Goal: Task Accomplishment & Management: Use online tool/utility

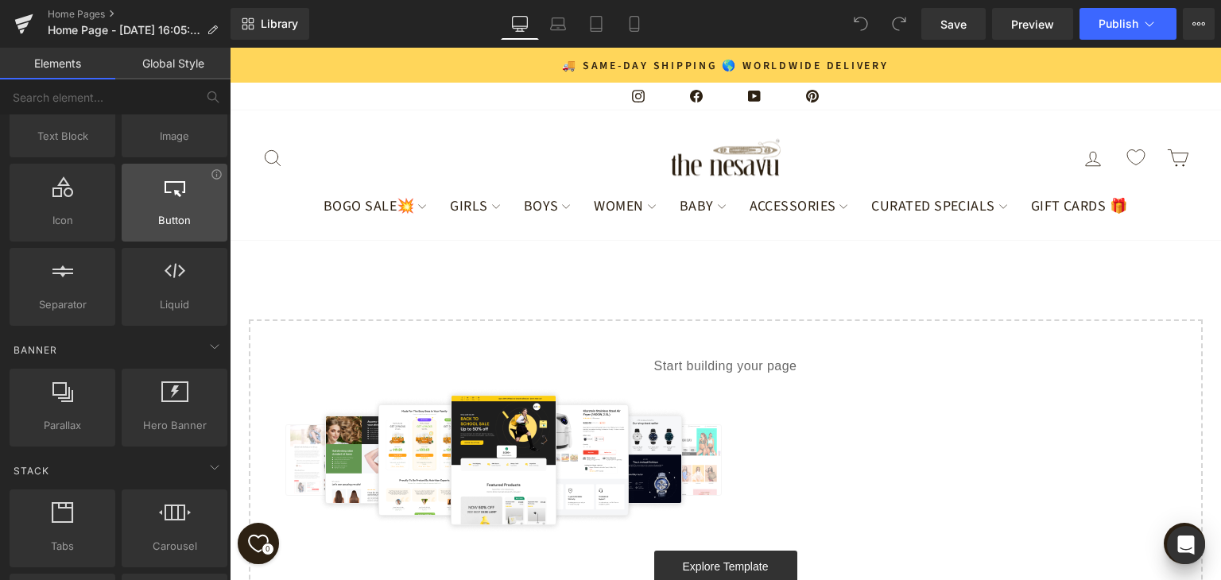
scroll to position [239, 0]
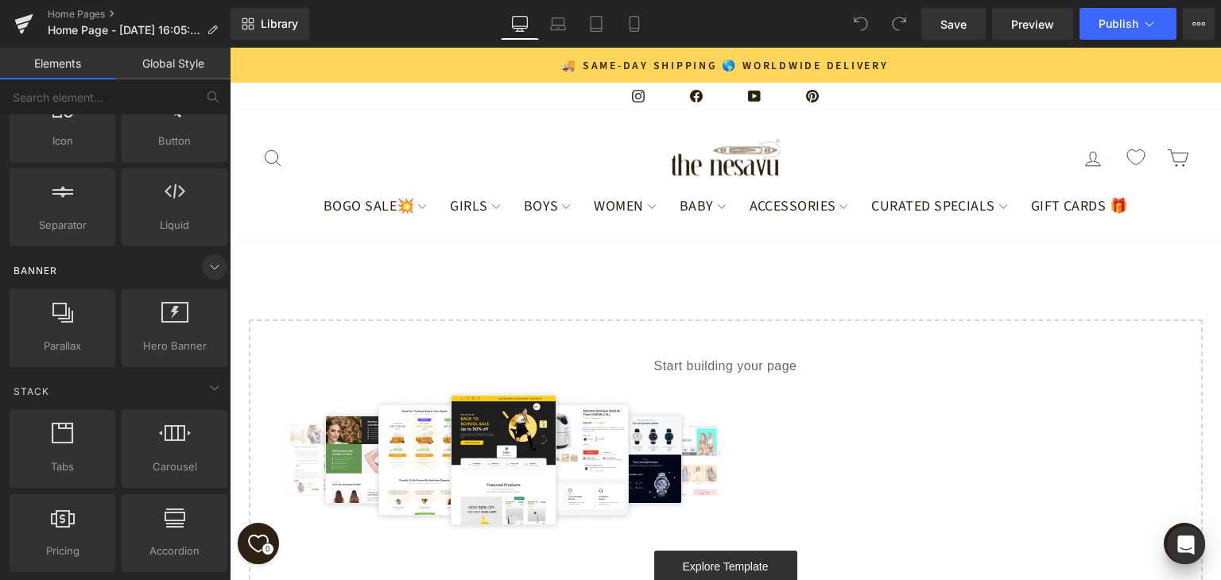
click at [215, 268] on icon at bounding box center [214, 267] width 19 height 19
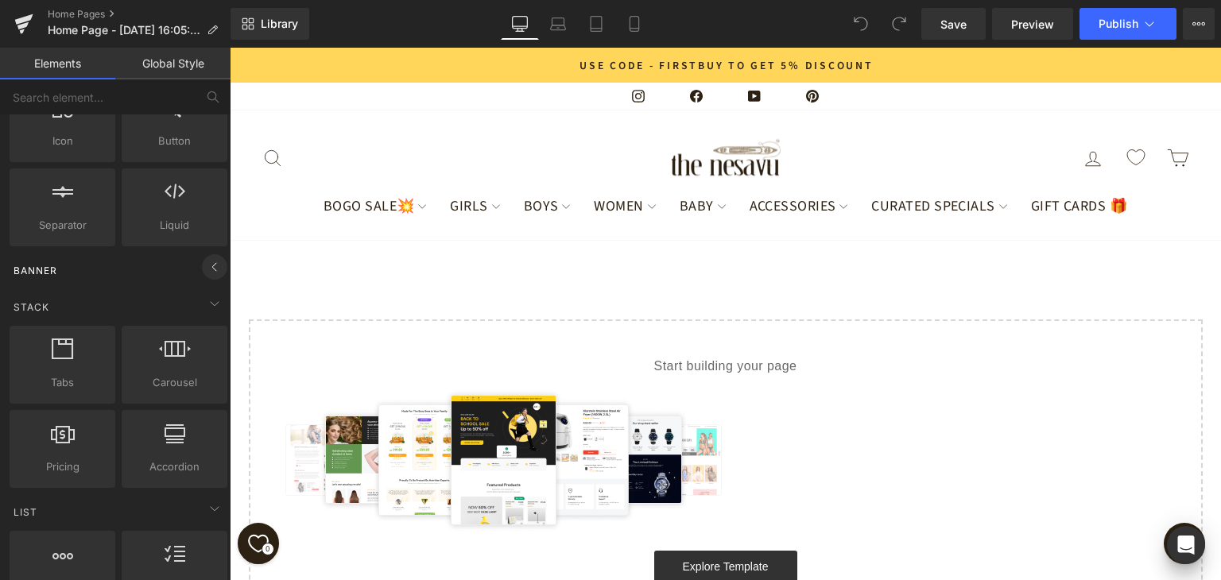
click at [213, 268] on icon at bounding box center [214, 267] width 19 height 19
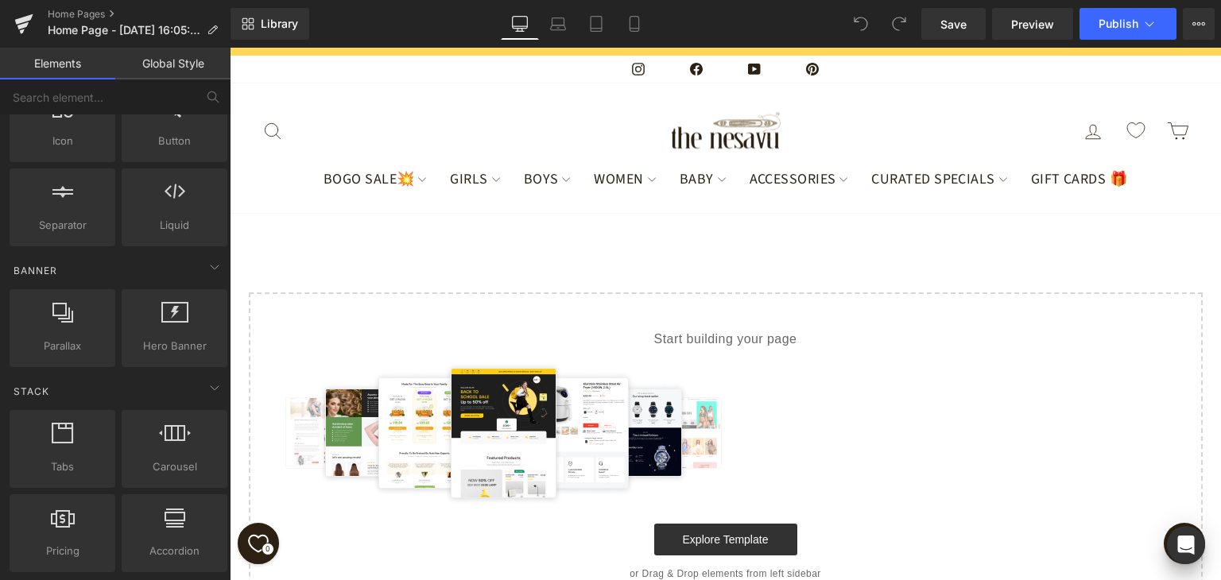
scroll to position [17, 0]
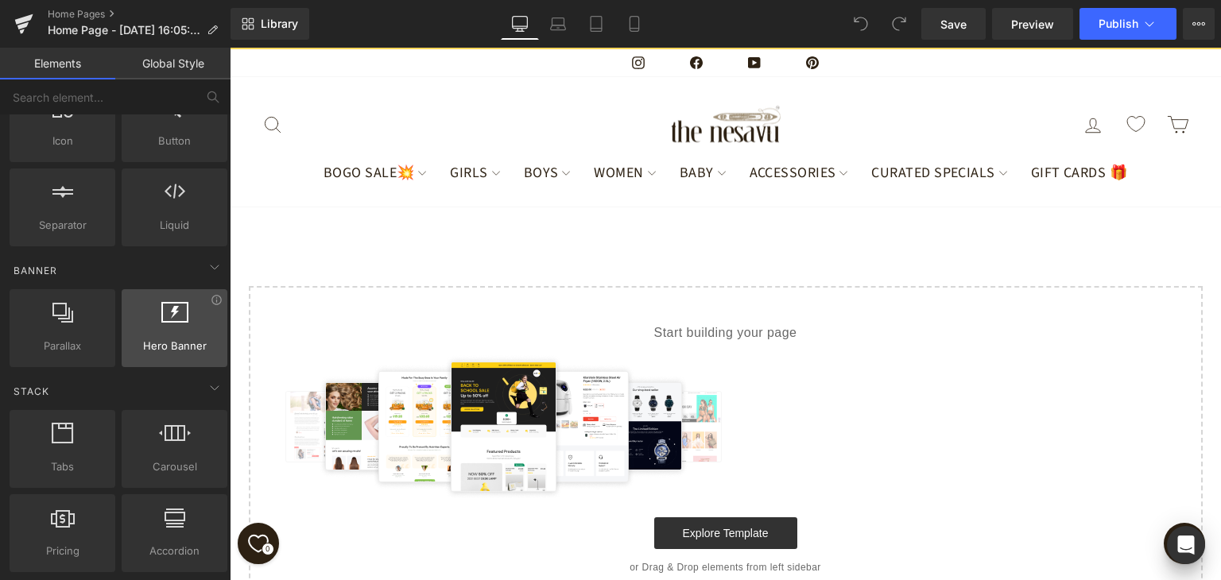
click at [177, 329] on div at bounding box center [174, 320] width 96 height 36
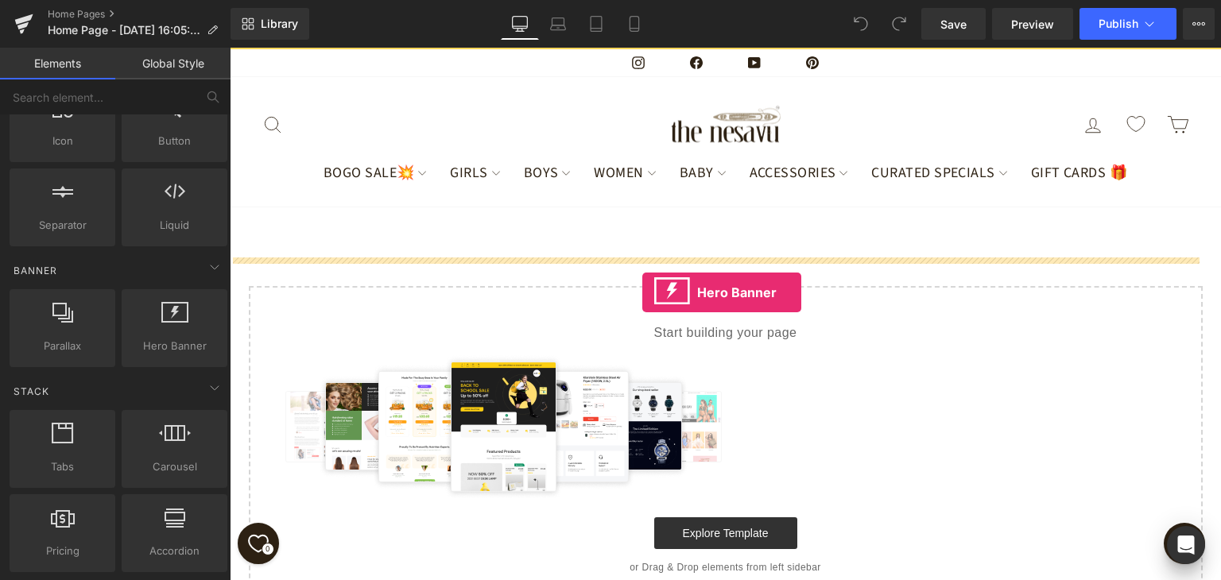
drag, startPoint x: 406, startPoint y: 377, endPoint x: 643, endPoint y: 285, distance: 253.3
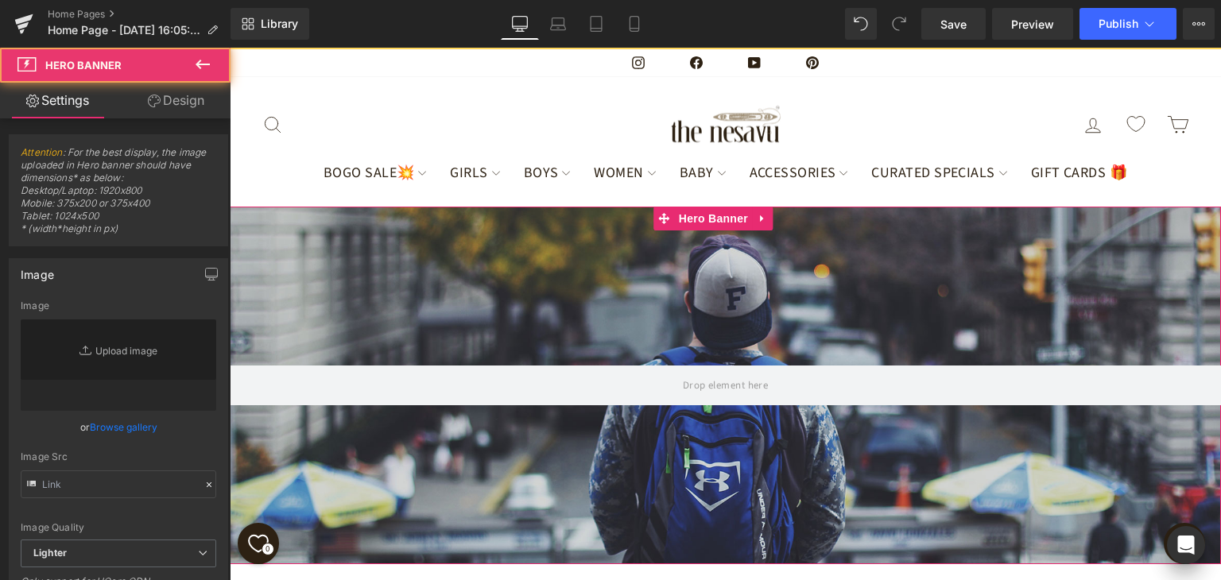
type input "[URL][DOMAIN_NAME]"
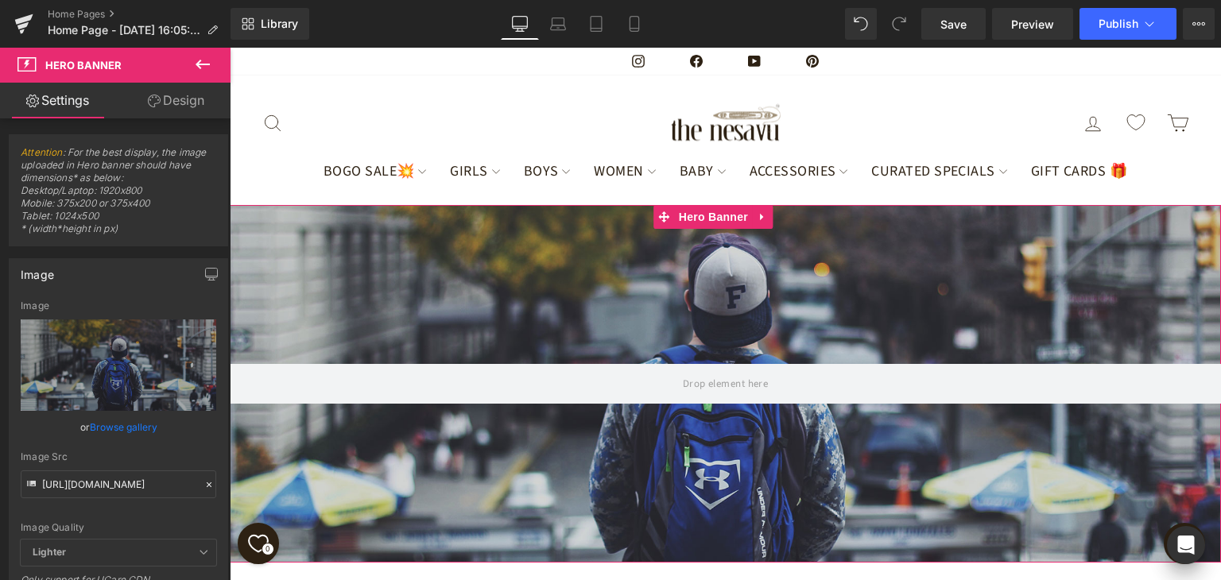
scroll to position [0, 0]
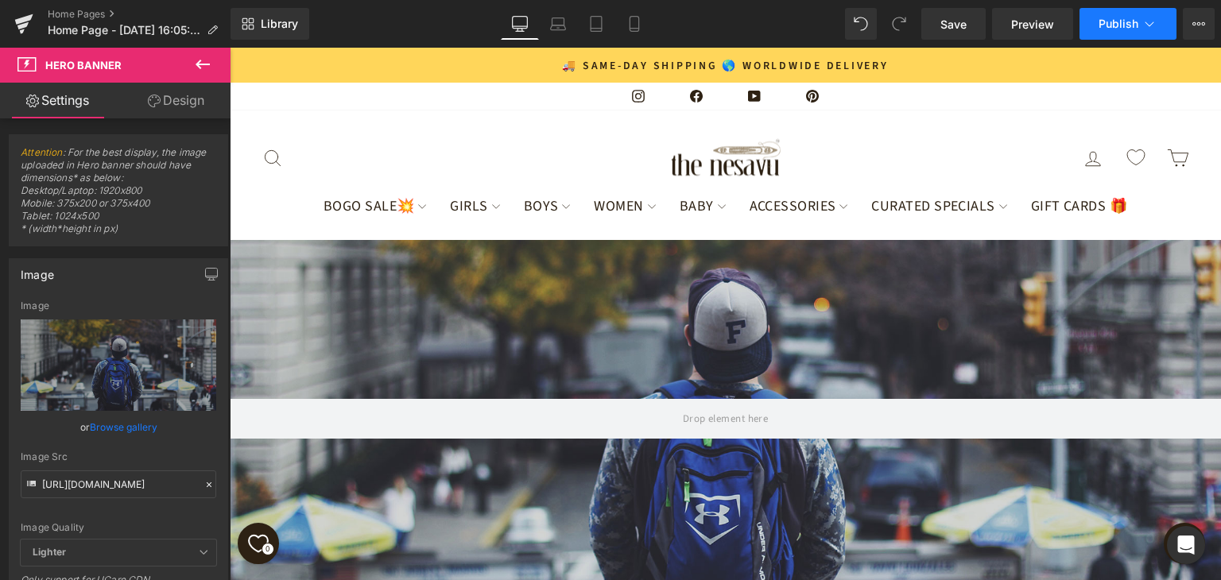
click at [1151, 25] on icon at bounding box center [1150, 23] width 9 height 5
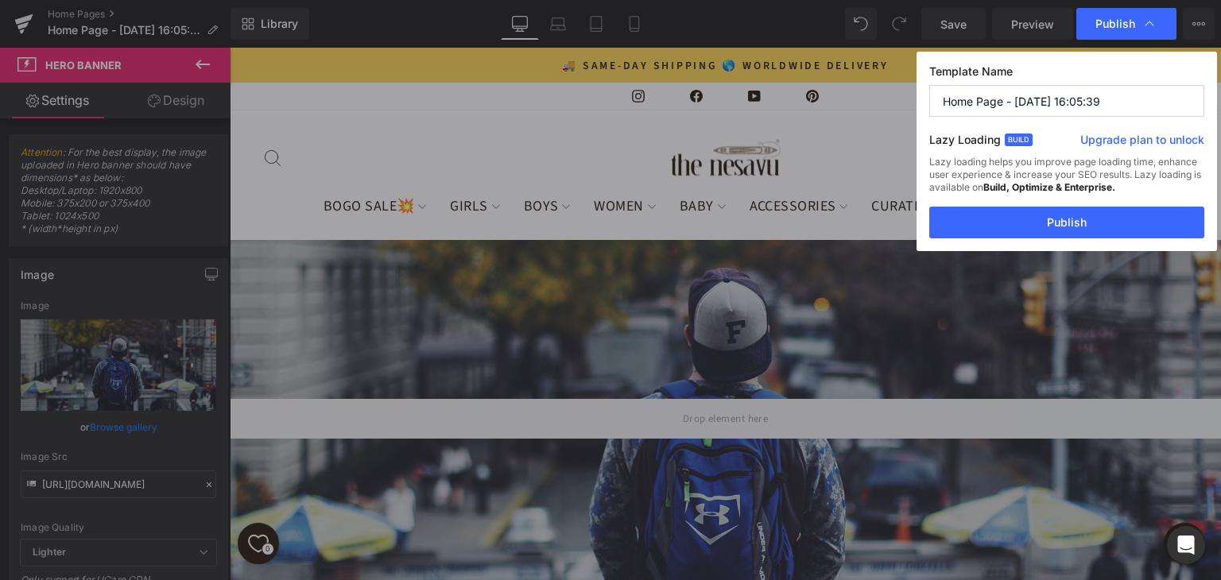
click at [1120, 106] on input "Home Page - Aug 22, 16:05:39" at bounding box center [1067, 101] width 275 height 32
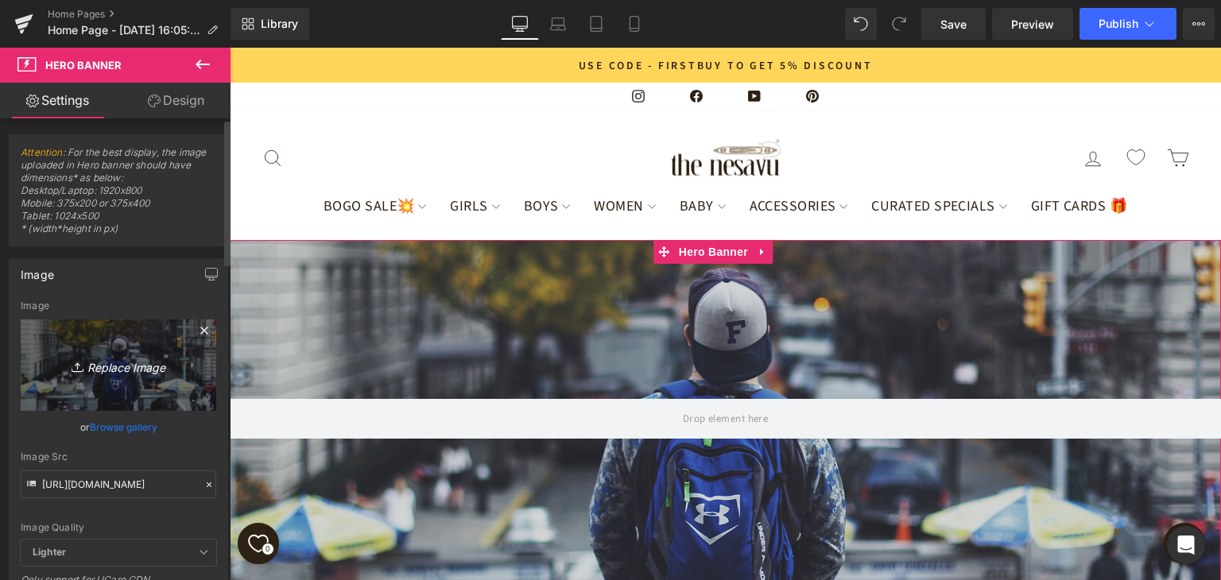
click at [134, 370] on icon "Replace Image" at bounding box center [118, 365] width 127 height 20
click at [162, 358] on icon "Replace Image" at bounding box center [118, 365] width 127 height 20
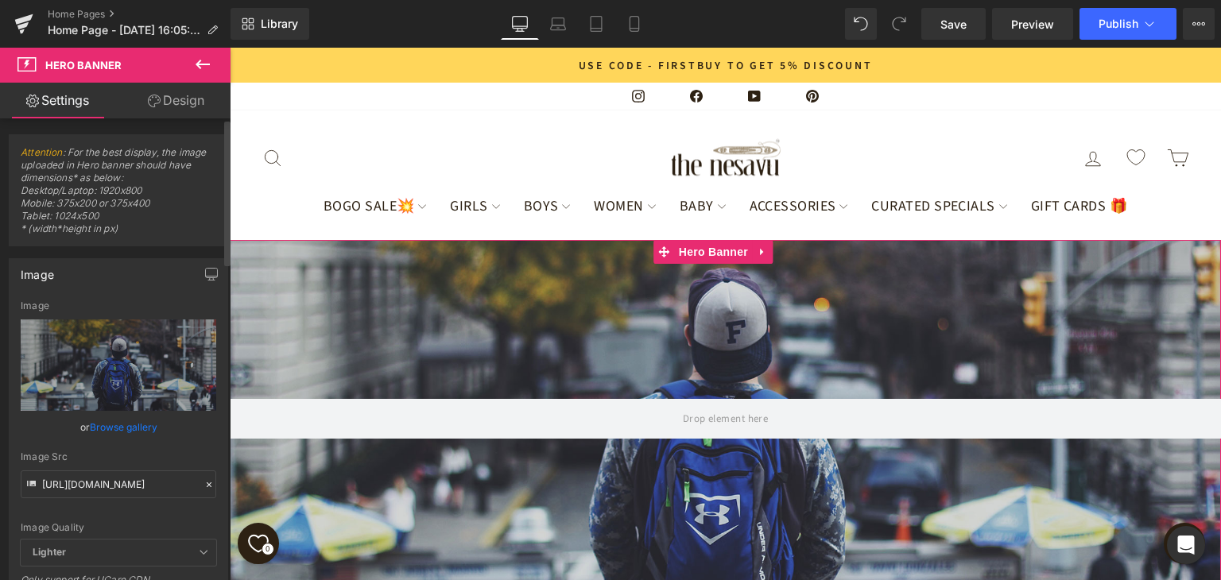
click at [124, 423] on link "Browse gallery" at bounding box center [124, 427] width 68 height 28
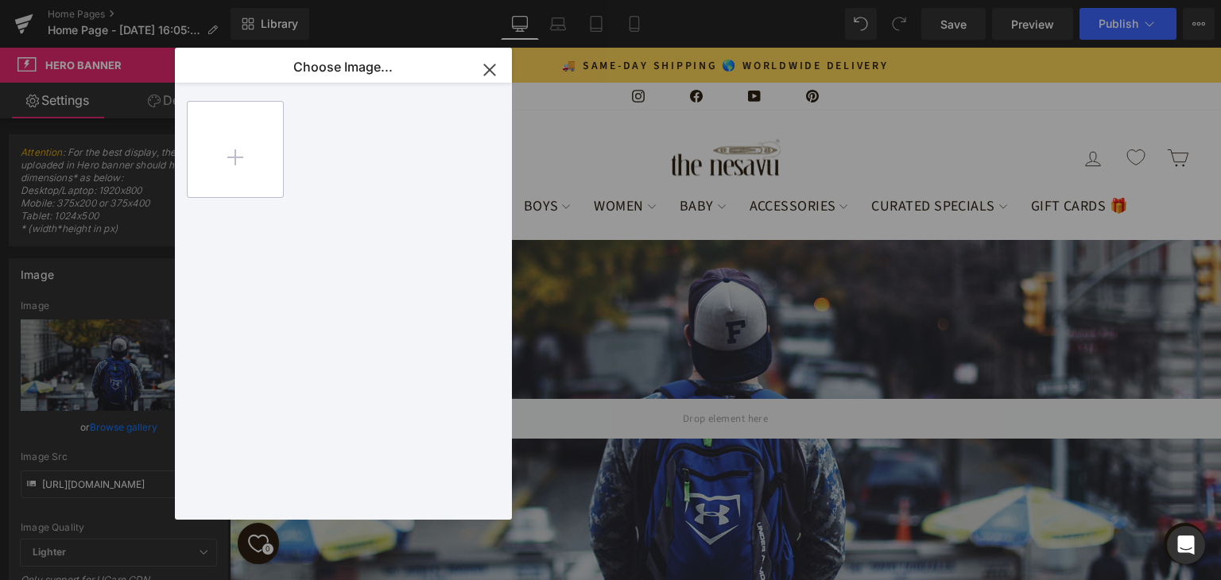
click at [245, 151] on input "file" at bounding box center [235, 149] width 95 height 95
click at [489, 72] on icon "button" at bounding box center [489, 69] width 25 height 25
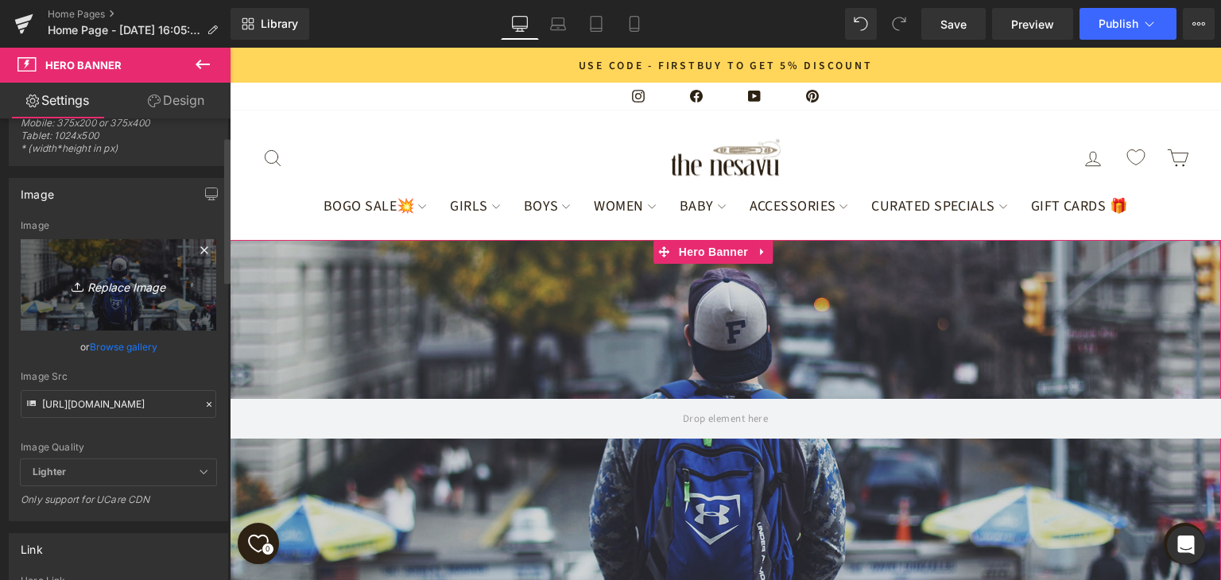
scroll to position [159, 0]
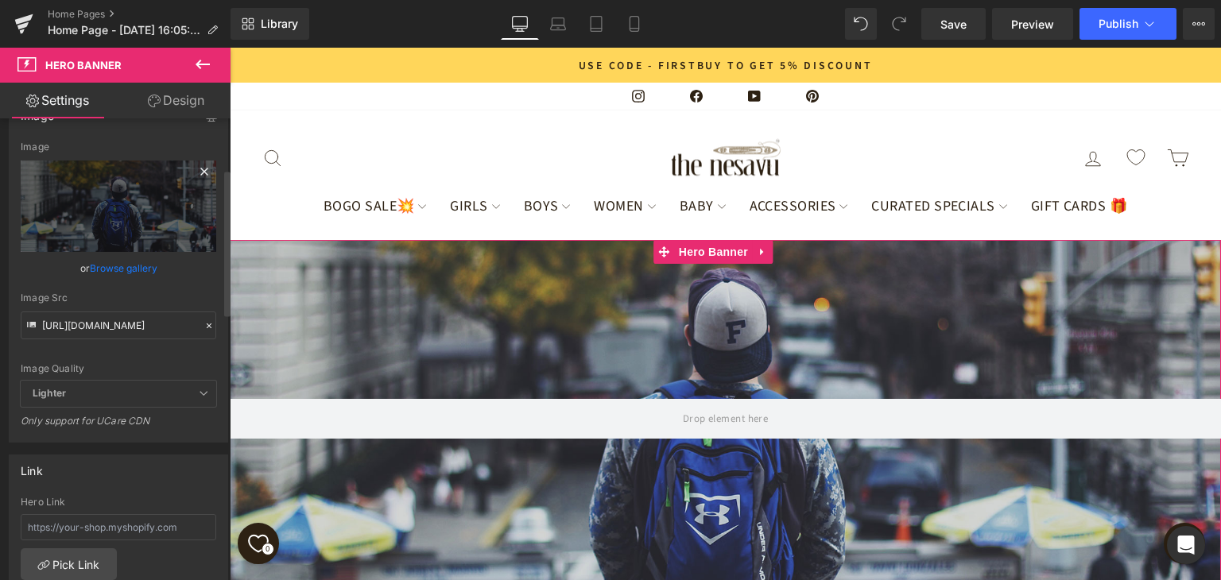
click at [200, 169] on icon at bounding box center [203, 171] width 7 height 7
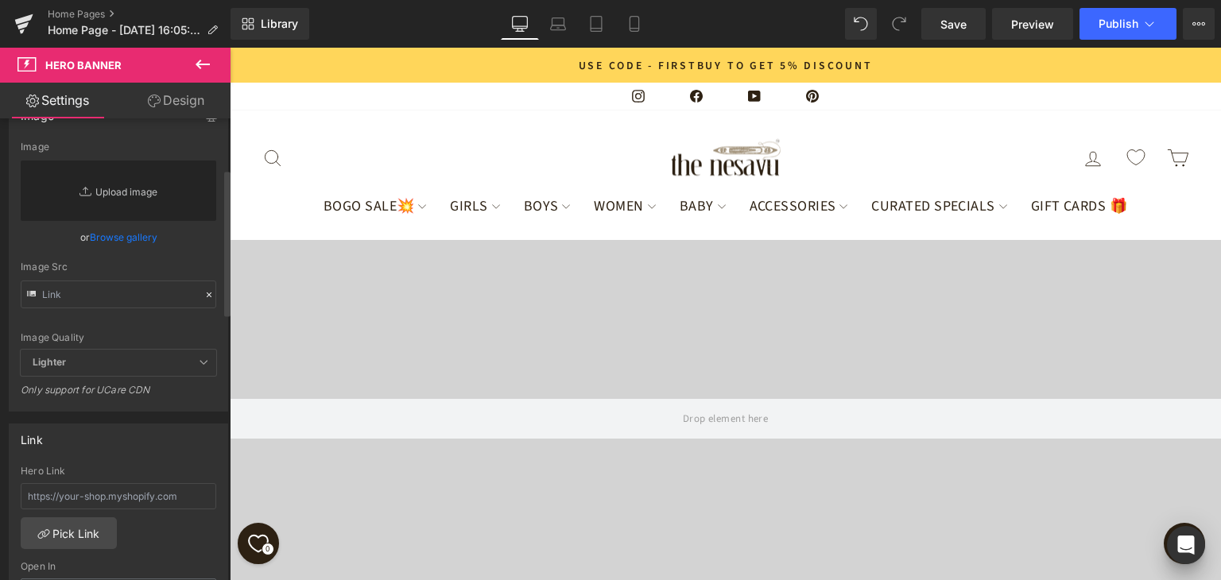
click at [151, 202] on link "Replace Image" at bounding box center [119, 191] width 196 height 60
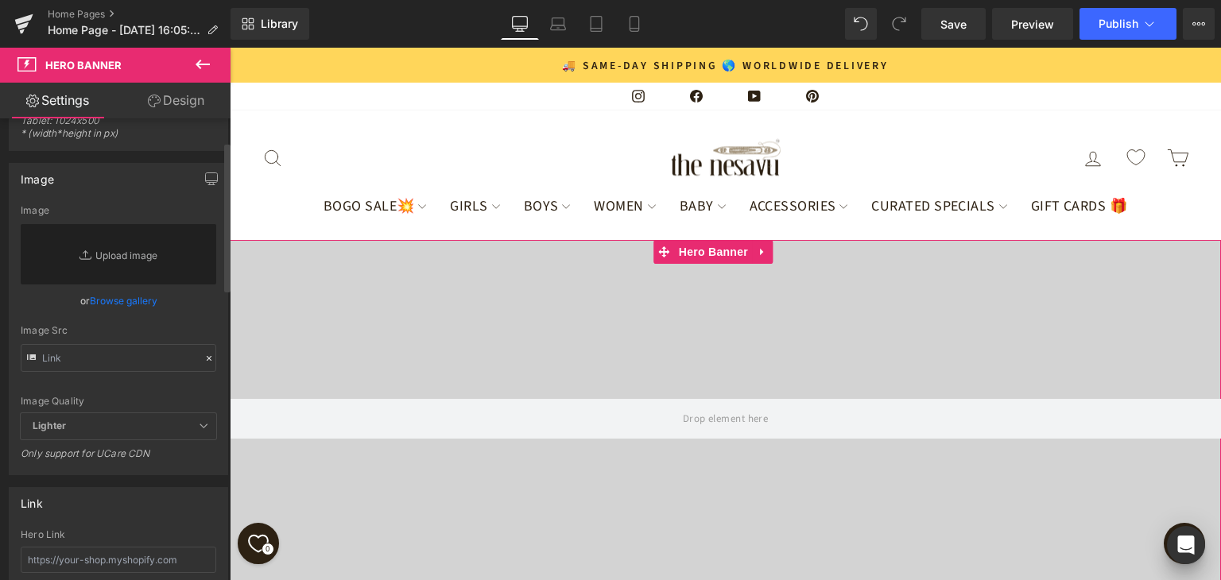
scroll to position [0, 0]
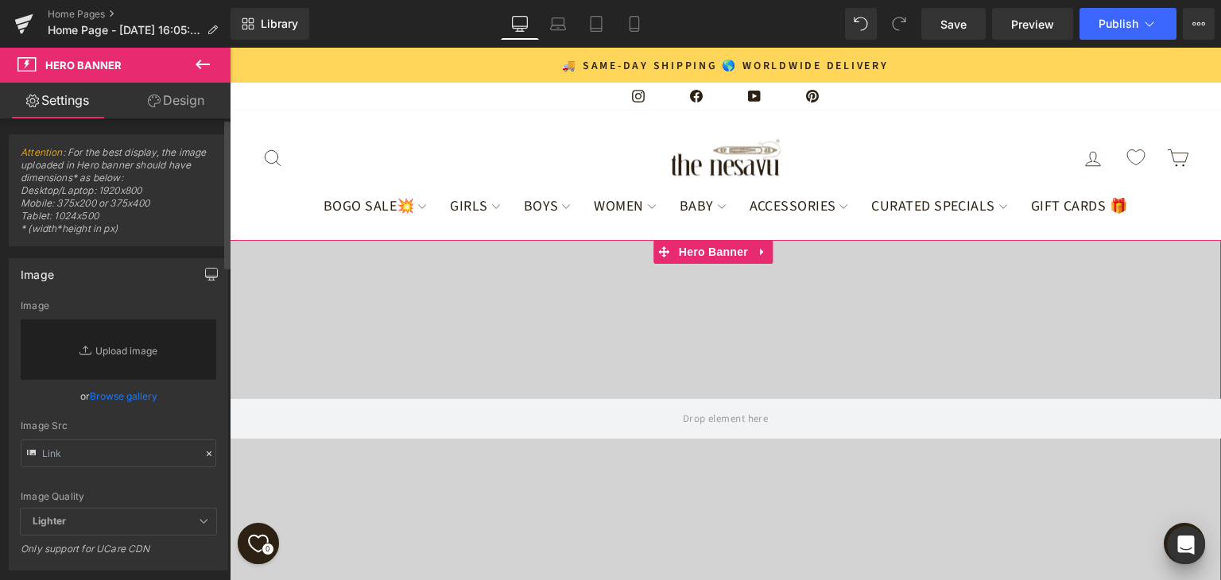
click at [205, 273] on icon "button" at bounding box center [211, 274] width 13 height 13
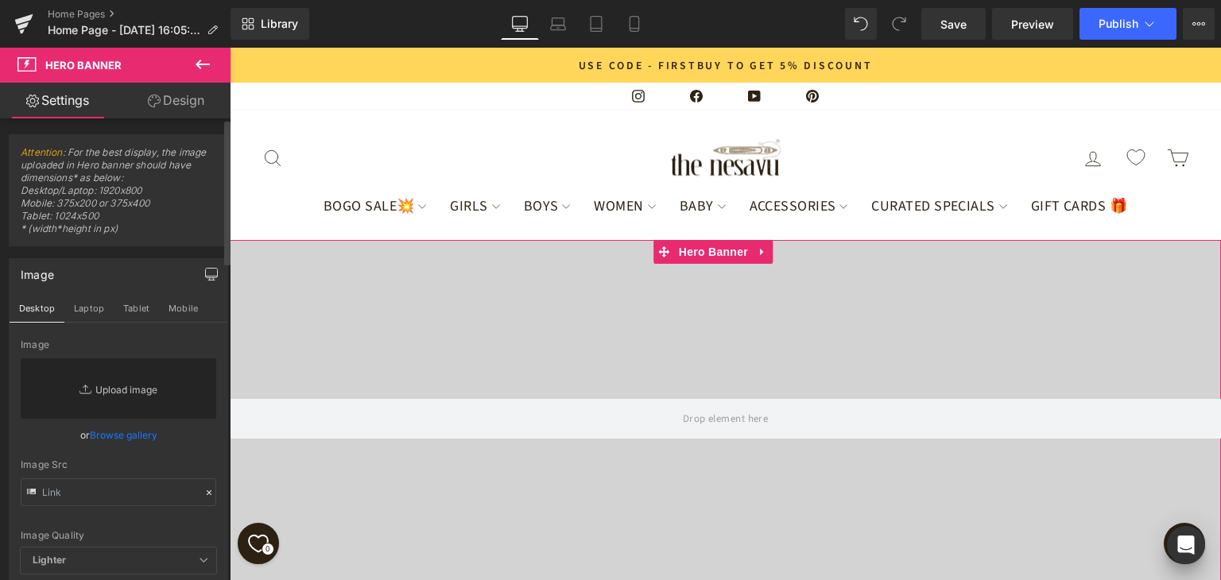
click at [118, 387] on link "Replace Image" at bounding box center [119, 389] width 196 height 60
type input "C:\fakepath\BOGO_web_banner_desktop.jpg"
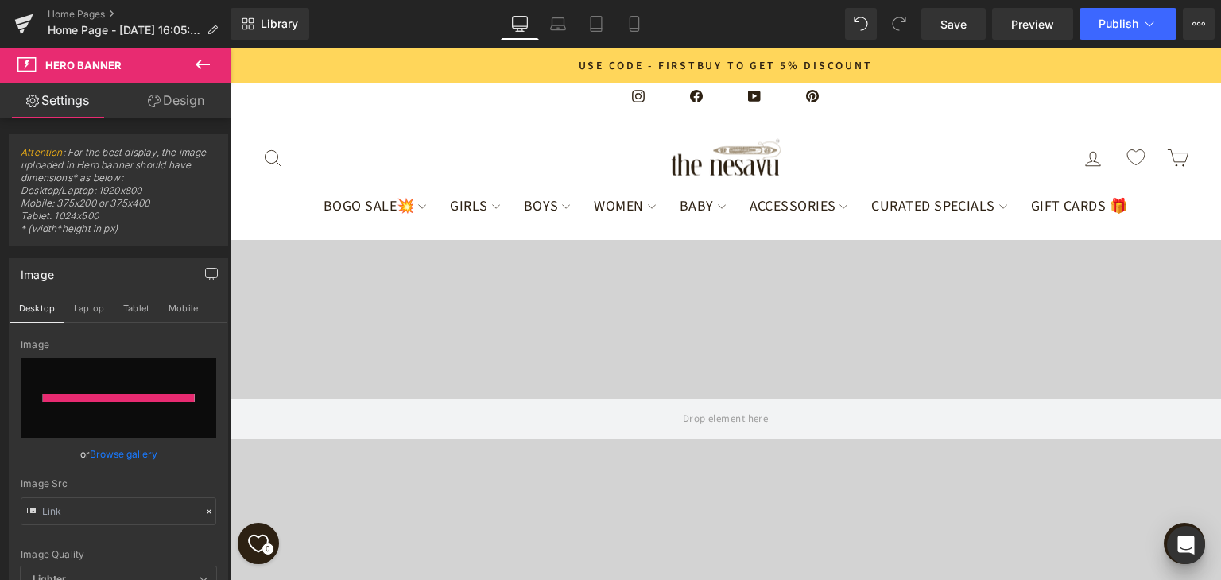
type input "[URL][DOMAIN_NAME]"
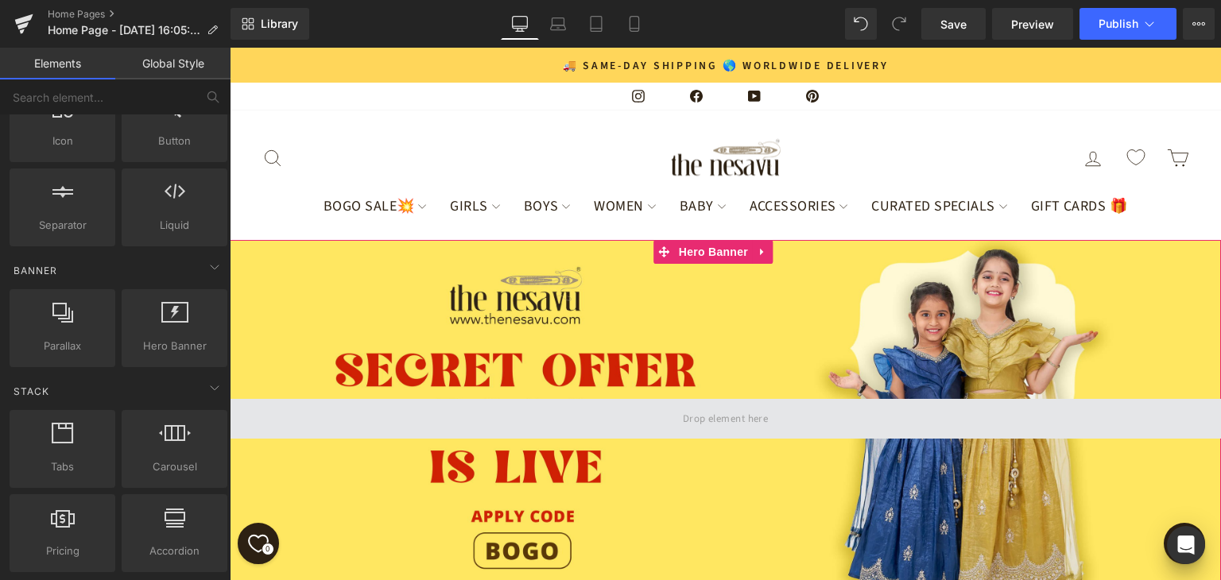
click at [732, 406] on span at bounding box center [725, 418] width 97 height 25
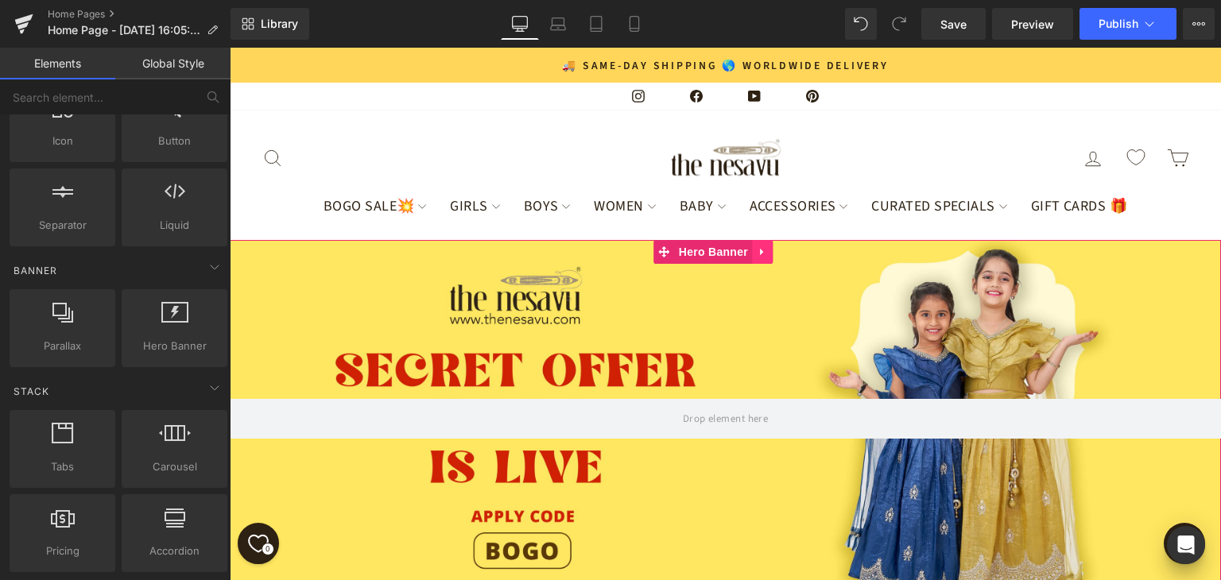
click at [760, 256] on icon at bounding box center [761, 252] width 3 height 7
click at [728, 258] on icon at bounding box center [731, 252] width 11 height 11
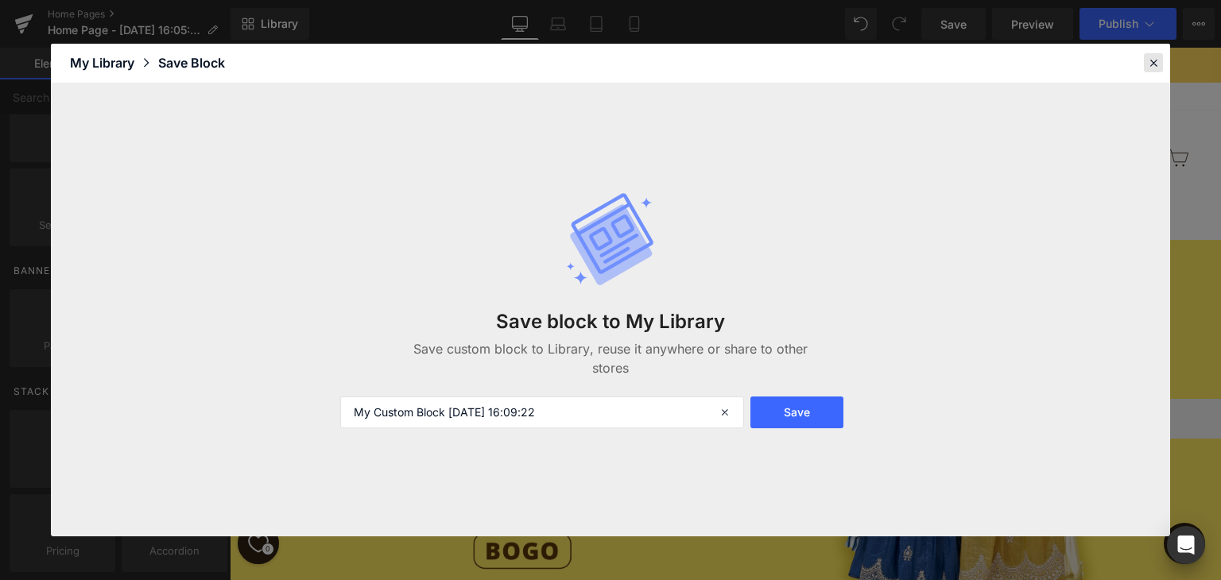
drag, startPoint x: 1150, startPoint y: 64, endPoint x: 860, endPoint y: 63, distance: 290.2
click at [1150, 64] on icon at bounding box center [1154, 63] width 14 height 14
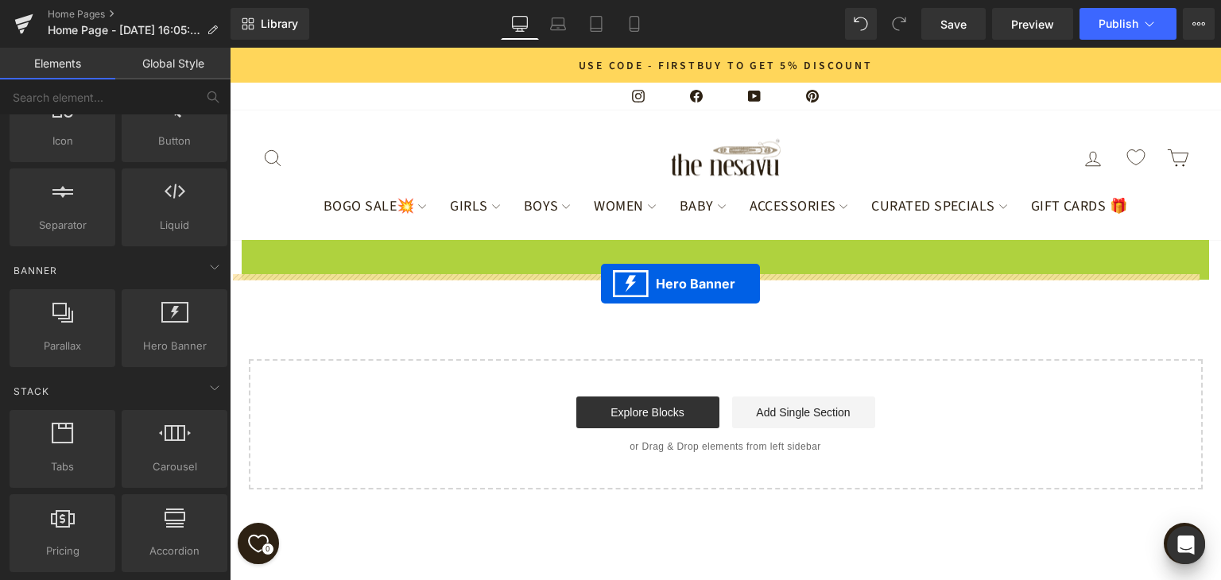
drag, startPoint x: 635, startPoint y: 284, endPoint x: 601, endPoint y: 284, distance: 33.4
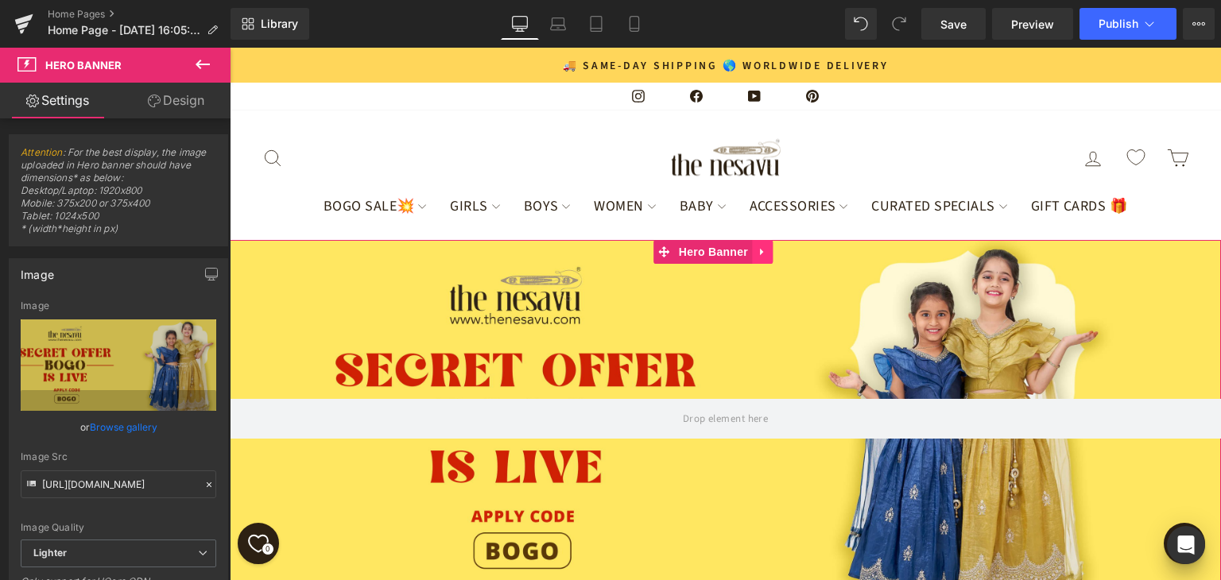
click at [763, 258] on icon at bounding box center [762, 252] width 11 height 12
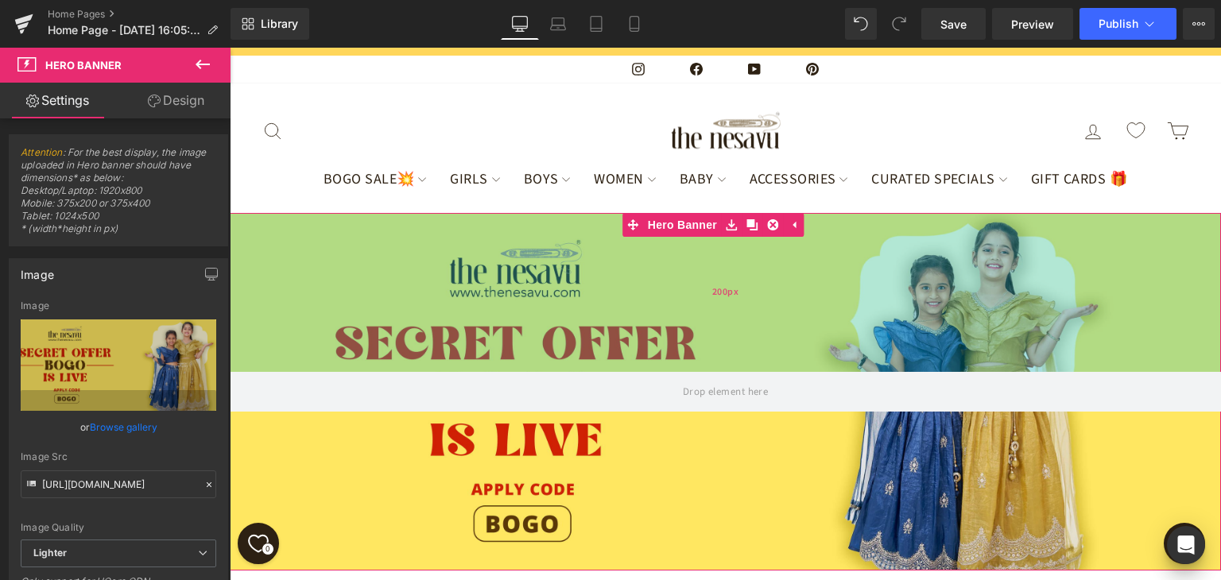
scroll to position [17, 0]
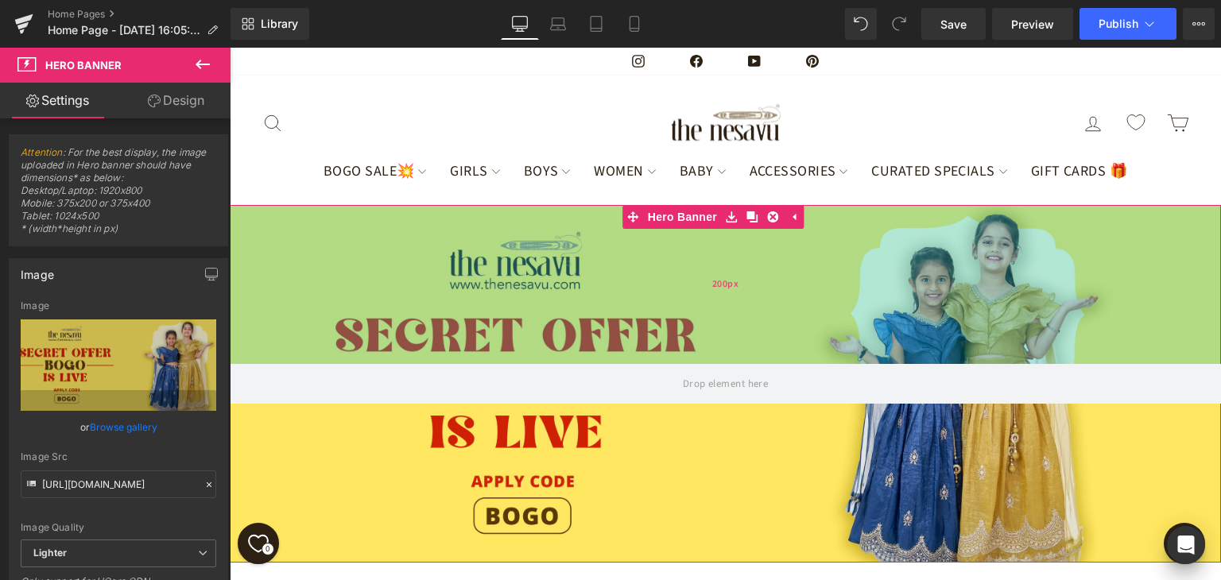
click at [712, 293] on span "200px" at bounding box center [725, 285] width 26 height 15
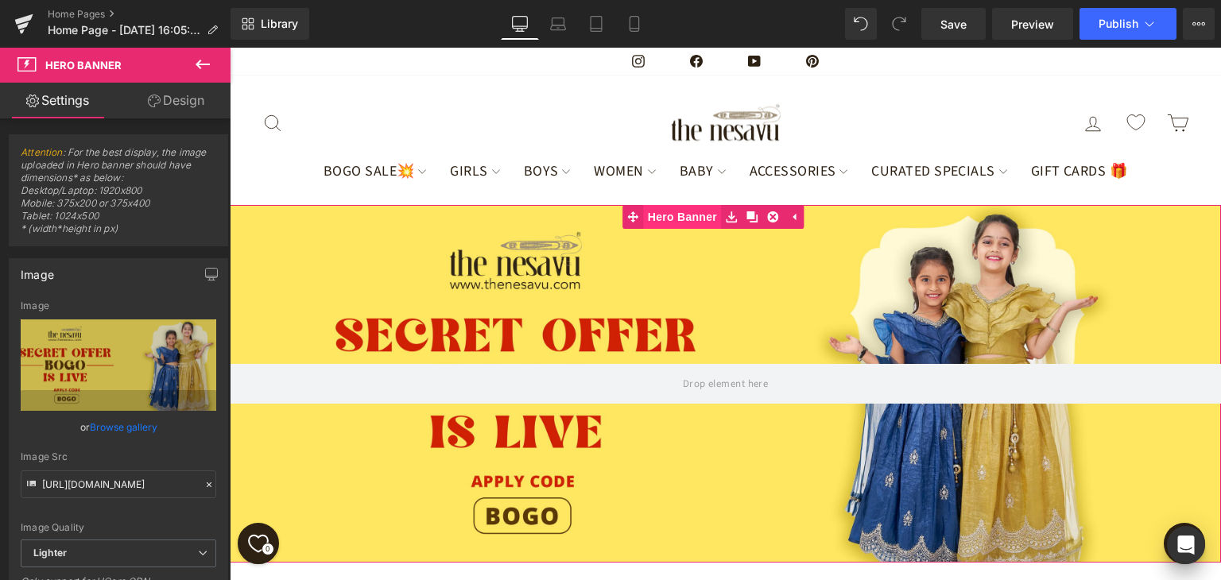
click at [684, 229] on span "Hero Banner" at bounding box center [682, 217] width 77 height 24
click at [206, 277] on icon "button" at bounding box center [212, 277] width 12 height 0
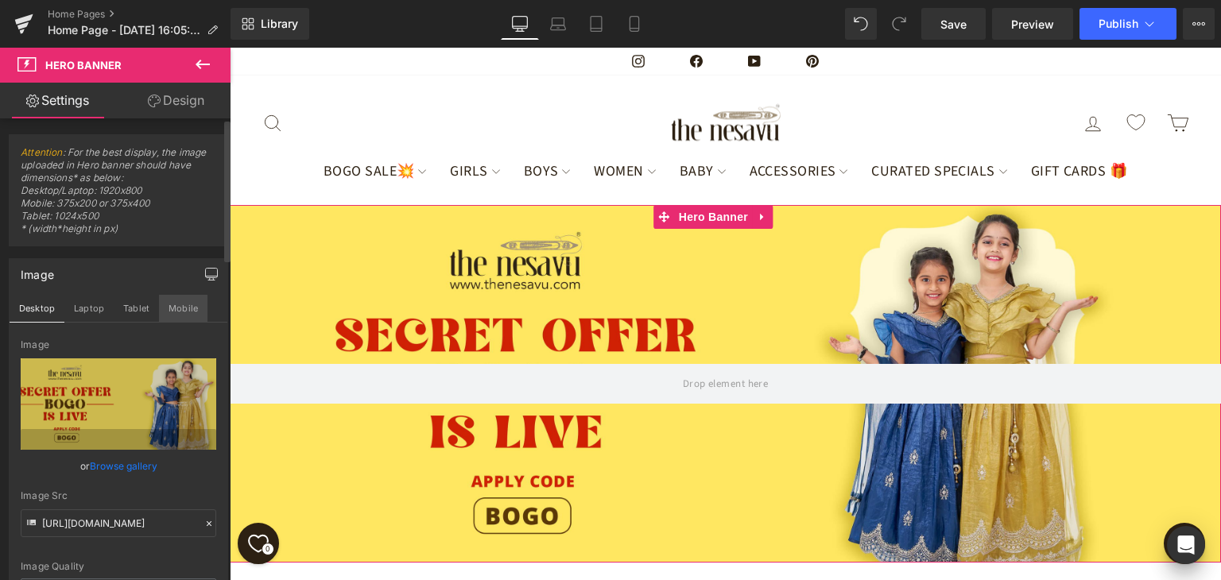
click at [184, 312] on button "Mobile" at bounding box center [183, 308] width 49 height 27
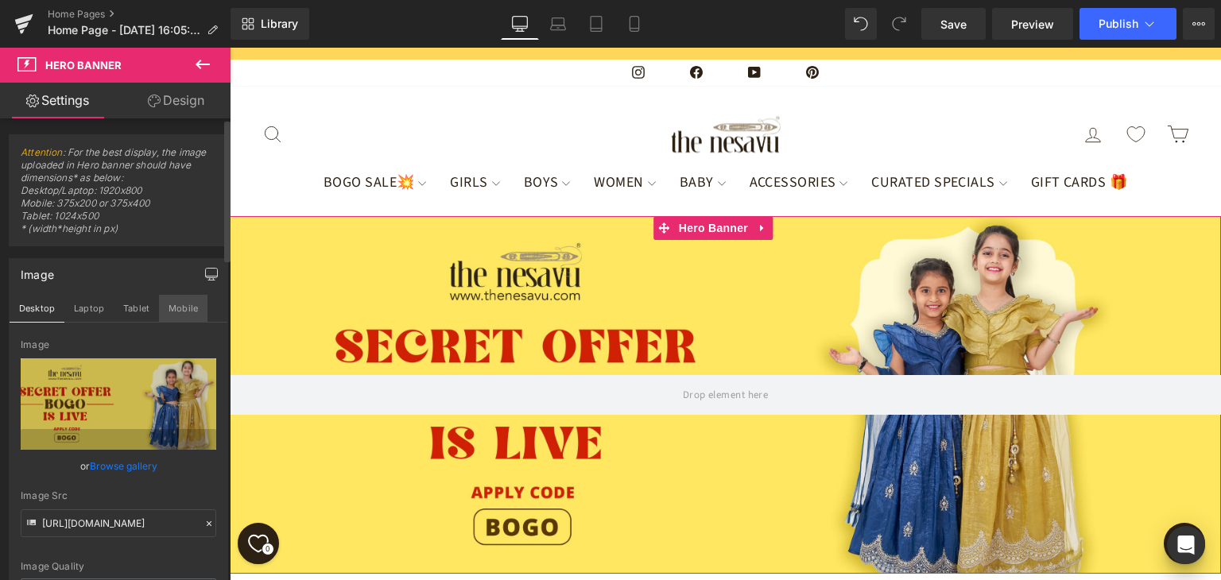
scroll to position [13, 0]
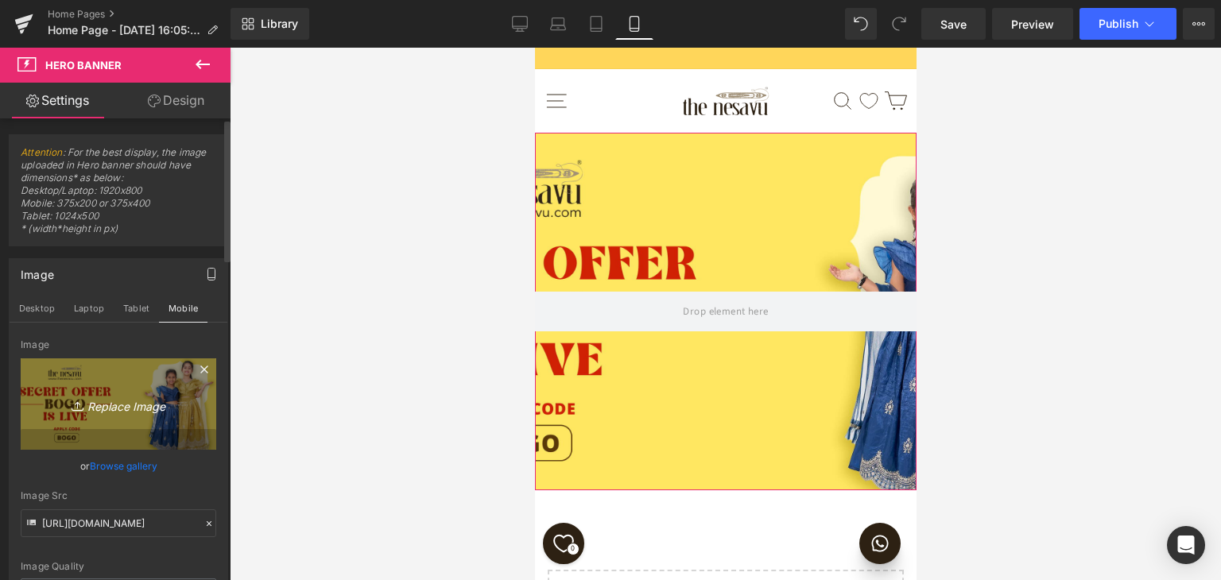
click at [128, 404] on icon "Replace Image" at bounding box center [118, 404] width 127 height 20
type input "C:\fakepath\BOGO_web_banner_mobile.jpg"
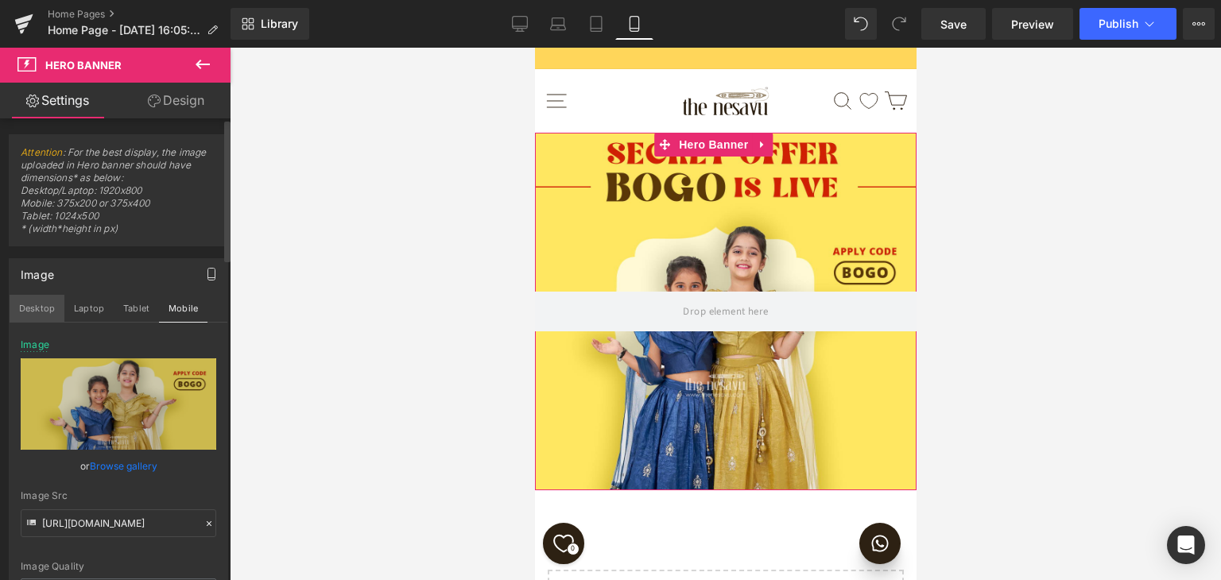
click at [43, 309] on button "Desktop" at bounding box center [37, 308] width 55 height 27
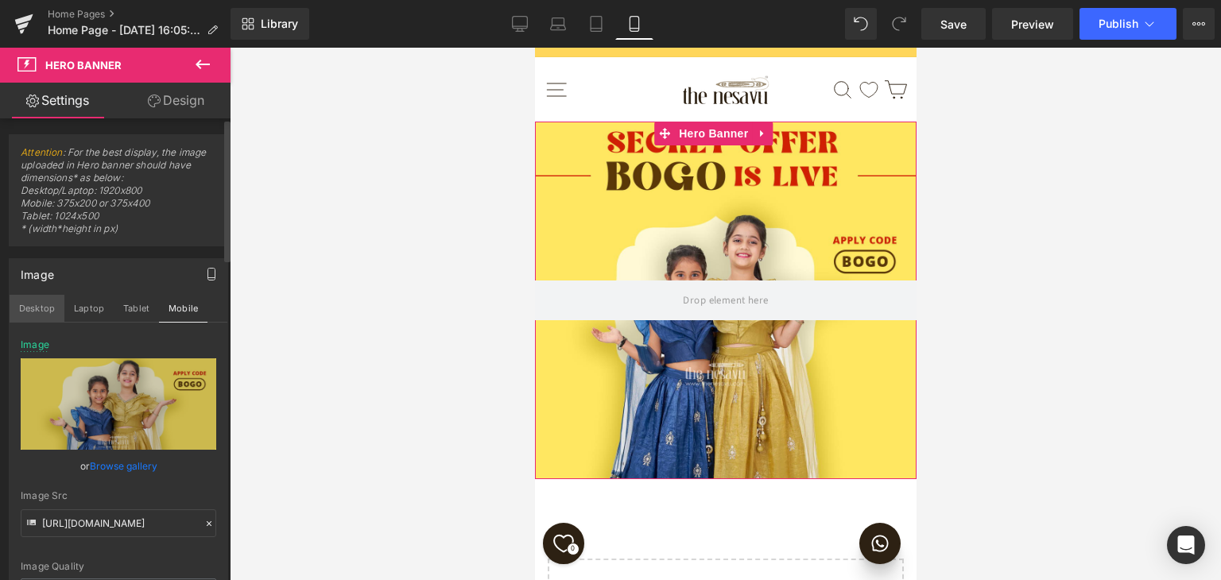
scroll to position [116, 0]
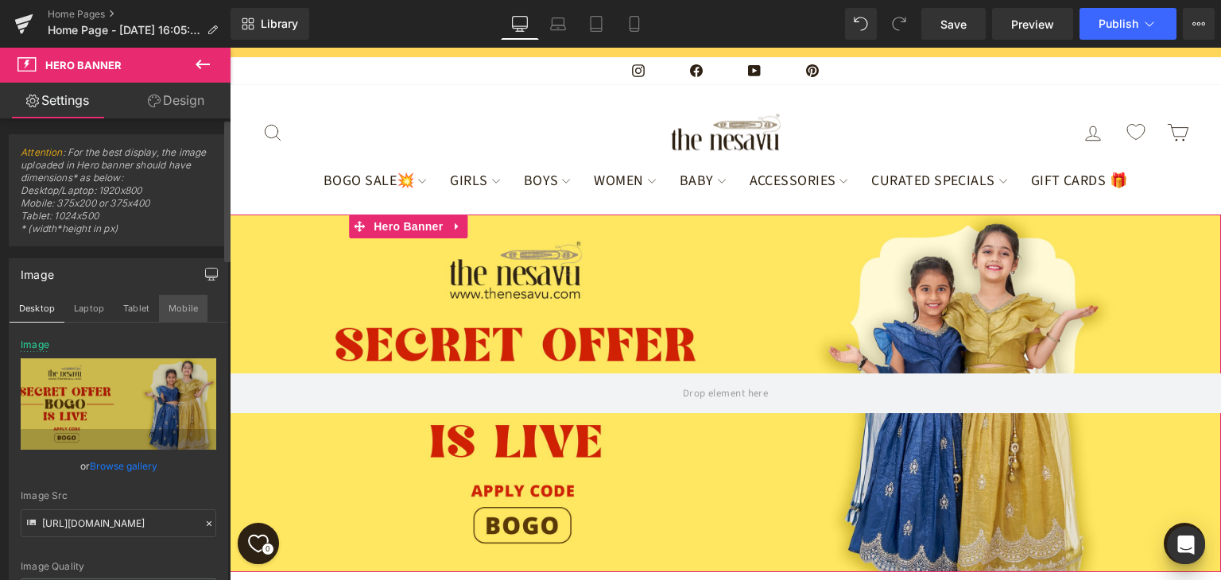
click at [177, 312] on button "Mobile" at bounding box center [183, 308] width 49 height 27
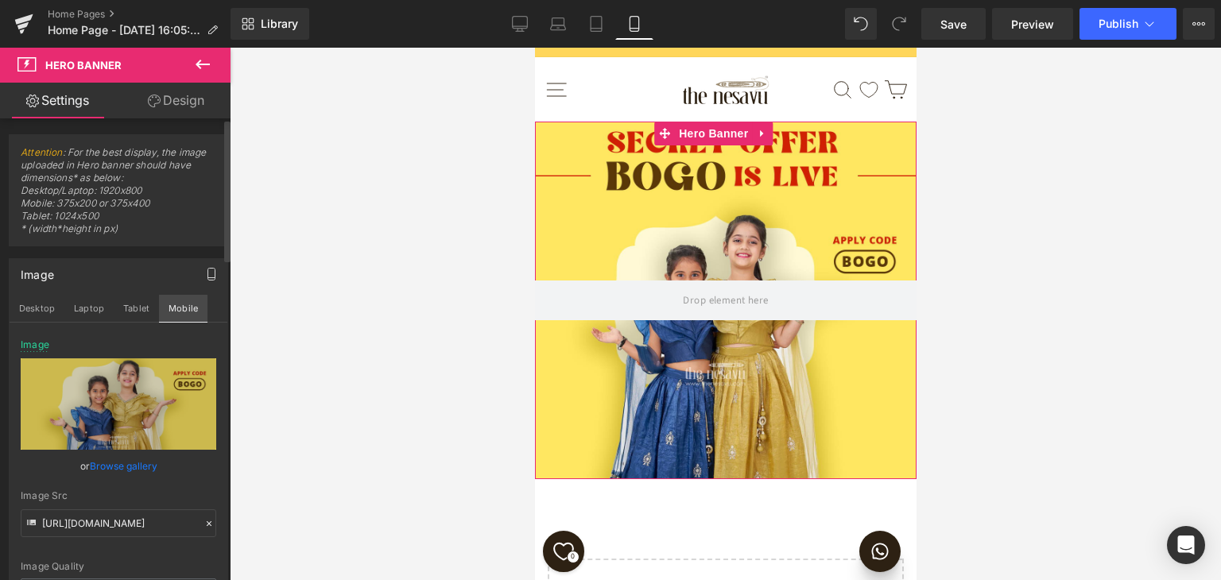
type input "https://ucarecdn.com/f398a0ec-4394-452a-8403-0dcfaf0dbd83/-/format/auto/-/previ…"
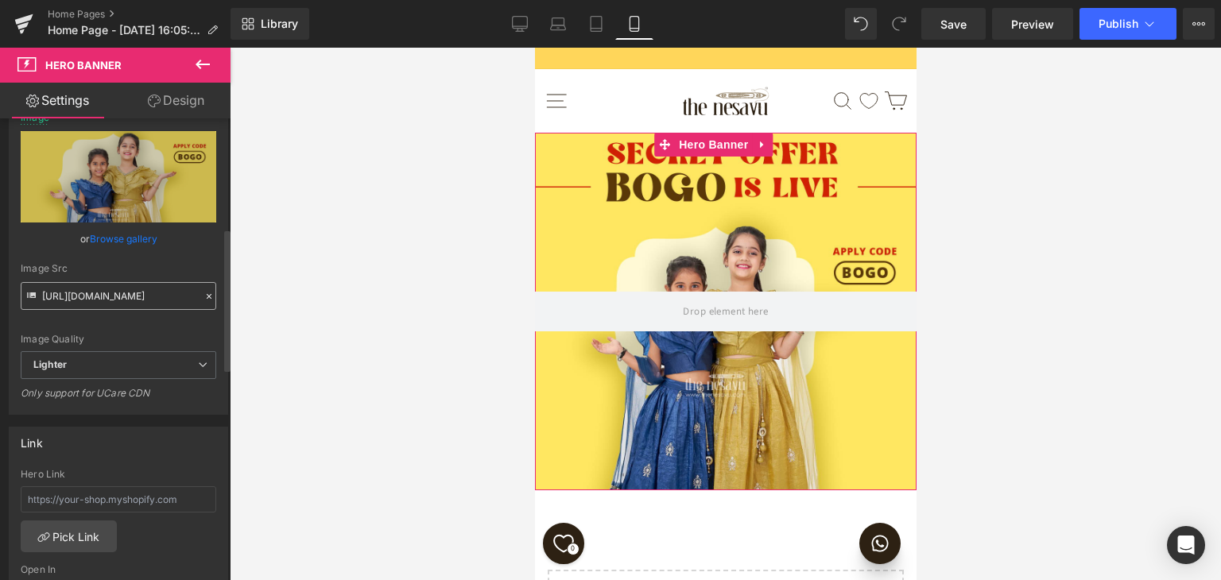
scroll to position [398, 0]
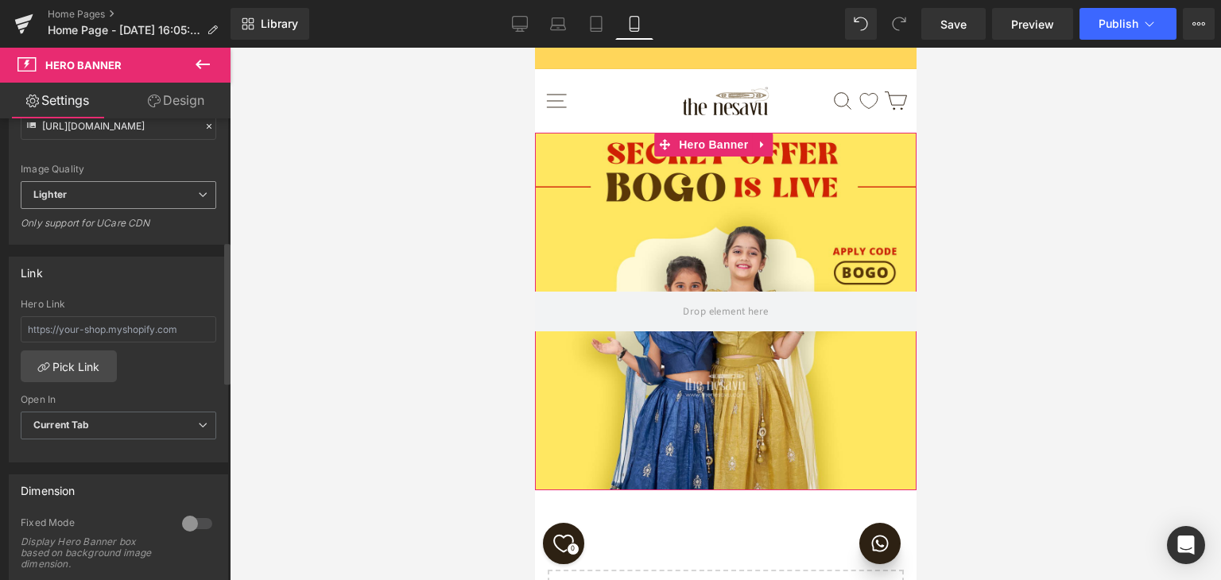
click at [181, 199] on span "Lighter" at bounding box center [119, 195] width 196 height 28
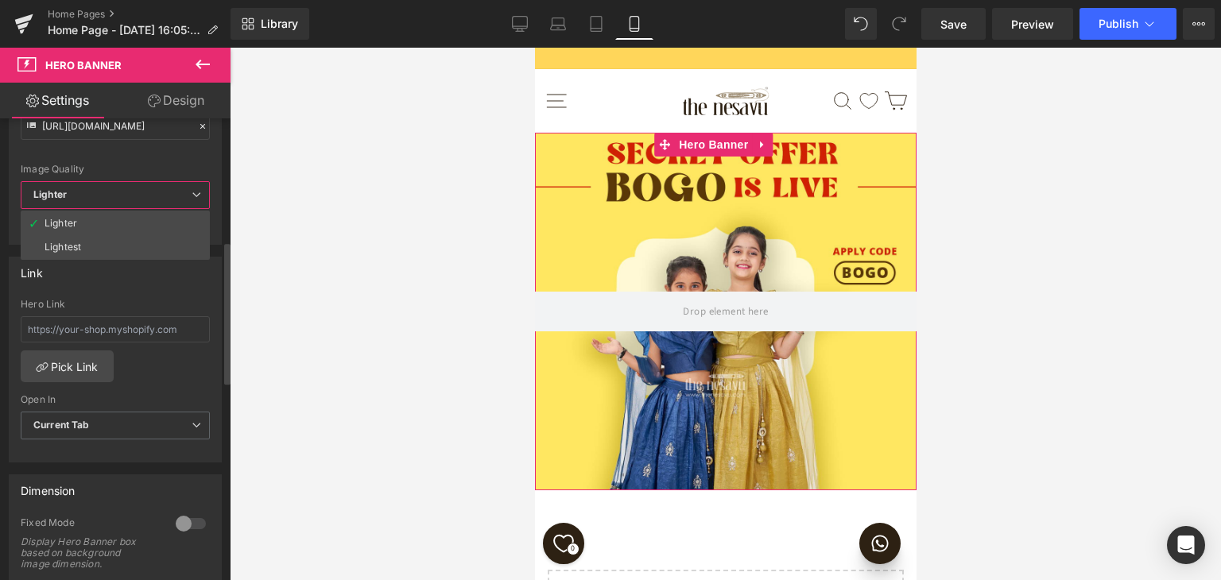
click at [159, 374] on div "Hero Link Pick Link Current Tab New Tab Open In Current Tab Current Tab New Tab" at bounding box center [116, 380] width 212 height 163
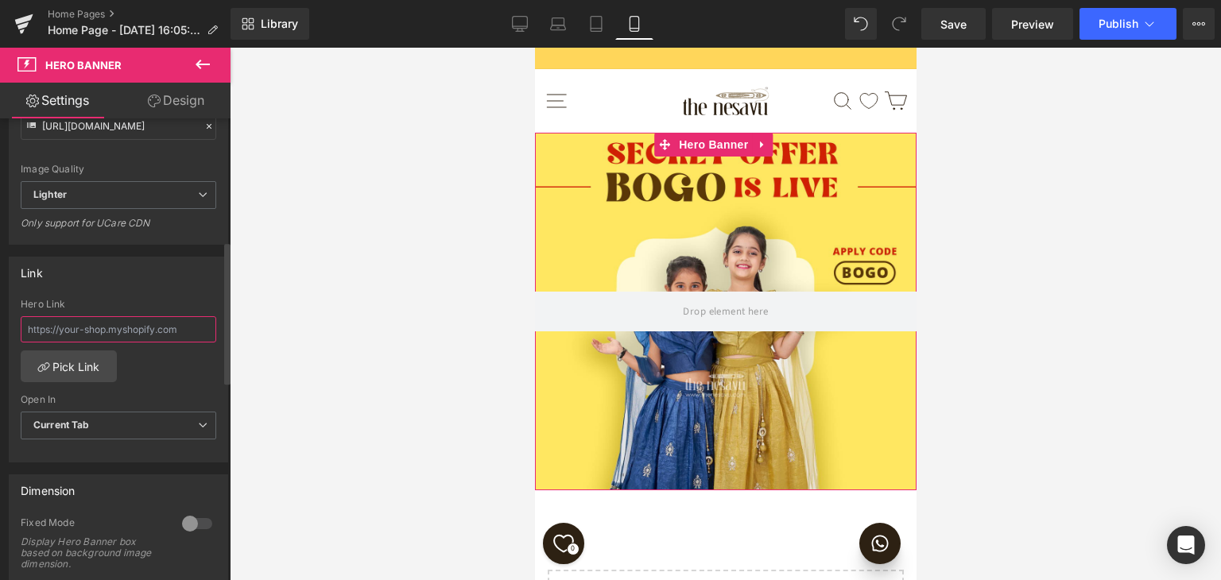
click at [94, 323] on input "text" at bounding box center [119, 329] width 196 height 26
paste input "https://www.thenesavu.com/collections/bogo-sale"
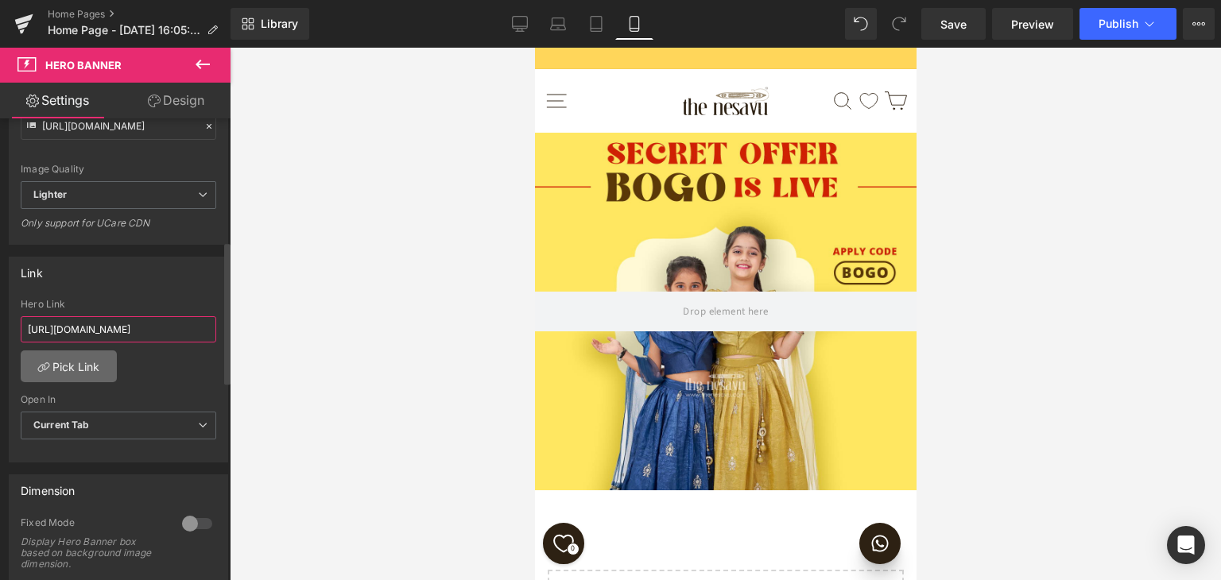
type input "https://www.thenesavu.com/collections/bogo-sale"
click at [95, 358] on link "Pick Link" at bounding box center [69, 367] width 96 height 32
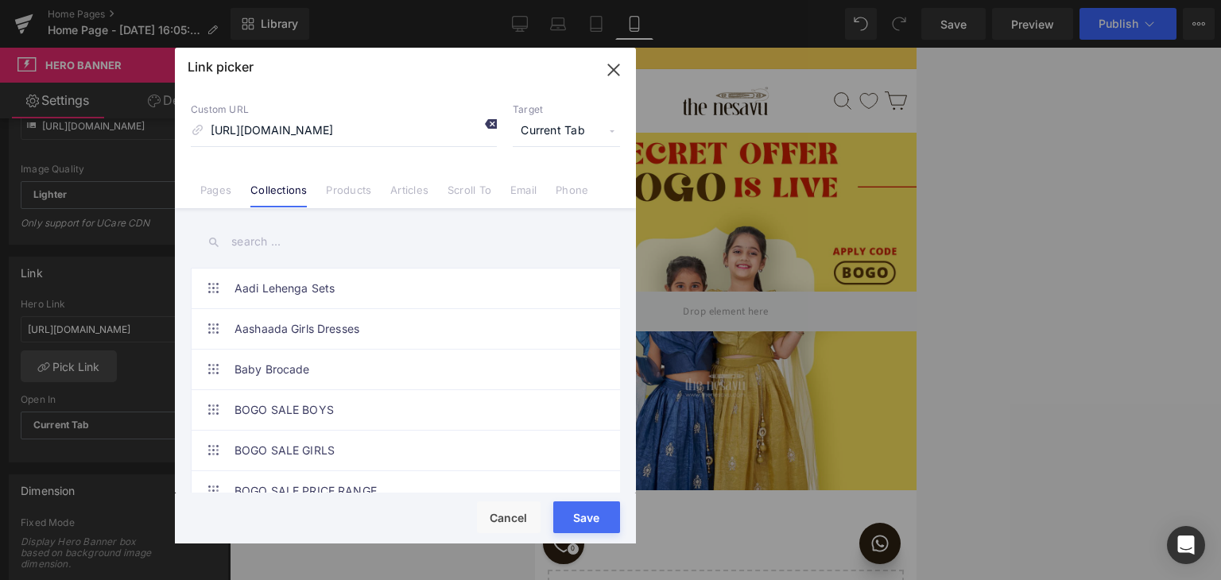
click at [495, 126] on icon at bounding box center [490, 124] width 13 height 13
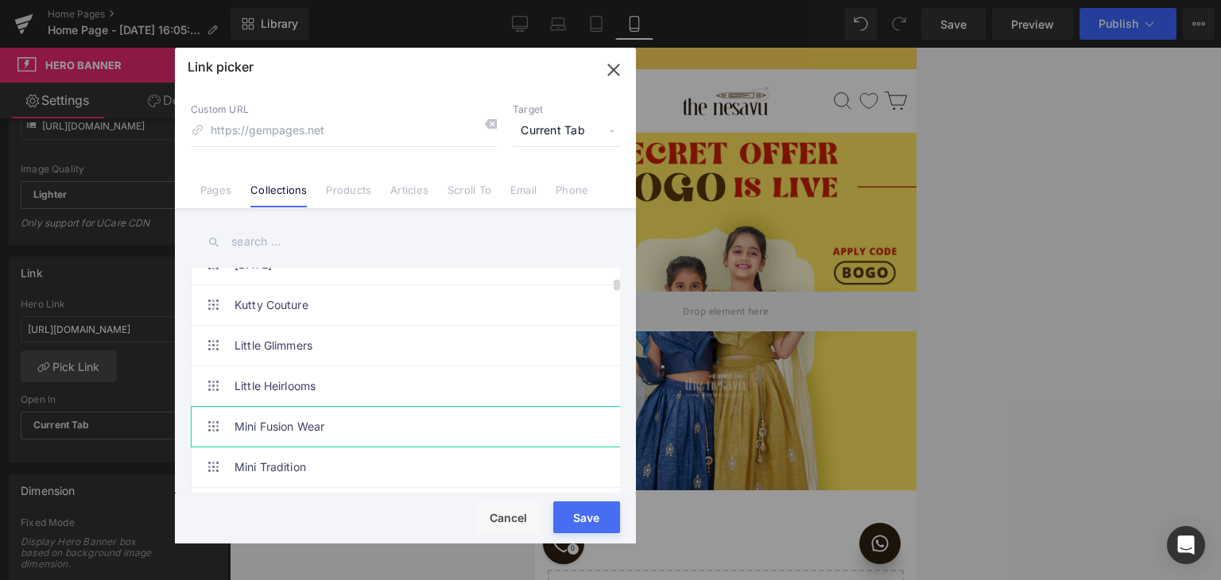
scroll to position [716, 0]
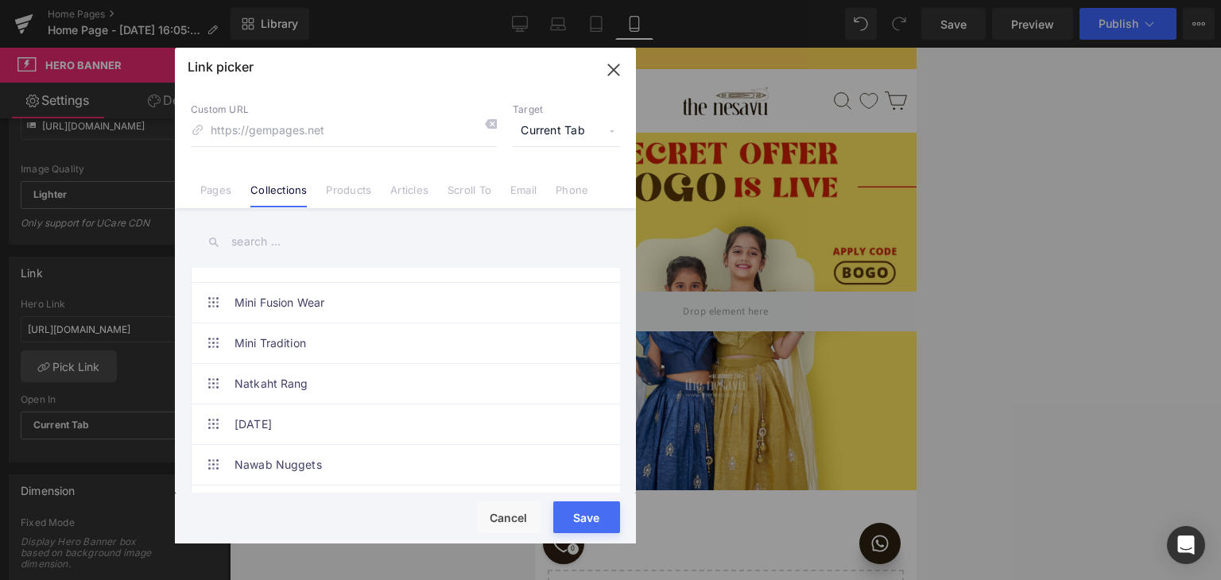
click at [311, 249] on input "text" at bounding box center [405, 242] width 429 height 36
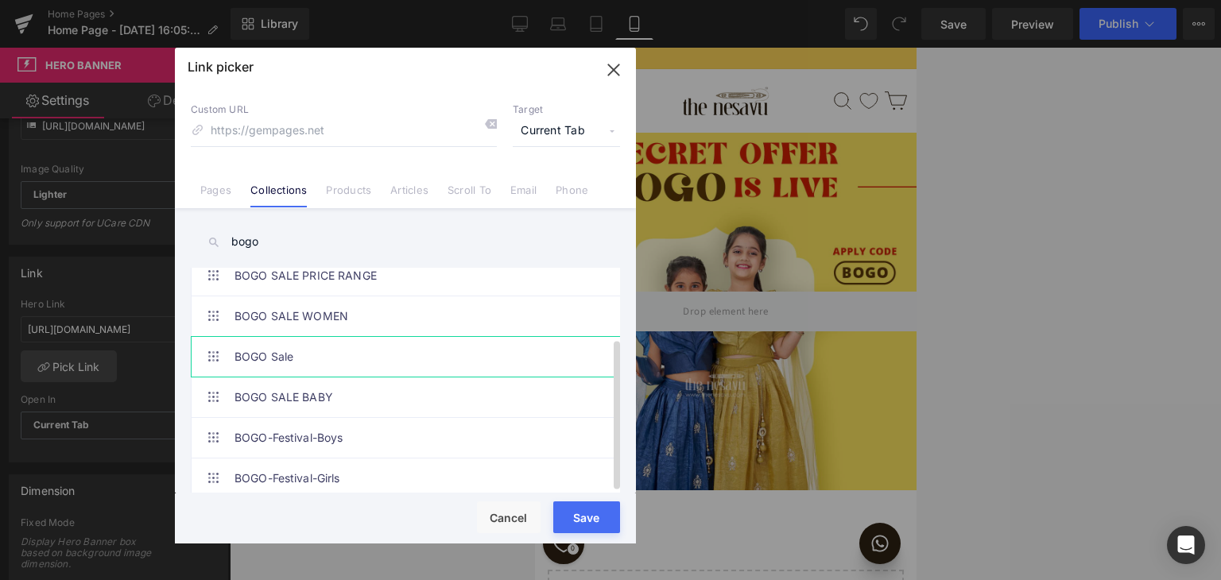
type input "bogo"
click at [302, 348] on link "BOGO Sale" at bounding box center [410, 357] width 350 height 40
type input "/collections/bogo-sale"
click at [580, 506] on button "Save" at bounding box center [586, 518] width 67 height 32
type input "/collections/bogo-sale"
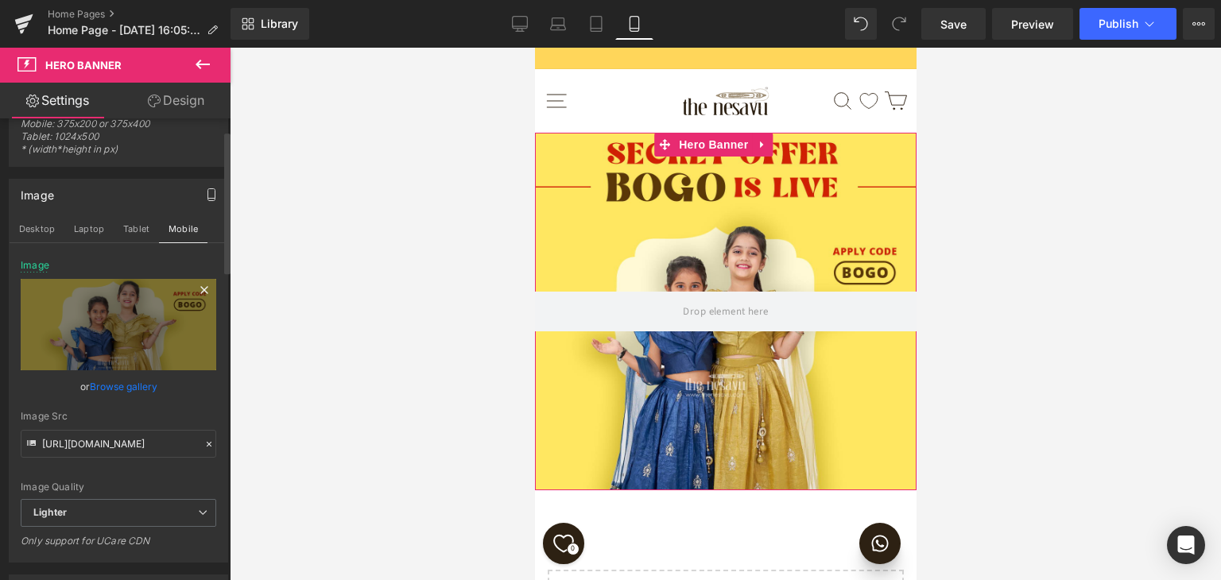
scroll to position [0, 0]
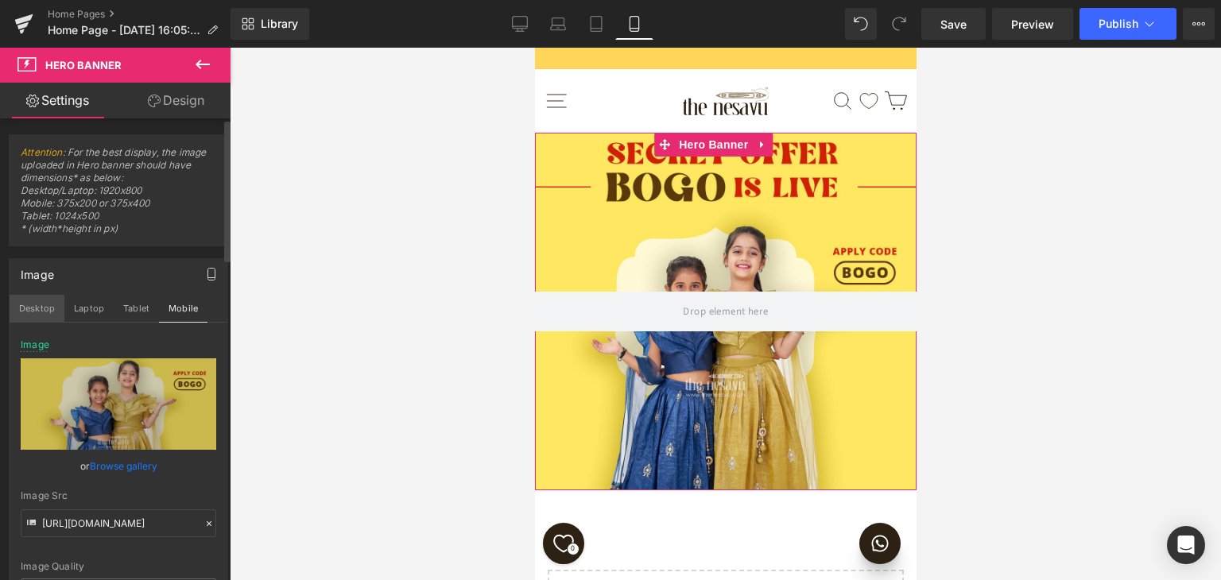
click at [32, 313] on button "Desktop" at bounding box center [37, 308] width 55 height 27
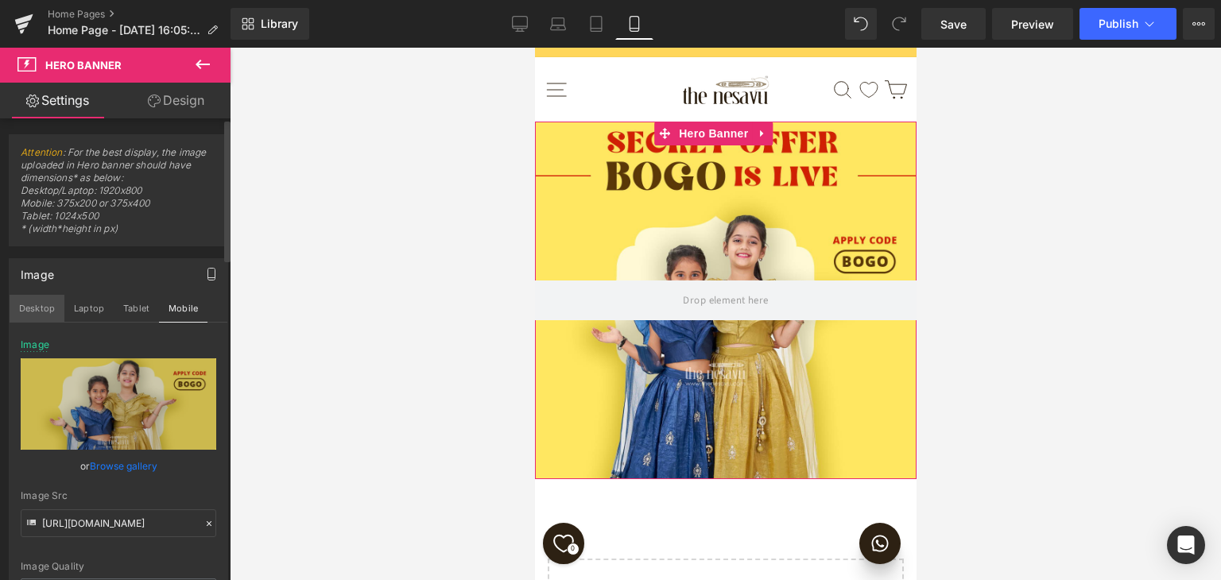
type input "[URL][DOMAIN_NAME]"
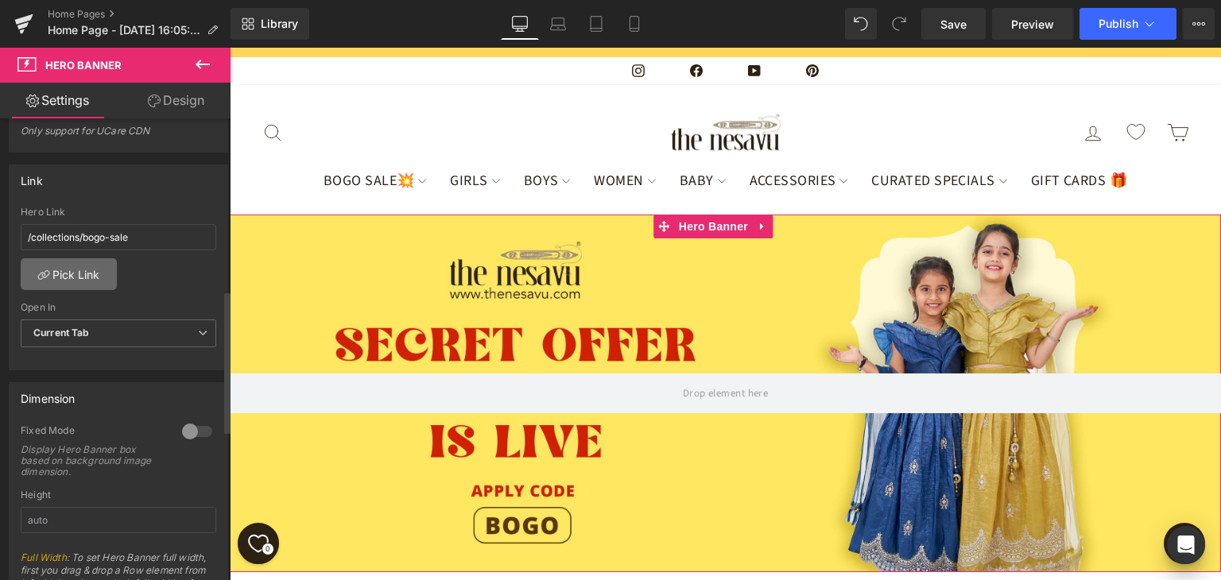
scroll to position [557, 0]
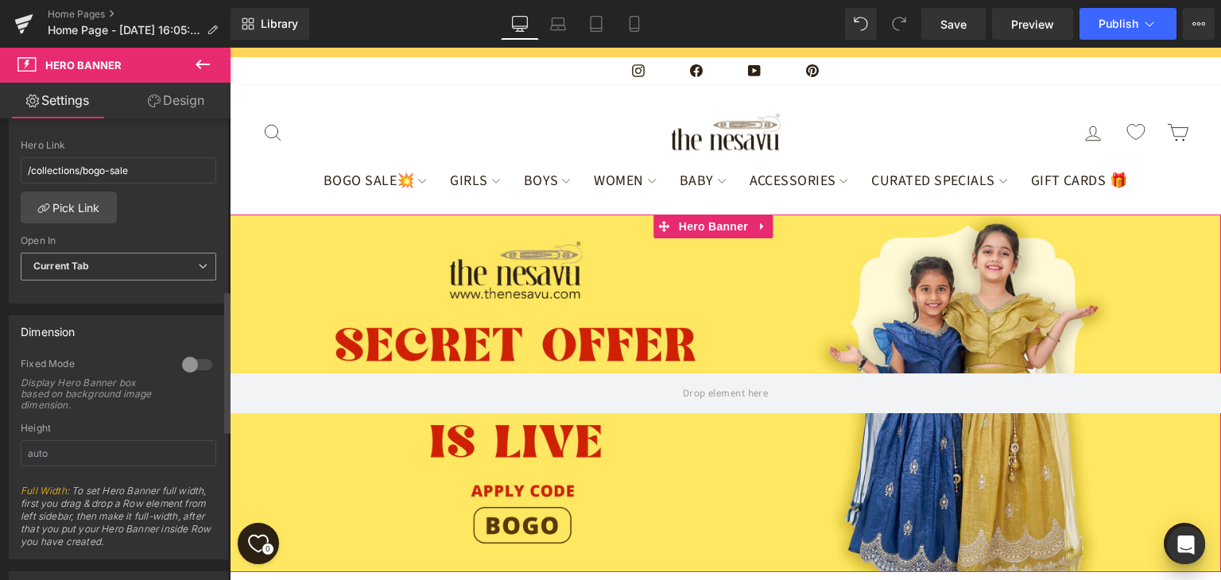
click at [175, 272] on span "Current Tab" at bounding box center [119, 267] width 196 height 28
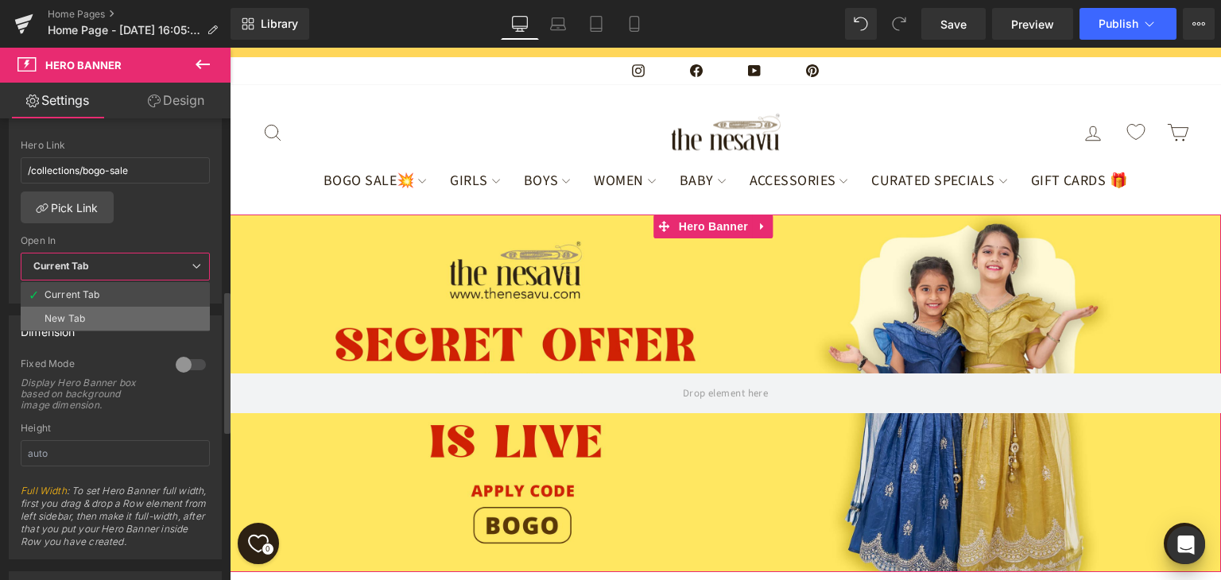
click at [121, 311] on li "New Tab" at bounding box center [115, 319] width 189 height 24
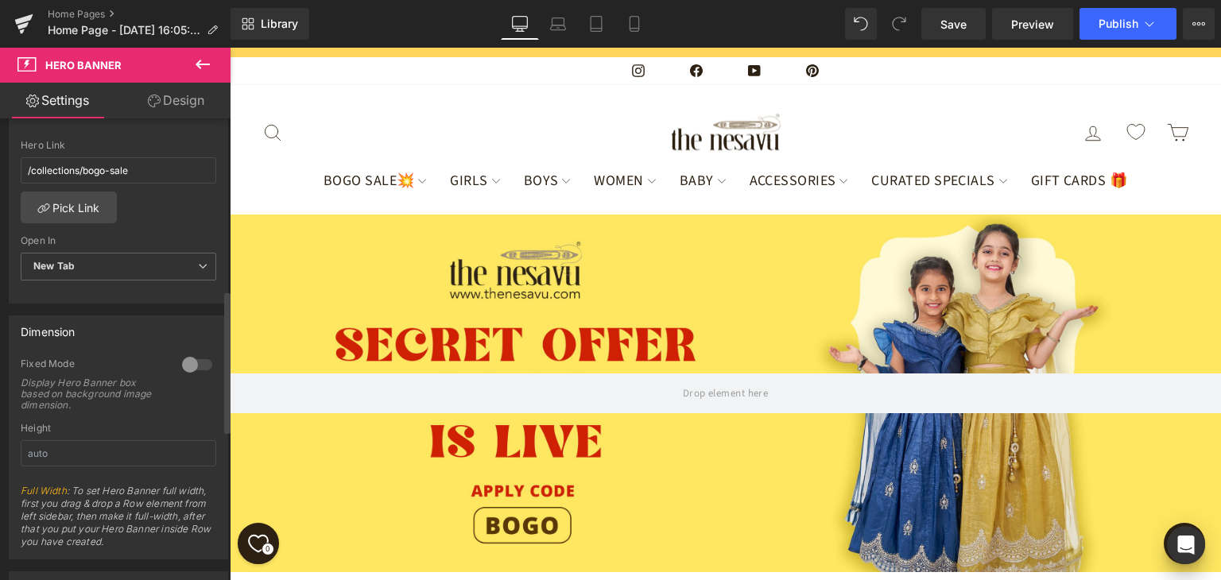
click at [181, 367] on div at bounding box center [197, 364] width 38 height 25
click at [147, 456] on span "Middle" at bounding box center [119, 455] width 196 height 28
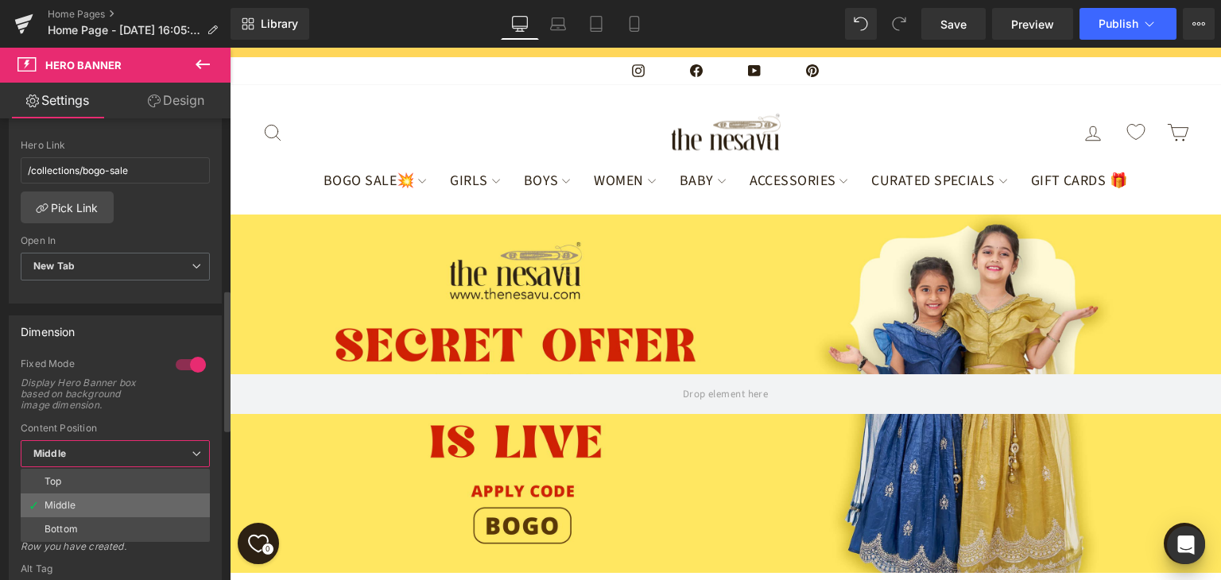
click at [136, 498] on li "Middle" at bounding box center [115, 506] width 189 height 24
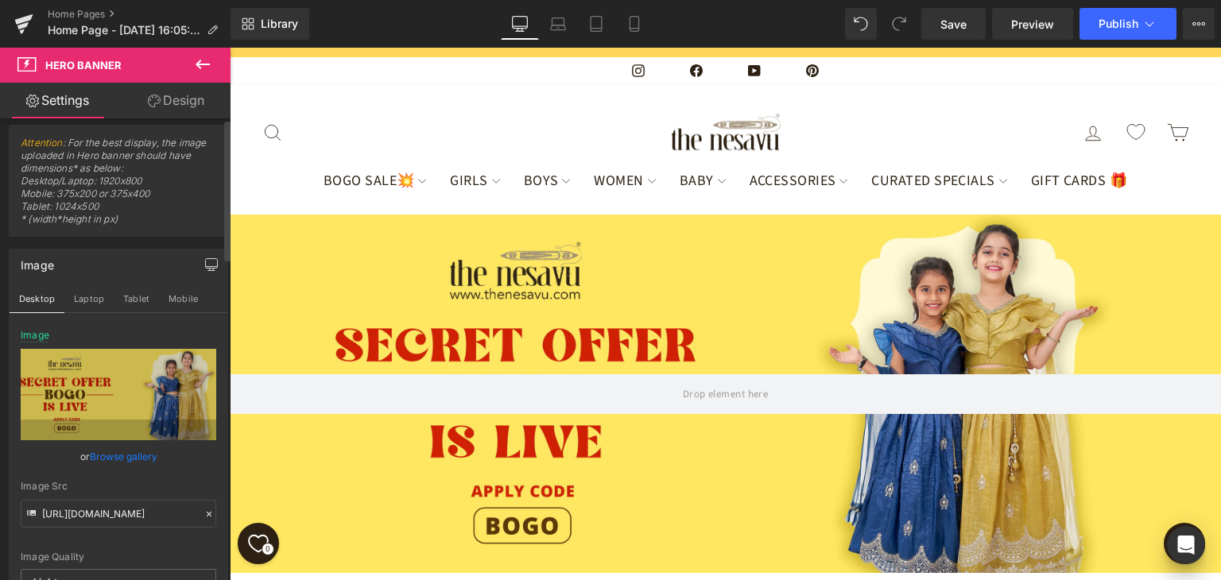
scroll to position [0, 0]
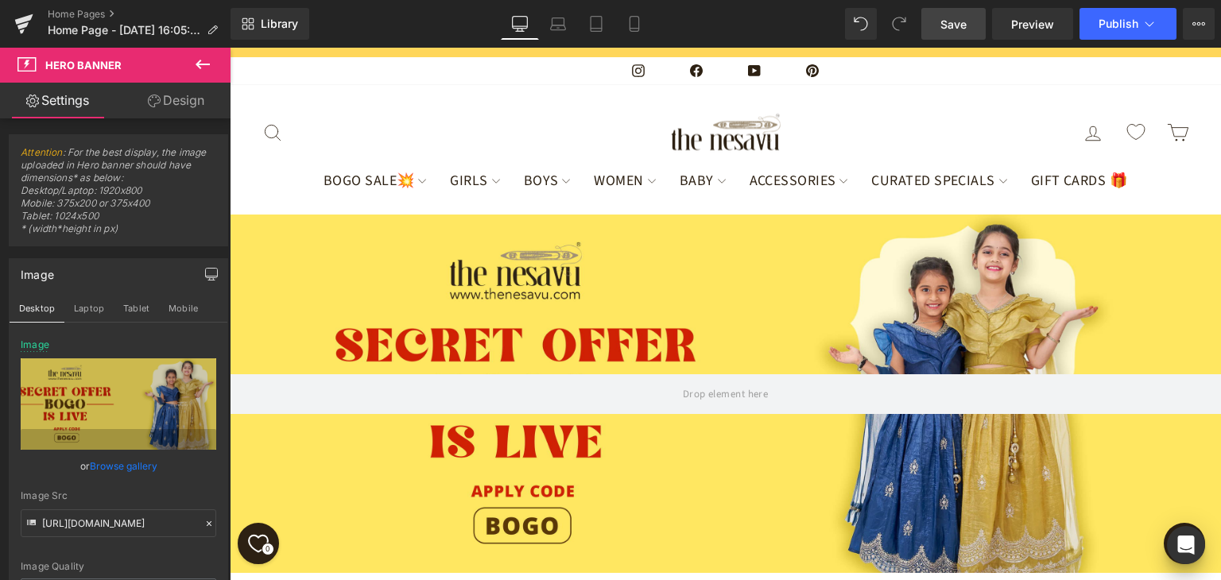
click at [947, 23] on span "Save" at bounding box center [954, 24] width 26 height 17
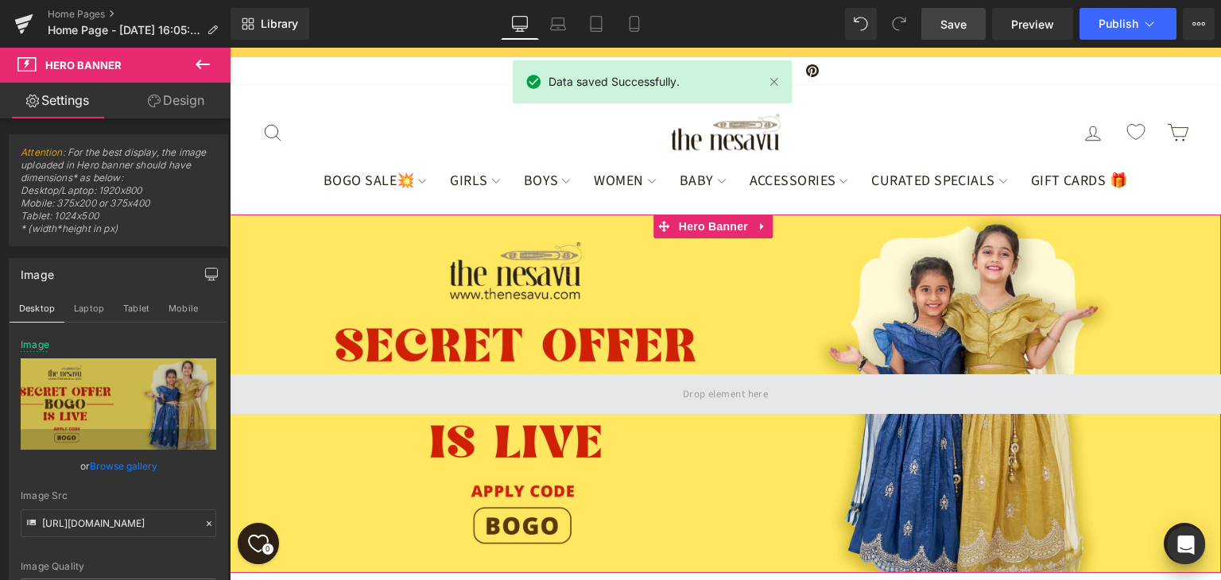
click at [786, 375] on span at bounding box center [726, 395] width 992 height 40
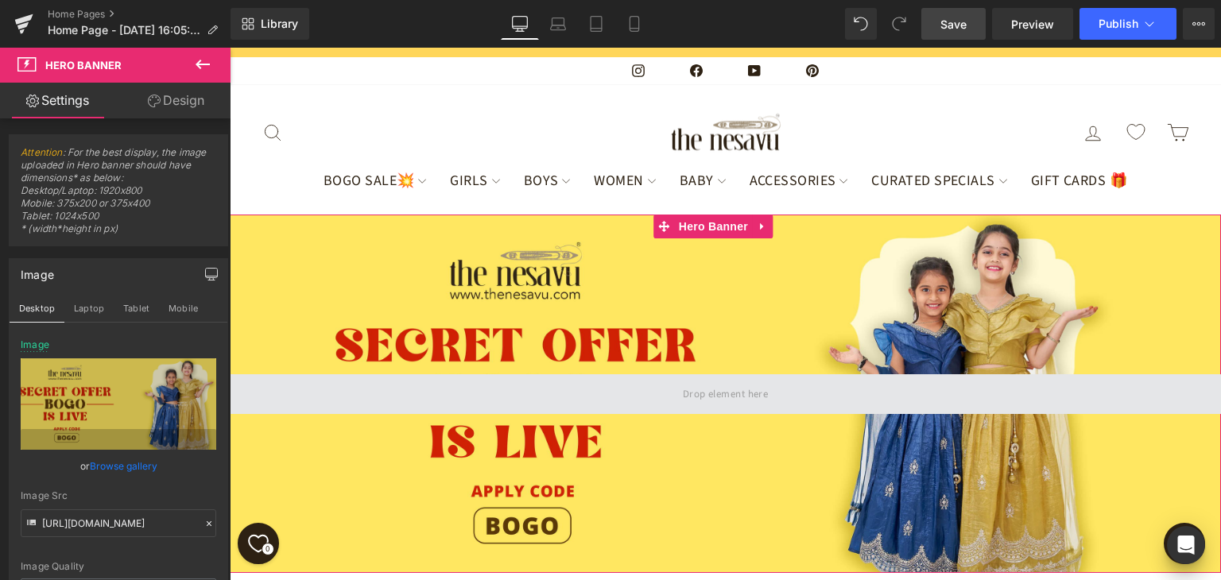
click at [677, 382] on span at bounding box center [725, 394] width 97 height 25
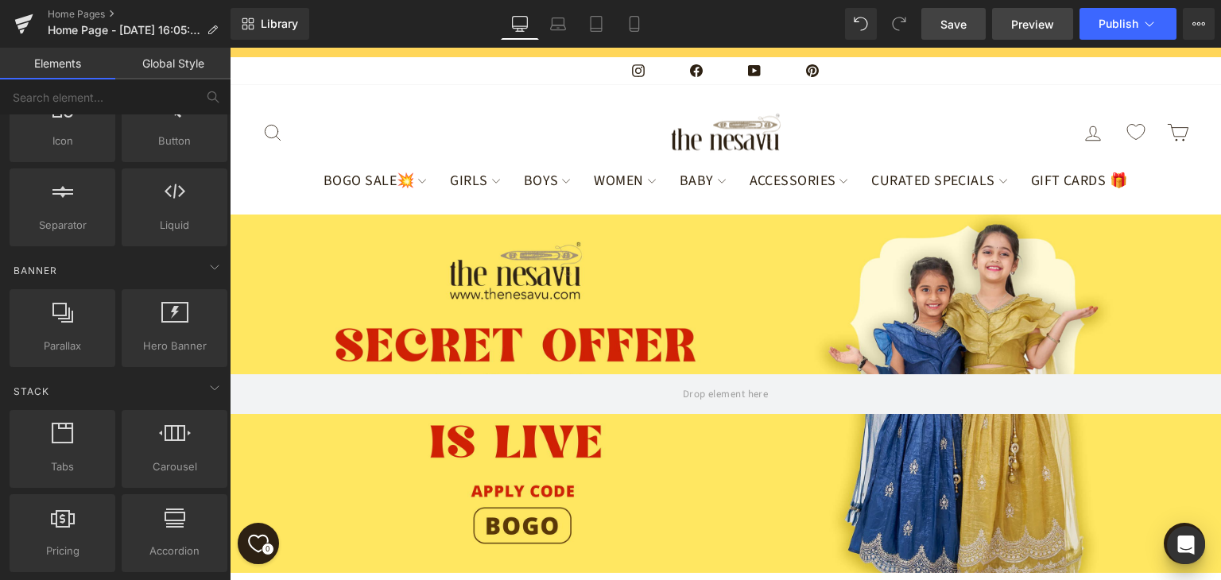
click at [1035, 29] on span "Preview" at bounding box center [1032, 24] width 43 height 17
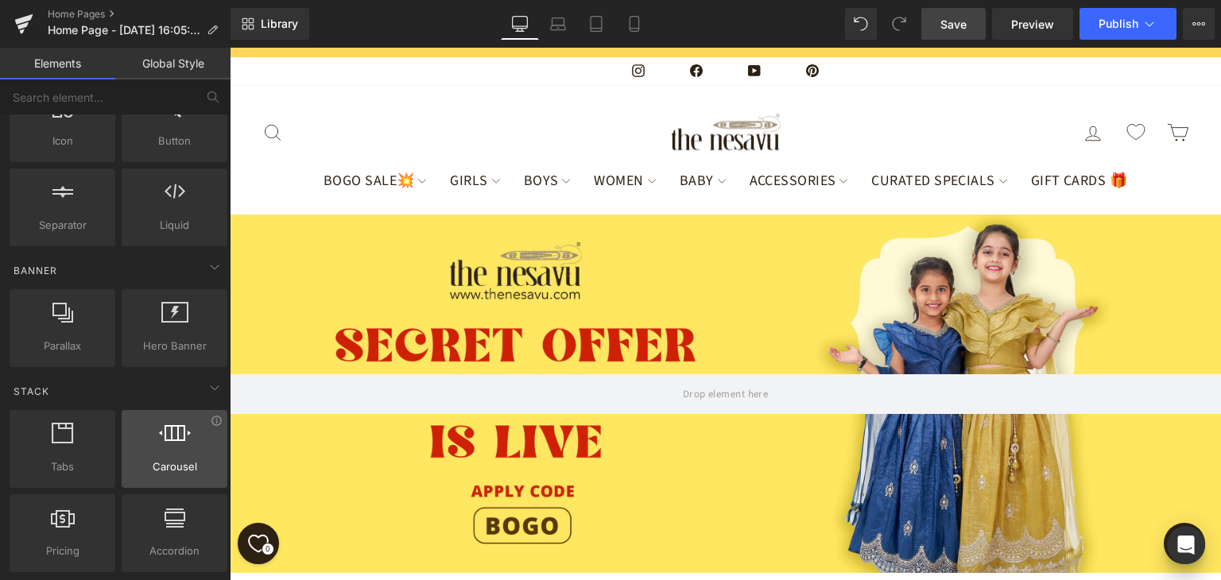
click at [182, 461] on span "Carousel" at bounding box center [174, 467] width 96 height 17
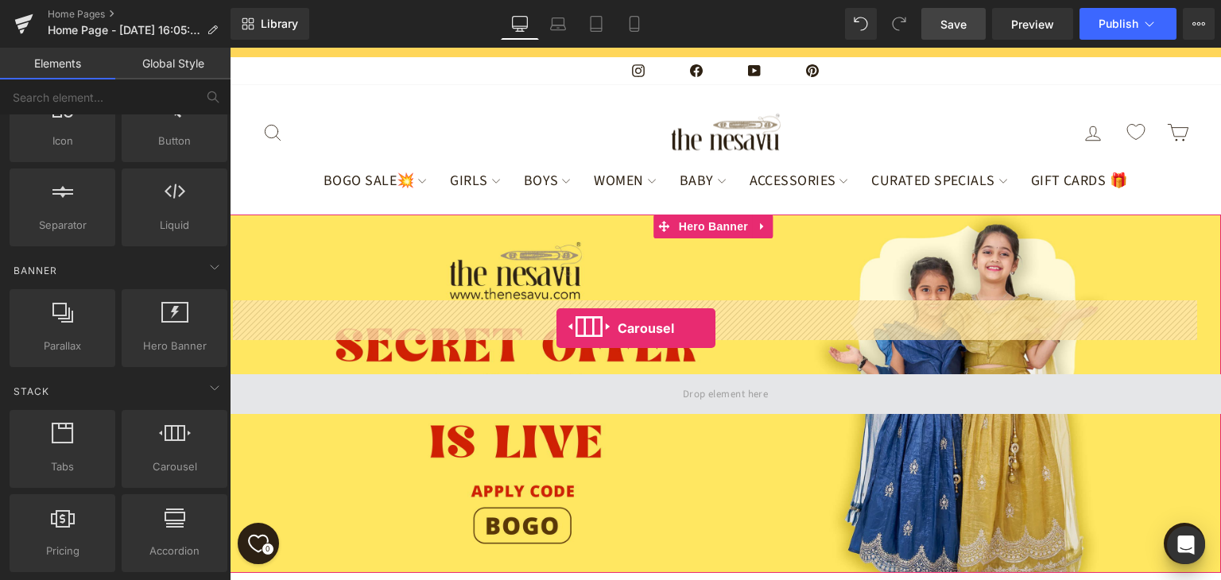
drag, startPoint x: 407, startPoint y: 478, endPoint x: 557, endPoint y: 328, distance: 211.4
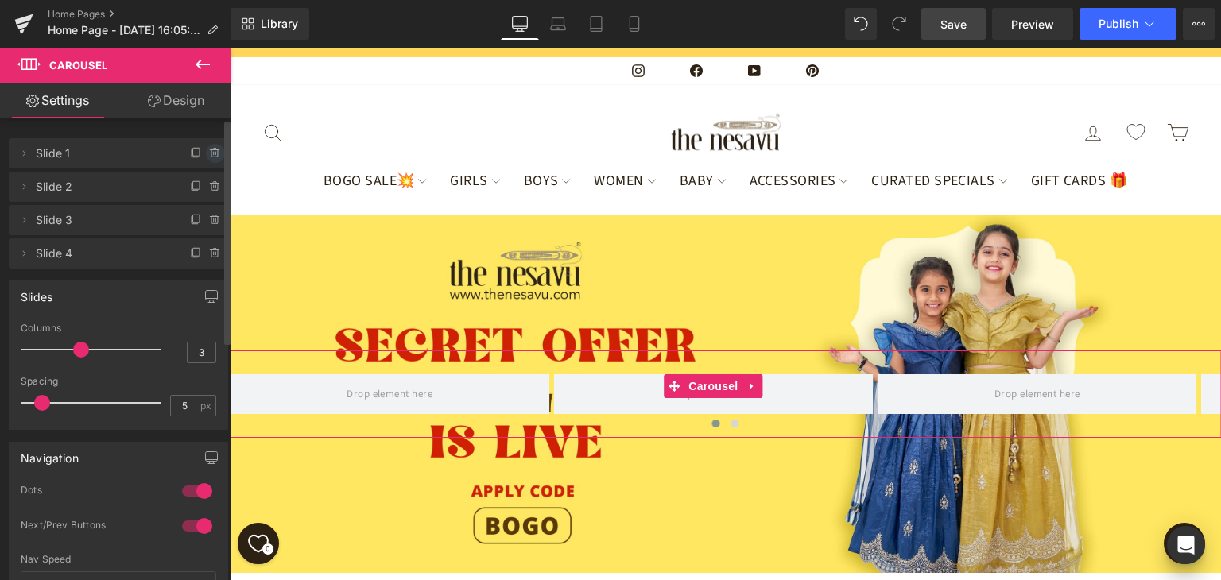
click at [209, 153] on icon at bounding box center [215, 153] width 13 height 13
click at [208, 153] on button "Delete" at bounding box center [198, 154] width 50 height 21
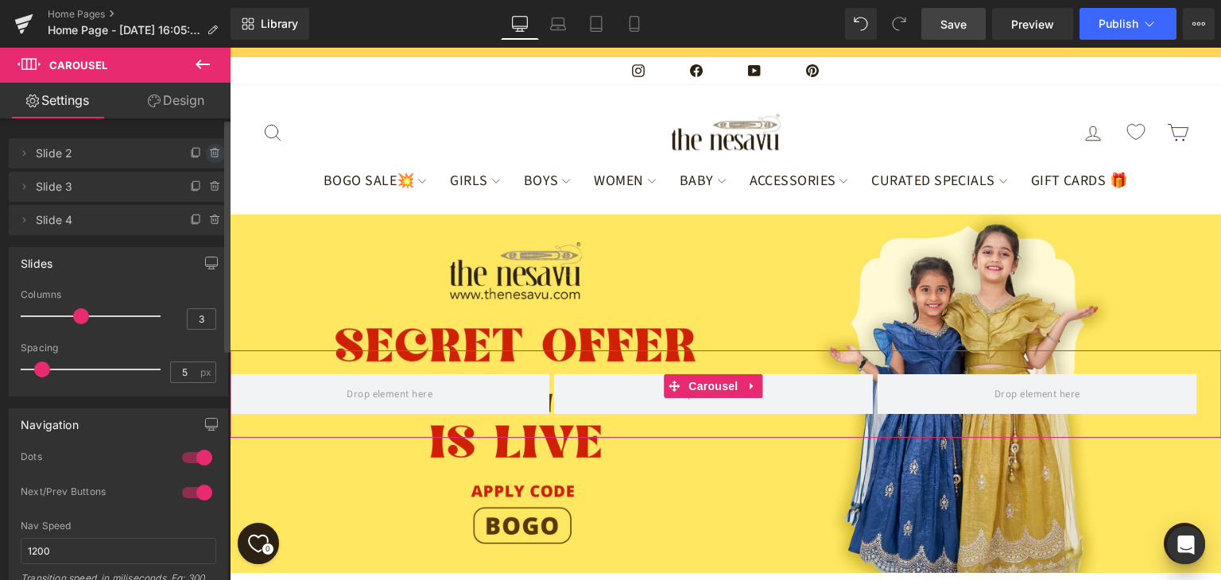
click at [209, 155] on icon at bounding box center [215, 153] width 13 height 13
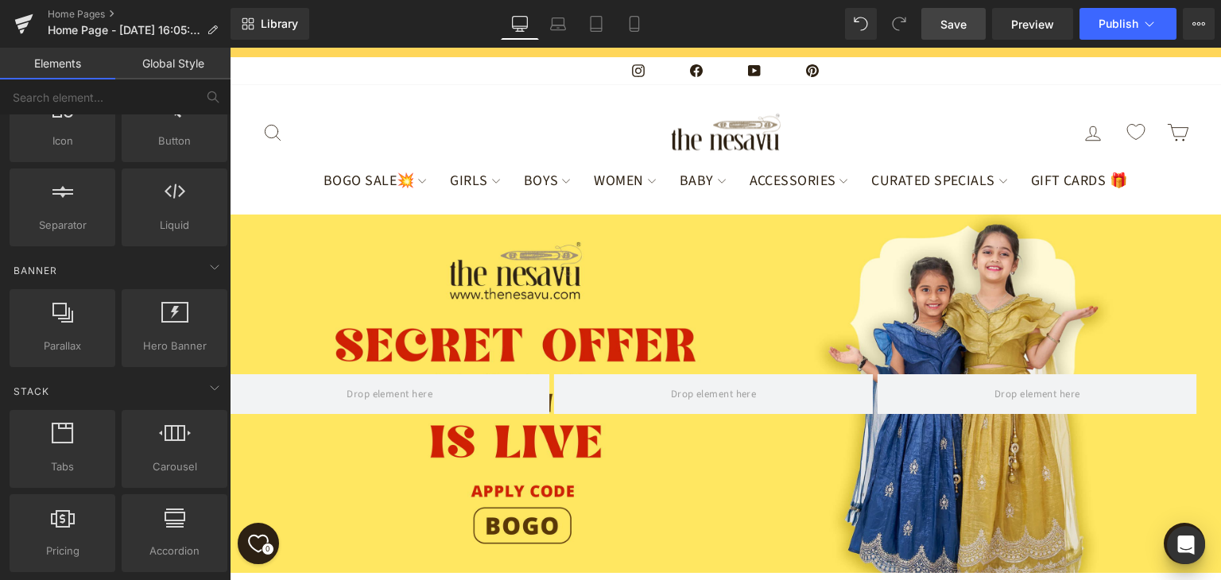
click at [477, 524] on div "‹ › Carousel Hero Banner Select your layout" at bounding box center [726, 499] width 992 height 569
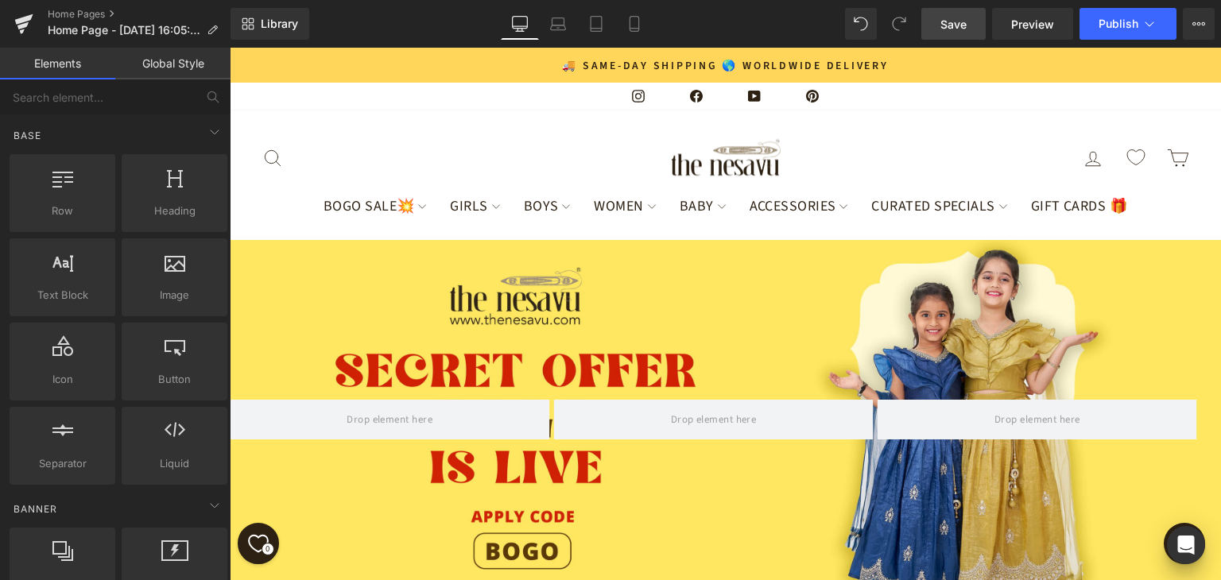
click at [169, 68] on link "Global Style" at bounding box center [172, 64] width 115 height 32
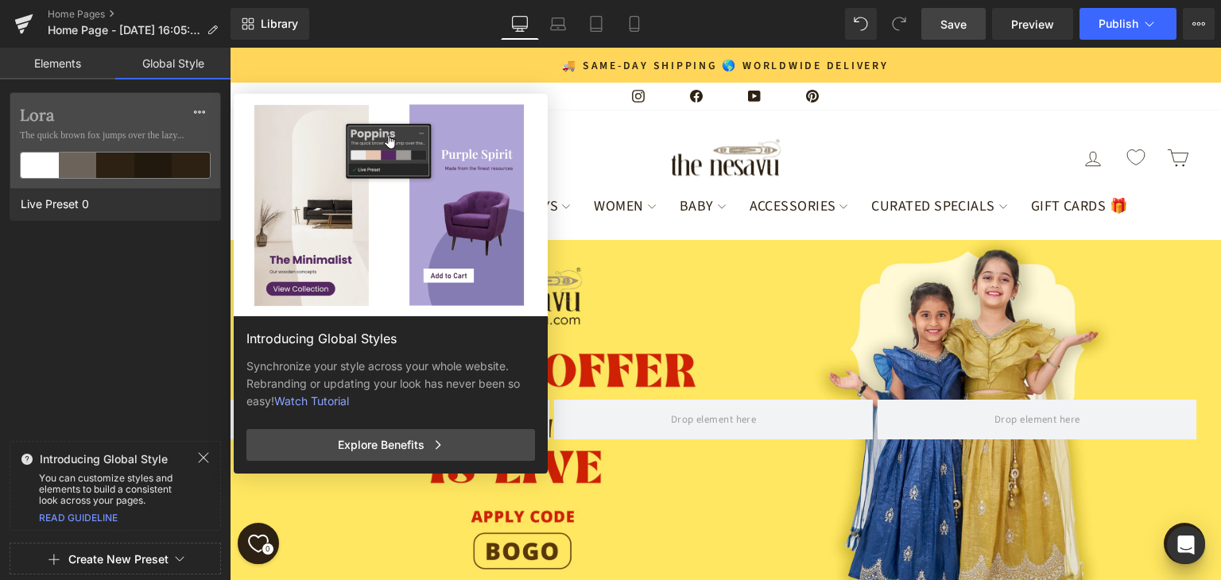
click at [81, 64] on link "Elements" at bounding box center [57, 64] width 115 height 32
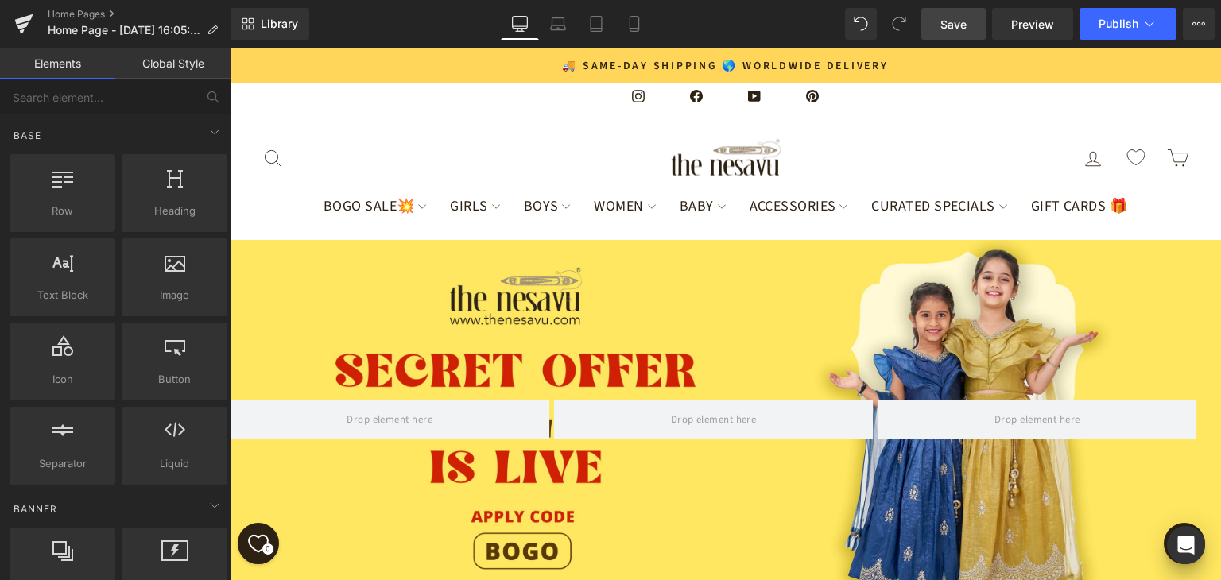
click at [557, 260] on div "‹ › Carousel" at bounding box center [726, 419] width 992 height 359
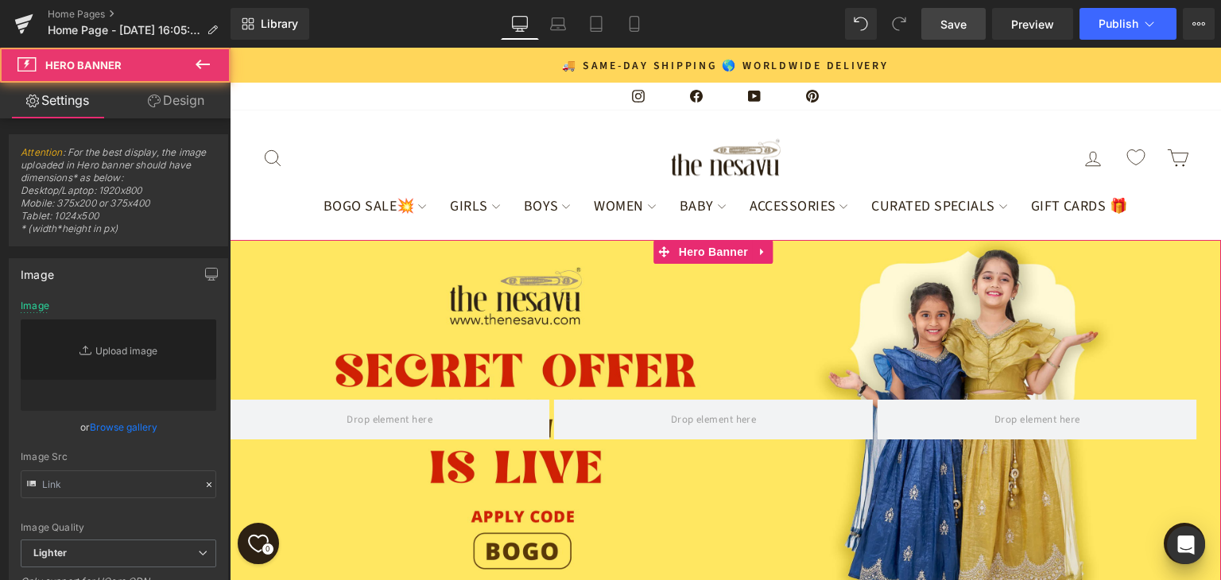
type input "[URL][DOMAIN_NAME]"
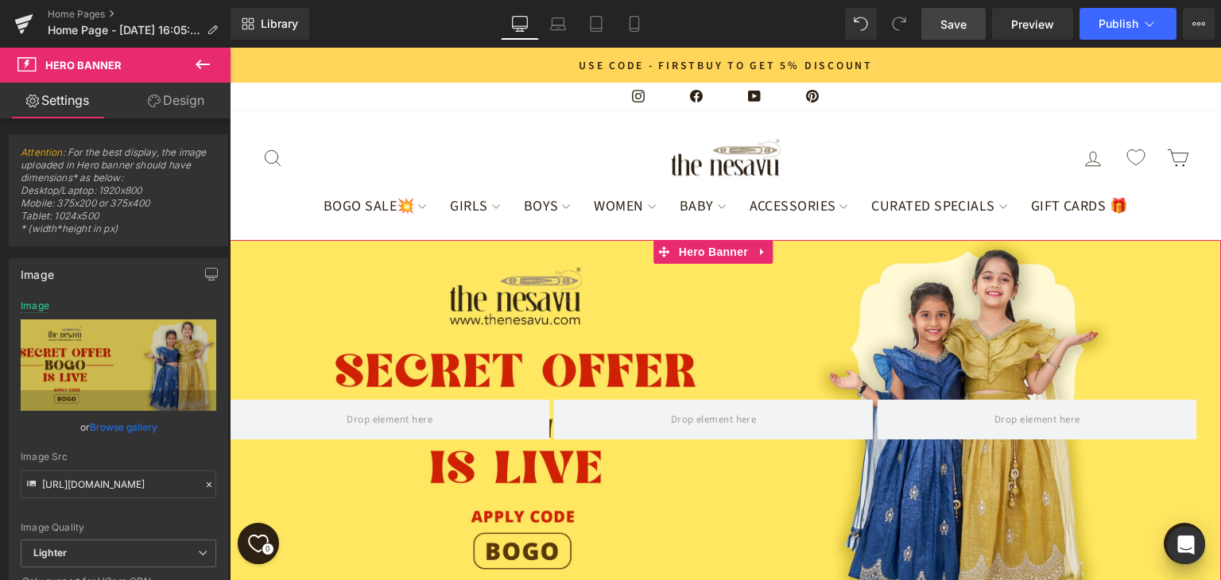
click at [178, 101] on link "Design" at bounding box center [175, 101] width 115 height 36
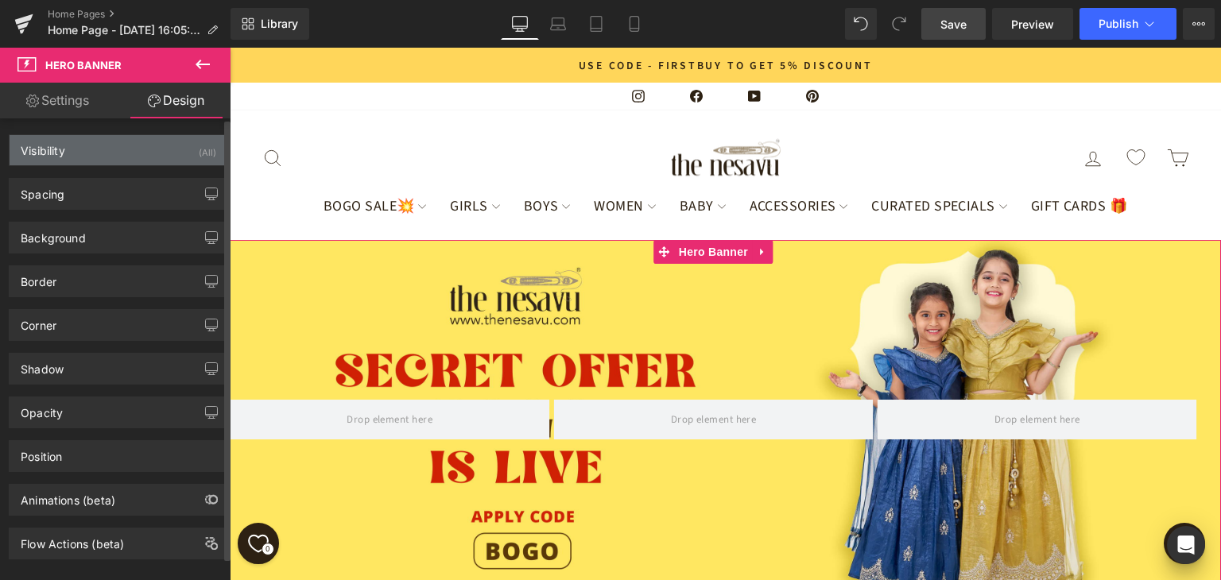
click at [133, 146] on div "Visibility (All)" at bounding box center [119, 150] width 218 height 30
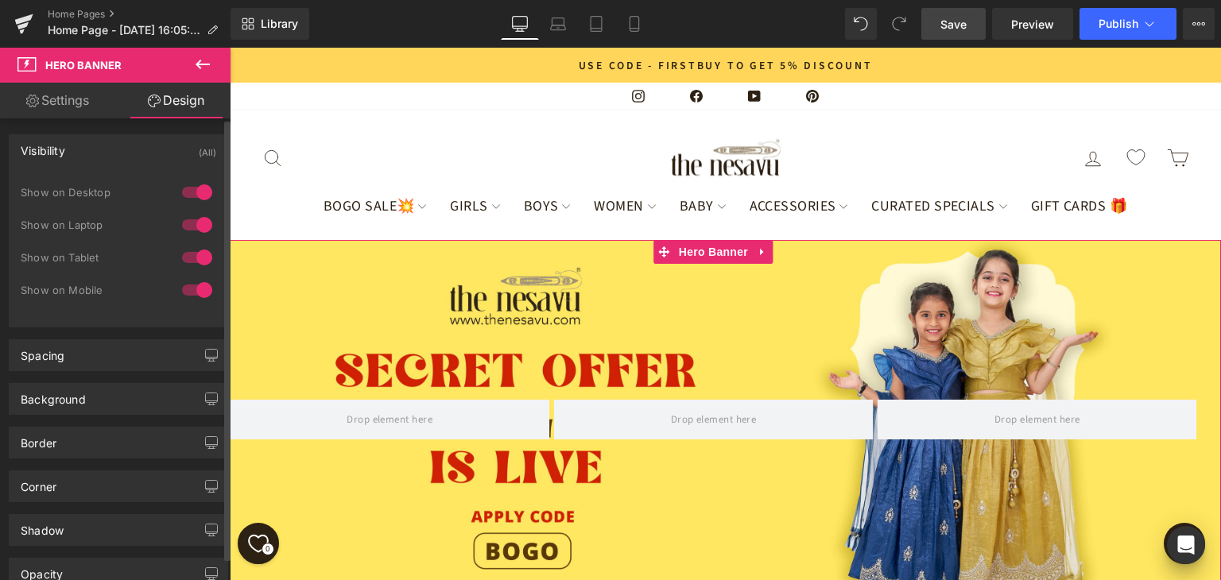
click at [133, 146] on div "Visibility (All)" at bounding box center [119, 150] width 218 height 30
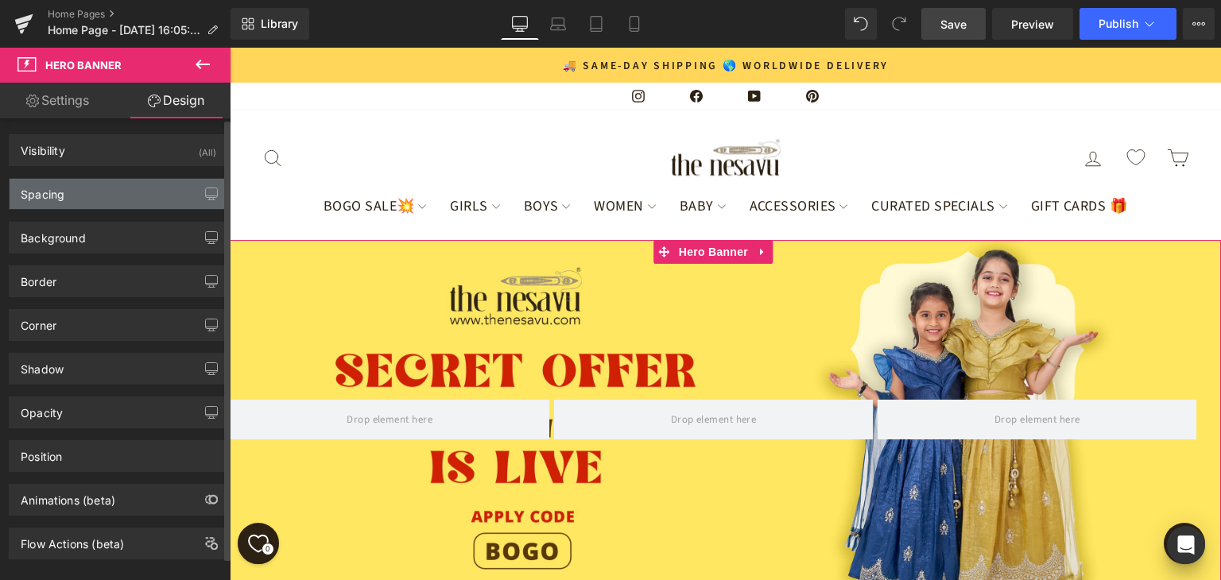
click at [133, 193] on div "Spacing" at bounding box center [119, 194] width 218 height 30
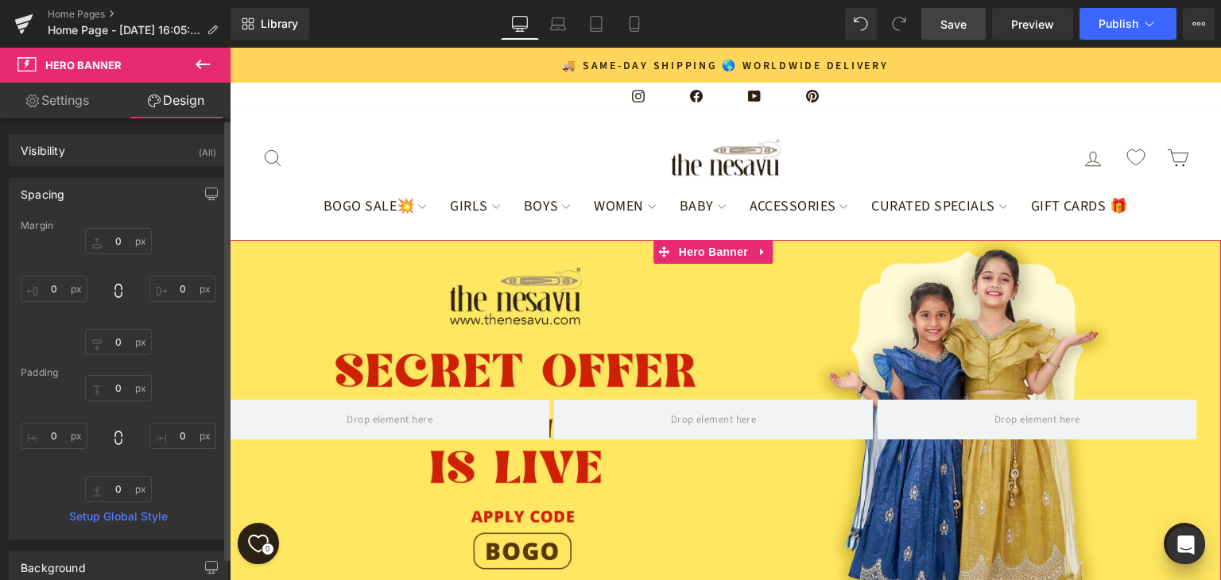
click at [133, 193] on div "Spacing" at bounding box center [119, 194] width 218 height 30
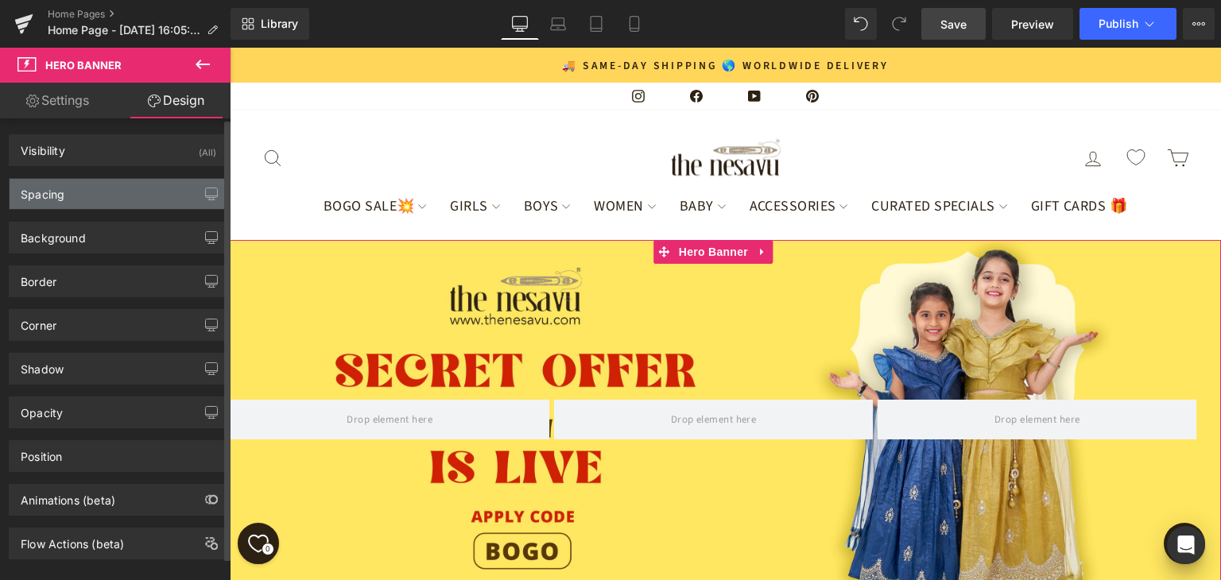
click at [133, 193] on div "Spacing" at bounding box center [119, 194] width 218 height 30
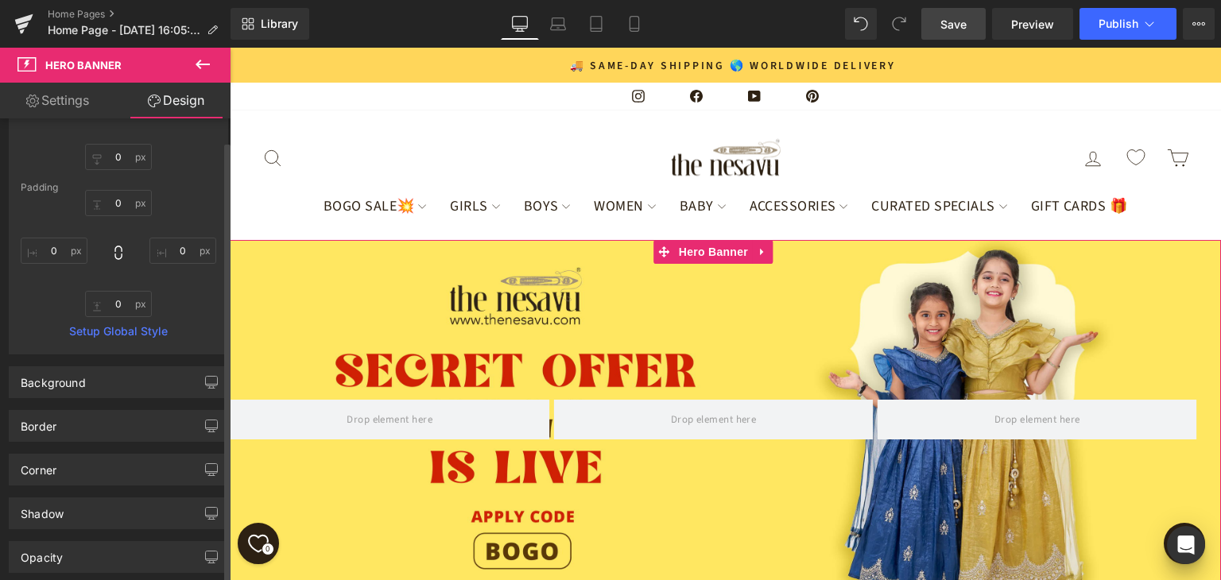
scroll to position [318, 0]
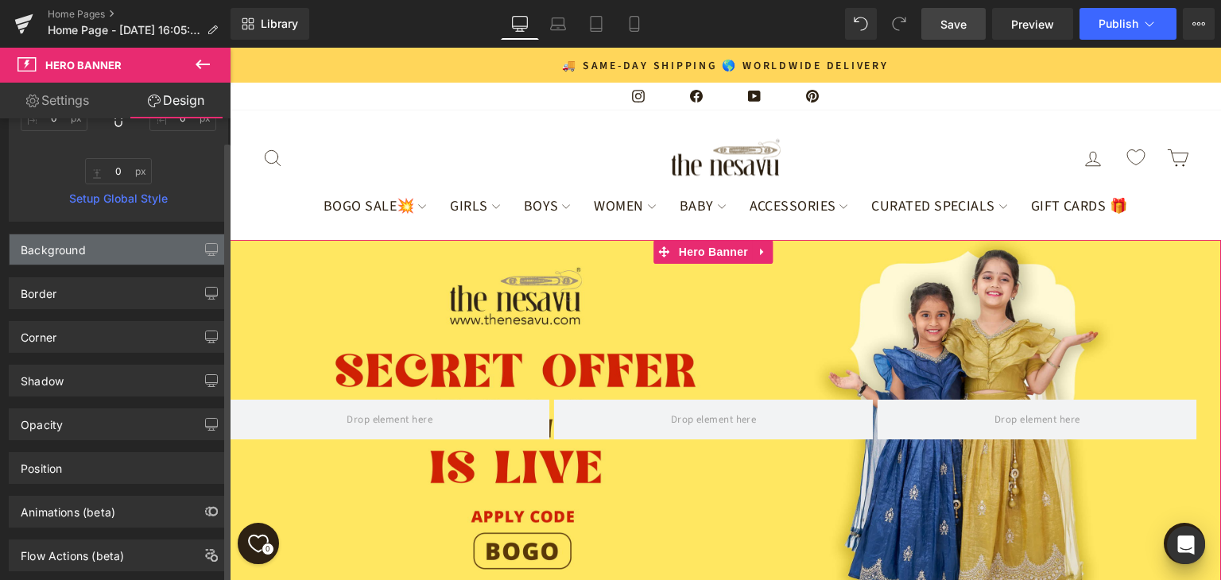
click at [151, 247] on div "Background" at bounding box center [119, 250] width 218 height 30
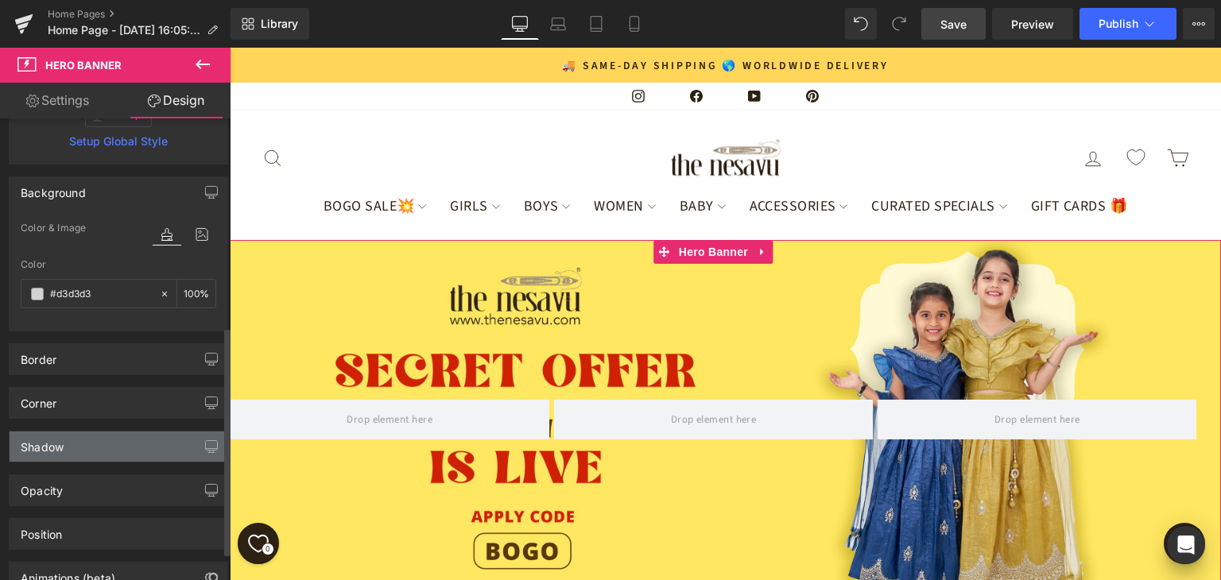
scroll to position [474, 0]
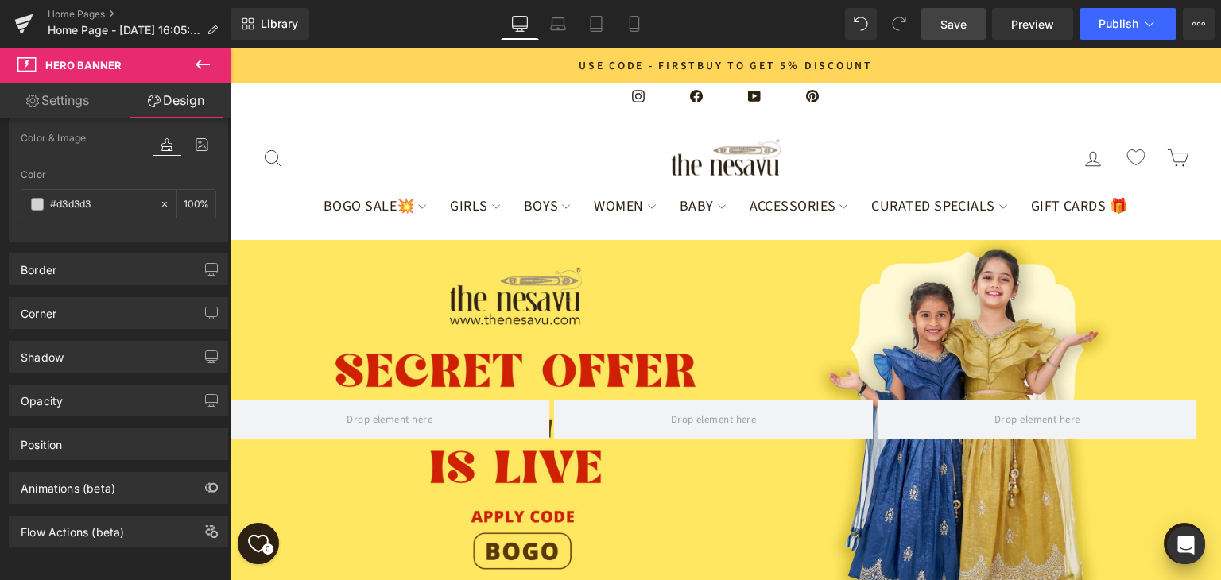
click at [720, 538] on div "‹ › Carousel Hero Banner Select your layout" at bounding box center [726, 524] width 992 height 569
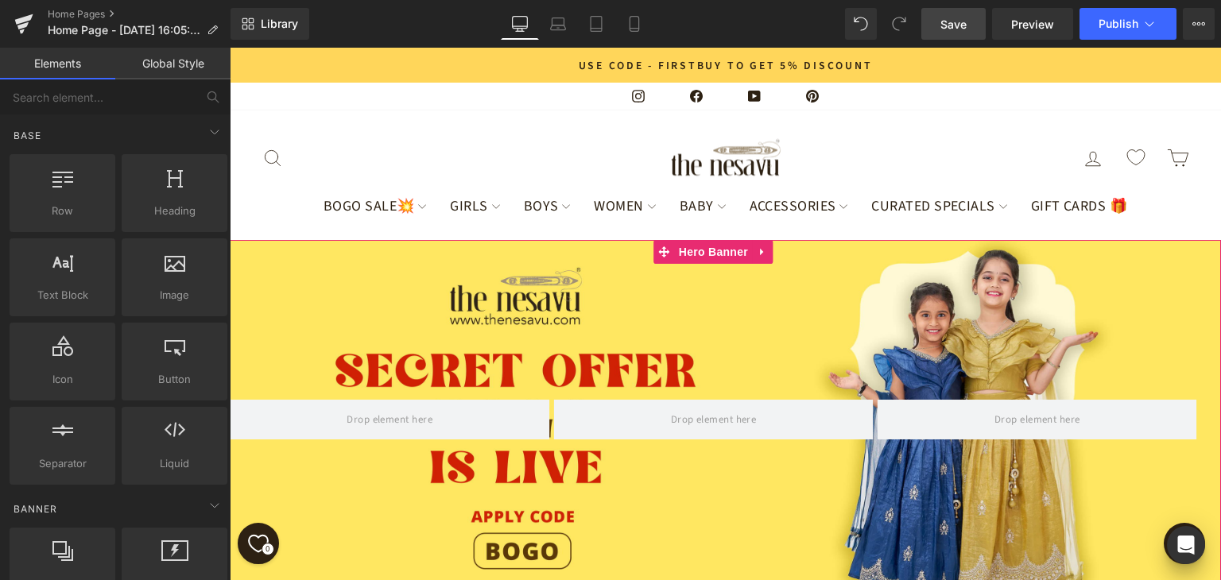
click at [729, 240] on div "‹ › Carousel" at bounding box center [726, 419] width 992 height 359
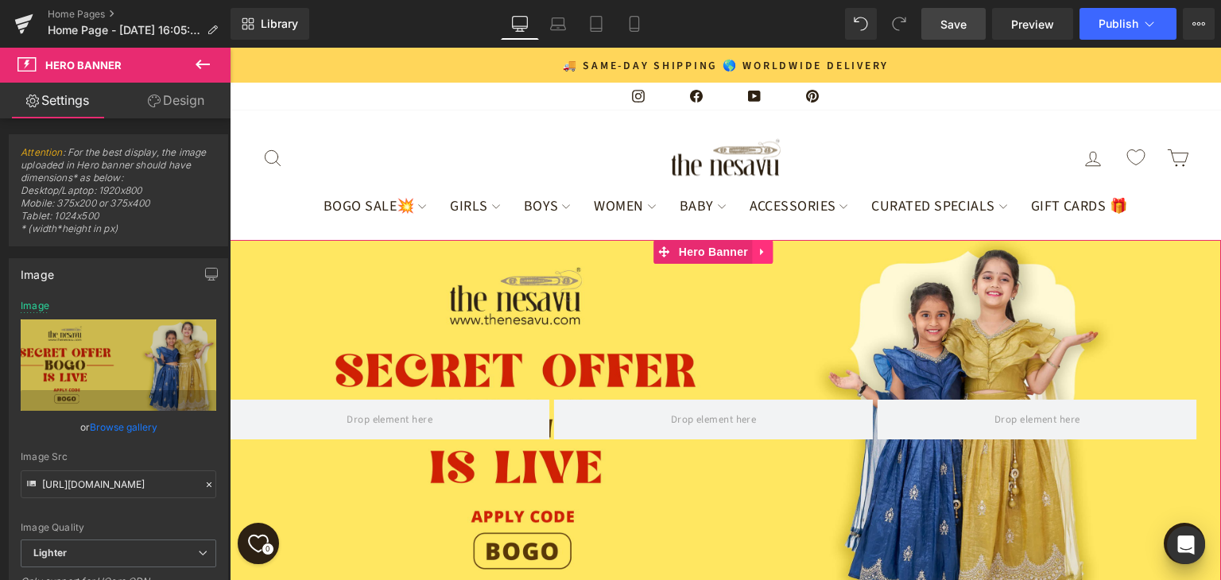
click at [759, 246] on icon at bounding box center [762, 252] width 11 height 12
click at [767, 247] on icon at bounding box center [772, 252] width 11 height 11
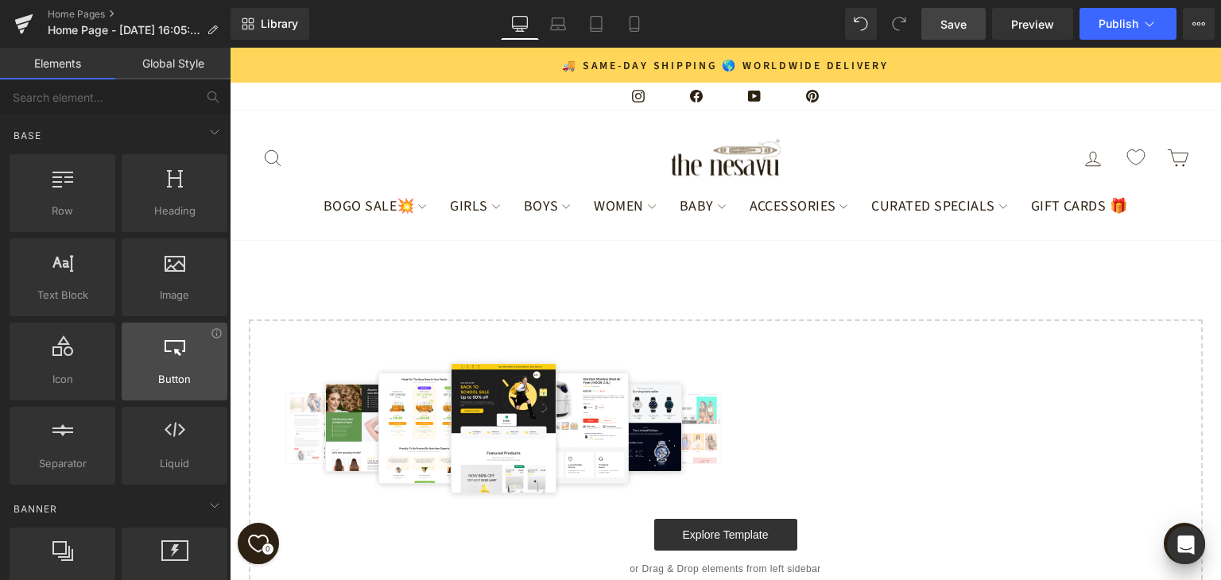
scroll to position [239, 0]
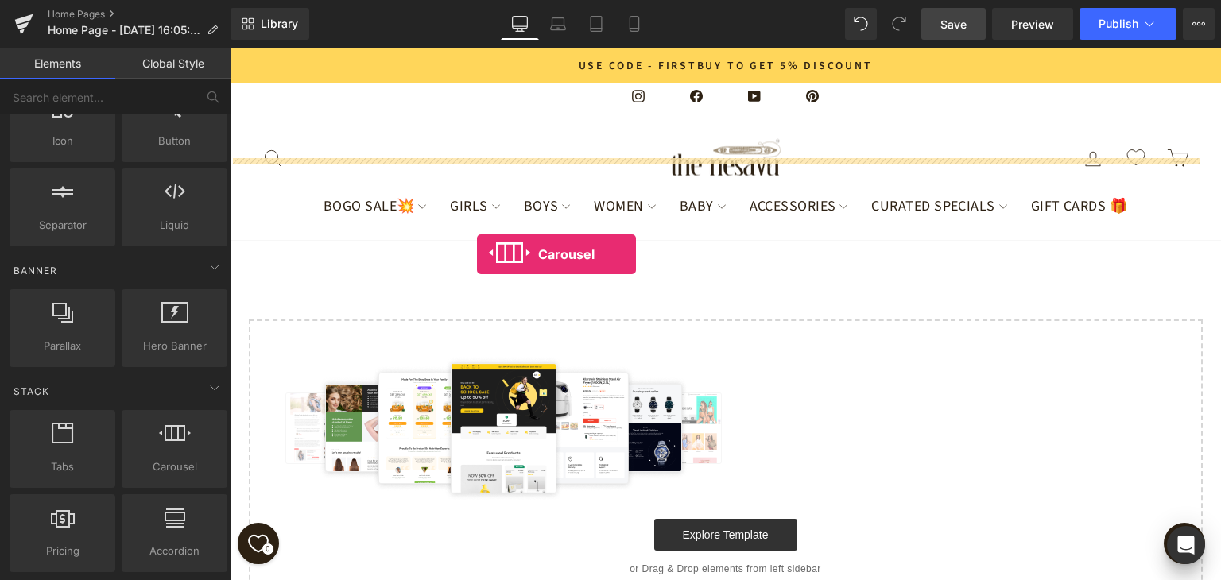
drag, startPoint x: 408, startPoint y: 483, endPoint x: 501, endPoint y: 243, distance: 256.8
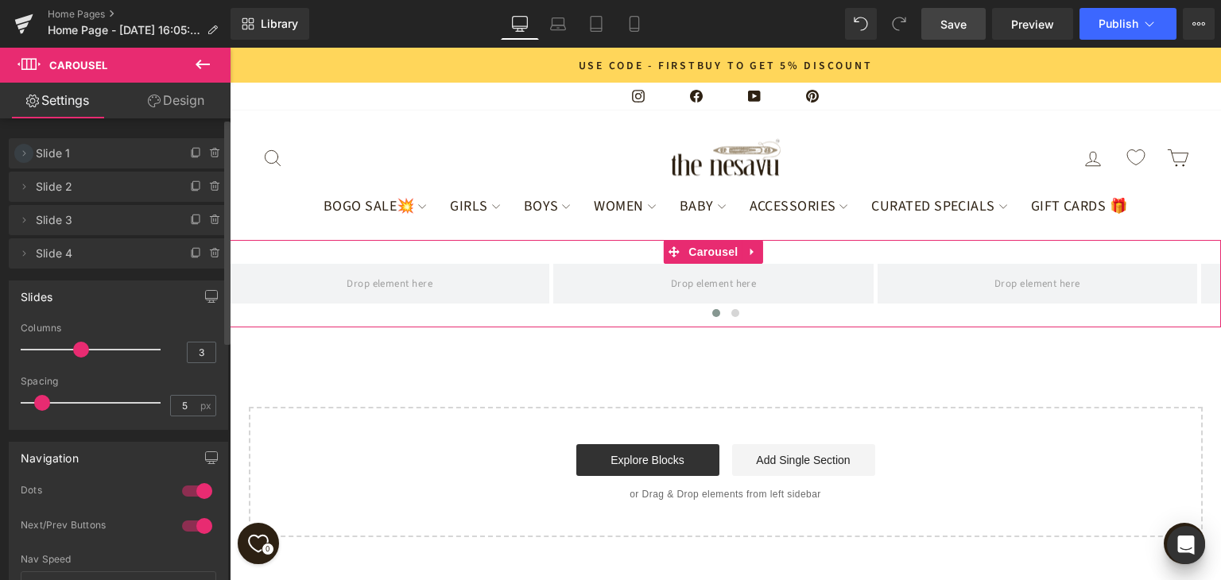
click at [22, 157] on icon at bounding box center [23, 153] width 13 height 13
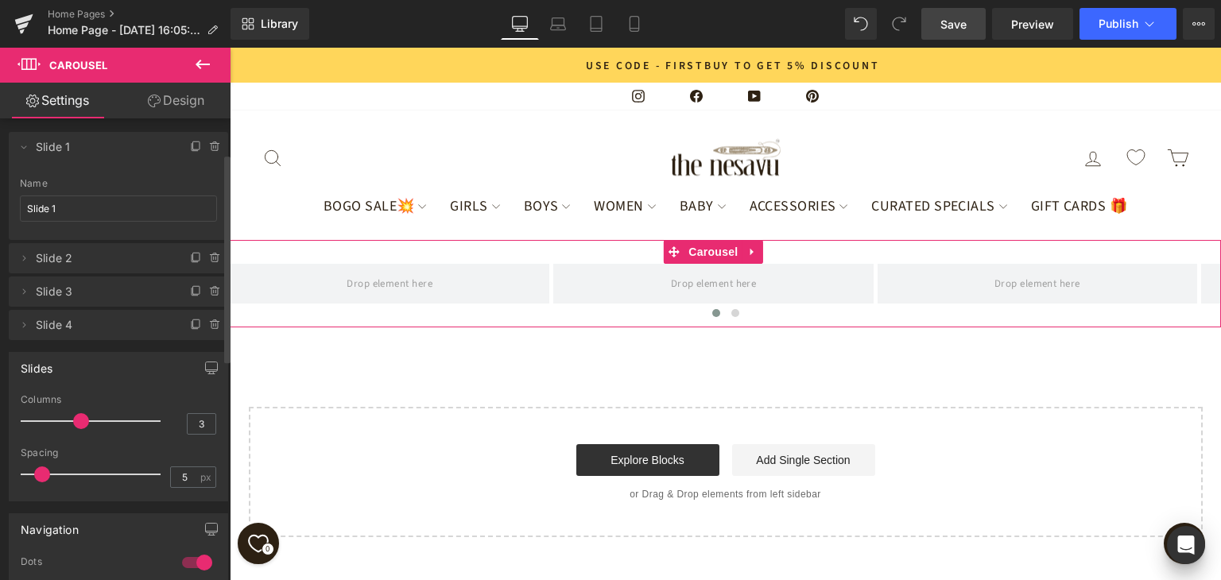
scroll to position [0, 0]
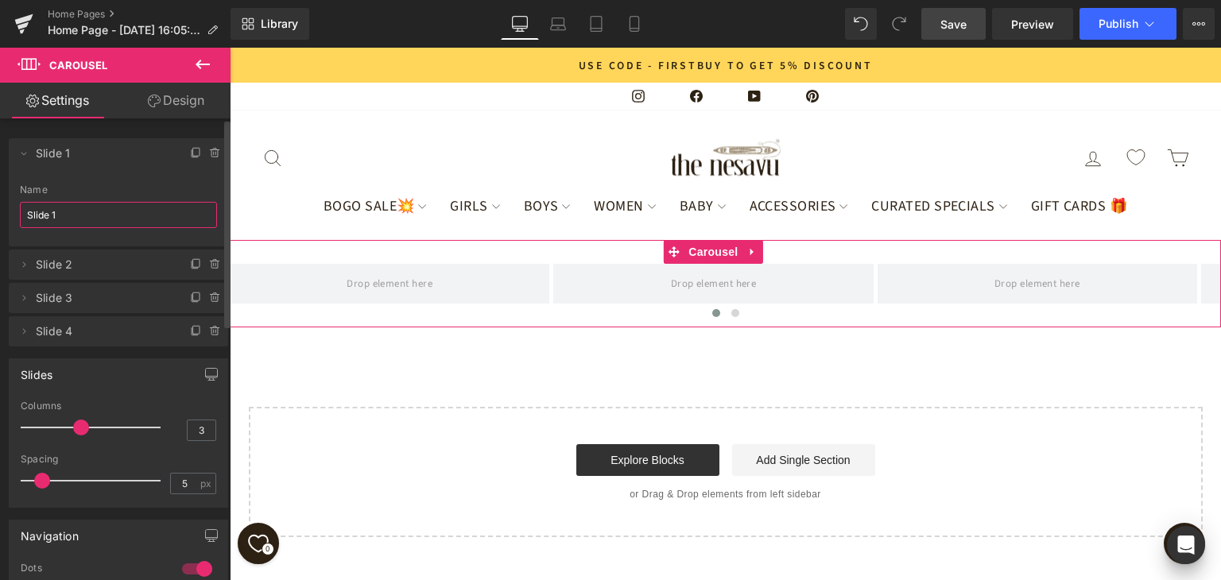
click at [137, 215] on input "Slide 1" at bounding box center [118, 215] width 197 height 26
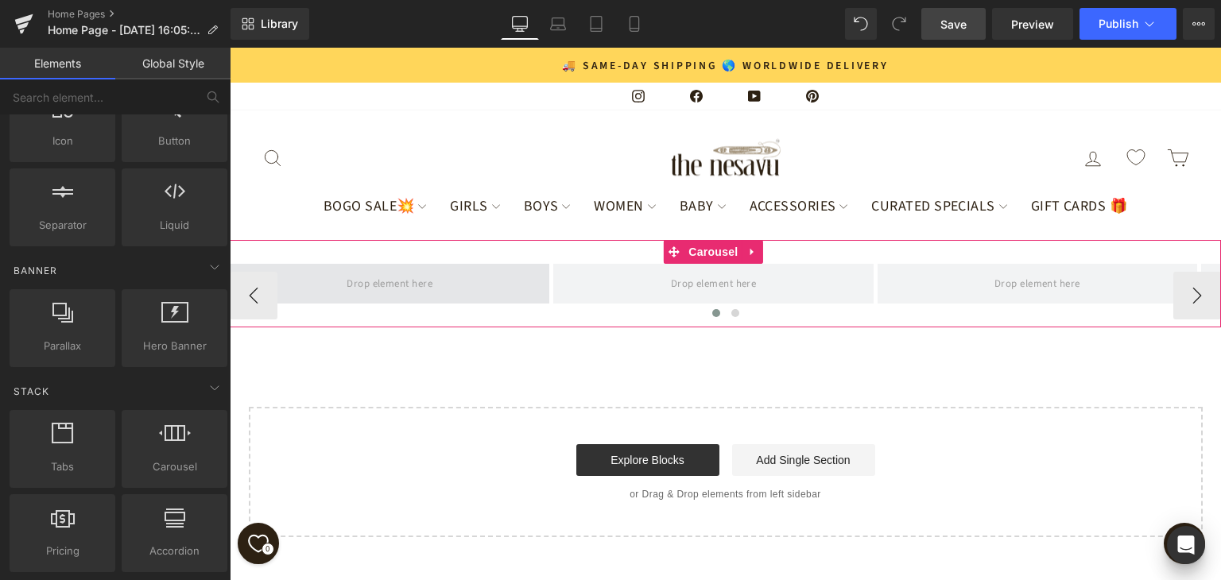
click at [398, 271] on span at bounding box center [389, 283] width 97 height 25
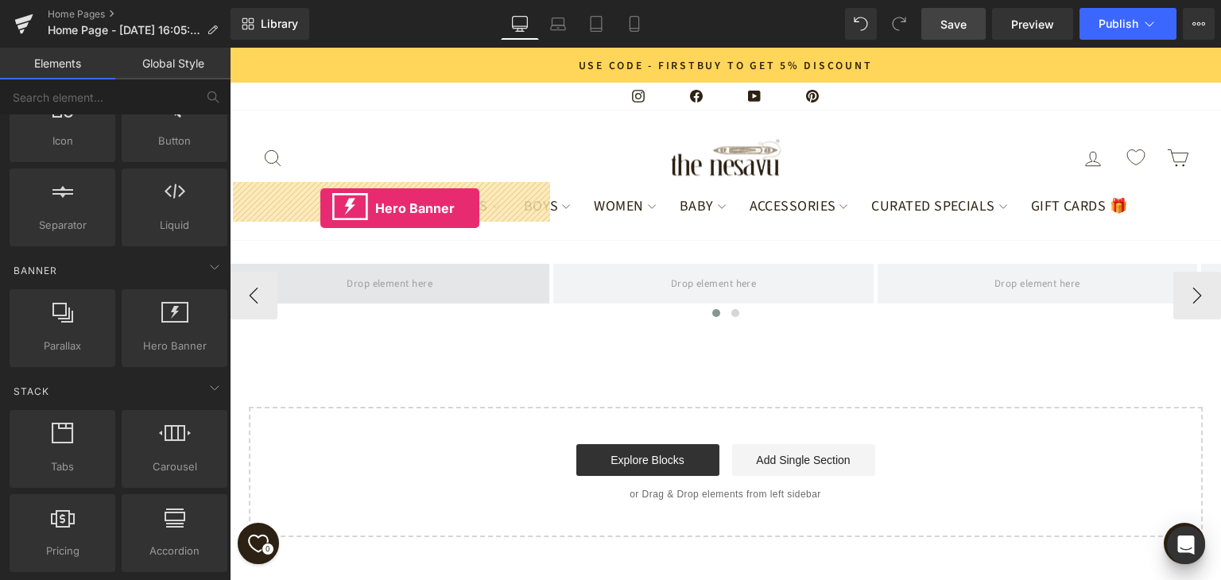
drag, startPoint x: 382, startPoint y: 386, endPoint x: 320, endPoint y: 208, distance: 188.4
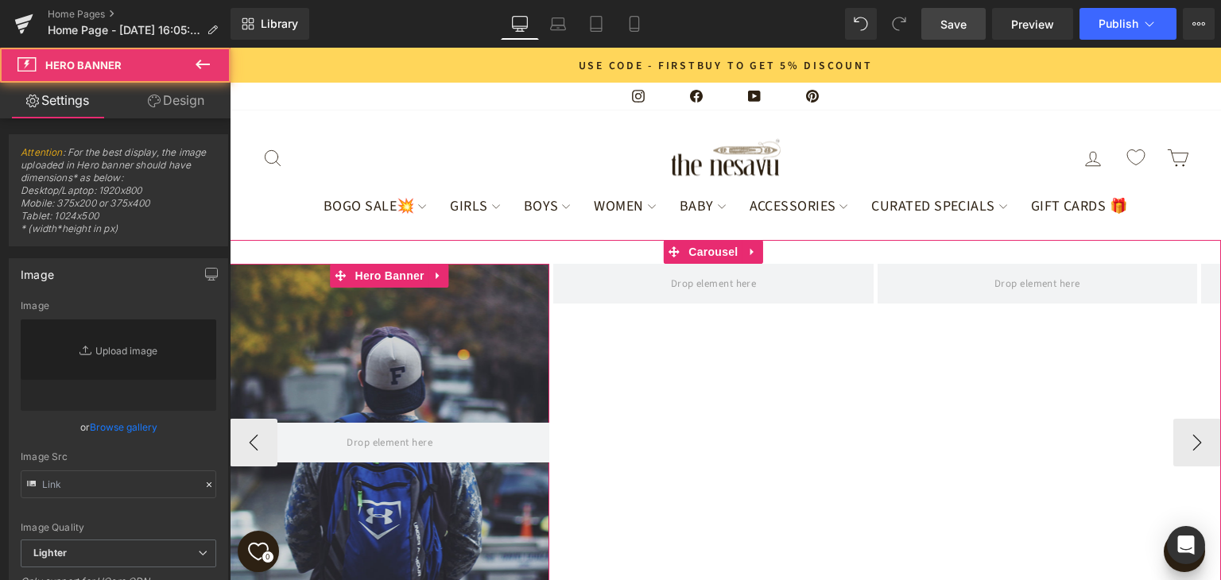
type input "[URL][DOMAIN_NAME]"
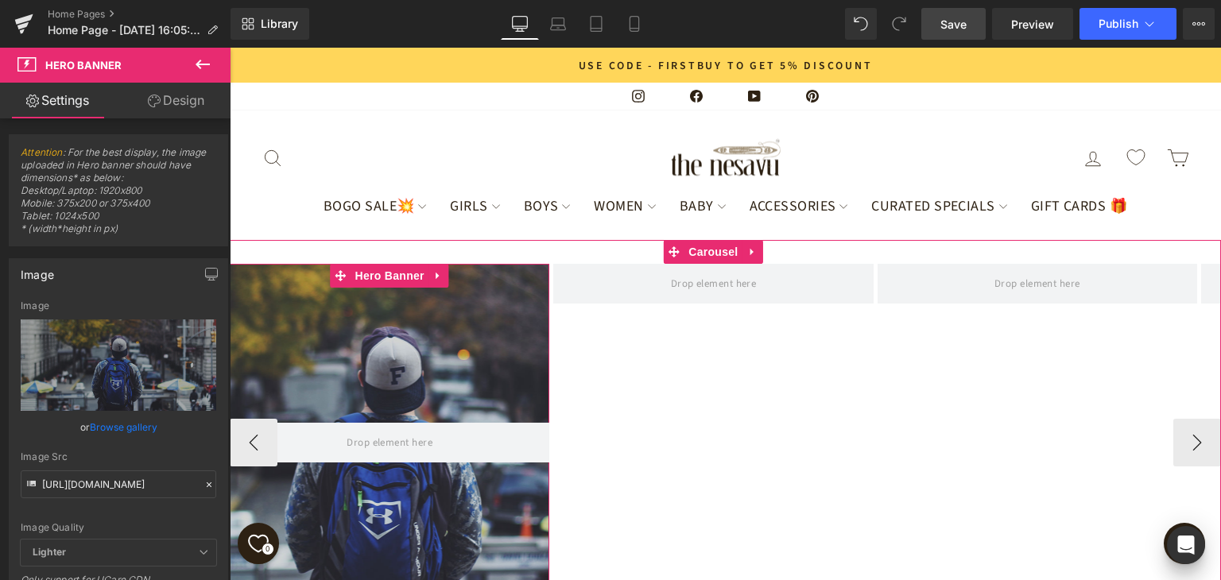
scroll to position [17, 0]
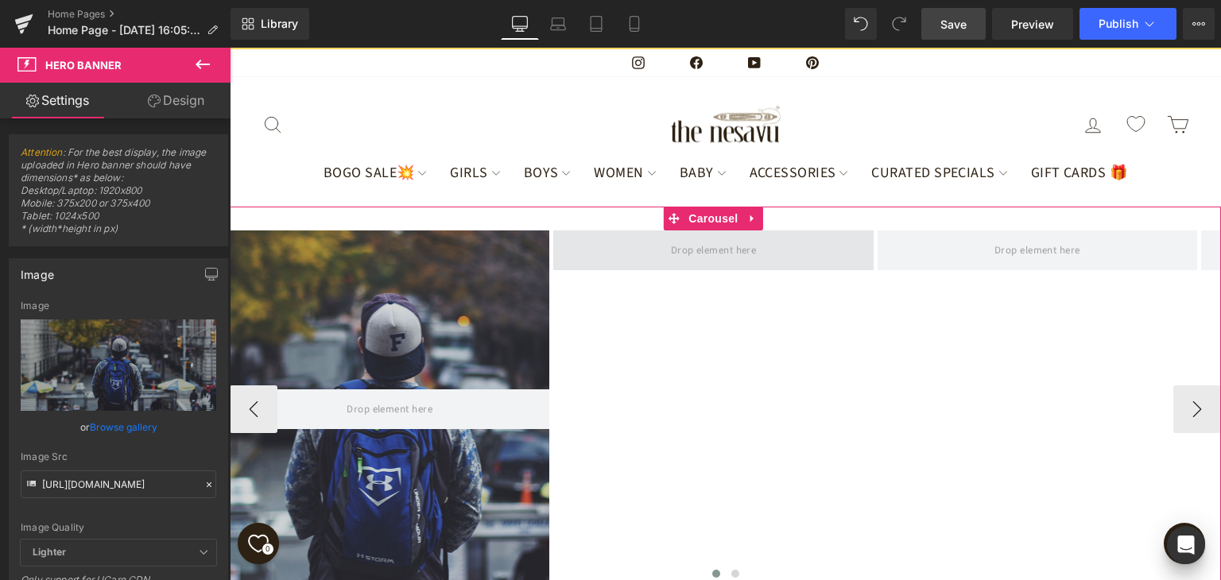
click at [724, 238] on span at bounding box center [714, 250] width 97 height 25
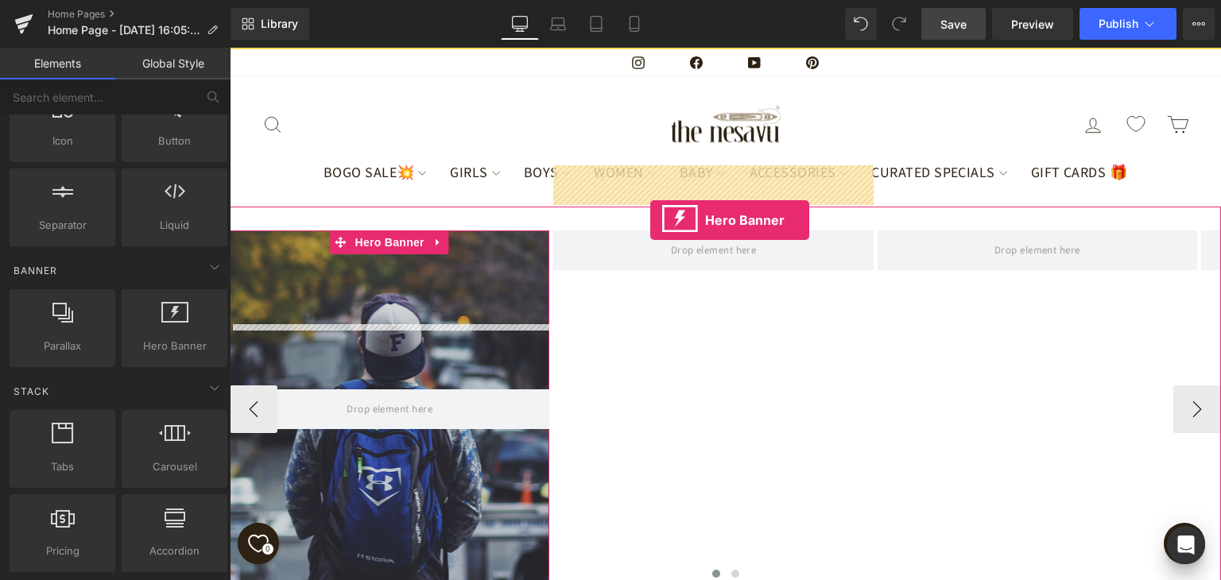
drag, startPoint x: 396, startPoint y: 395, endPoint x: 651, endPoint y: 220, distance: 309.4
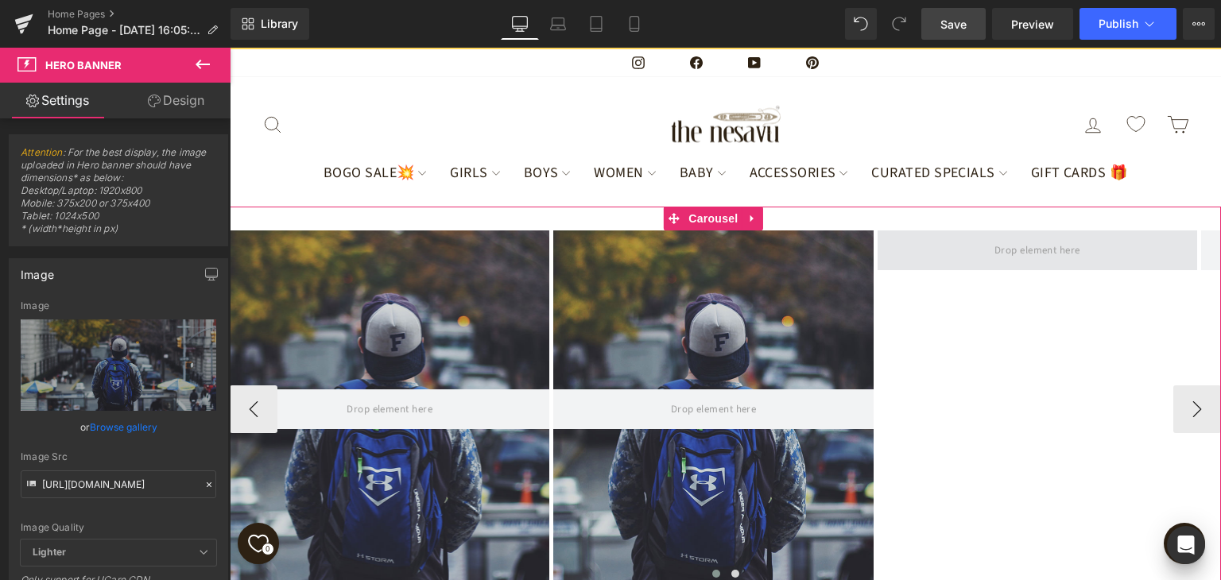
click at [1010, 238] on span at bounding box center [1037, 250] width 97 height 25
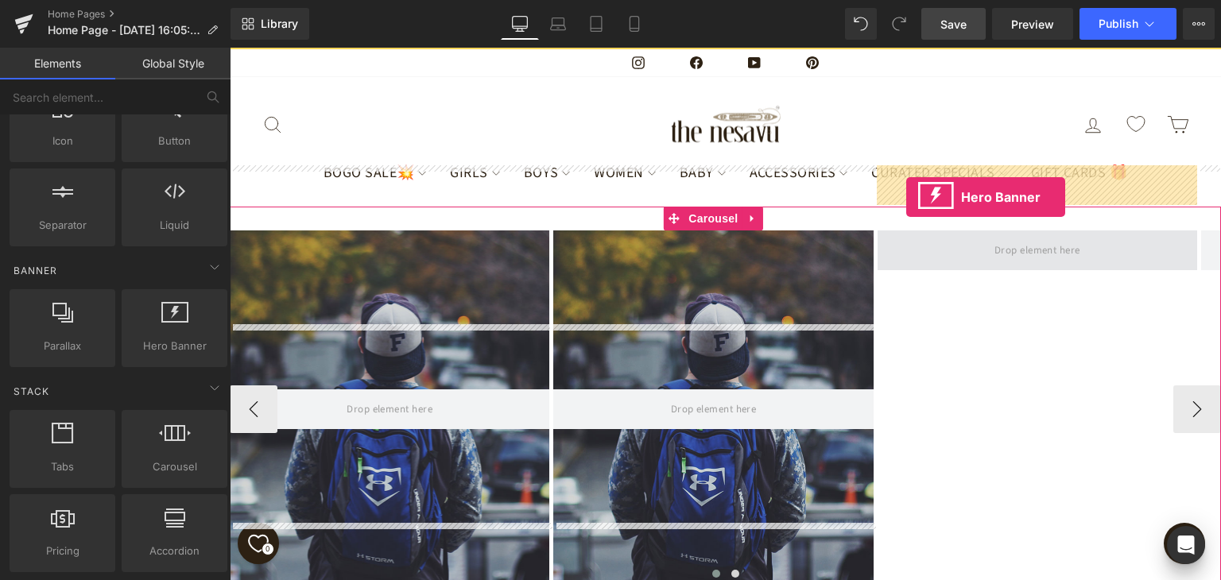
drag, startPoint x: 406, startPoint y: 367, endPoint x: 907, endPoint y: 197, distance: 528.1
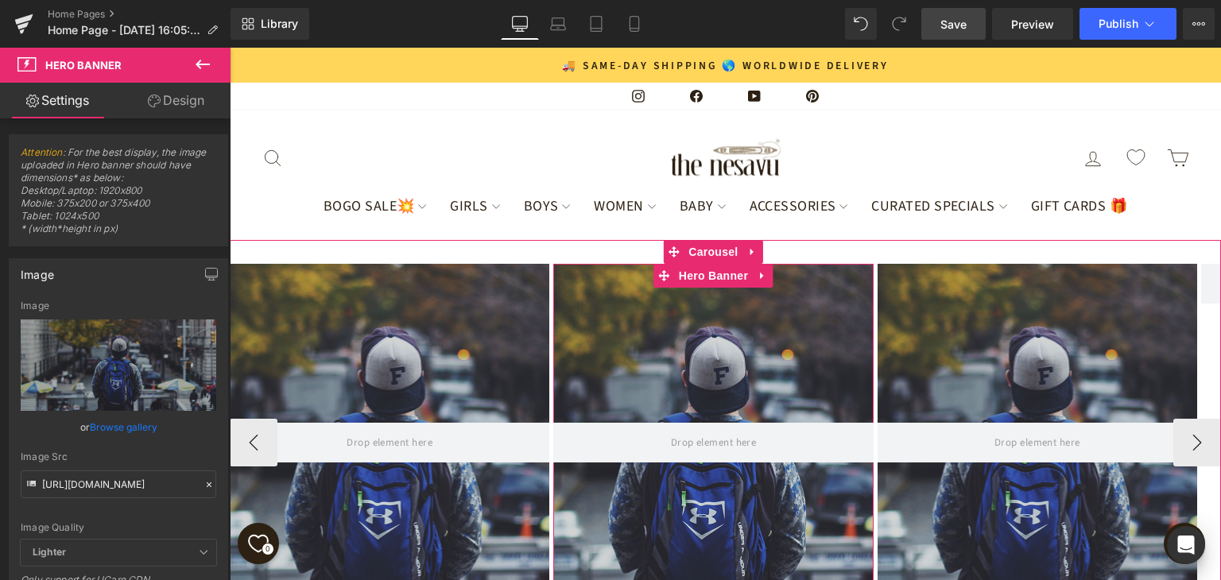
scroll to position [116, 0]
click at [714, 264] on span "Hero Banner" at bounding box center [713, 276] width 77 height 24
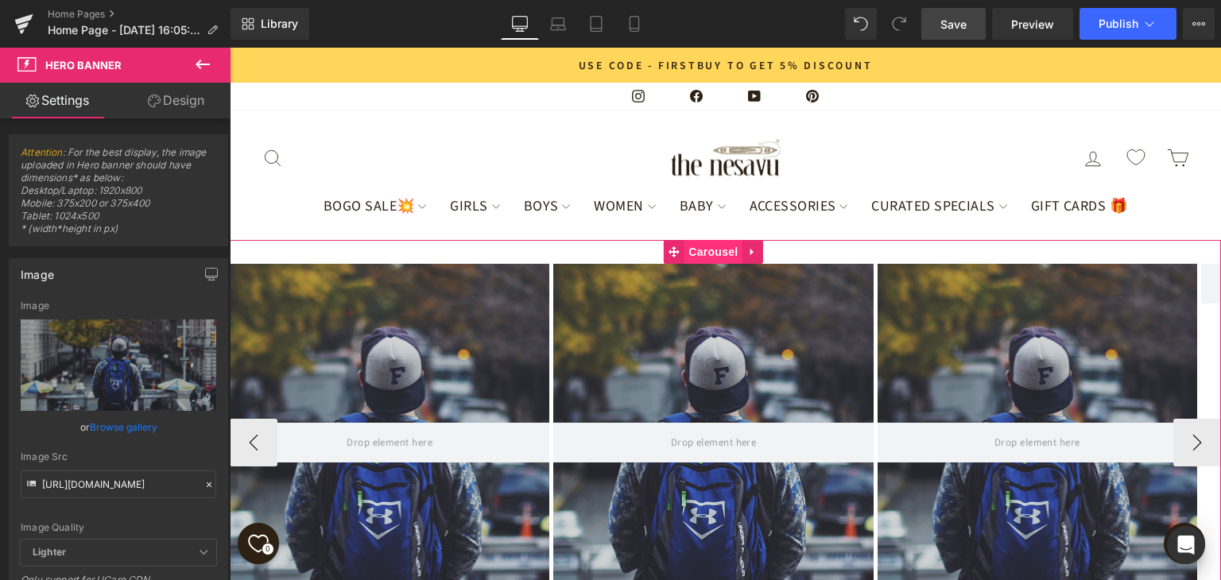
click at [719, 240] on span "Carousel" at bounding box center [713, 252] width 57 height 24
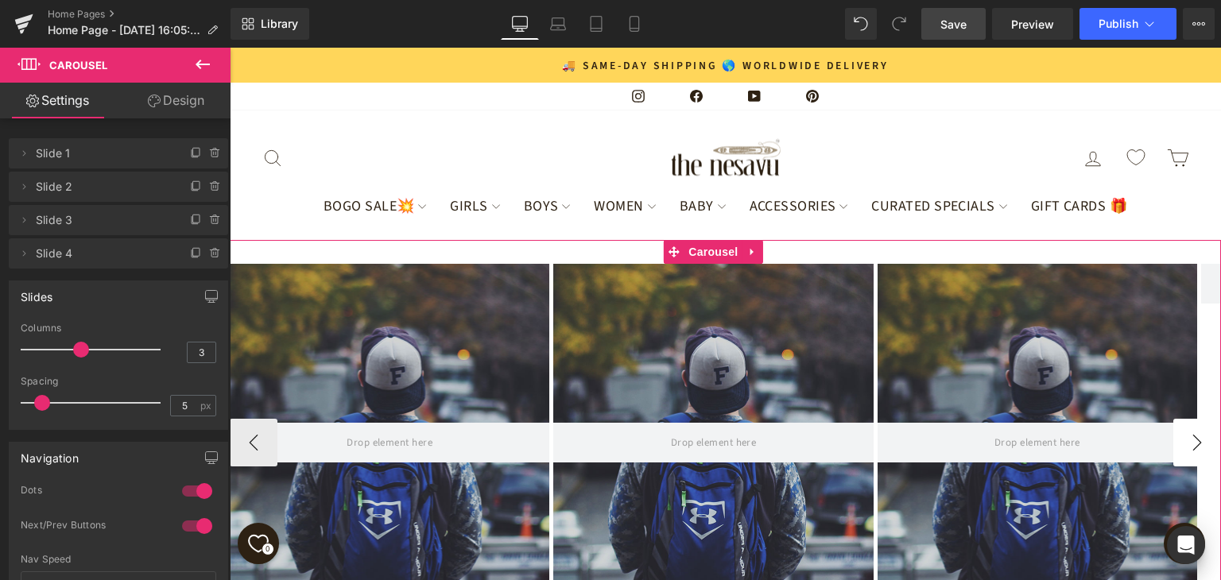
click at [1174, 419] on button "›" at bounding box center [1198, 443] width 48 height 48
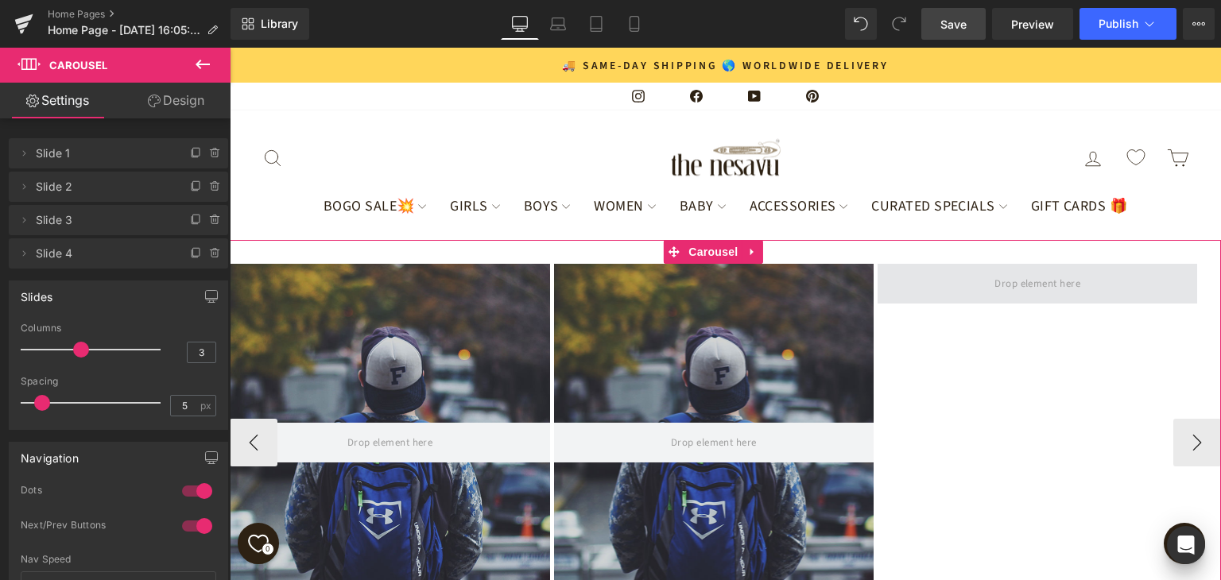
click at [1027, 271] on span at bounding box center [1037, 283] width 97 height 25
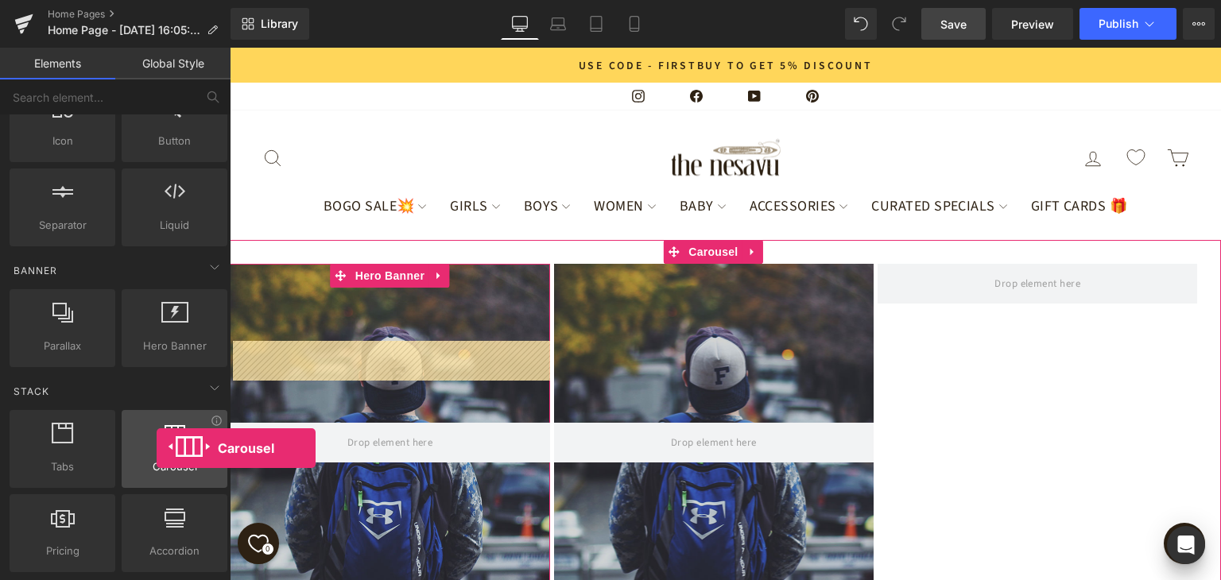
drag, startPoint x: 187, startPoint y: 460, endPoint x: 157, endPoint y: 448, distance: 32.2
click at [157, 448] on div "Carousel carousels, slideshows, sliders, slides" at bounding box center [175, 449] width 106 height 78
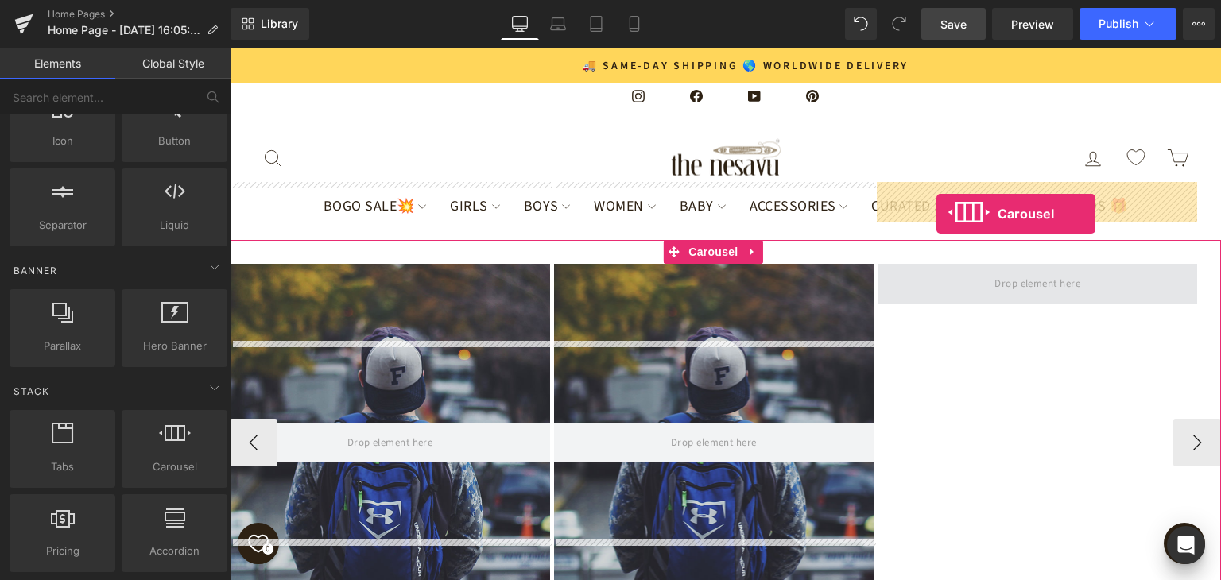
drag, startPoint x: 437, startPoint y: 465, endPoint x: 937, endPoint y: 214, distance: 559.7
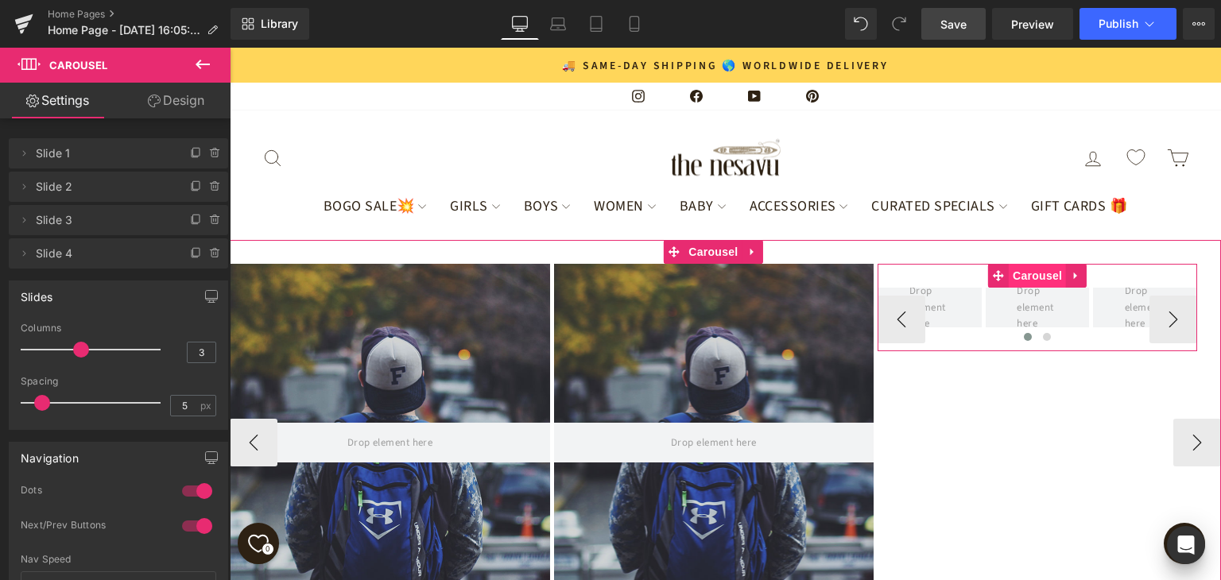
click at [1033, 264] on span "Carousel" at bounding box center [1037, 276] width 57 height 24
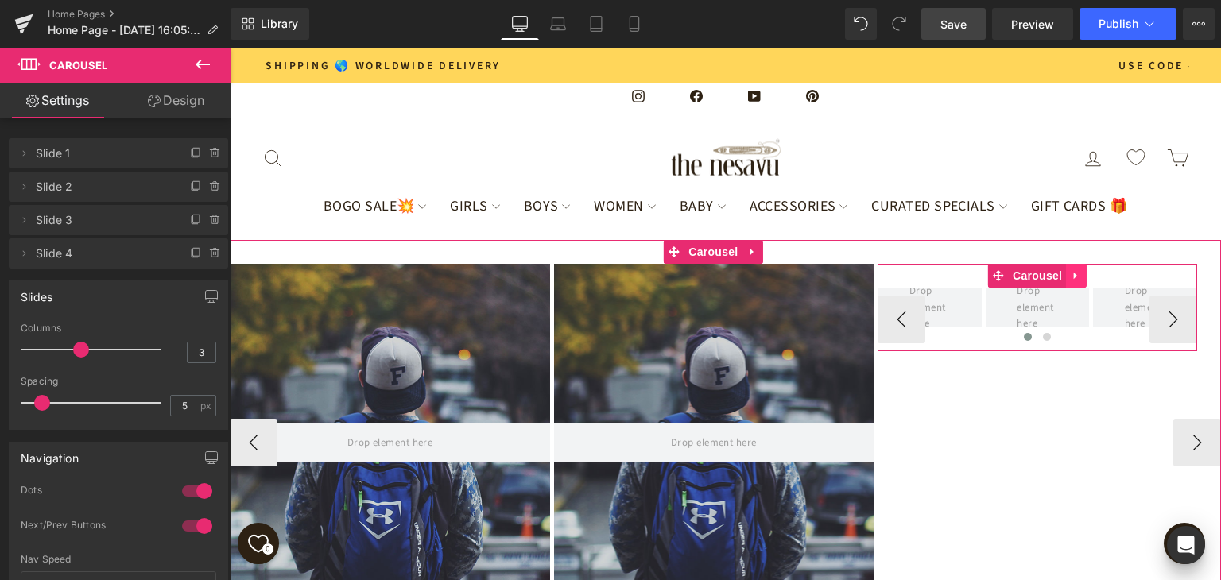
click at [1074, 273] on icon at bounding box center [1075, 276] width 3 height 7
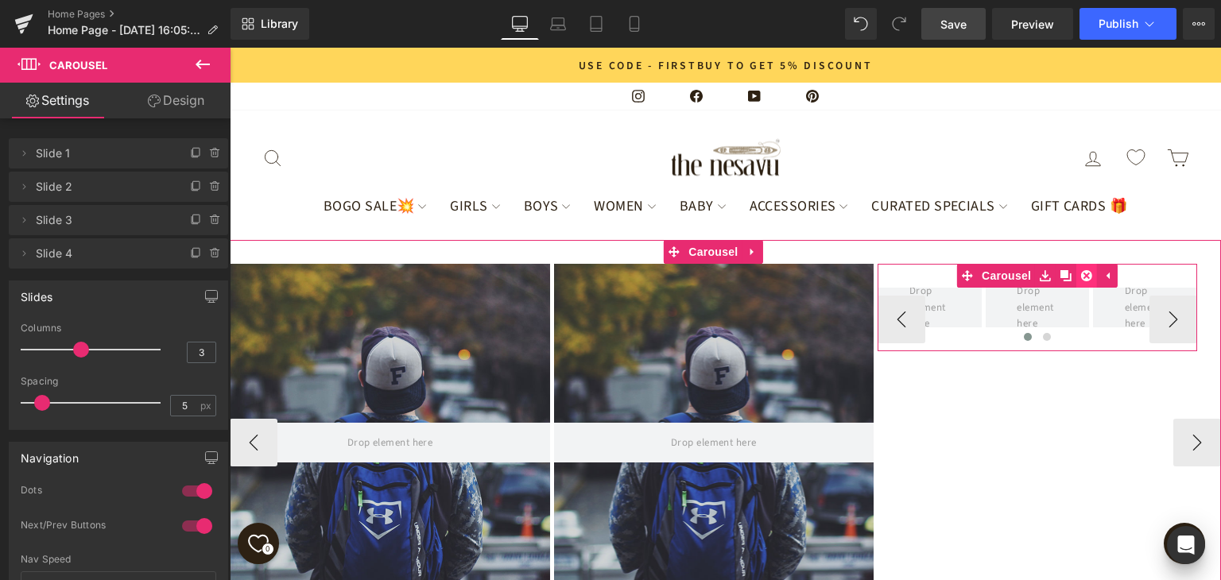
click at [1085, 270] on icon at bounding box center [1086, 275] width 11 height 11
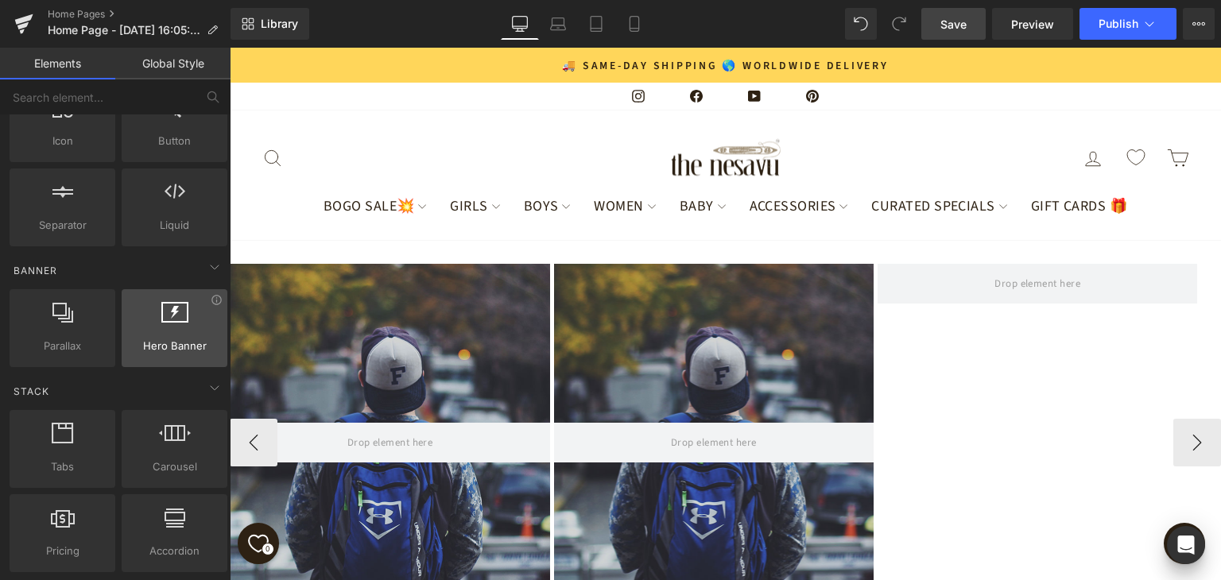
scroll to position [0, 0]
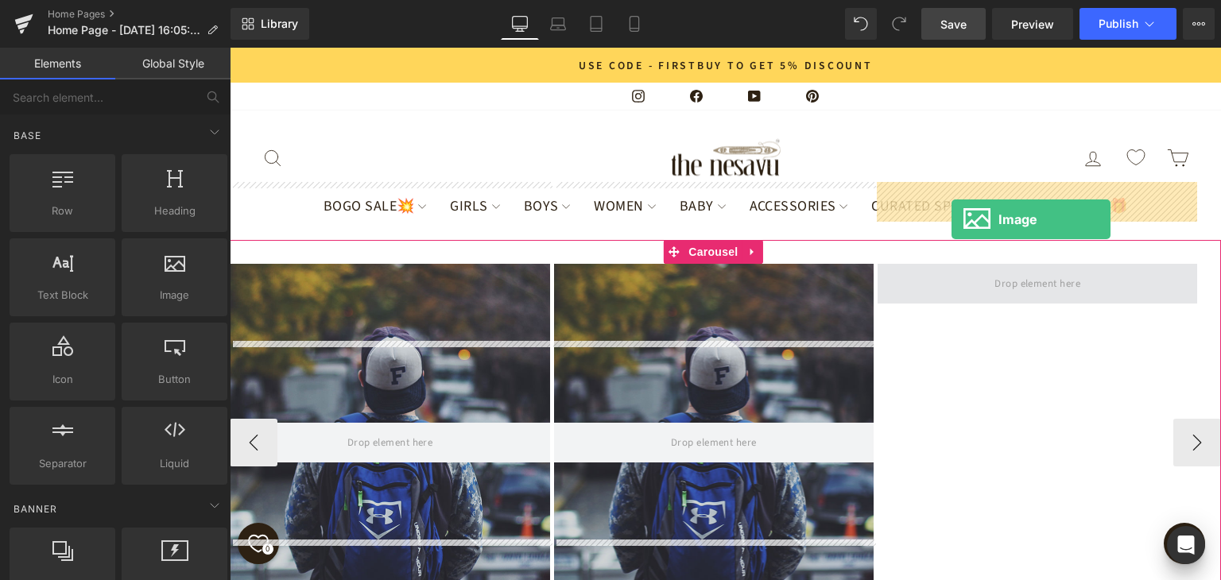
drag, startPoint x: 449, startPoint y: 336, endPoint x: 952, endPoint y: 219, distance: 515.8
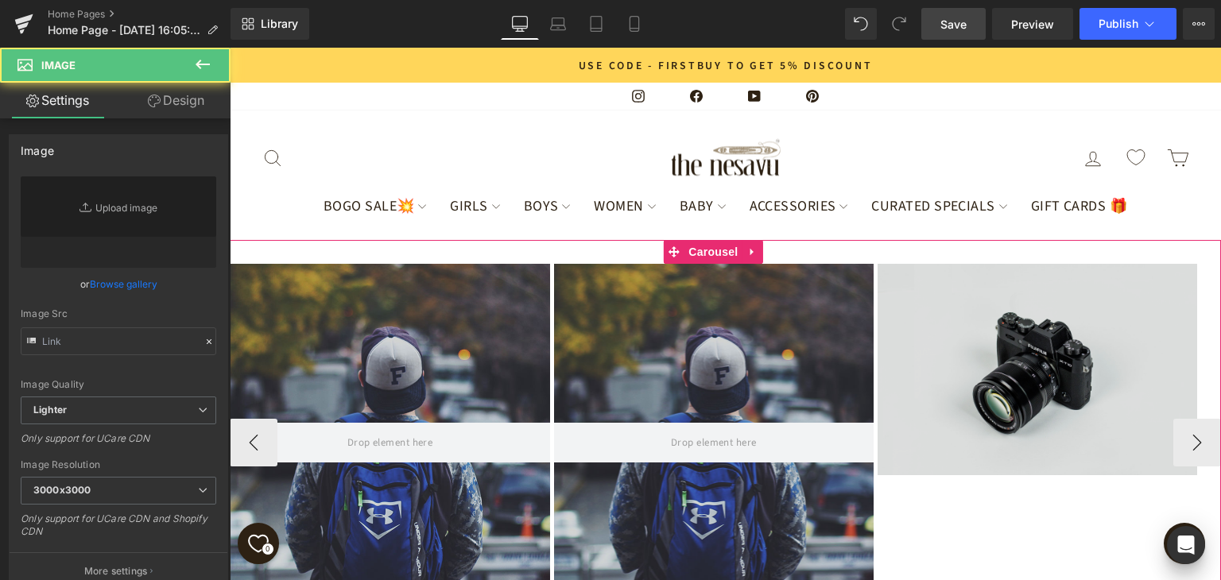
type input "//[DOMAIN_NAME][URL]"
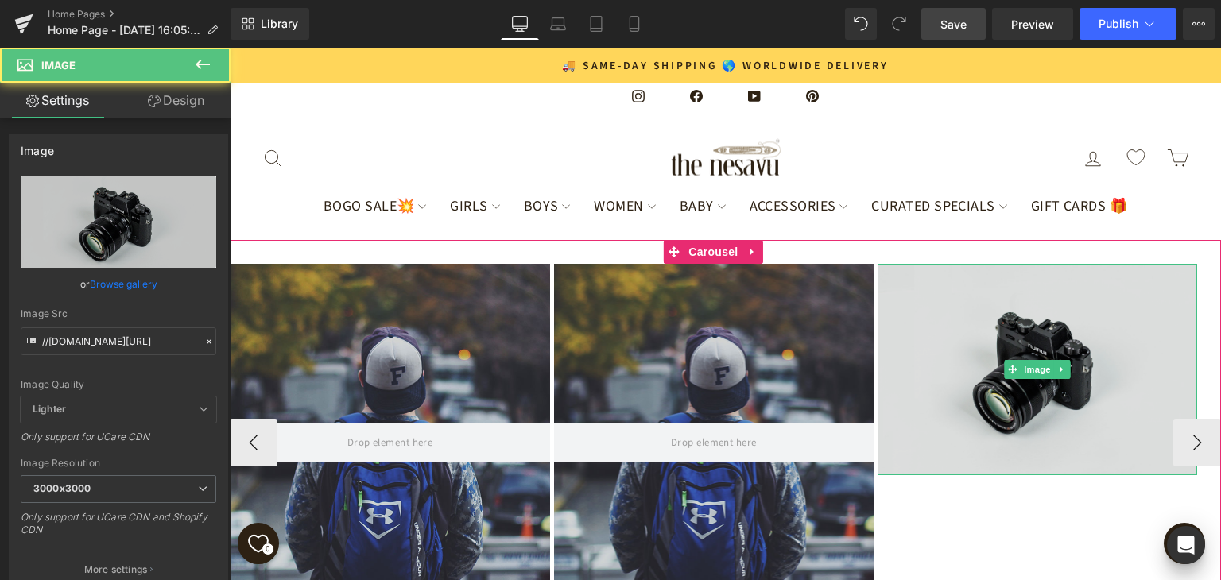
click at [1069, 264] on img at bounding box center [1038, 370] width 320 height 212
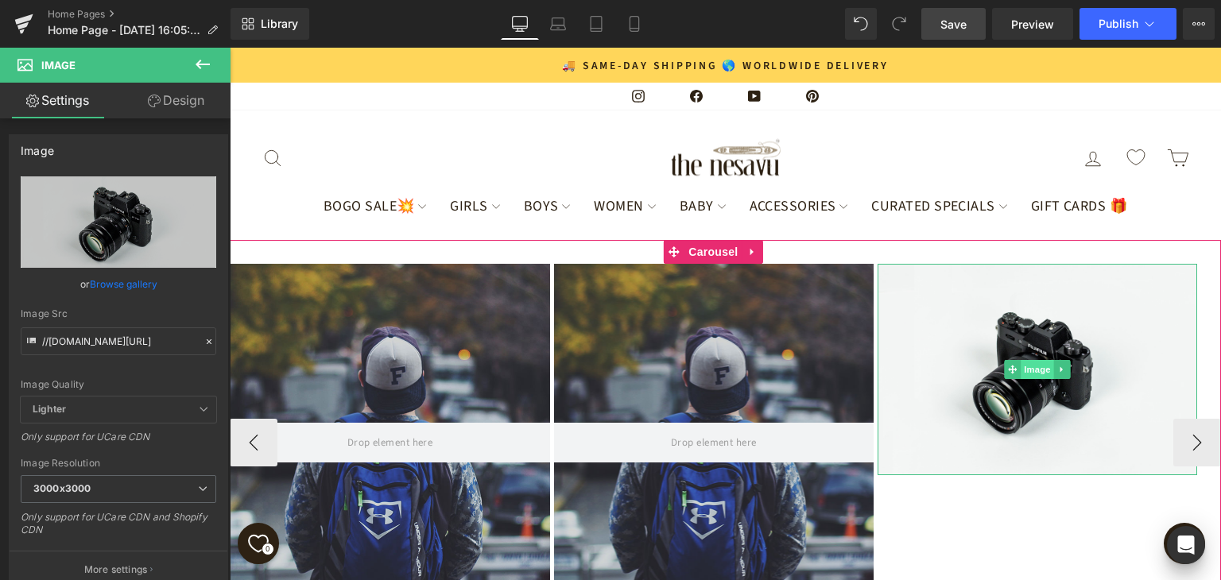
click at [1043, 360] on span "Image" at bounding box center [1037, 369] width 33 height 19
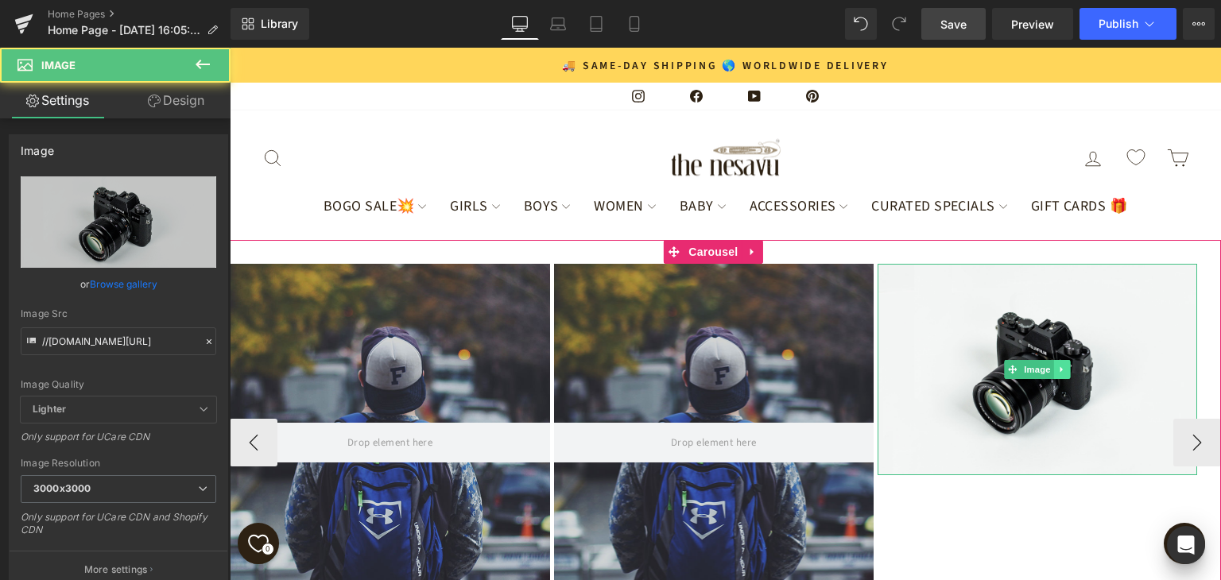
click at [1070, 360] on link at bounding box center [1062, 369] width 17 height 19
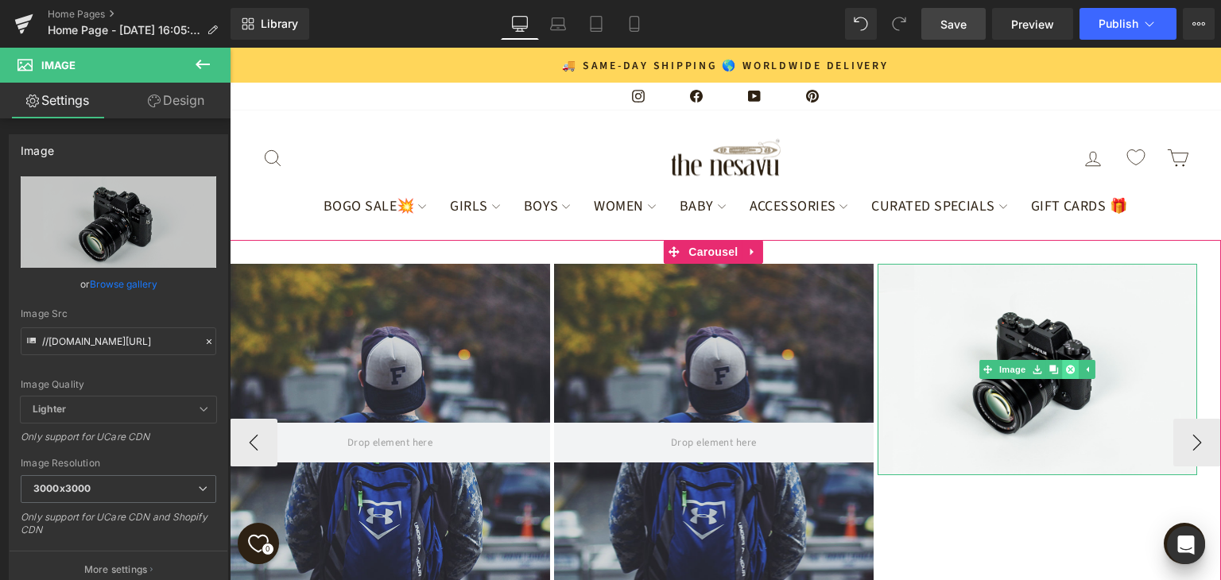
click at [1070, 365] on icon at bounding box center [1070, 369] width 9 height 9
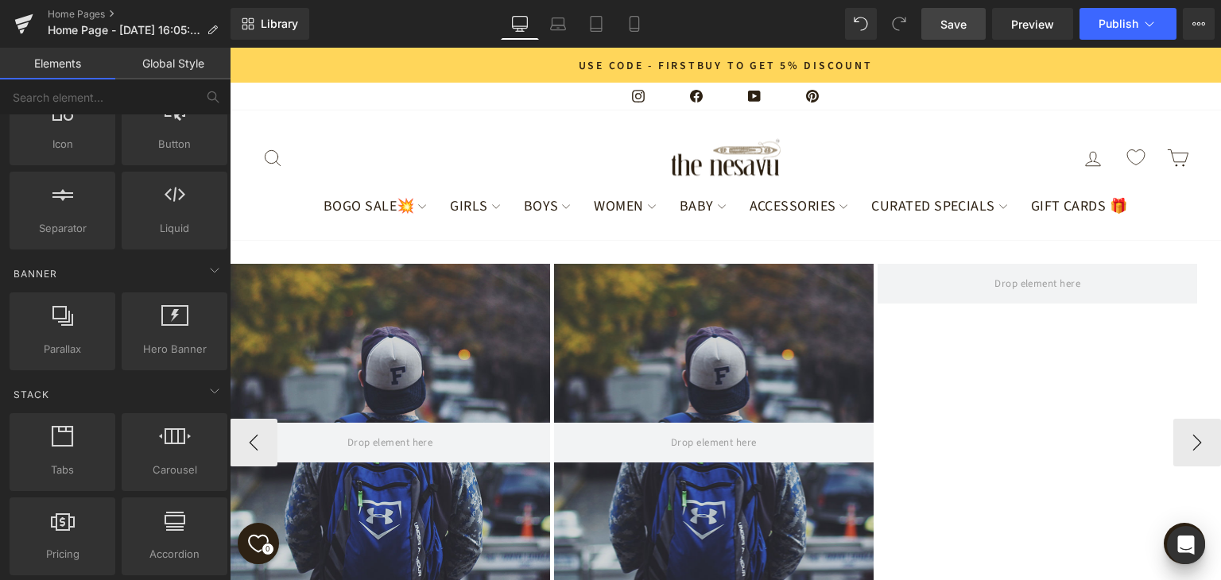
scroll to position [239, 0]
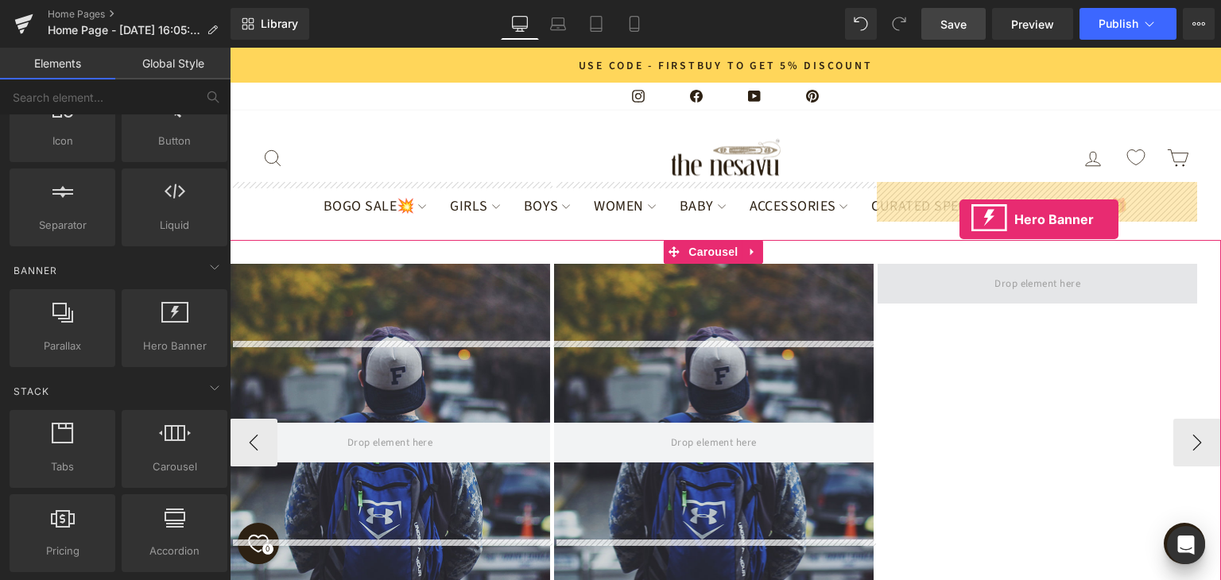
drag, startPoint x: 391, startPoint y: 379, endPoint x: 960, endPoint y: 219, distance: 590.4
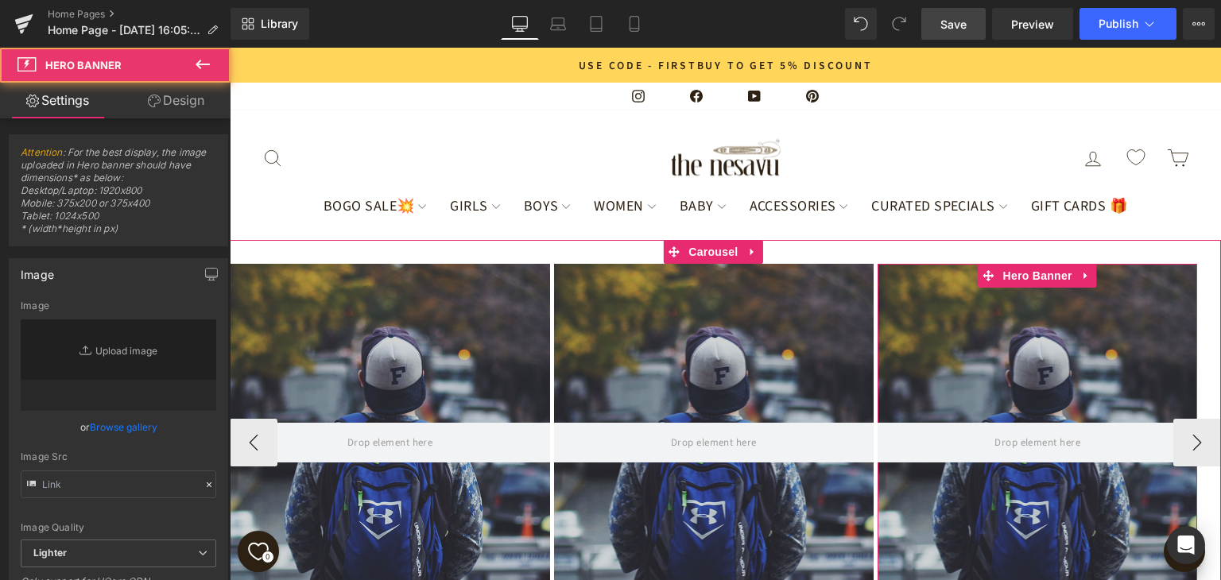
type input "[URL][DOMAIN_NAME]"
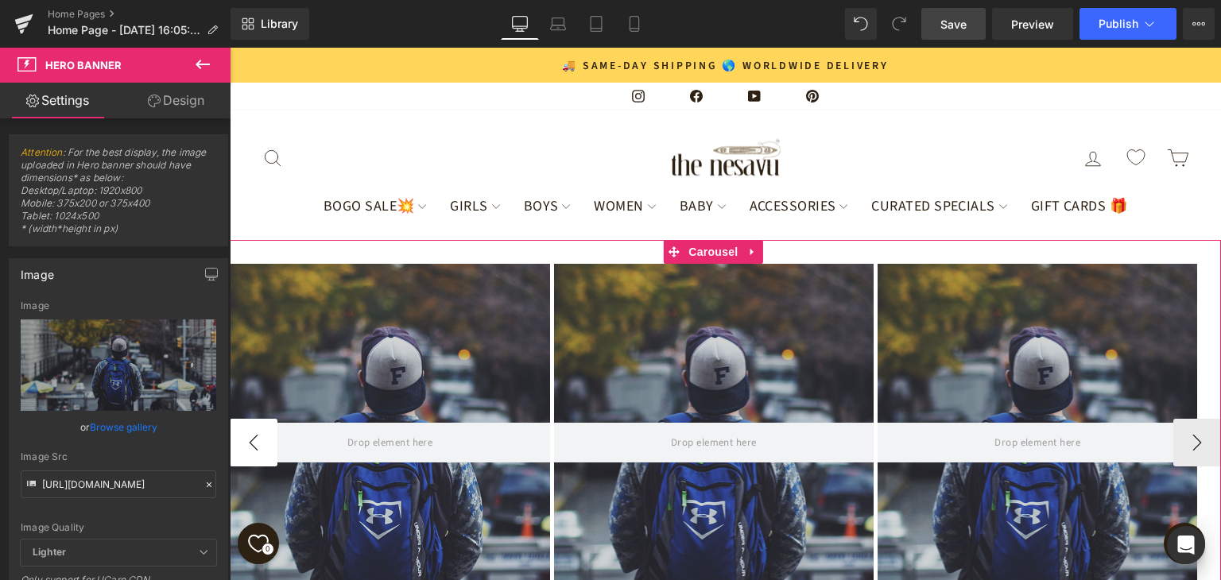
click at [239, 419] on button "‹" at bounding box center [254, 443] width 48 height 48
click at [245, 419] on button "‹" at bounding box center [254, 443] width 48 height 48
drag, startPoint x: 245, startPoint y: 366, endPoint x: 254, endPoint y: 364, distance: 8.9
click at [246, 419] on button "‹" at bounding box center [254, 443] width 48 height 48
click at [254, 419] on button "‹" at bounding box center [254, 443] width 48 height 48
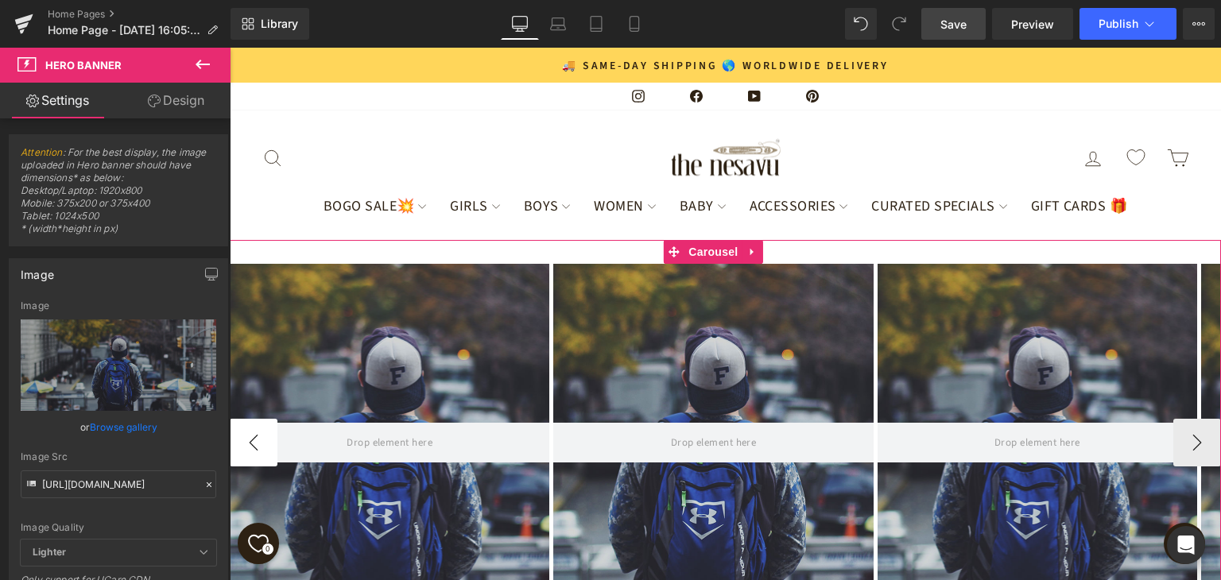
click at [254, 419] on button "‹" at bounding box center [254, 443] width 48 height 48
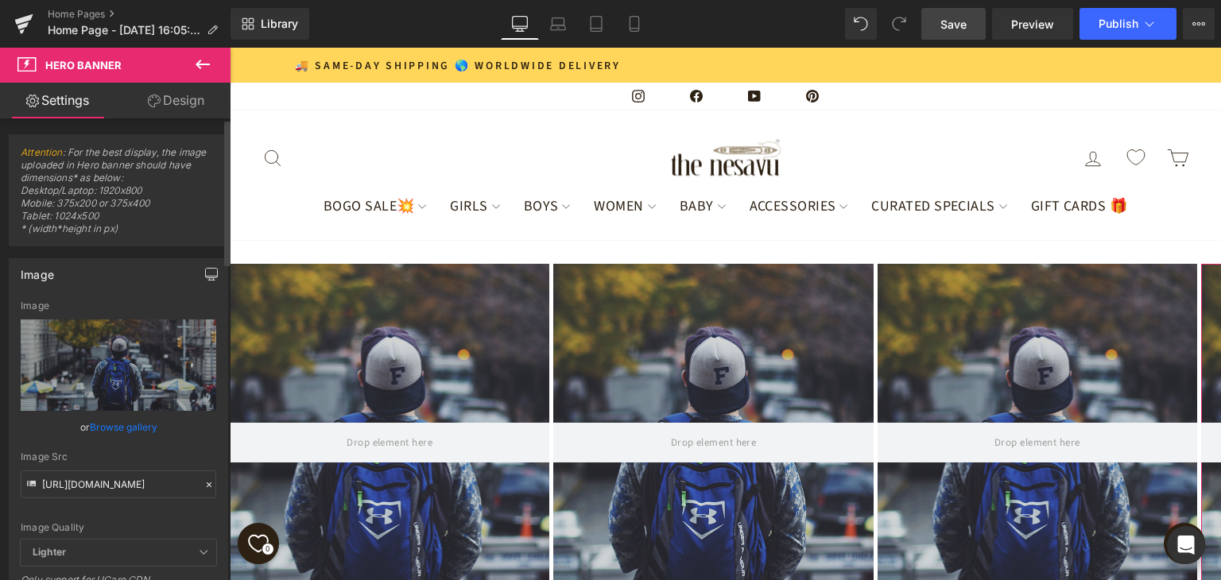
click at [209, 277] on icon "button" at bounding box center [211, 274] width 13 height 13
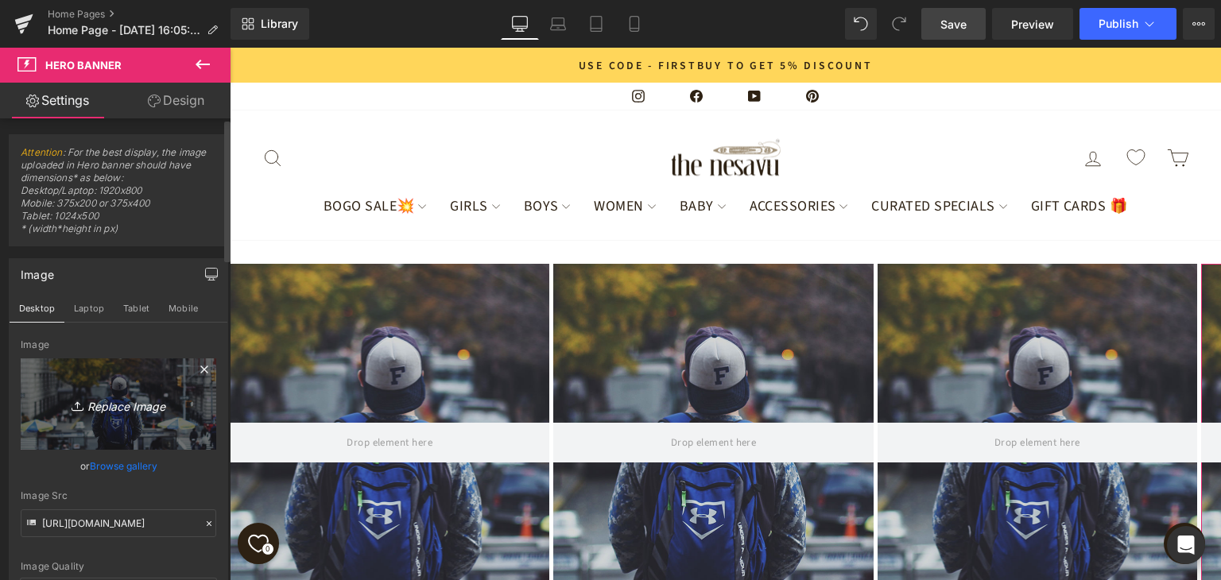
click at [119, 401] on icon "Replace Image" at bounding box center [118, 404] width 127 height 20
type input "C:\fakepath\BOGO_web_banner_desktop.jpg"
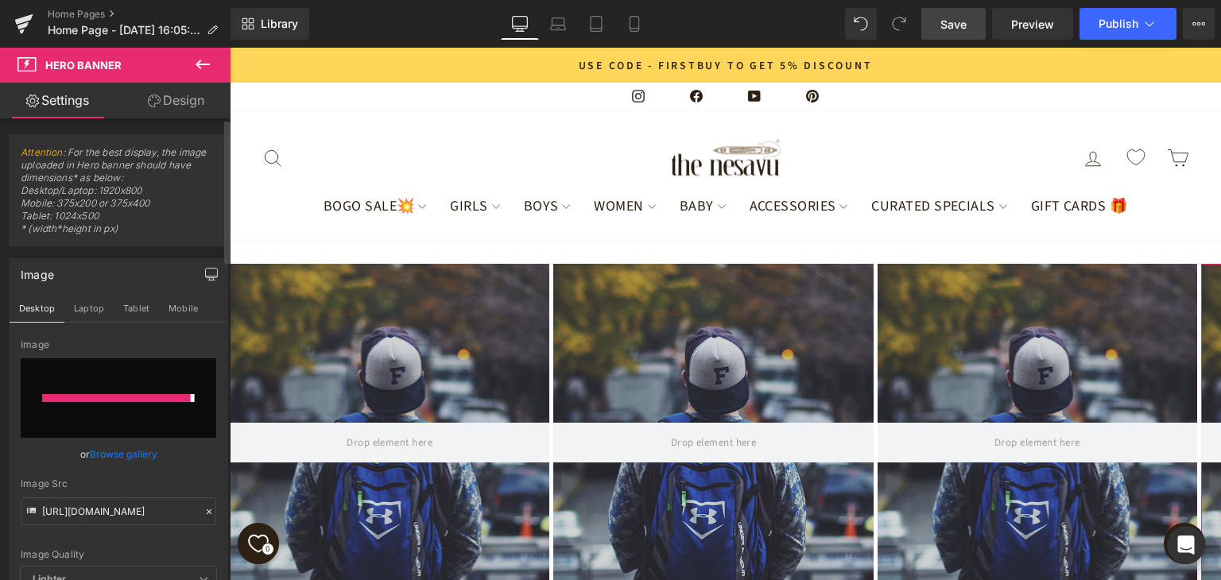
type input "https://ucarecdn.com/e79aa9ff-dbba-4249-9bbb-e10317c53c59/-/format/auto/-/previ…"
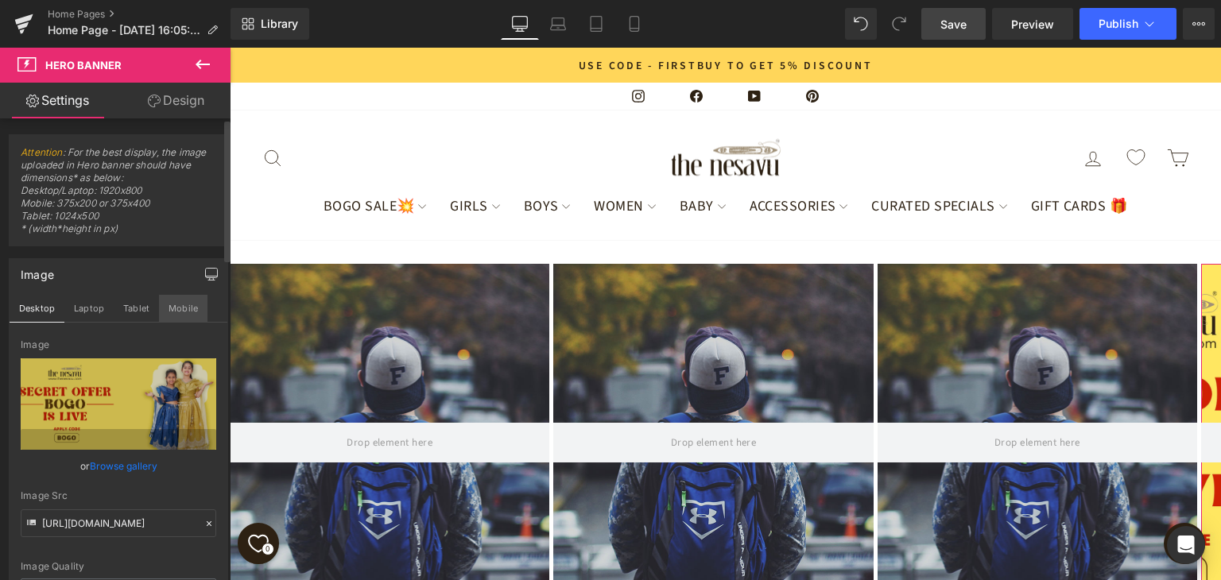
click at [180, 309] on button "Mobile" at bounding box center [183, 308] width 49 height 27
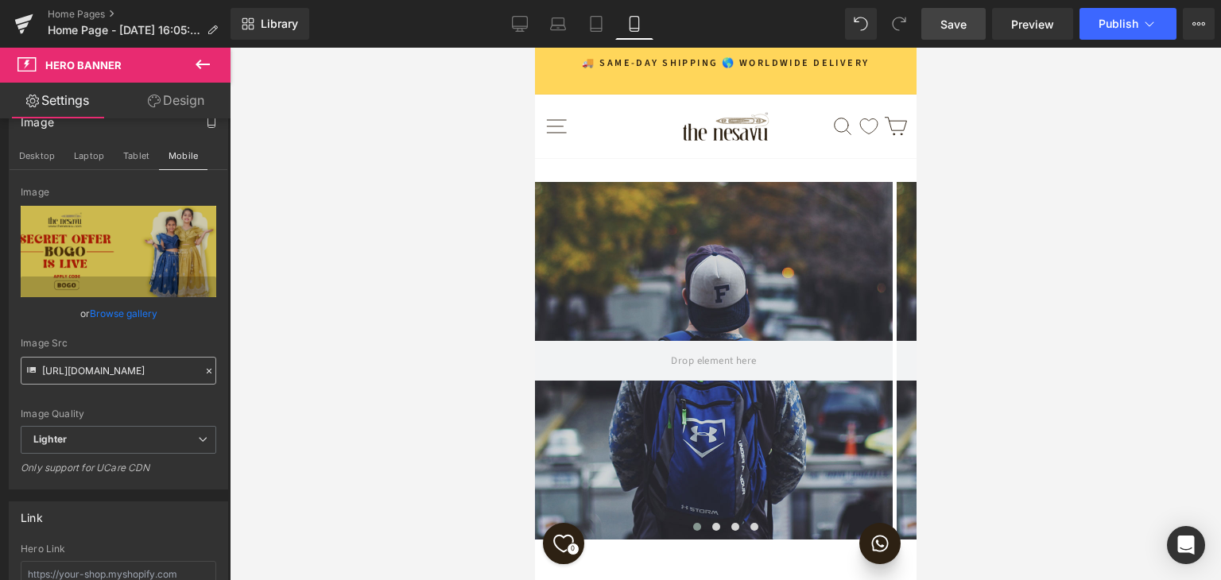
scroll to position [159, 0]
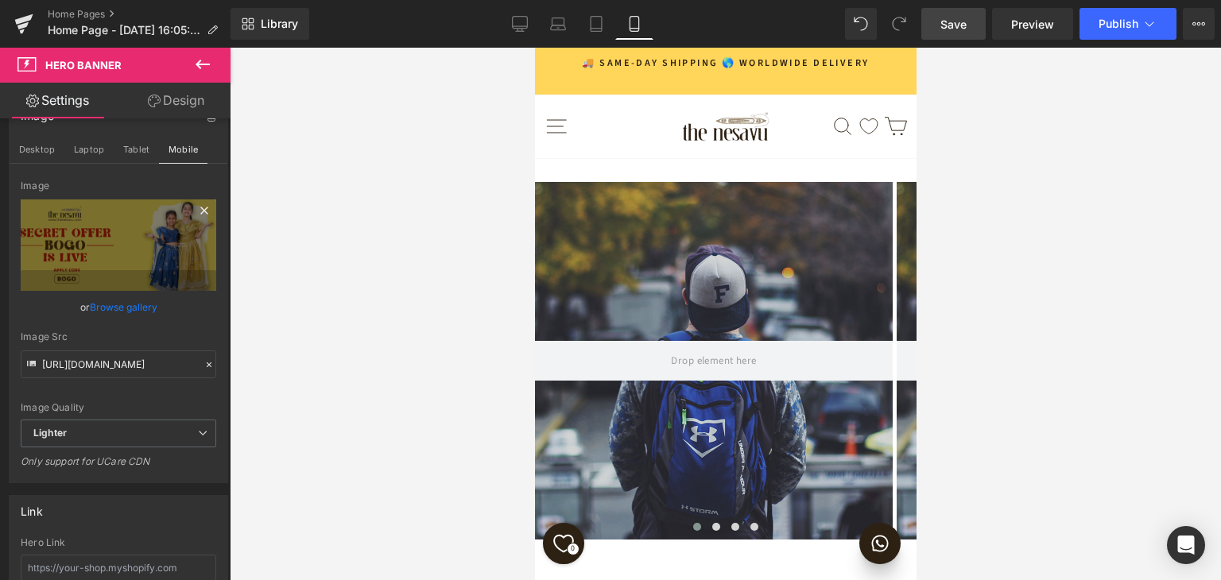
click at [198, 208] on icon at bounding box center [204, 210] width 19 height 19
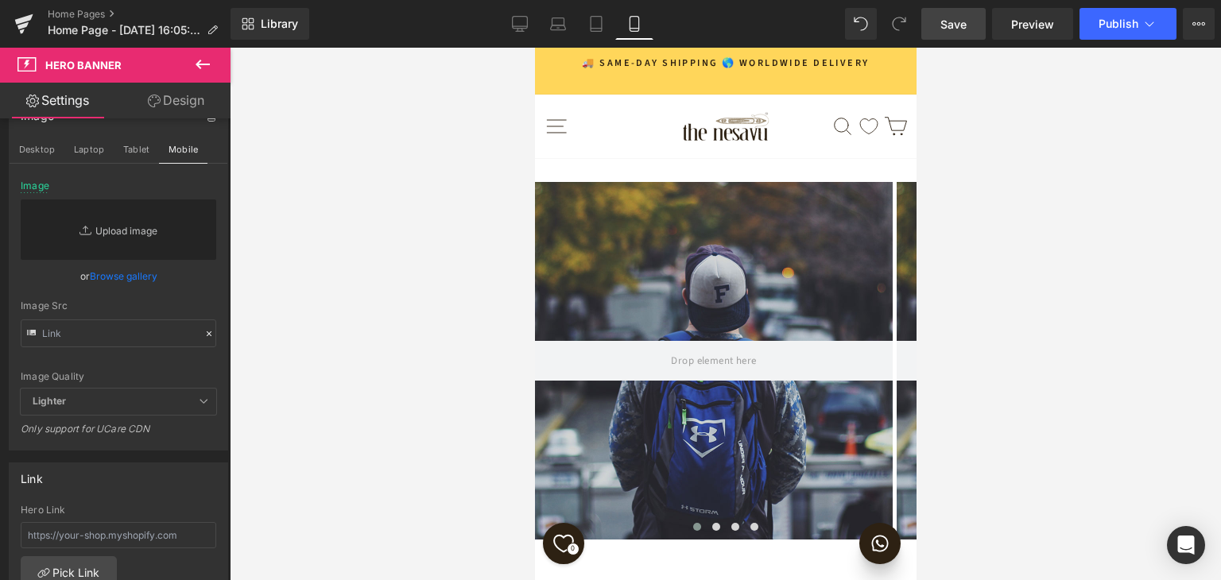
click at [133, 232] on link "Replace Image" at bounding box center [119, 230] width 196 height 60
type input "C:\fakepath\BOGO_web_banner_mobile.jpg"
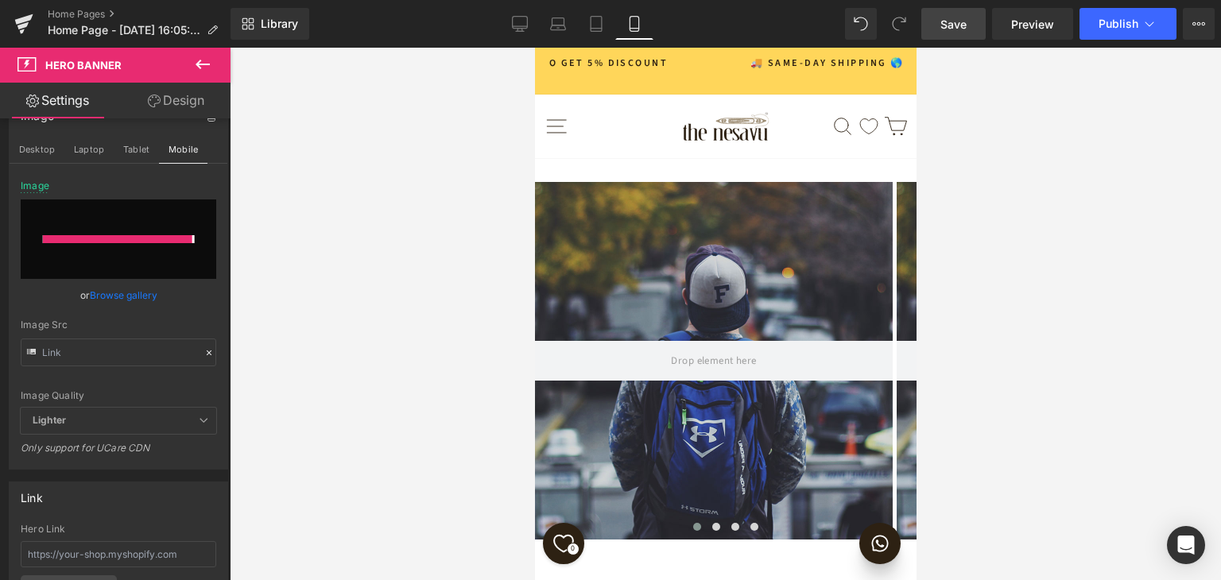
type input "https://ucarecdn.com/a3e993e4-84bd-45d3-b30b-582e75dff8f2/-/format/auto/-/previ…"
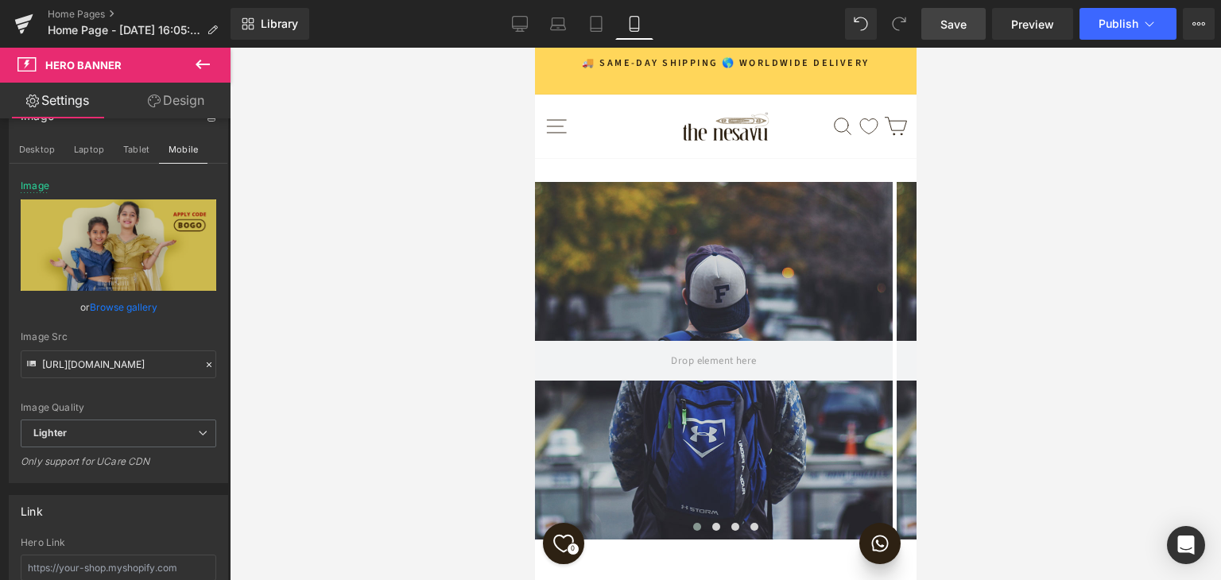
click at [954, 20] on span "Save" at bounding box center [954, 24] width 26 height 17
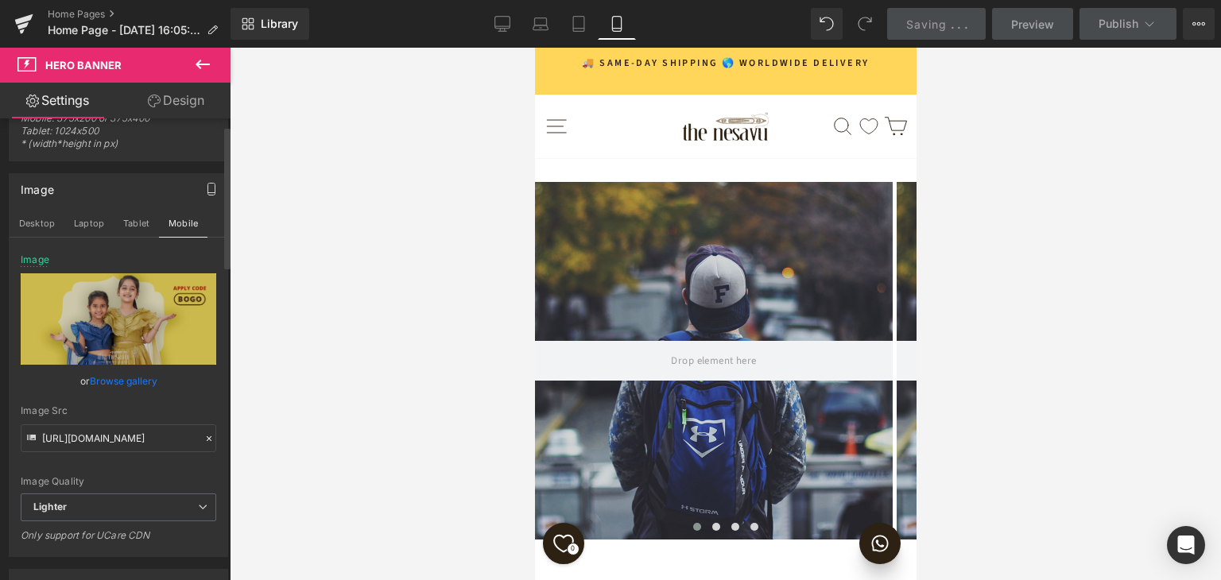
scroll to position [0, 0]
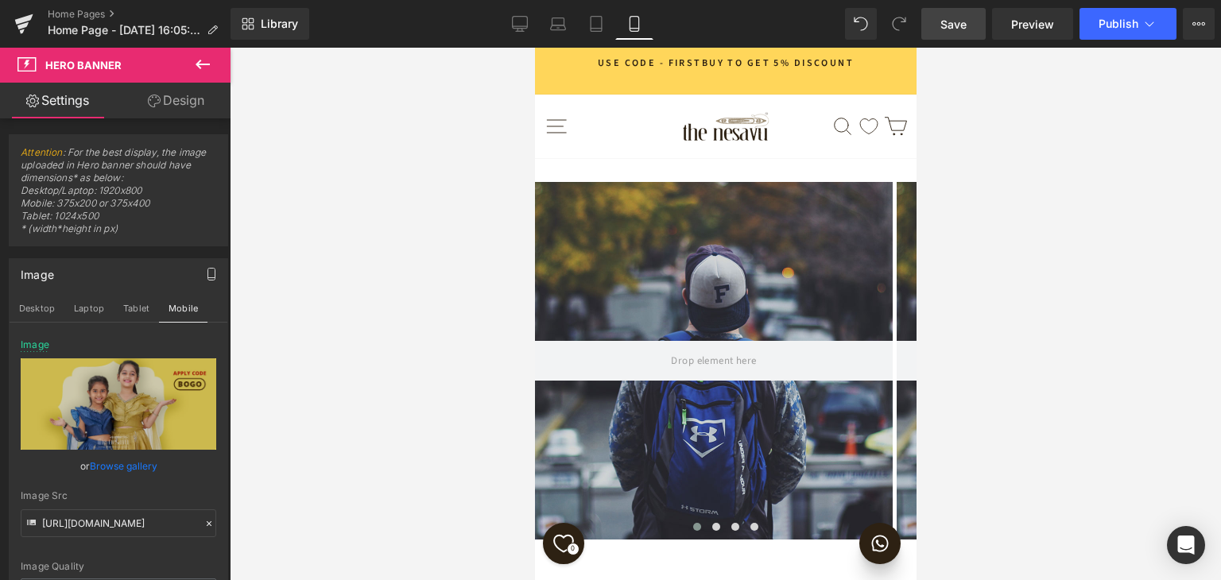
click at [199, 64] on icon at bounding box center [203, 65] width 14 height 10
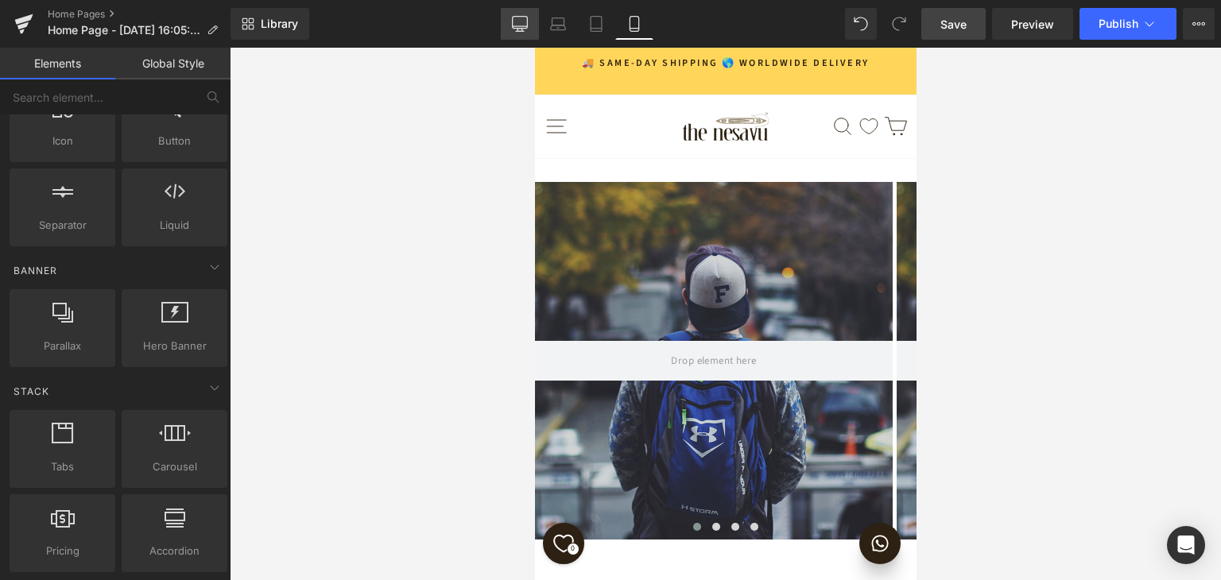
click at [527, 33] on link "Desktop" at bounding box center [520, 24] width 38 height 32
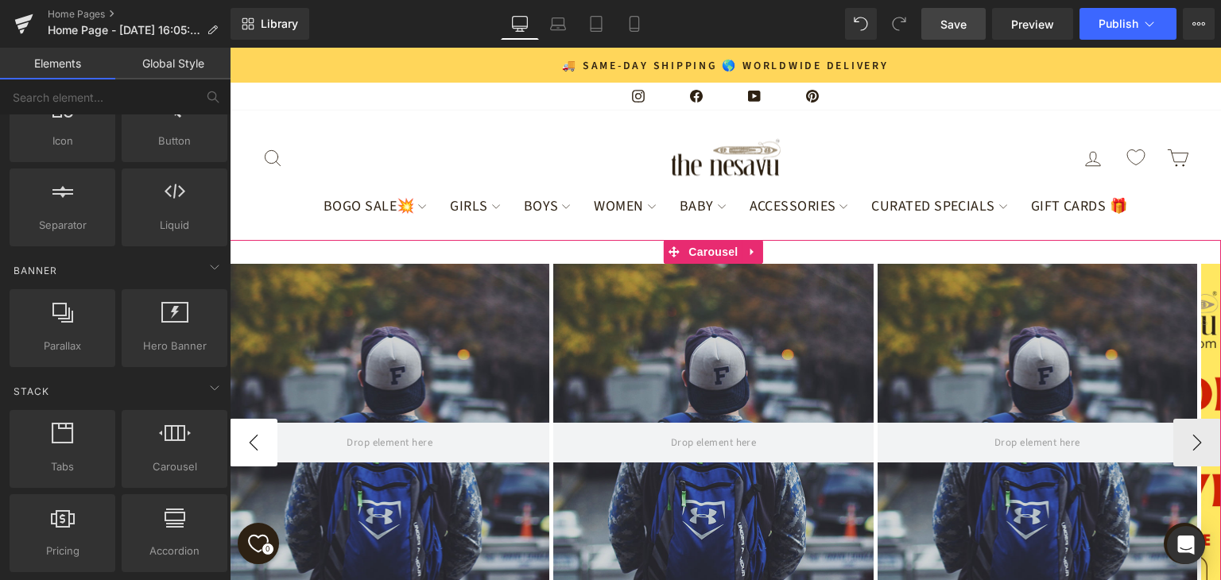
click at [247, 467] on button "‹" at bounding box center [254, 443] width 48 height 48
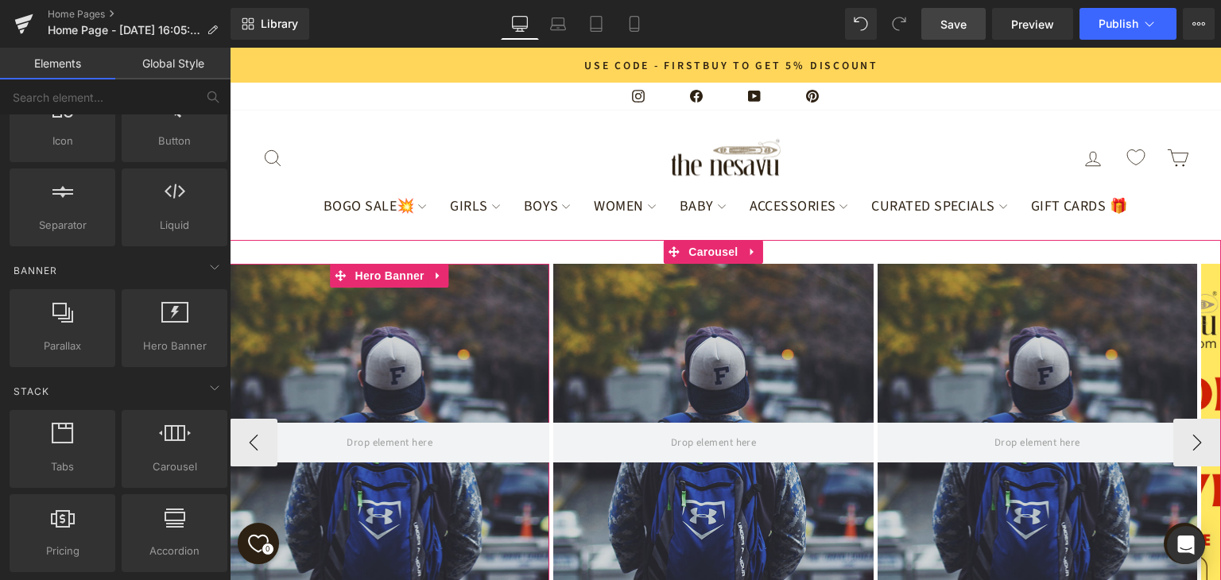
click at [394, 264] on div at bounding box center [390, 443] width 320 height 358
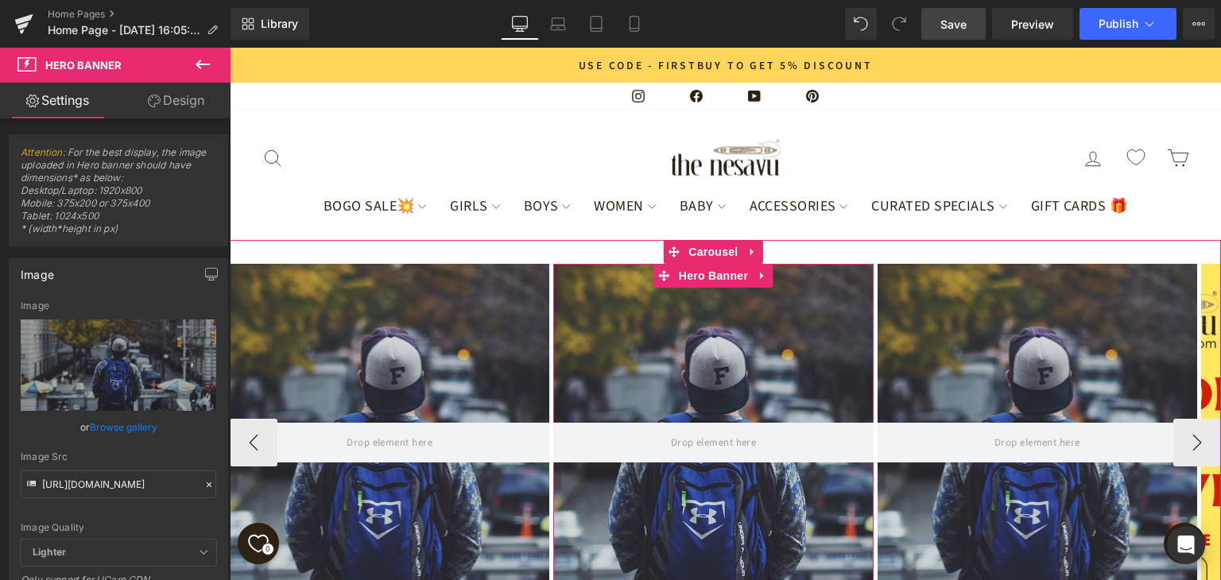
scroll to position [80, 0]
click at [1184, 419] on button "›" at bounding box center [1198, 443] width 48 height 48
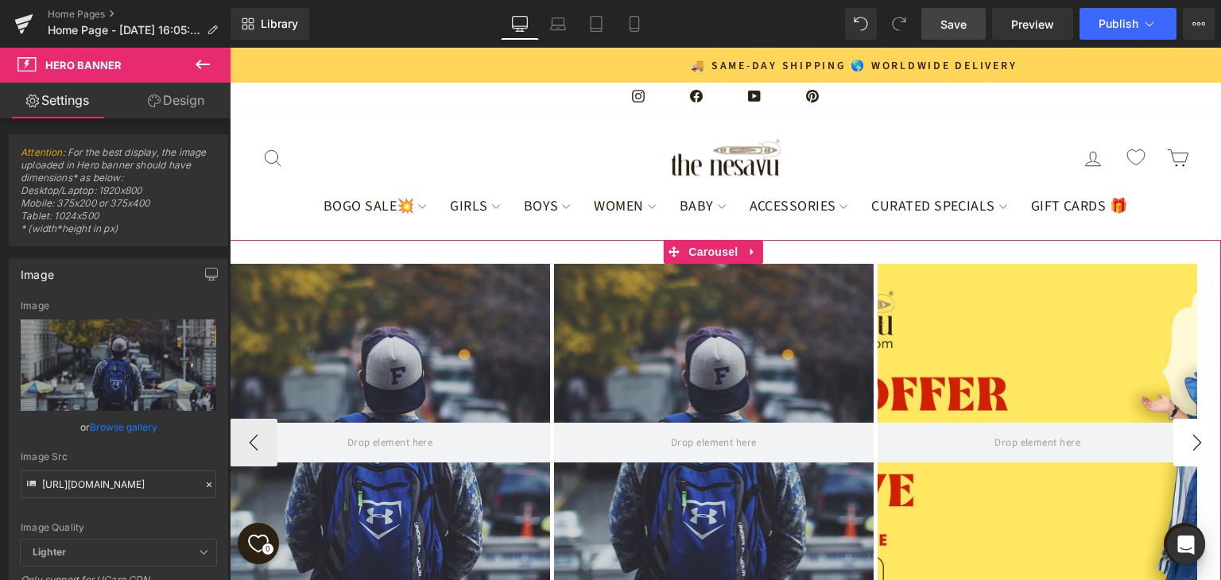
click at [1184, 419] on button "›" at bounding box center [1198, 443] width 48 height 48
click at [1174, 419] on button "›" at bounding box center [1198, 443] width 48 height 48
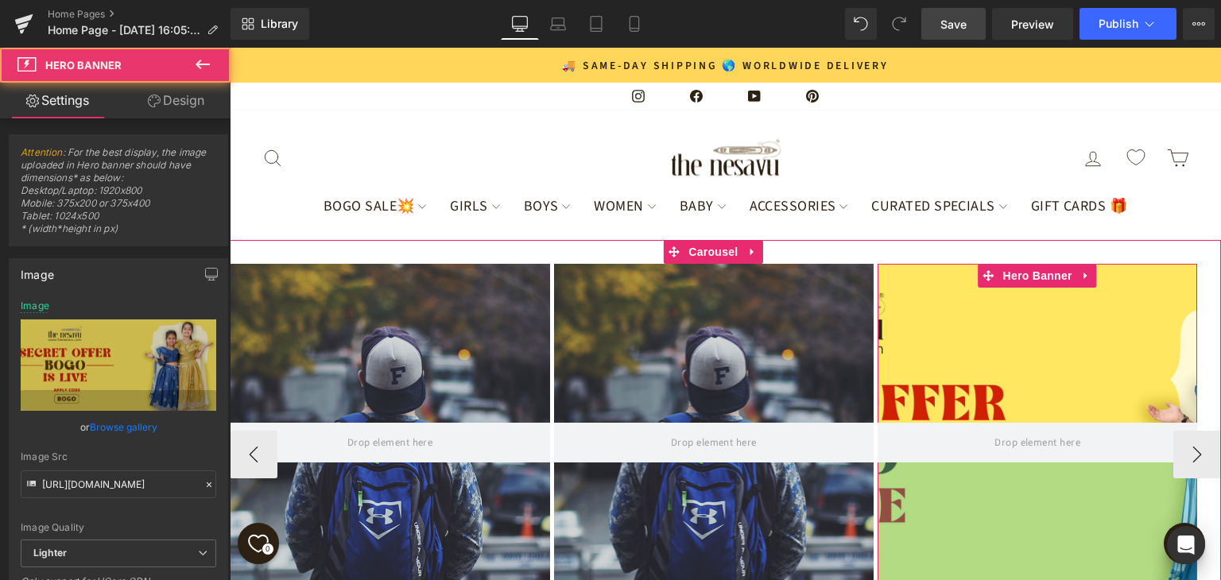
click at [710, 443] on div "Hero Banner Hero Banner Hero Banner Hero Banner 200px 230px" at bounding box center [554, 455] width 1296 height 382
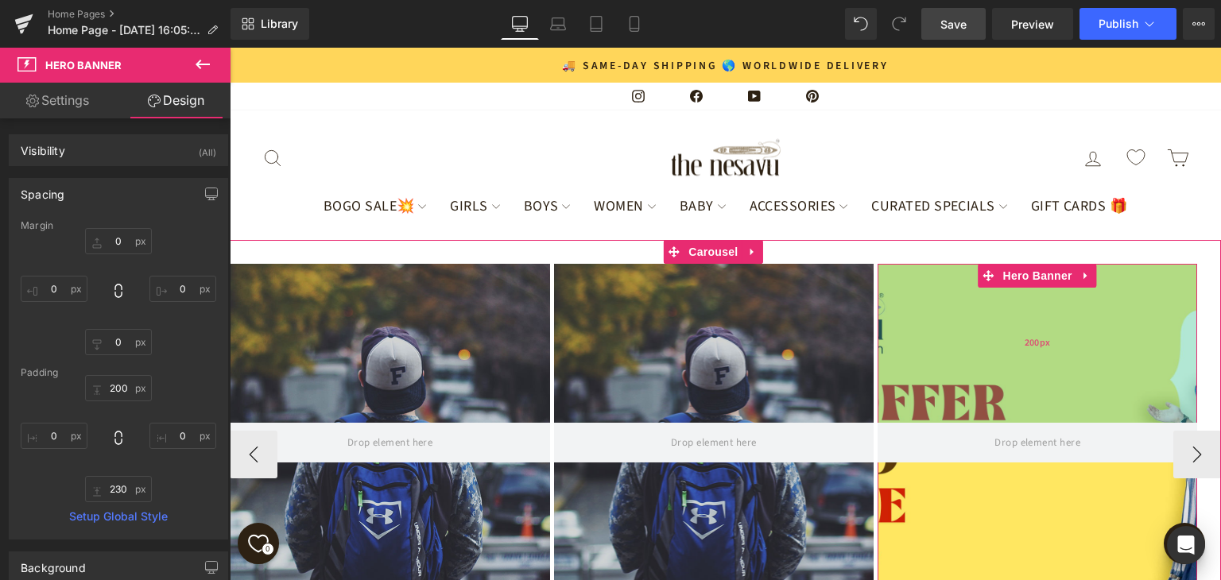
click at [1021, 325] on div "200px" at bounding box center [1038, 343] width 320 height 159
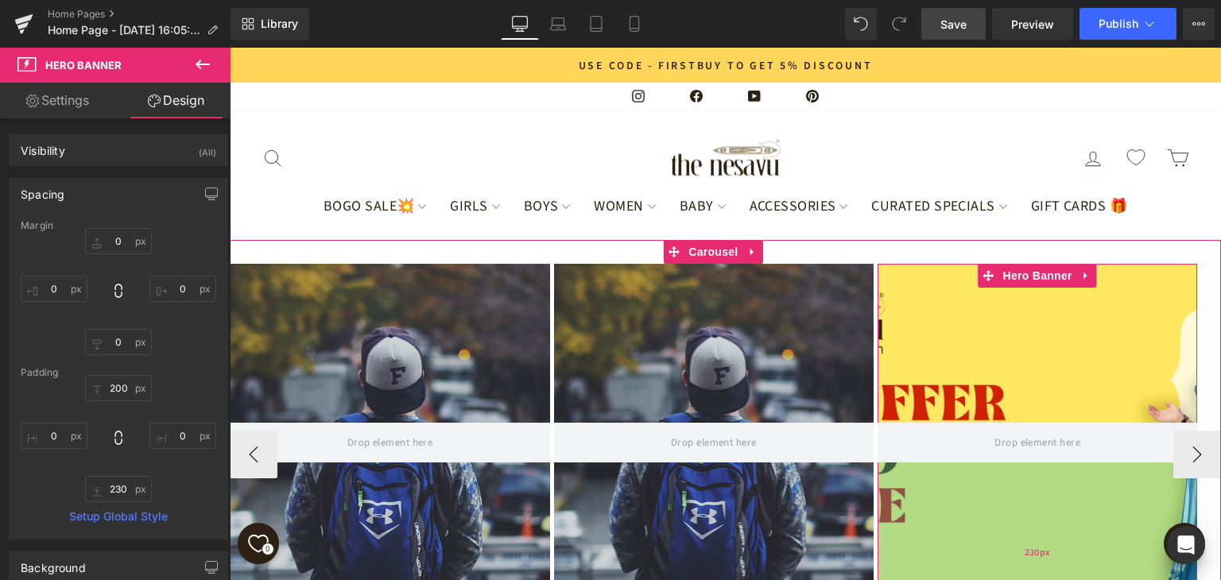
scroll to position [159, 0]
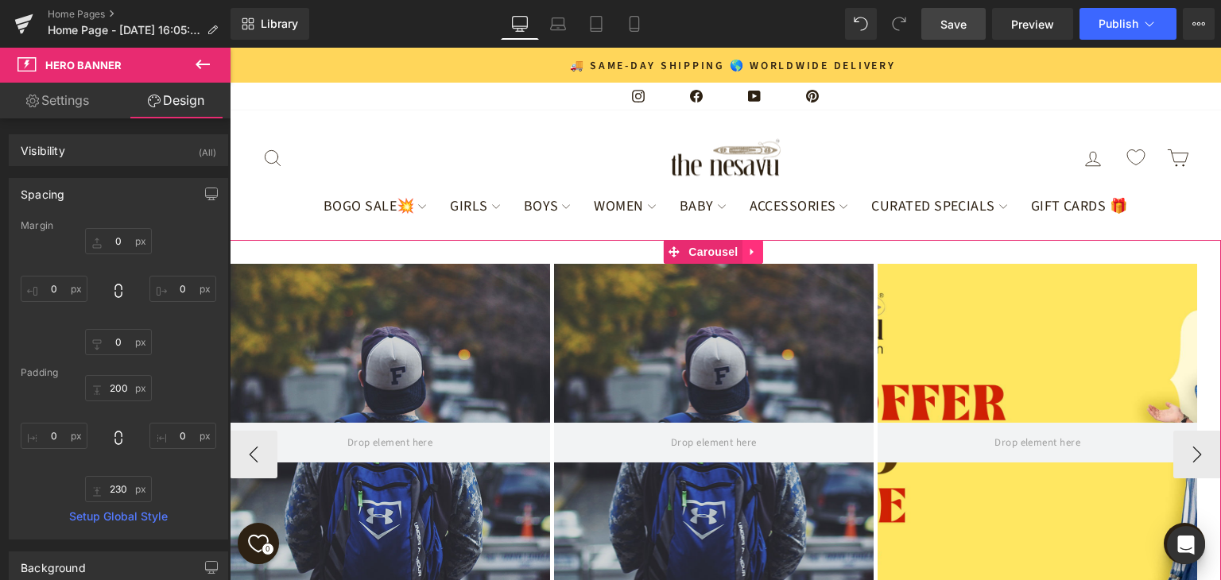
click at [759, 240] on link at bounding box center [753, 252] width 21 height 24
click at [763, 247] on icon at bounding box center [763, 252] width 11 height 11
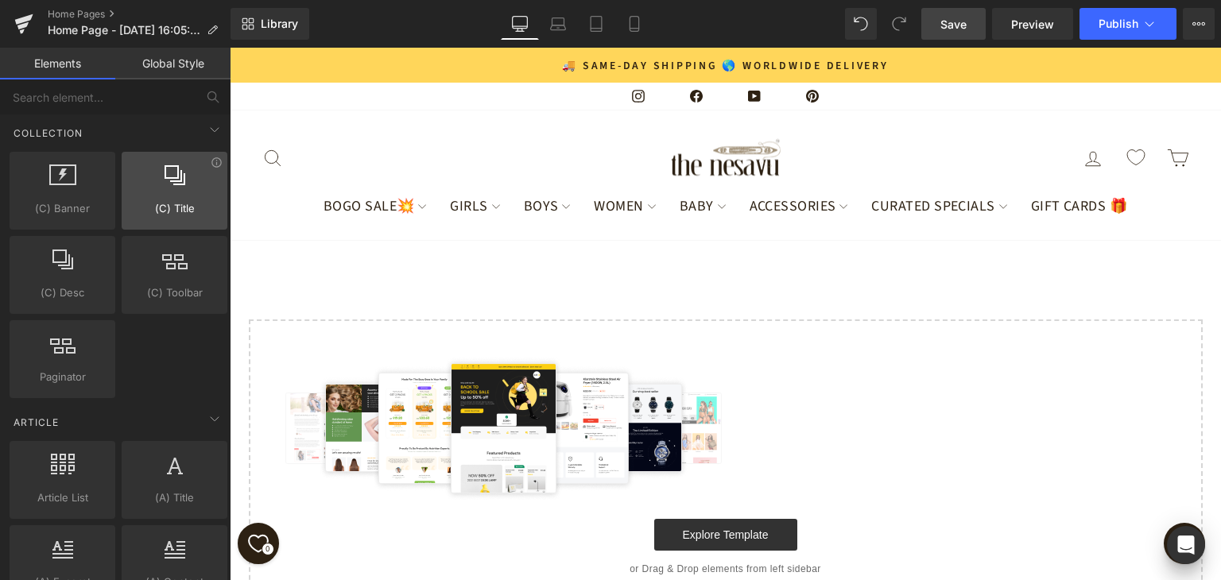
scroll to position [2704, 0]
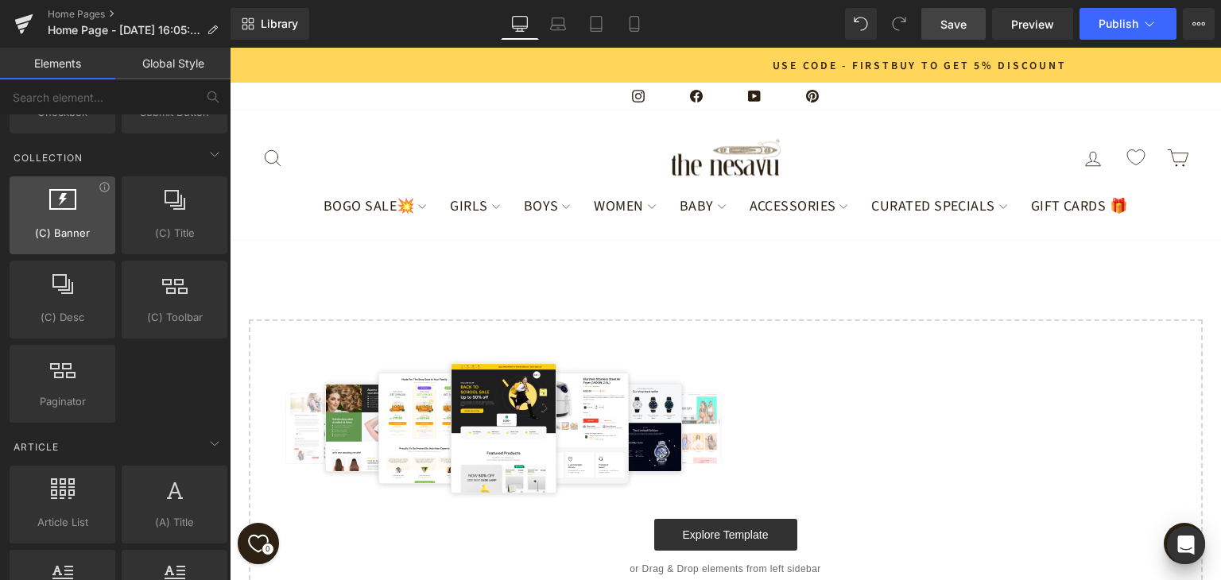
click at [68, 225] on span "(C) Banner" at bounding box center [62, 233] width 96 height 17
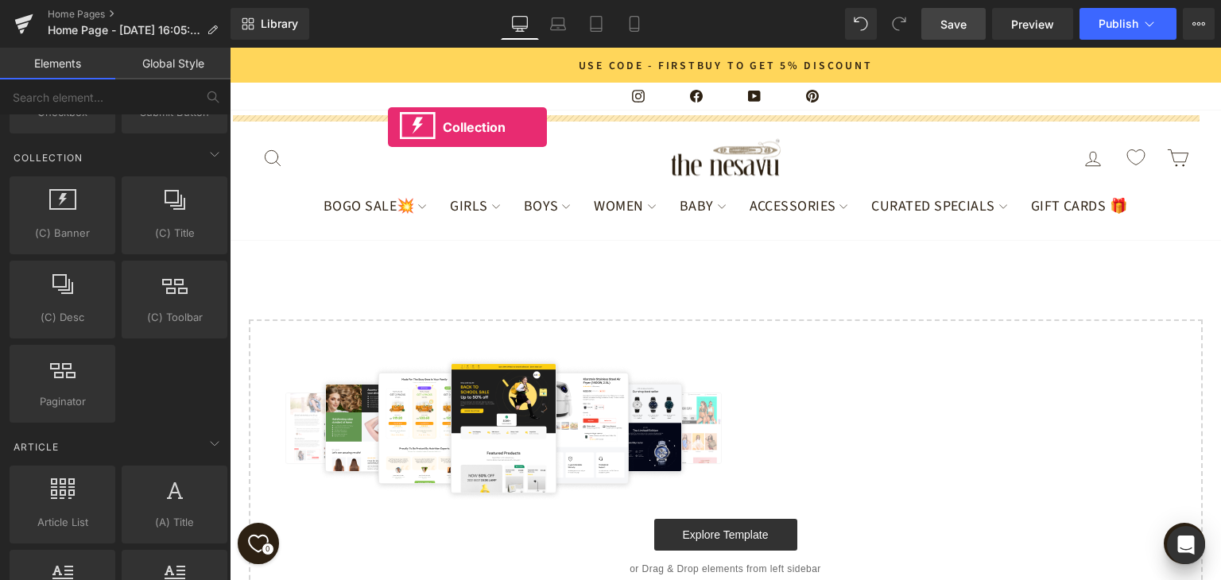
drag, startPoint x: 298, startPoint y: 267, endPoint x: 388, endPoint y: 127, distance: 166.3
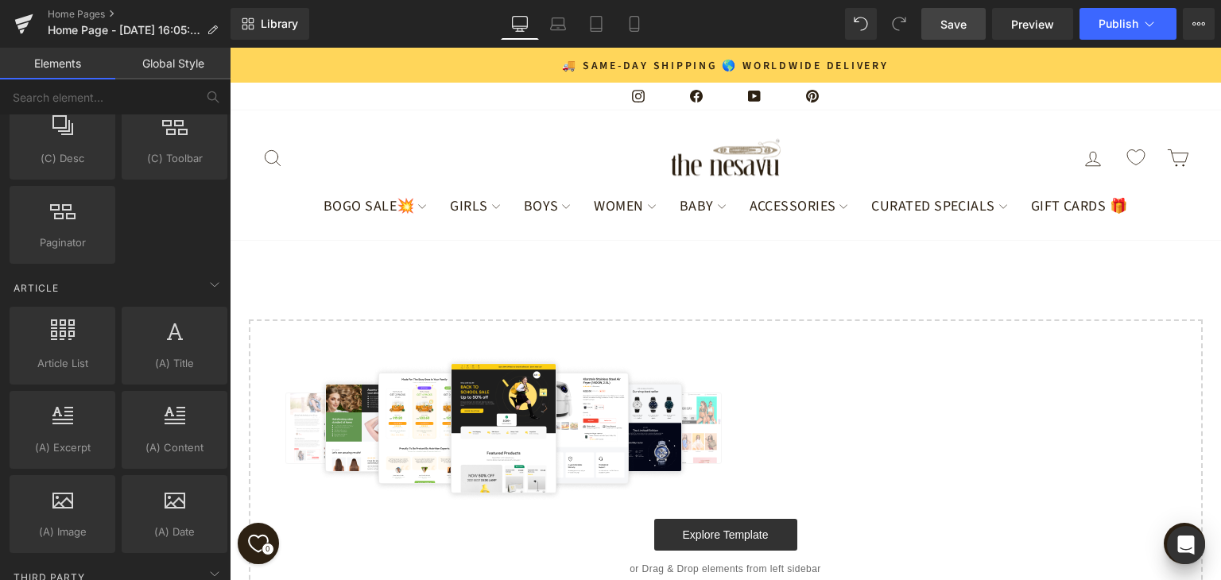
scroll to position [3028, 0]
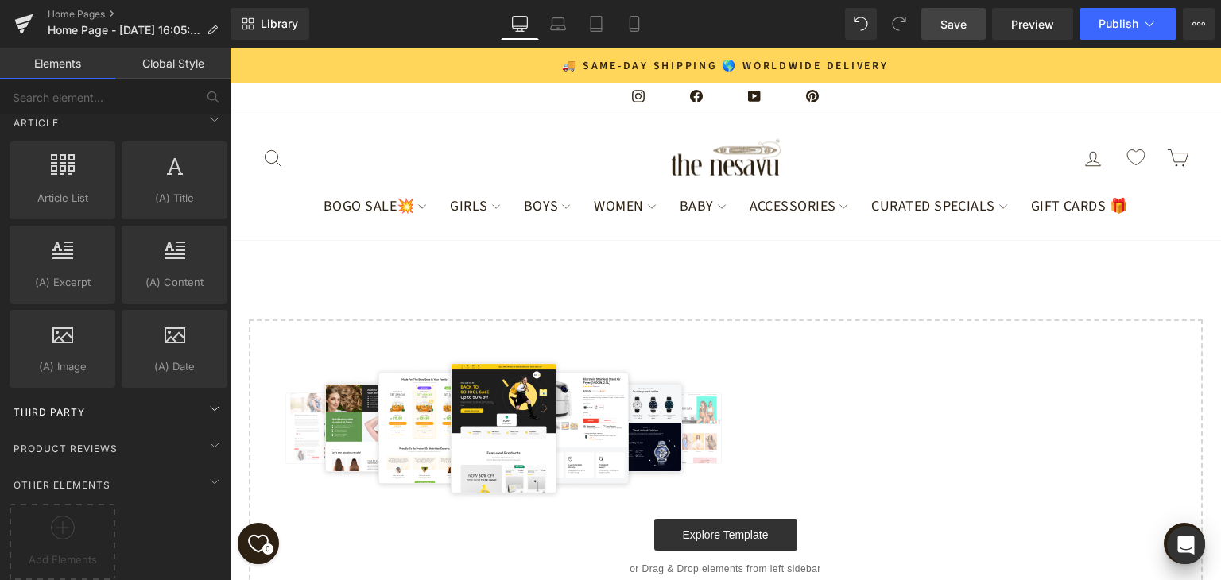
click at [126, 396] on div "Third Party" at bounding box center [118, 412] width 224 height 32
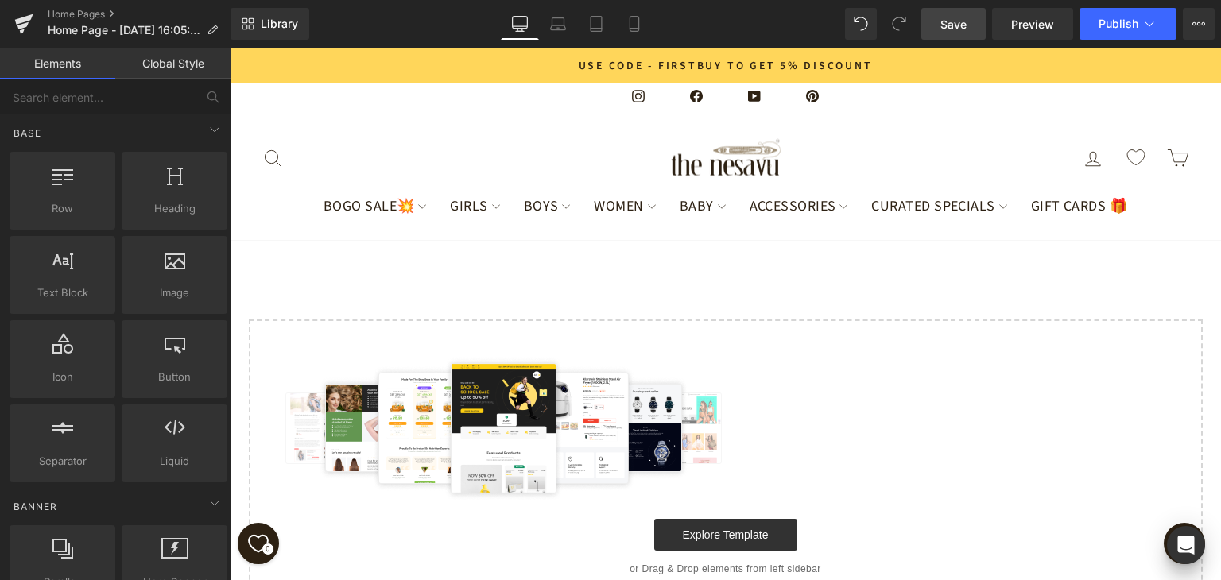
scroll to position [0, 0]
click at [1199, 22] on icon at bounding box center [1200, 23] width 4 height 3
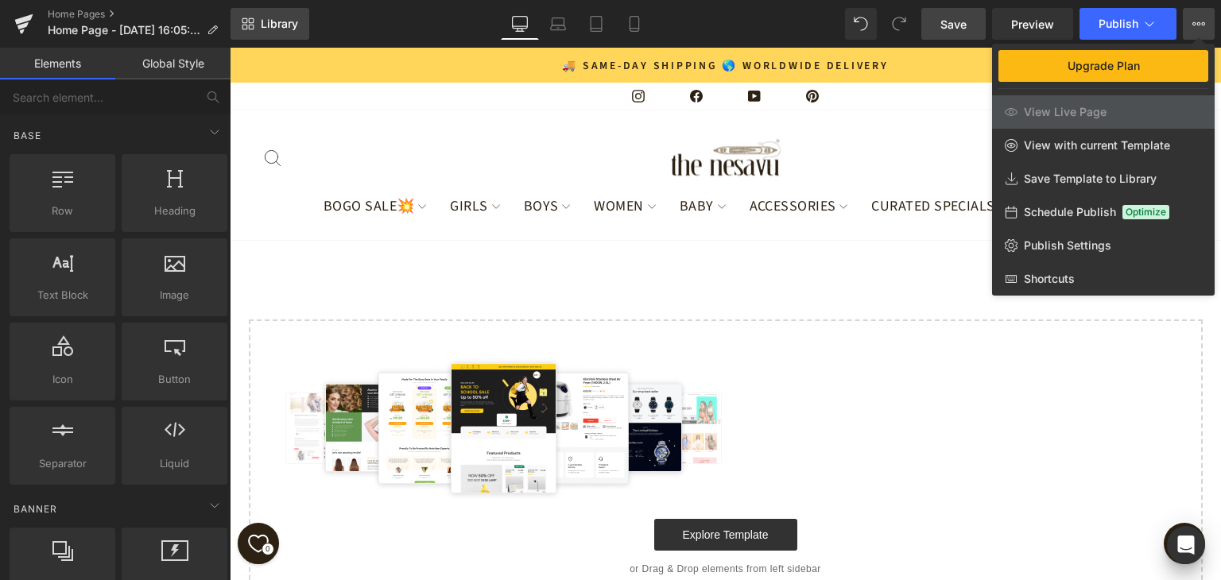
click at [305, 19] on link "Library" at bounding box center [270, 24] width 79 height 32
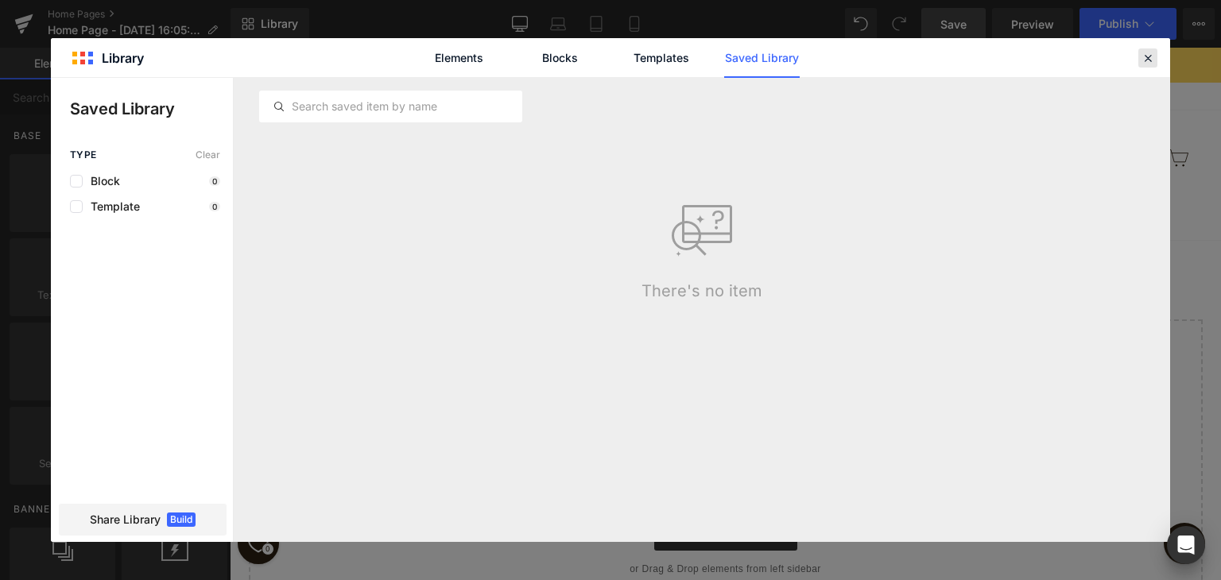
click at [1143, 60] on icon at bounding box center [1148, 58] width 14 height 14
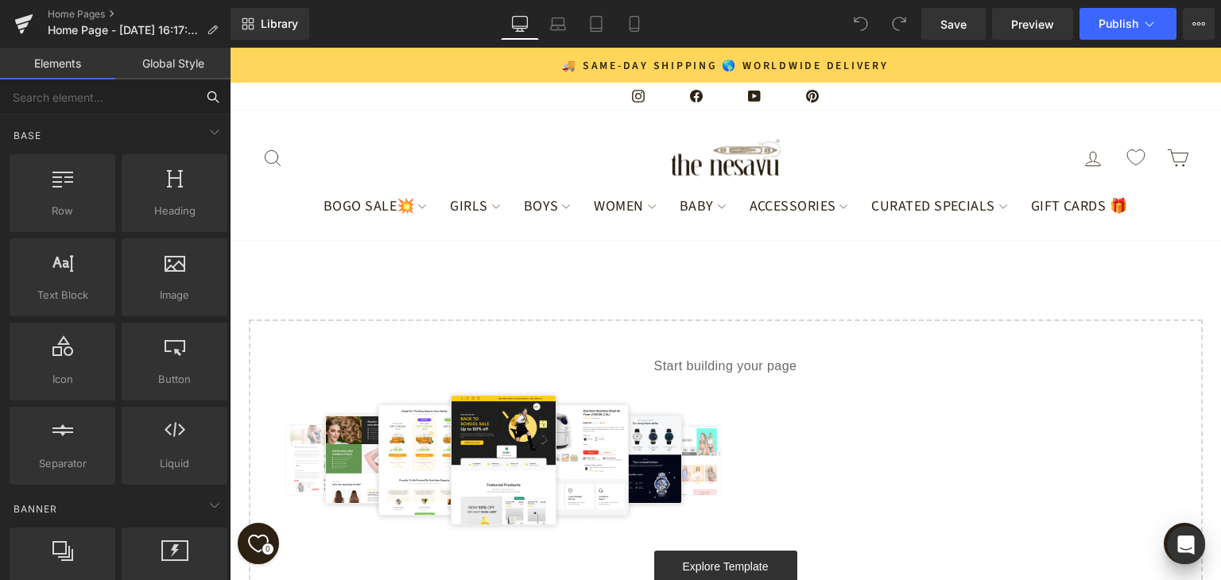
click at [76, 100] on input "text" at bounding box center [98, 97] width 196 height 35
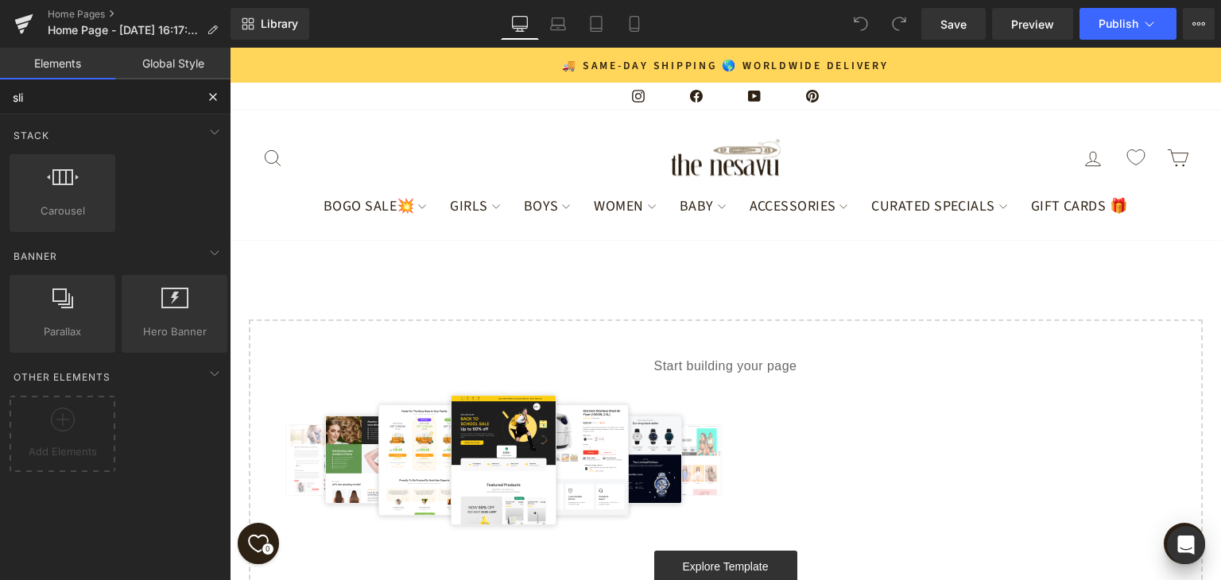
type input "slid"
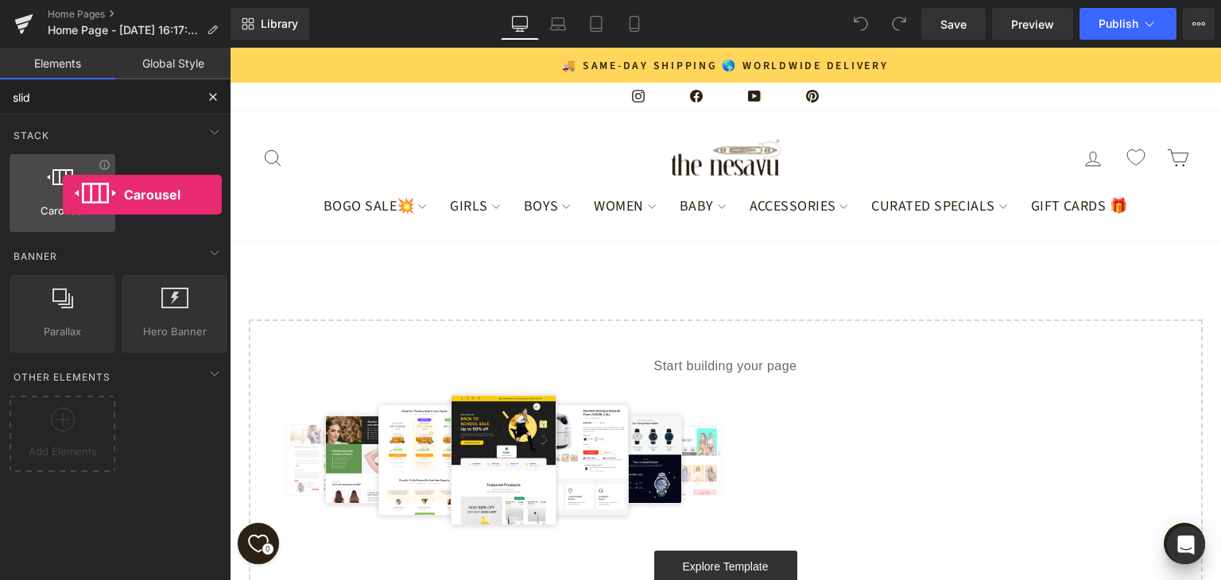
click at [63, 195] on div at bounding box center [62, 185] width 96 height 36
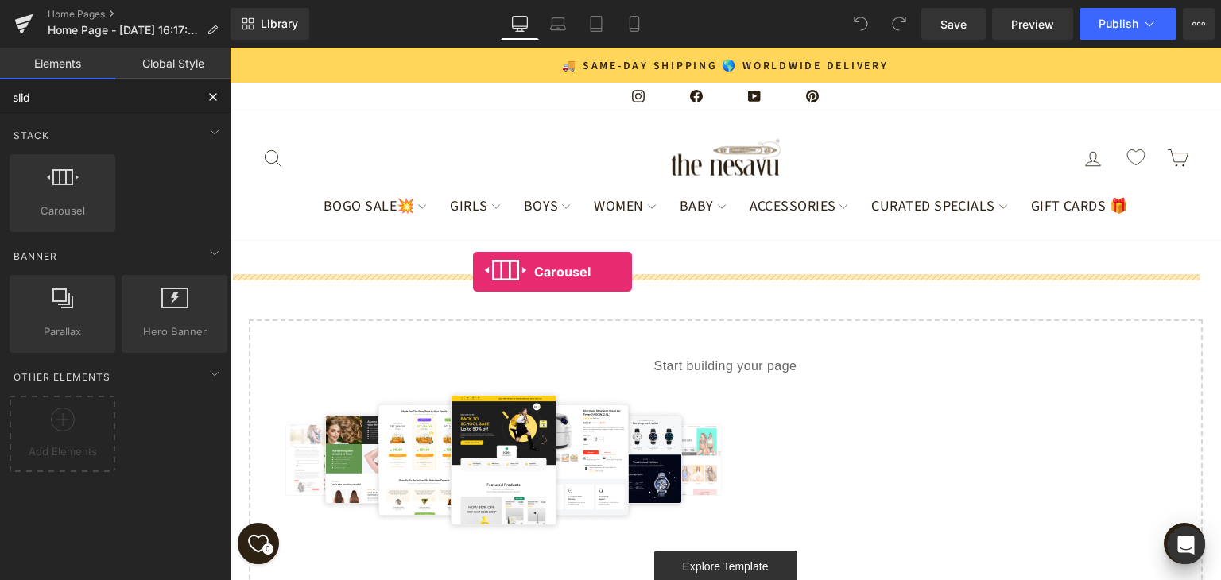
drag, startPoint x: 293, startPoint y: 243, endPoint x: 473, endPoint y: 272, distance: 182.9
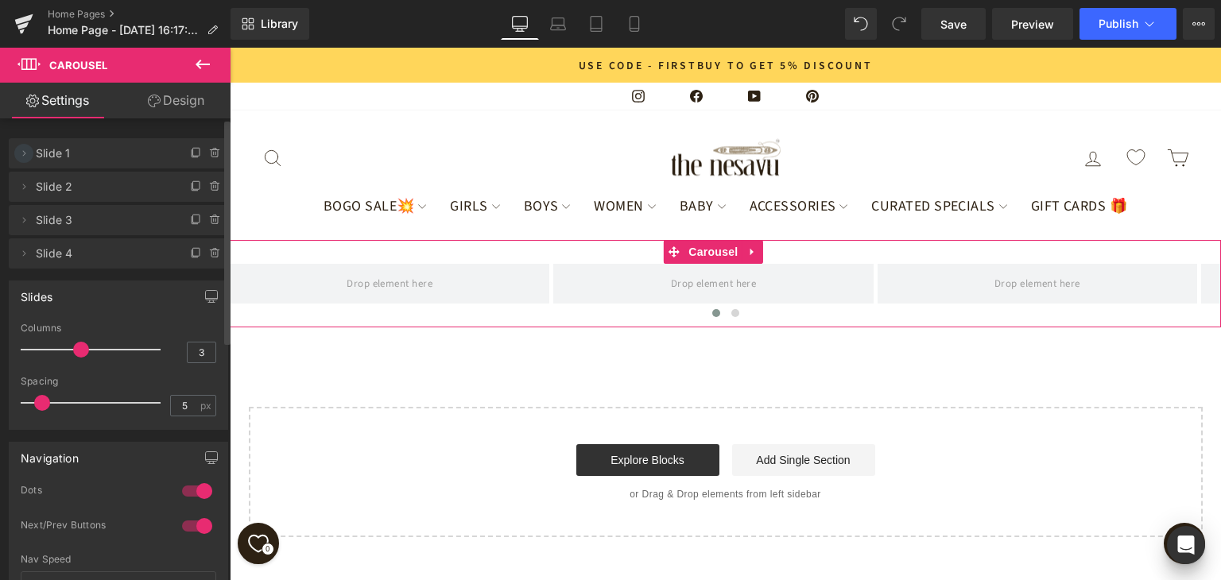
click at [21, 154] on icon at bounding box center [23, 153] width 13 height 13
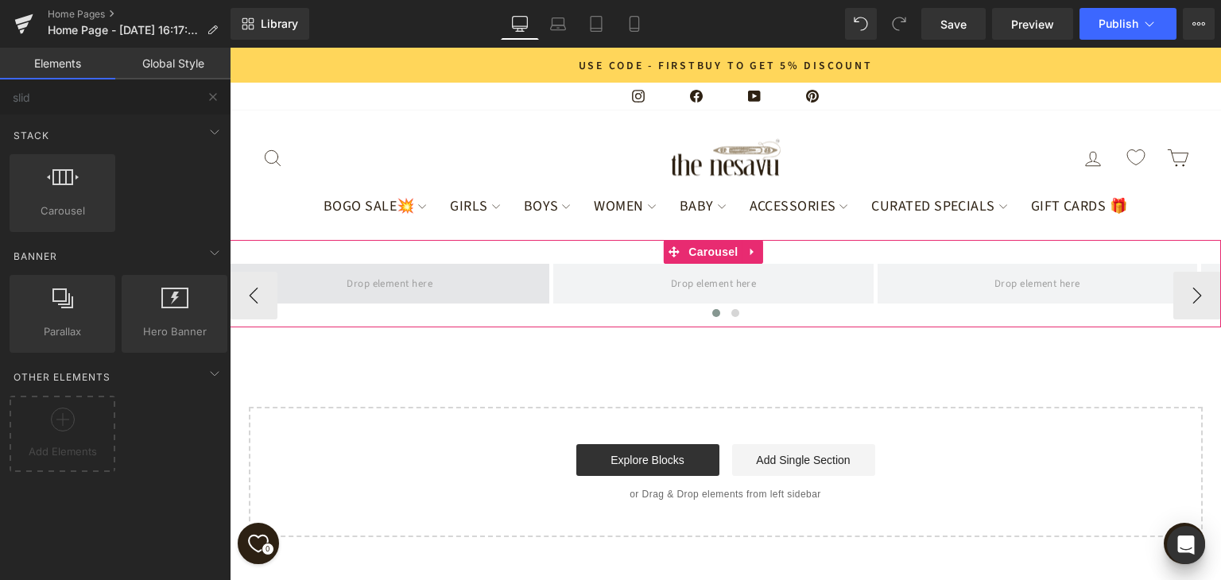
click at [382, 296] on span at bounding box center [389, 283] width 97 height 25
click at [401, 296] on span at bounding box center [389, 283] width 97 height 25
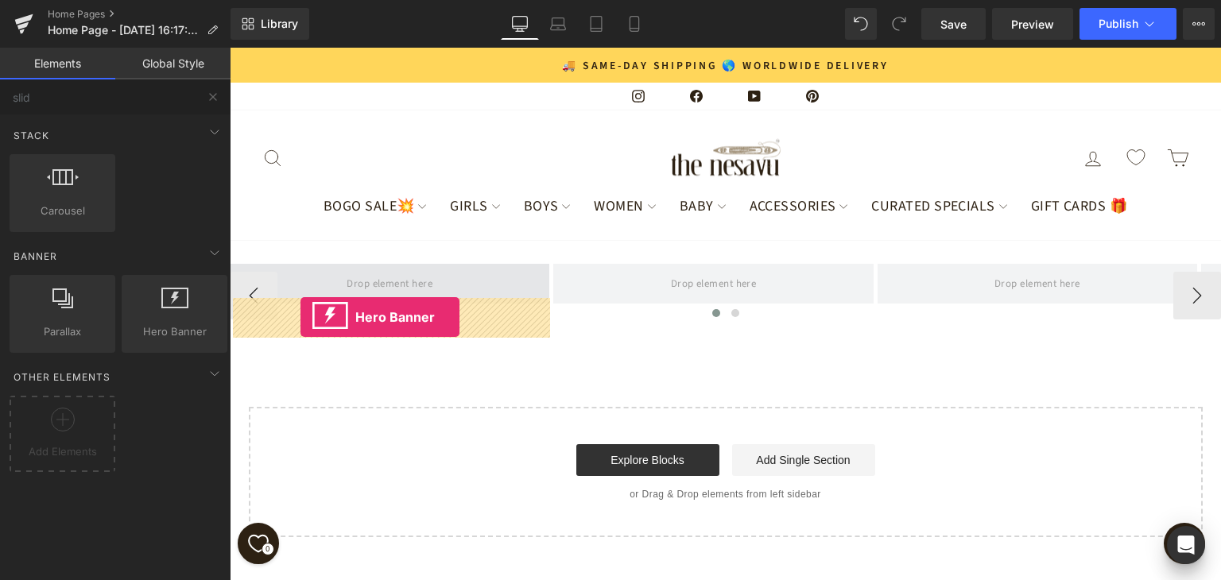
drag, startPoint x: 392, startPoint y: 371, endPoint x: 301, endPoint y: 317, distance: 106.2
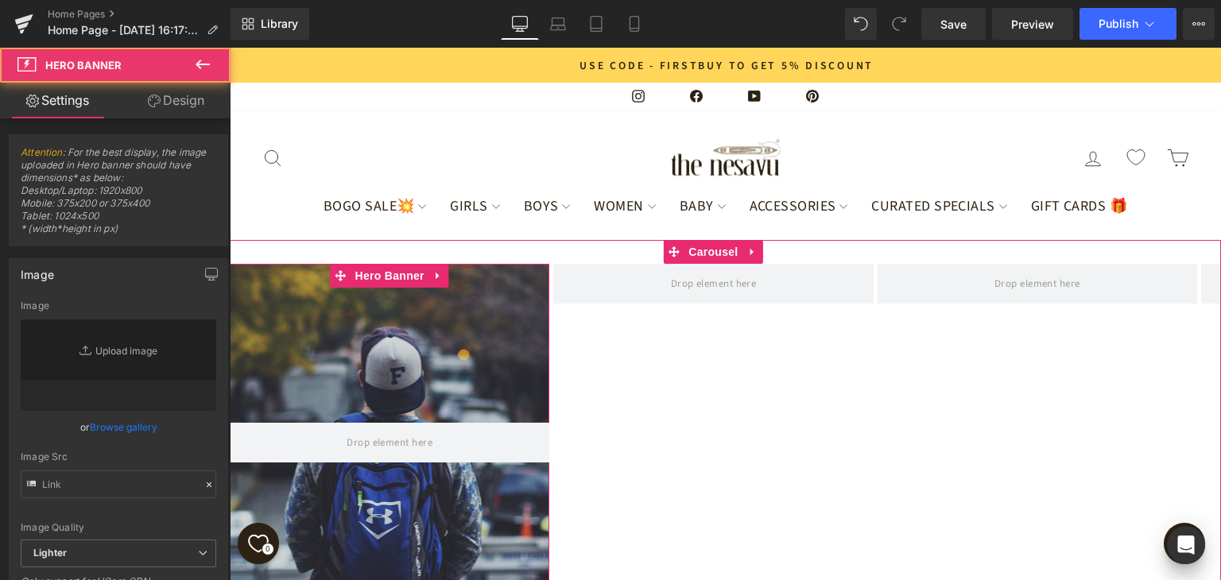
type input "[URL][DOMAIN_NAME]"
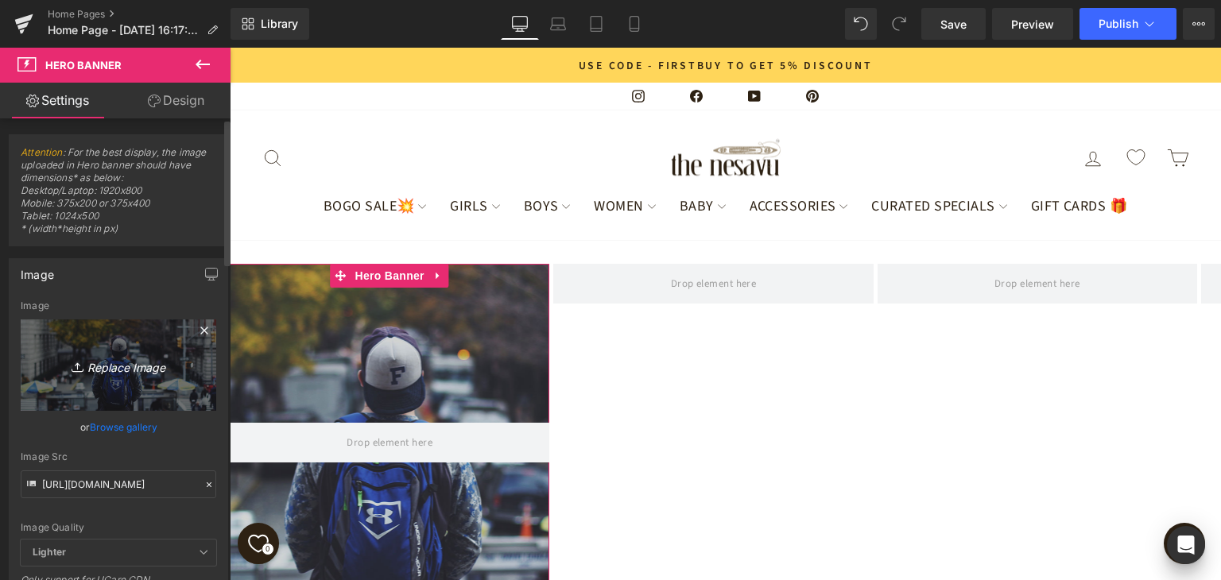
click at [130, 368] on icon "Replace Image" at bounding box center [118, 365] width 127 height 20
type input "C:\fakepath\BOGO_web_banner_desktop.jpg"
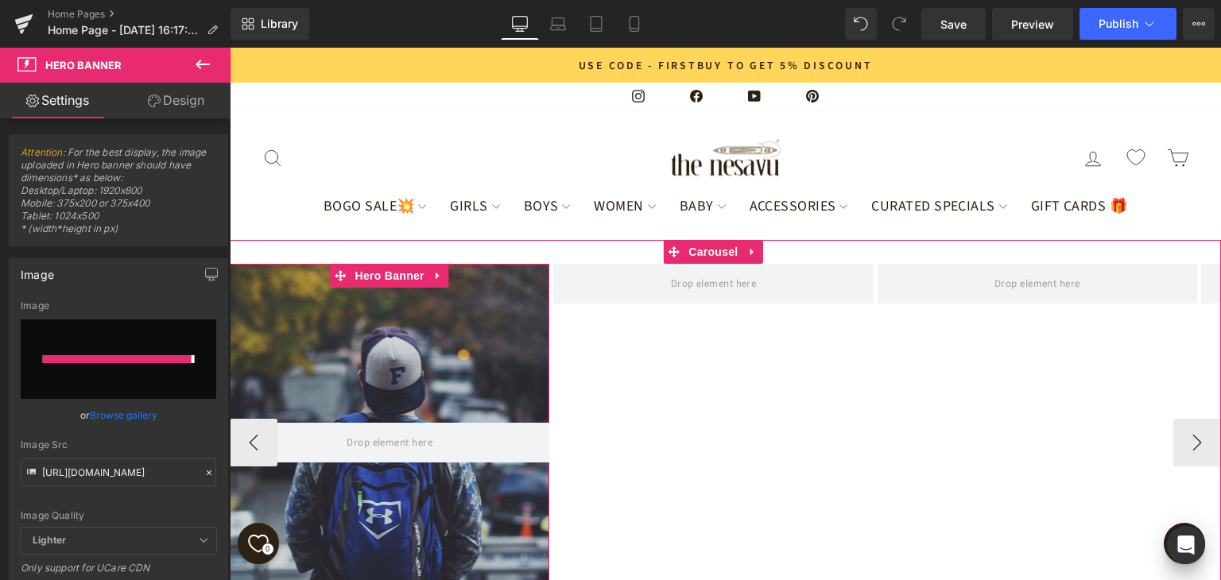
type input "[URL][DOMAIN_NAME]"
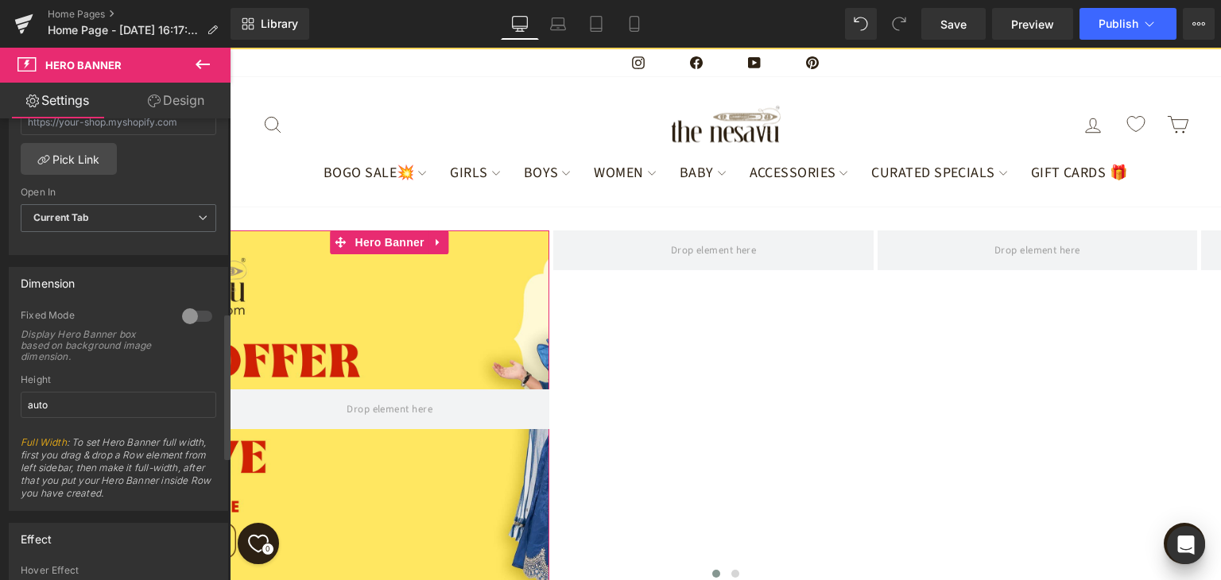
scroll to position [557, 0]
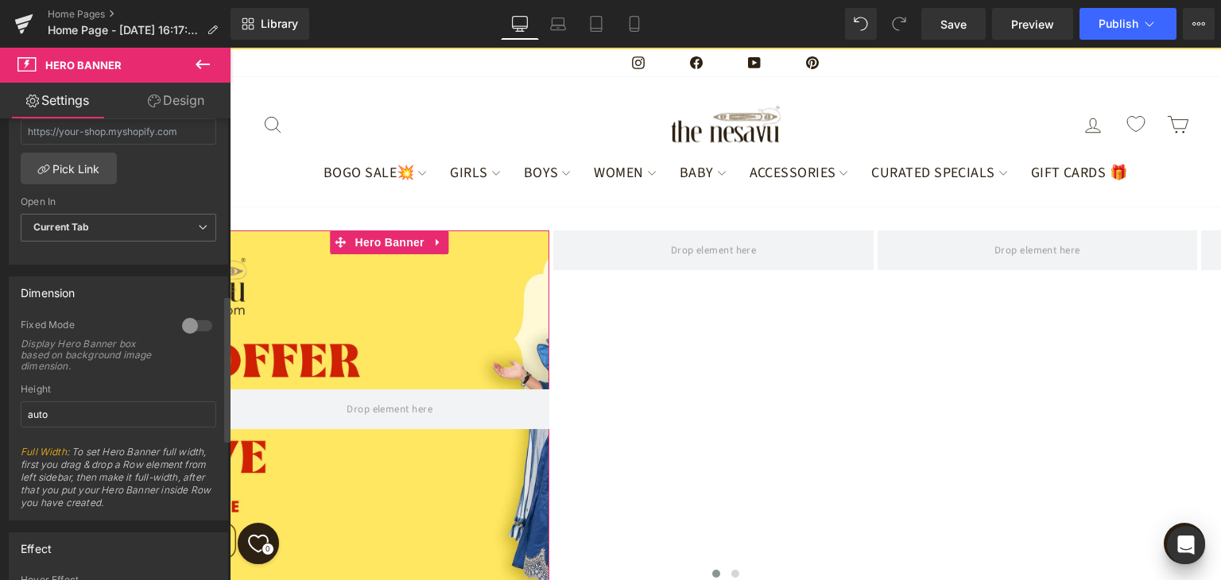
click at [192, 314] on div at bounding box center [197, 325] width 38 height 25
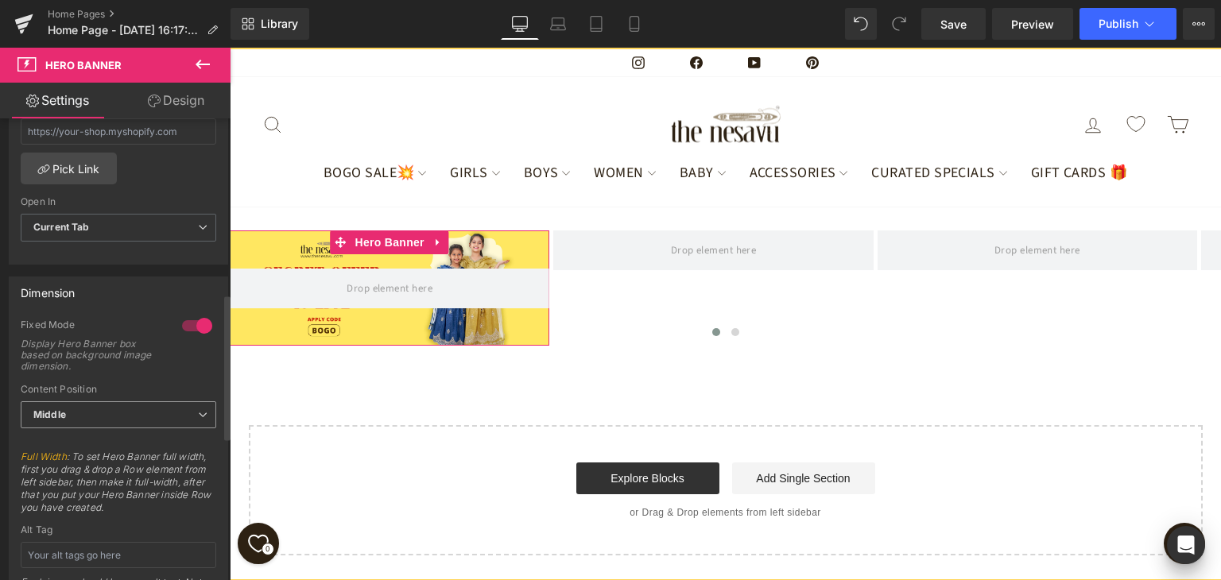
click at [144, 426] on div "Middle Top Middle Bottom" at bounding box center [119, 420] width 196 height 36
click at [142, 415] on span "Middle" at bounding box center [119, 416] width 196 height 28
click at [169, 514] on span "Full Width : To set Hero Banner full width, first you drag & drop a Row element…" at bounding box center [115, 488] width 189 height 74
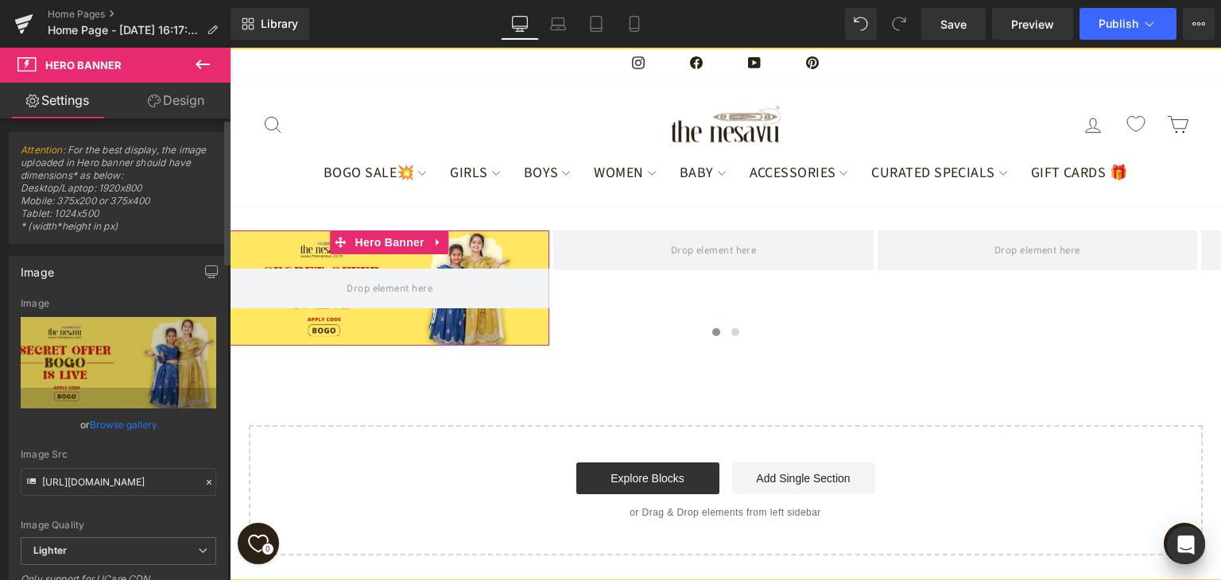
scroll to position [0, 0]
click at [191, 99] on link "Design" at bounding box center [175, 101] width 115 height 36
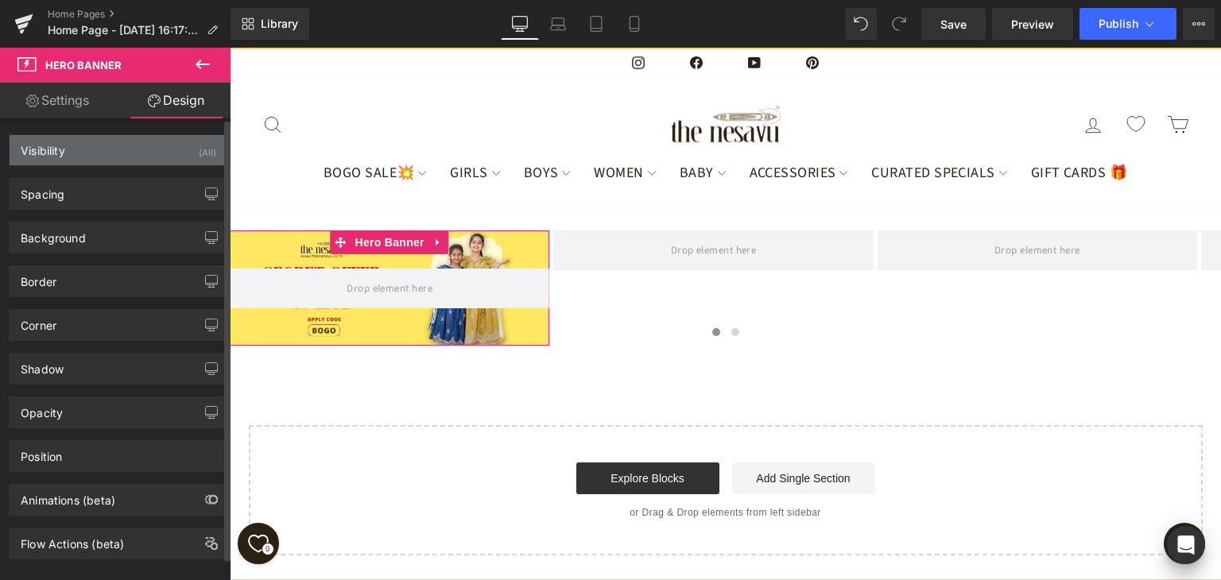
click at [180, 158] on div "Visibility (All)" at bounding box center [119, 150] width 218 height 30
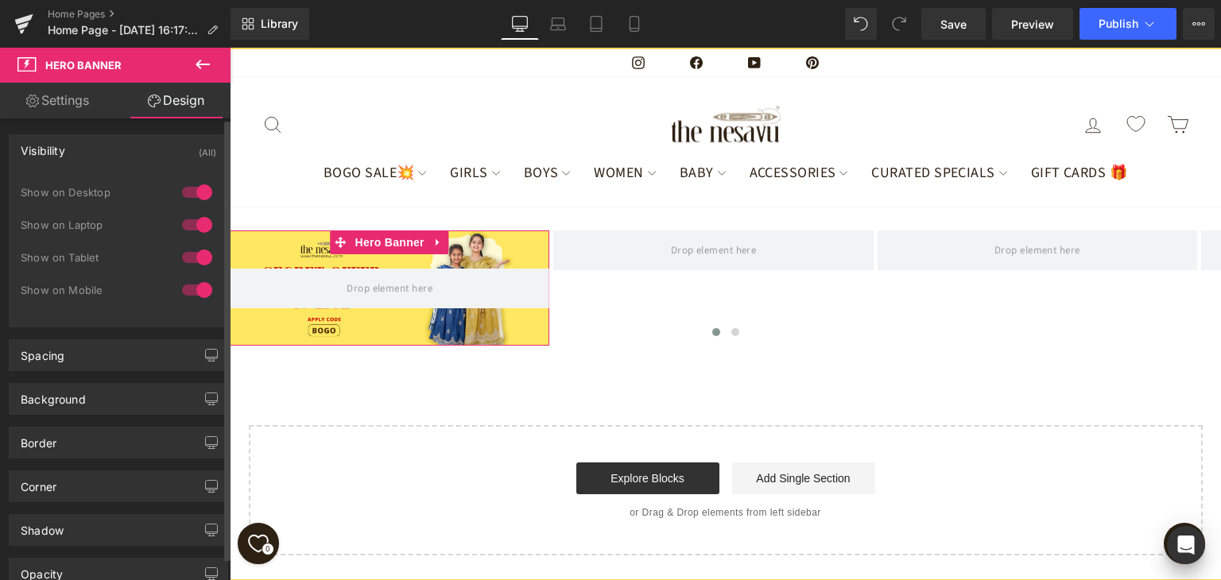
click at [187, 153] on div "Visibility (All)" at bounding box center [119, 150] width 218 height 30
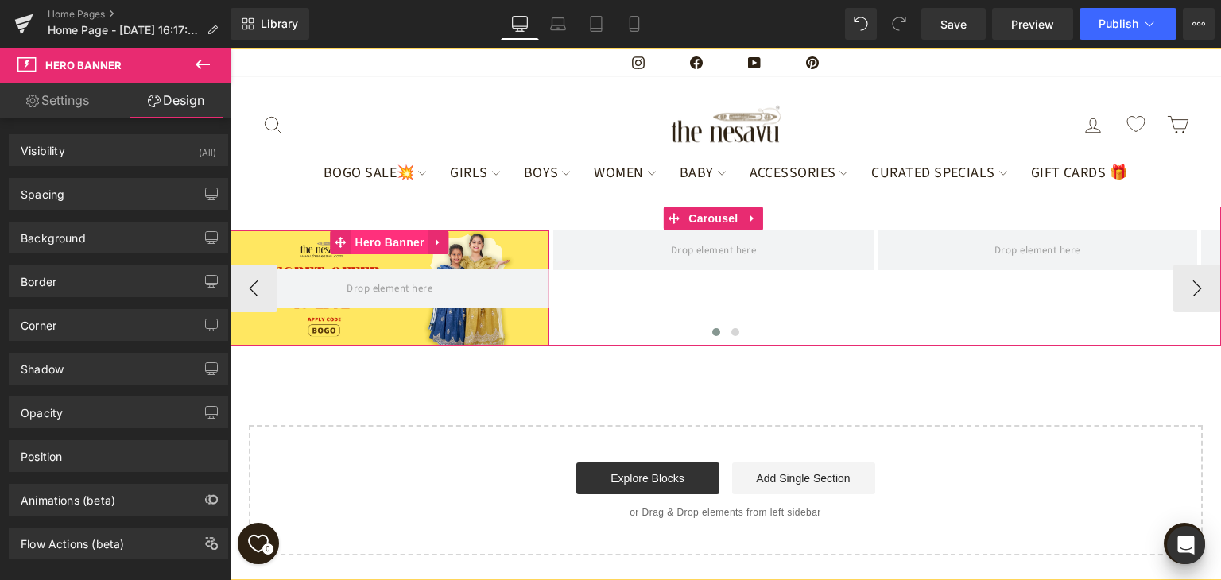
click at [393, 254] on span "Hero Banner" at bounding box center [389, 243] width 77 height 24
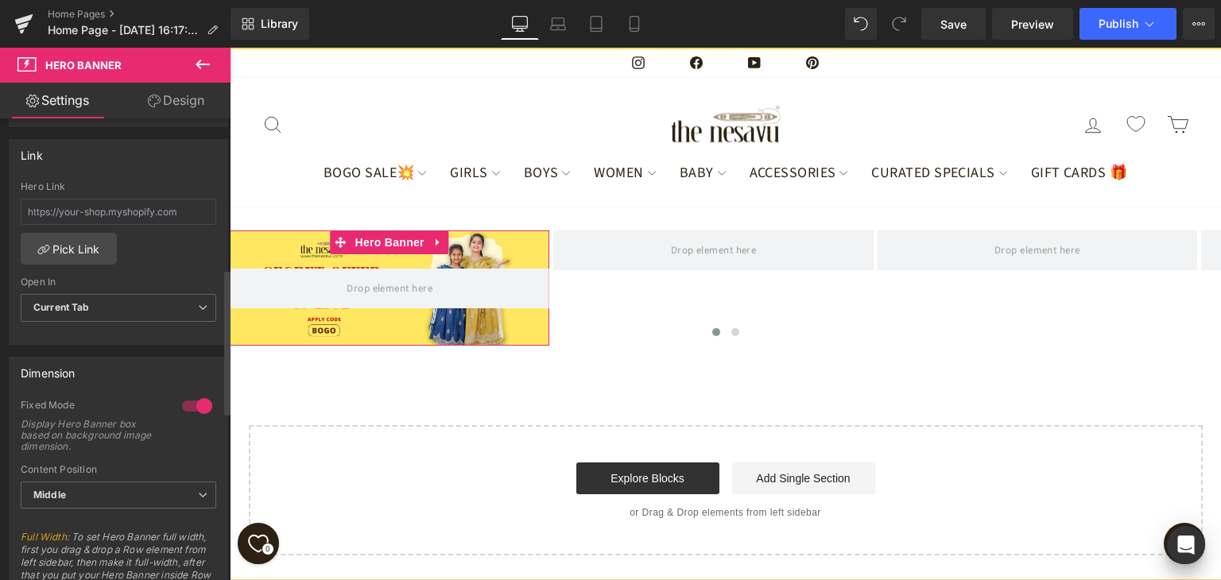
scroll to position [477, 0]
click at [197, 398] on div at bounding box center [197, 405] width 38 height 25
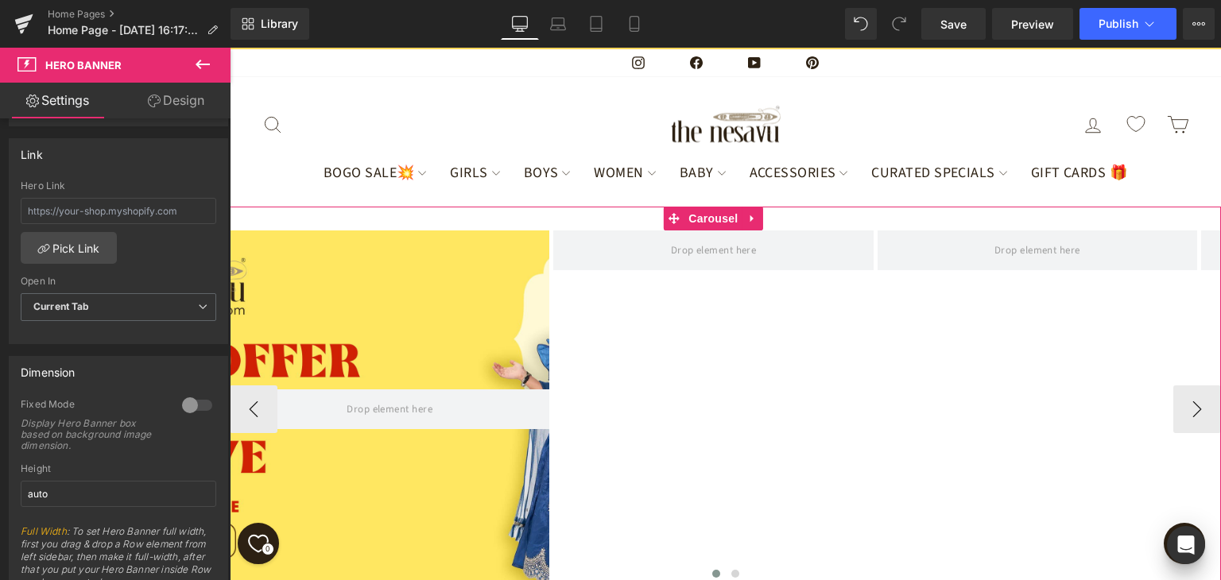
scroll to position [159, 0]
click at [369, 231] on span "Hero Banner" at bounding box center [389, 243] width 77 height 24
click at [336, 237] on icon at bounding box center [340, 242] width 11 height 11
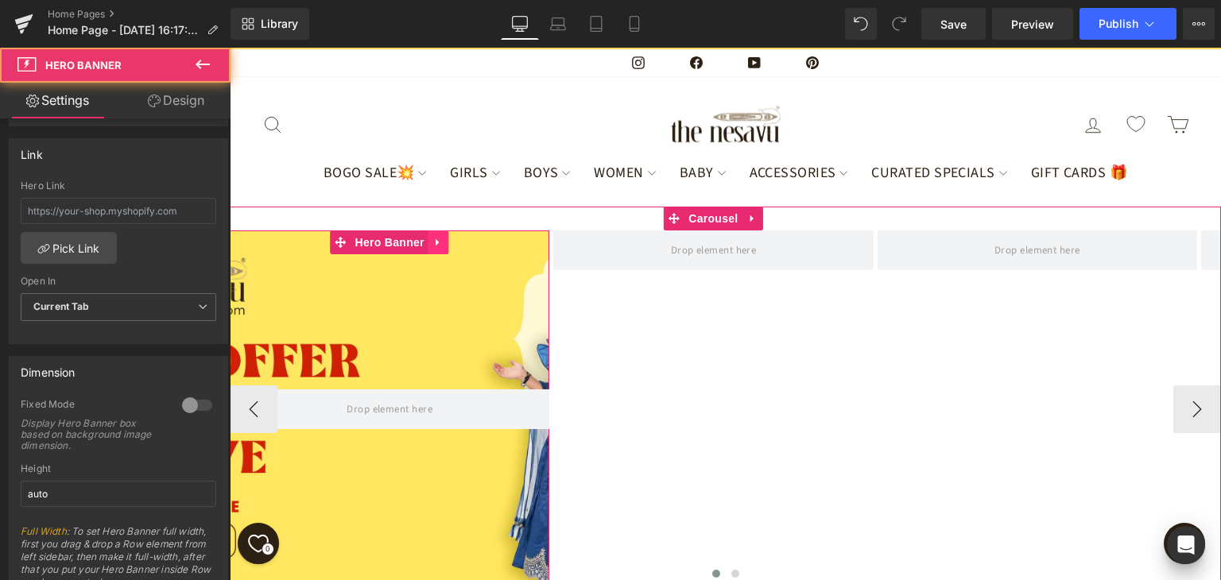
click at [433, 231] on link at bounding box center [439, 243] width 21 height 24
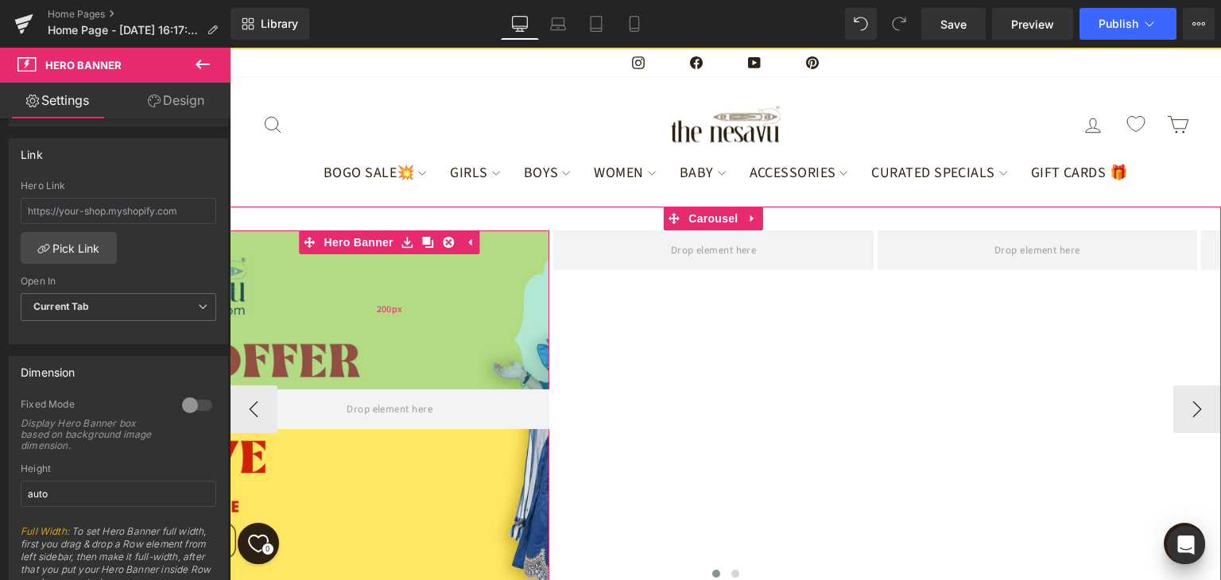
click at [315, 231] on div "200px" at bounding box center [390, 310] width 320 height 159
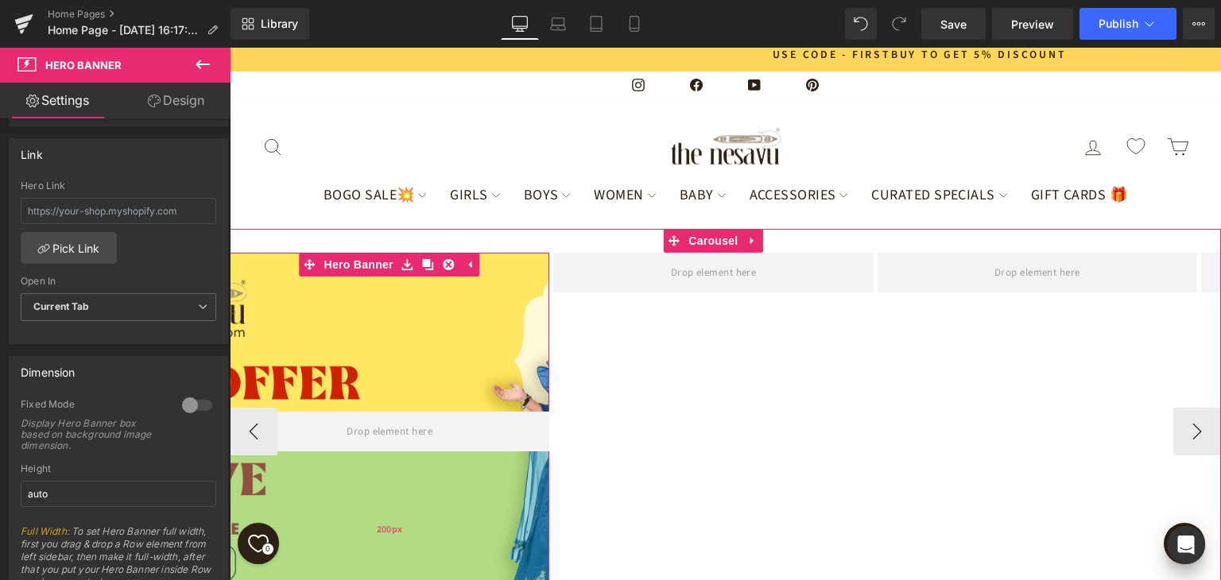
scroll to position [0, 0]
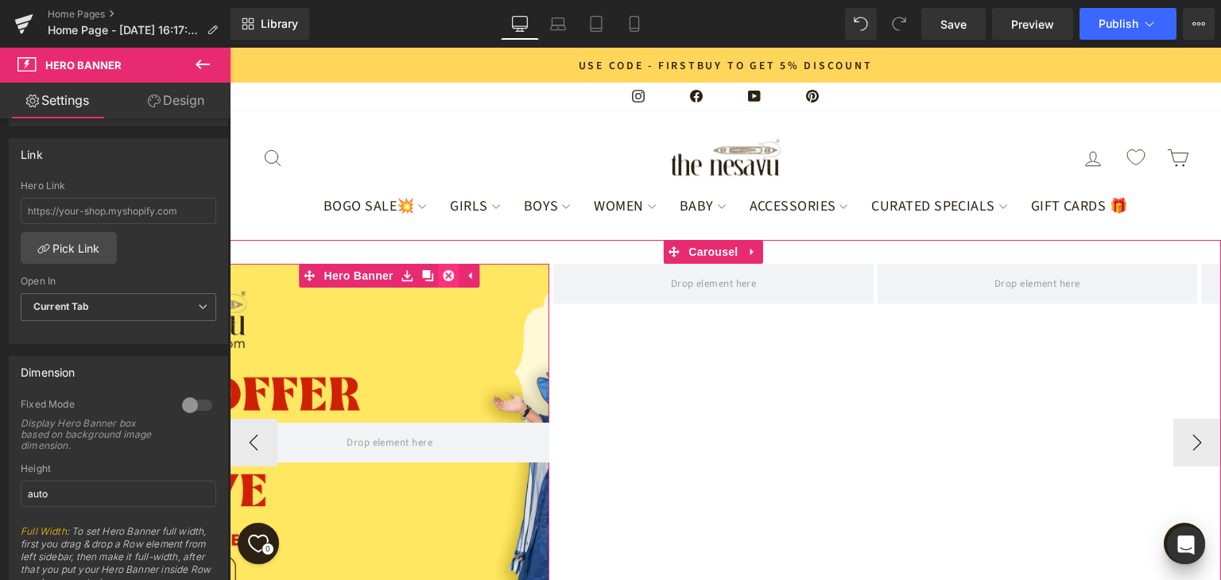
click at [445, 270] on icon at bounding box center [449, 276] width 11 height 12
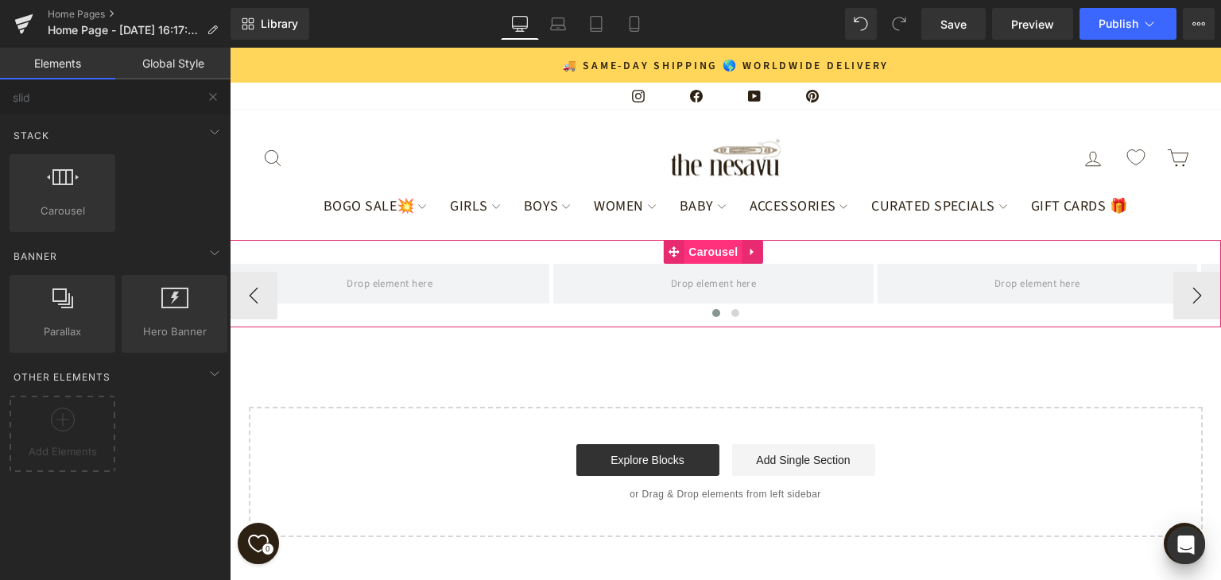
click at [720, 240] on span "Carousel" at bounding box center [713, 252] width 57 height 24
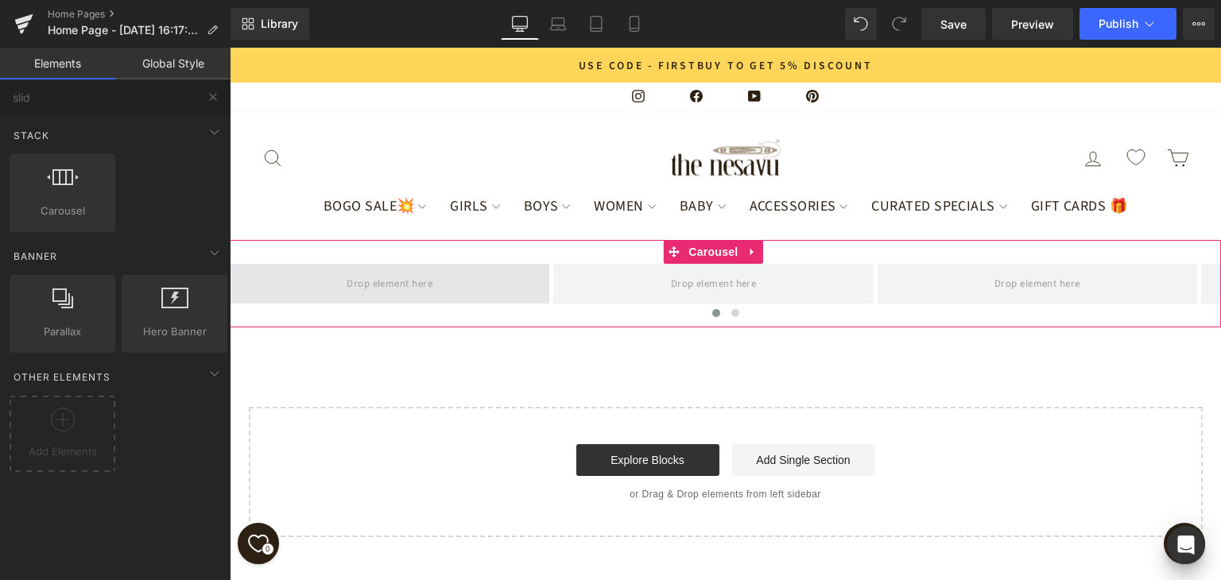
click at [438, 271] on span at bounding box center [389, 283] width 97 height 25
click at [491, 264] on span at bounding box center [390, 284] width 320 height 40
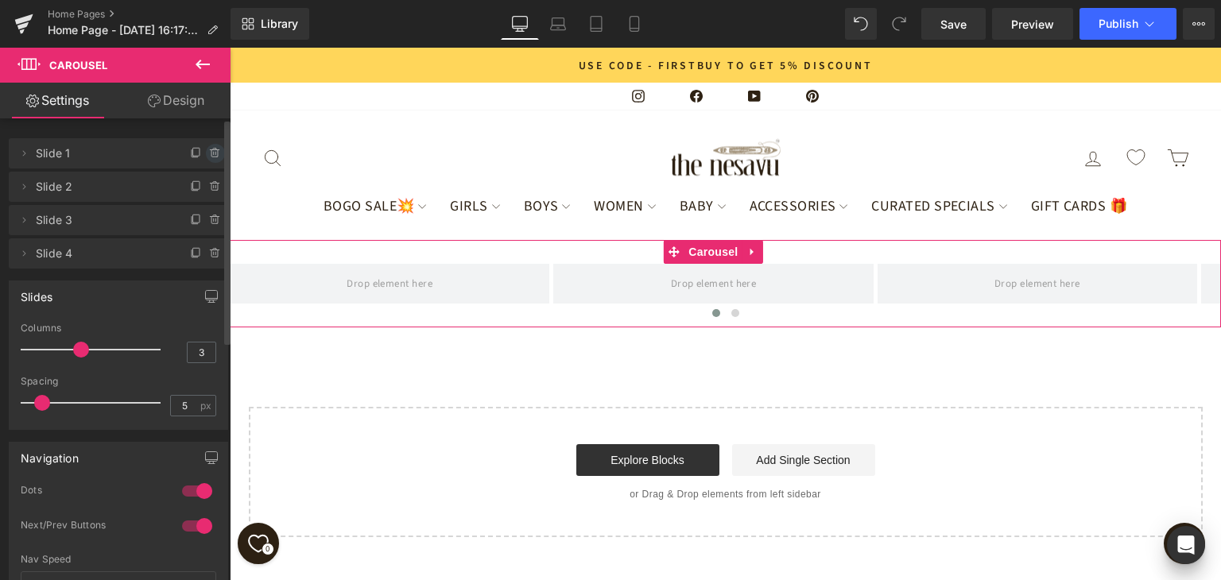
click at [212, 157] on icon at bounding box center [215, 153] width 6 height 7
click at [205, 157] on button "Delete" at bounding box center [198, 154] width 50 height 21
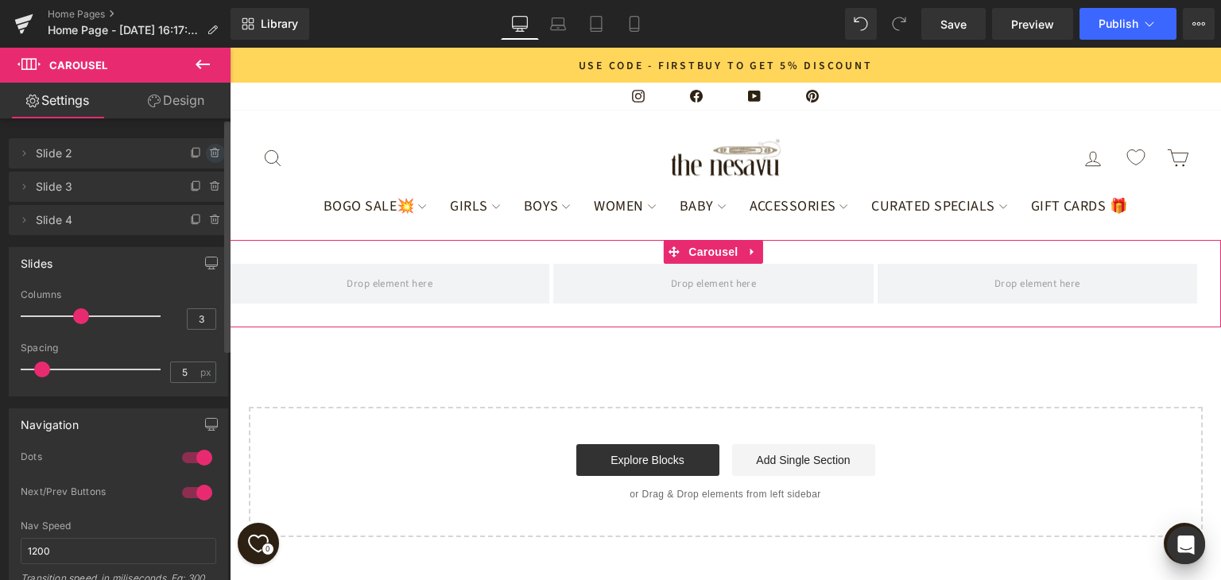
click at [212, 156] on icon at bounding box center [215, 153] width 6 height 7
click at [204, 157] on button "Delete" at bounding box center [198, 154] width 50 height 21
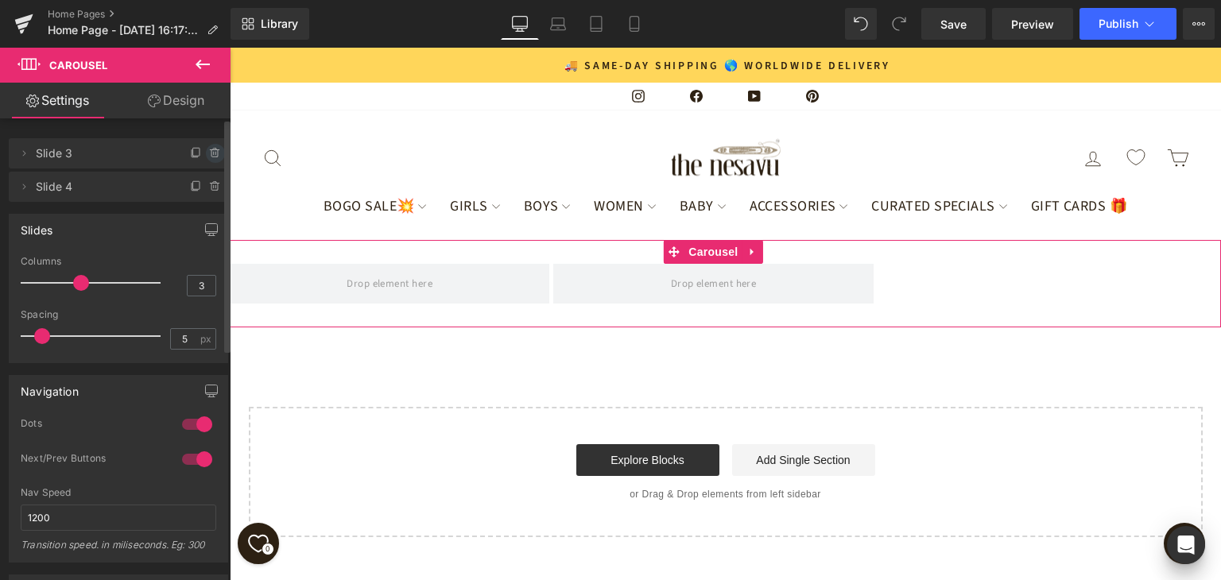
click at [212, 153] on icon at bounding box center [215, 153] width 6 height 7
click at [204, 158] on button "Delete" at bounding box center [198, 154] width 50 height 21
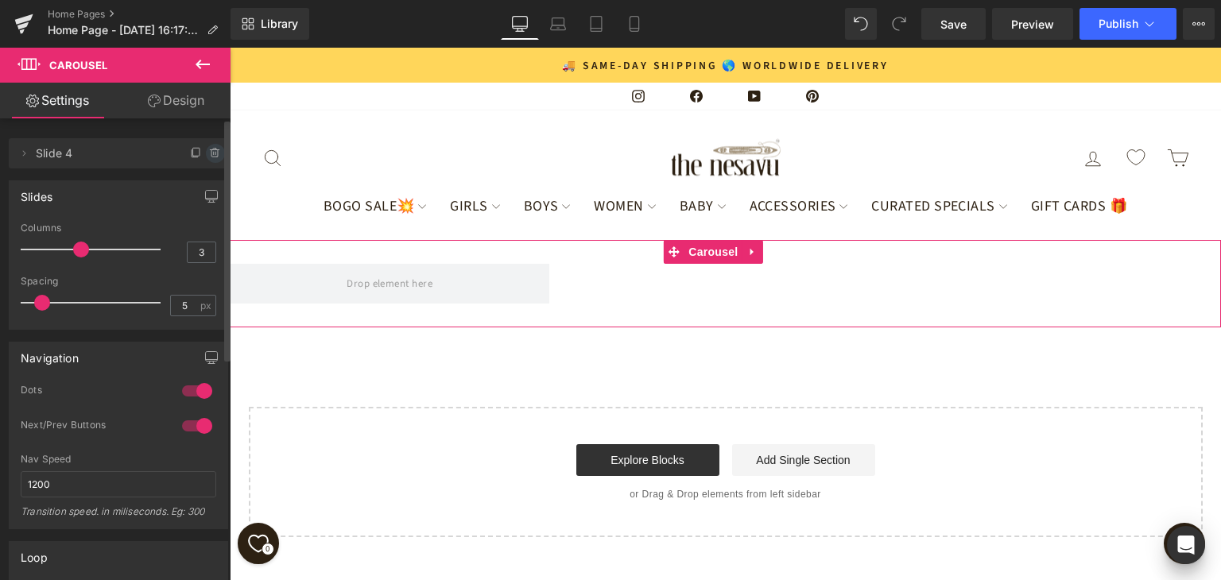
click at [209, 156] on icon at bounding box center [215, 153] width 13 height 13
click at [205, 157] on button "Delete" at bounding box center [198, 154] width 50 height 21
type input "1"
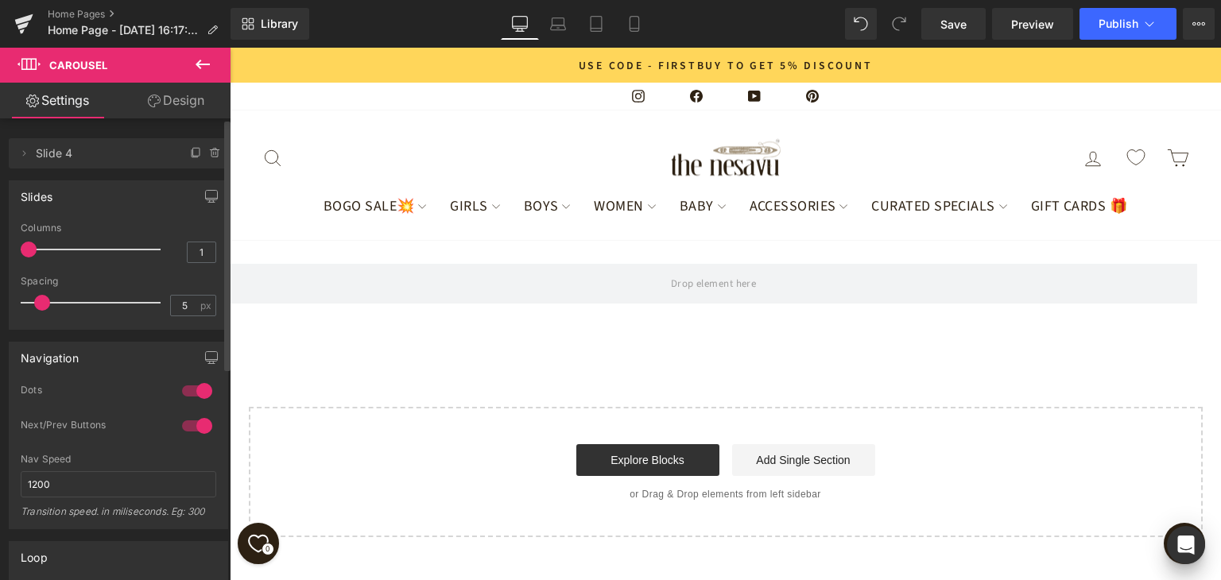
drag, startPoint x: 78, startPoint y: 251, endPoint x: 0, endPoint y: 234, distance: 79.9
click at [0, 234] on div "Slides 1 Columns 1 3 Columns 3 3 Columns 3 1 Columns 1 5px Spacing 5 px 5px Spa…" at bounding box center [119, 249] width 238 height 161
click at [190, 157] on icon at bounding box center [196, 153] width 13 height 13
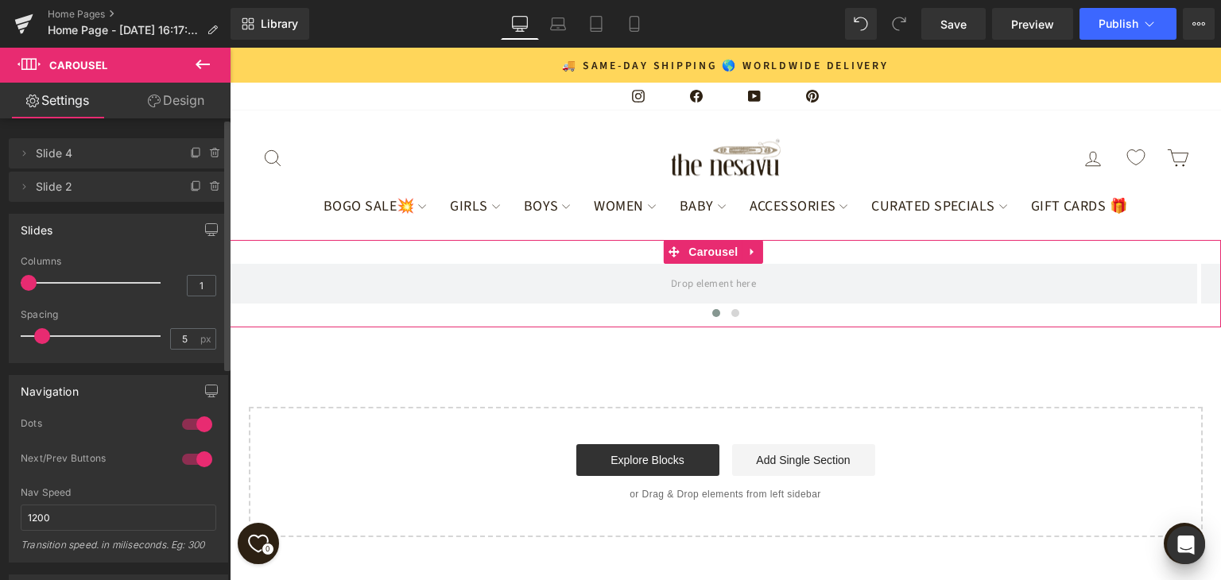
click at [190, 157] on icon at bounding box center [196, 153] width 13 height 13
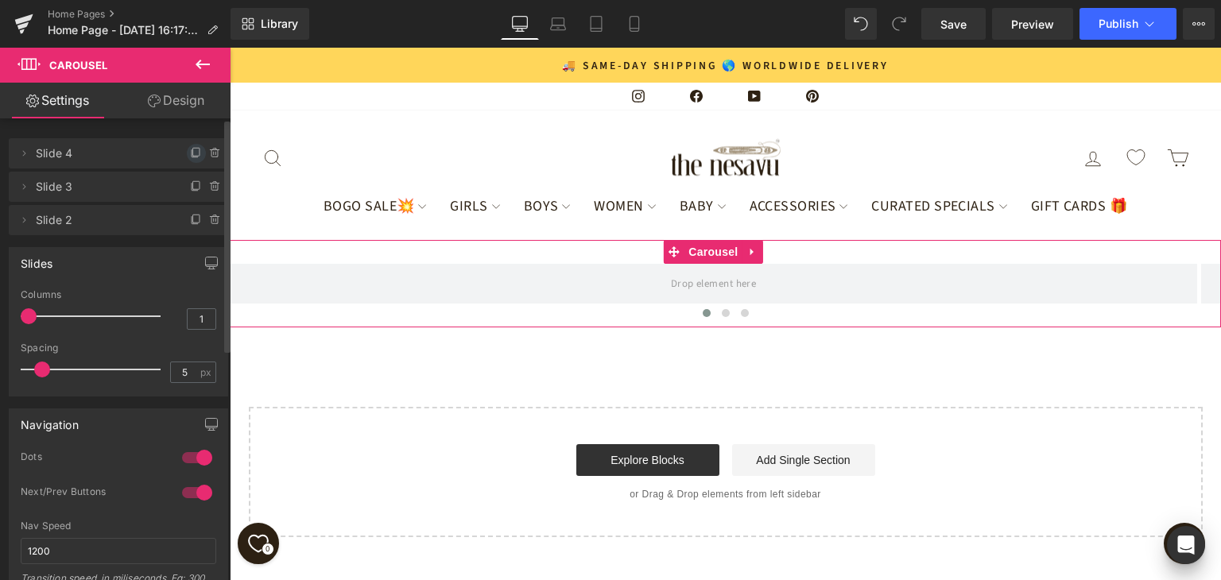
click at [190, 155] on icon at bounding box center [196, 153] width 13 height 13
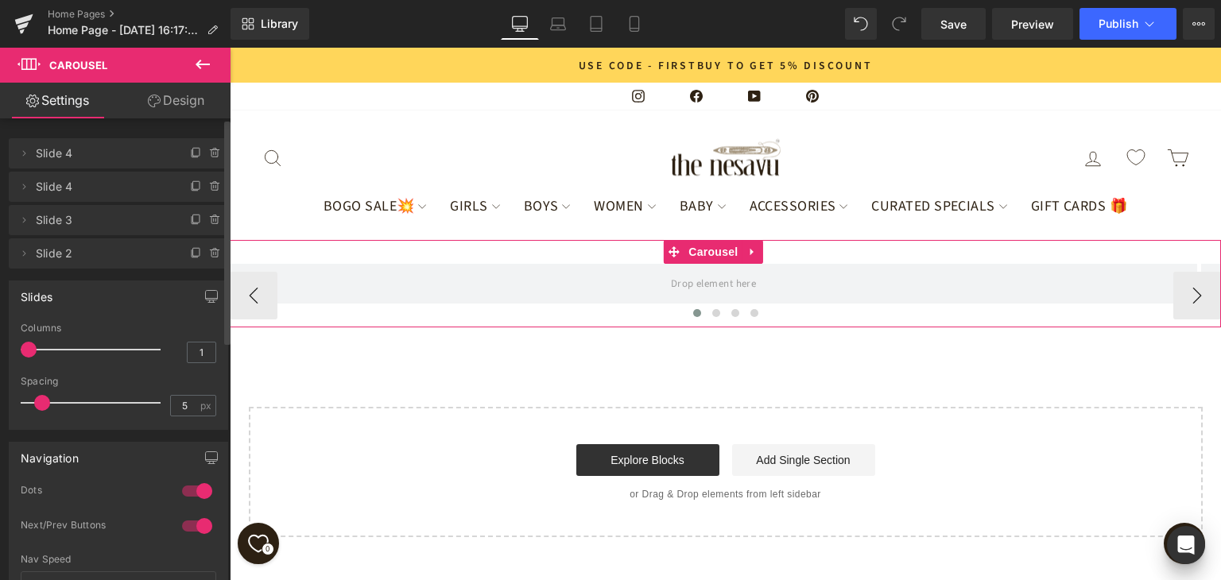
click at [451, 264] on div "‹ ›" at bounding box center [726, 296] width 992 height 64
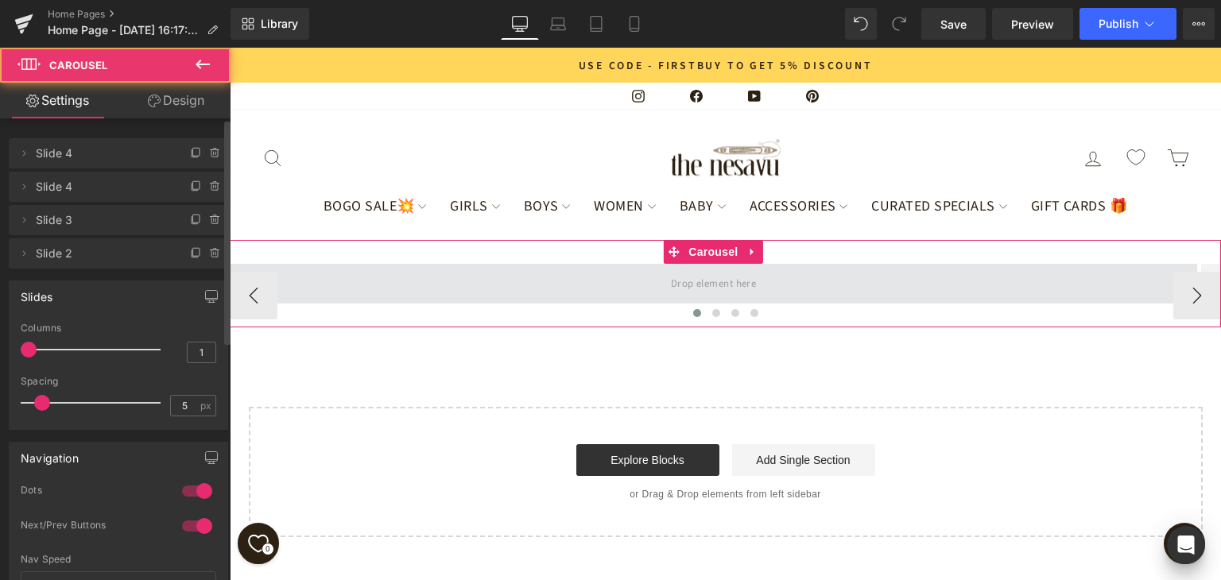
click at [452, 264] on span at bounding box center [714, 284] width 968 height 40
click at [580, 264] on span at bounding box center [714, 284] width 968 height 40
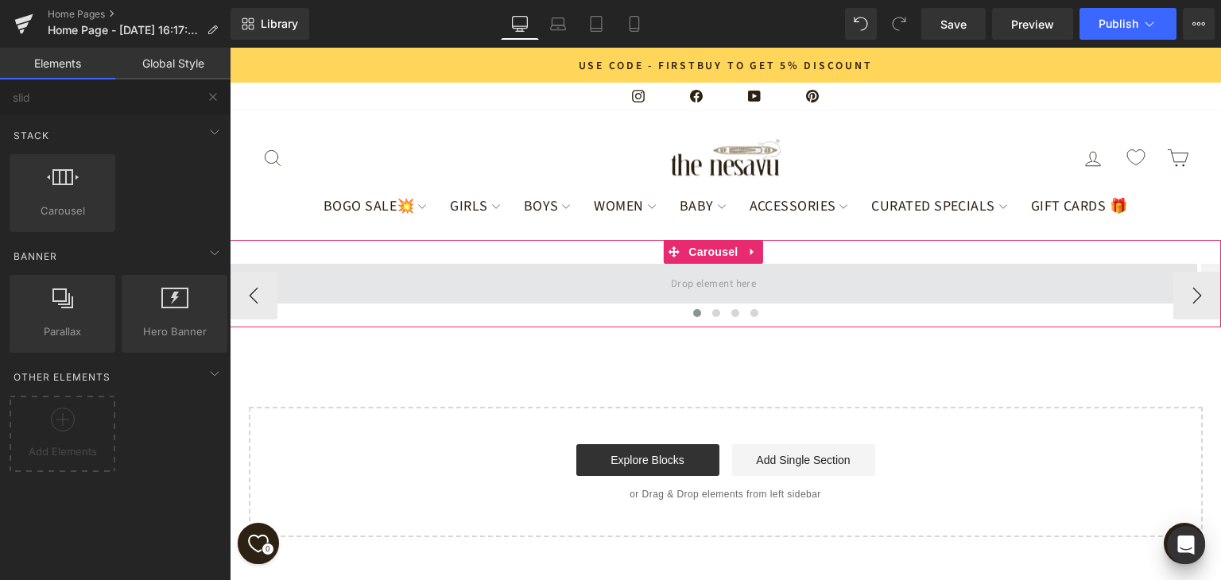
click at [706, 271] on span at bounding box center [714, 283] width 97 height 25
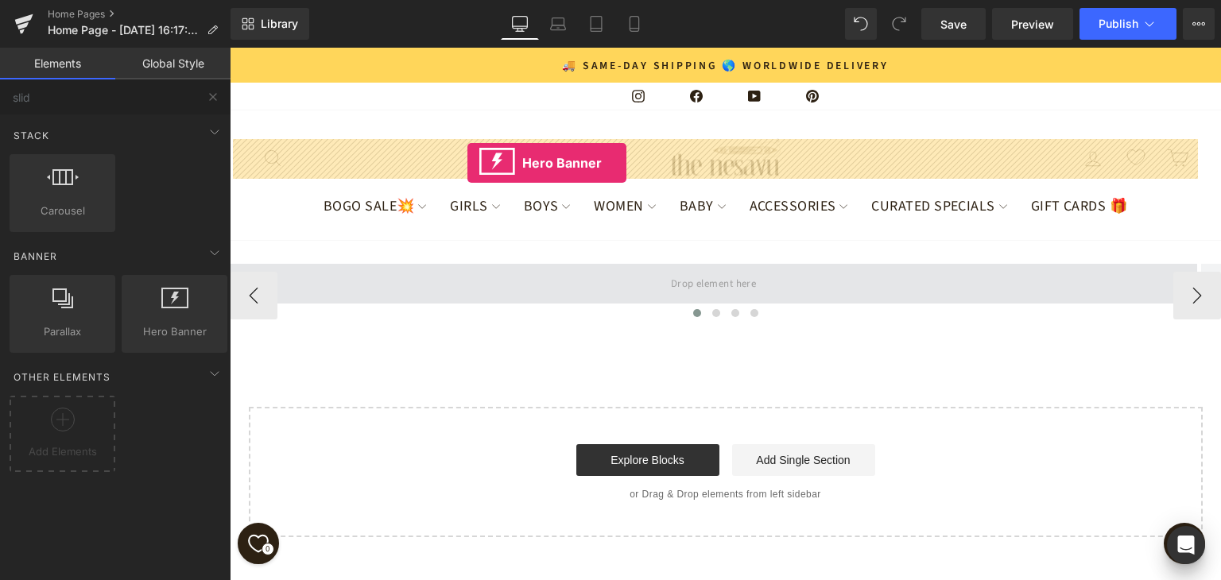
drag, startPoint x: 403, startPoint y: 370, endPoint x: 468, endPoint y: 163, distance: 216.5
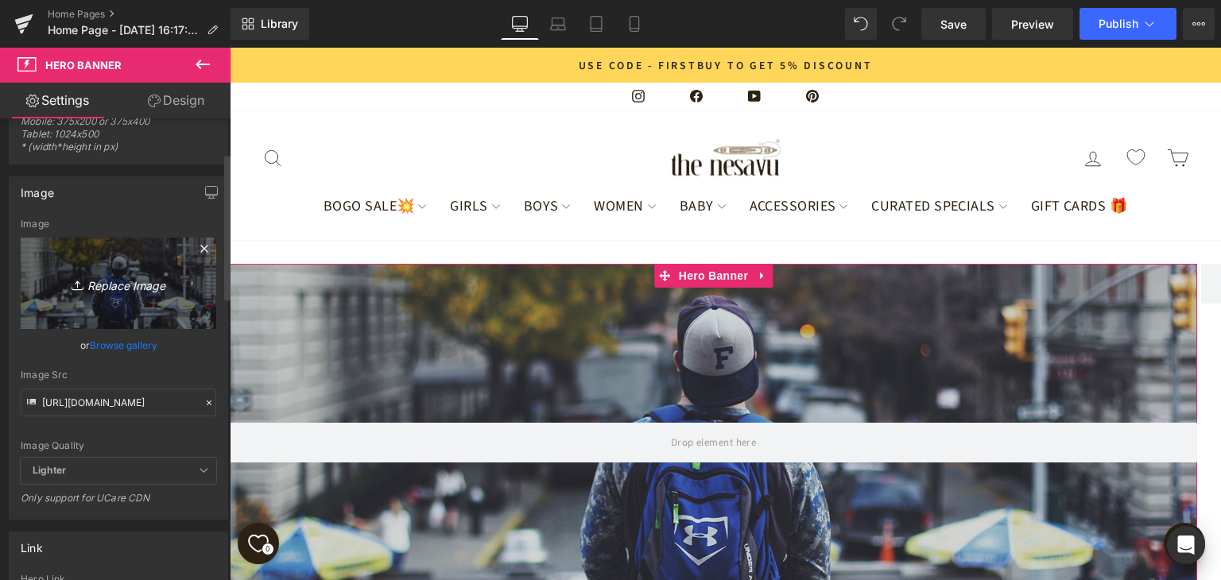
scroll to position [239, 0]
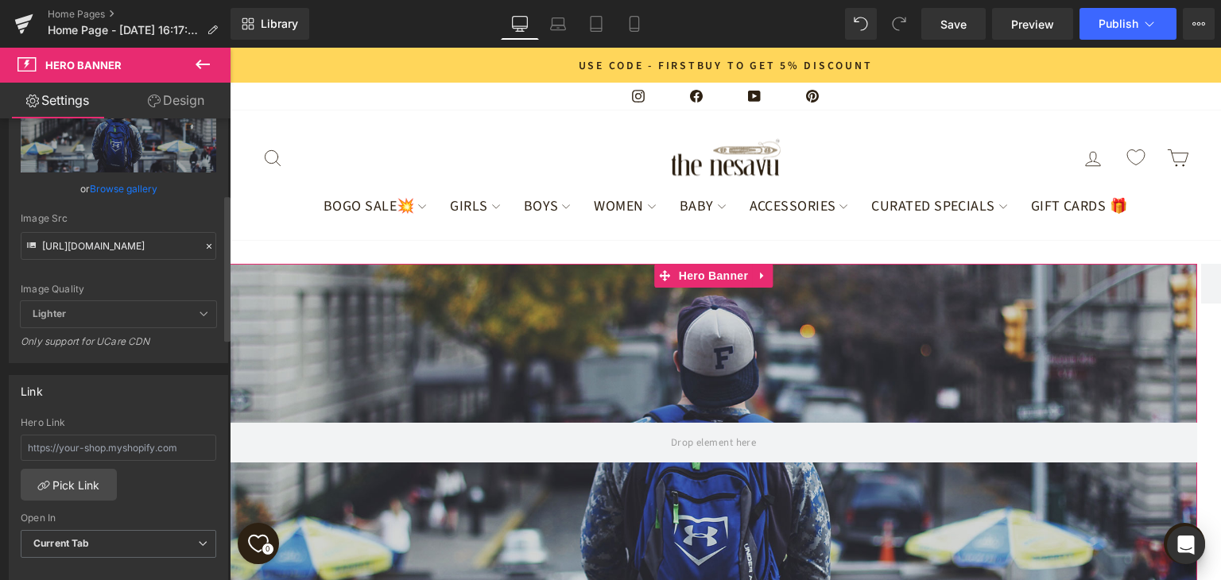
click at [137, 192] on link "Browse gallery" at bounding box center [124, 189] width 68 height 28
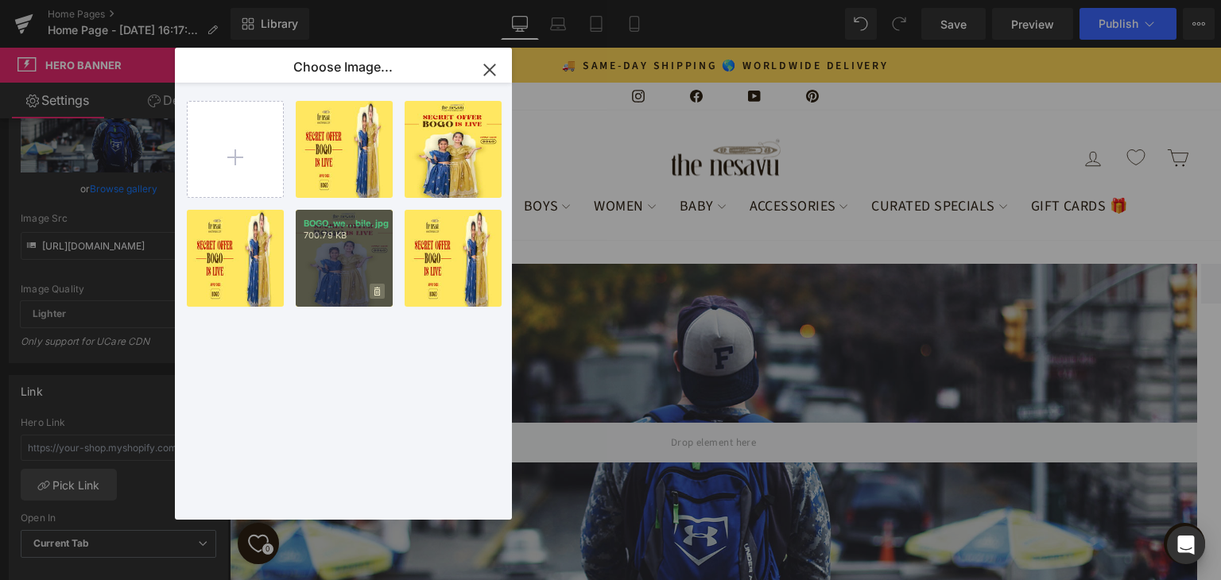
click at [380, 290] on span at bounding box center [377, 291] width 15 height 15
click at [321, 289] on span "Yes" at bounding box center [324, 291] width 40 height 17
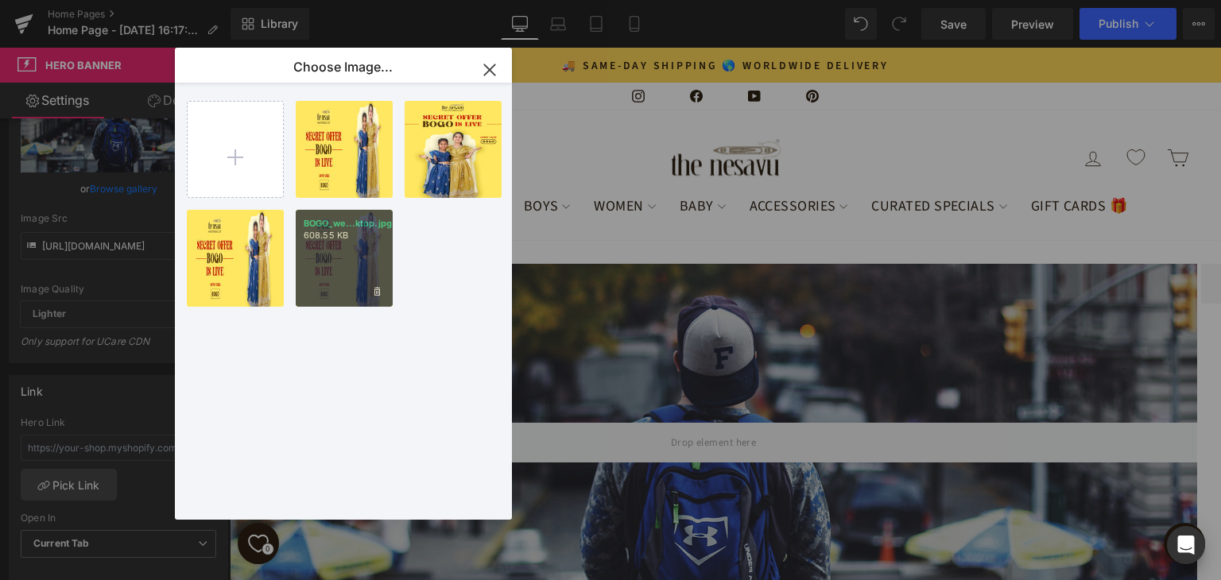
click at [379, 283] on div "BOGO_we...ktop.jpg 608.55 KB" at bounding box center [344, 258] width 97 height 97
type input "[URL][DOMAIN_NAME]"
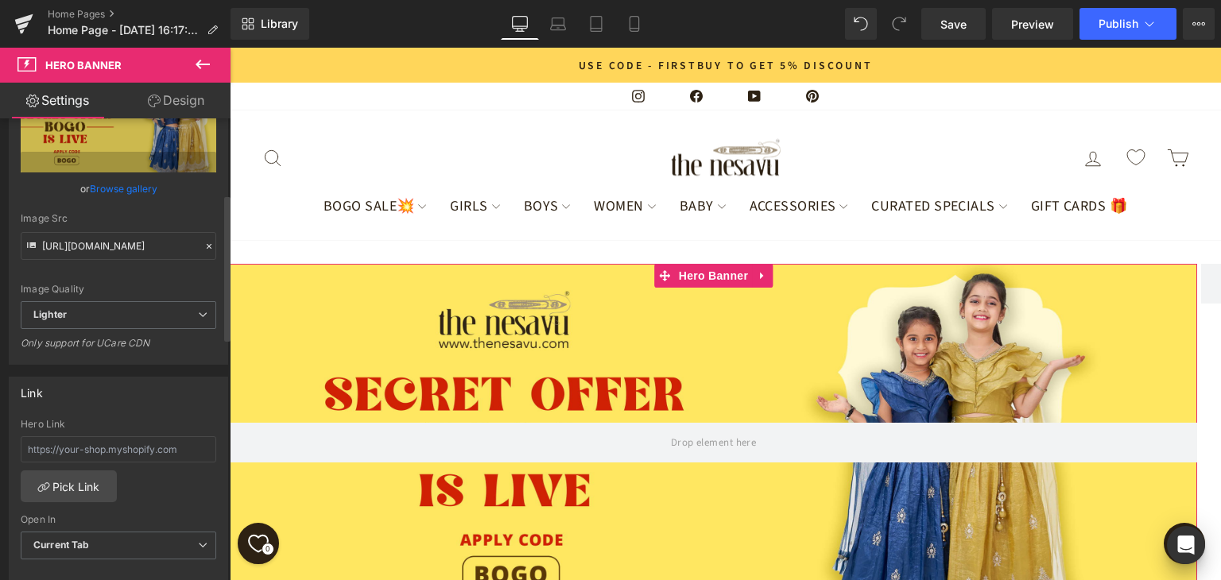
click at [131, 188] on link "Browse gallery" at bounding box center [124, 189] width 68 height 28
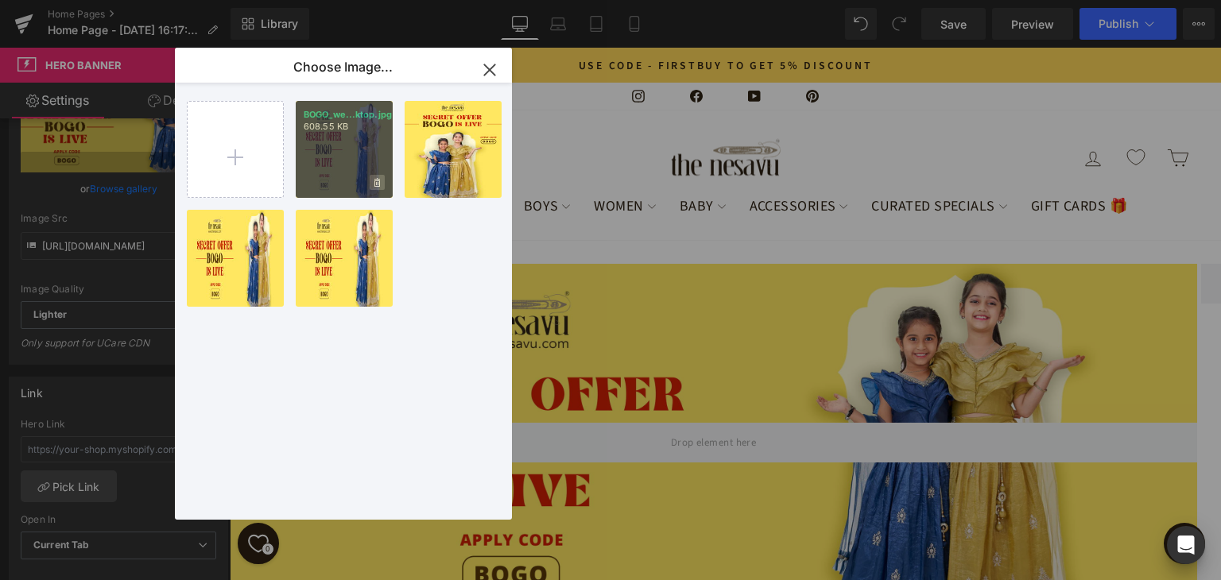
click at [379, 184] on icon at bounding box center [378, 183] width 6 height 10
click at [327, 185] on span "Yes" at bounding box center [324, 182] width 40 height 17
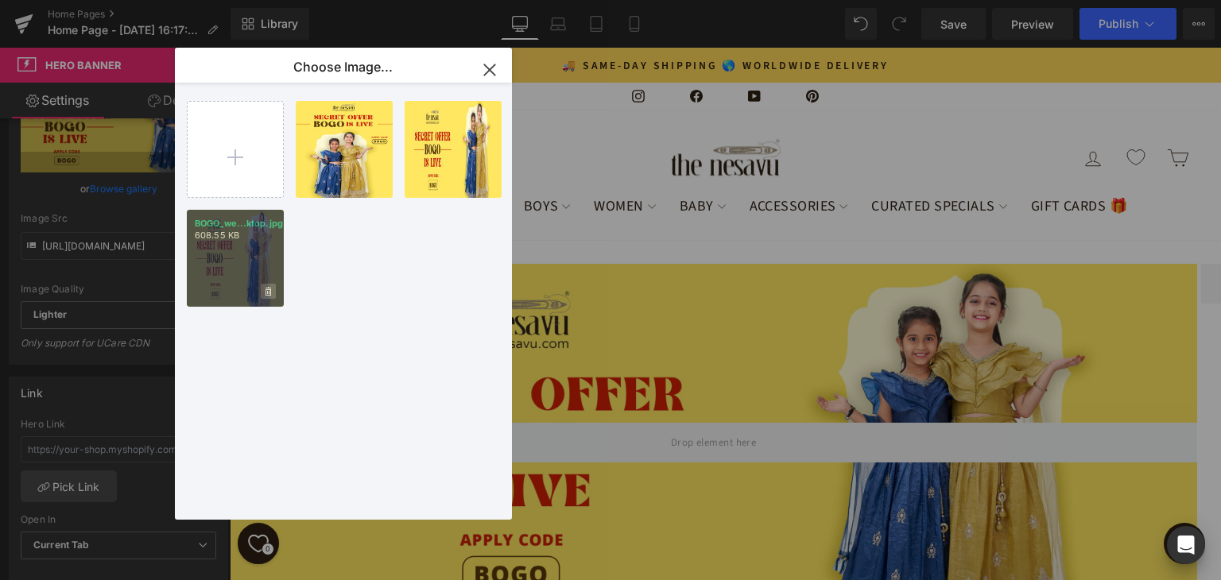
click at [266, 291] on icon at bounding box center [269, 292] width 6 height 10
click at [220, 289] on span "Yes" at bounding box center [215, 291] width 40 height 17
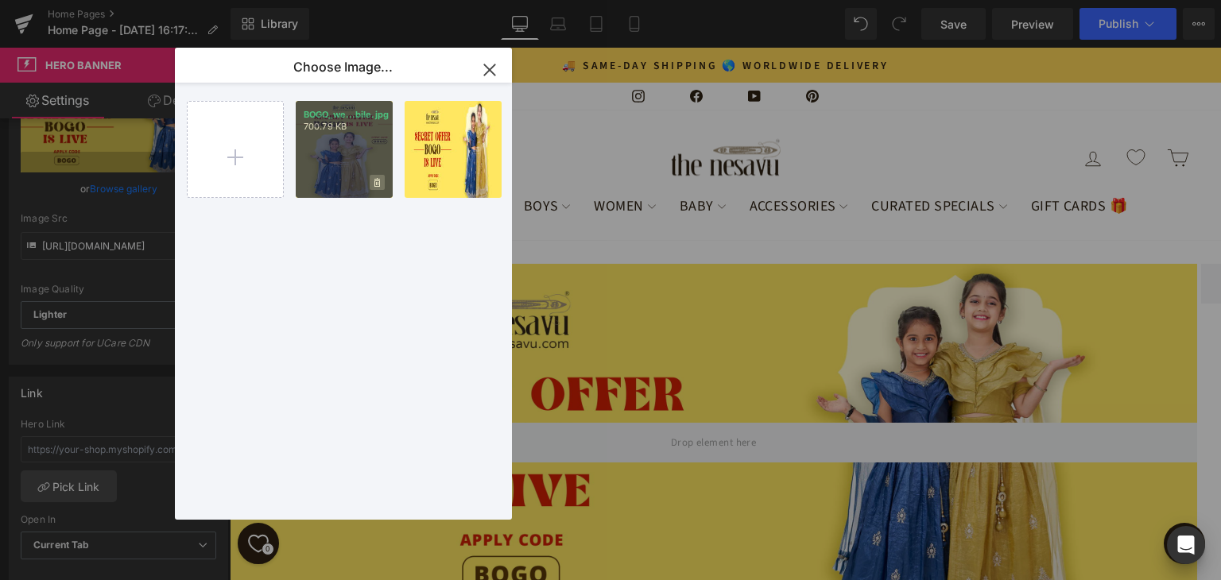
click at [377, 181] on icon at bounding box center [378, 183] width 6 height 10
click at [351, 219] on div "BOGO_we...bile.jpg 700.79 KB Delete image? Yes No BOGO_we...ktop.jpg 608.55 KB …" at bounding box center [353, 305] width 332 height 444
click at [493, 70] on icon "button" at bounding box center [489, 69] width 25 height 25
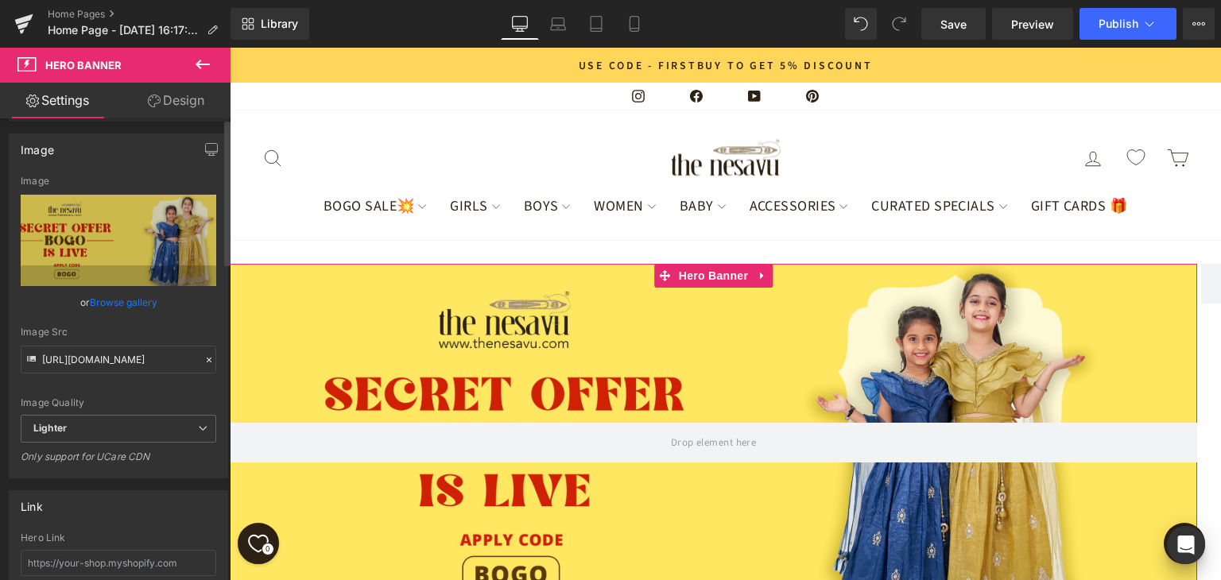
scroll to position [0, 0]
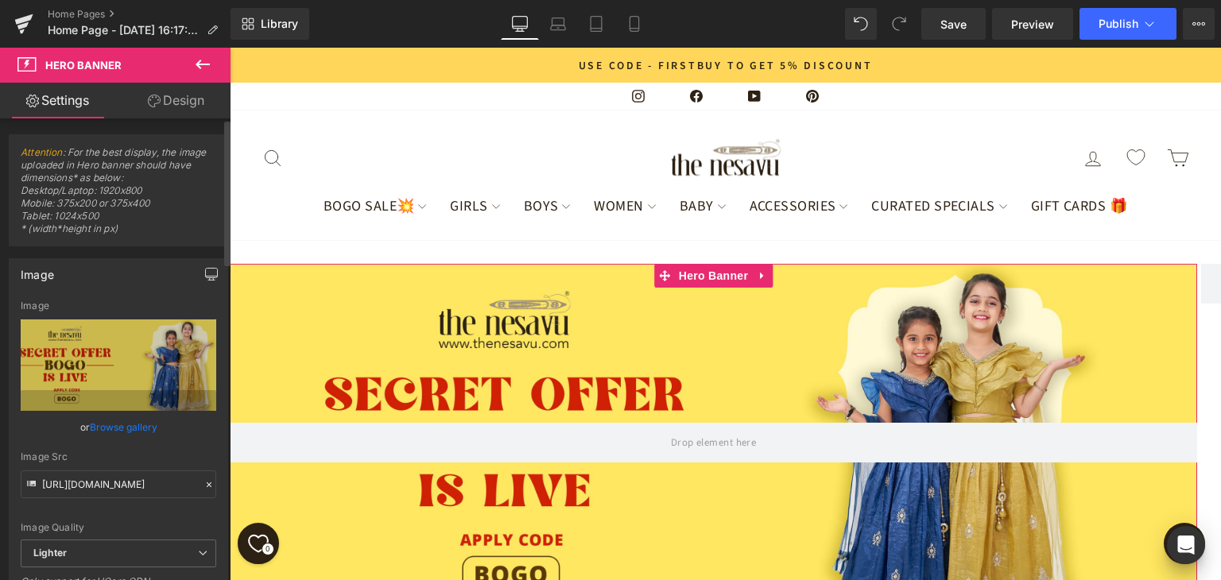
click at [202, 265] on button "button" at bounding box center [211, 274] width 25 height 30
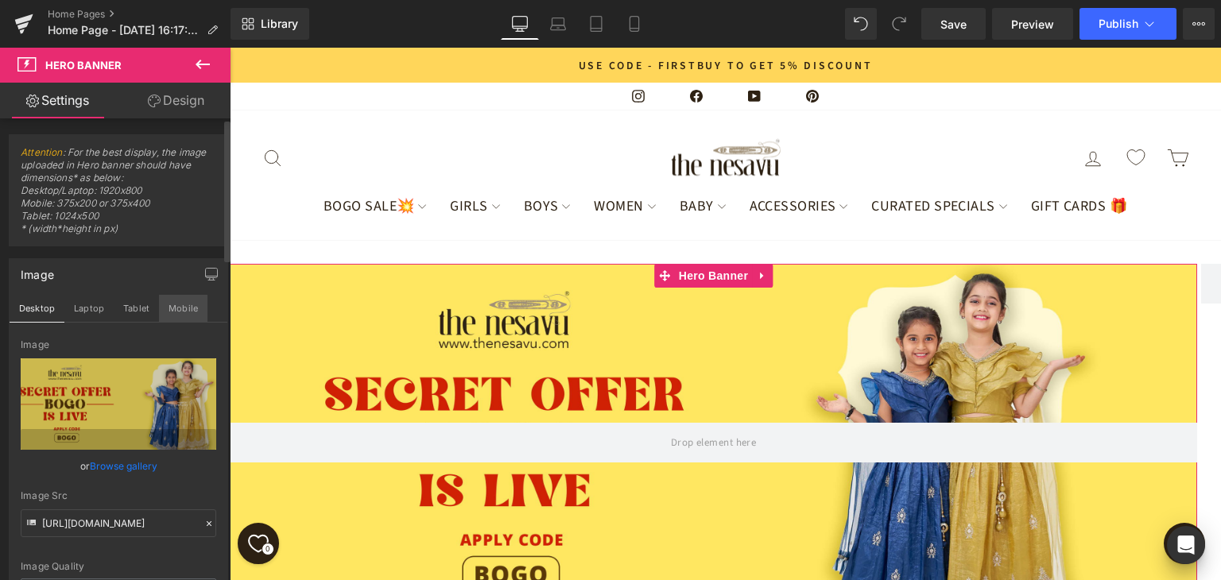
click at [184, 309] on button "Mobile" at bounding box center [183, 308] width 49 height 27
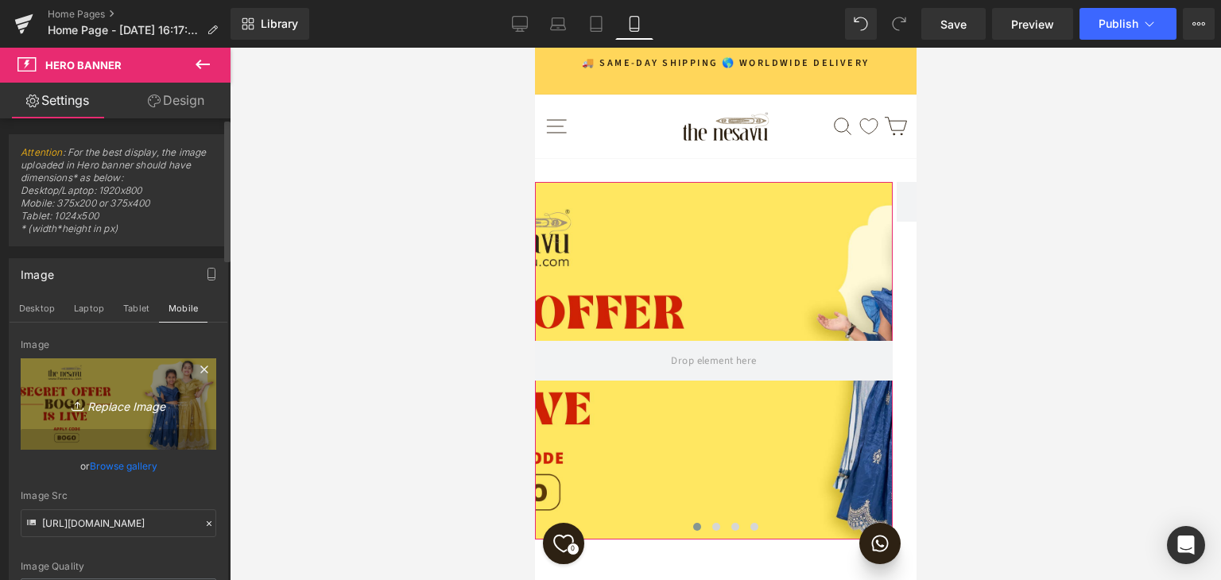
click at [138, 409] on icon "Replace Image" at bounding box center [118, 404] width 127 height 20
type input "C:\fakepath\BOGO_web_banner_mobile.jpg"
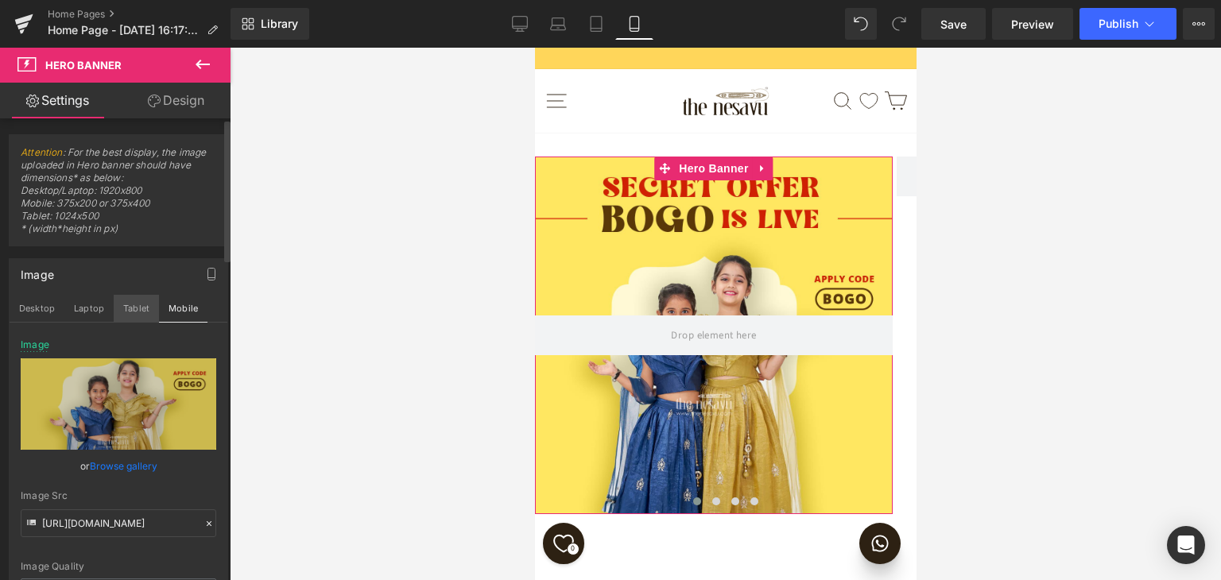
click at [130, 299] on button "Tablet" at bounding box center [136, 308] width 45 height 27
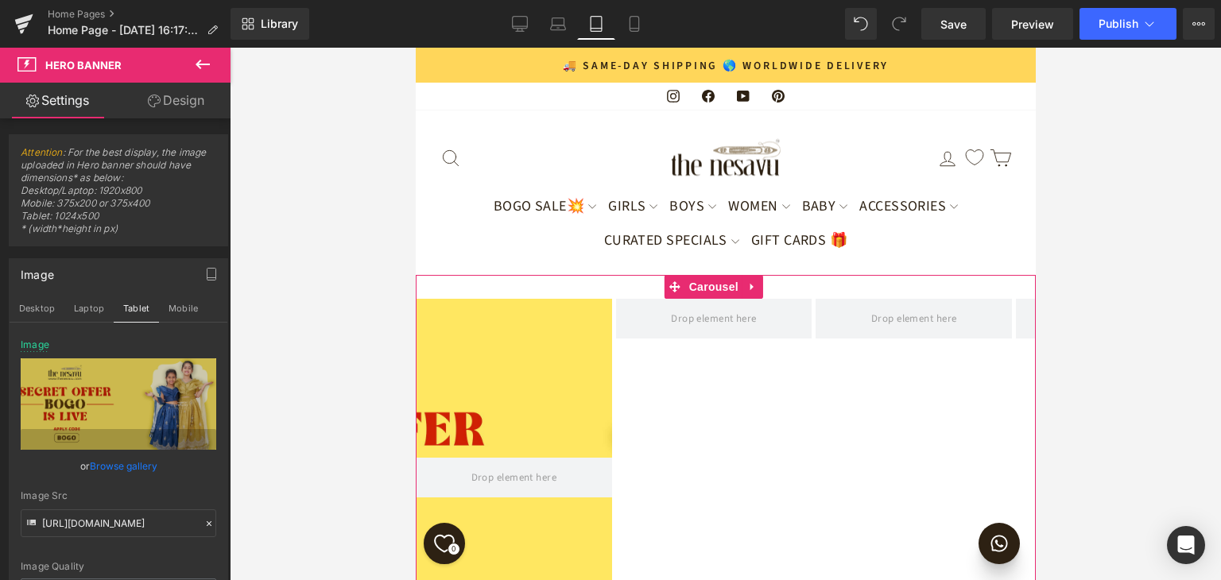
scroll to position [17, 0]
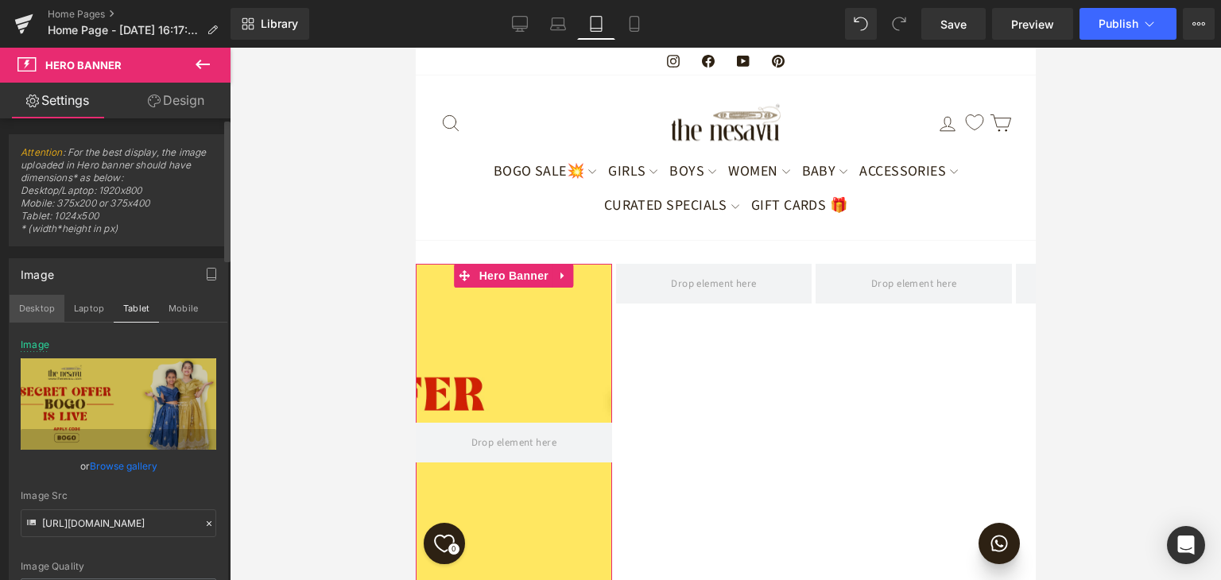
click at [56, 316] on button "Desktop" at bounding box center [37, 308] width 55 height 27
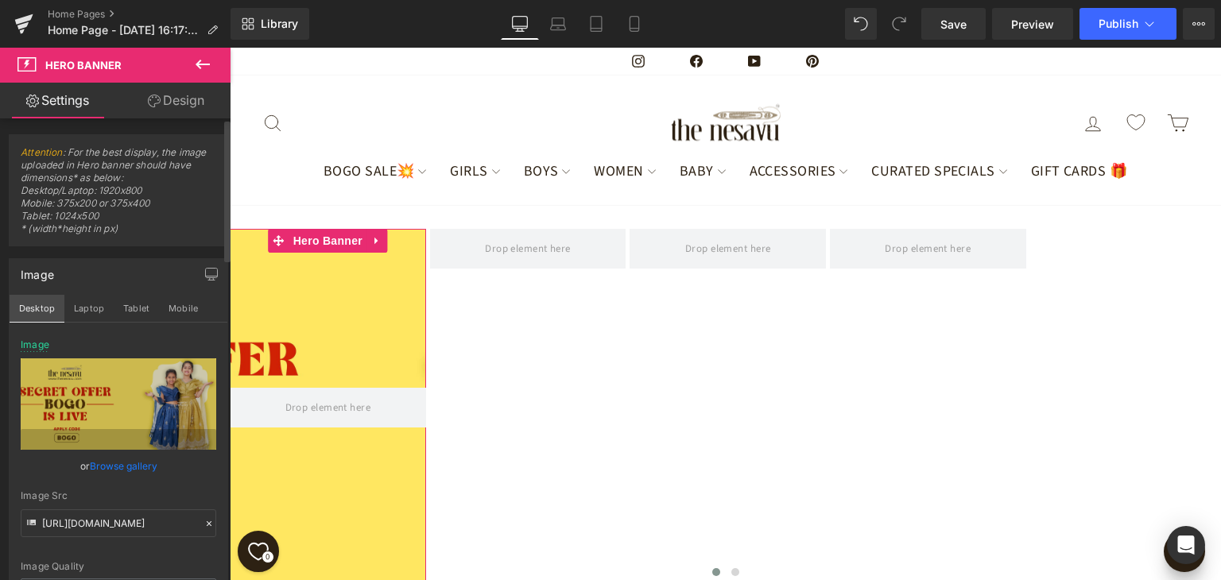
scroll to position [17, 0]
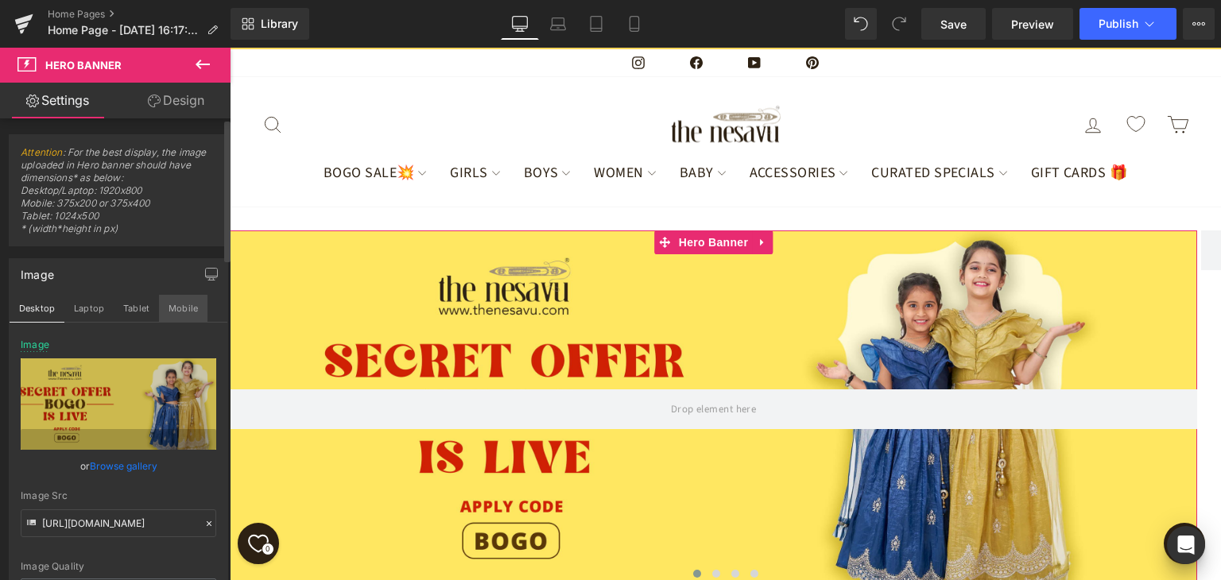
click at [183, 312] on button "Mobile" at bounding box center [183, 308] width 49 height 27
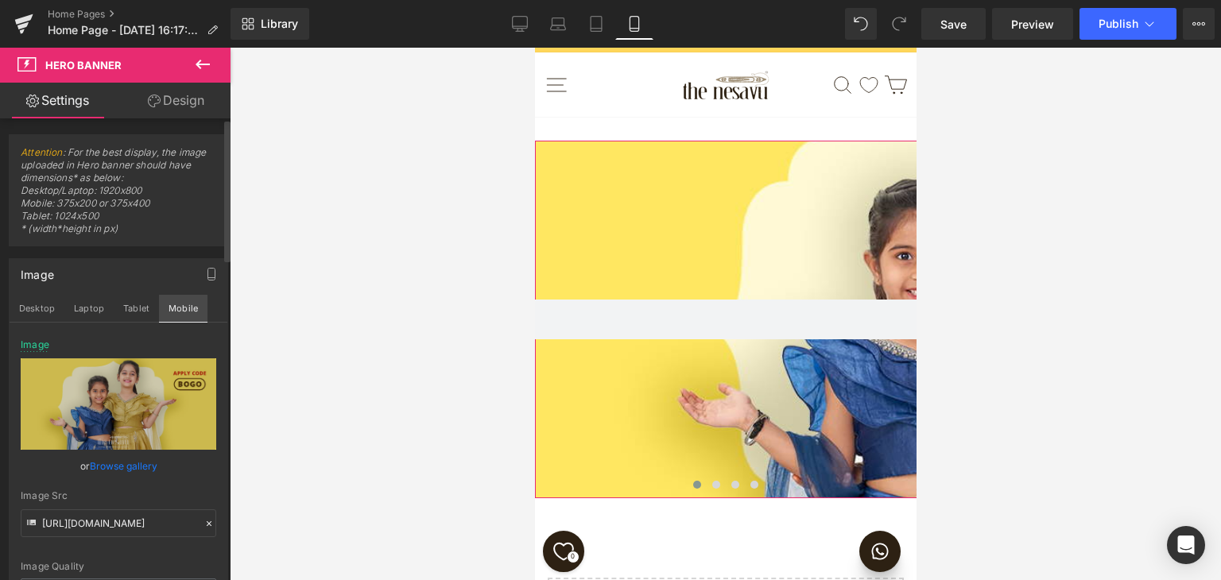
type input "[URL][DOMAIN_NAME]"
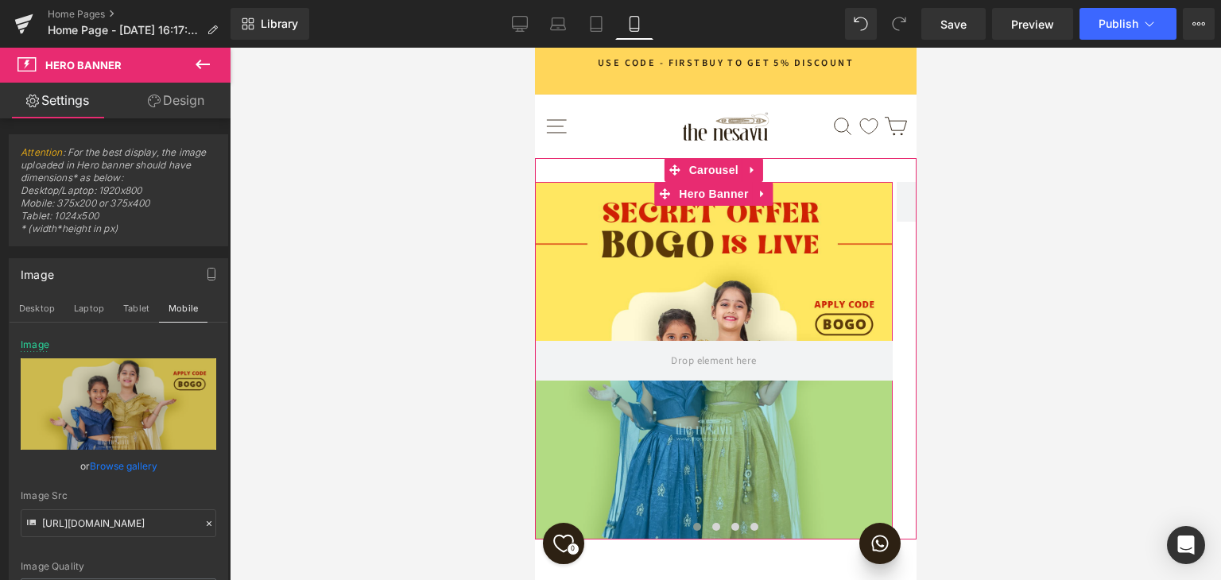
scroll to position [0, 0]
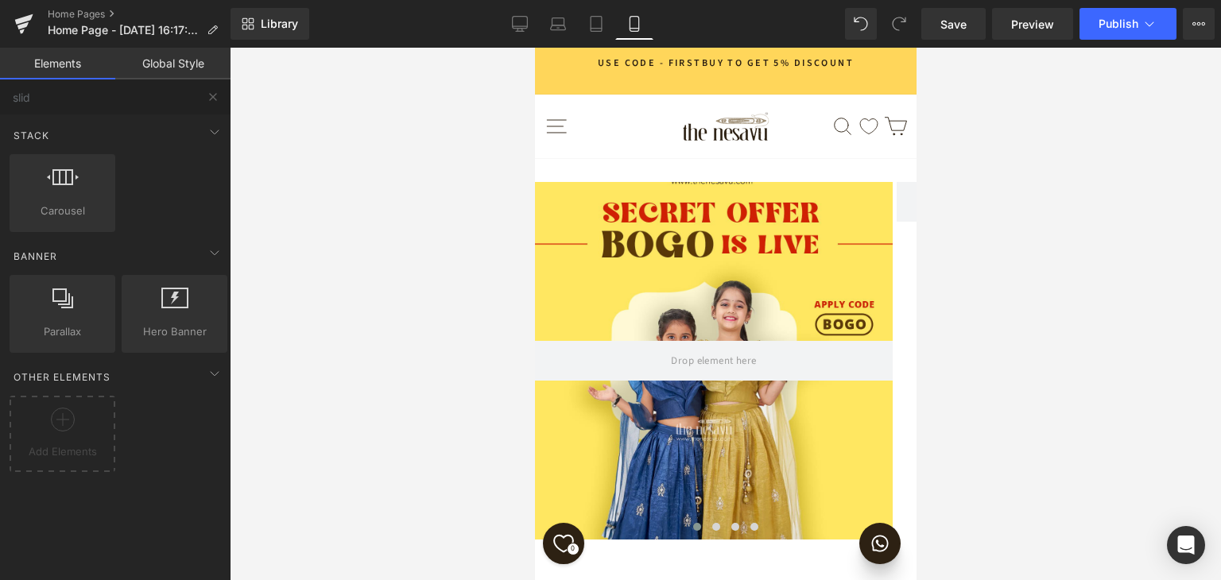
click at [287, 218] on div at bounding box center [726, 314] width 992 height 533
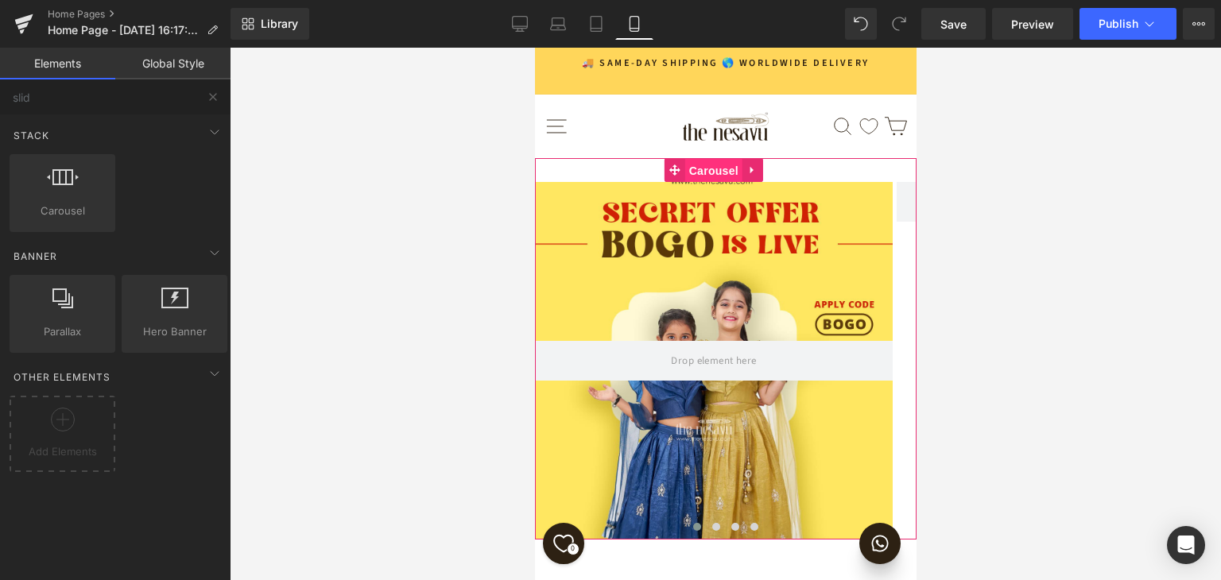
click at [709, 171] on span "Carousel" at bounding box center [713, 171] width 57 height 24
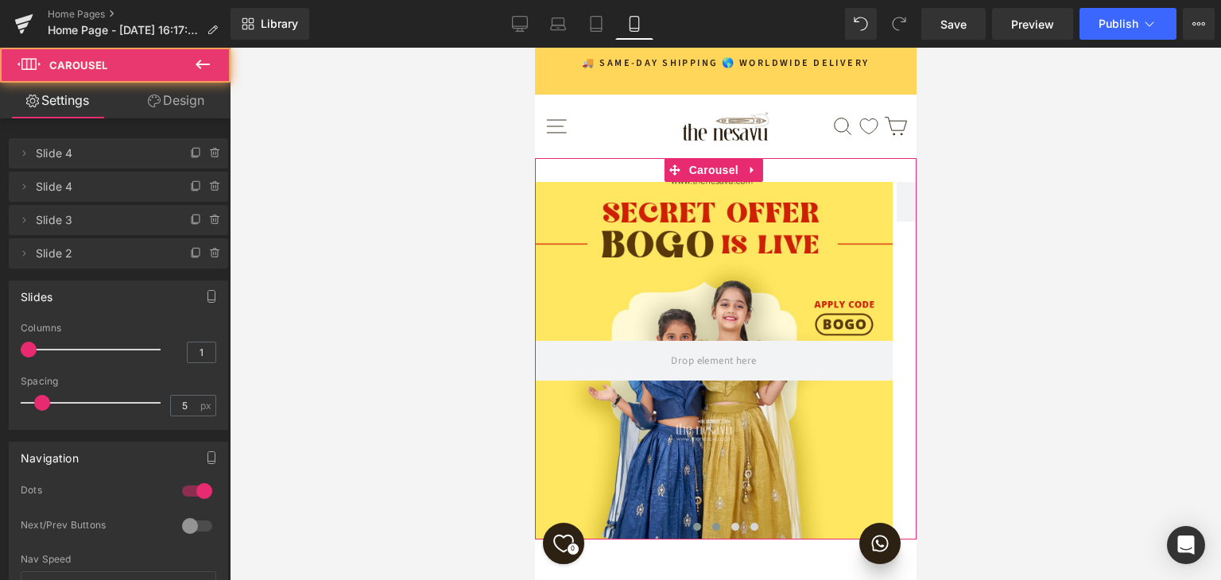
click at [712, 530] on span at bounding box center [716, 527] width 8 height 8
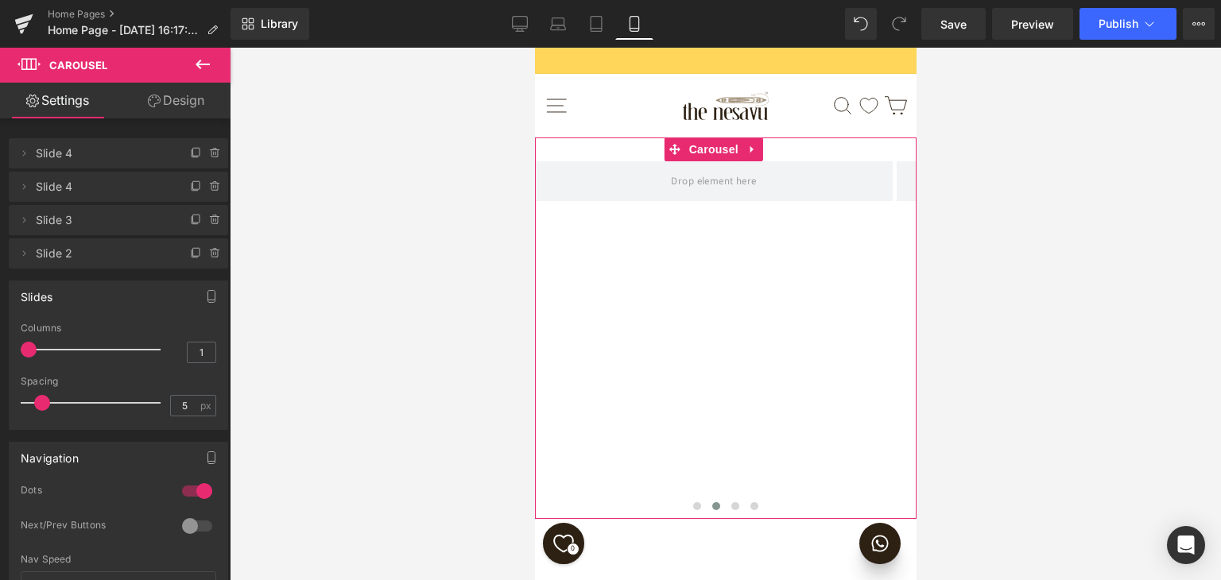
scroll to position [13, 0]
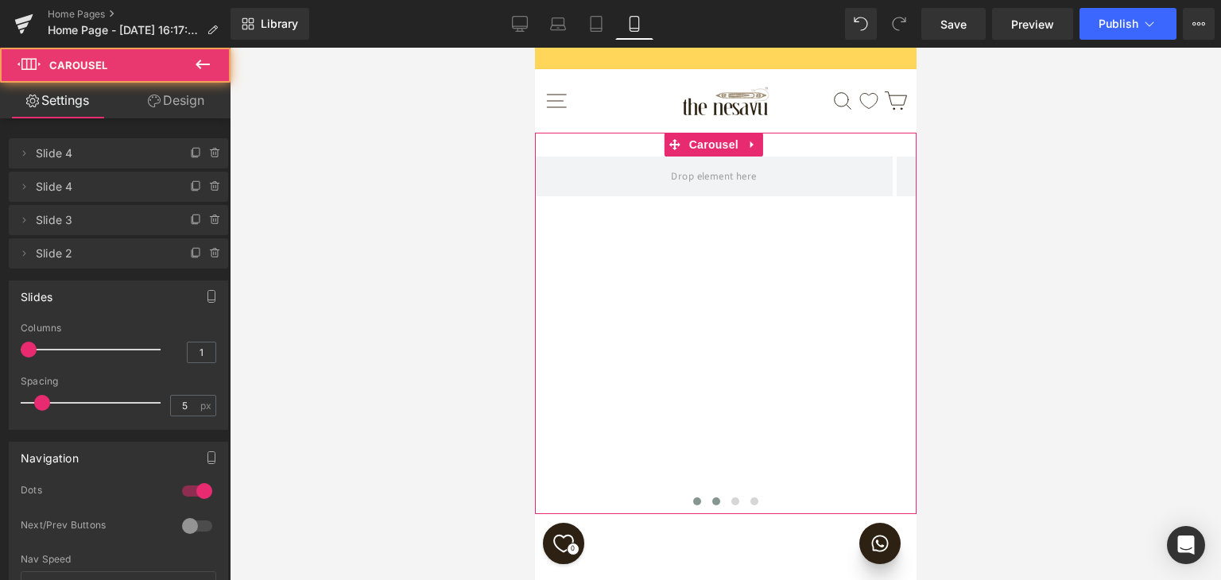
click at [693, 506] on span at bounding box center [697, 502] width 8 height 8
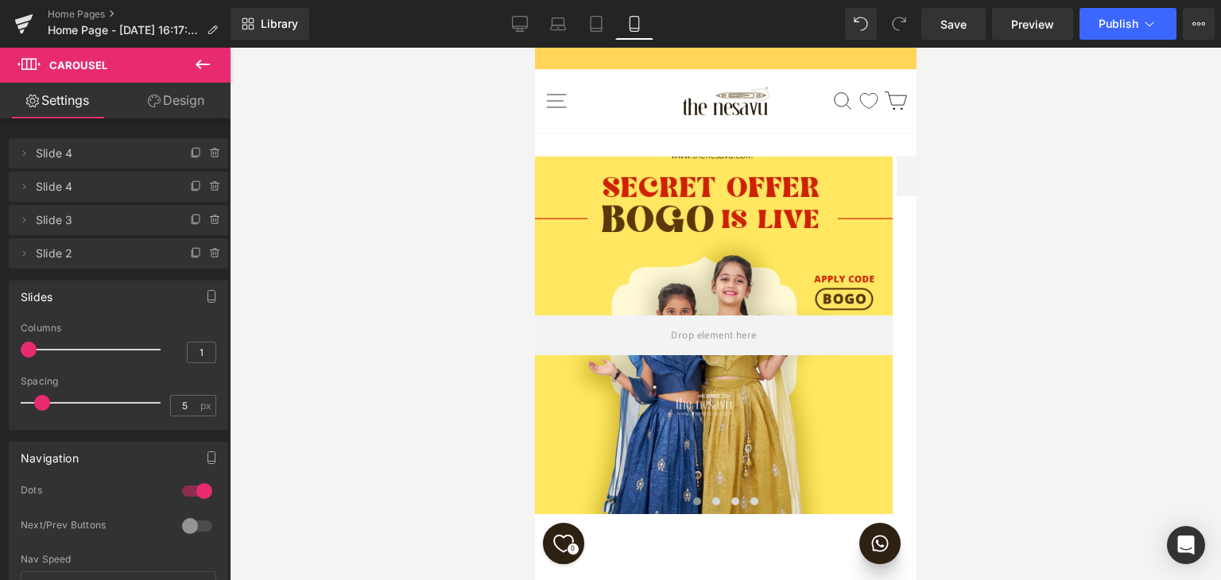
scroll to position [443, 0]
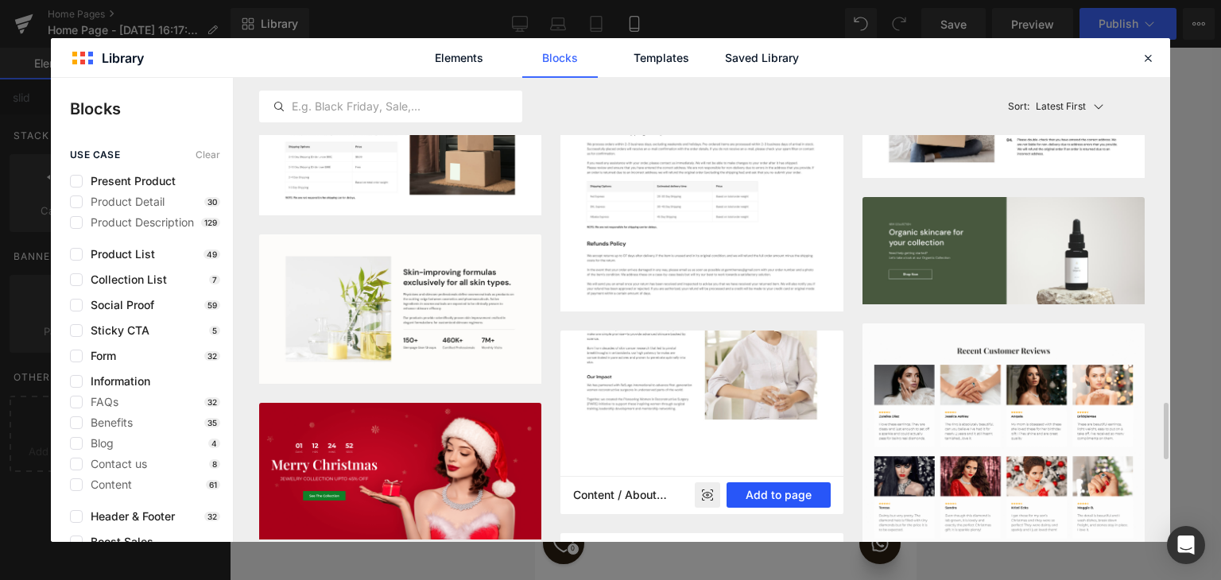
scroll to position [2418, 0]
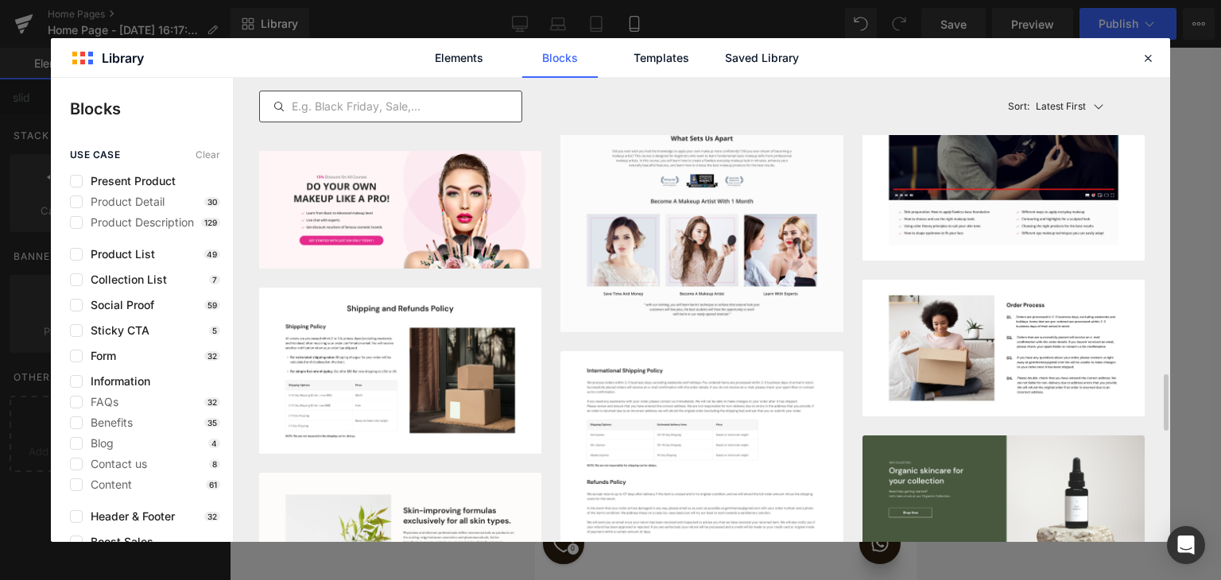
click at [429, 107] on input "text" at bounding box center [391, 106] width 262 height 19
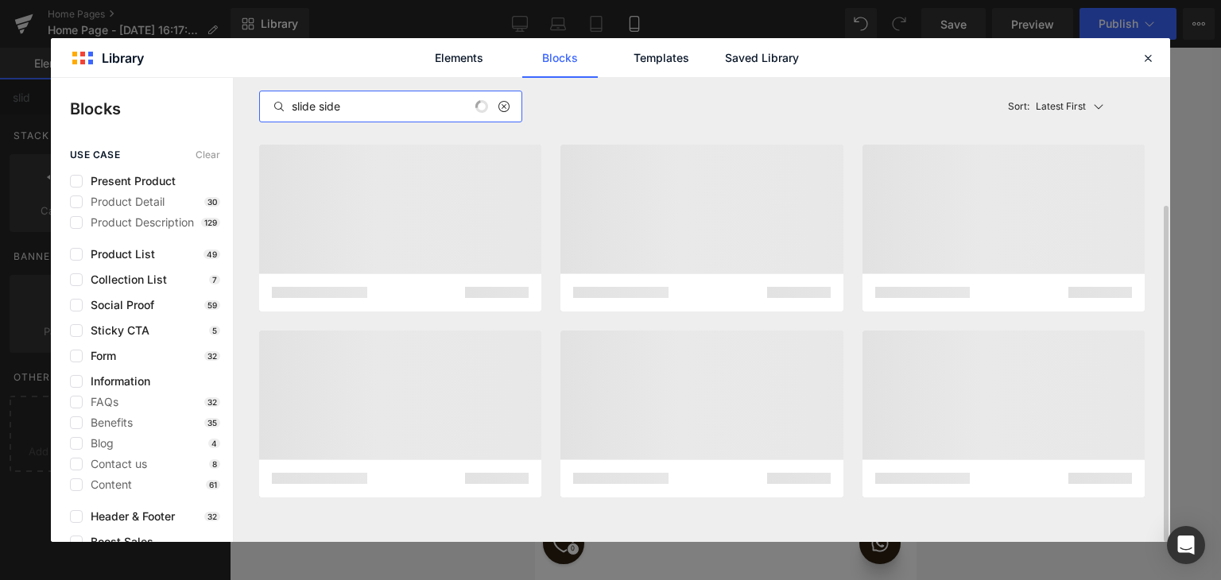
scroll to position [0, 0]
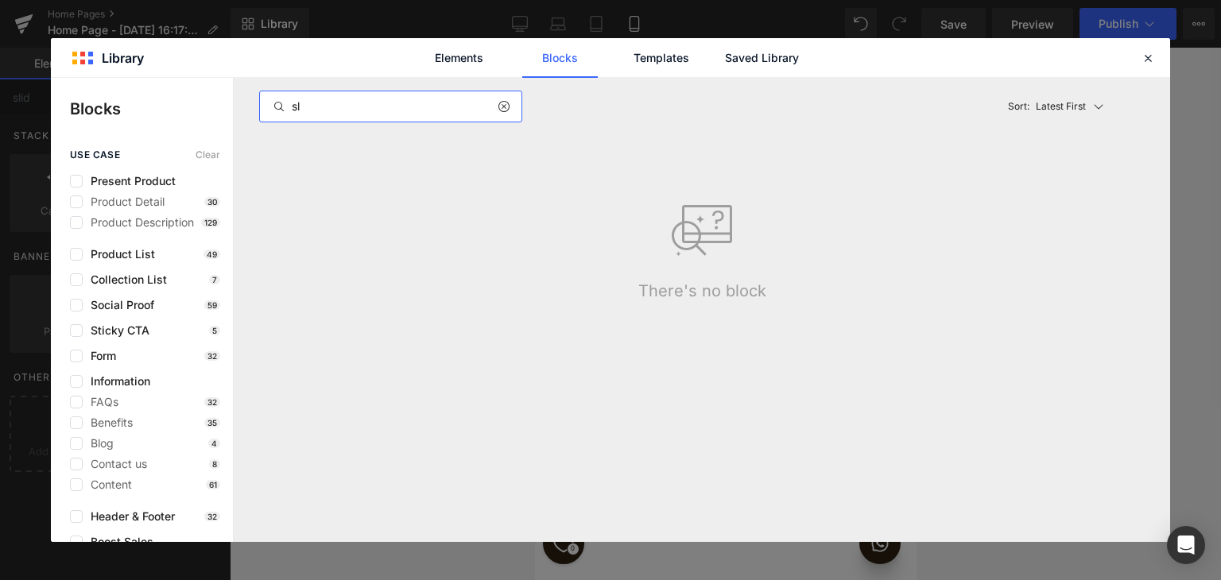
type input "s"
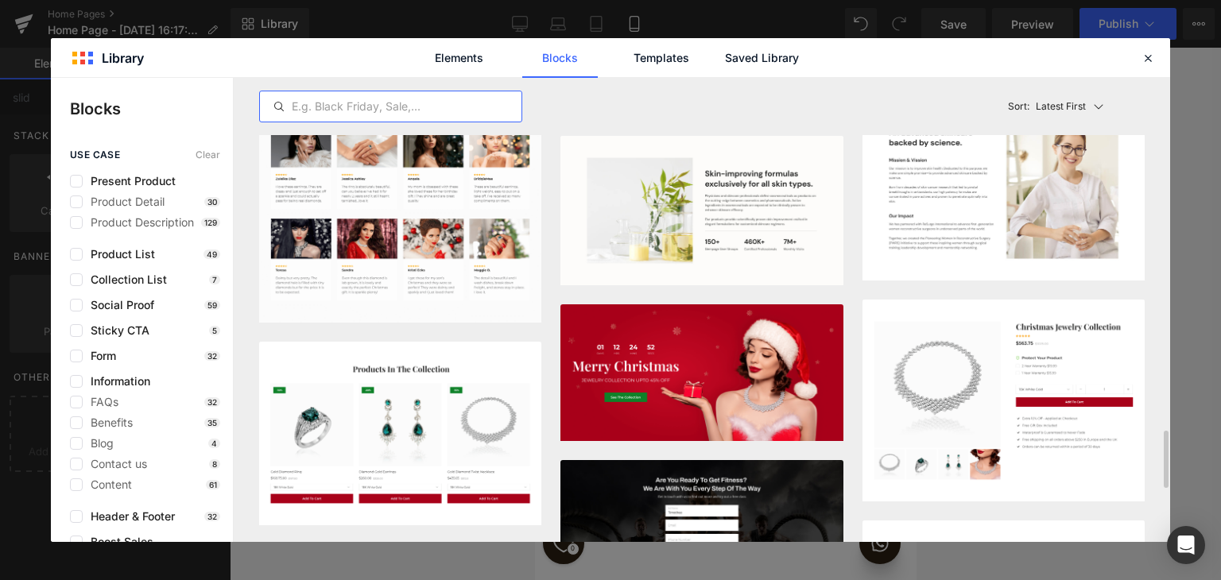
scroll to position [3006, 0]
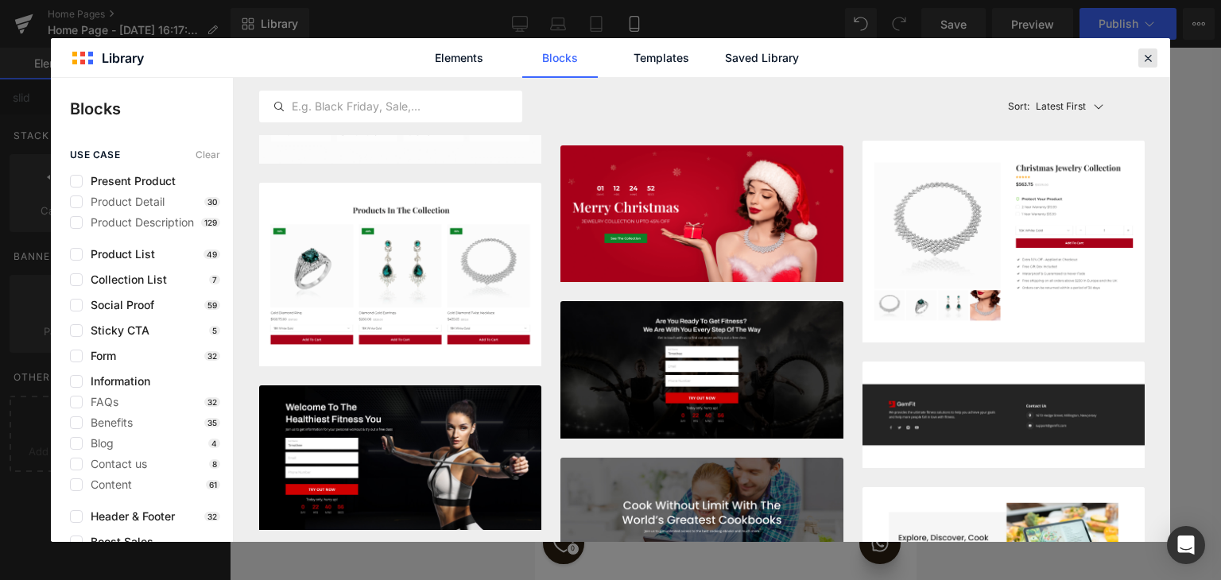
click at [1150, 52] on icon at bounding box center [1148, 58] width 14 height 14
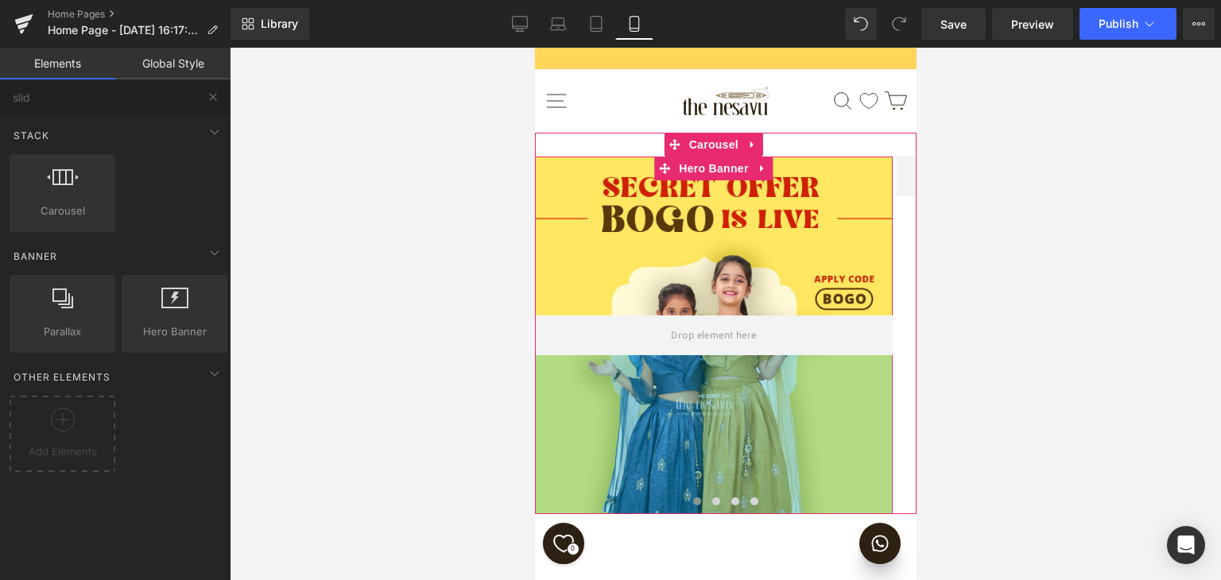
scroll to position [363, 0]
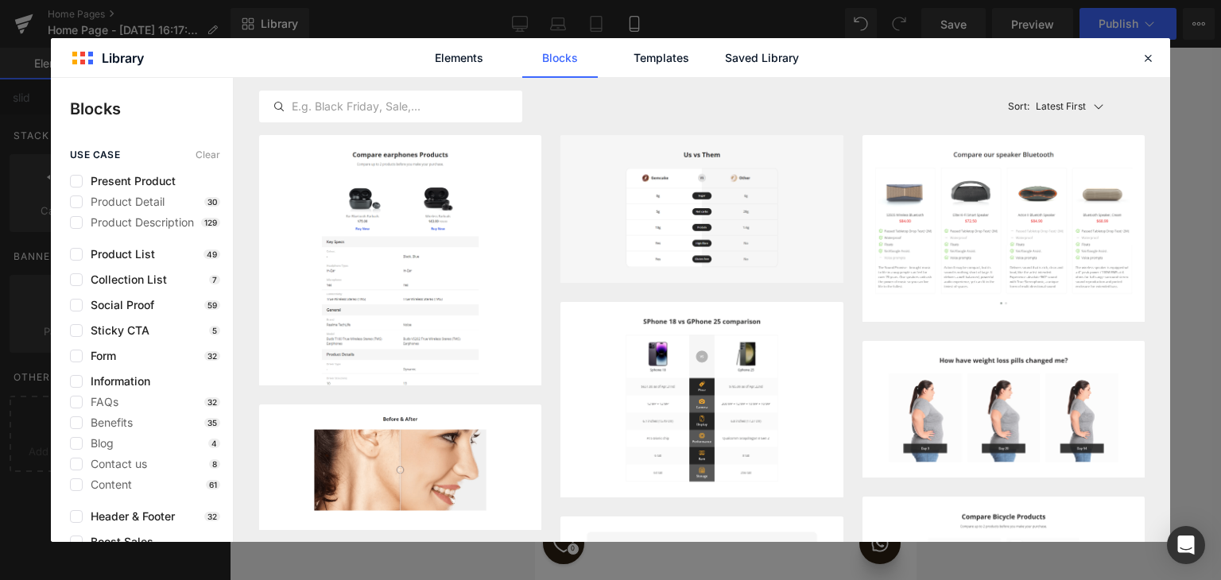
click at [1152, 60] on icon at bounding box center [1148, 58] width 14 height 14
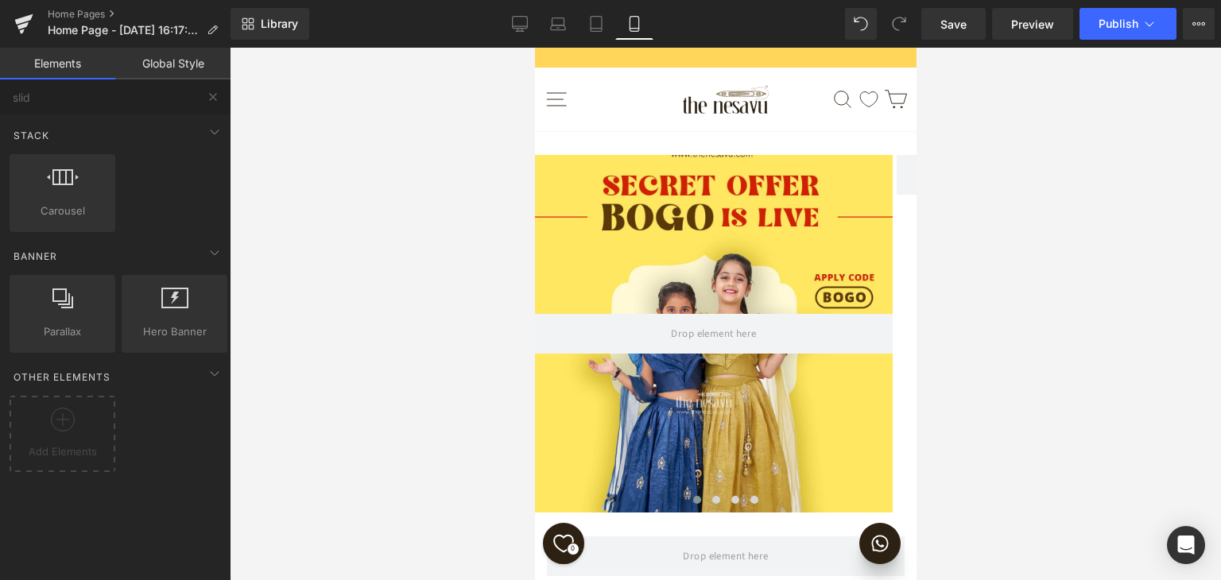
scroll to position [415, 0]
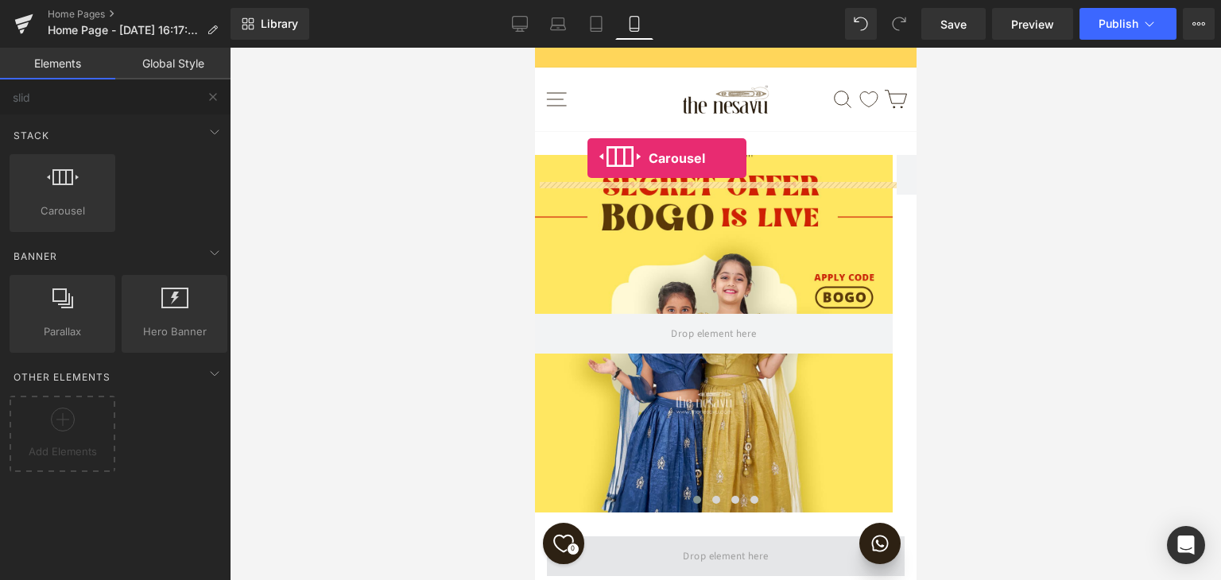
drag, startPoint x: 604, startPoint y: 250, endPoint x: 588, endPoint y: 157, distance: 93.6
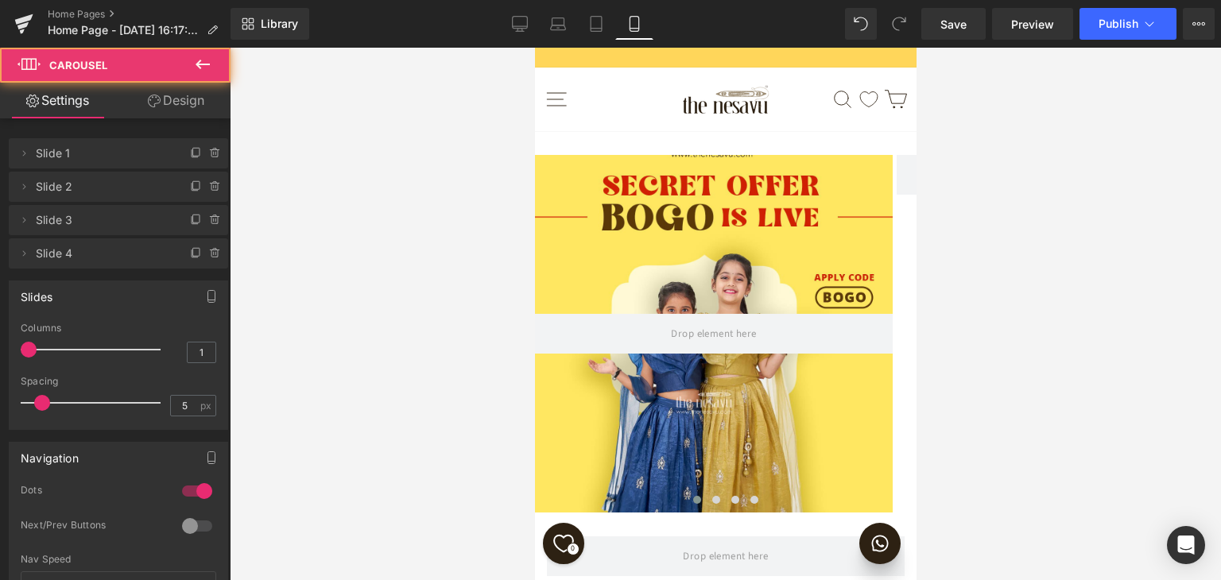
scroll to position [13, 0]
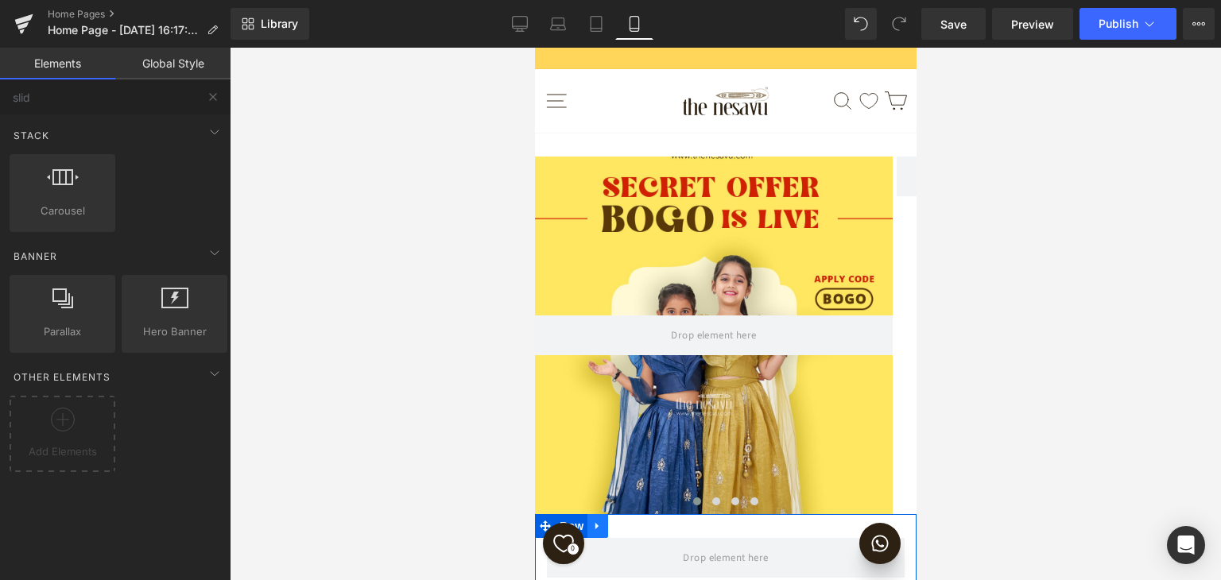
click at [592, 521] on icon at bounding box center [597, 527] width 11 height 12
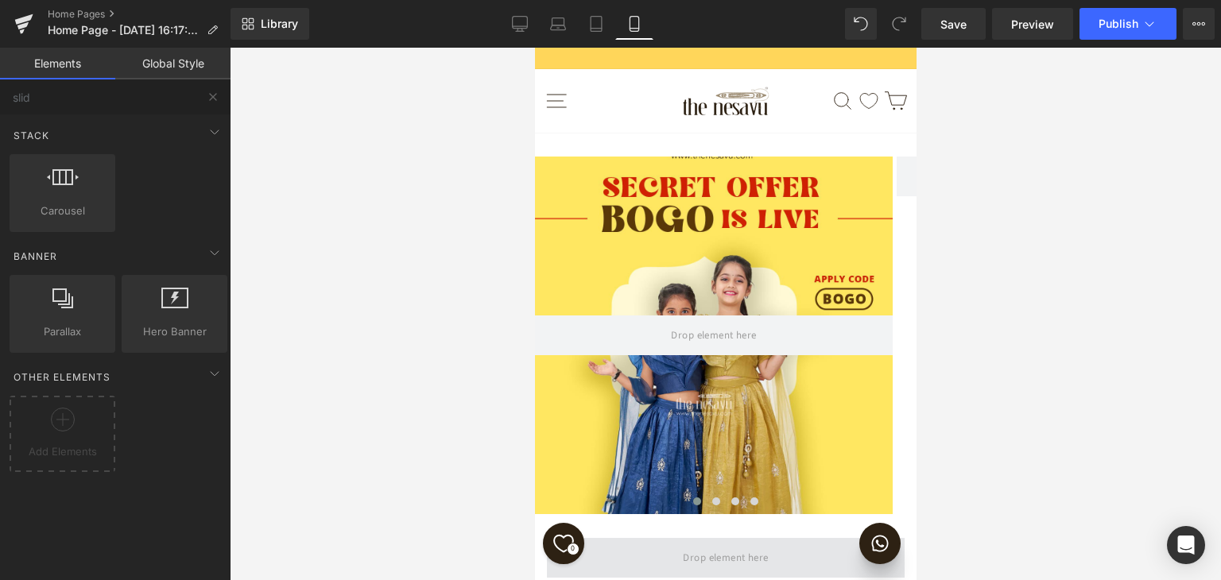
click at [692, 538] on span at bounding box center [725, 558] width 358 height 40
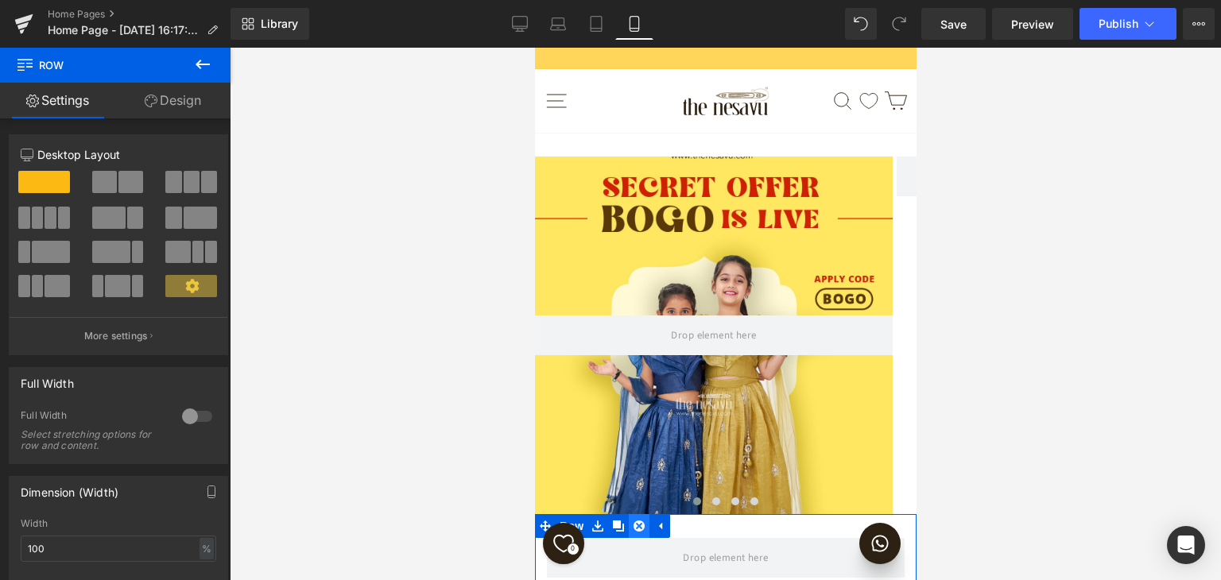
click at [642, 521] on icon at bounding box center [638, 526] width 11 height 11
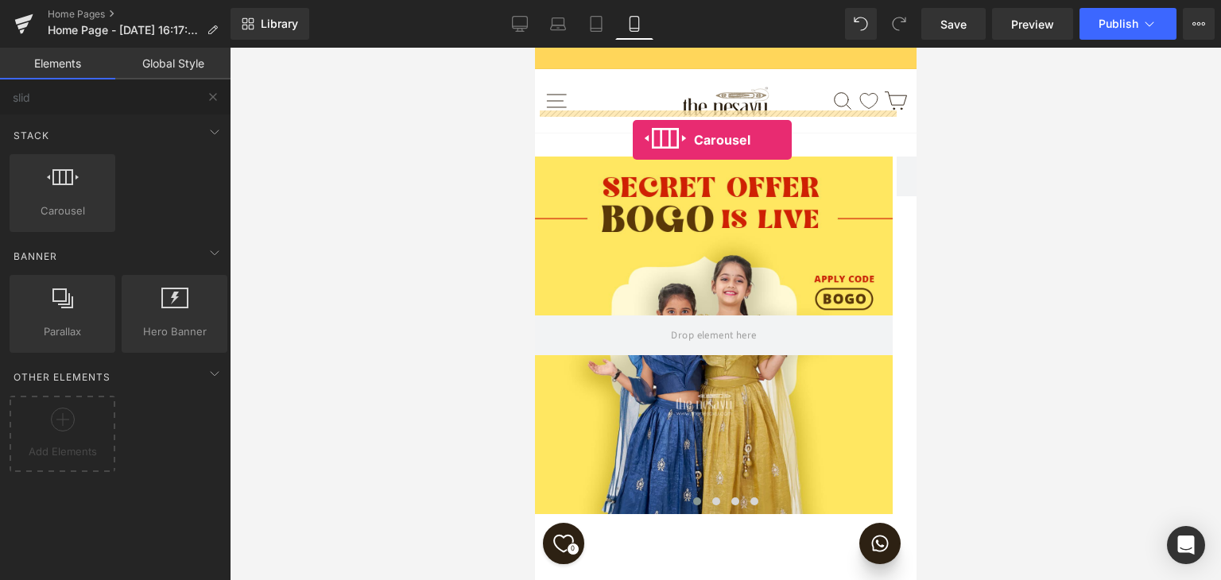
drag, startPoint x: 586, startPoint y: 249, endPoint x: 632, endPoint y: 140, distance: 118.3
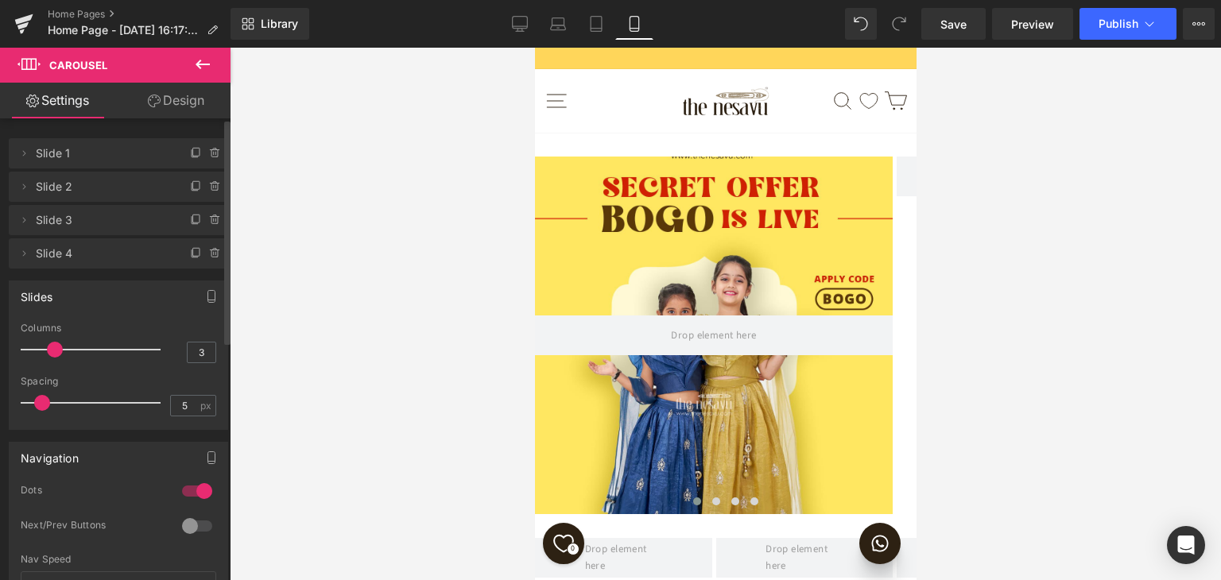
type input "4"
drag, startPoint x: 26, startPoint y: 347, endPoint x: 97, endPoint y: 342, distance: 71.0
click at [97, 342] on div at bounding box center [95, 350] width 132 height 32
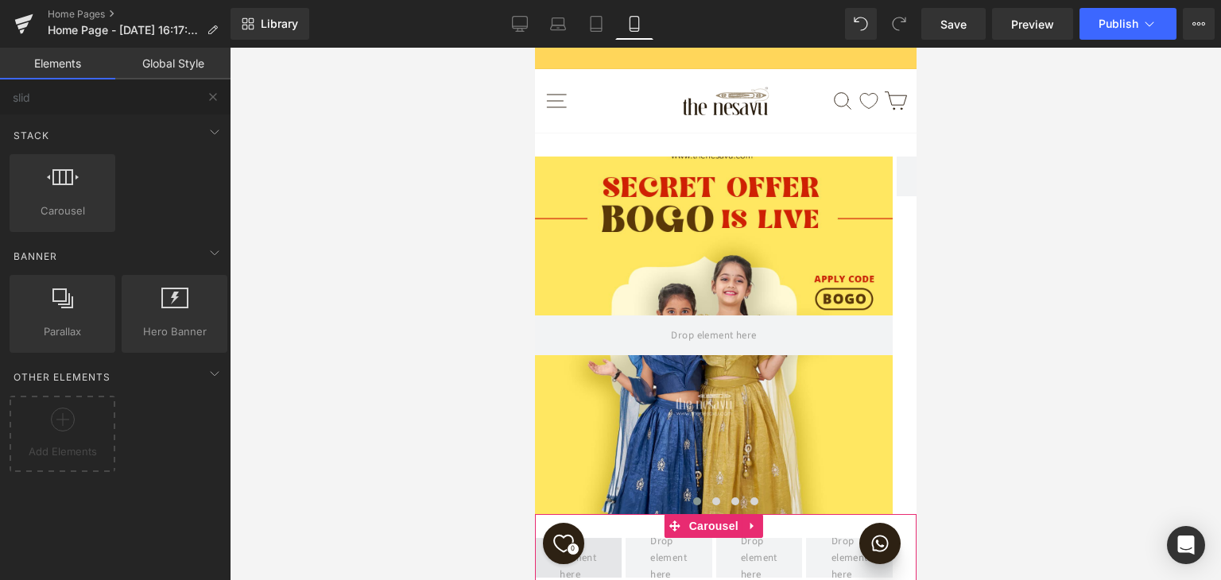
click at [586, 530] on span at bounding box center [577, 558] width 48 height 57
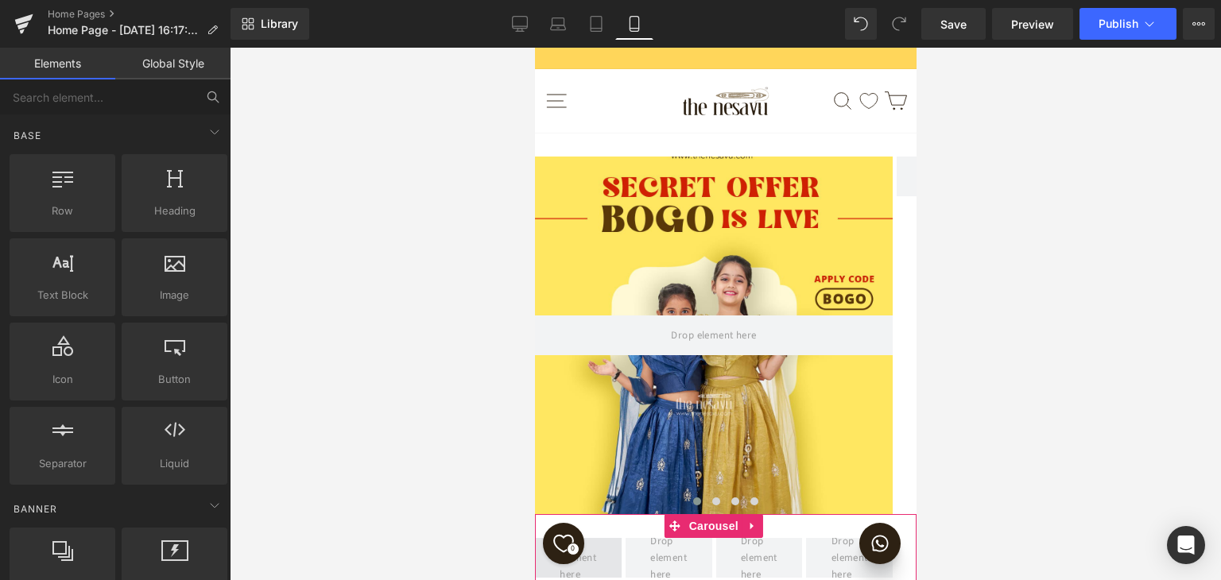
click at [569, 530] on span at bounding box center [577, 558] width 48 height 57
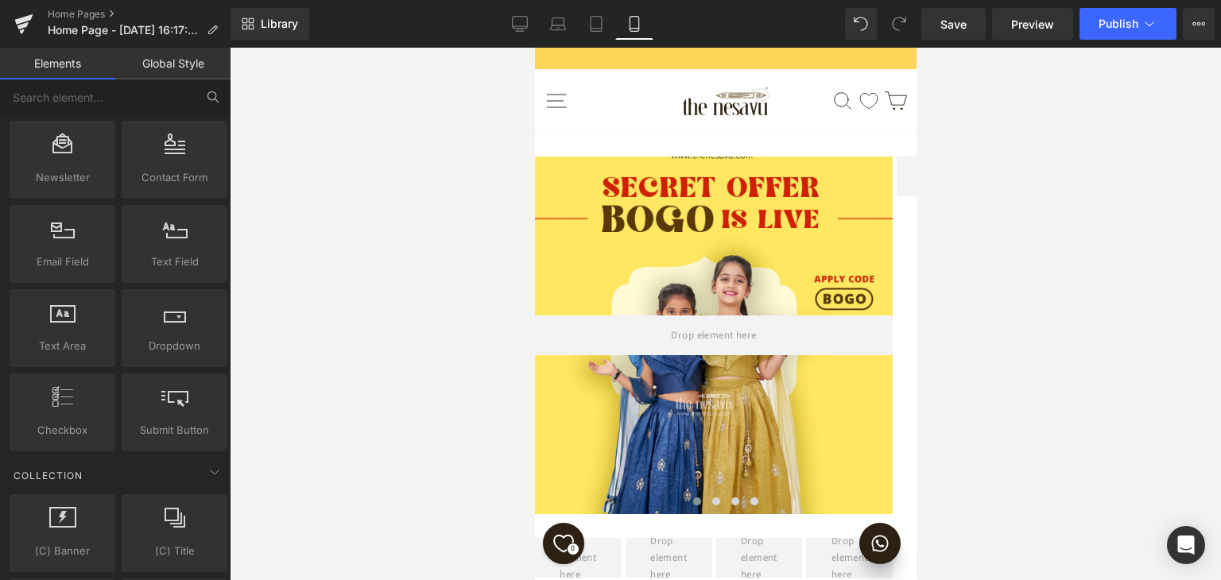
scroll to position [2704, 0]
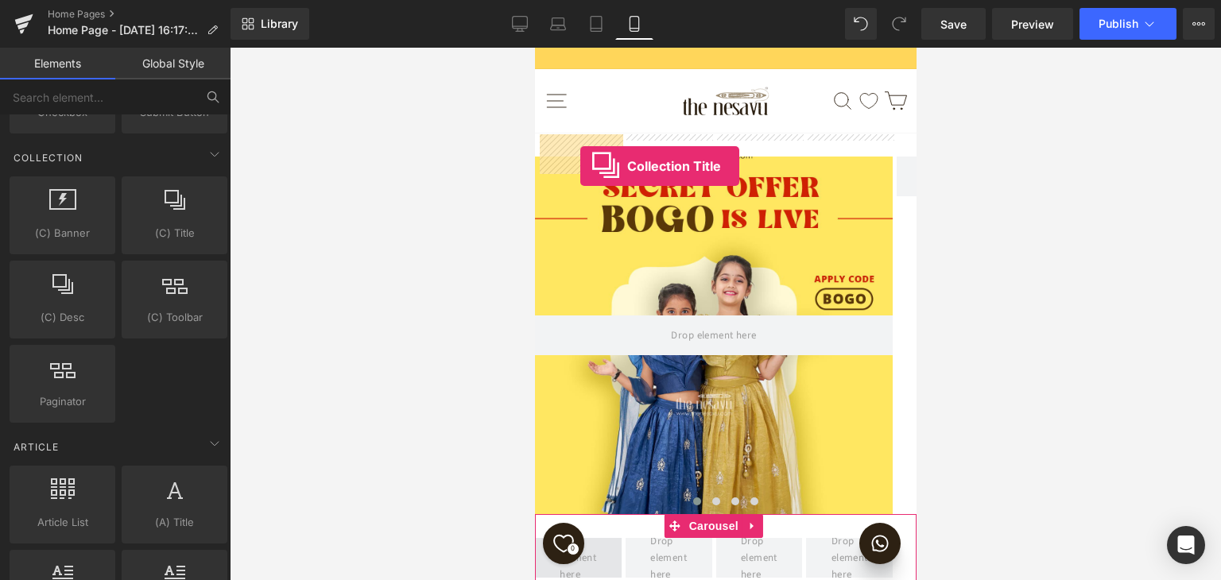
drag, startPoint x: 706, startPoint y: 254, endPoint x: 580, endPoint y: 166, distance: 153.7
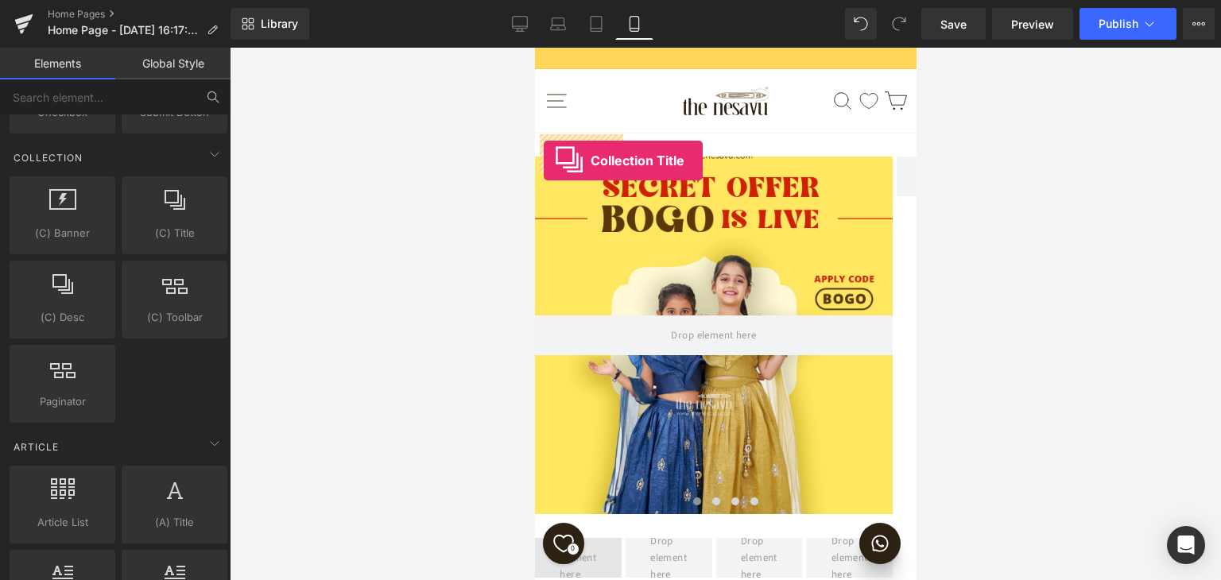
drag, startPoint x: 720, startPoint y: 255, endPoint x: 543, endPoint y: 160, distance: 201.4
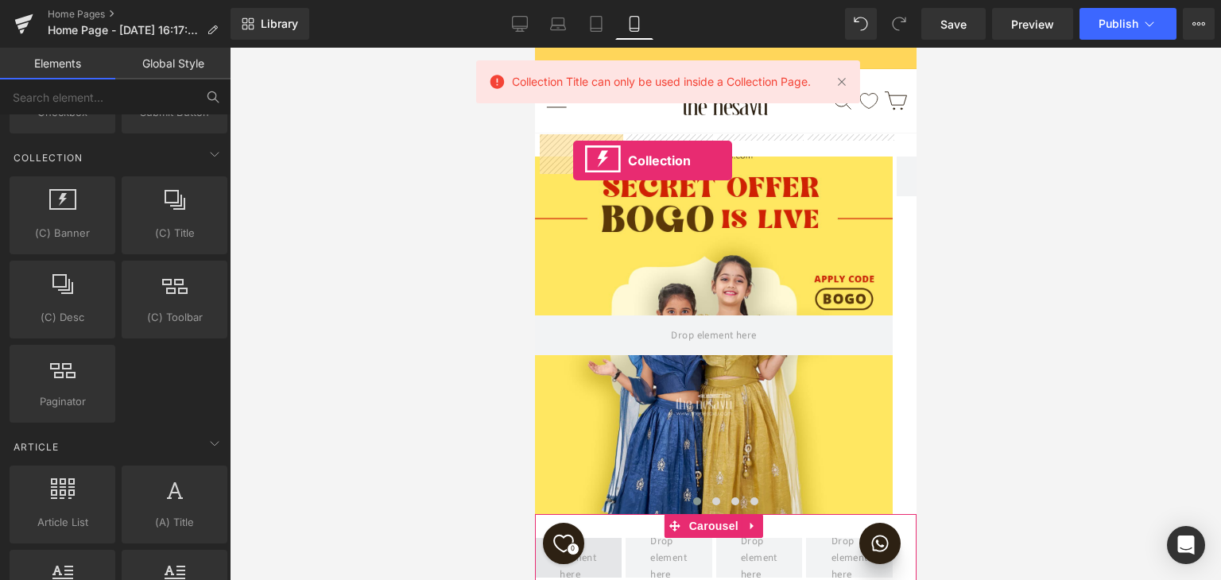
drag, startPoint x: 604, startPoint y: 265, endPoint x: 573, endPoint y: 160, distance: 109.7
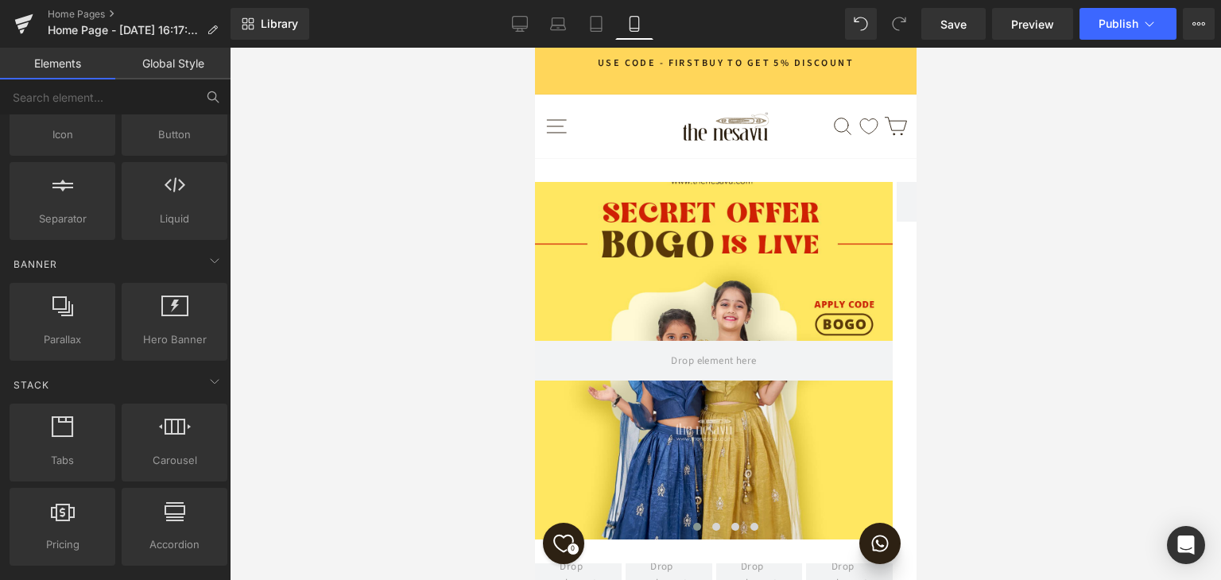
scroll to position [0, 0]
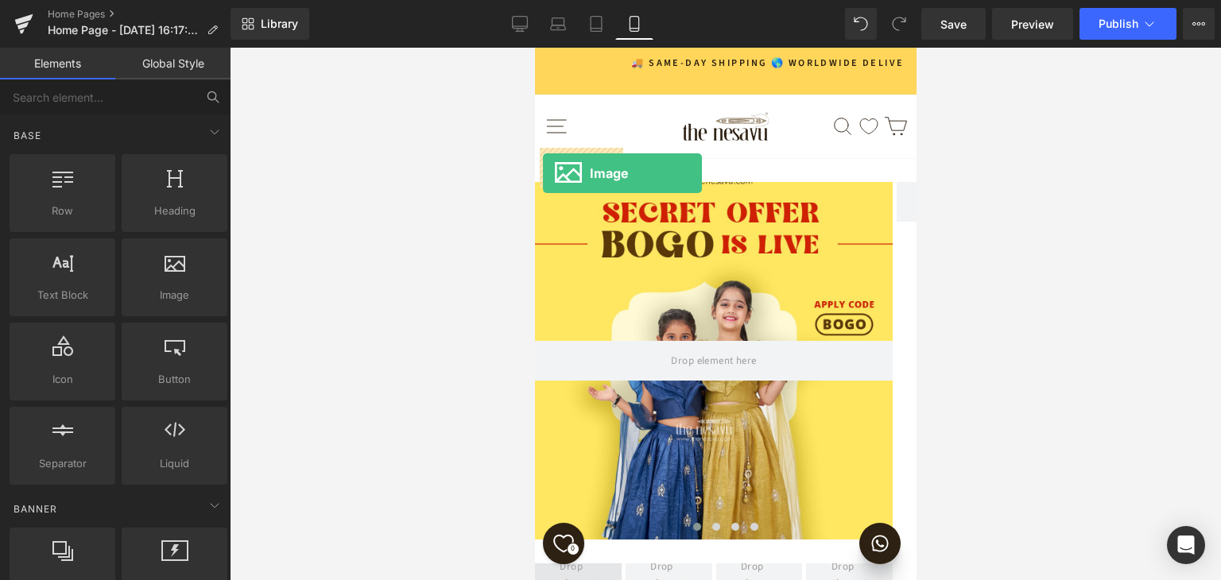
drag, startPoint x: 693, startPoint y: 325, endPoint x: 549, endPoint y: 167, distance: 213.4
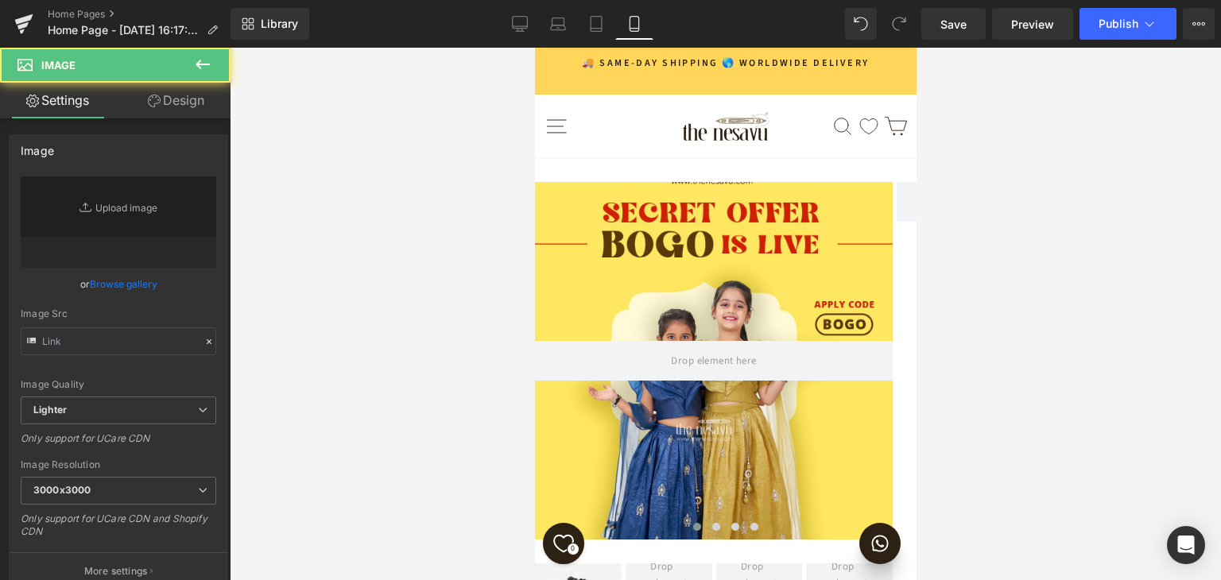
type input "//[DOMAIN_NAME][URL]"
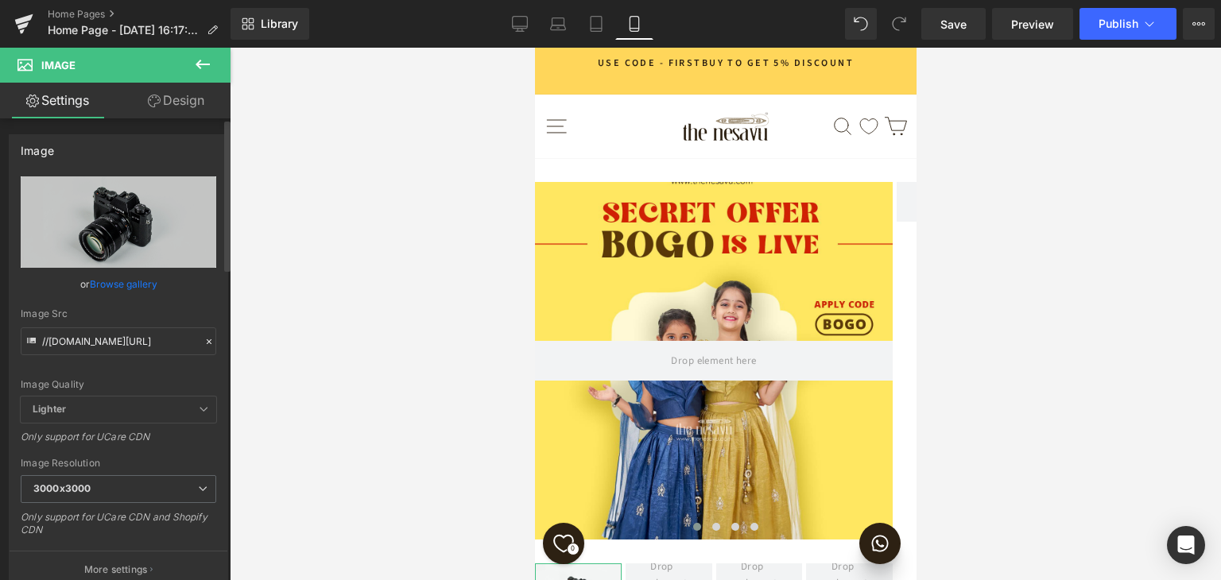
click at [122, 280] on link "Browse gallery" at bounding box center [124, 284] width 68 height 28
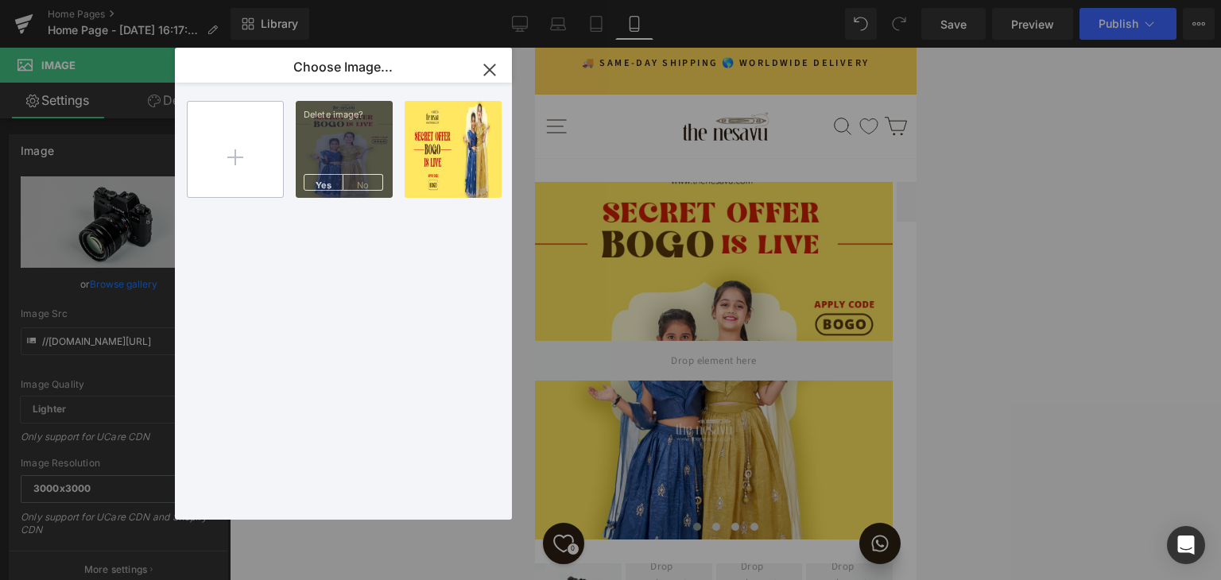
click at [266, 158] on input "file" at bounding box center [235, 149] width 95 height 95
click at [254, 157] on input "file" at bounding box center [235, 149] width 95 height 95
type input "C:\fakepath\silk frock.jpg"
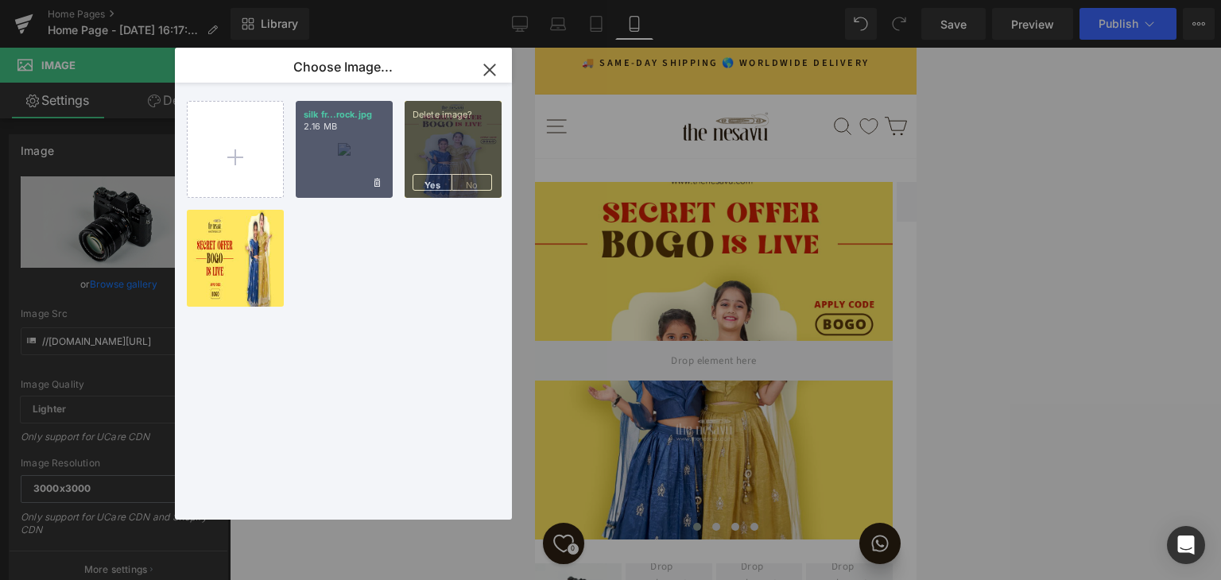
click at [347, 153] on div "silk fr...rock.jpg 2.16 MB" at bounding box center [344, 149] width 97 height 97
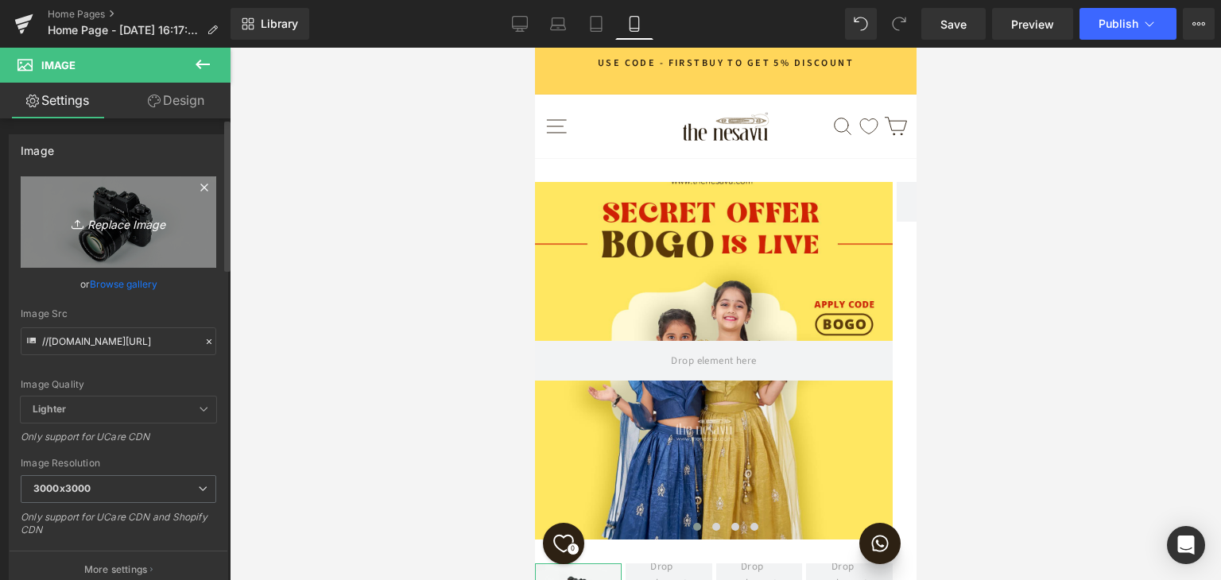
click at [90, 223] on icon "Replace Image" at bounding box center [118, 222] width 127 height 20
click at [196, 183] on icon at bounding box center [204, 187] width 19 height 19
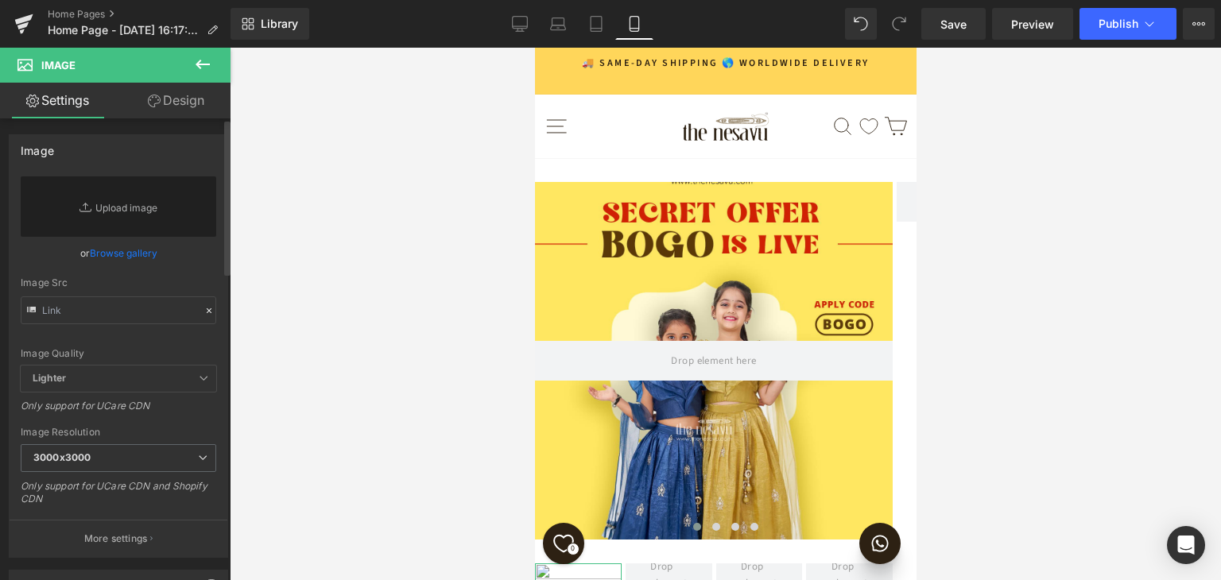
click at [127, 250] on link "Browse gallery" at bounding box center [124, 253] width 68 height 28
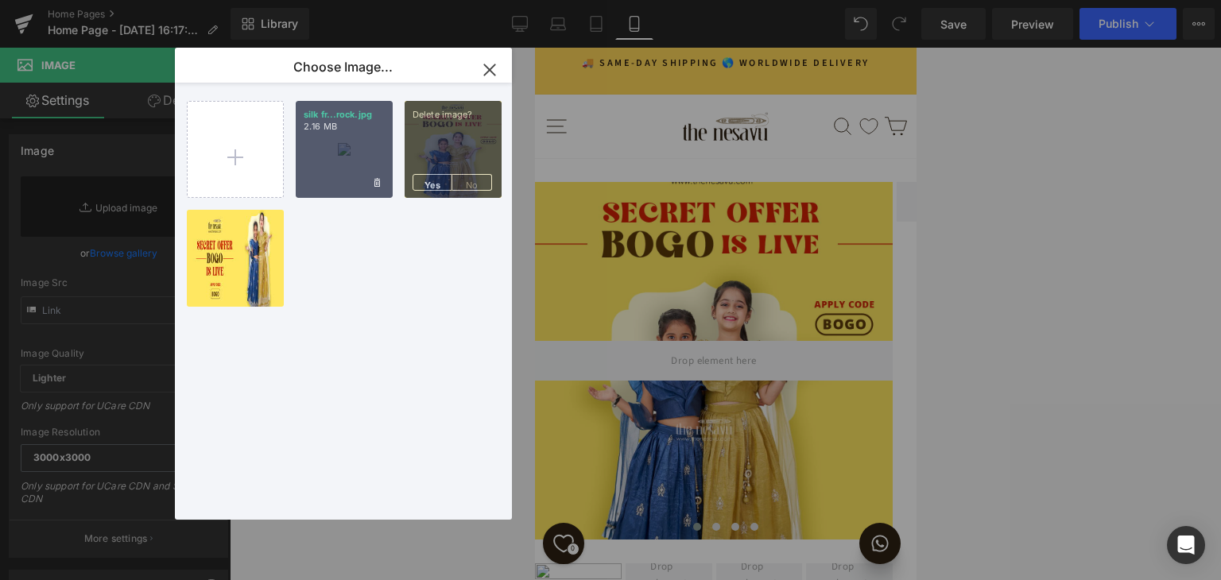
click at [341, 169] on div "silk fr...rock.jpg 2.16 MB" at bounding box center [344, 149] width 97 height 97
type input "[URL][DOMAIN_NAME]"
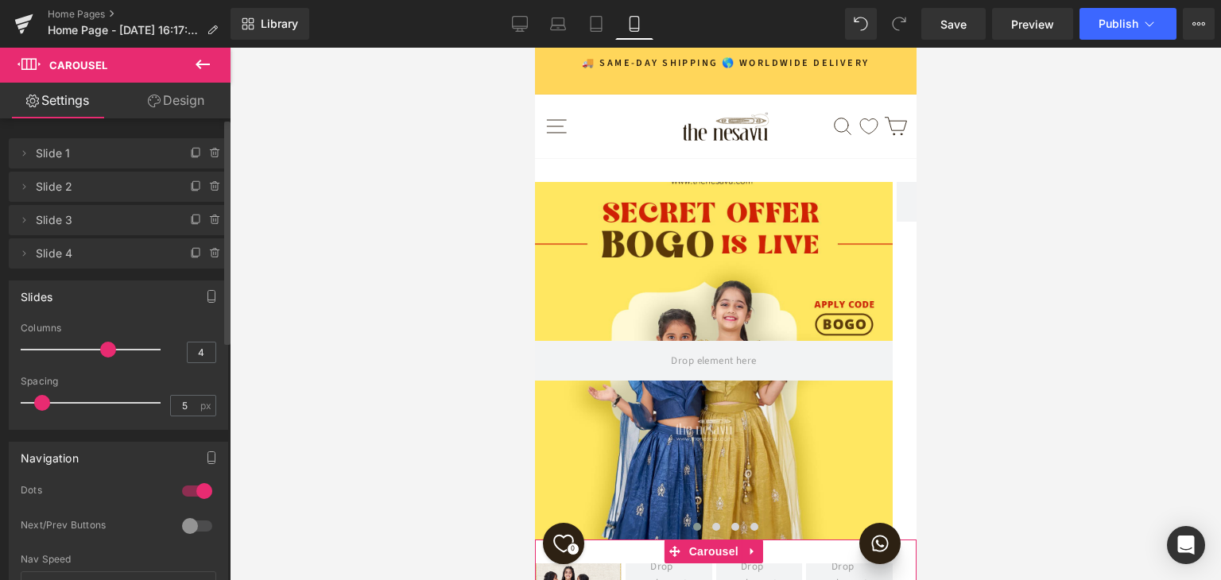
type input "3"
click at [83, 351] on span at bounding box center [81, 350] width 16 height 16
type input "13"
drag, startPoint x: 38, startPoint y: 404, endPoint x: 58, endPoint y: 394, distance: 22.4
click at [58, 394] on div at bounding box center [95, 403] width 132 height 32
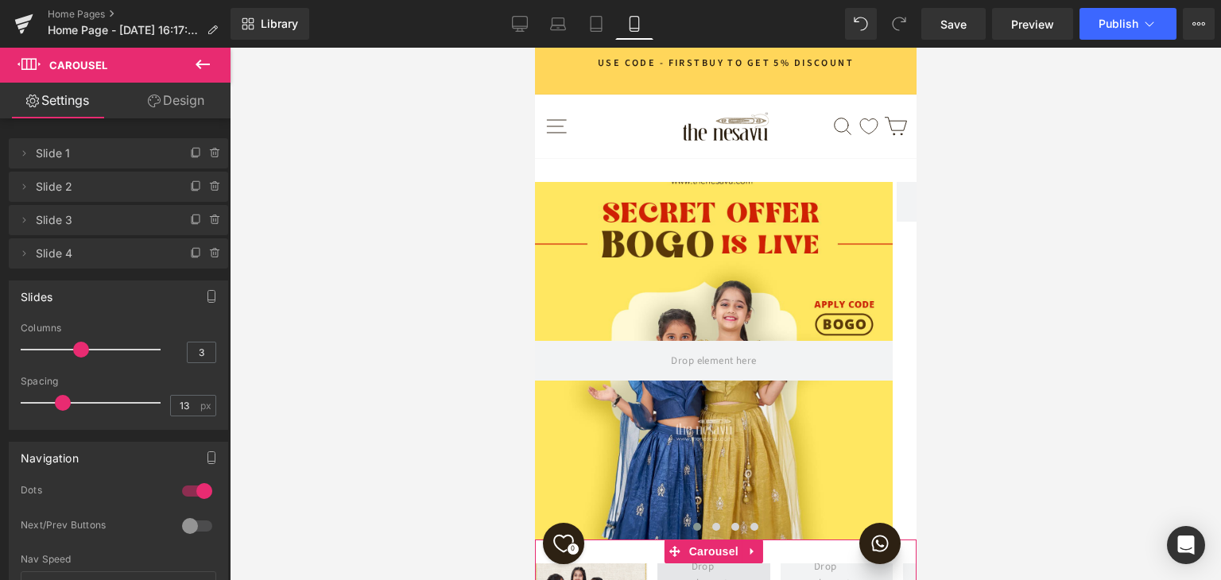
click at [713, 555] on span at bounding box center [713, 583] width 56 height 57
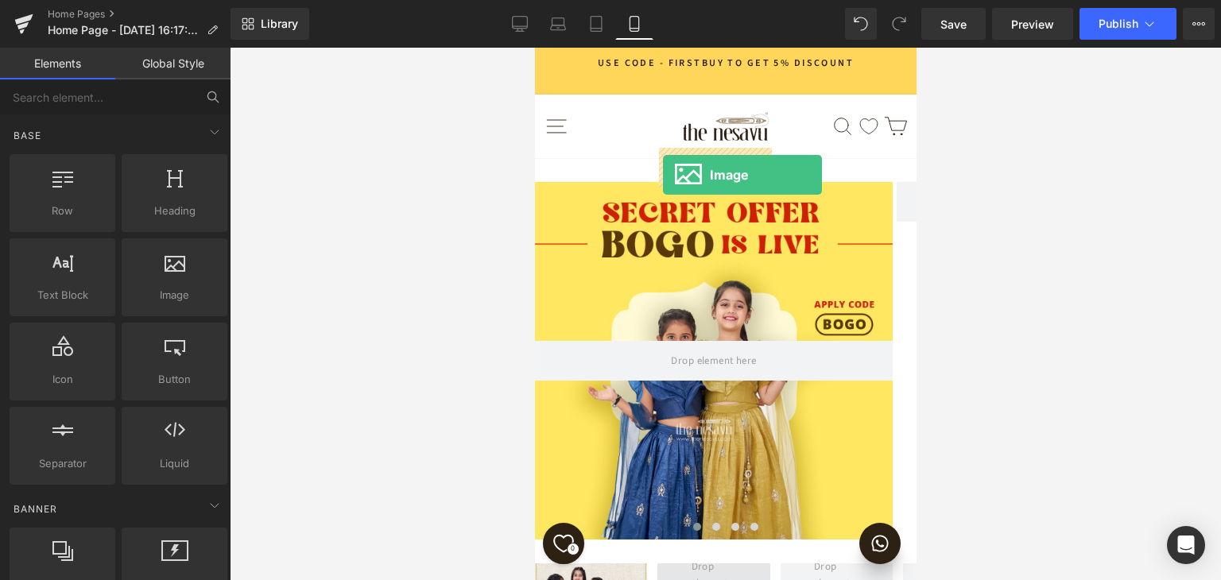
drag, startPoint x: 712, startPoint y: 324, endPoint x: 662, endPoint y: 175, distance: 157.4
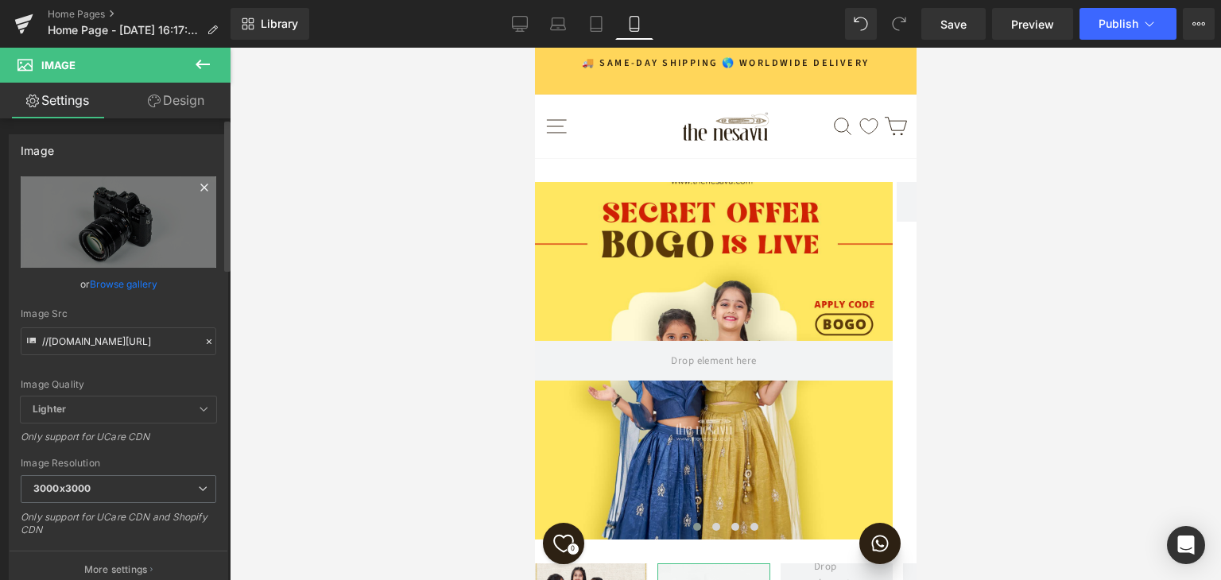
click at [200, 187] on icon at bounding box center [204, 187] width 19 height 19
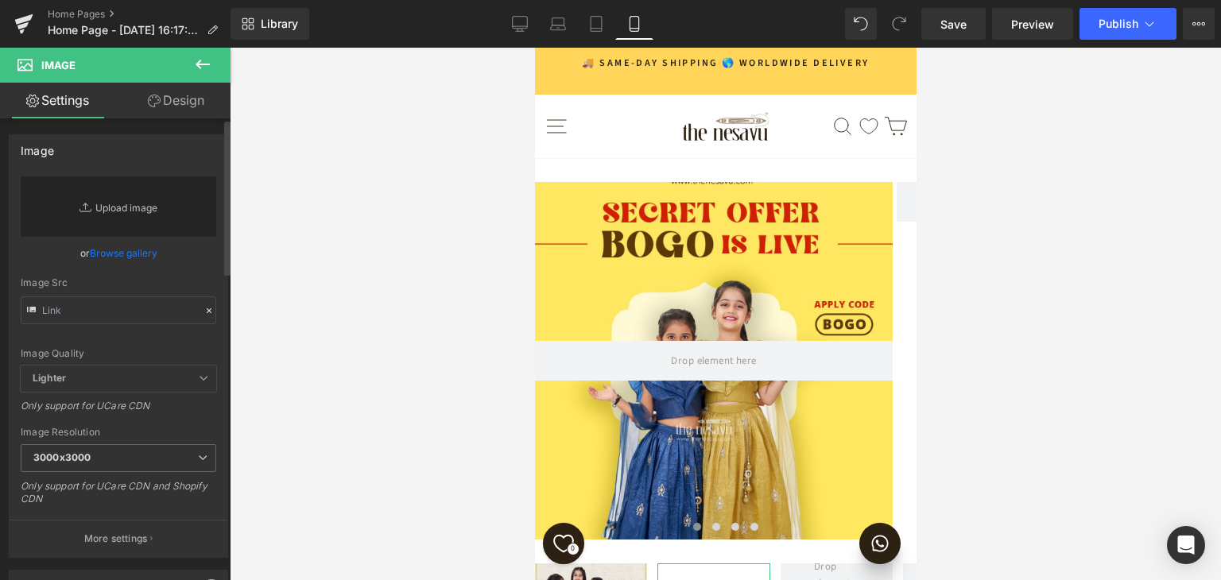
click at [132, 211] on link "Replace Image" at bounding box center [119, 207] width 196 height 60
click at [129, 212] on link "Replace Image" at bounding box center [119, 207] width 196 height 60
type input "C:\fakepath\silk party frock.jpg"
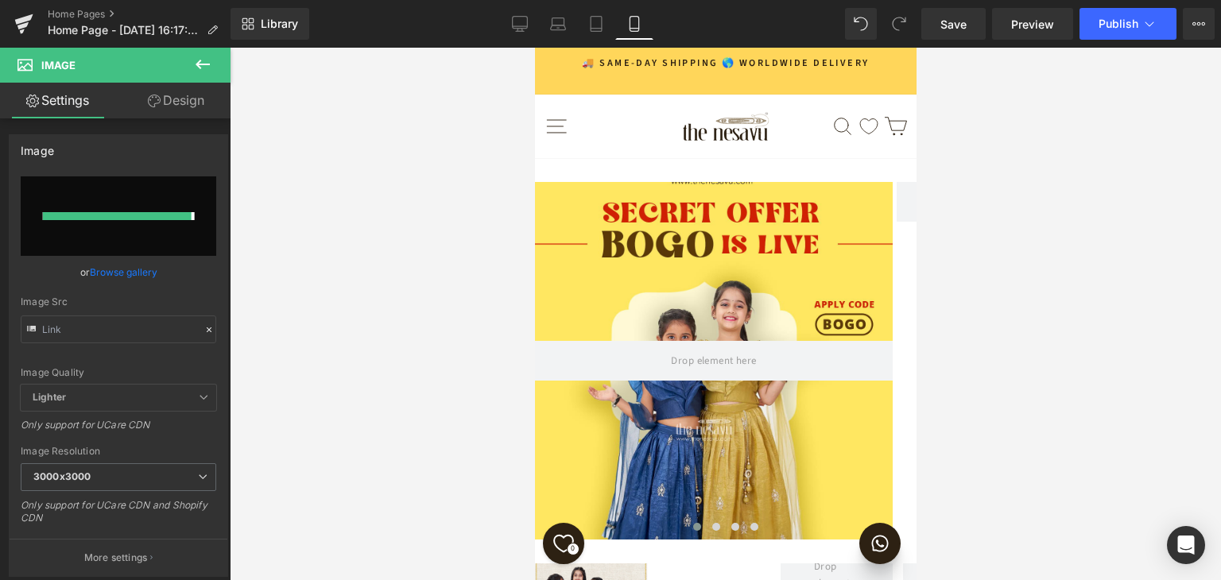
type input "[URL][DOMAIN_NAME]"
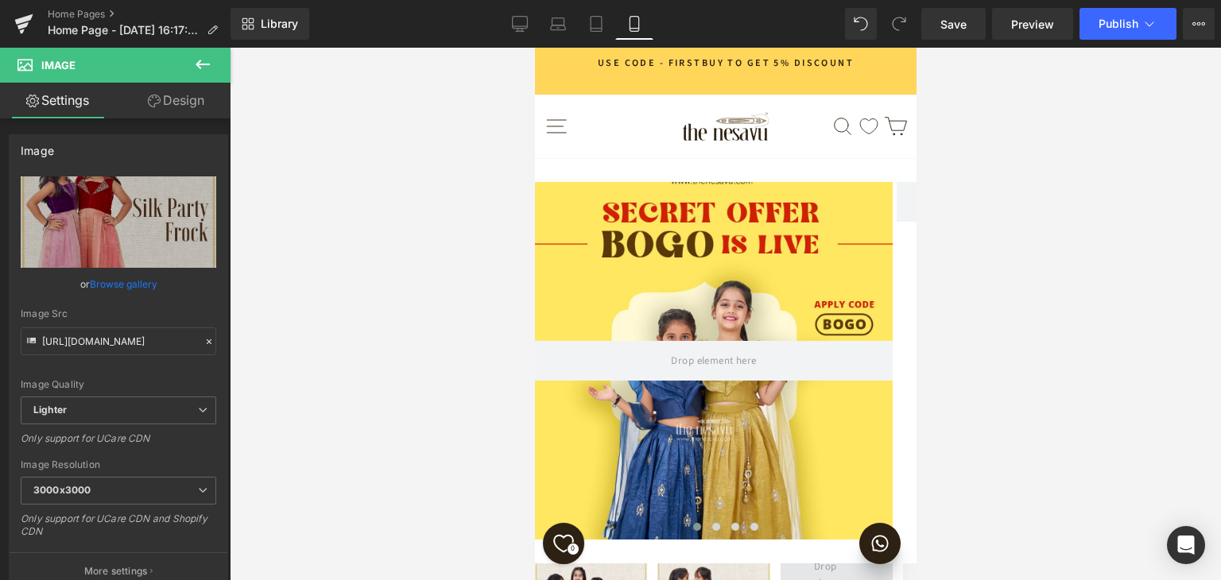
click at [848, 555] on span at bounding box center [836, 583] width 56 height 57
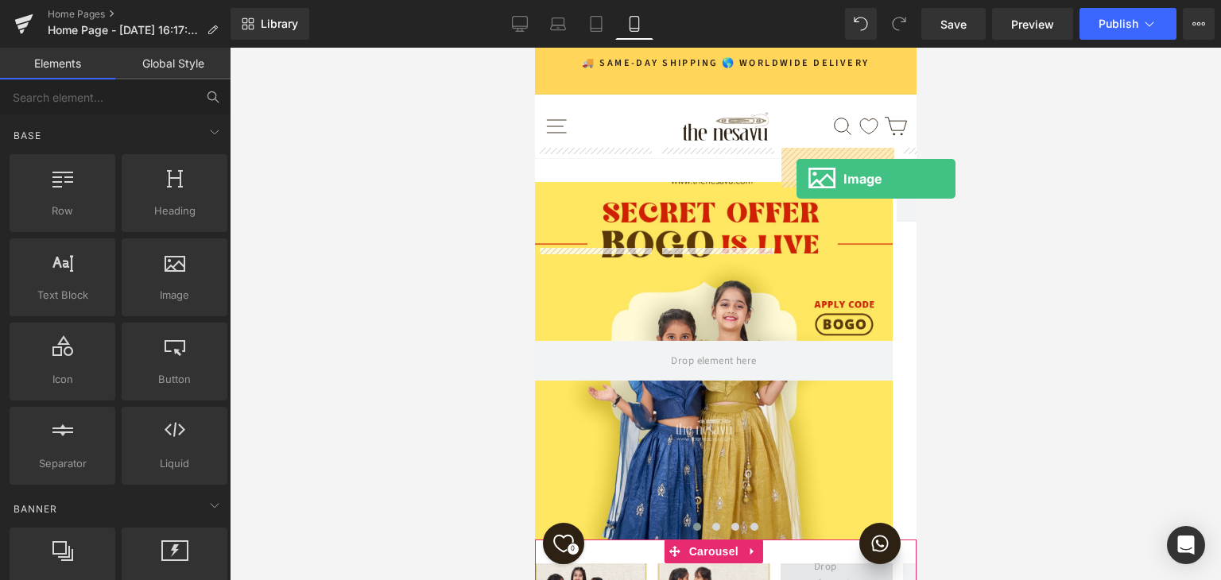
drag, startPoint x: 706, startPoint y: 335, endPoint x: 796, endPoint y: 179, distance: 179.9
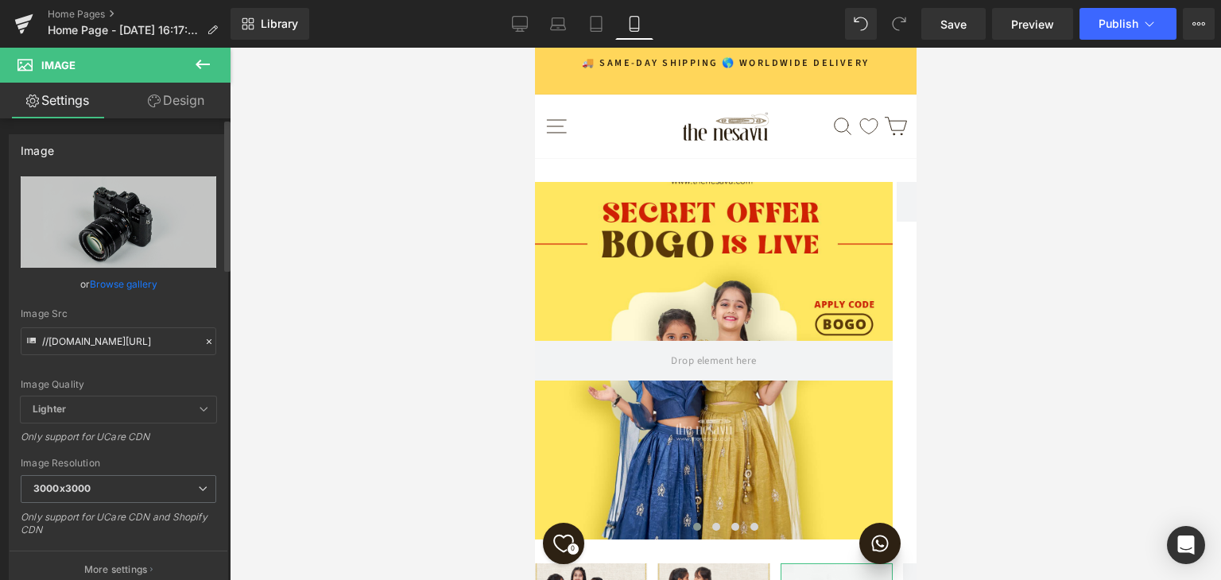
click at [138, 291] on link "Browse gallery" at bounding box center [124, 284] width 68 height 28
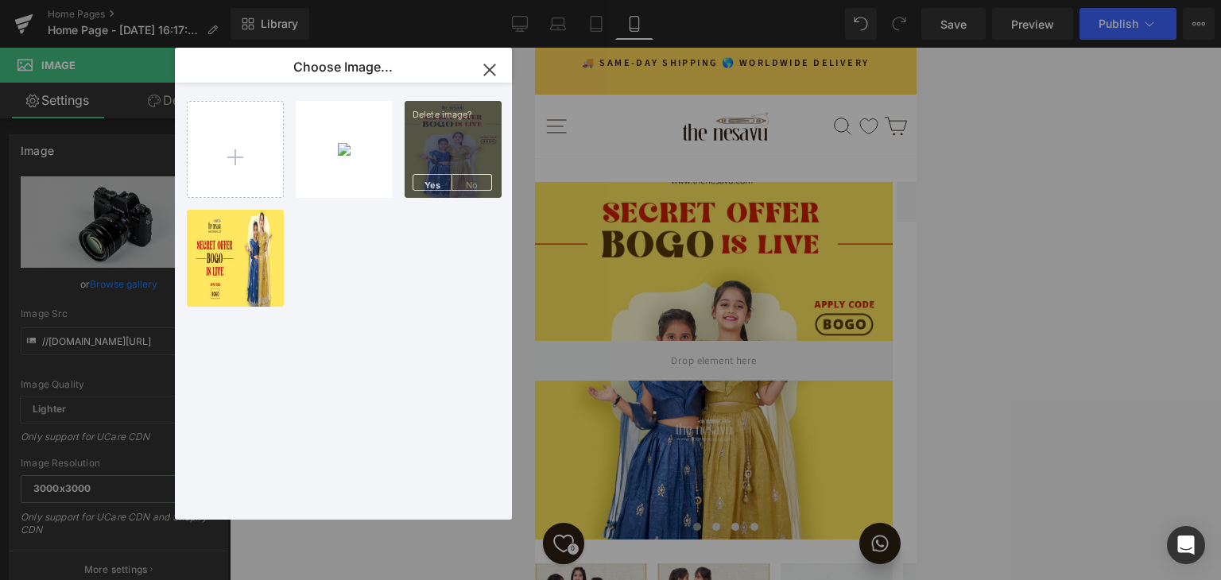
click at [495, 68] on icon "button" at bounding box center [489, 69] width 25 height 25
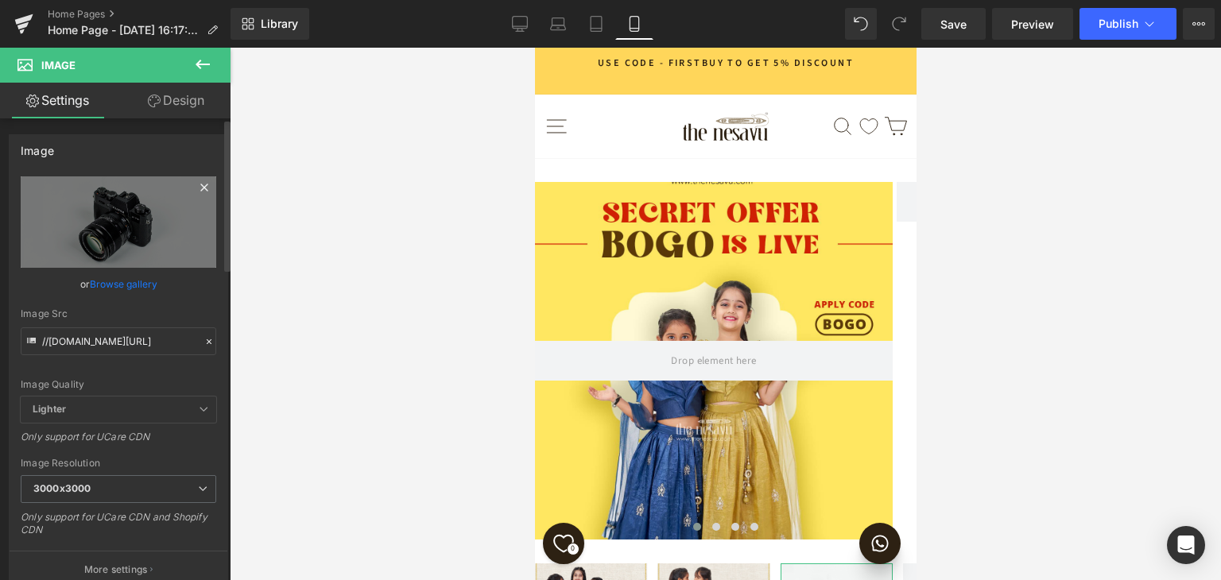
click at [197, 182] on icon at bounding box center [204, 187] width 19 height 19
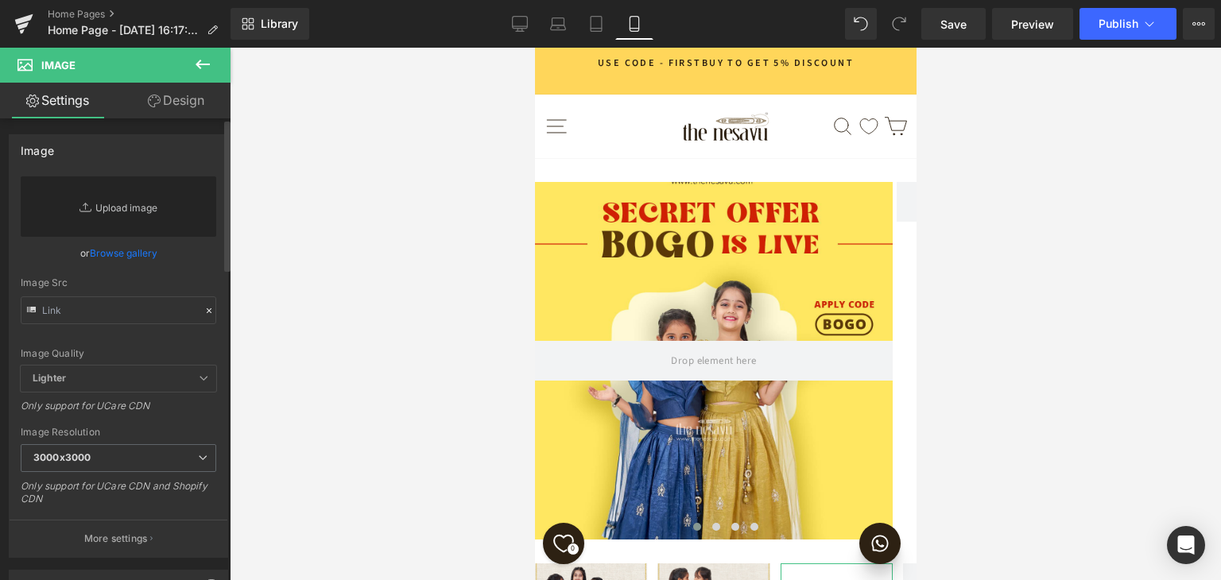
click at [138, 212] on link "Replace Image" at bounding box center [119, 207] width 196 height 60
click at [129, 194] on link "Replace Image" at bounding box center [119, 207] width 196 height 60
type input "C:\fakepath\lehenga n gahgra.jpg"
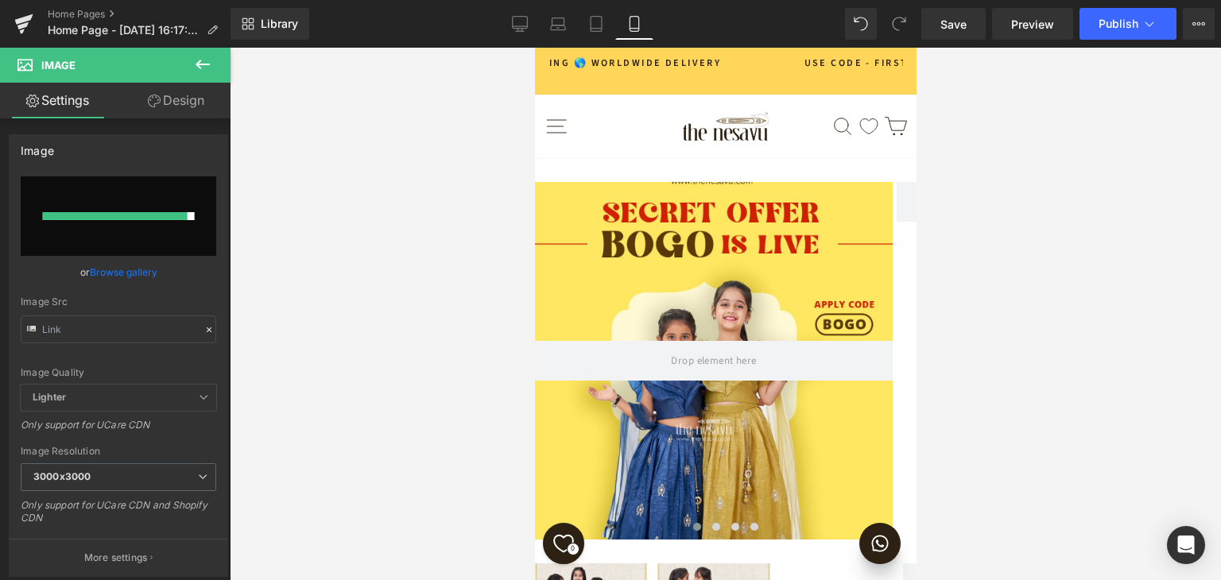
type input "[URL][DOMAIN_NAME]"
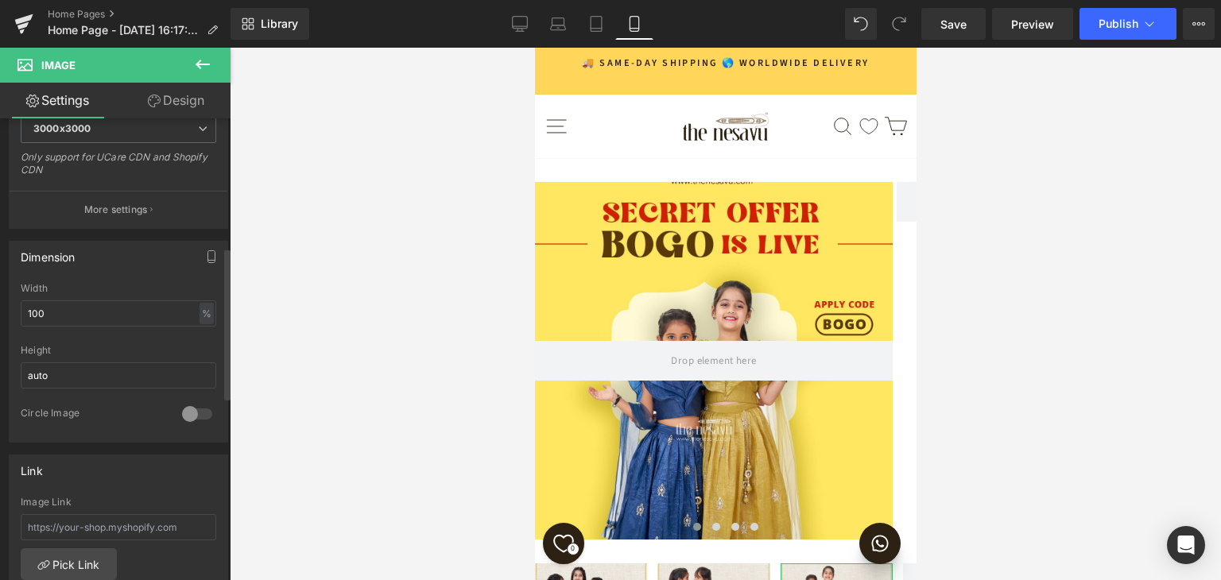
scroll to position [398, 0]
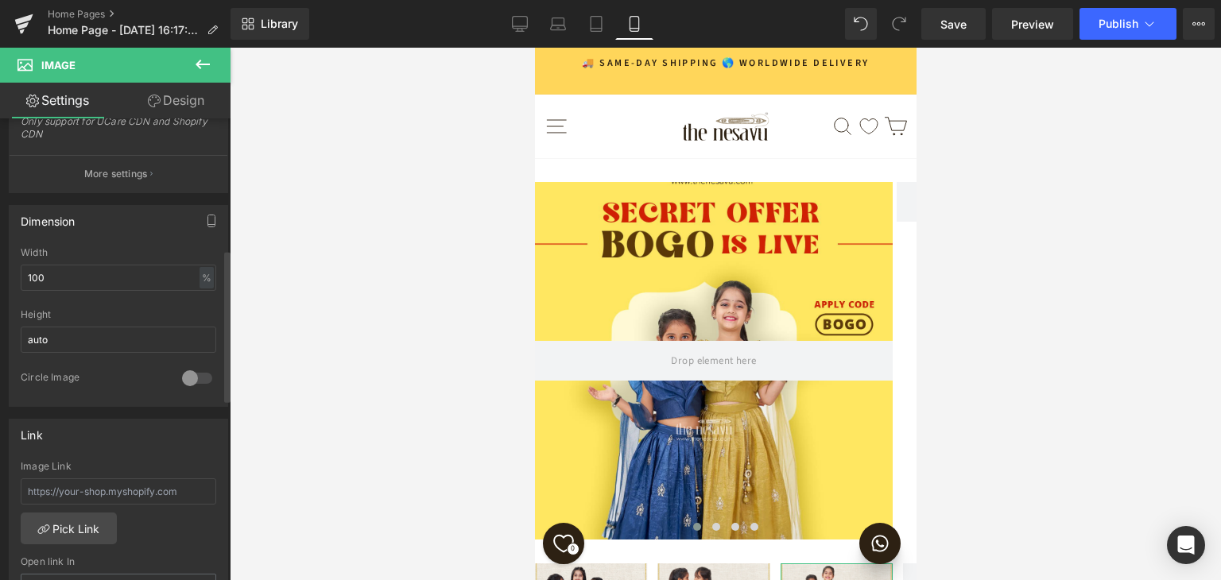
click at [184, 379] on div at bounding box center [197, 378] width 38 height 25
click at [189, 371] on div at bounding box center [197, 378] width 38 height 25
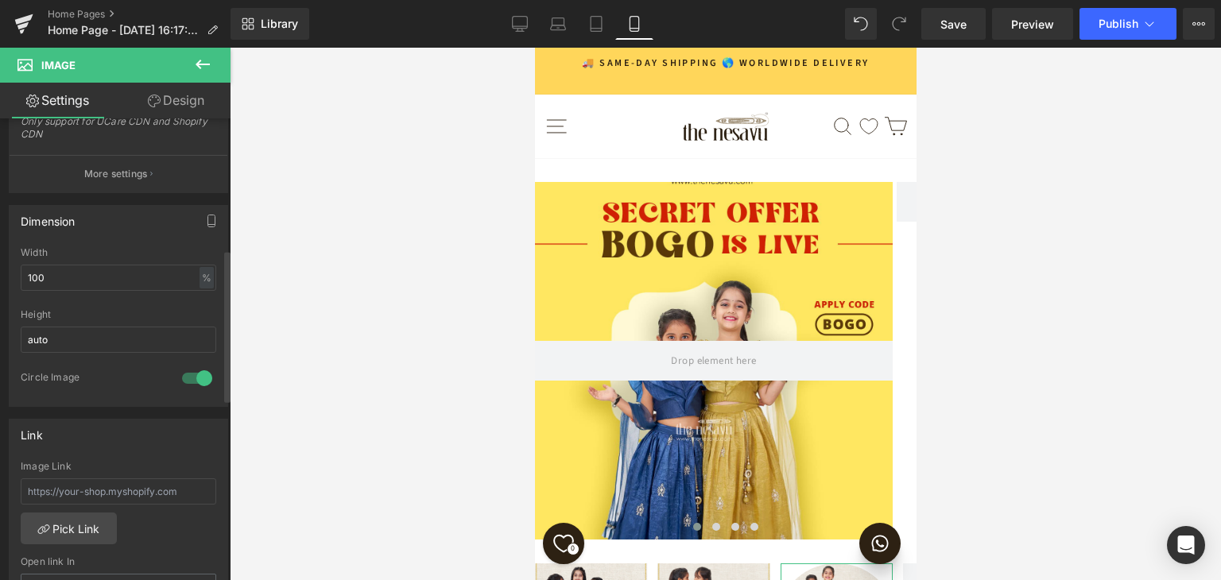
click at [189, 371] on div at bounding box center [197, 378] width 38 height 25
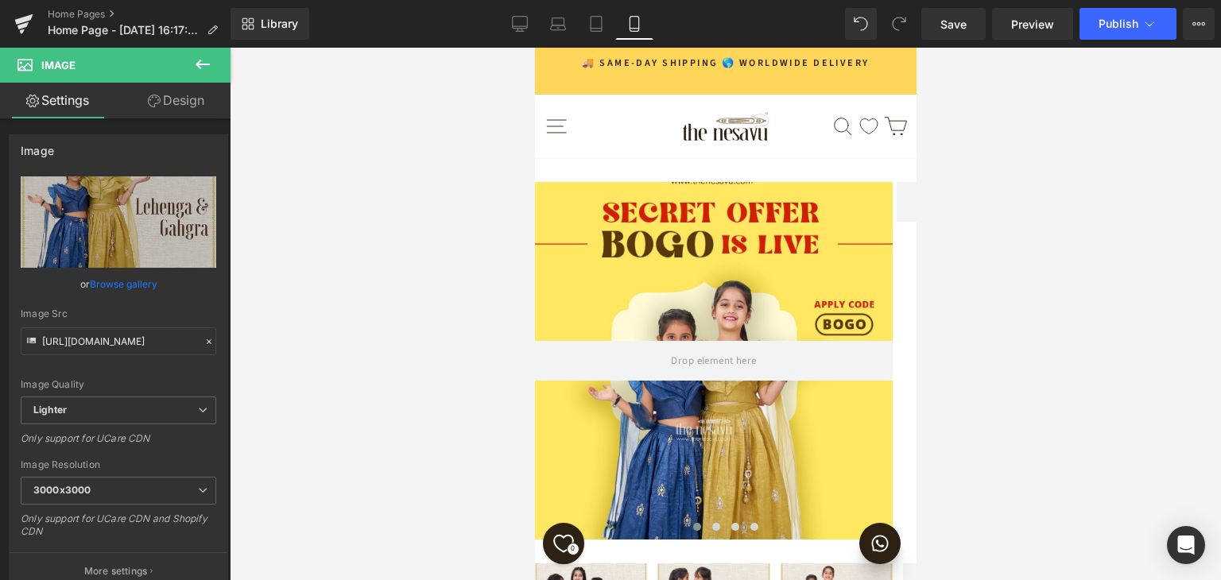
scroll to position [257, 0]
click at [711, 541] on span "Carousel" at bounding box center [713, 553] width 57 height 24
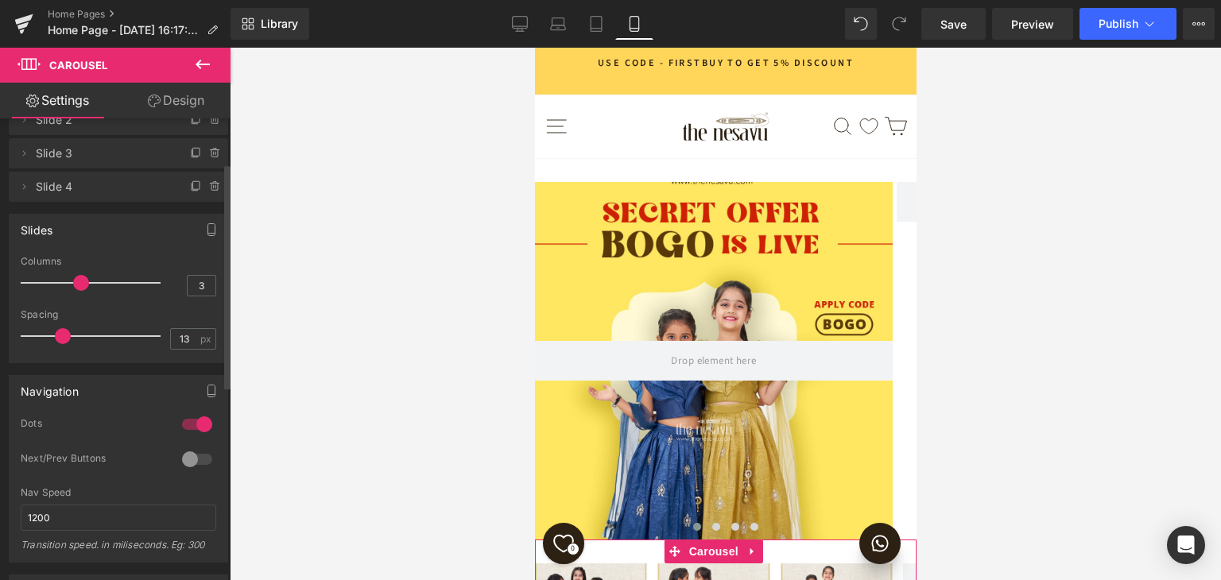
scroll to position [159, 0]
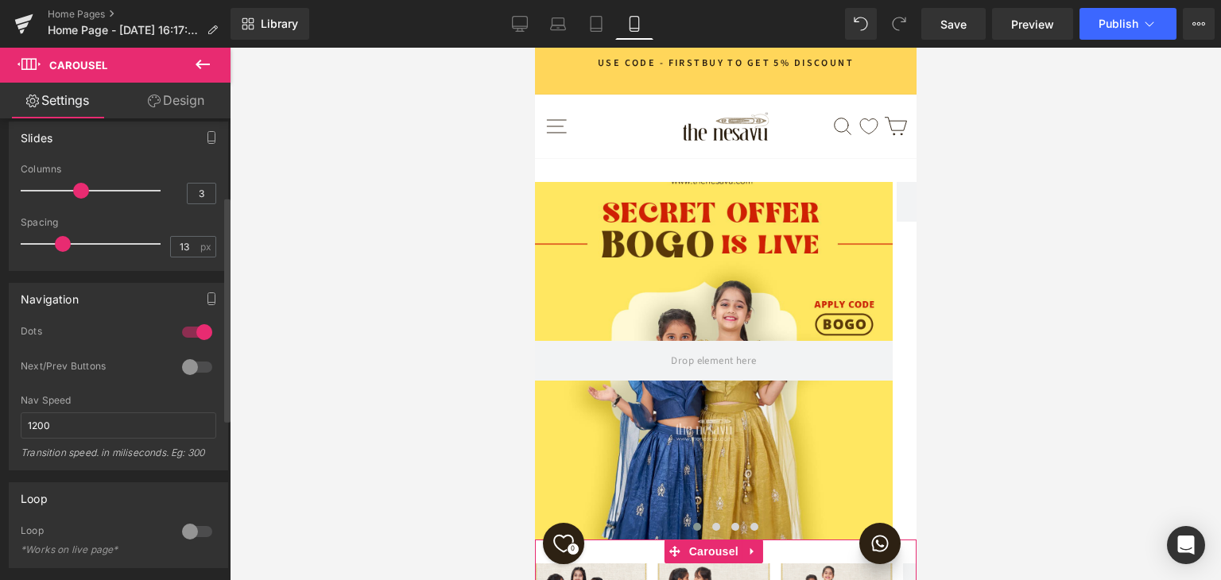
click at [190, 332] on div at bounding box center [197, 332] width 38 height 25
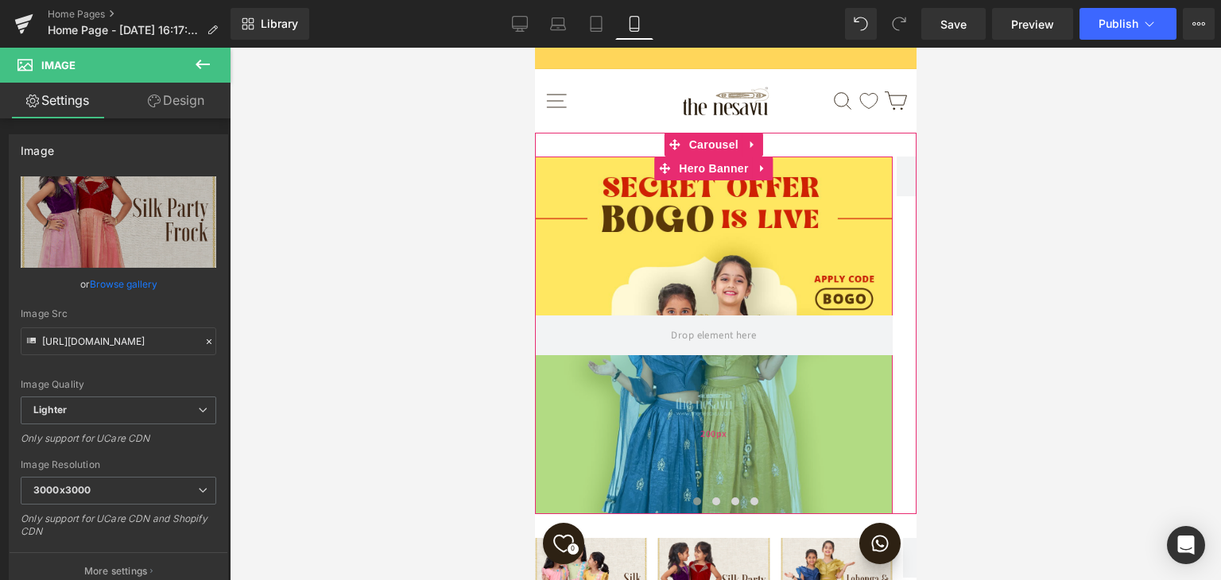
scroll to position [257, 0]
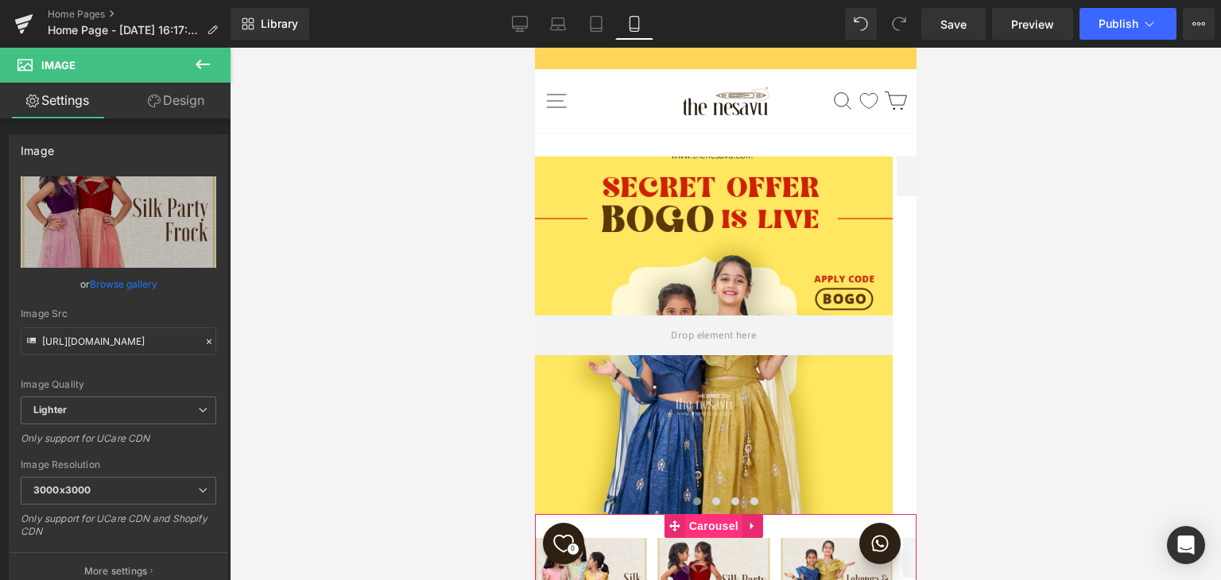
click at [731, 514] on span "Carousel" at bounding box center [713, 526] width 57 height 24
click at [720, 538] on img at bounding box center [713, 588] width 112 height 100
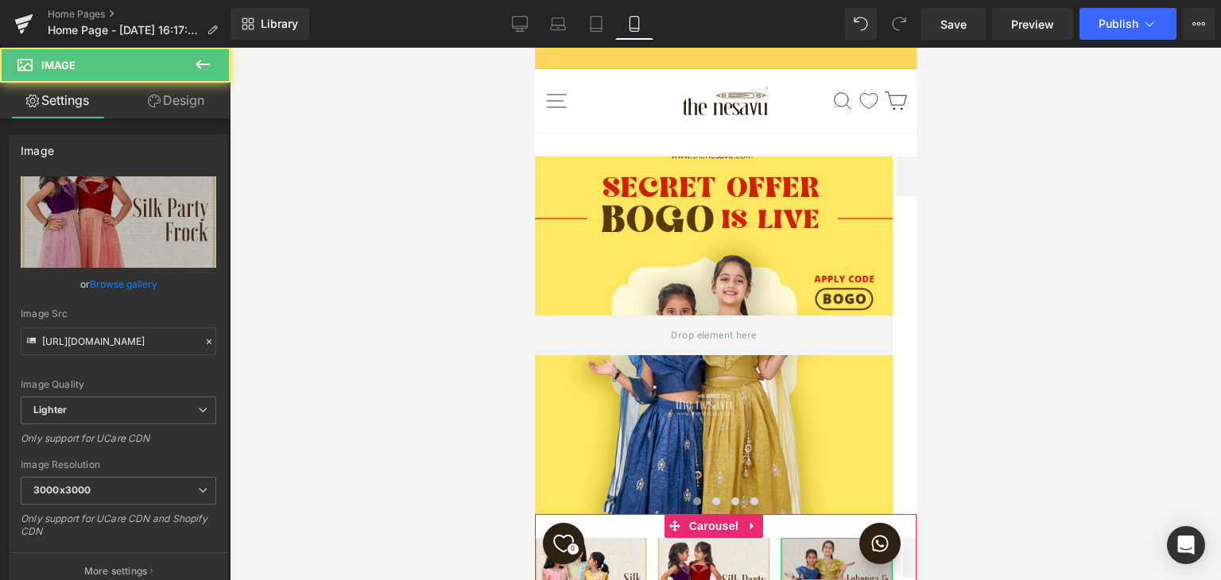
click at [813, 538] on img at bounding box center [836, 588] width 112 height 100
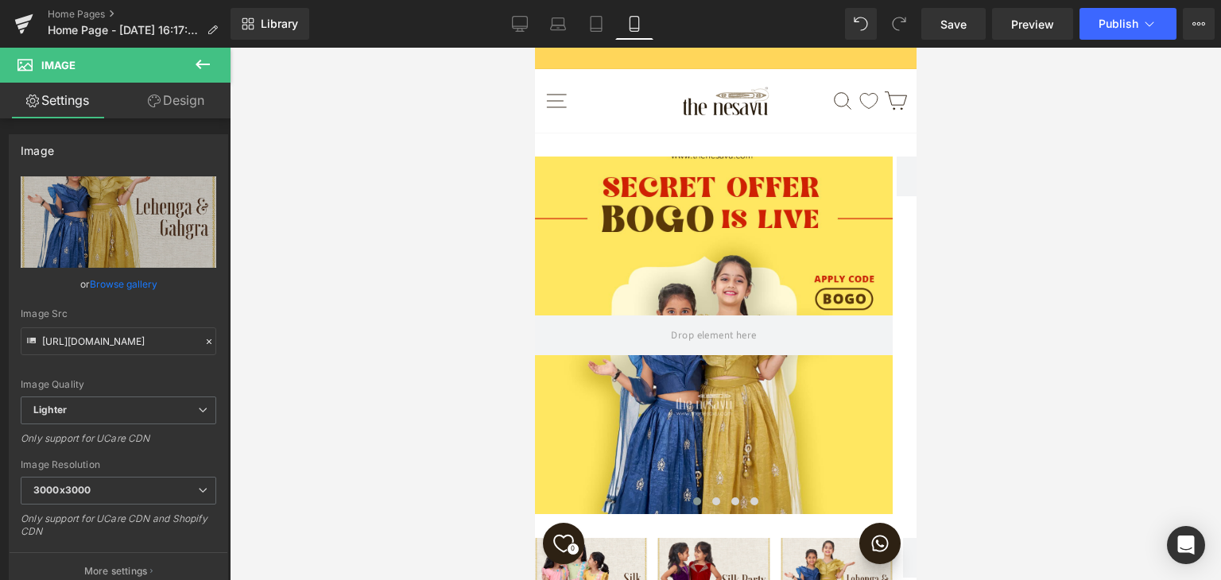
click at [382, 185] on div at bounding box center [726, 314] width 992 height 533
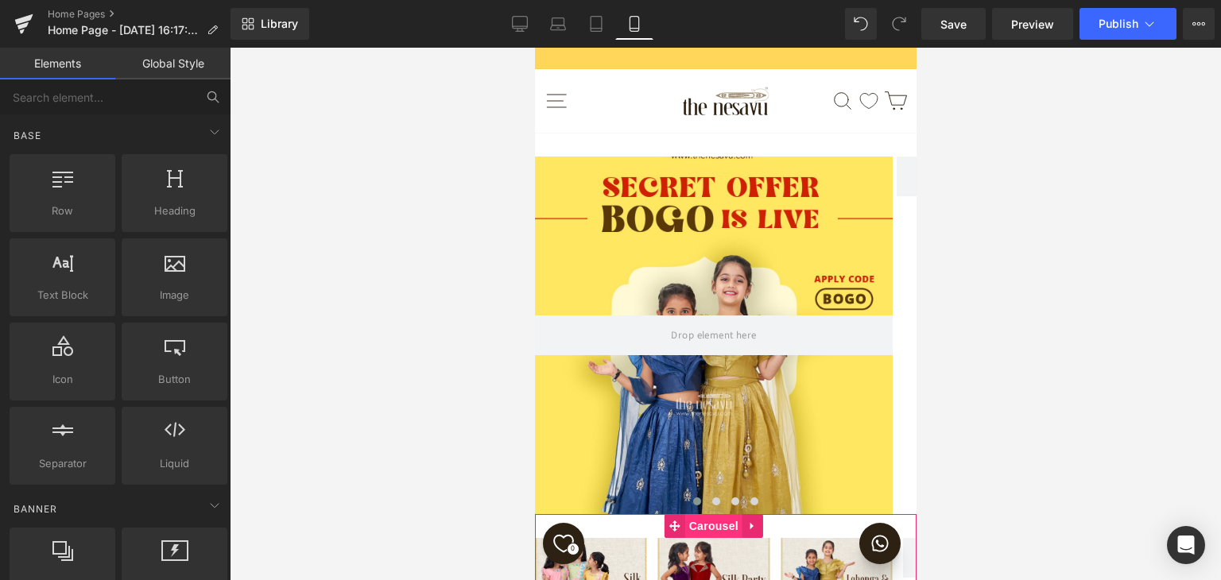
click at [726, 514] on span "Carousel" at bounding box center [713, 526] width 57 height 24
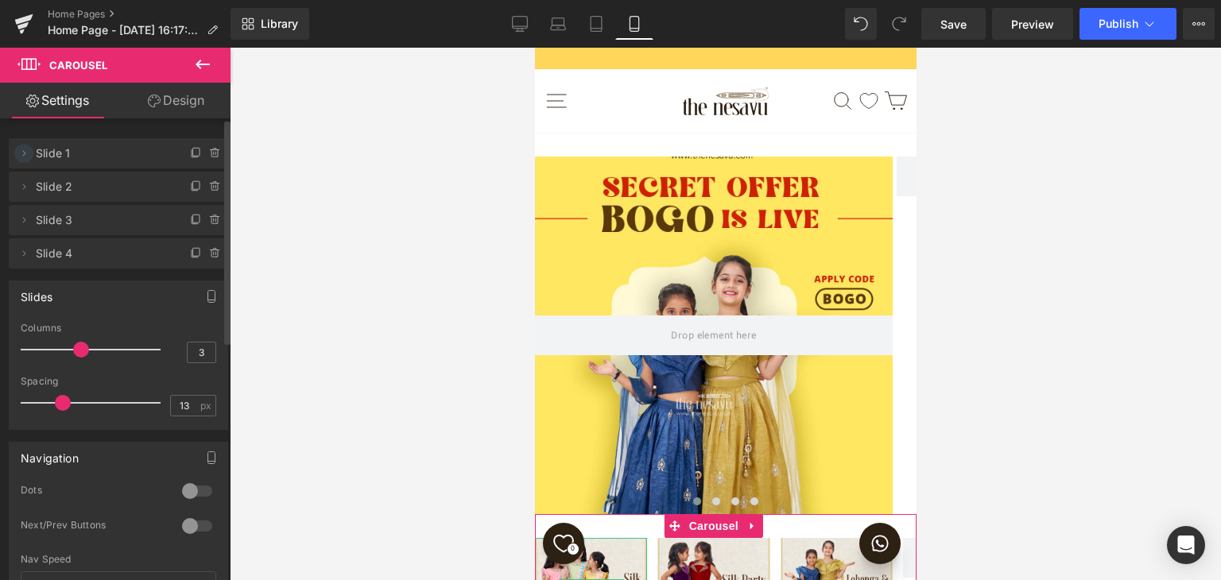
click at [28, 160] on span at bounding box center [23, 153] width 19 height 19
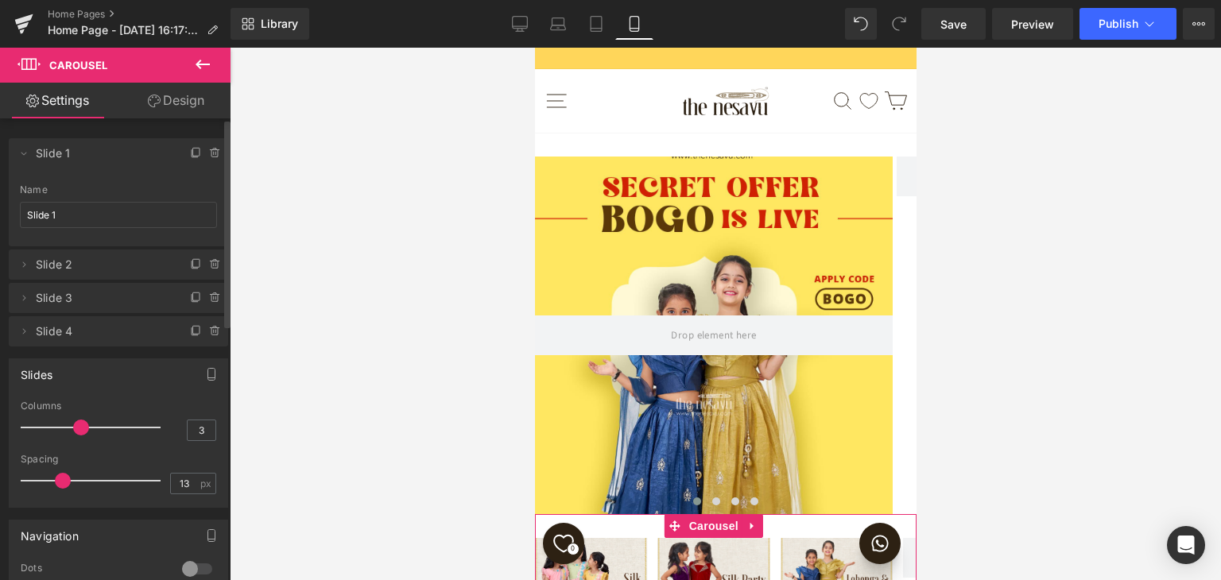
click at [83, 333] on span "Slide 4" at bounding box center [103, 331] width 134 height 30
click at [30, 332] on span at bounding box center [23, 331] width 19 height 19
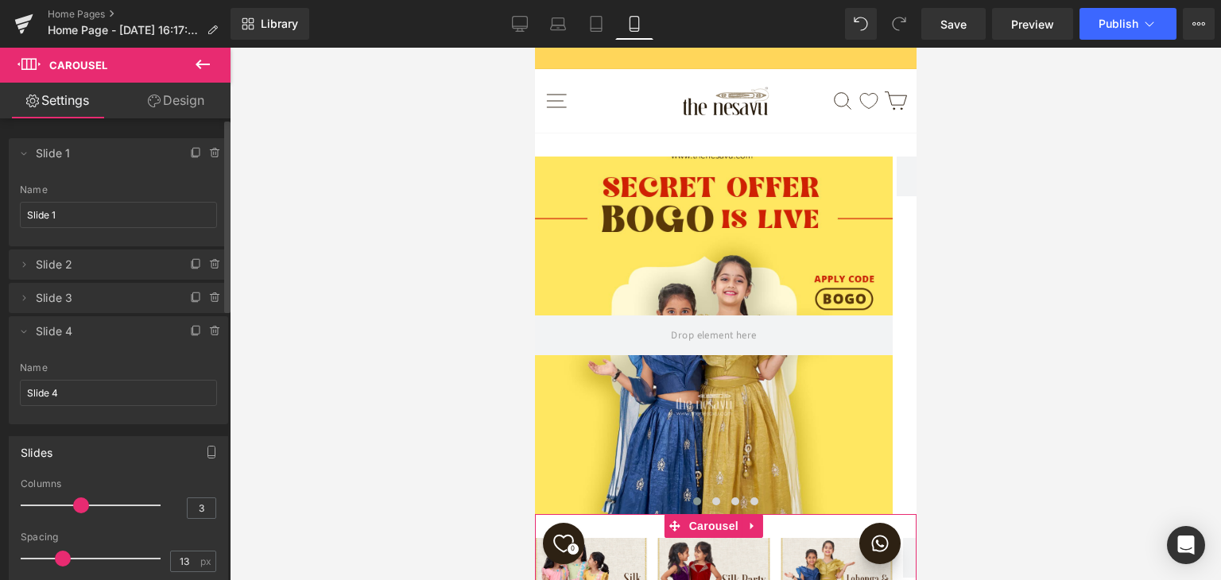
click at [99, 356] on li "Delete Cancel Slide 4 Slide 4 Name Slide 4" at bounding box center [118, 370] width 219 height 108
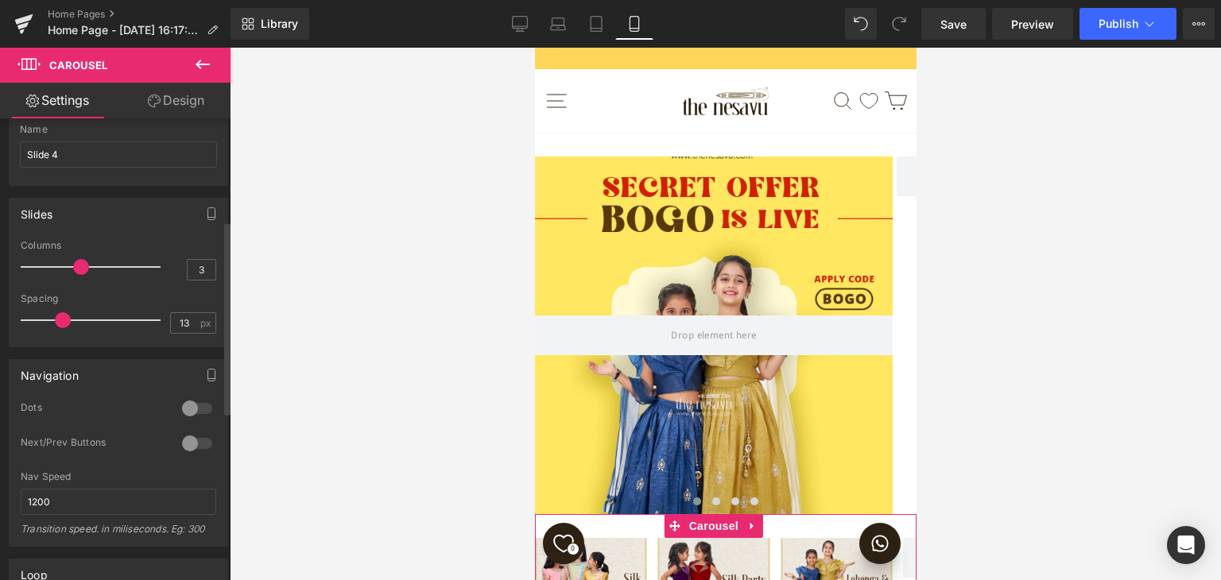
scroll to position [557, 0]
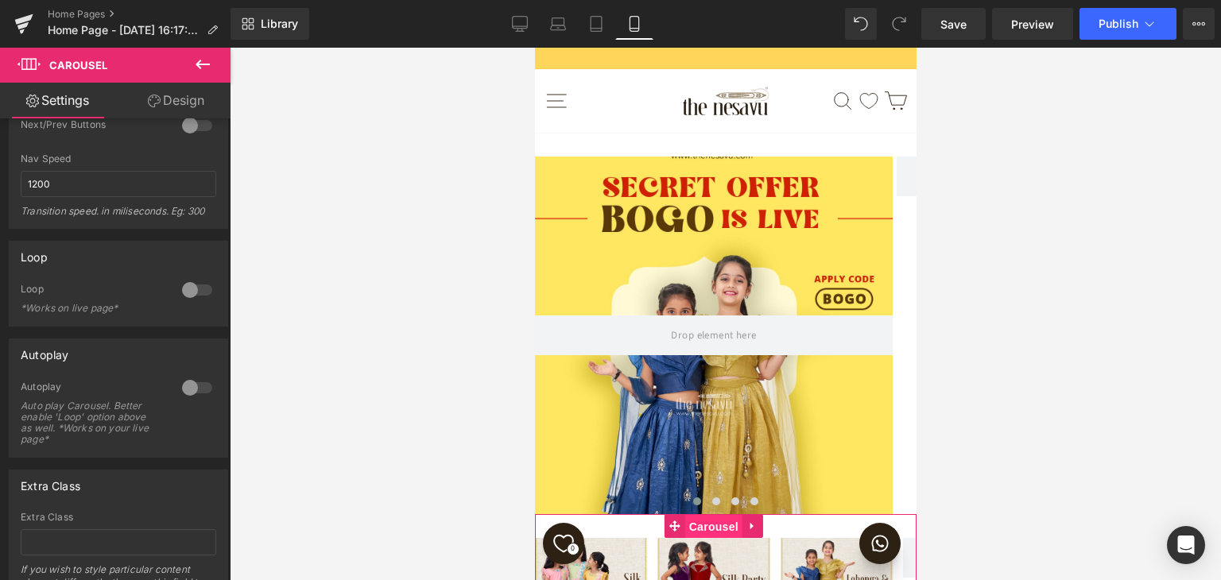
click at [716, 515] on span "Carousel" at bounding box center [713, 527] width 57 height 24
click at [713, 514] on span "Carousel" at bounding box center [713, 526] width 57 height 24
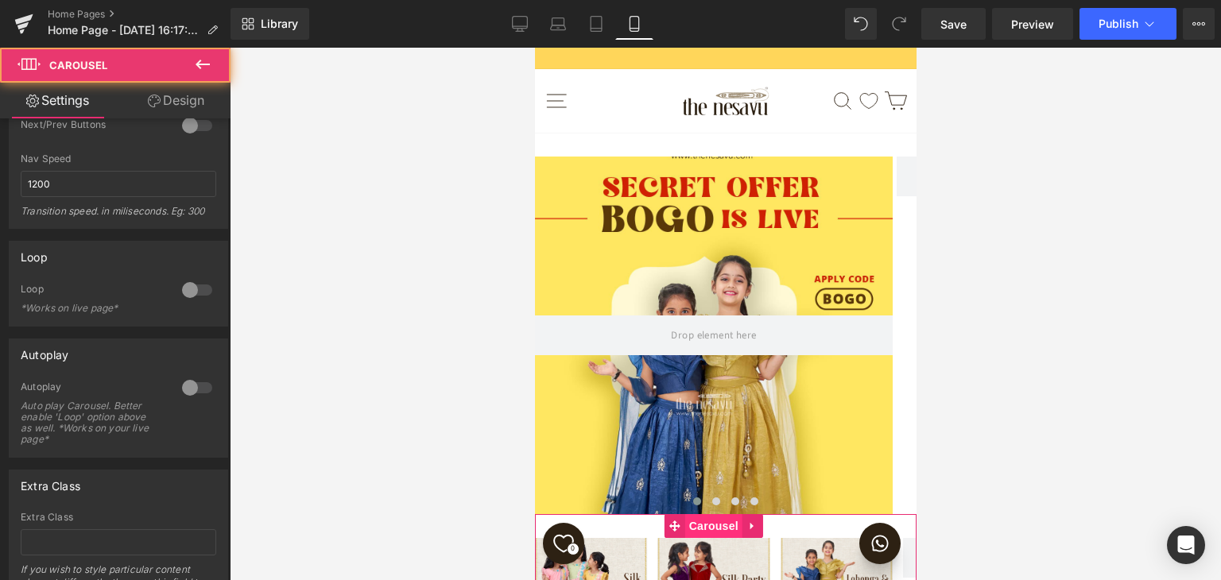
click at [713, 514] on span "Carousel" at bounding box center [713, 526] width 57 height 24
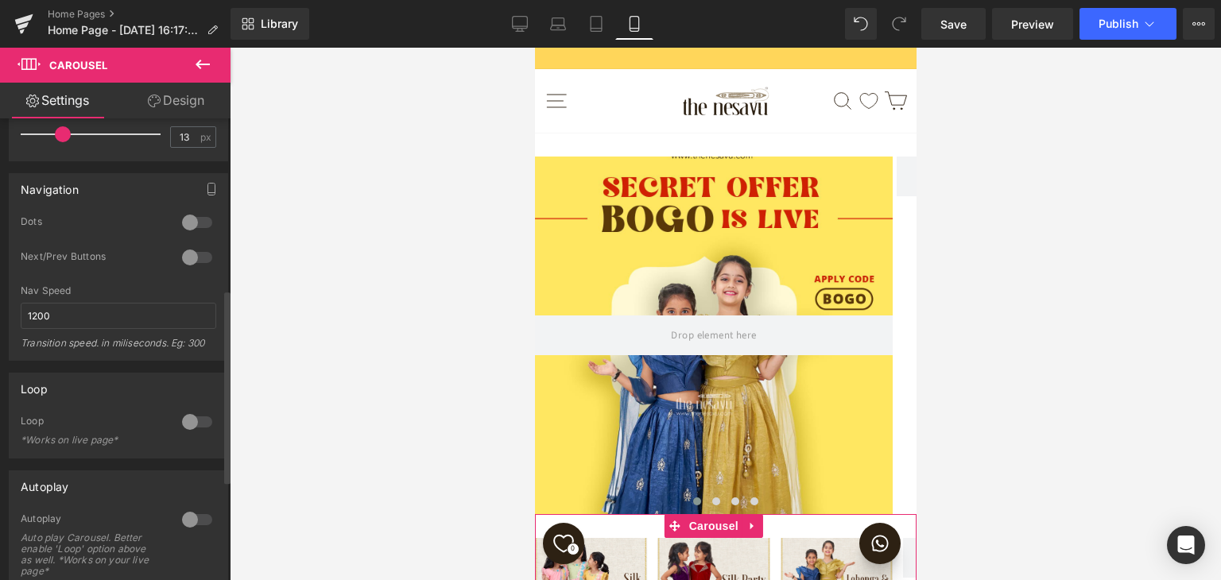
scroll to position [398, 0]
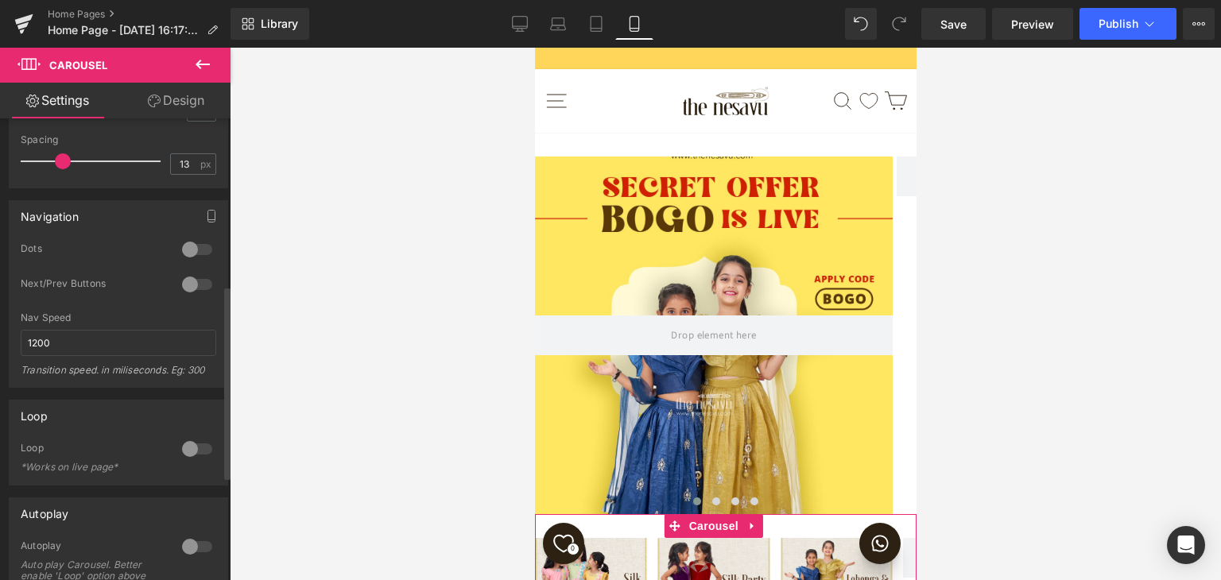
click at [197, 239] on div at bounding box center [197, 249] width 38 height 25
click at [834, 530] on span at bounding box center [836, 558] width 56 height 57
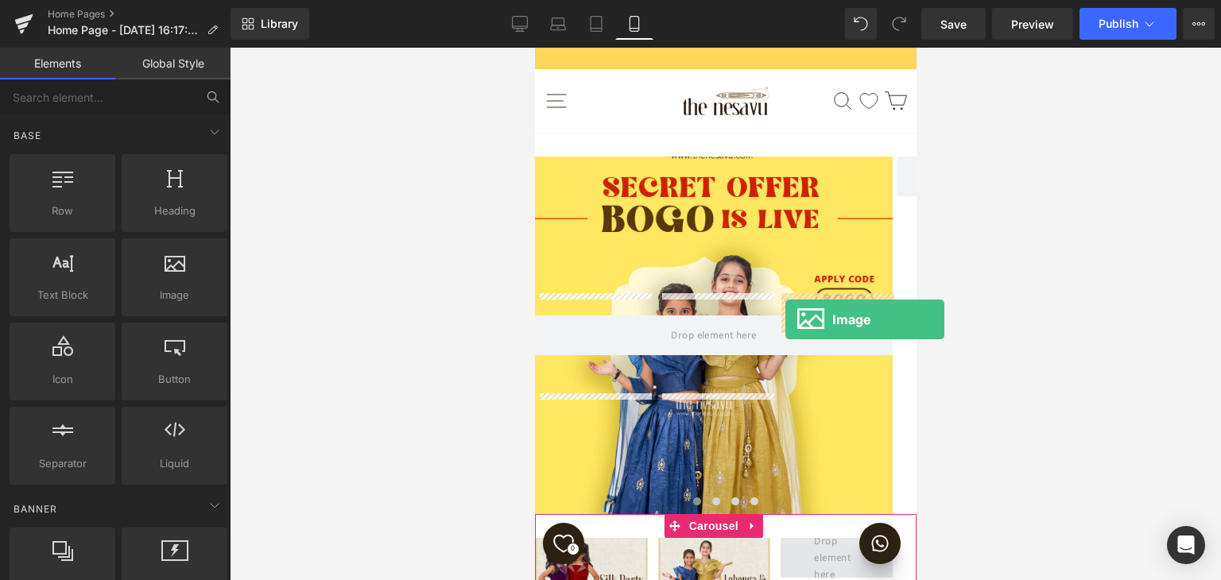
drag, startPoint x: 706, startPoint y: 342, endPoint x: 785, endPoint y: 320, distance: 81.8
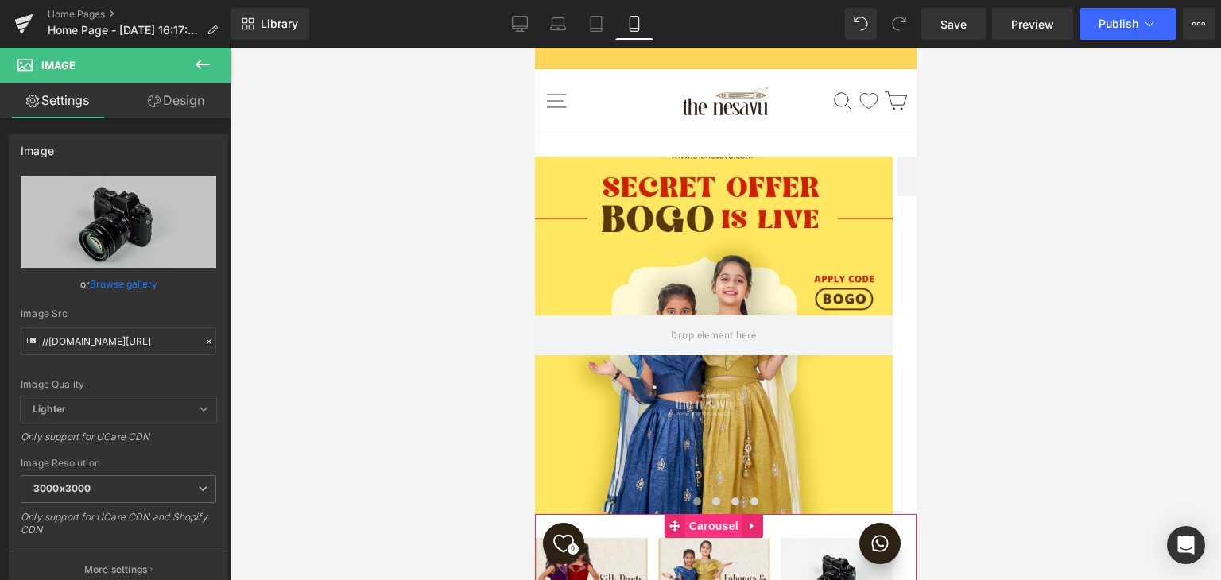
click at [716, 514] on span "Carousel" at bounding box center [713, 526] width 57 height 24
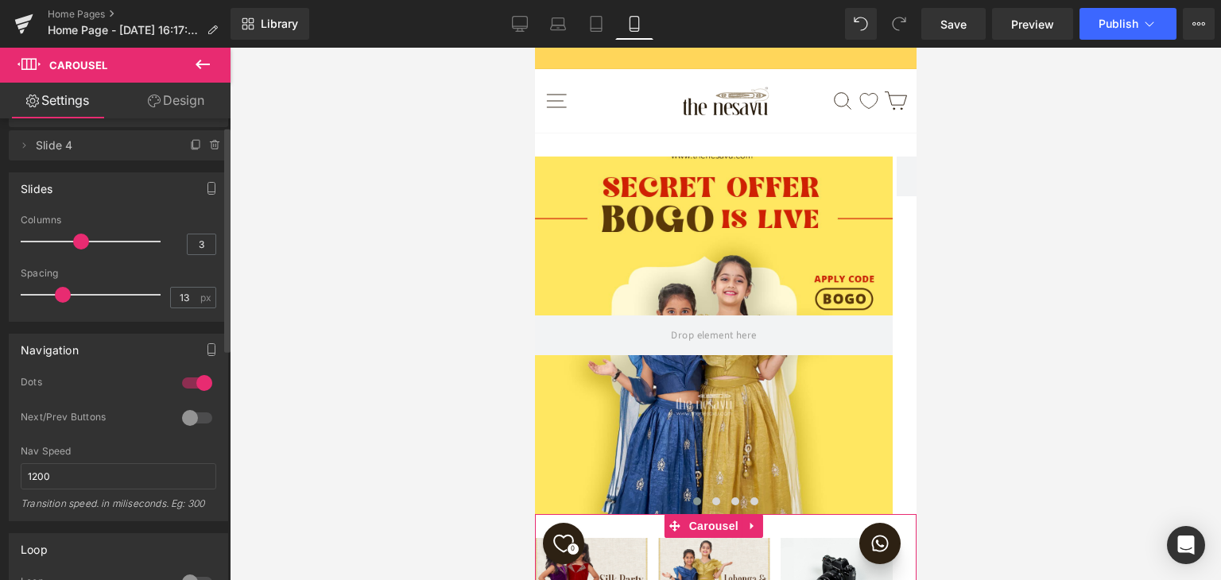
scroll to position [0, 0]
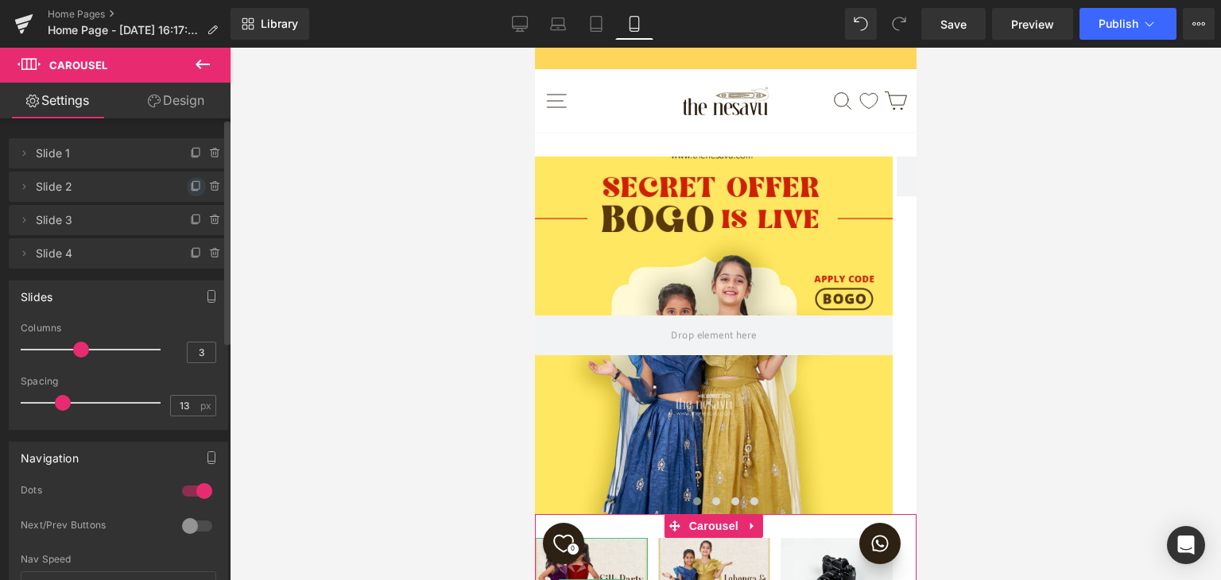
click at [193, 188] on icon at bounding box center [196, 185] width 6 height 8
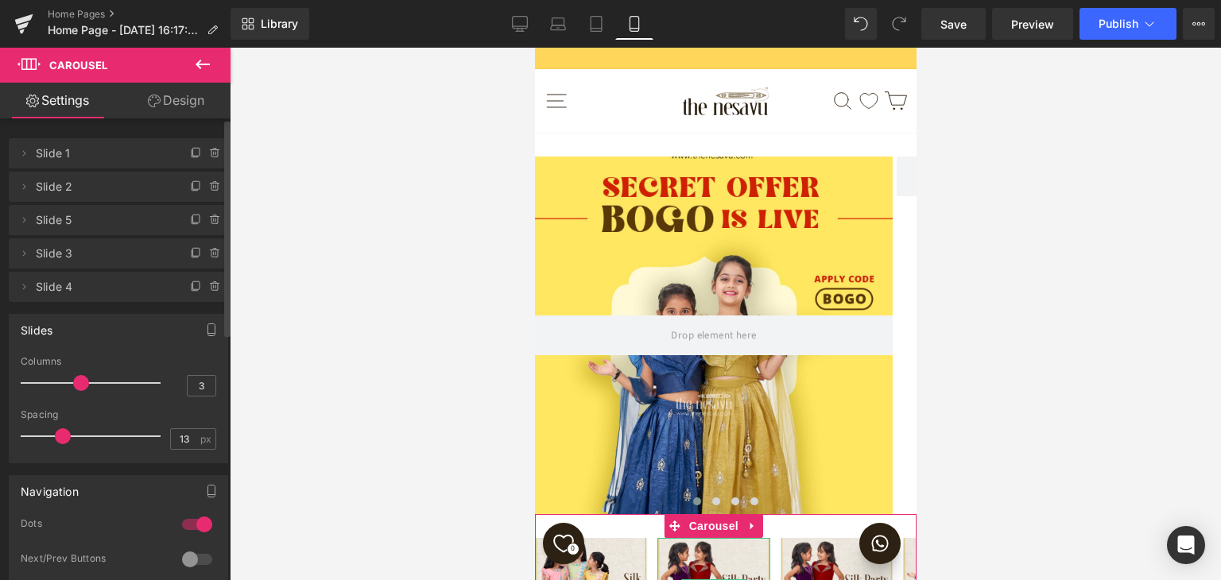
click at [193, 188] on icon at bounding box center [196, 185] width 6 height 8
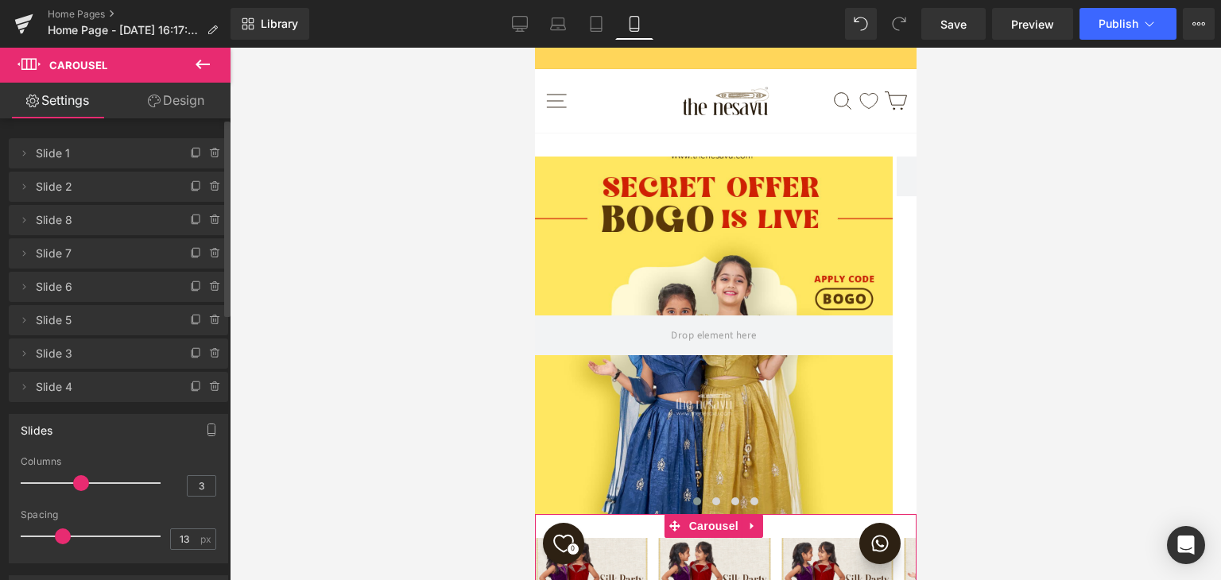
click at [732, 514] on span "Carousel" at bounding box center [713, 526] width 57 height 24
click at [720, 514] on span "Carousel" at bounding box center [713, 526] width 57 height 24
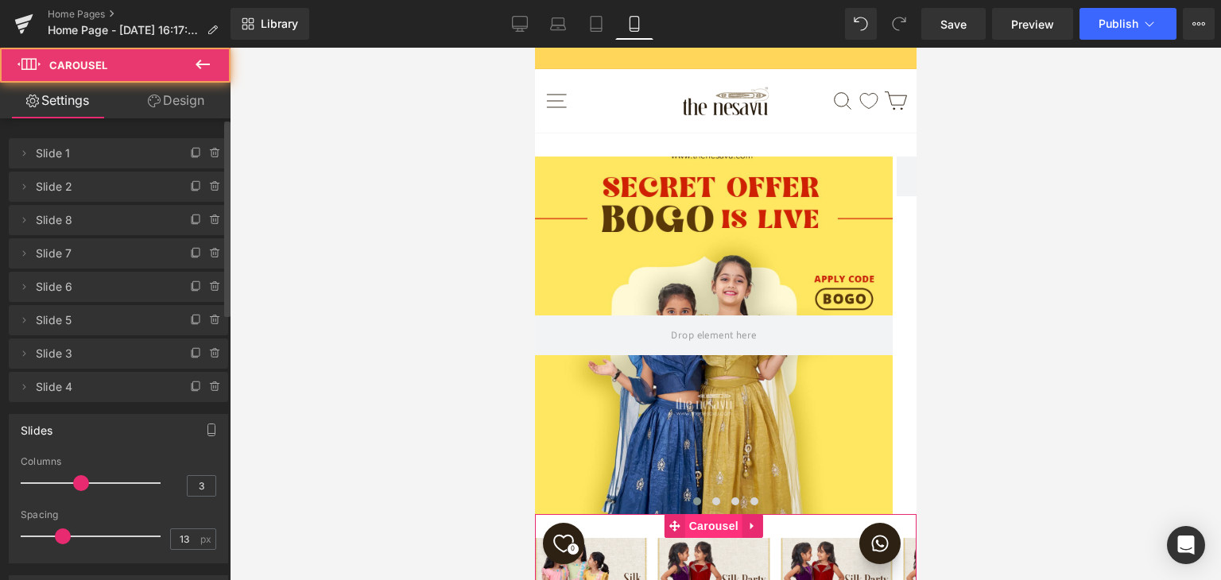
click at [720, 514] on span "Carousel" at bounding box center [713, 526] width 57 height 24
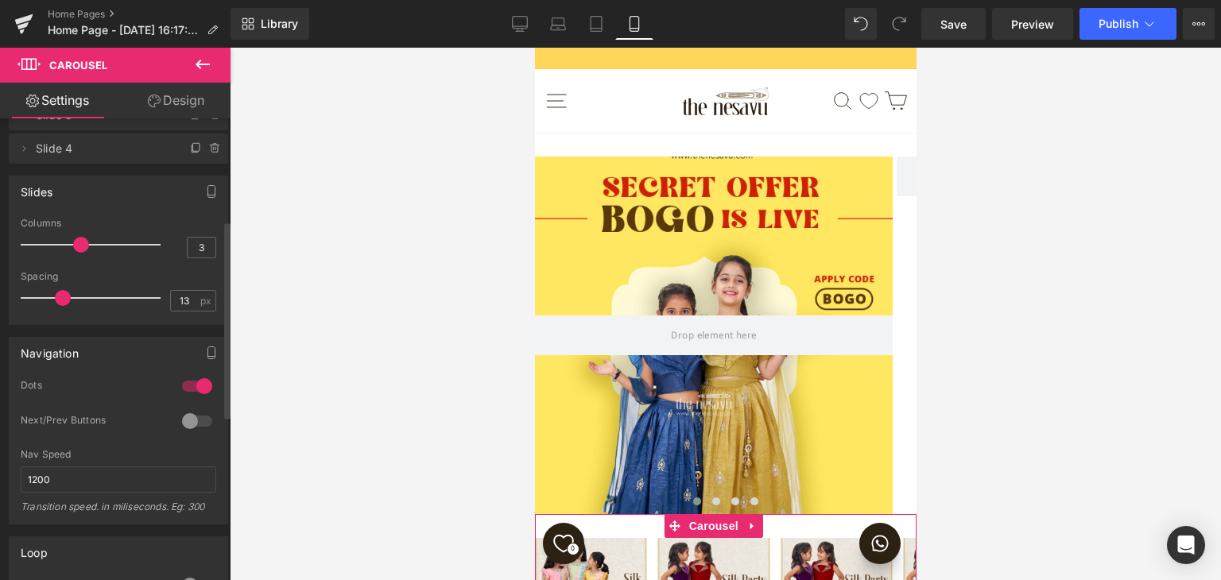
scroll to position [398, 0]
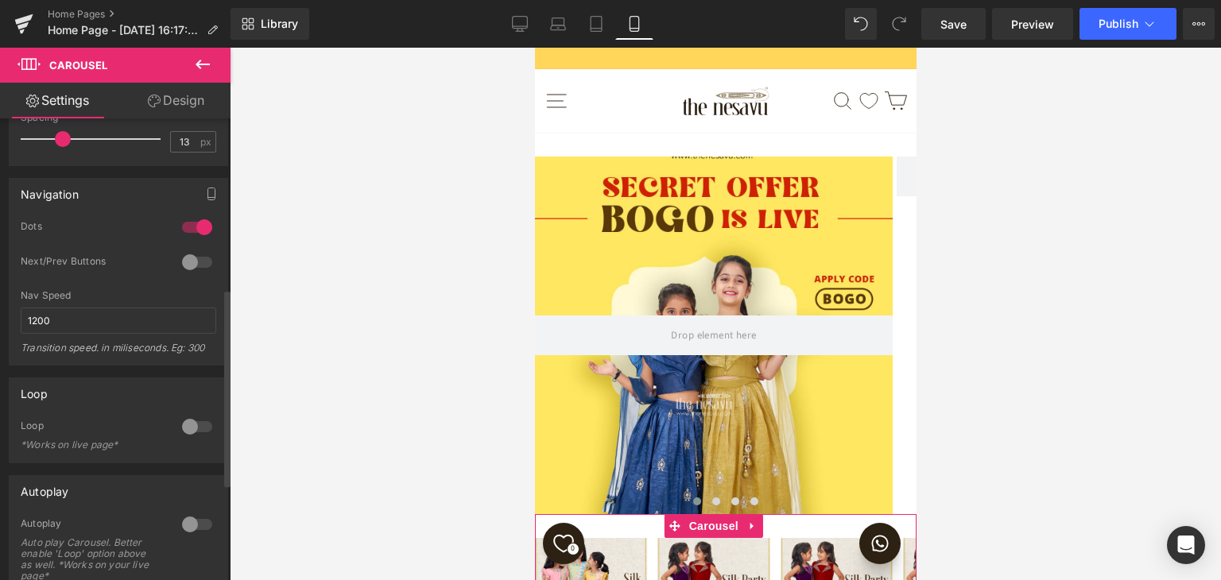
click at [192, 220] on div at bounding box center [197, 227] width 38 height 25
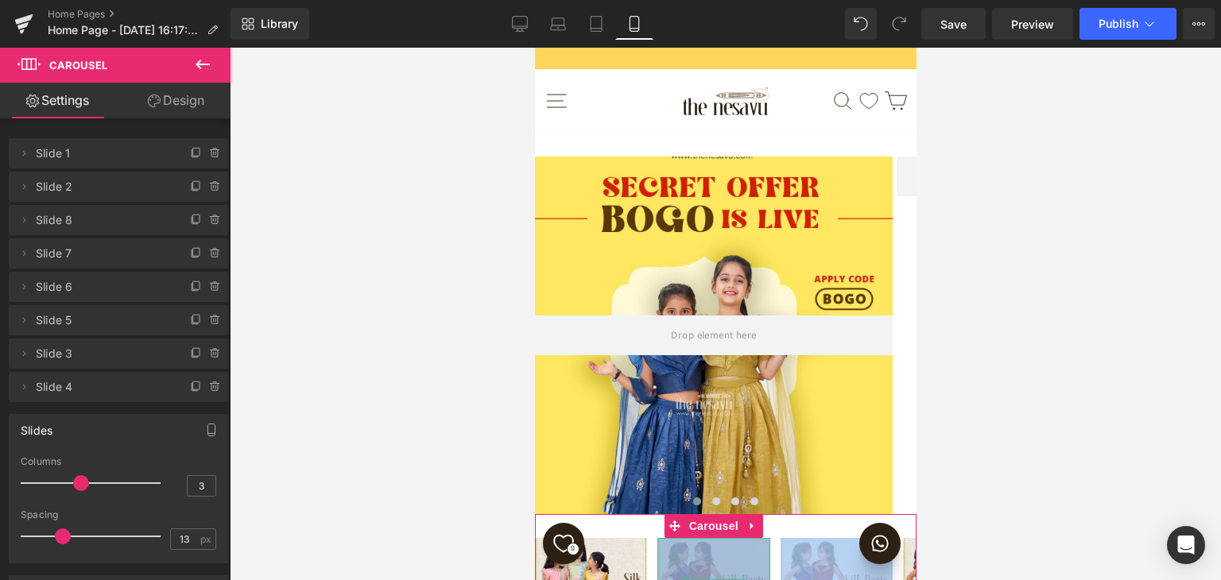
drag, startPoint x: 759, startPoint y: 334, endPoint x: 673, endPoint y: 335, distance: 85.9
click at [673, 538] on div "Image Image Image Image Image Image Image Image" at bounding box center [1025, 588] width 982 height 100
click at [813, 580] on icon at bounding box center [811, 588] width 9 height 9
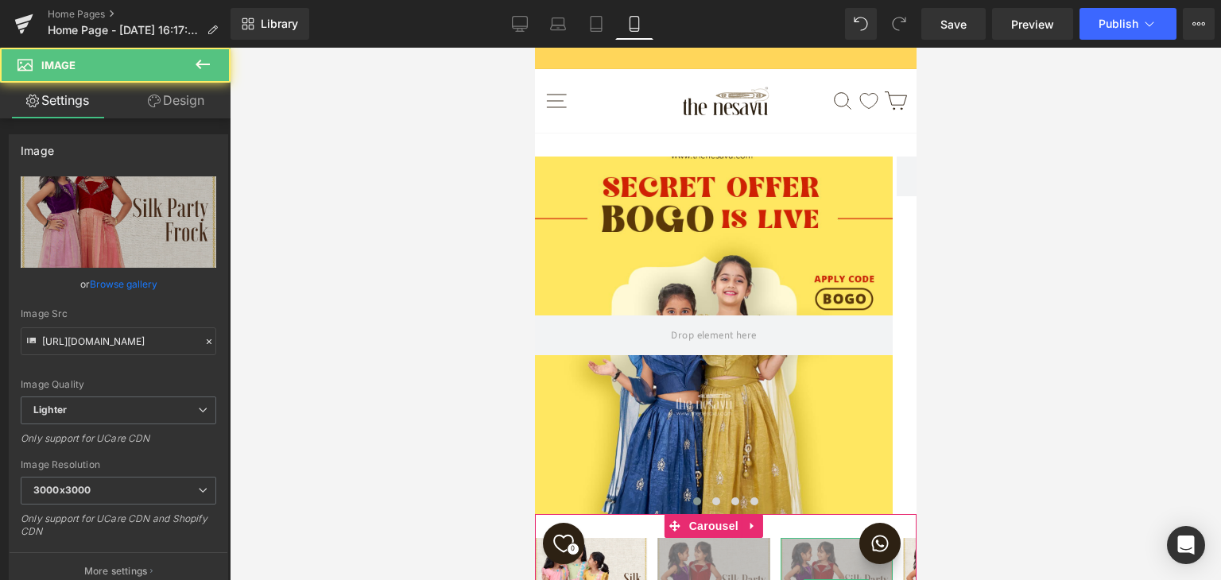
click at [992, 374] on div at bounding box center [726, 314] width 992 height 533
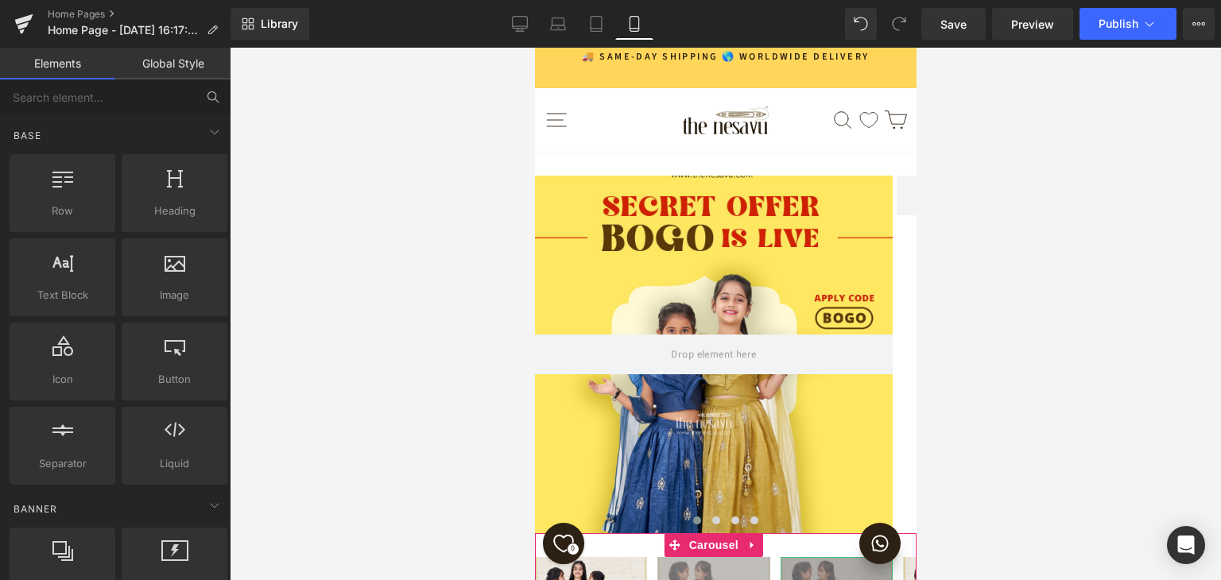
scroll to position [0, 0]
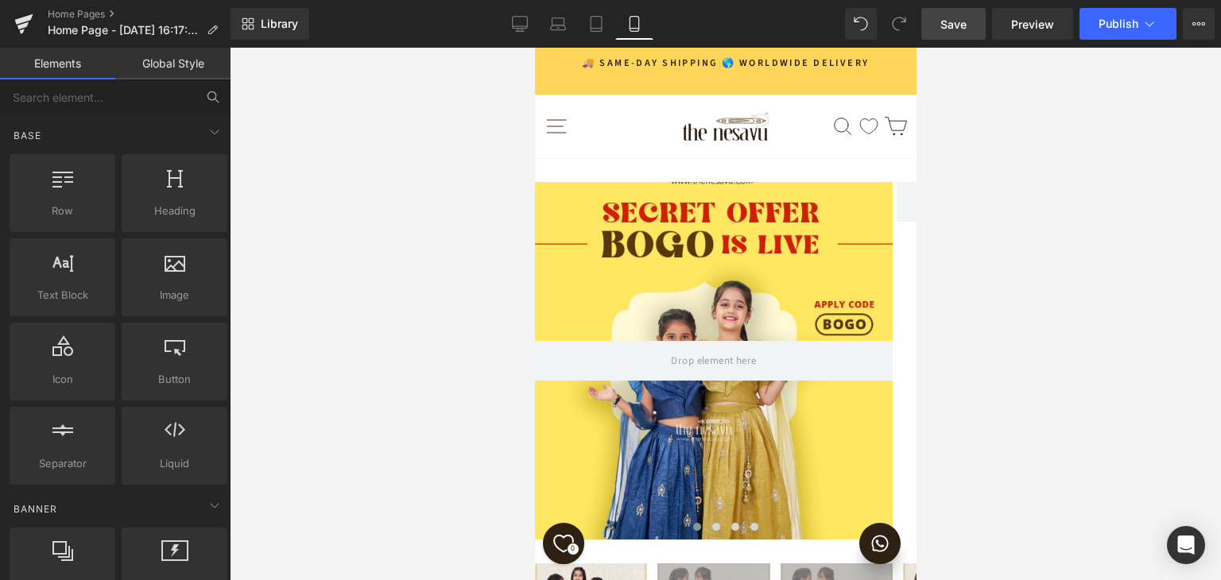
click at [957, 26] on span "Save" at bounding box center [954, 24] width 26 height 17
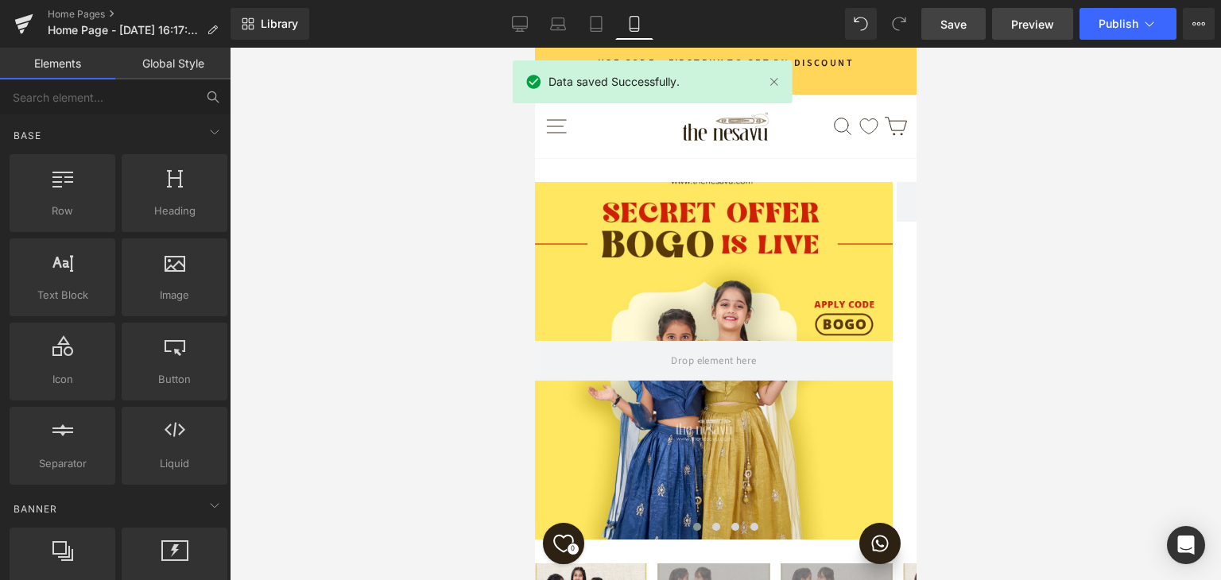
click at [1027, 20] on span "Preview" at bounding box center [1032, 24] width 43 height 17
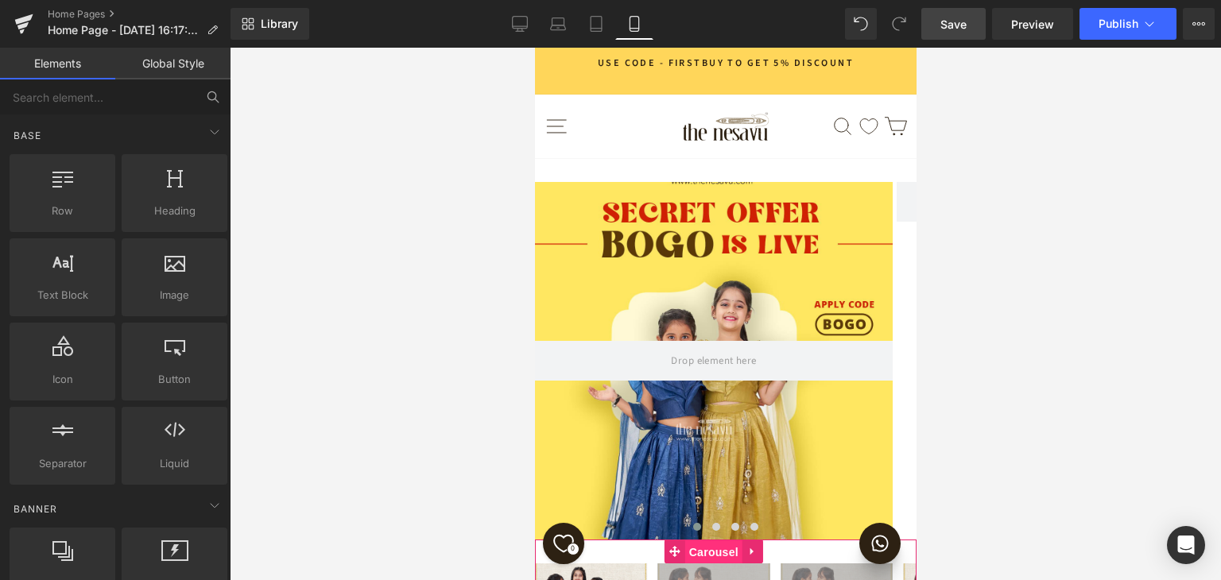
click at [728, 541] on span "Carousel" at bounding box center [713, 553] width 57 height 24
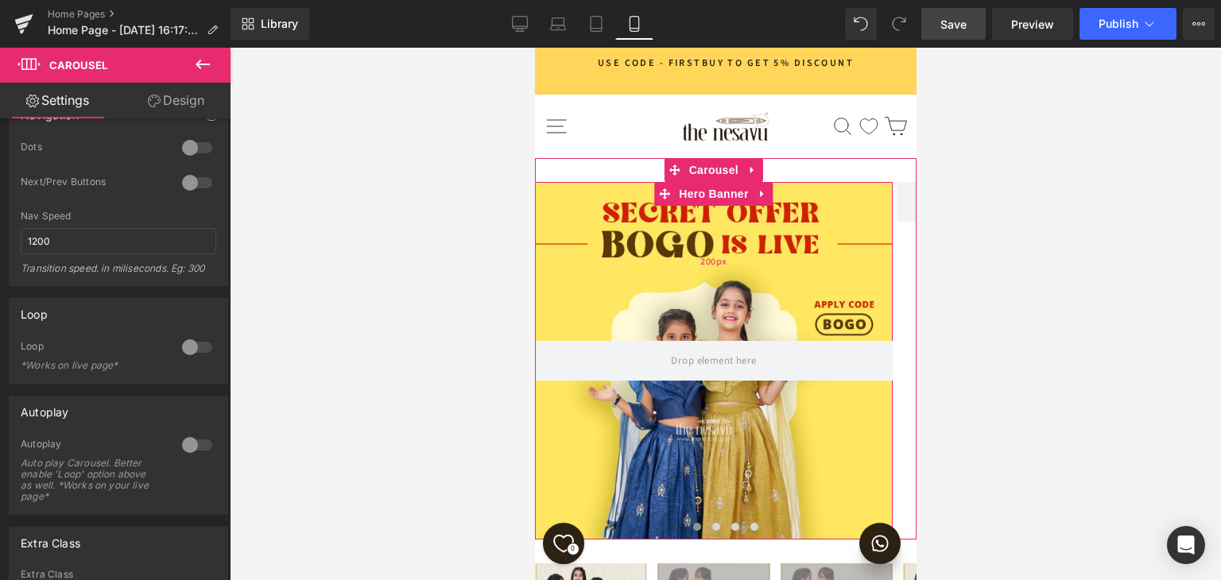
scroll to position [318, 0]
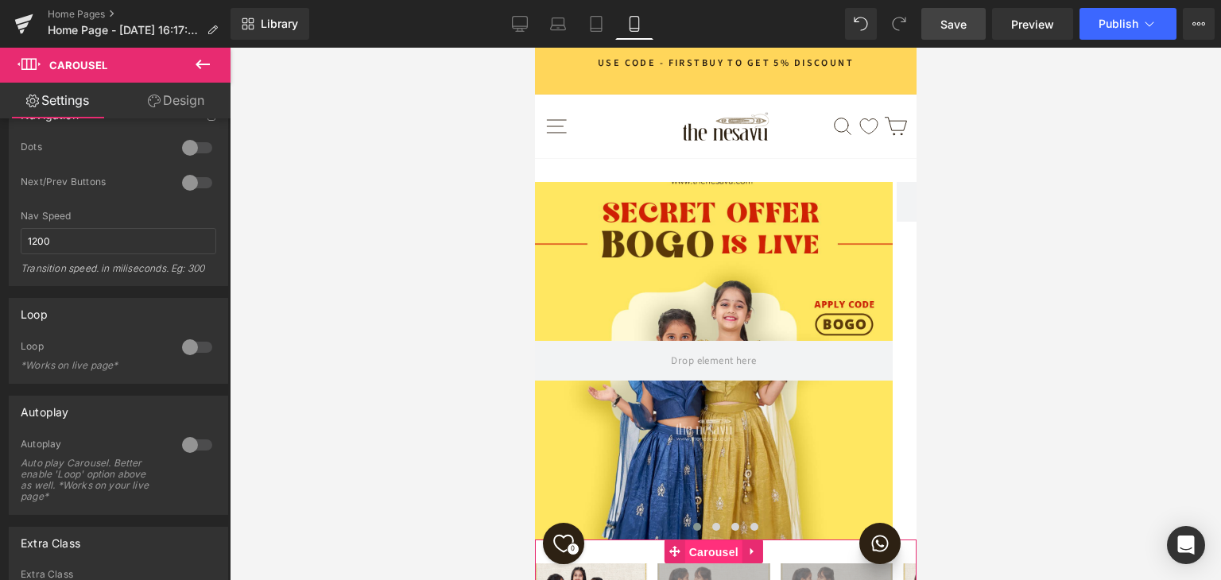
click at [708, 541] on span "Carousel" at bounding box center [713, 553] width 57 height 24
click at [726, 541] on span "Carousel" at bounding box center [713, 553] width 57 height 24
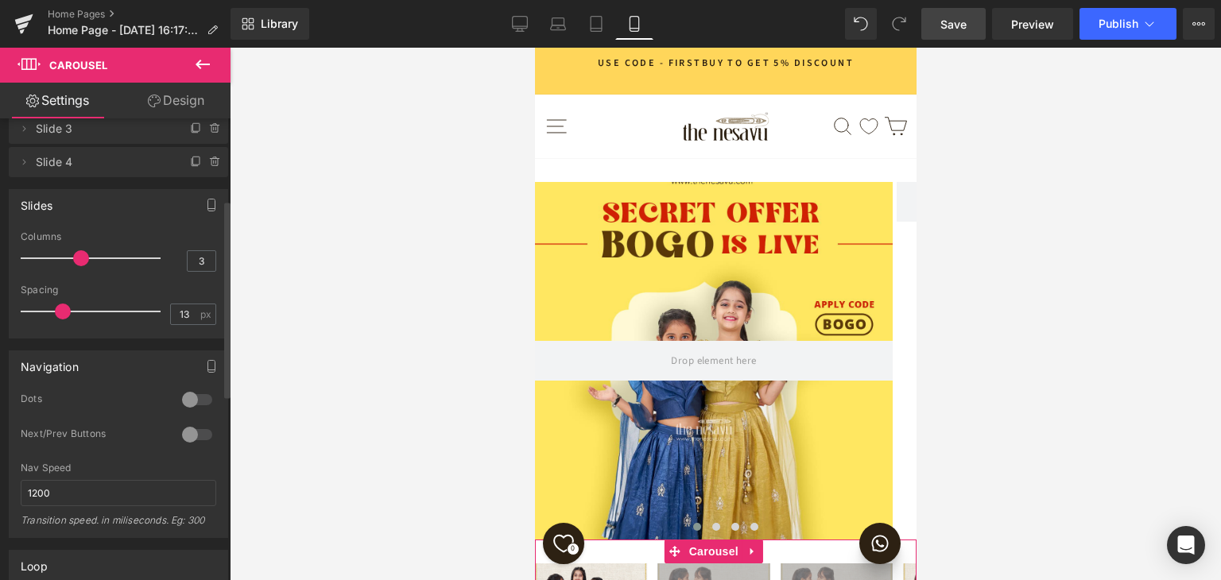
scroll to position [0, 0]
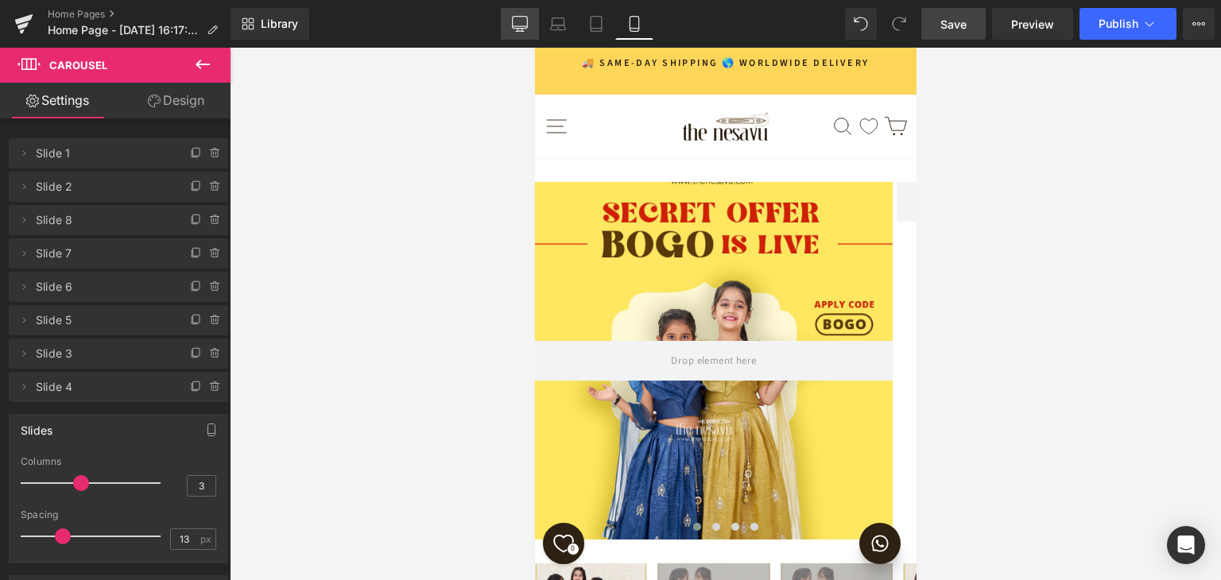
click at [524, 26] on icon at bounding box center [520, 26] width 15 height 0
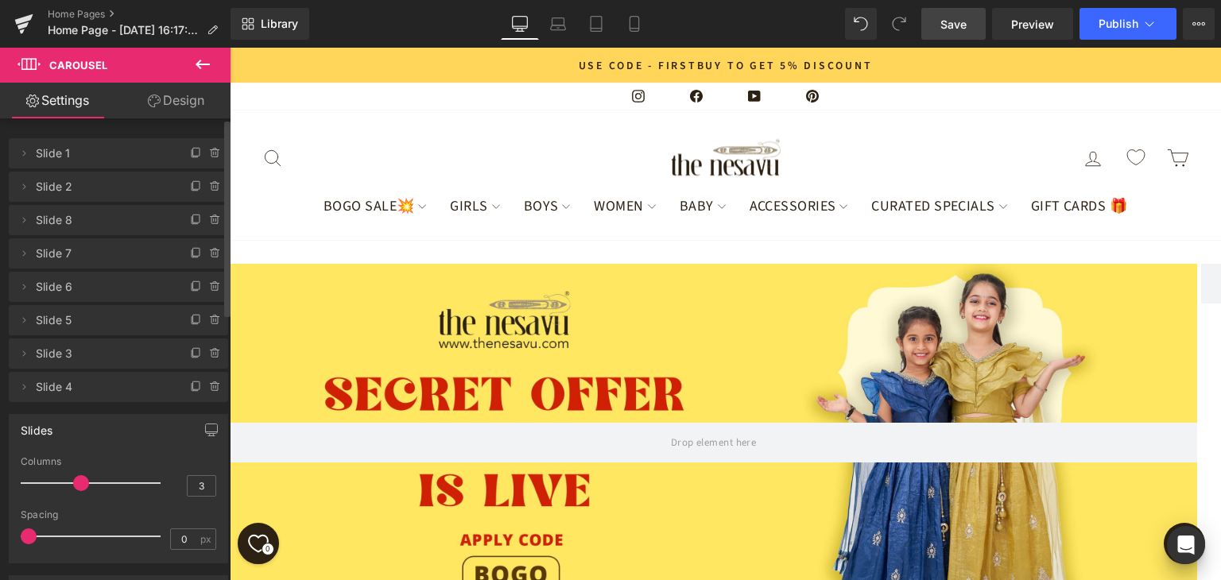
click at [25, 538] on span at bounding box center [29, 537] width 16 height 16
drag, startPoint x: 56, startPoint y: 535, endPoint x: 83, endPoint y: 532, distance: 26.4
click at [83, 532] on span at bounding box center [87, 537] width 16 height 16
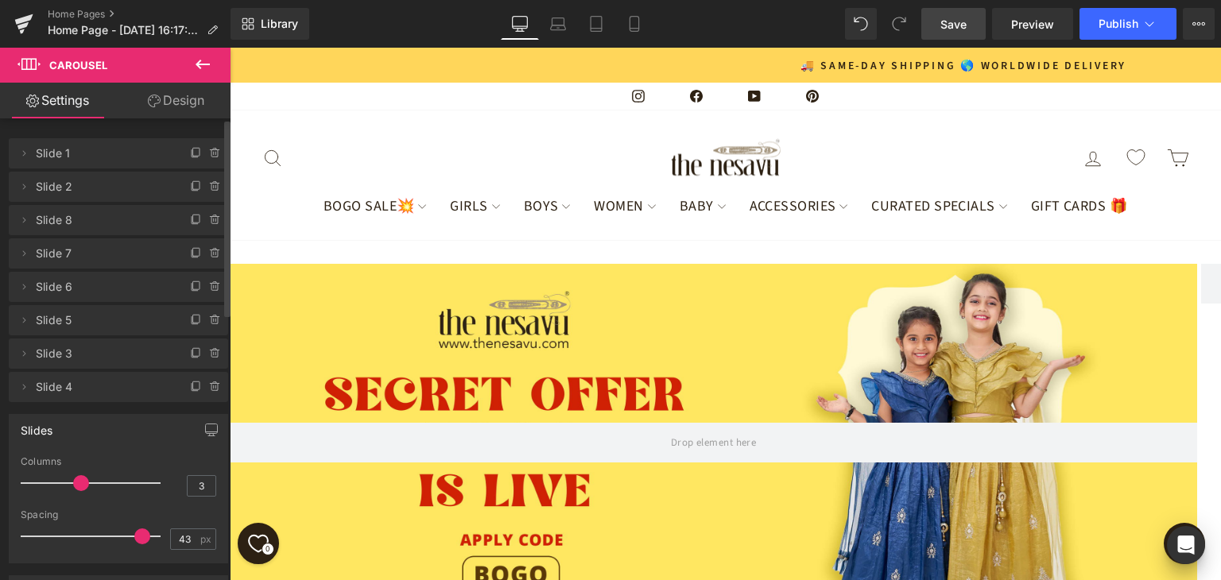
drag, startPoint x: 85, startPoint y: 537, endPoint x: 137, endPoint y: 538, distance: 51.7
click at [137, 538] on span at bounding box center [142, 537] width 16 height 16
type input "50"
click at [159, 539] on div at bounding box center [95, 537] width 132 height 32
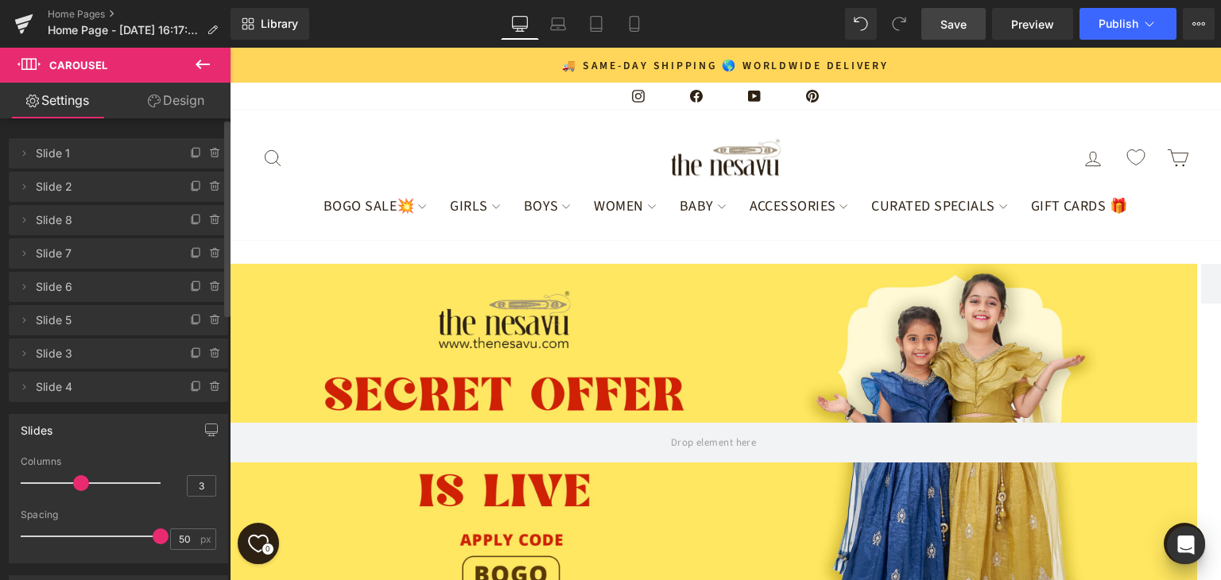
drag, startPoint x: 157, startPoint y: 542, endPoint x: 215, endPoint y: 539, distance: 58.9
click at [204, 540] on div "Spacing 50 px" at bounding box center [119, 536] width 196 height 53
click at [636, 20] on icon at bounding box center [635, 24] width 16 height 16
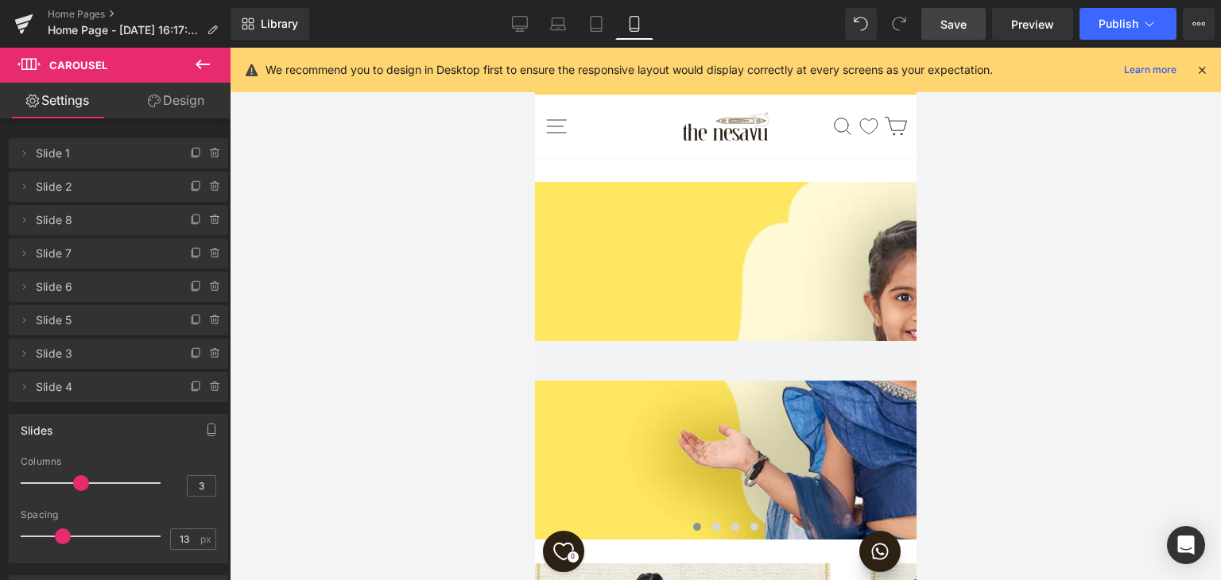
scroll to position [318, 0]
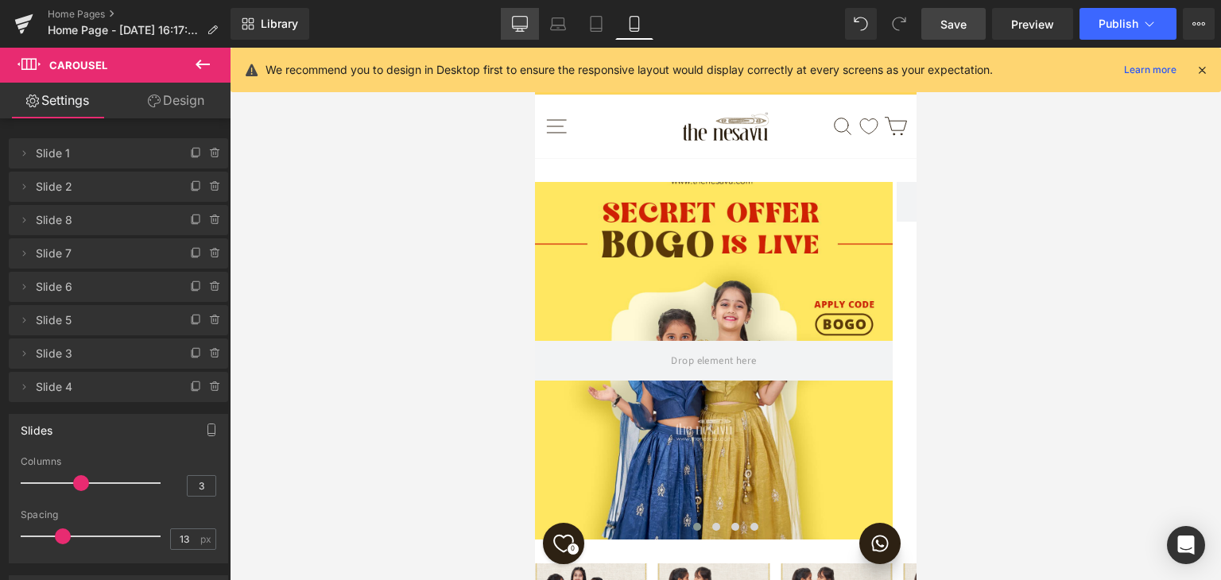
click at [524, 26] on icon at bounding box center [520, 24] width 16 height 16
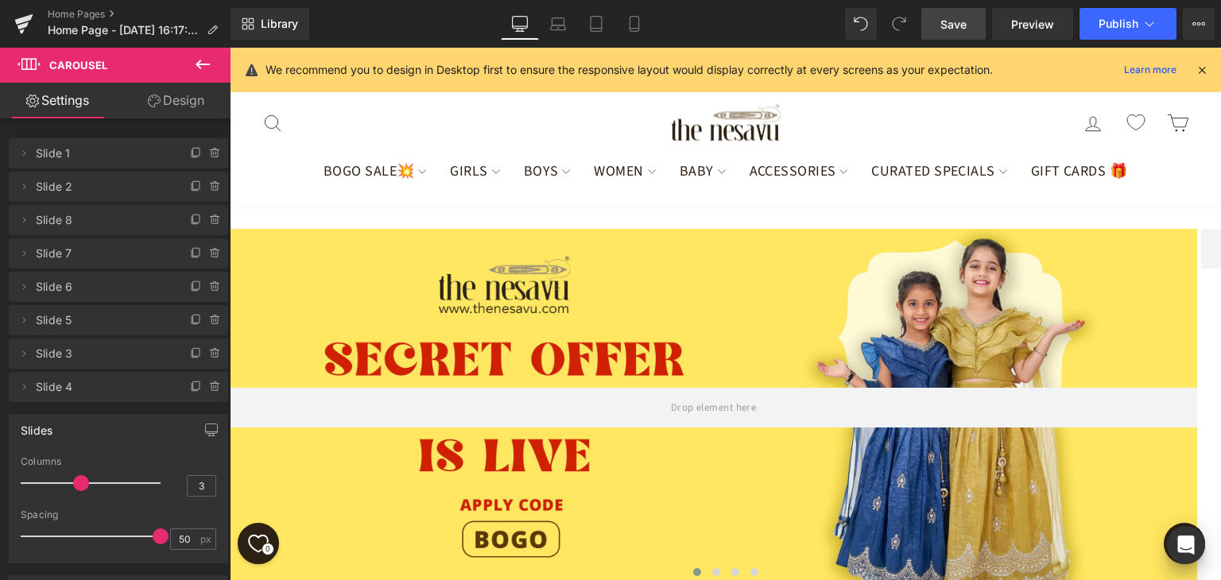
scroll to position [275, 0]
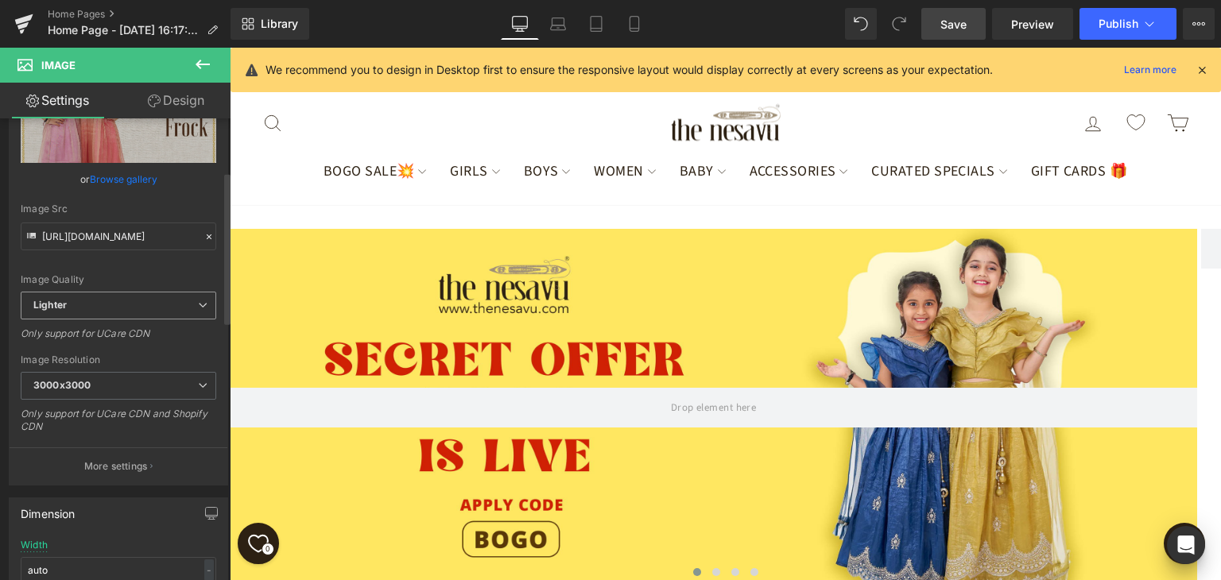
scroll to position [318, 0]
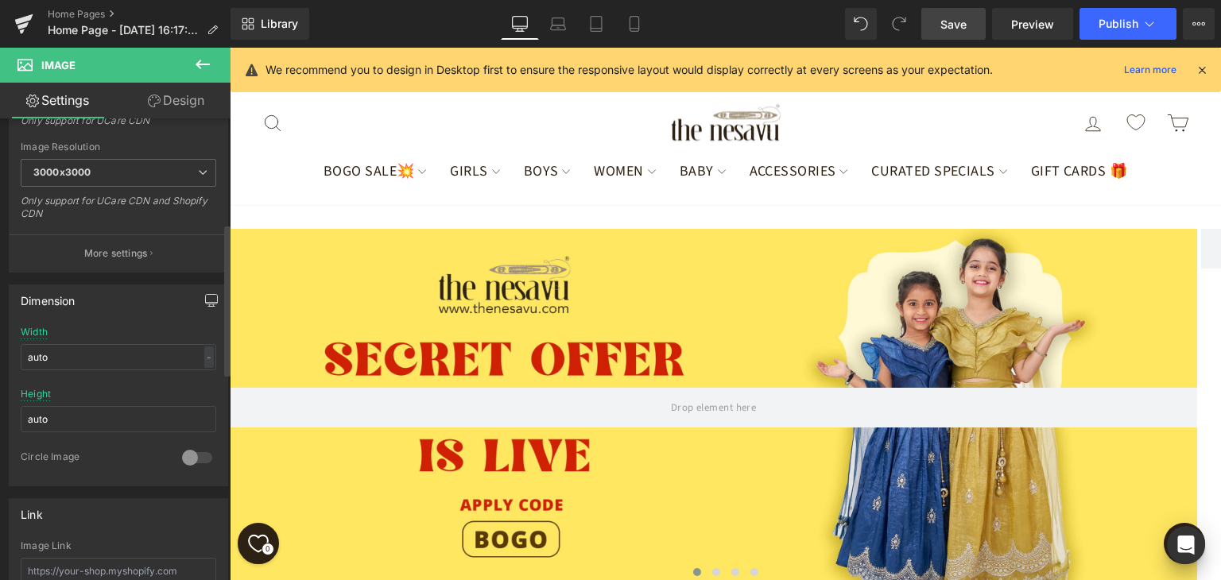
click at [210, 301] on icon "button" at bounding box center [212, 299] width 12 height 10
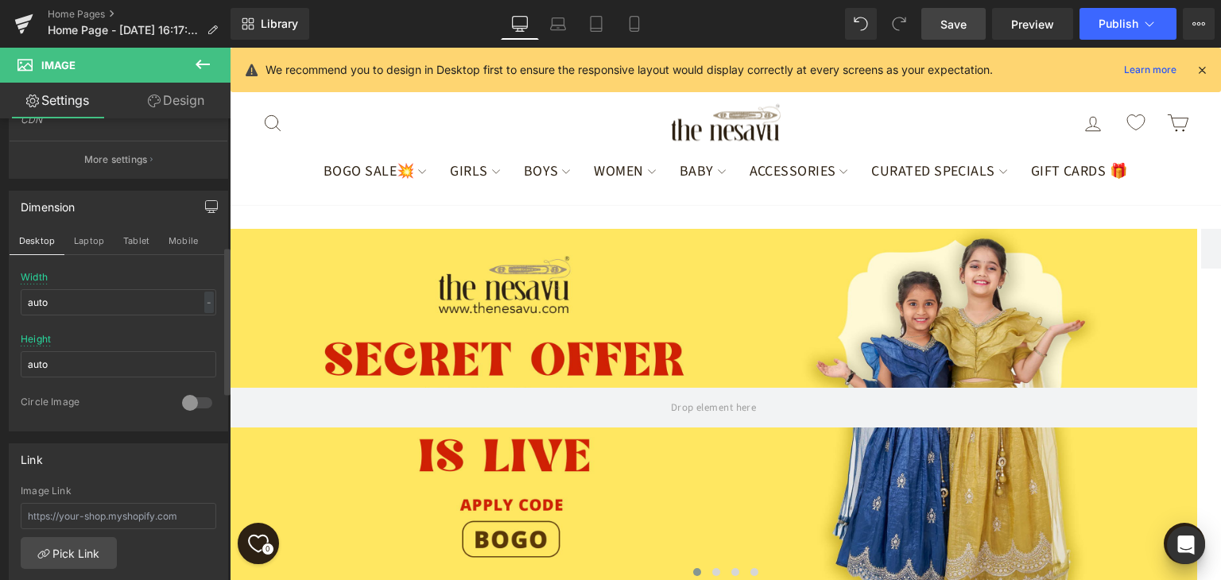
scroll to position [398, 0]
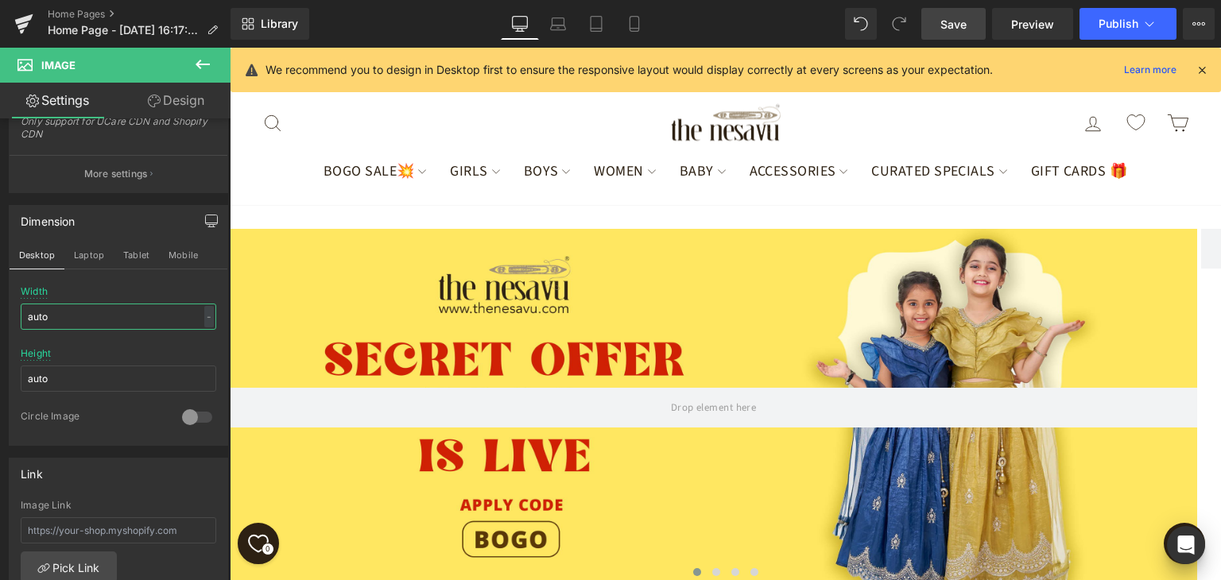
click at [118, 319] on input "auto" at bounding box center [119, 317] width 196 height 26
type input "500"
drag, startPoint x: 98, startPoint y: 374, endPoint x: 0, endPoint y: 370, distance: 97.9
click at [0, 370] on div "Dimension Desktop Laptop Tablet Mobile 500px Width 500 px % px auto Height auto…" at bounding box center [119, 319] width 238 height 253
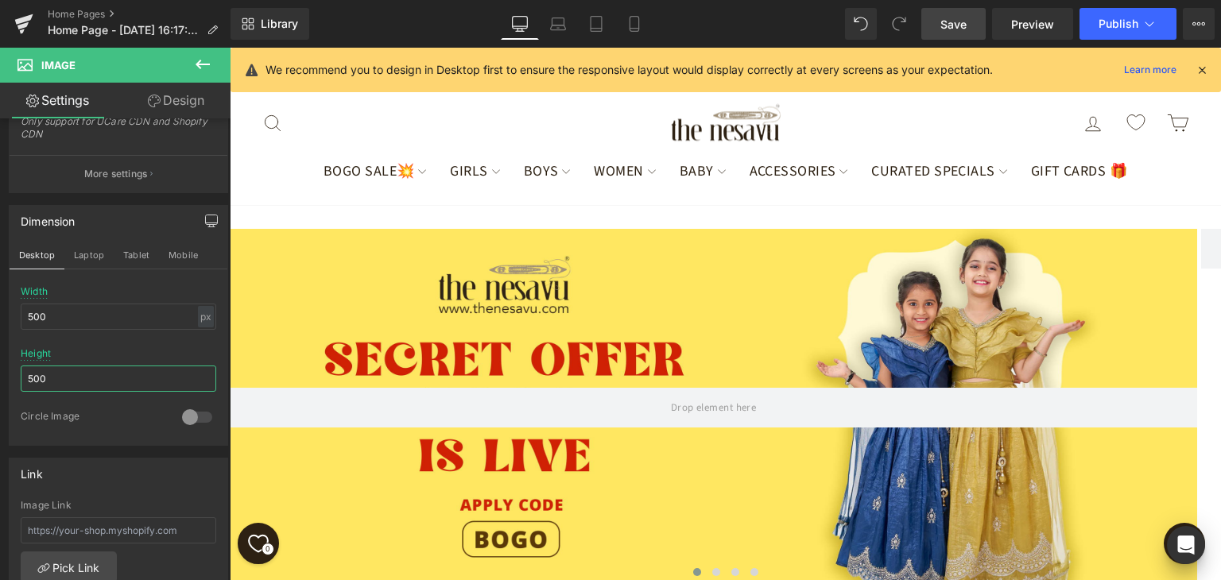
scroll to position [593, 0]
type input "500"
click at [167, 348] on div "Height 500" at bounding box center [119, 379] width 196 height 62
drag, startPoint x: 106, startPoint y: 299, endPoint x: 105, endPoint y: 309, distance: 10.4
click at [106, 301] on div "Width 500 px % px" at bounding box center [119, 317] width 196 height 62
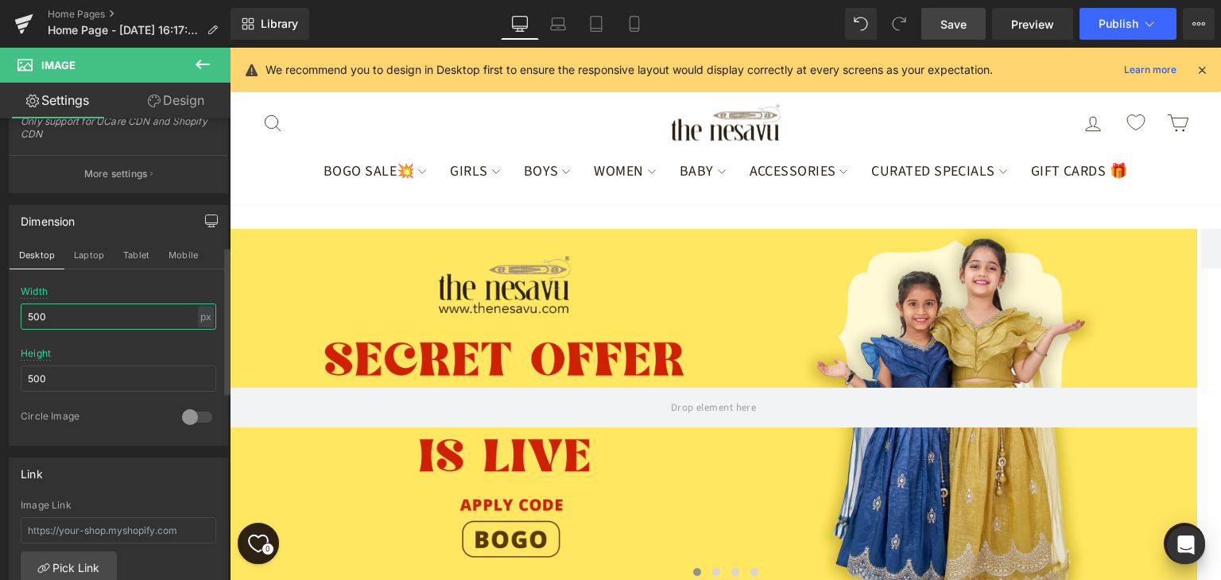
click at [105, 312] on input "500" at bounding box center [119, 317] width 196 height 26
type input "250"
click at [62, 373] on input "500" at bounding box center [119, 379] width 196 height 26
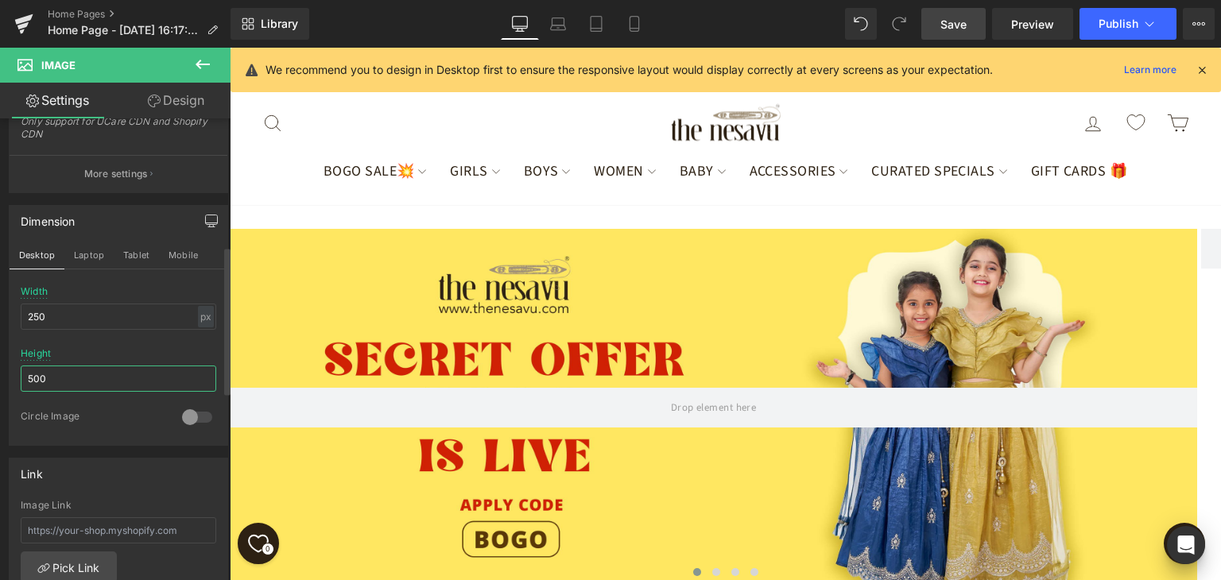
drag, startPoint x: 62, startPoint y: 373, endPoint x: 16, endPoint y: 373, distance: 46.1
click at [16, 373] on div "250px Width 250 px % px 500px Height 500 0 Circle Image" at bounding box center [119, 365] width 218 height 159
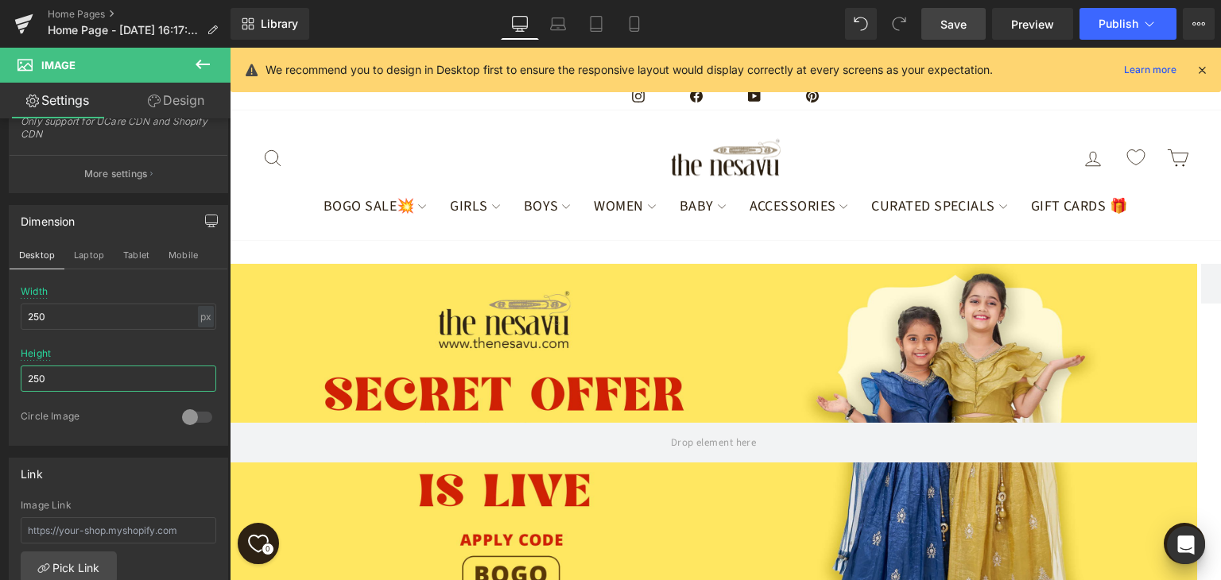
scroll to position [435, 0]
type input "2"
type input "auto"
drag, startPoint x: 91, startPoint y: 317, endPoint x: 22, endPoint y: 320, distance: 68.4
click at [22, 320] on input "250" at bounding box center [119, 317] width 196 height 26
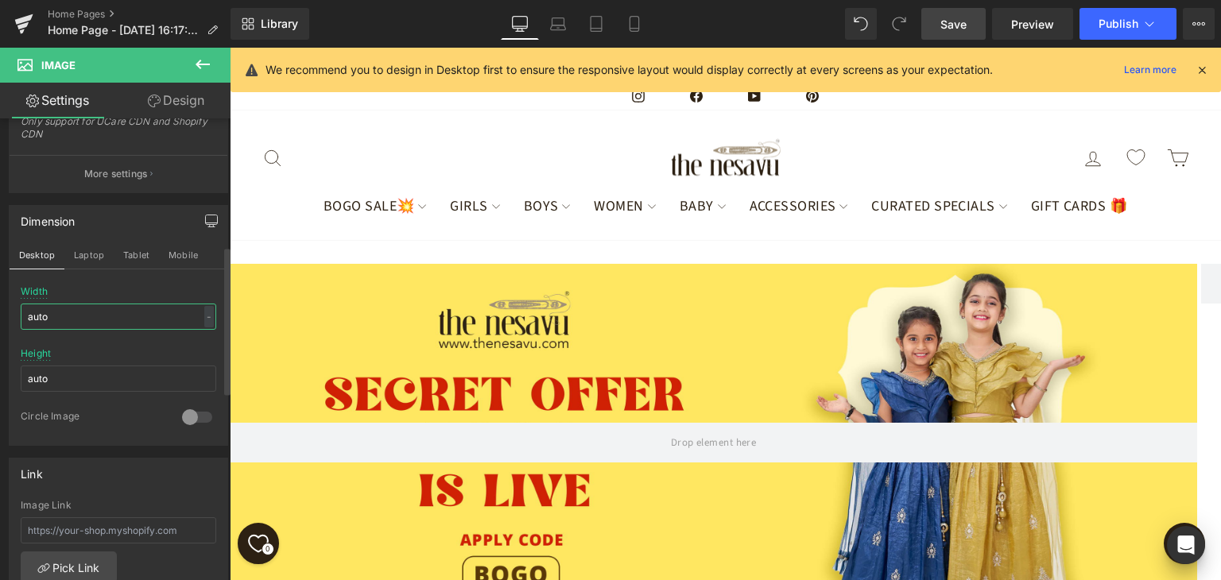
type input "auto"
click at [136, 348] on div "Height auto" at bounding box center [119, 379] width 196 height 62
click at [974, 26] on link "Save" at bounding box center [954, 24] width 64 height 32
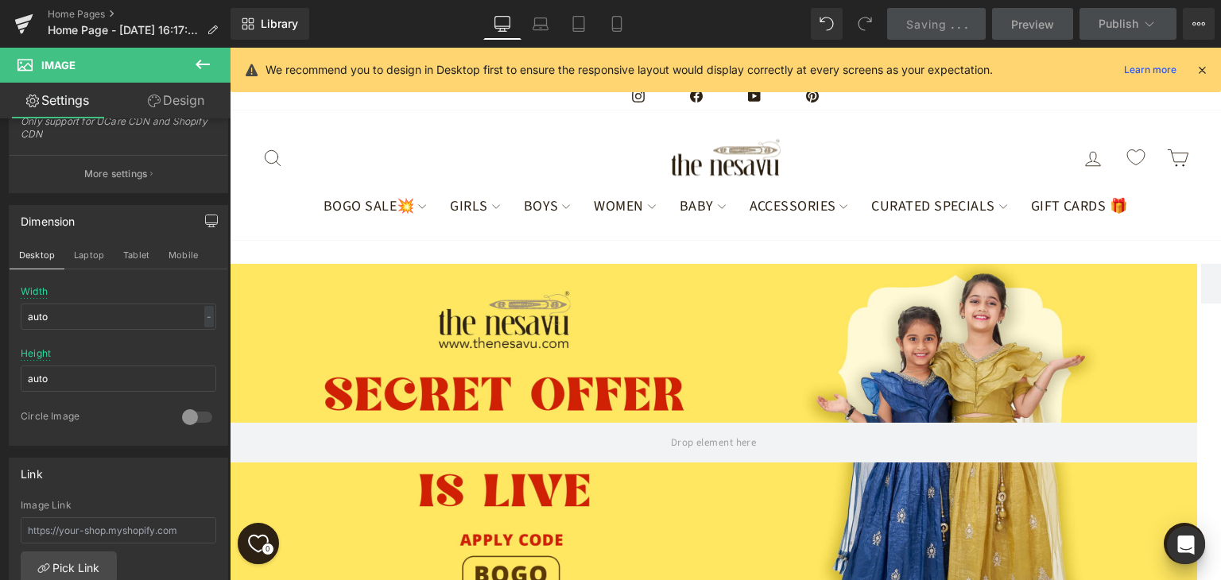
click at [1014, 28] on span "Preview" at bounding box center [1032, 24] width 43 height 17
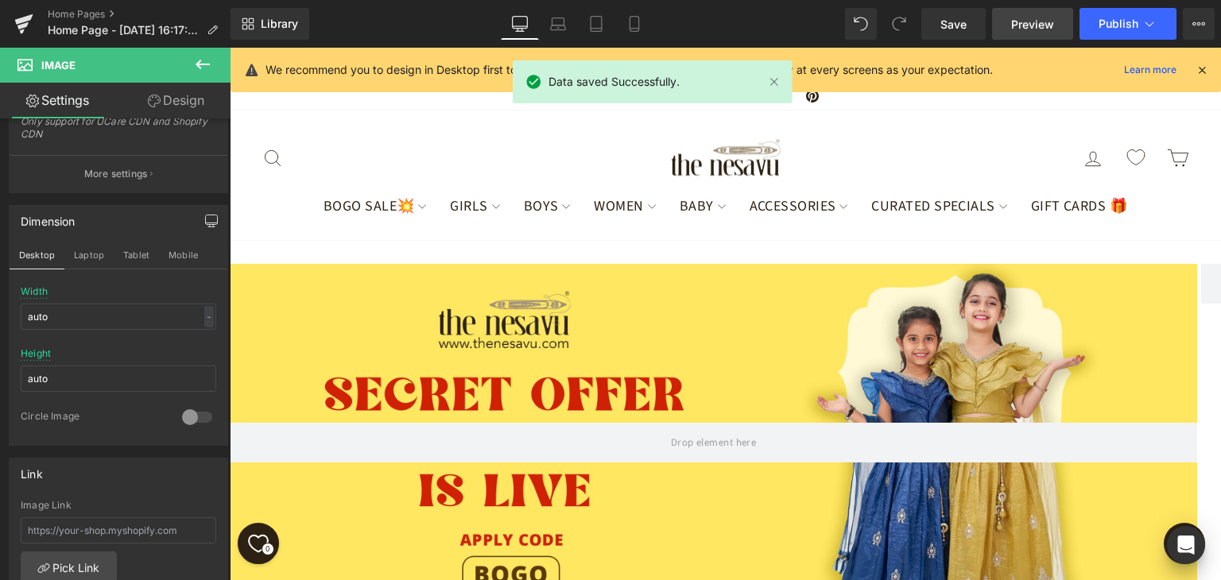
click at [1014, 28] on span "Preview" at bounding box center [1032, 24] width 43 height 17
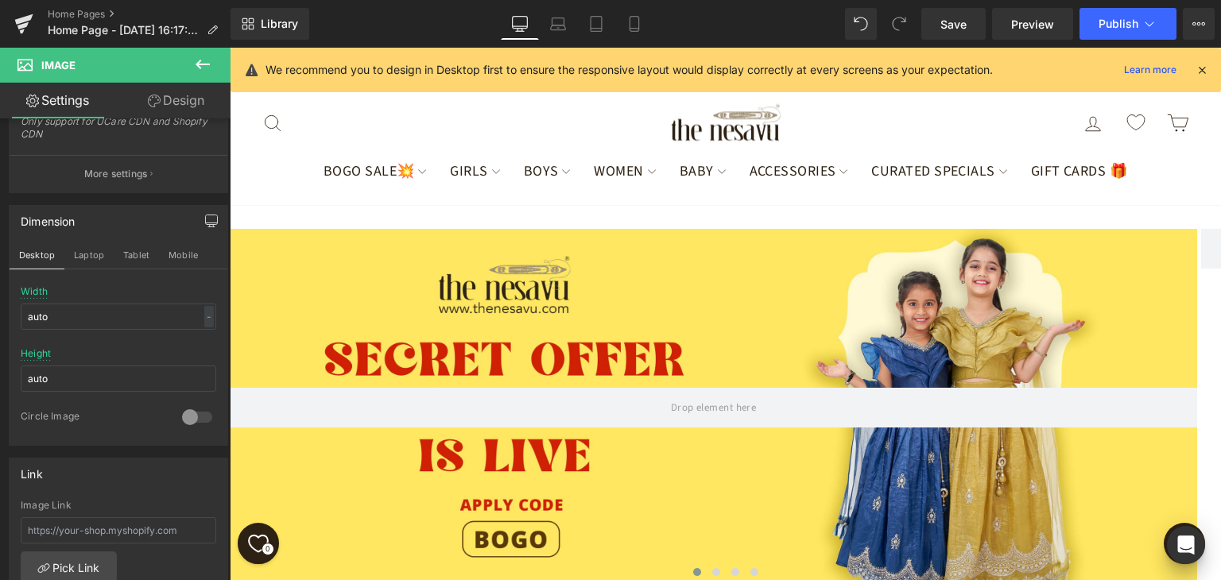
scroll to position [514, 0]
click at [181, 407] on div at bounding box center [197, 417] width 38 height 25
click at [200, 416] on div at bounding box center [197, 417] width 38 height 25
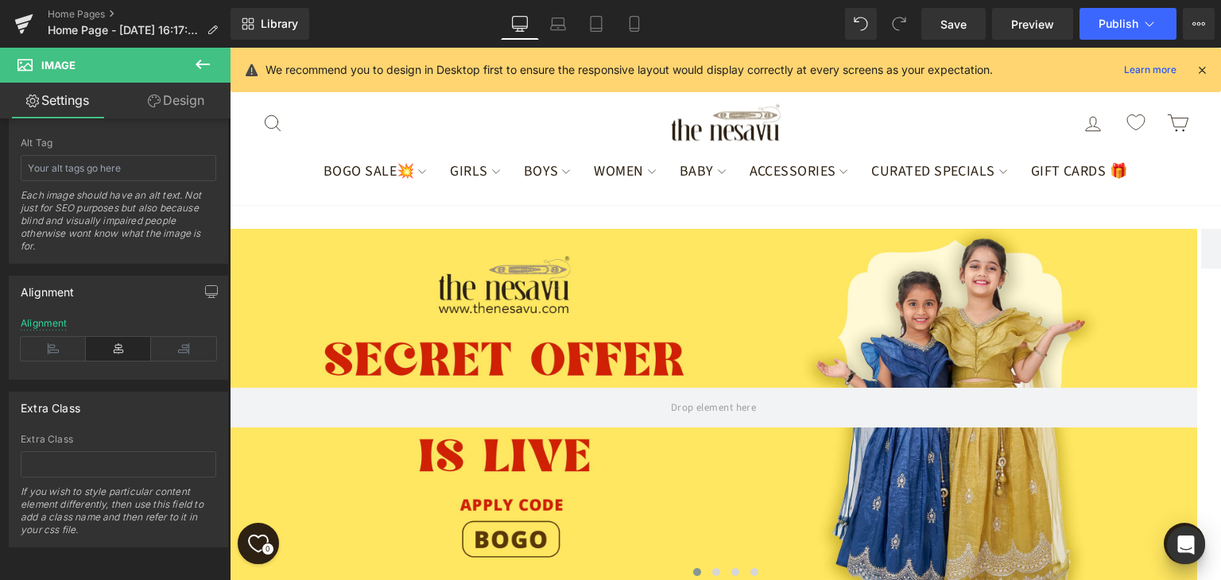
scroll to position [0, 0]
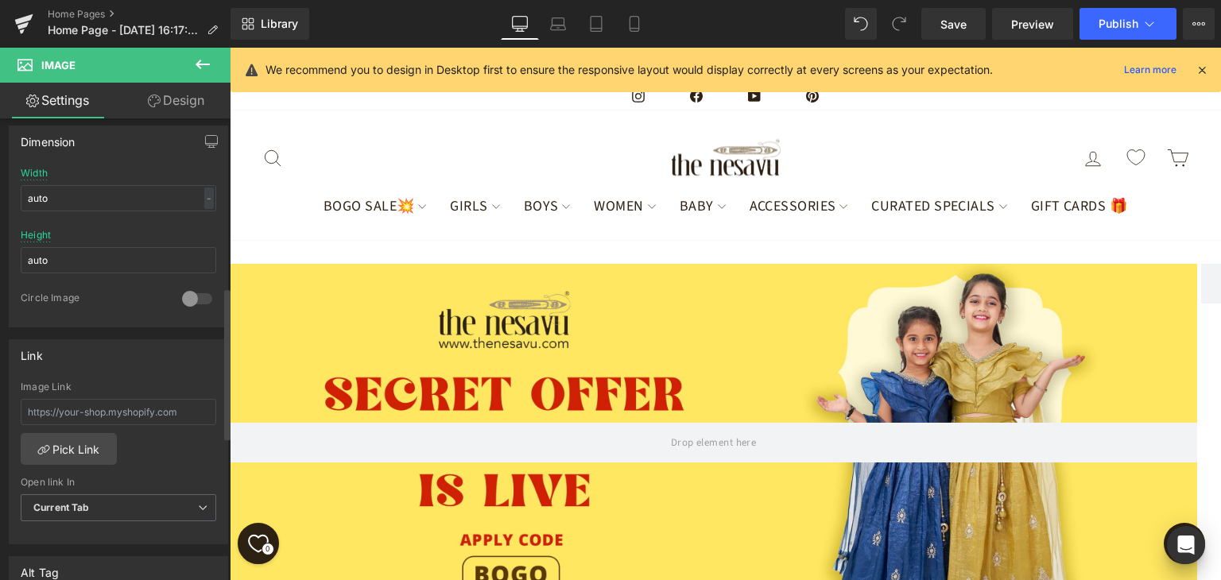
scroll to position [716, 0]
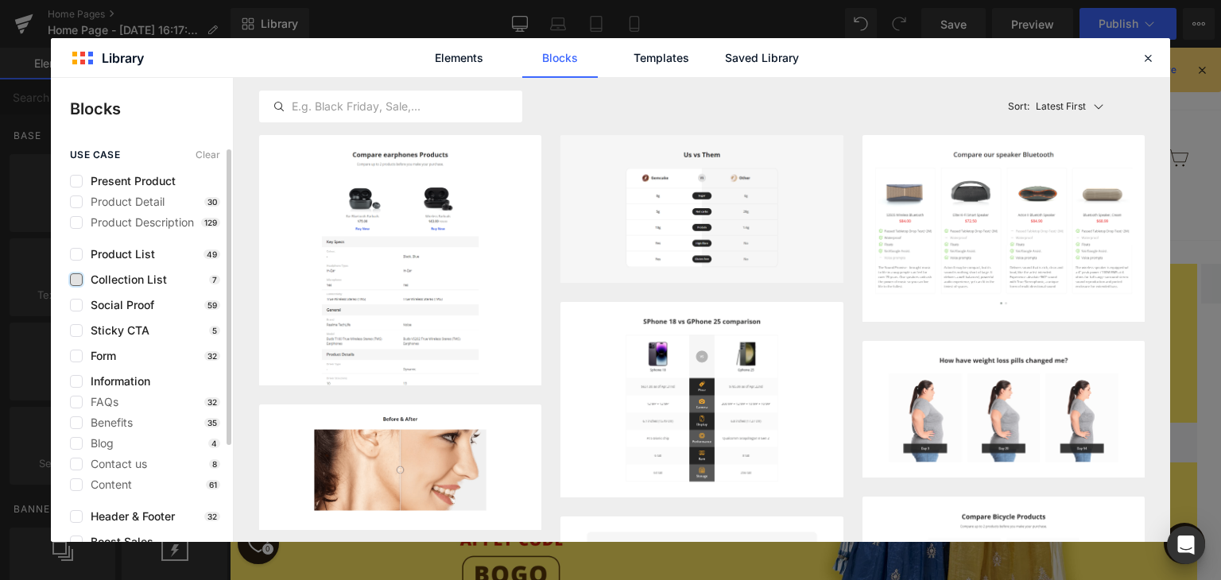
click at [82, 278] on label at bounding box center [76, 280] width 13 height 13
click at [76, 280] on input "checkbox" at bounding box center [76, 280] width 0 height 0
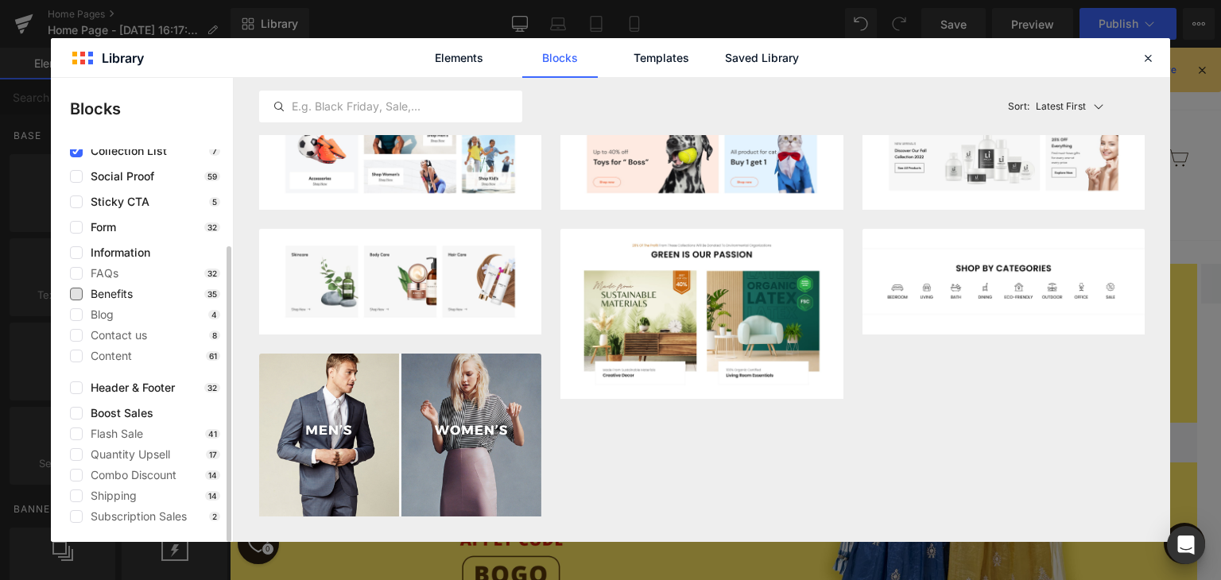
scroll to position [0, 0]
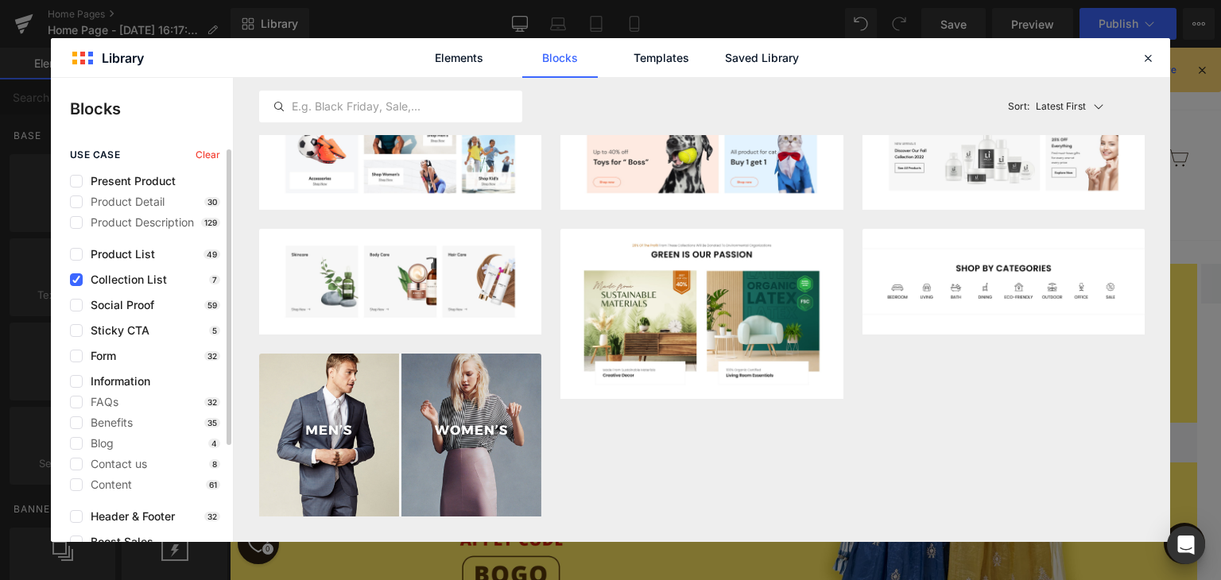
click at [130, 277] on span "Collection List" at bounding box center [125, 280] width 84 height 13
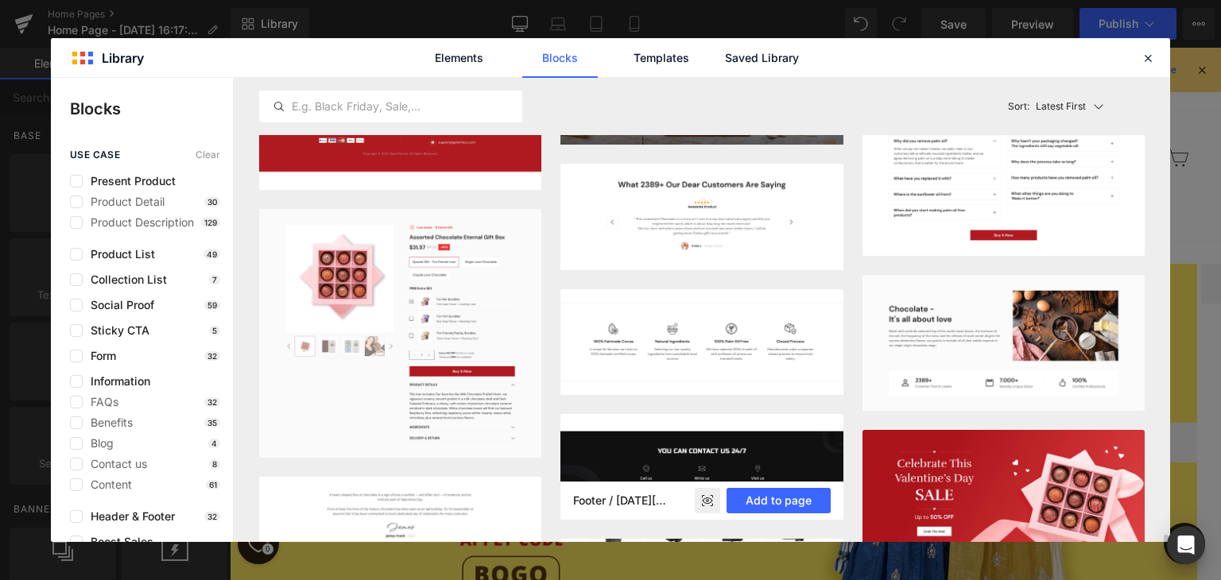
scroll to position [3806, 0]
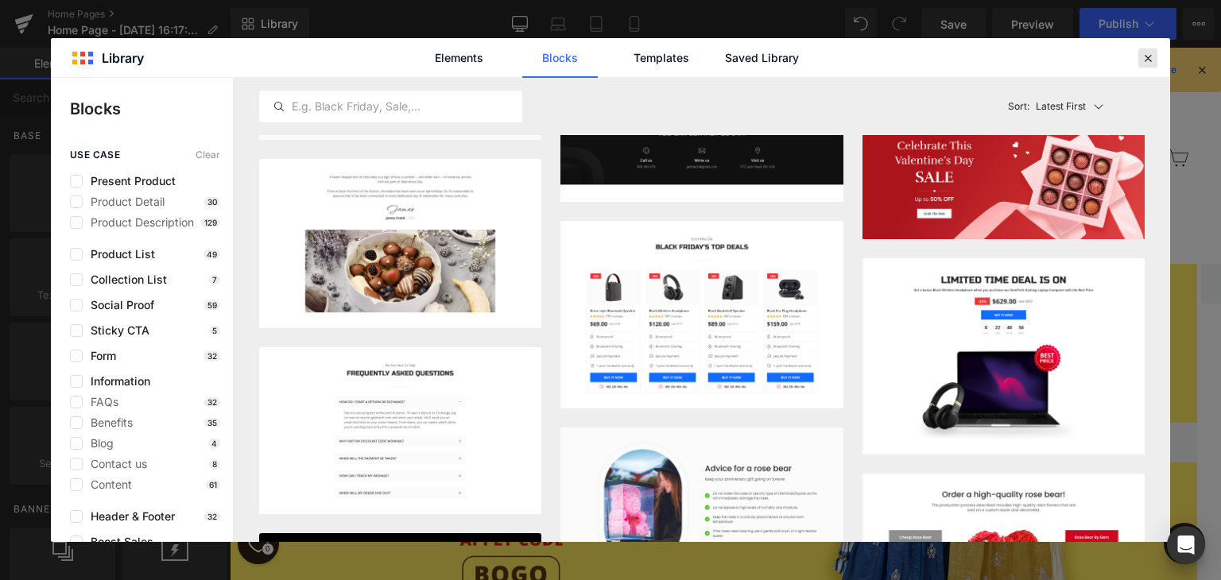
click at [1151, 59] on icon at bounding box center [1148, 58] width 14 height 14
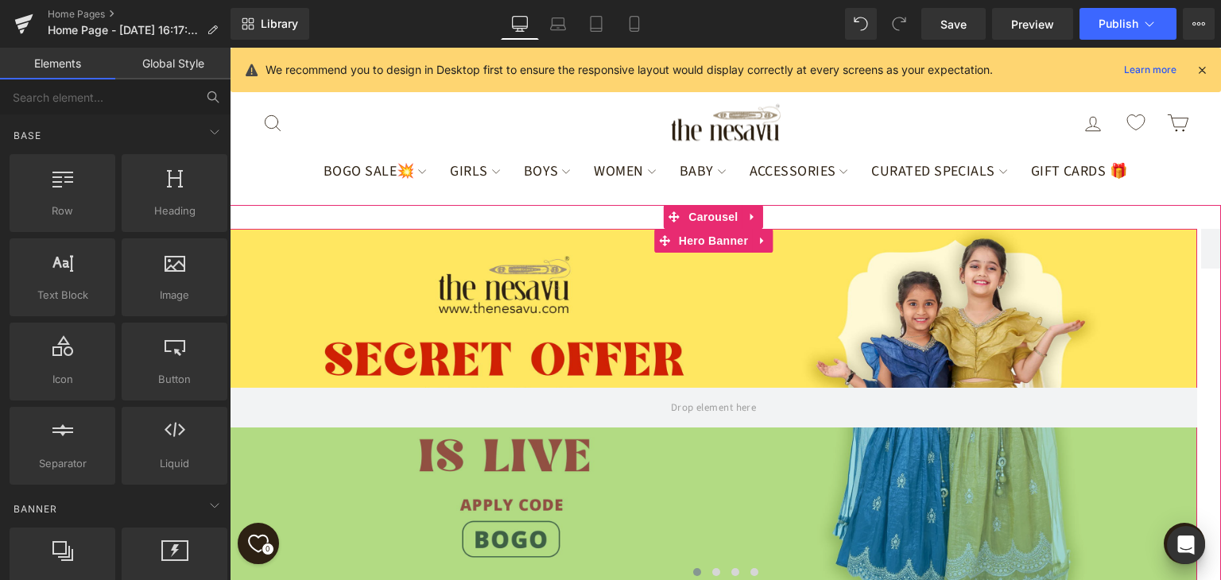
scroll to position [435, 0]
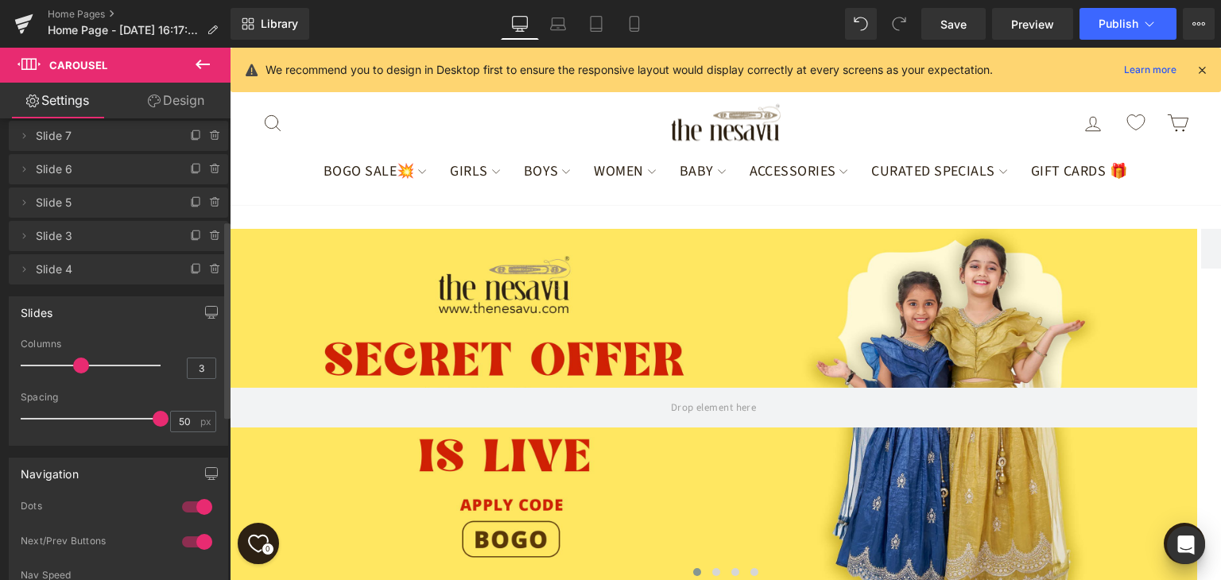
scroll to position [239, 0]
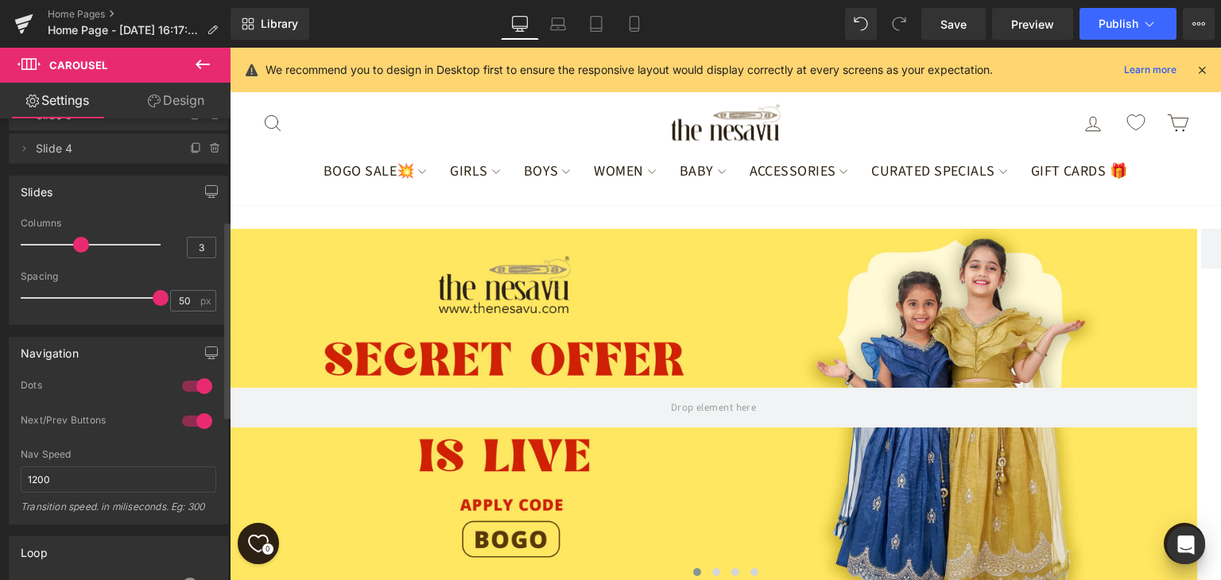
click at [202, 377] on div at bounding box center [197, 386] width 38 height 25
click at [200, 424] on div at bounding box center [197, 421] width 38 height 25
click at [961, 28] on span "Save" at bounding box center [954, 24] width 26 height 17
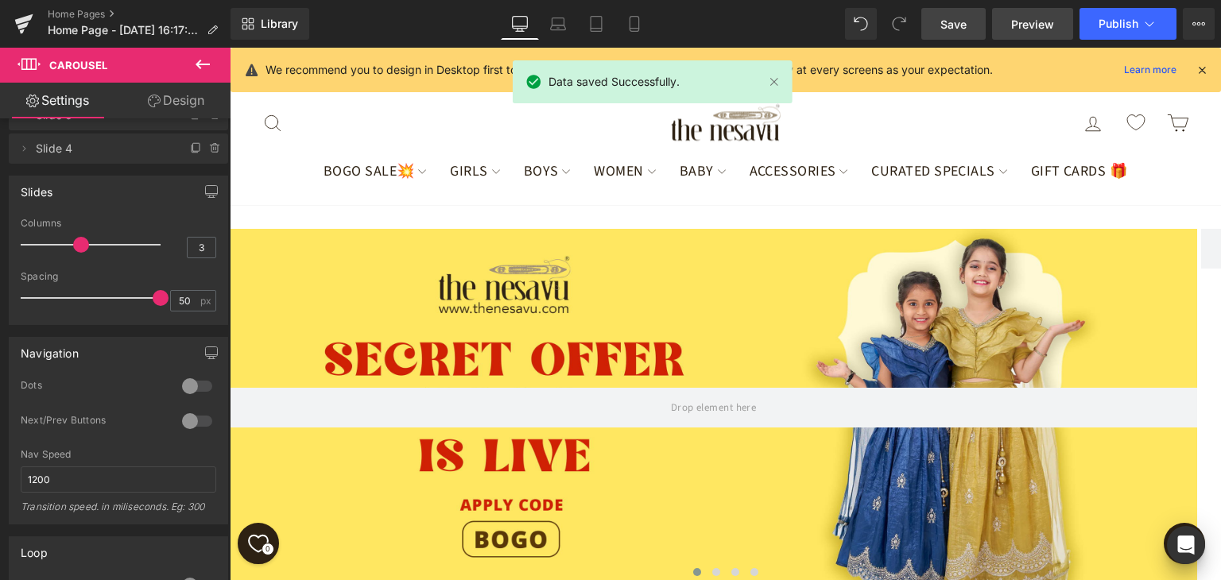
click at [1026, 23] on span "Preview" at bounding box center [1032, 24] width 43 height 17
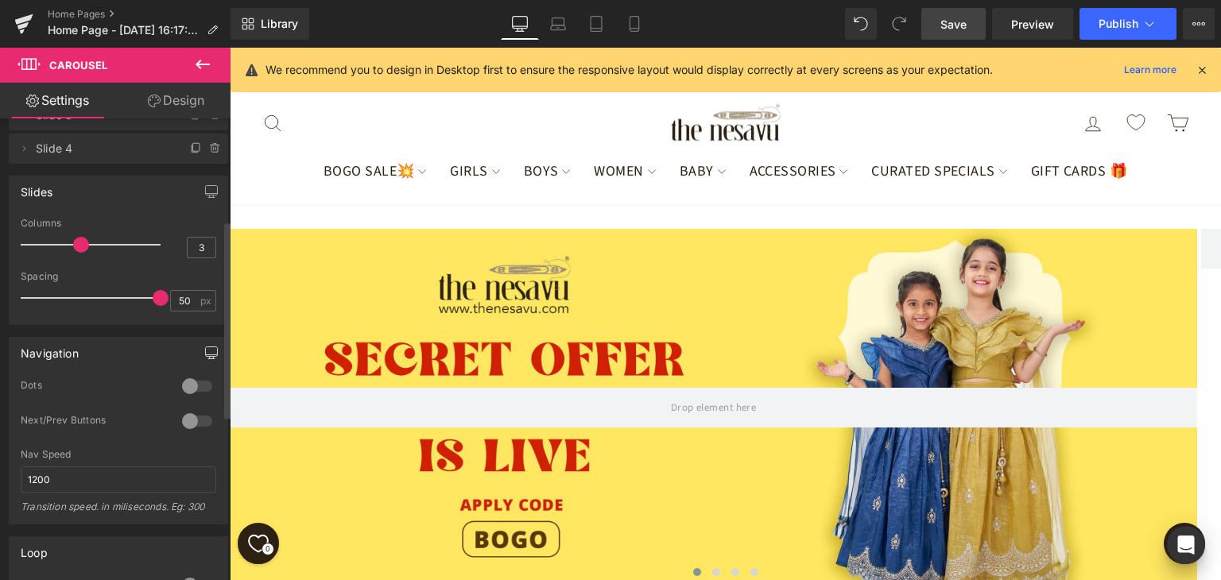
click at [206, 351] on icon "button" at bounding box center [211, 353] width 13 height 13
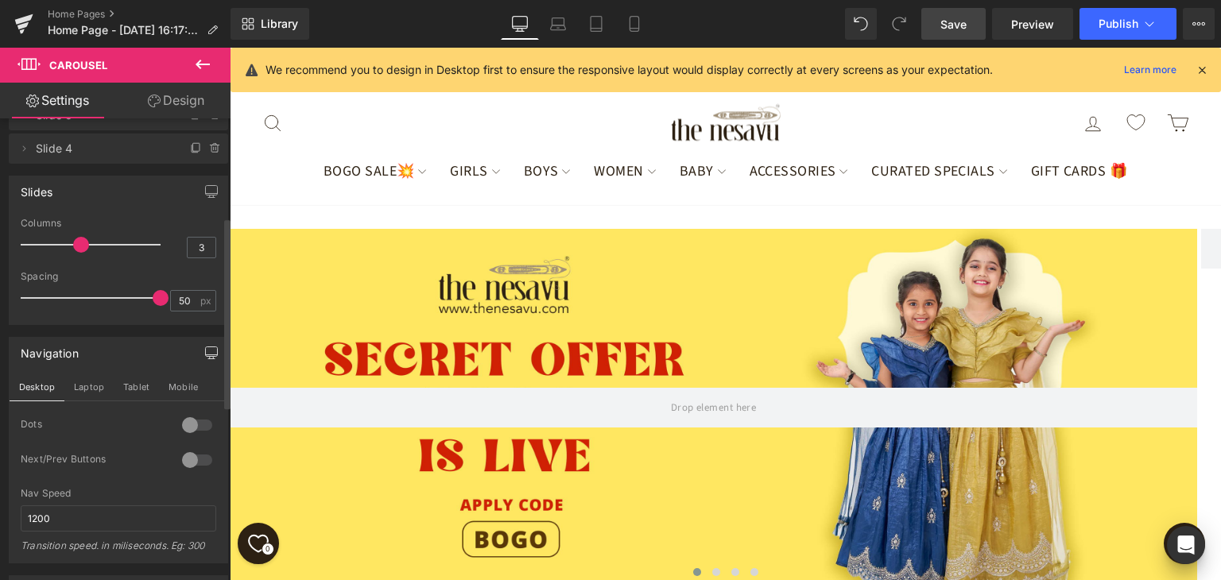
click at [206, 351] on icon "button" at bounding box center [211, 353] width 13 height 13
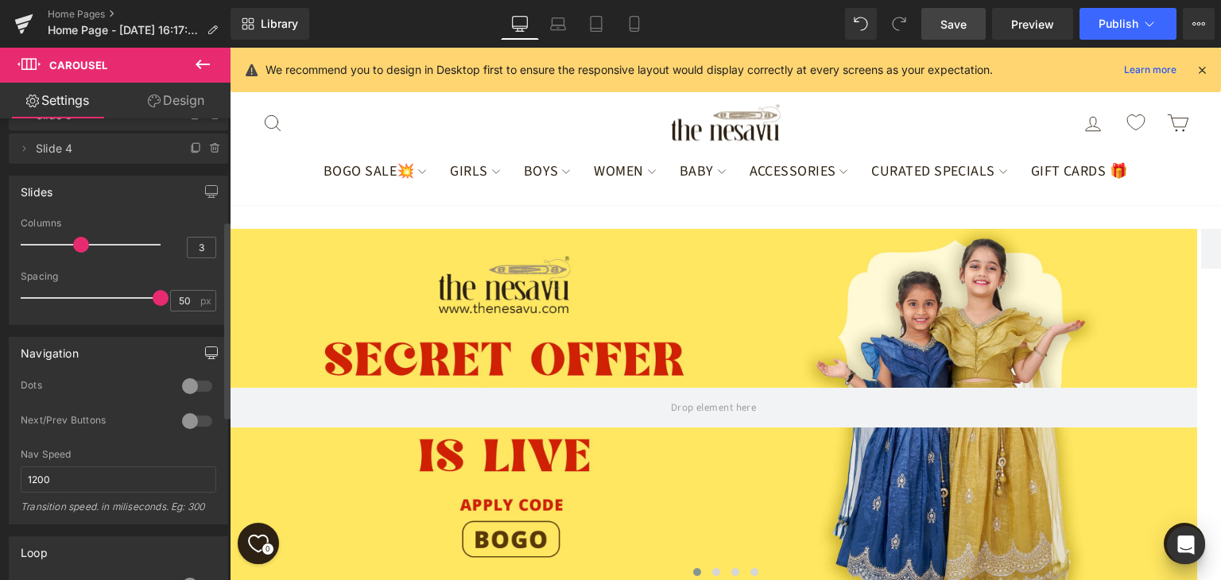
click at [192, 417] on div at bounding box center [197, 421] width 38 height 25
click at [207, 349] on icon "button" at bounding box center [211, 353] width 13 height 13
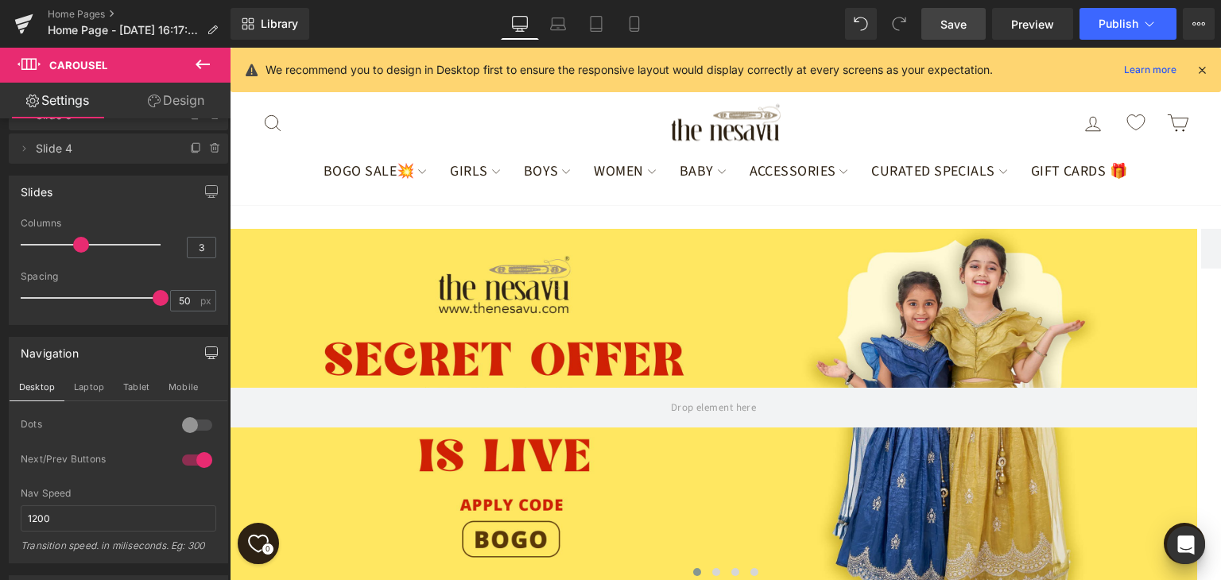
click at [207, 352] on icon "button" at bounding box center [211, 353] width 13 height 13
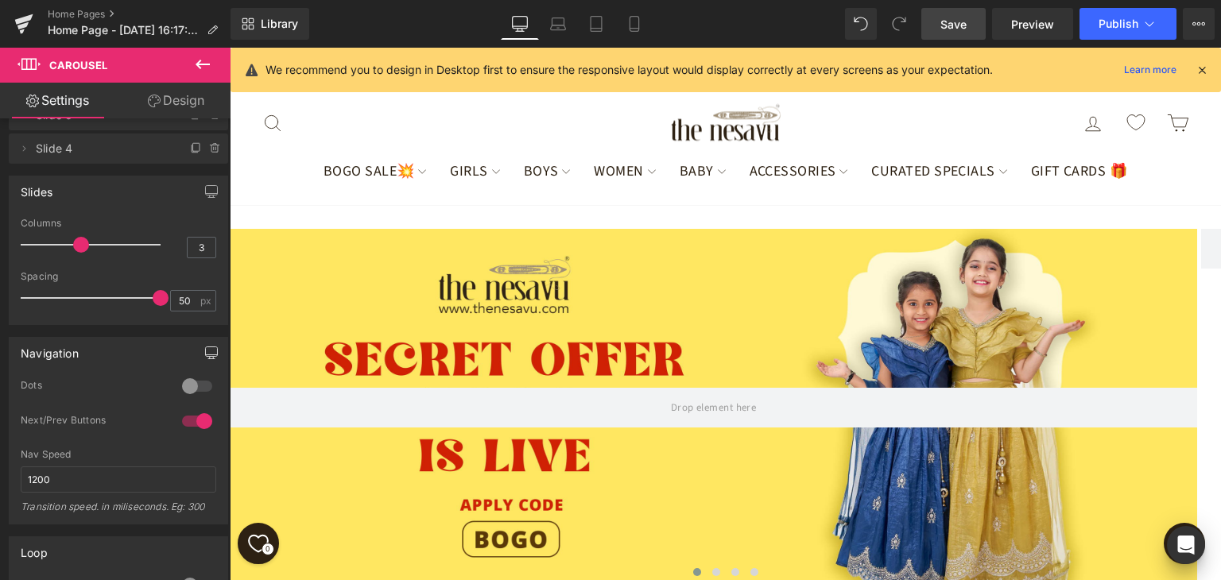
click at [207, 352] on icon "button" at bounding box center [211, 353] width 13 height 13
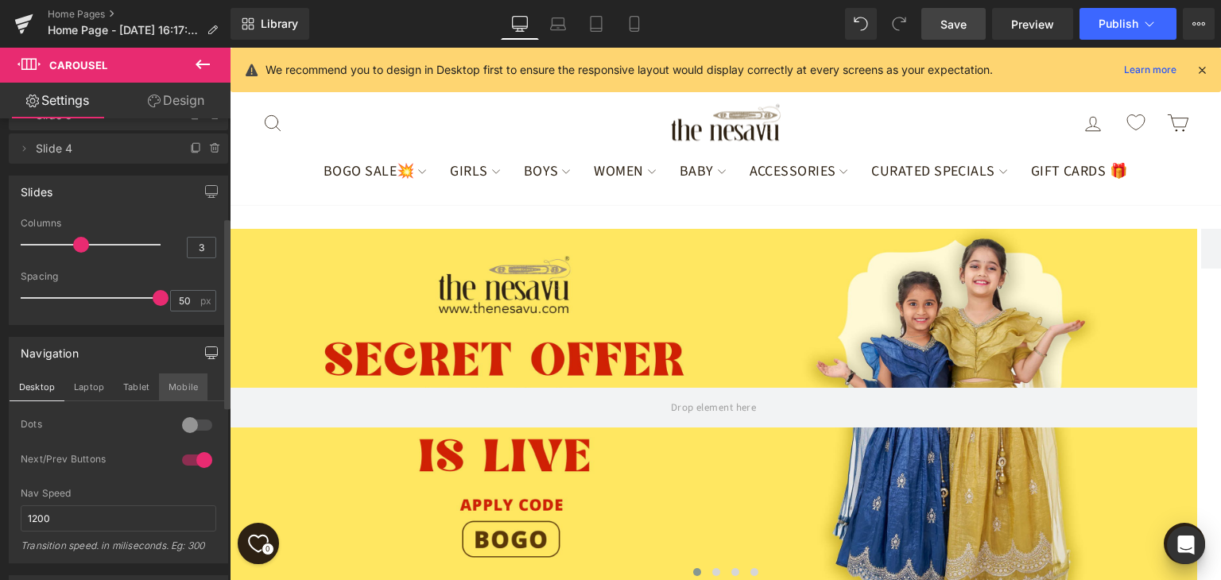
click at [197, 385] on button "Mobile" at bounding box center [183, 387] width 49 height 27
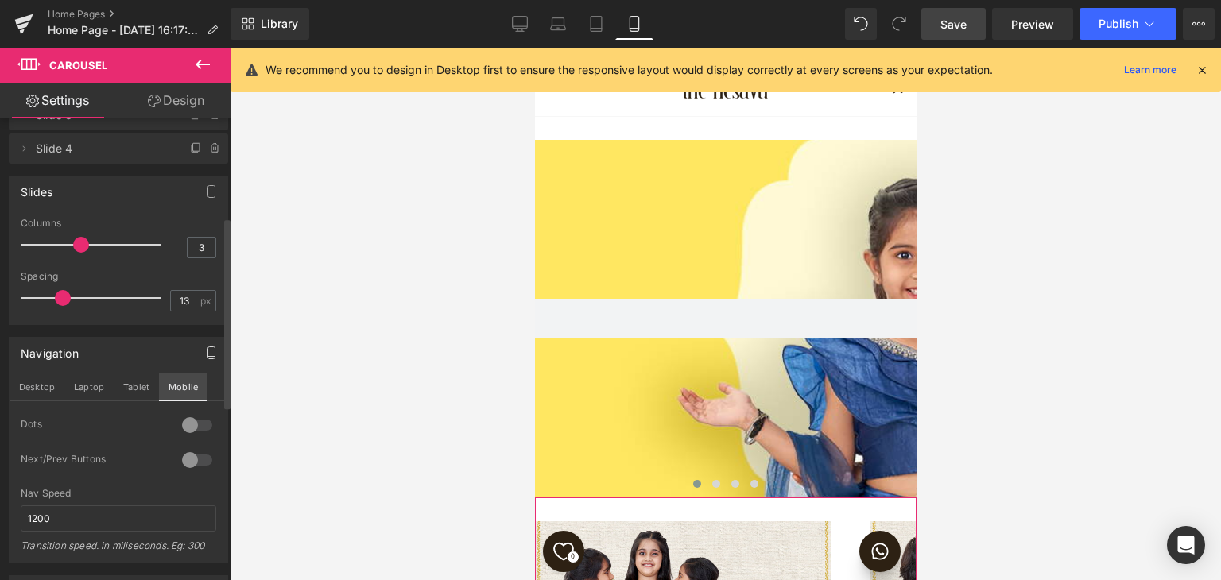
scroll to position [13, 0]
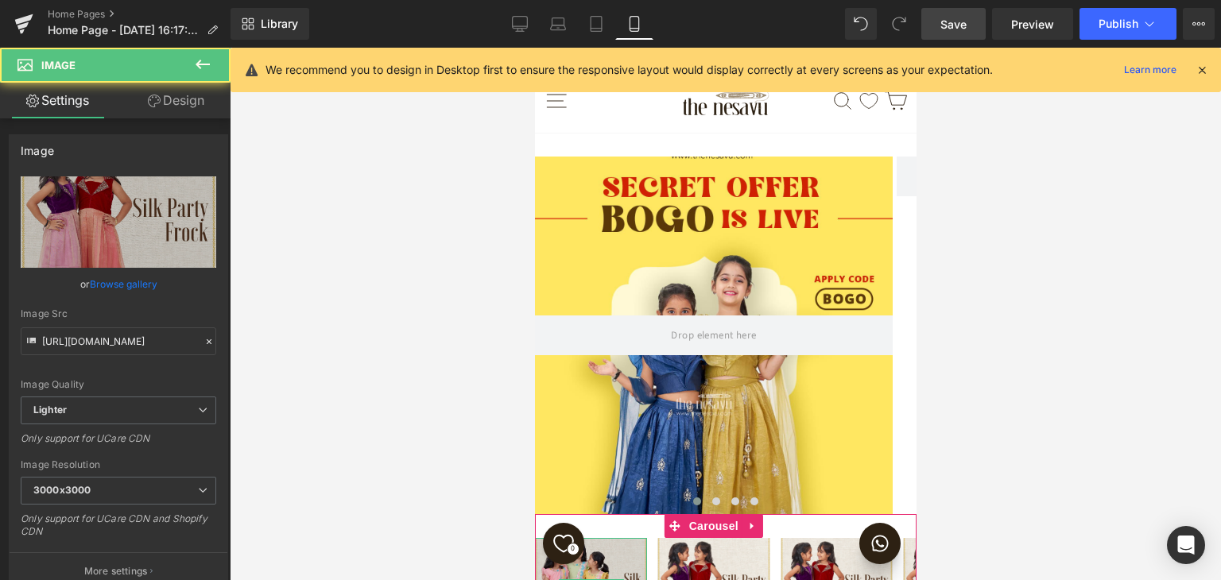
drag, startPoint x: 704, startPoint y: 282, endPoint x: 595, endPoint y: 293, distance: 109.4
click at [604, 538] on div "Image Image Image Image Image Image Image Image" at bounding box center [1025, 588] width 982 height 100
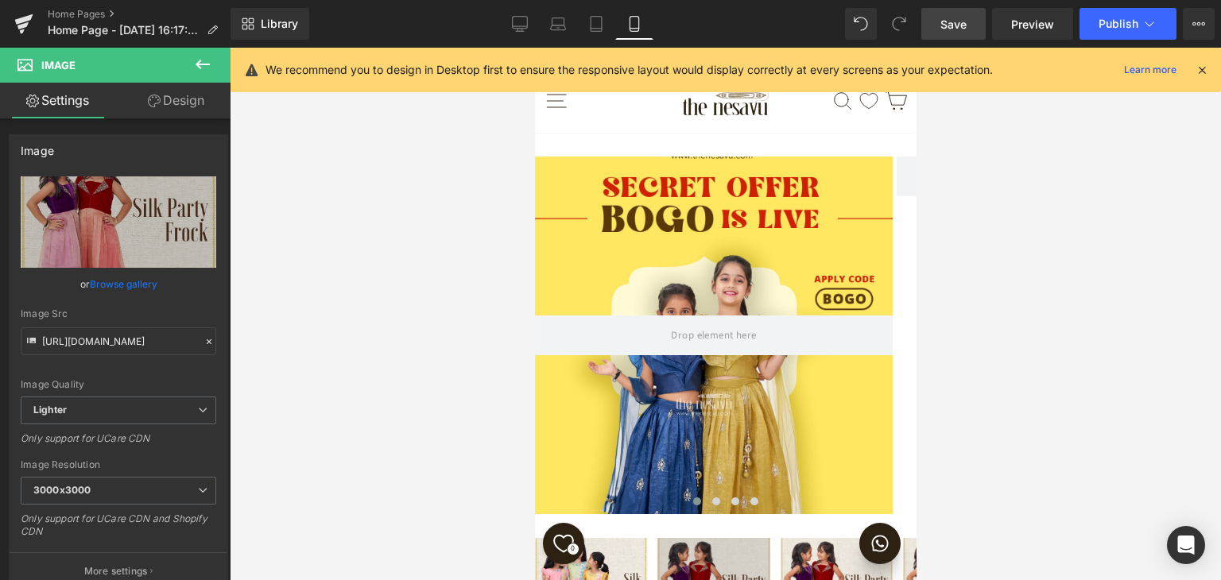
scroll to position [0, 0]
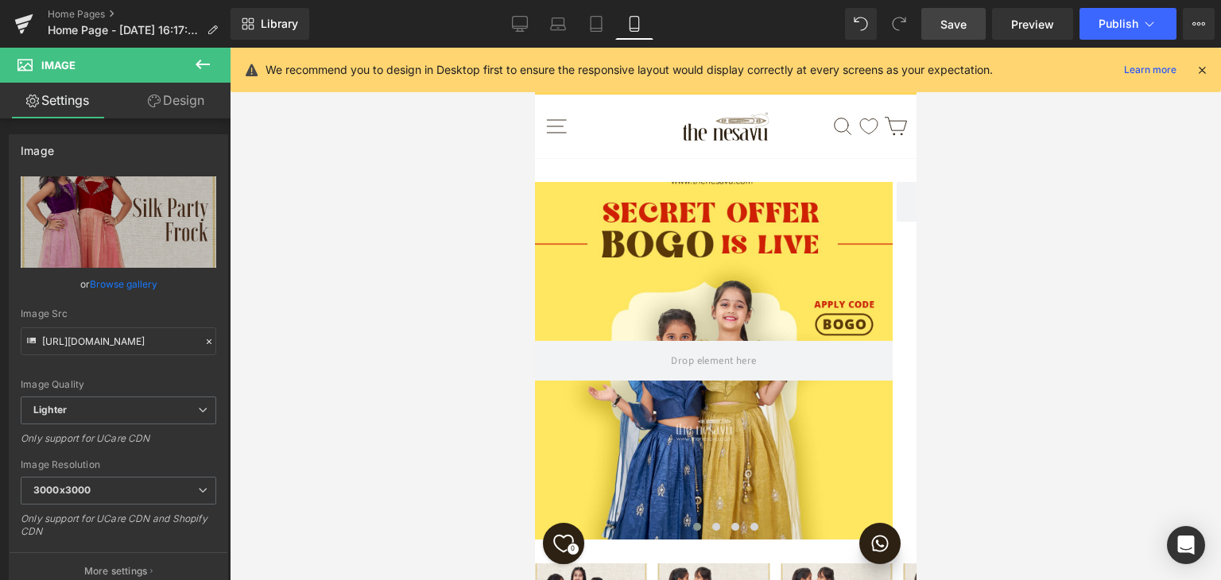
click at [947, 19] on span "Save" at bounding box center [954, 24] width 26 height 17
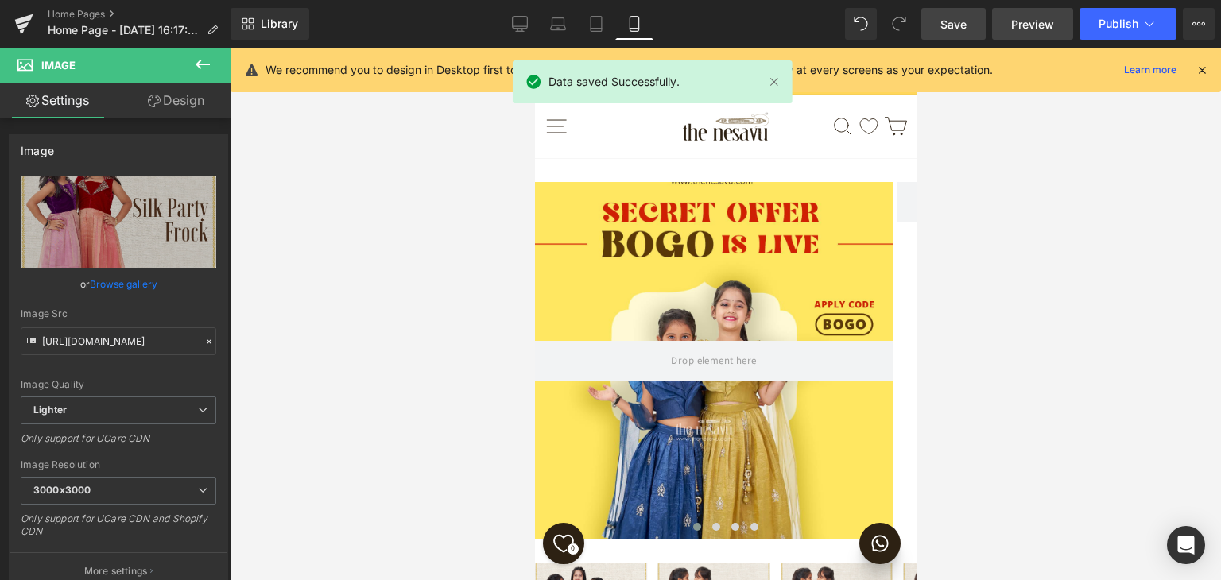
click at [1045, 16] on span "Preview" at bounding box center [1032, 24] width 43 height 17
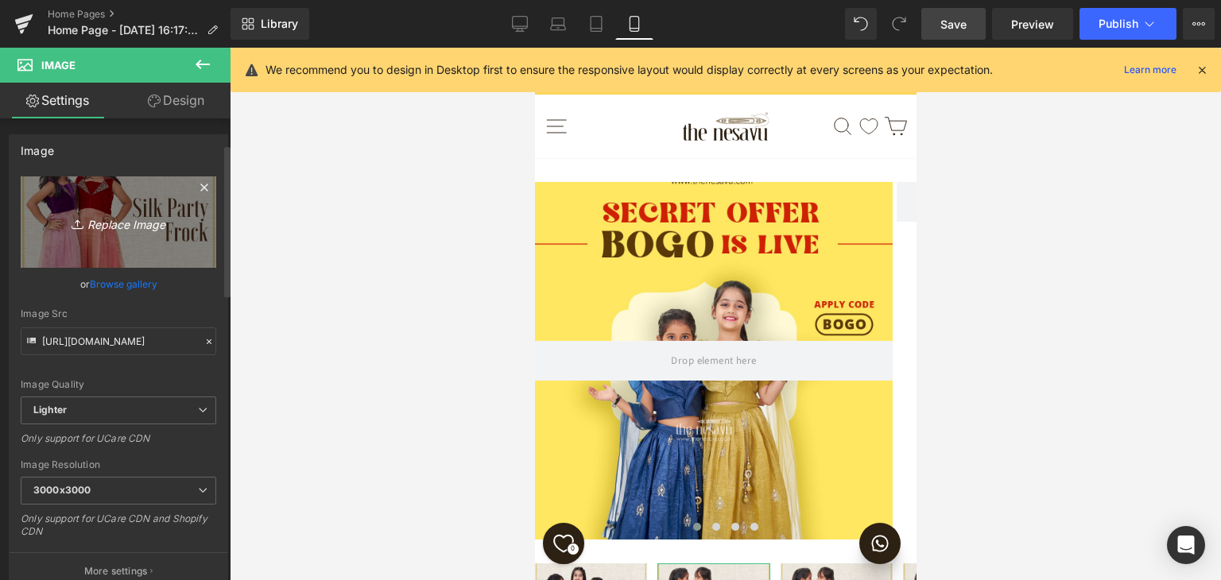
scroll to position [318, 0]
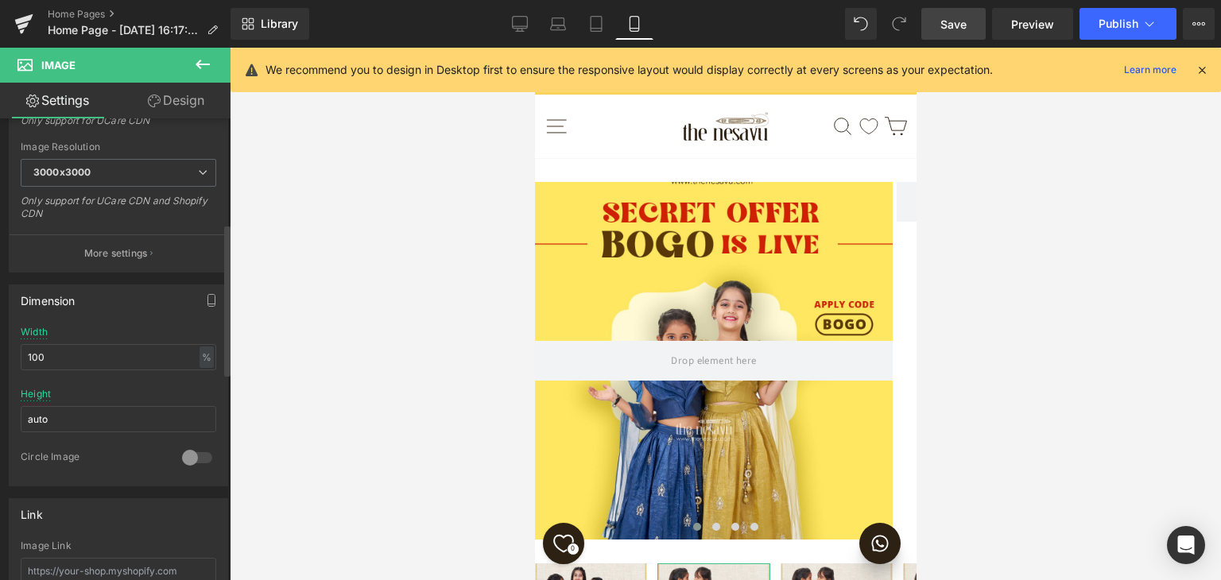
click at [145, 253] on button "More settings" at bounding box center [119, 253] width 218 height 37
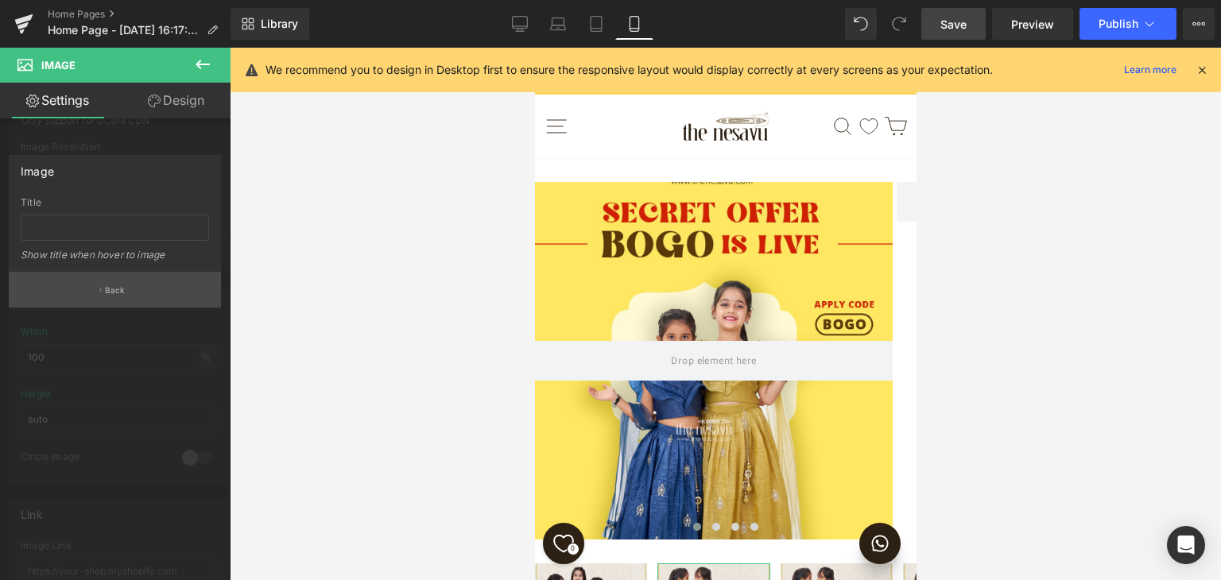
click at [161, 299] on button "Back" at bounding box center [115, 290] width 212 height 36
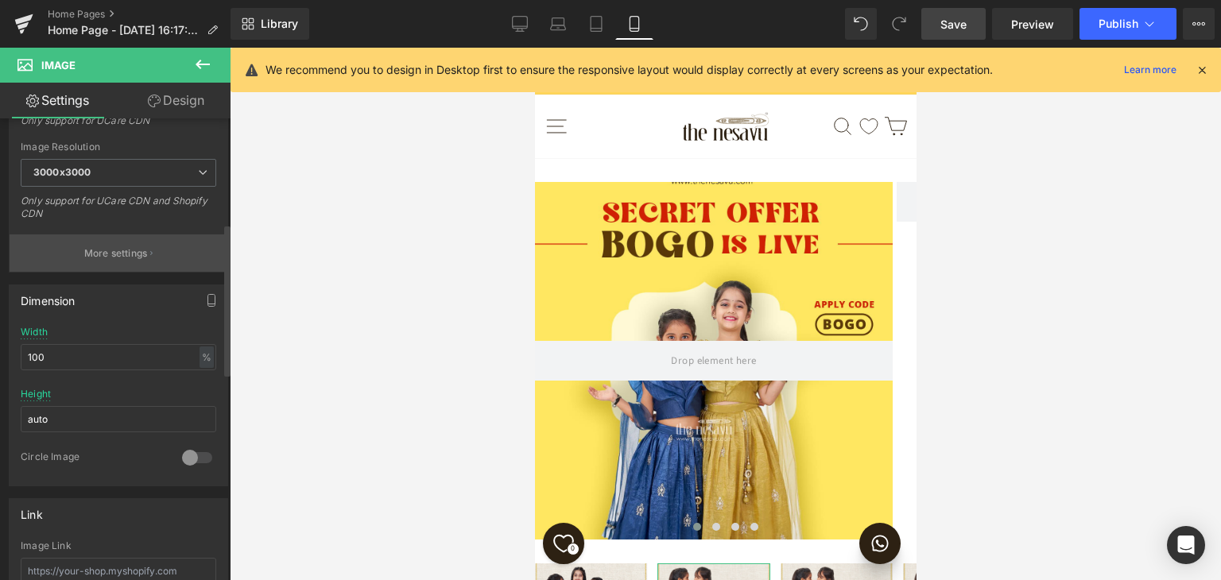
click at [118, 250] on p "More settings" at bounding box center [116, 254] width 64 height 14
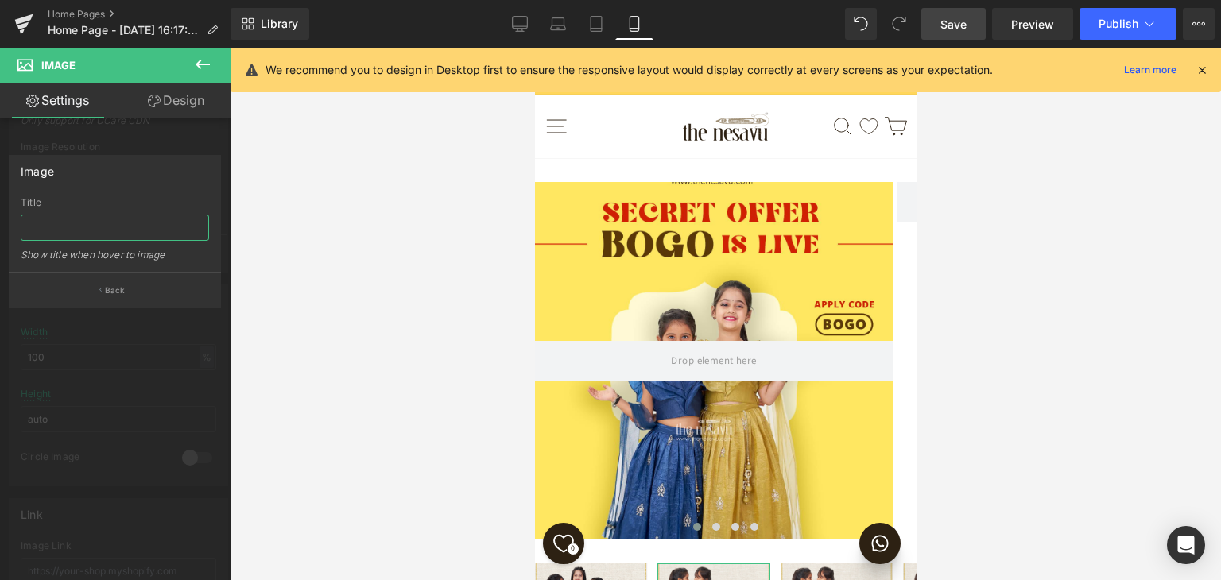
click at [108, 234] on input "text" at bounding box center [115, 228] width 188 height 26
type input "Test"
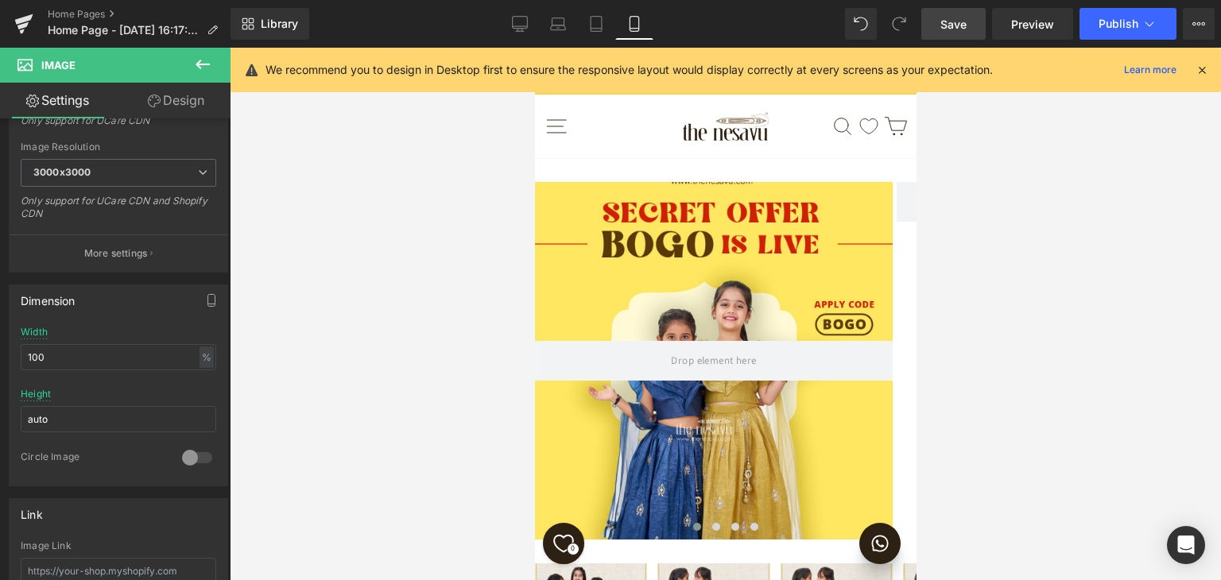
click at [357, 385] on div at bounding box center [726, 314] width 992 height 533
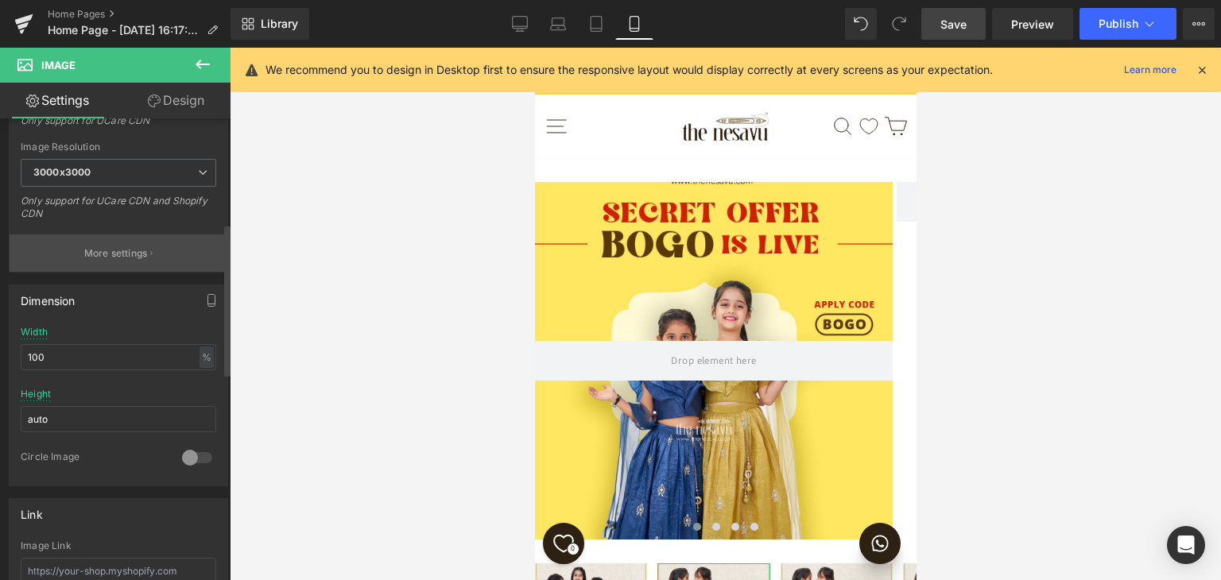
click at [143, 261] on button "More settings" at bounding box center [119, 253] width 218 height 37
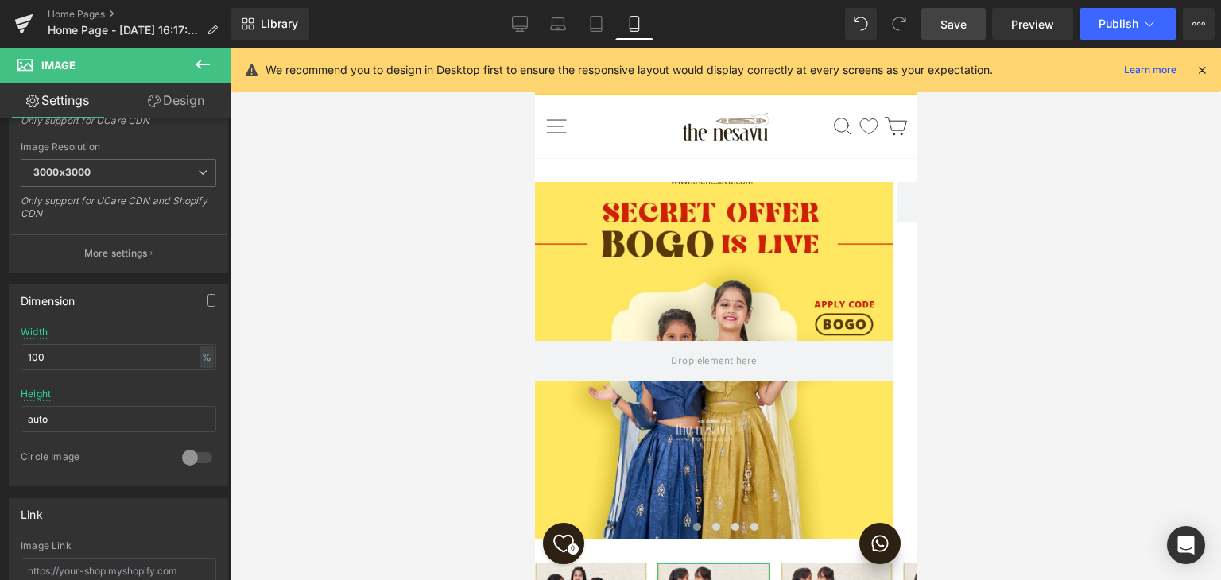
click at [329, 267] on div at bounding box center [726, 314] width 992 height 533
click at [944, 29] on span "Save" at bounding box center [954, 24] width 26 height 17
click at [713, 540] on span "Carousel" at bounding box center [713, 552] width 57 height 24
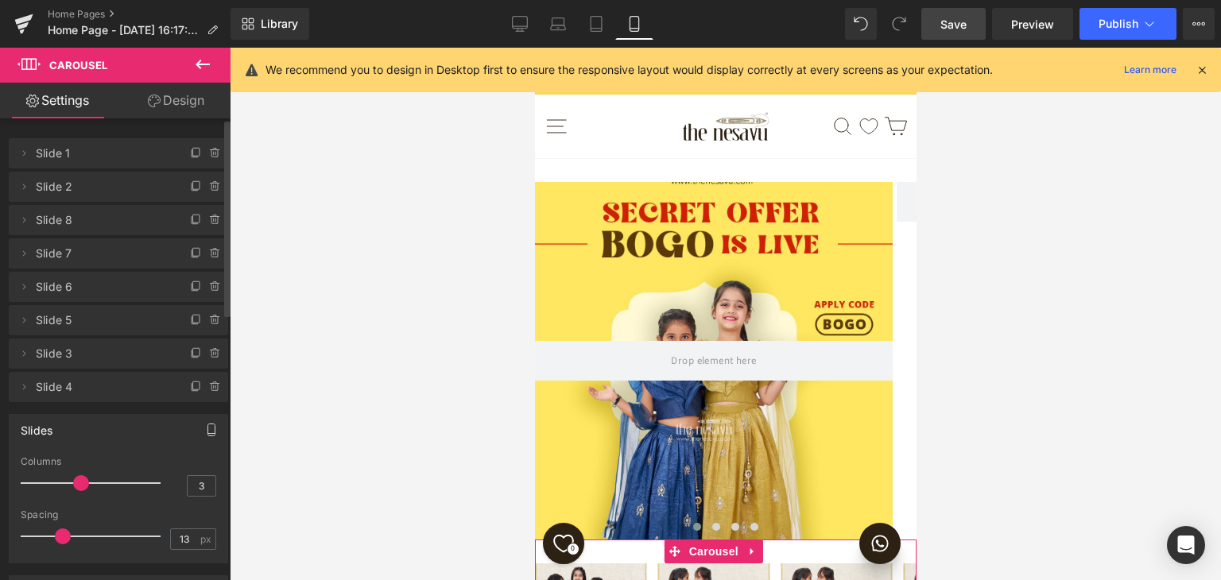
click at [206, 426] on icon "button" at bounding box center [211, 430] width 13 height 13
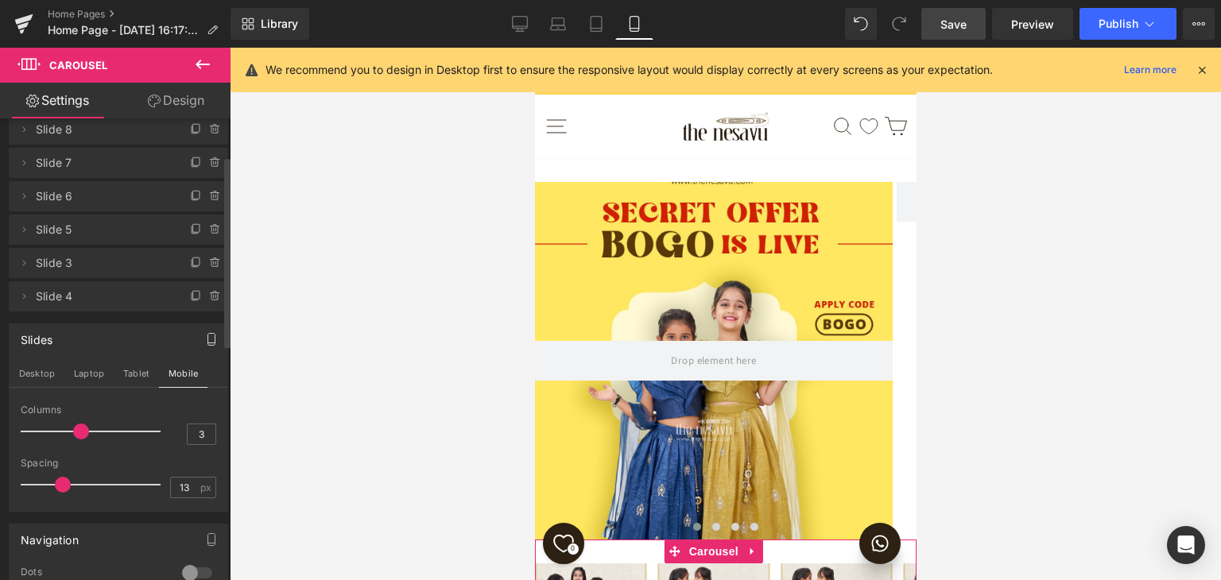
scroll to position [159, 0]
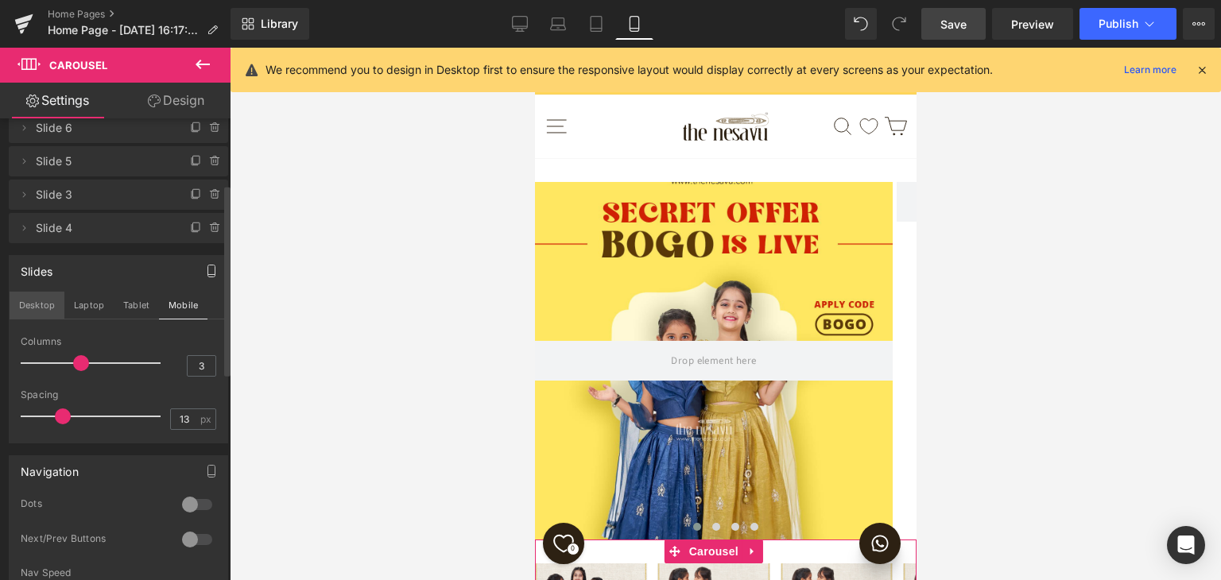
click at [41, 309] on button "Desktop" at bounding box center [37, 305] width 55 height 27
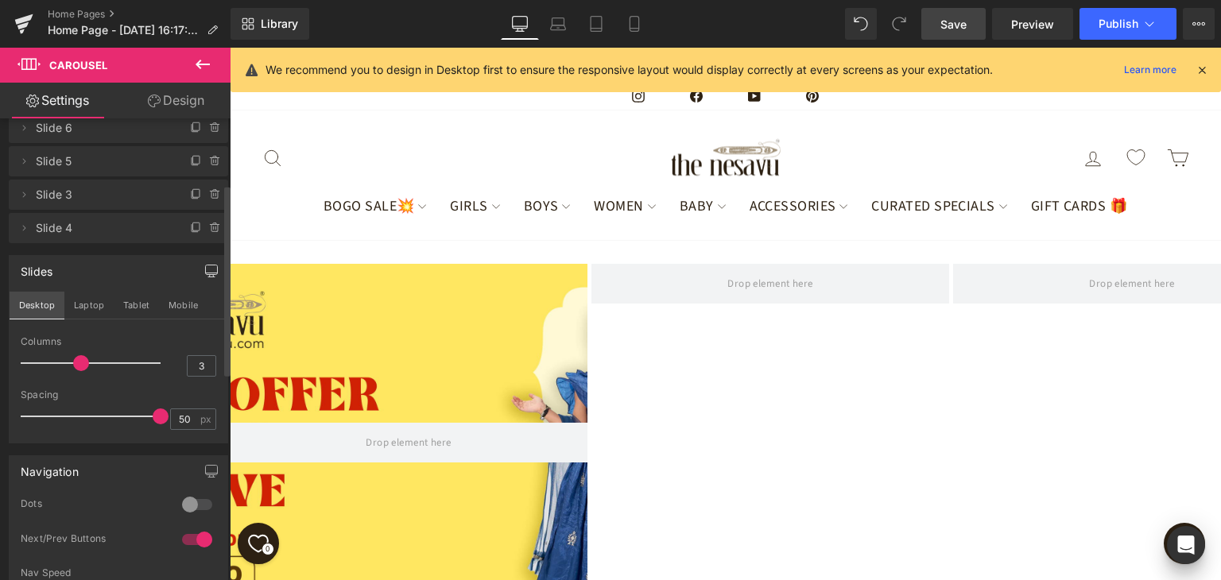
scroll to position [439, 0]
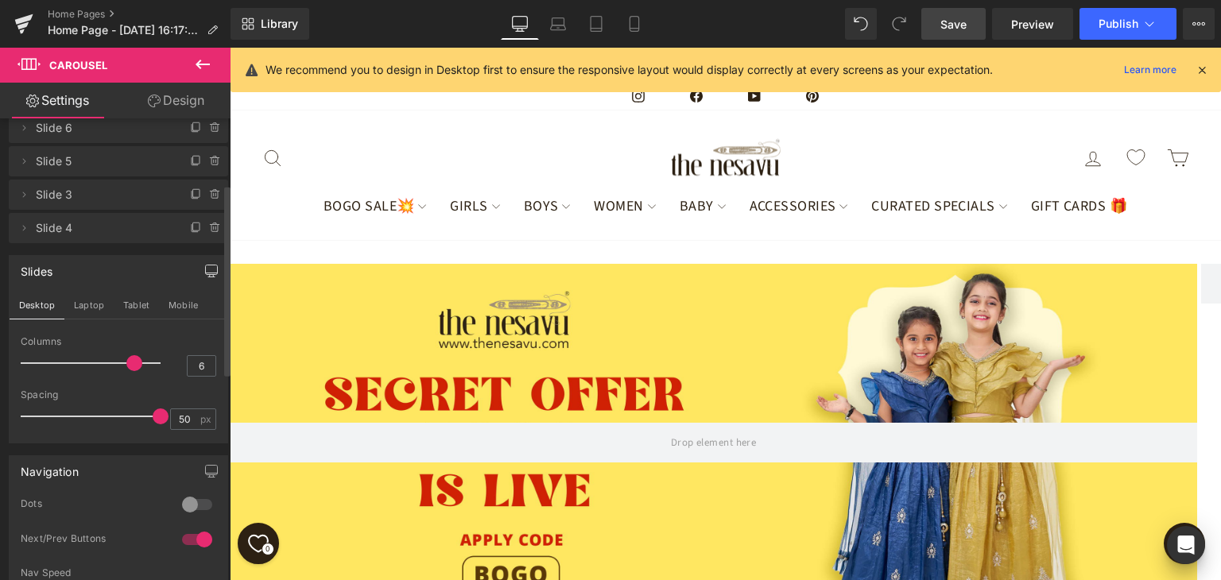
drag, startPoint x: 89, startPoint y: 369, endPoint x: 146, endPoint y: 376, distance: 57.7
click at [146, 376] on div at bounding box center [95, 363] width 132 height 32
type input "5"
drag, startPoint x: 149, startPoint y: 362, endPoint x: 137, endPoint y: 362, distance: 12.7
click at [137, 362] on div at bounding box center [95, 363] width 132 height 32
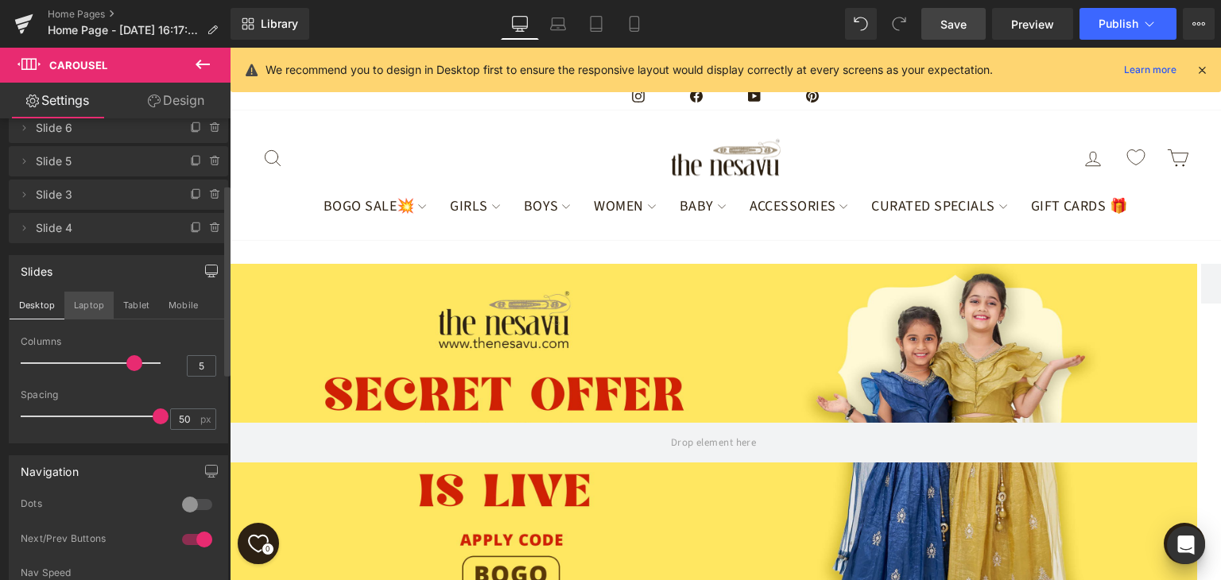
click at [88, 308] on button "Laptop" at bounding box center [88, 305] width 49 height 27
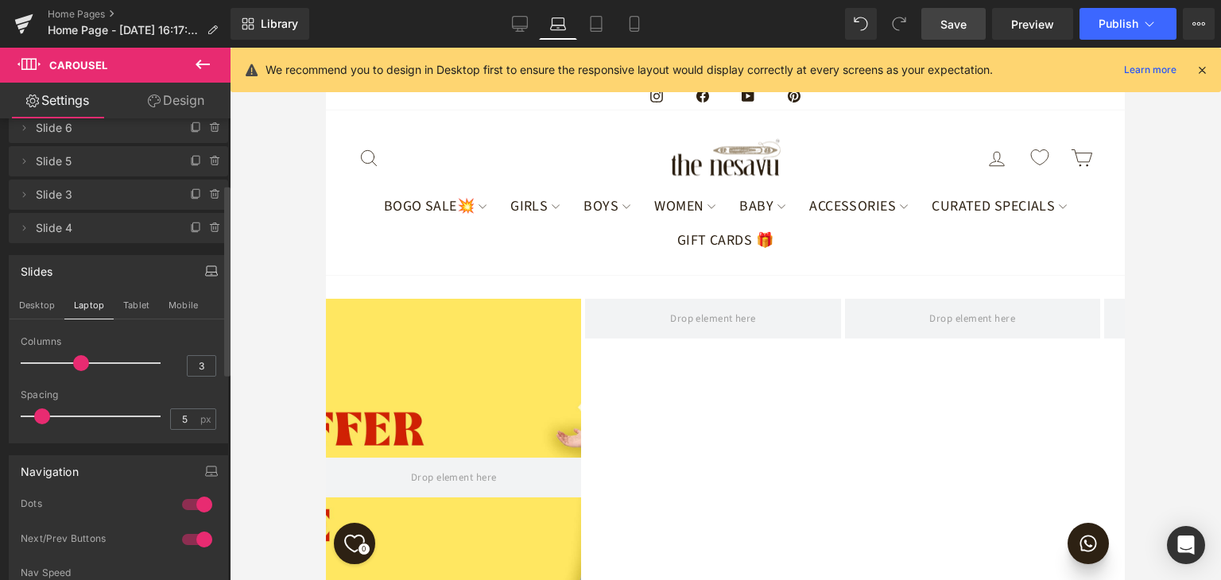
type input "4"
drag, startPoint x: 83, startPoint y: 363, endPoint x: 95, endPoint y: 363, distance: 12.0
click at [95, 363] on div at bounding box center [95, 363] width 132 height 32
click at [127, 306] on button "Tablet" at bounding box center [136, 305] width 45 height 27
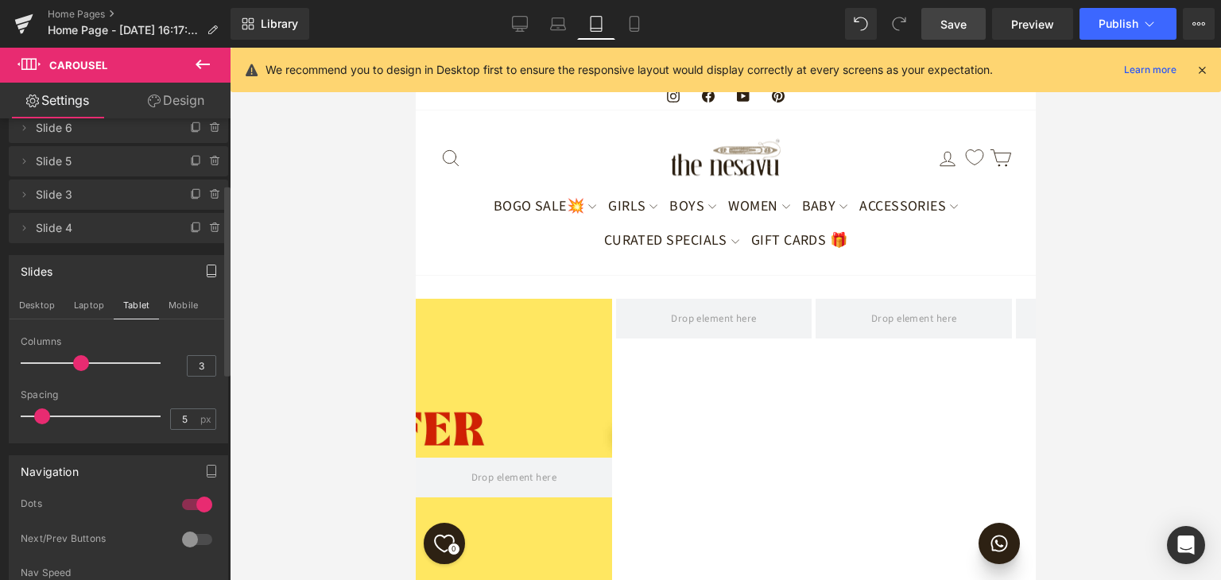
drag, startPoint x: 78, startPoint y: 360, endPoint x: 87, endPoint y: 362, distance: 8.9
click at [87, 362] on div at bounding box center [95, 363] width 132 height 32
click at [175, 304] on button "Mobile" at bounding box center [183, 305] width 49 height 27
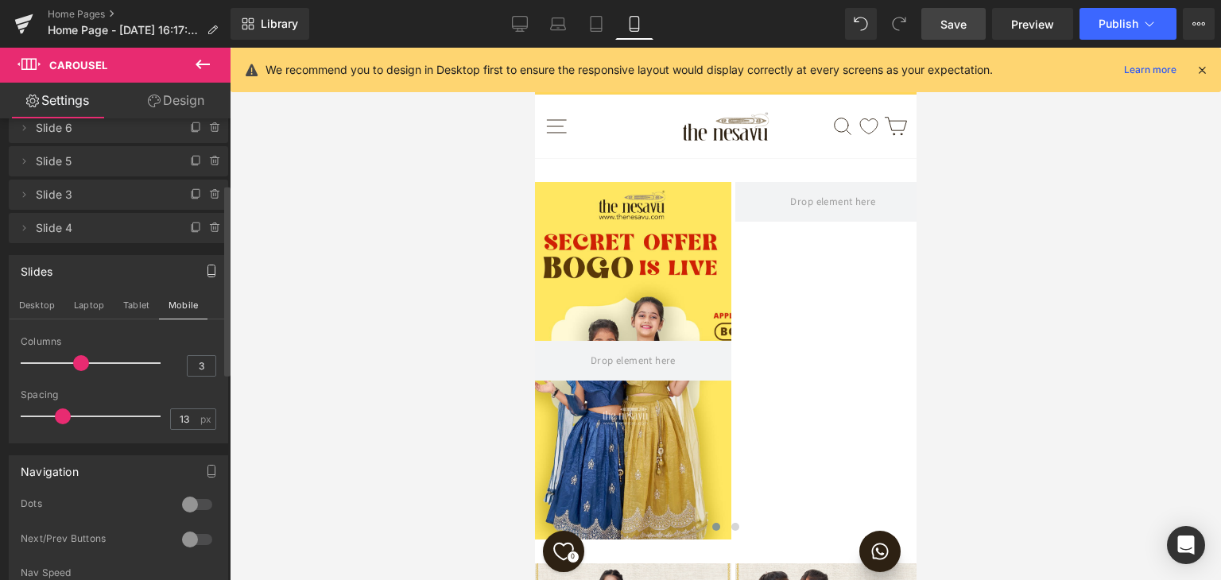
scroll to position [323, 0]
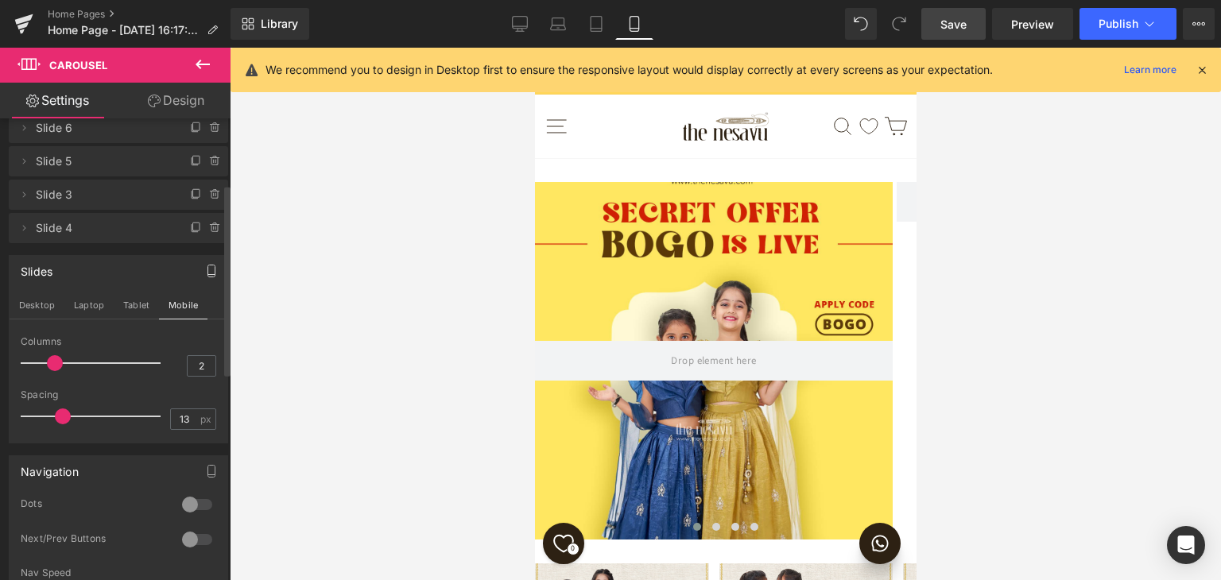
drag, startPoint x: 80, startPoint y: 363, endPoint x: 62, endPoint y: 363, distance: 17.5
click at [62, 363] on div at bounding box center [95, 363] width 132 height 32
type input "3"
drag, startPoint x: 51, startPoint y: 359, endPoint x: 67, endPoint y: 363, distance: 16.2
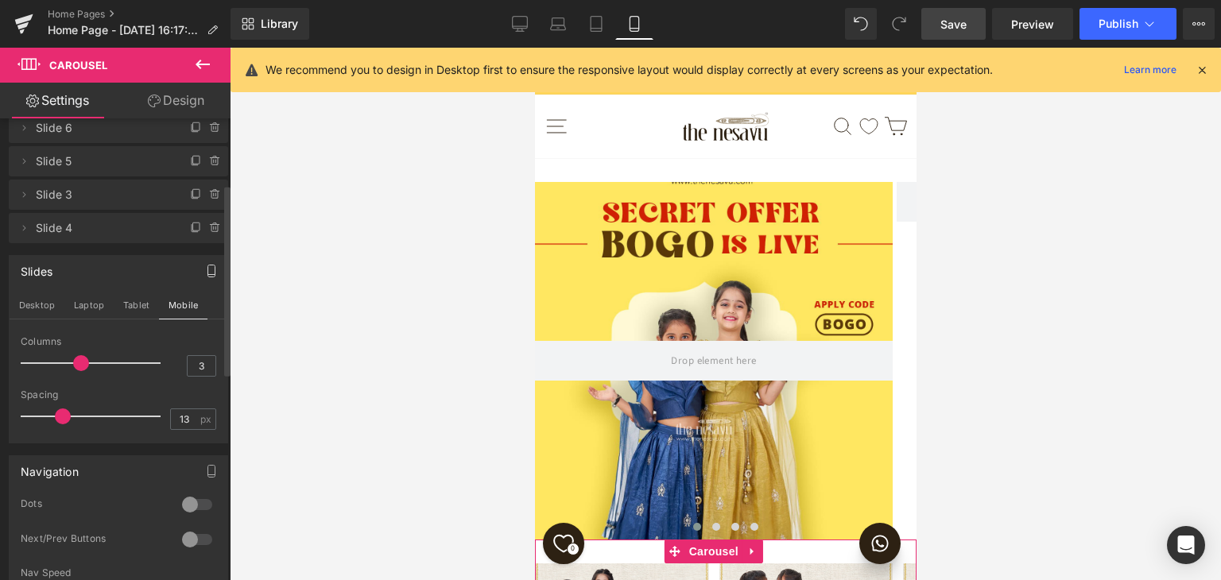
click at [67, 363] on div at bounding box center [95, 363] width 132 height 32
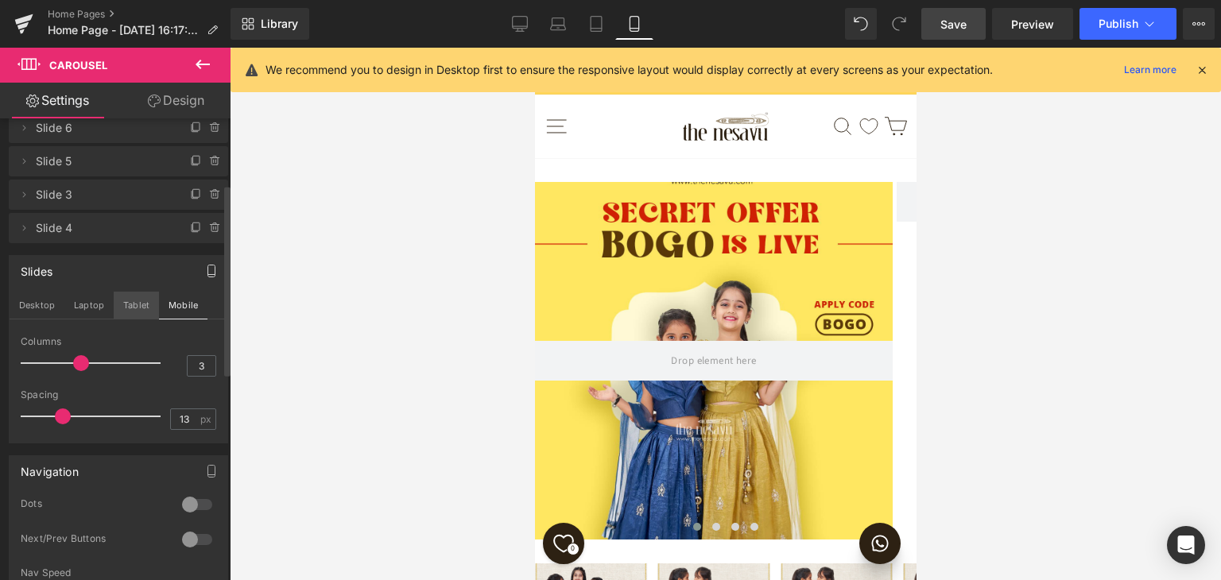
click at [131, 305] on button "Tablet" at bounding box center [136, 305] width 45 height 27
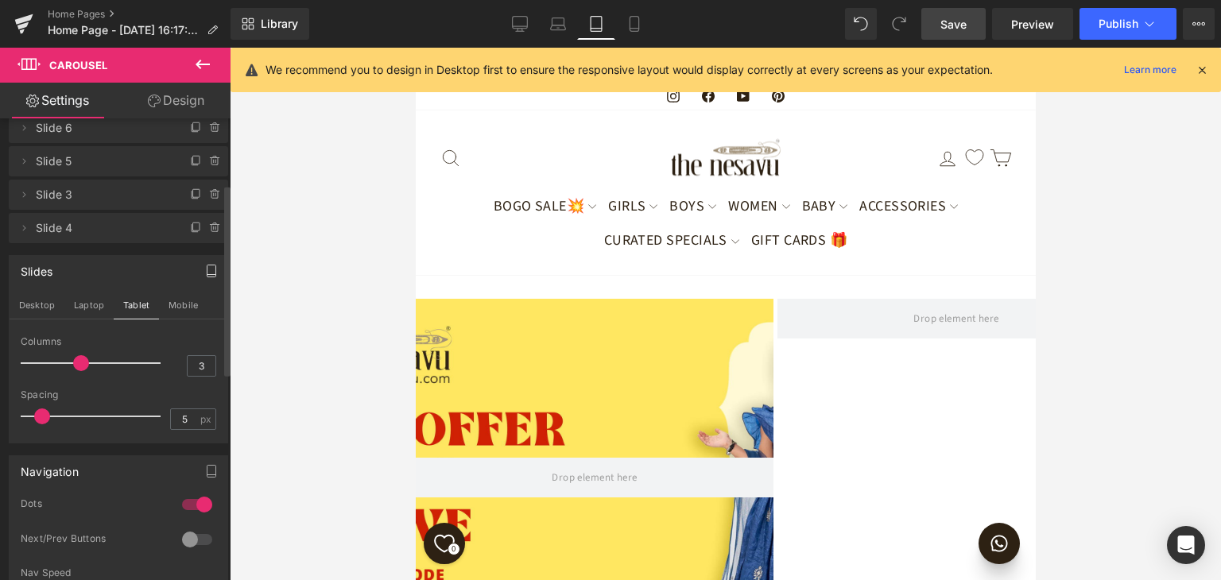
scroll to position [200, 0]
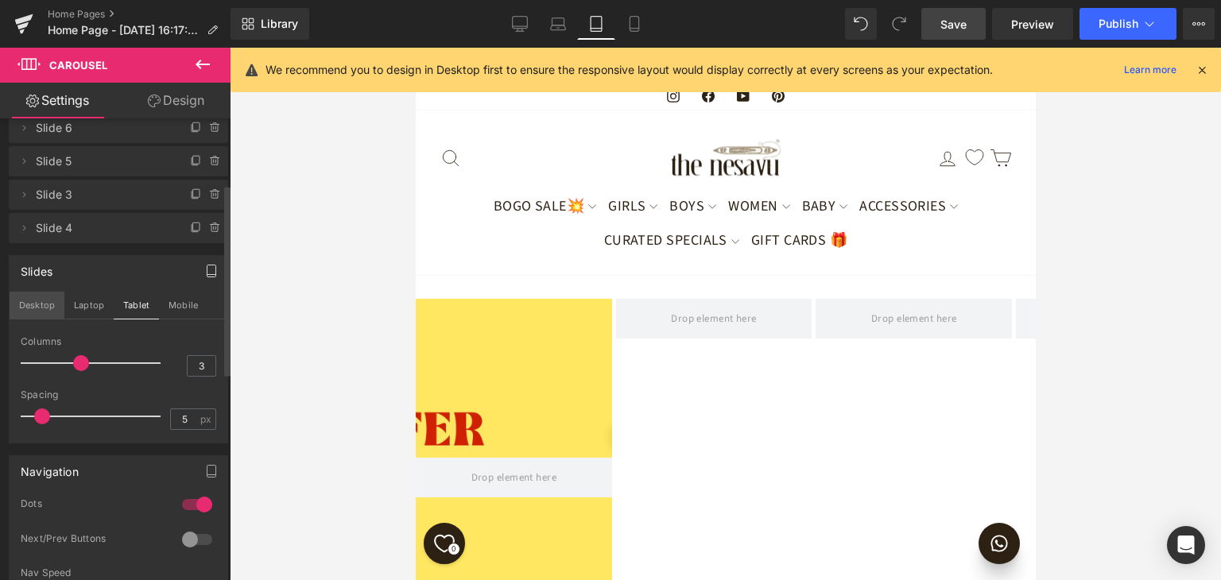
click at [41, 308] on button "Desktop" at bounding box center [37, 305] width 55 height 27
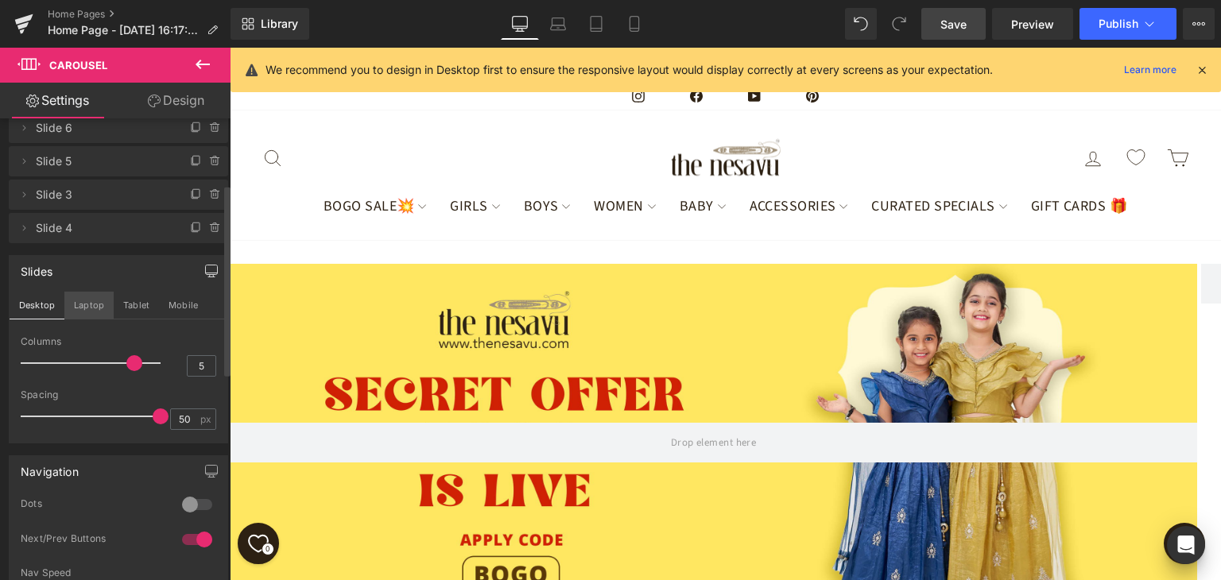
click at [84, 303] on button "Laptop" at bounding box center [88, 305] width 49 height 27
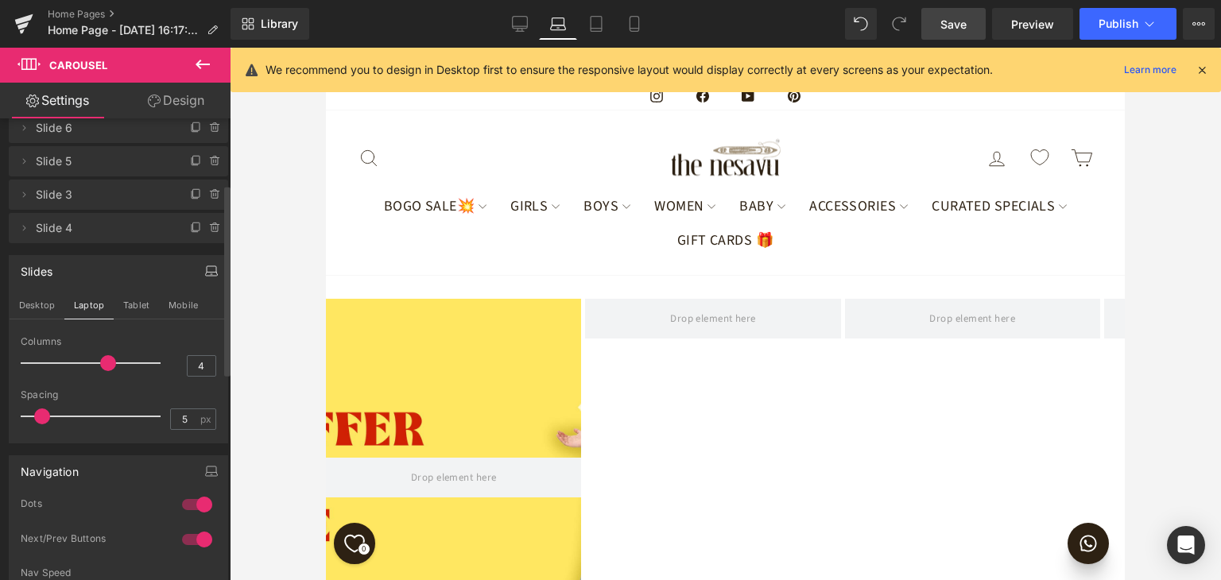
click at [115, 360] on div at bounding box center [95, 363] width 132 height 32
drag, startPoint x: 104, startPoint y: 362, endPoint x: 142, endPoint y: 363, distance: 38.2
click at [142, 363] on div at bounding box center [95, 363] width 132 height 32
type input "6"
click at [137, 309] on button "Tablet" at bounding box center [136, 305] width 45 height 27
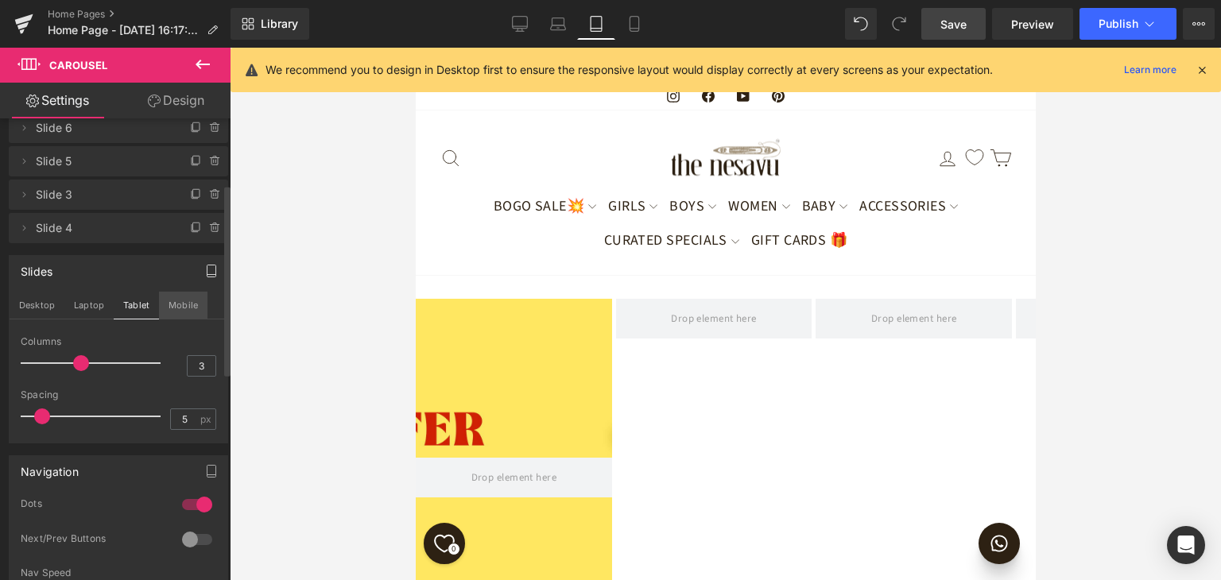
click at [194, 301] on button "Mobile" at bounding box center [183, 305] width 49 height 27
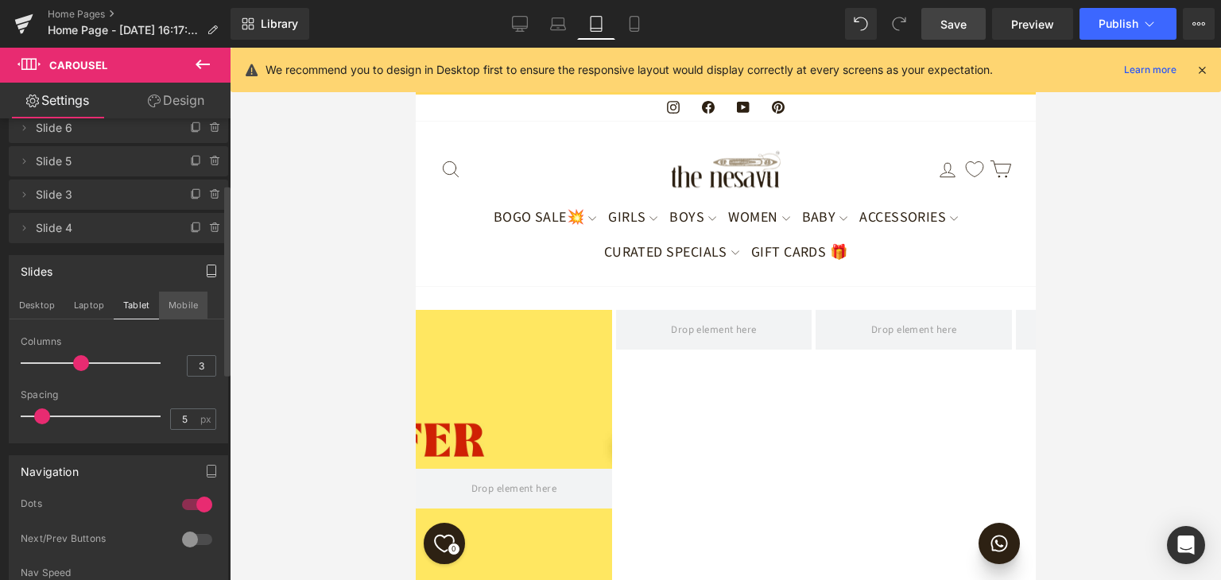
scroll to position [84, 0]
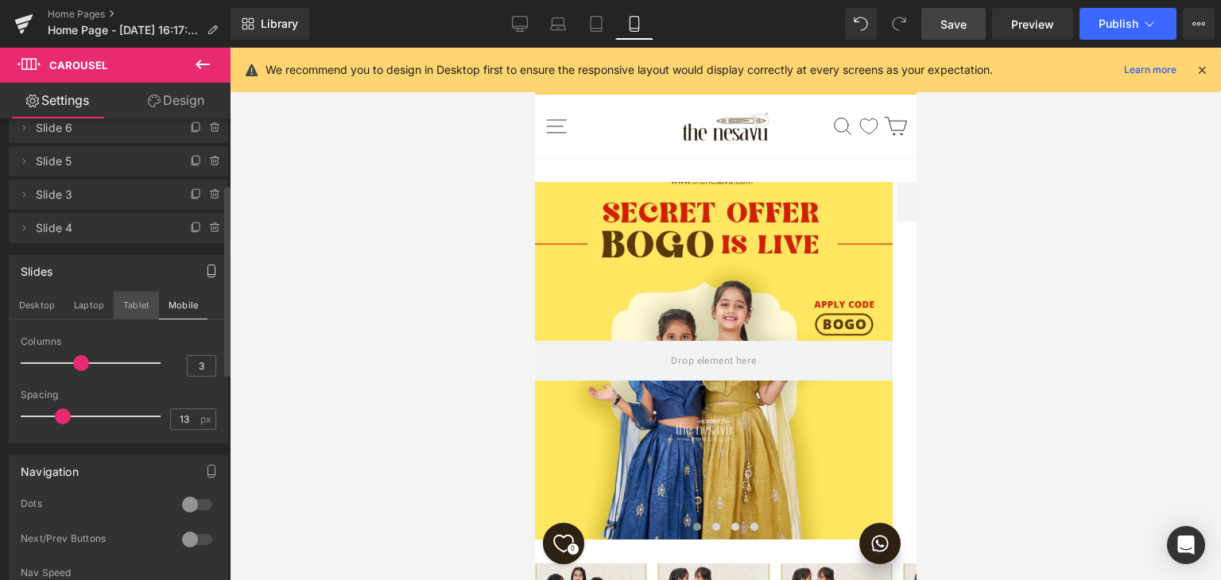
click at [126, 303] on button "Tablet" at bounding box center [136, 305] width 45 height 27
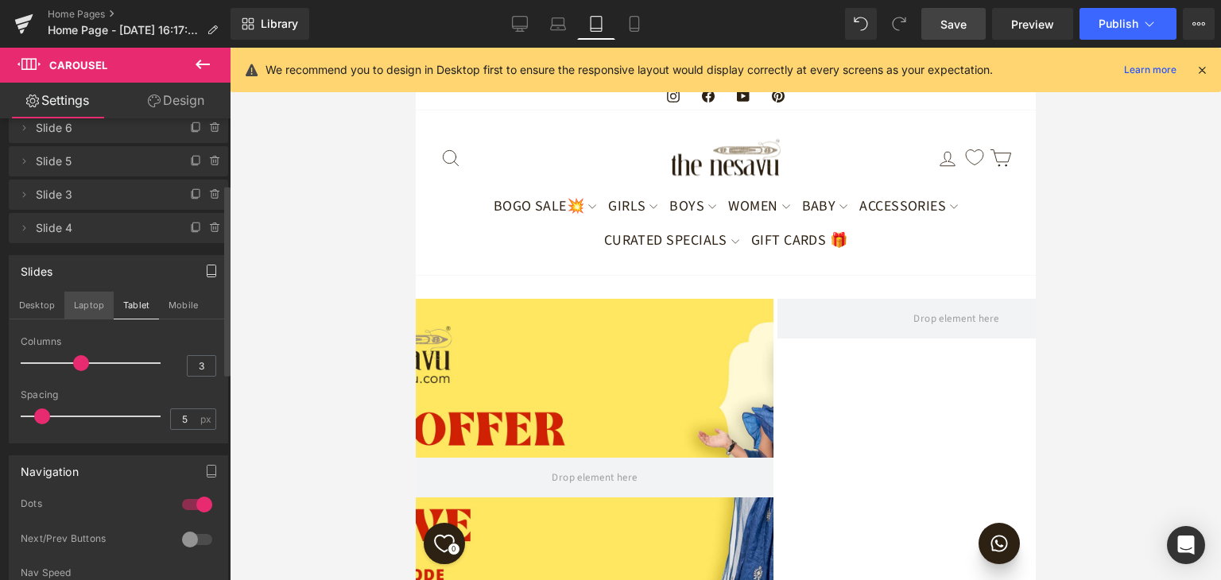
scroll to position [200, 0]
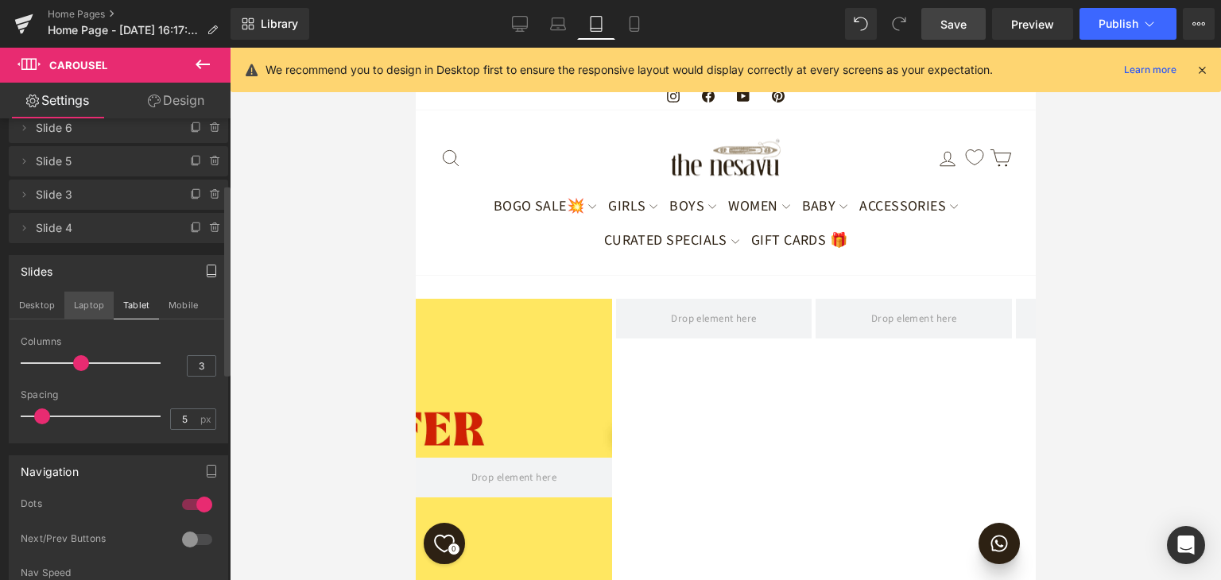
click at [98, 305] on button "Laptop" at bounding box center [88, 305] width 49 height 27
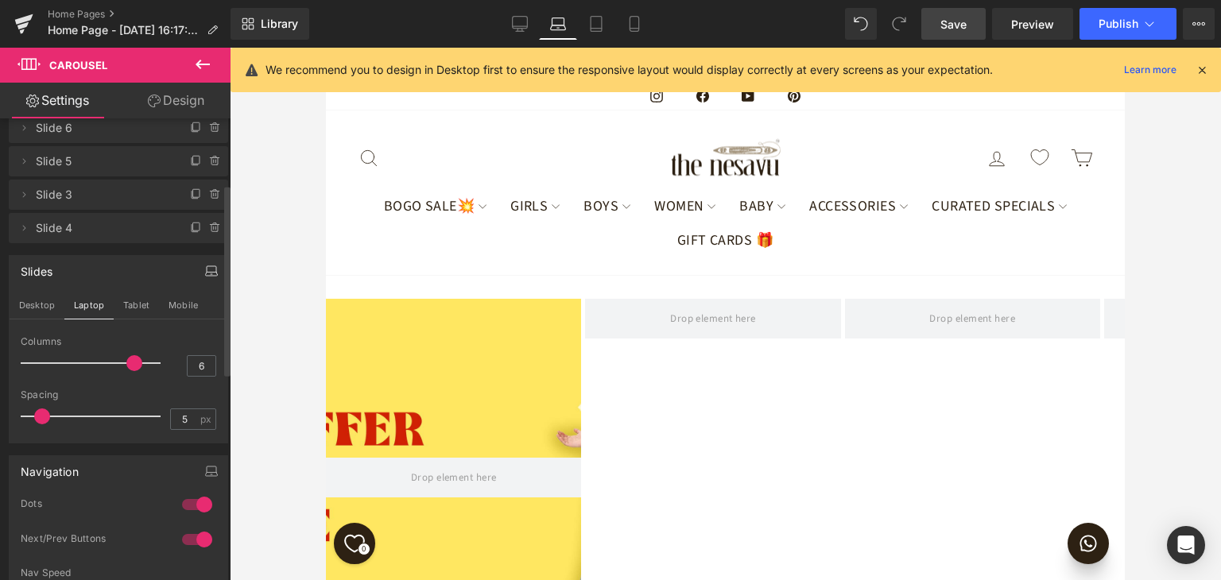
drag, startPoint x: 154, startPoint y: 363, endPoint x: 138, endPoint y: 363, distance: 16.7
click at [138, 363] on div at bounding box center [95, 363] width 132 height 32
click at [37, 310] on button "Desktop" at bounding box center [37, 305] width 55 height 27
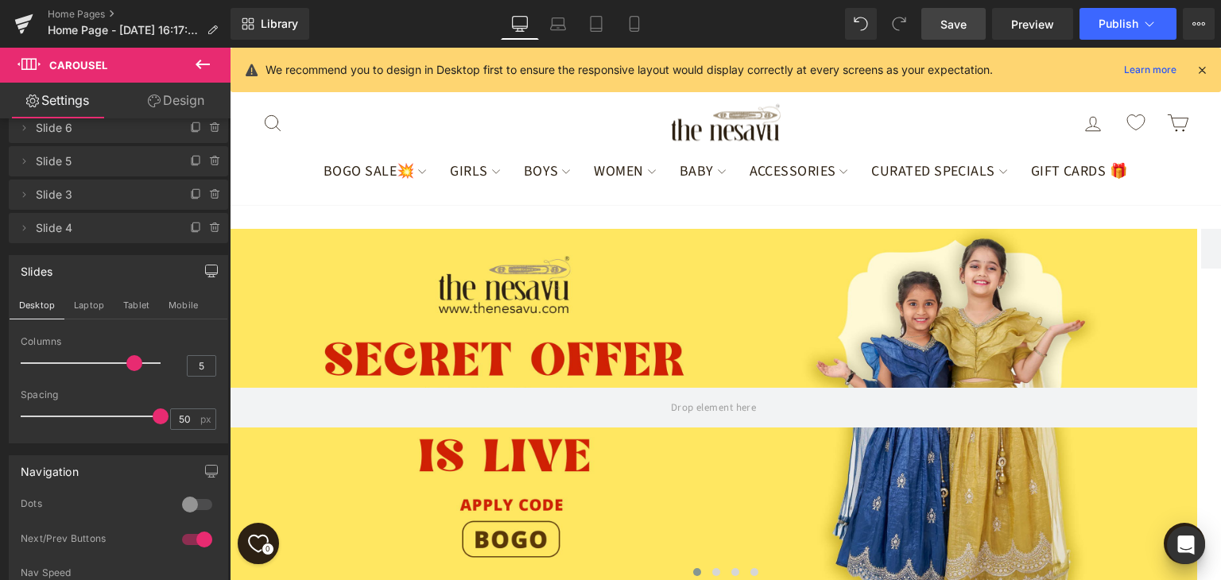
scroll to position [0, 0]
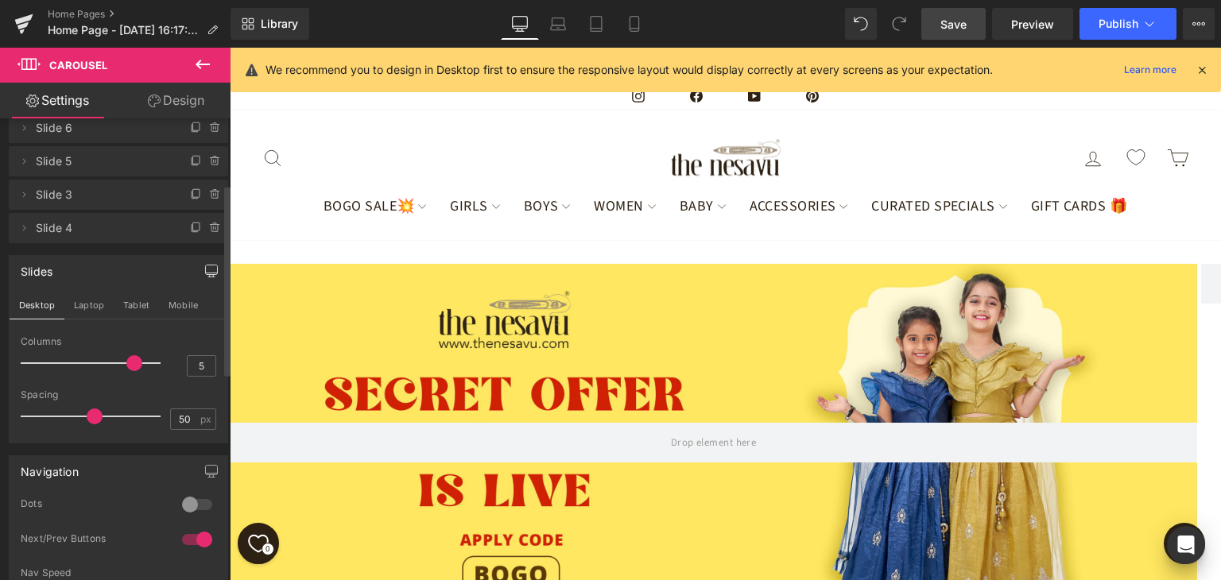
drag, startPoint x: 149, startPoint y: 413, endPoint x: 91, endPoint y: 408, distance: 59.1
click at [87, 413] on span at bounding box center [95, 417] width 16 height 16
click at [93, 303] on button "Laptop" at bounding box center [88, 305] width 49 height 27
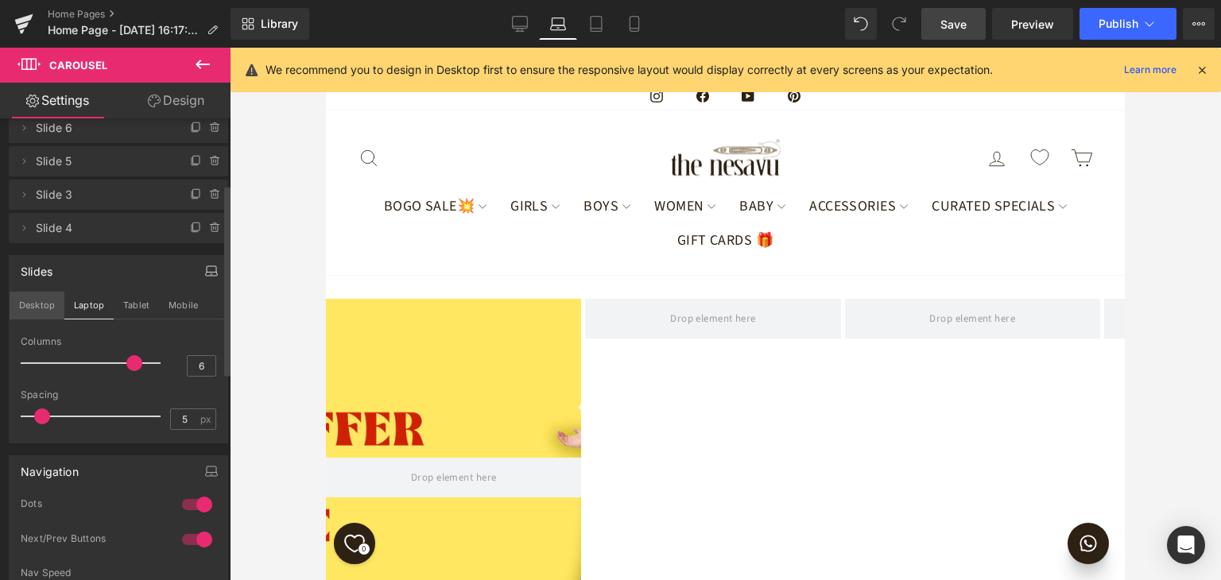
click at [36, 316] on button "Desktop" at bounding box center [37, 305] width 55 height 27
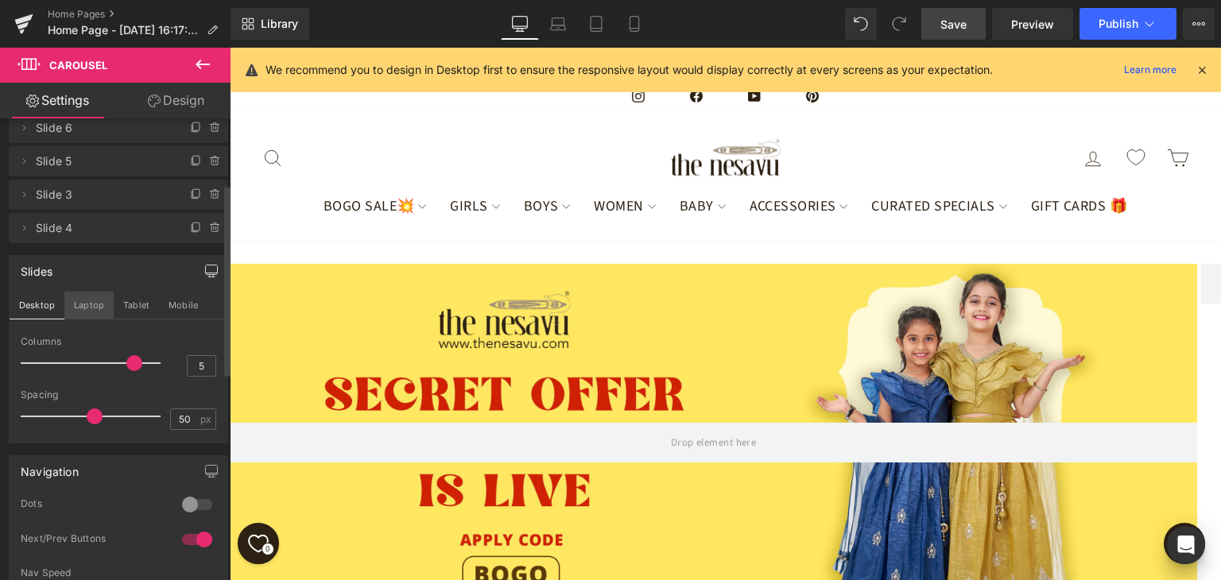
click at [80, 309] on button "Laptop" at bounding box center [88, 305] width 49 height 27
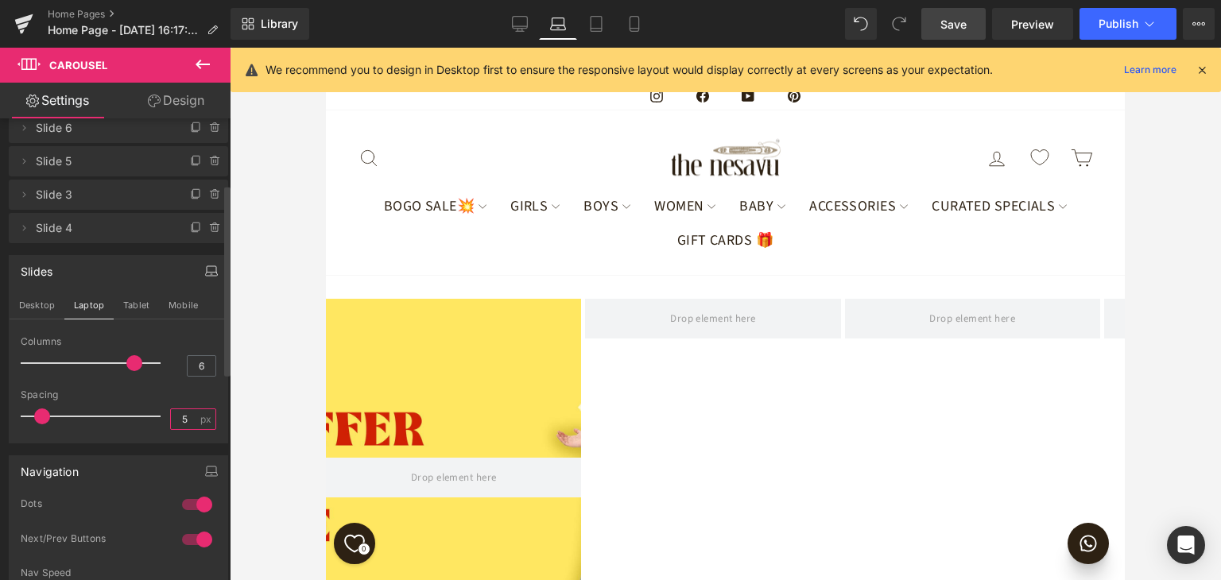
click at [172, 416] on input "5" at bounding box center [185, 420] width 28 height 20
type input "25"
click at [135, 313] on button "Tablet" at bounding box center [136, 305] width 45 height 27
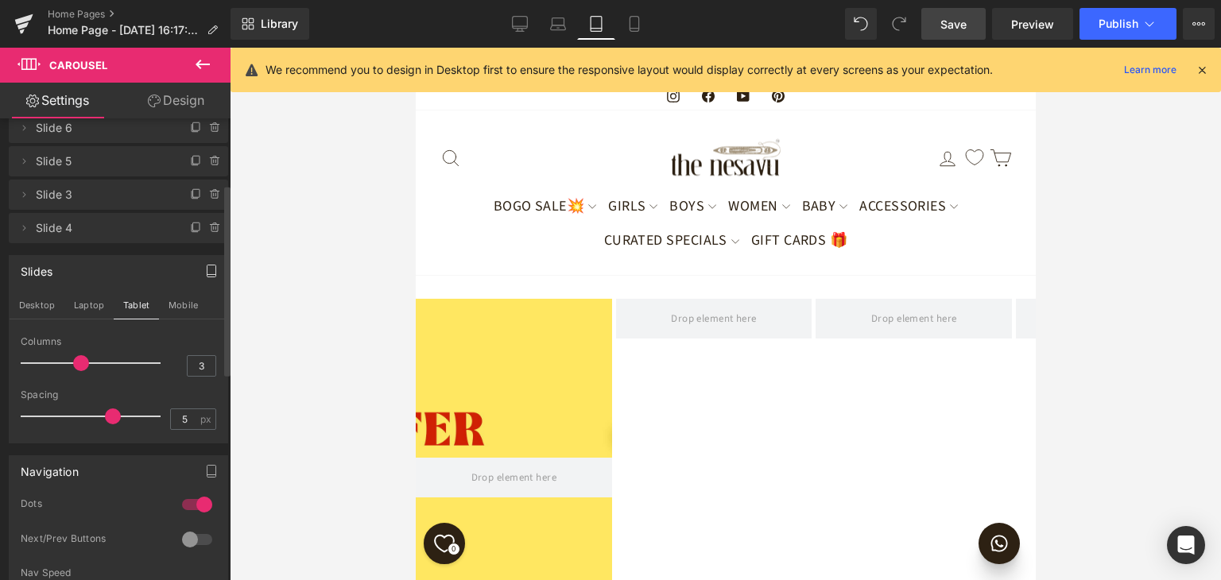
drag, startPoint x: 43, startPoint y: 416, endPoint x: 112, endPoint y: 416, distance: 69.2
click at [112, 416] on span at bounding box center [113, 417] width 16 height 16
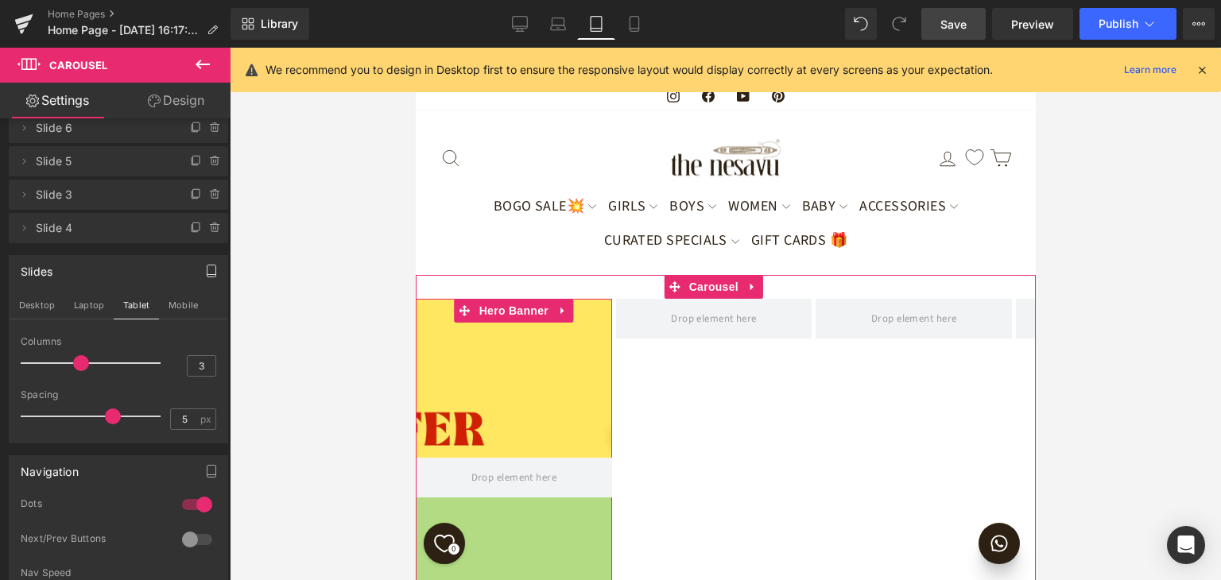
scroll to position [17, 0]
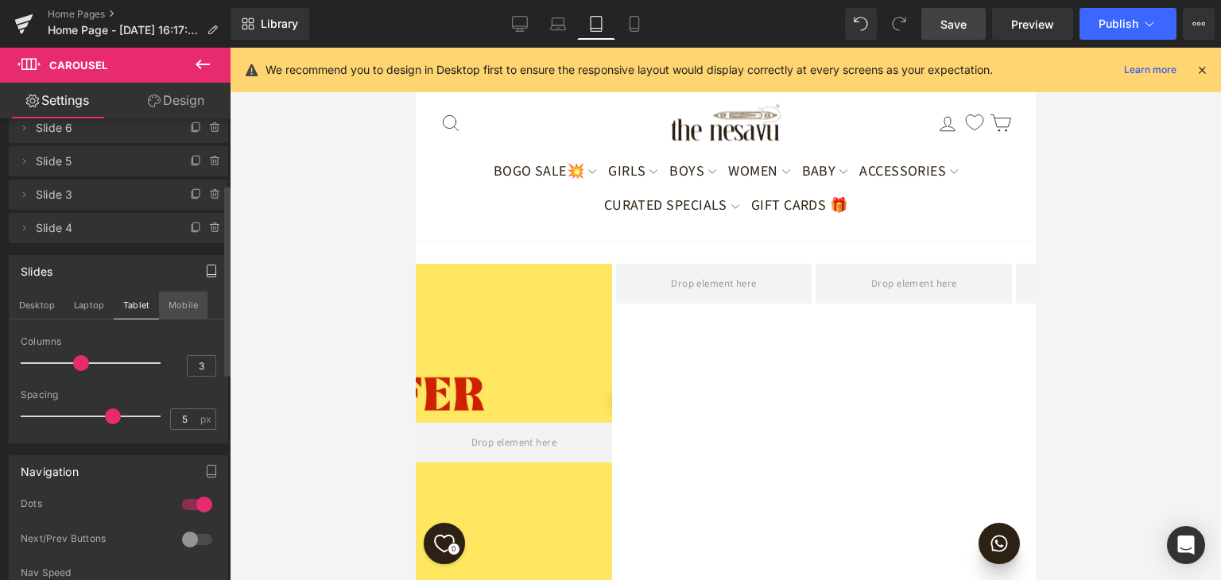
click at [186, 309] on button "Mobile" at bounding box center [183, 305] width 49 height 27
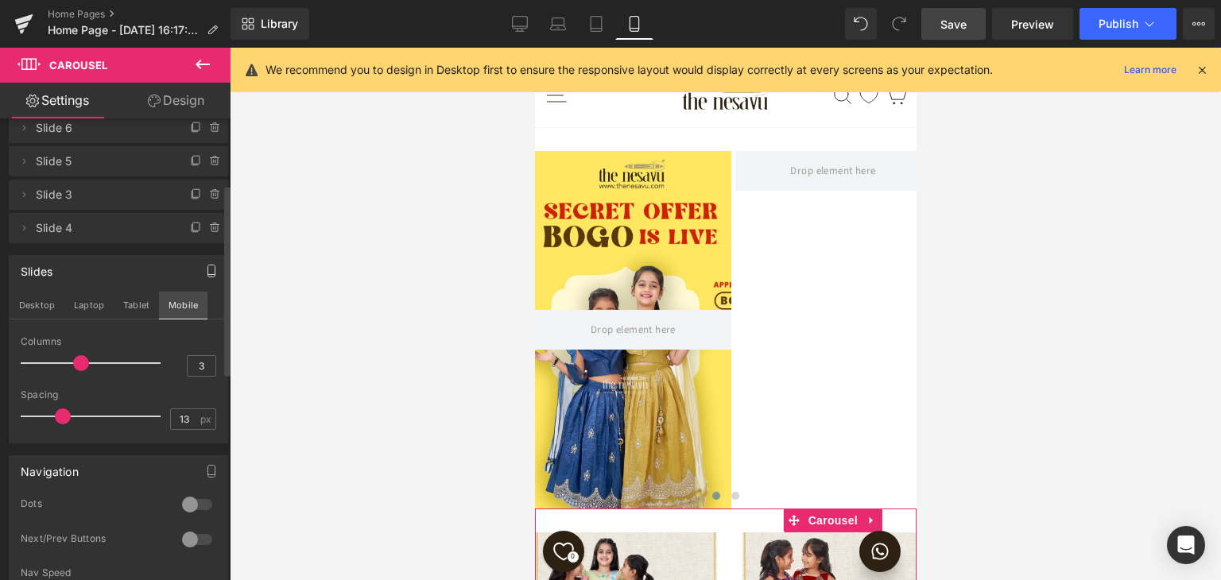
scroll to position [13, 0]
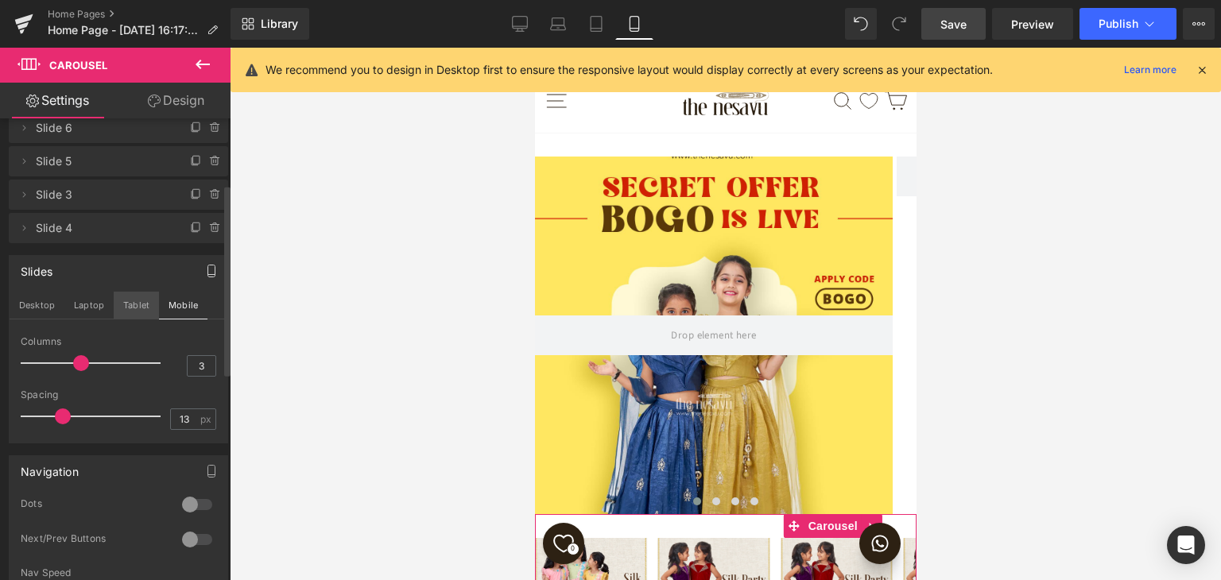
click at [142, 311] on button "Tablet" at bounding box center [136, 305] width 45 height 27
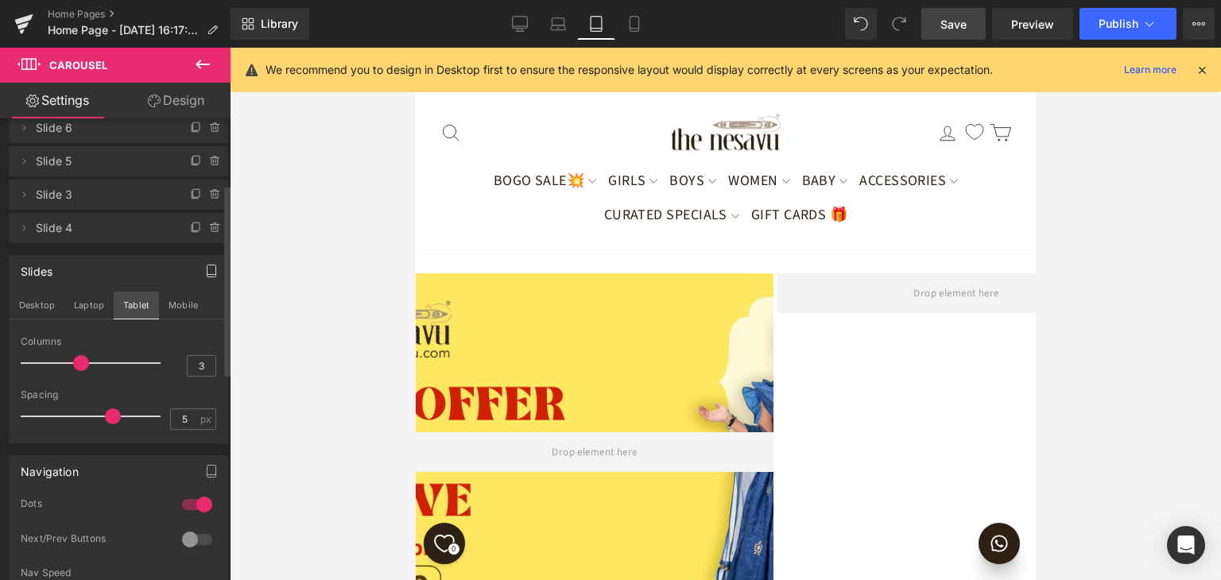
scroll to position [285, 0]
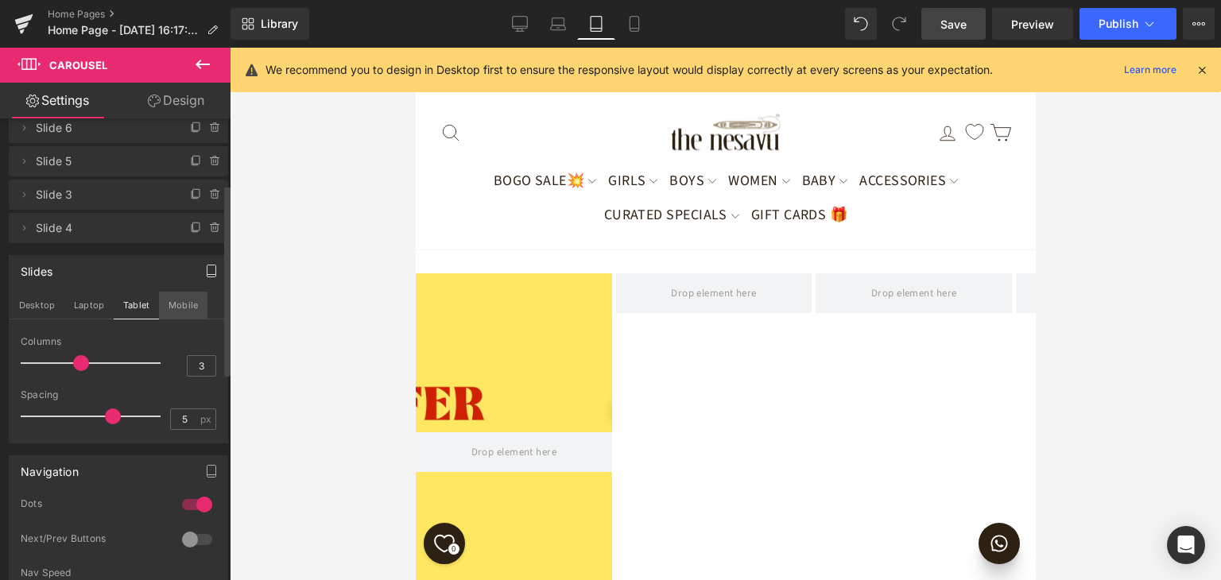
click at [184, 306] on button "Mobile" at bounding box center [183, 305] width 49 height 27
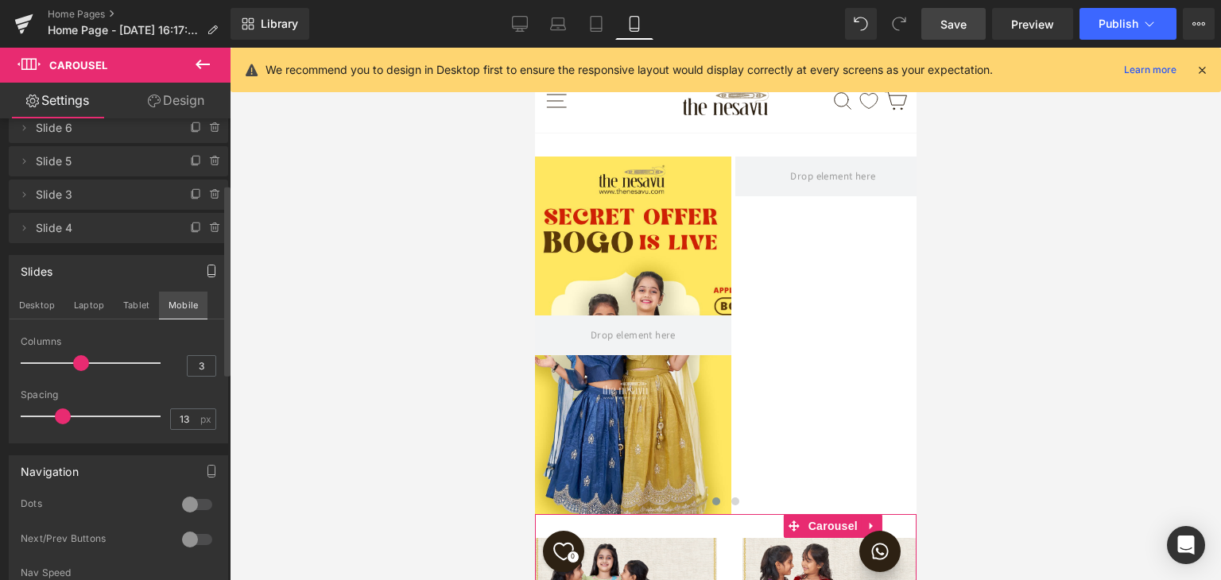
scroll to position [169, 0]
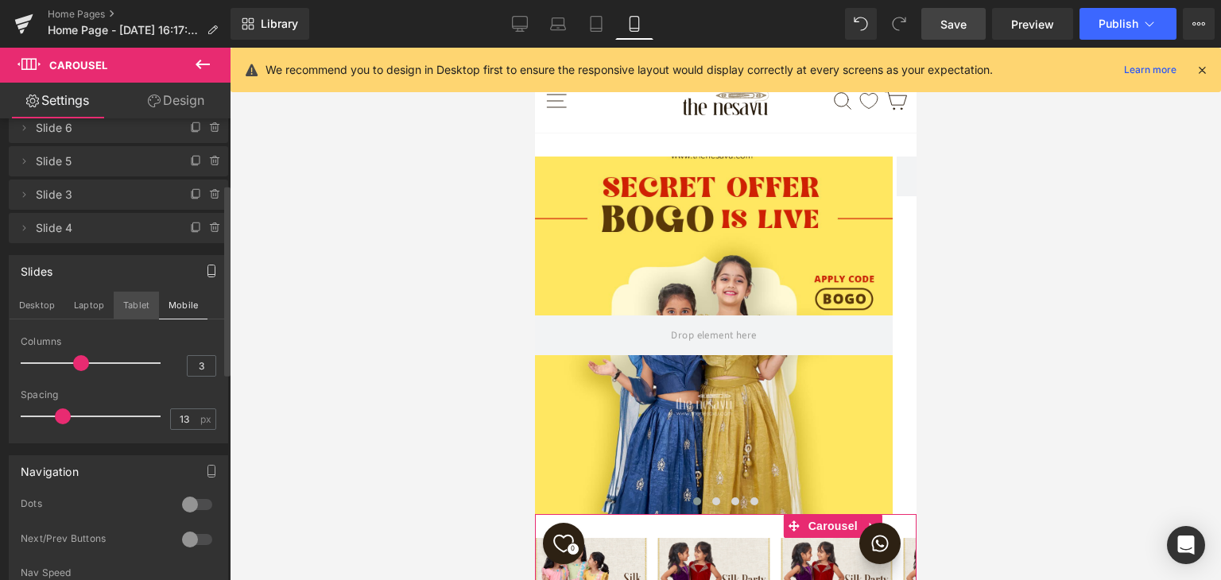
click at [134, 309] on button "Tablet" at bounding box center [136, 305] width 45 height 27
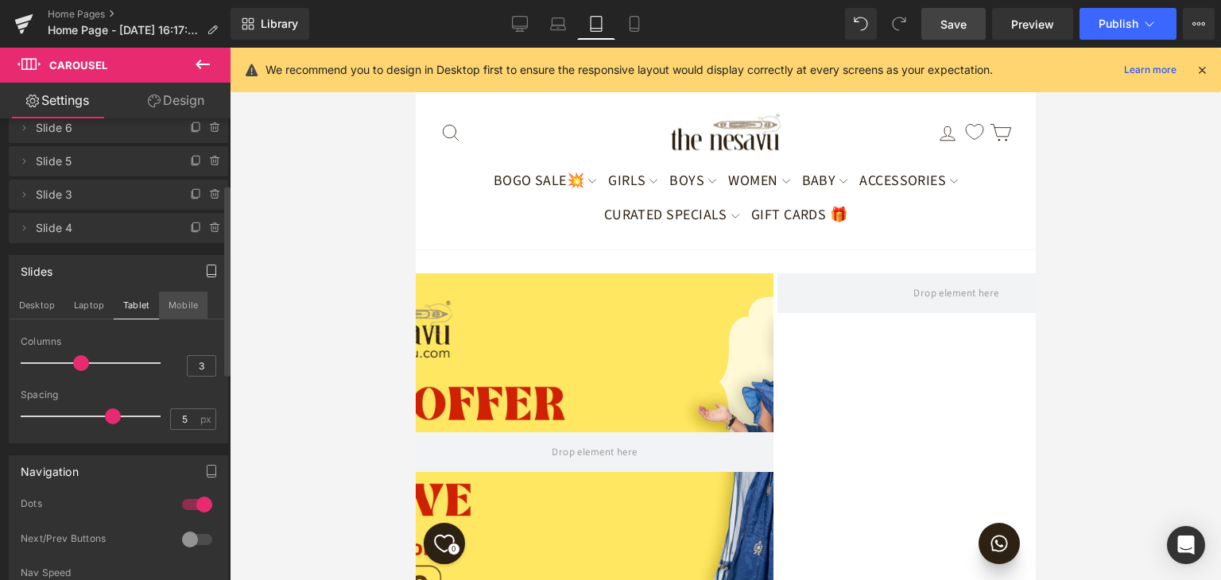
click at [181, 301] on button "Mobile" at bounding box center [183, 305] width 49 height 27
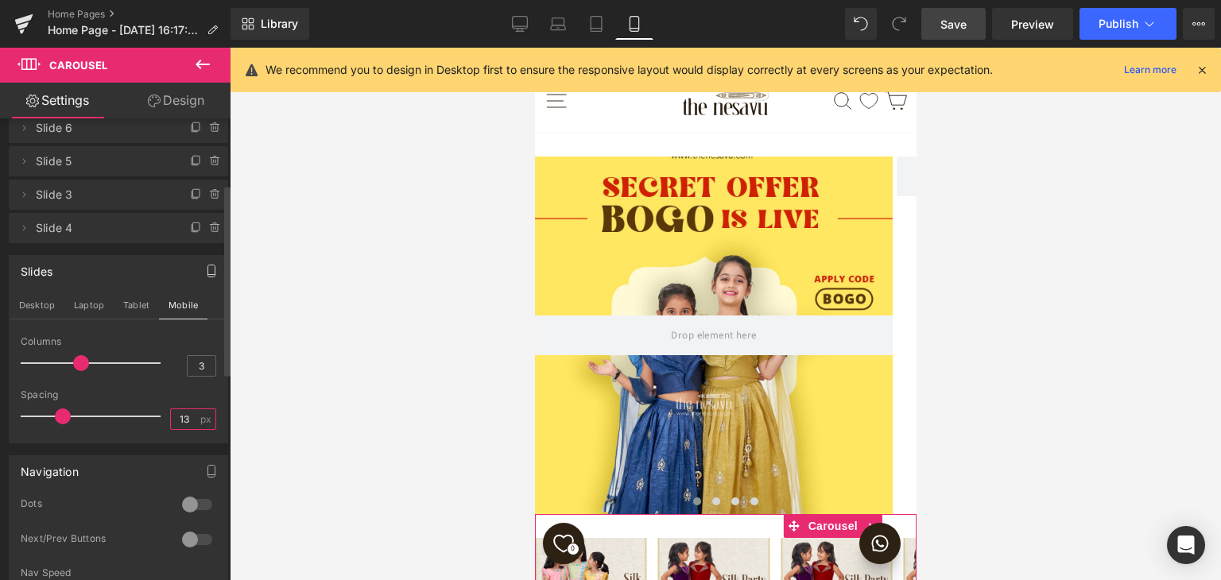
drag, startPoint x: 188, startPoint y: 416, endPoint x: 155, endPoint y: 414, distance: 33.4
click at [155, 414] on div "Spacing 13 px" at bounding box center [119, 416] width 196 height 53
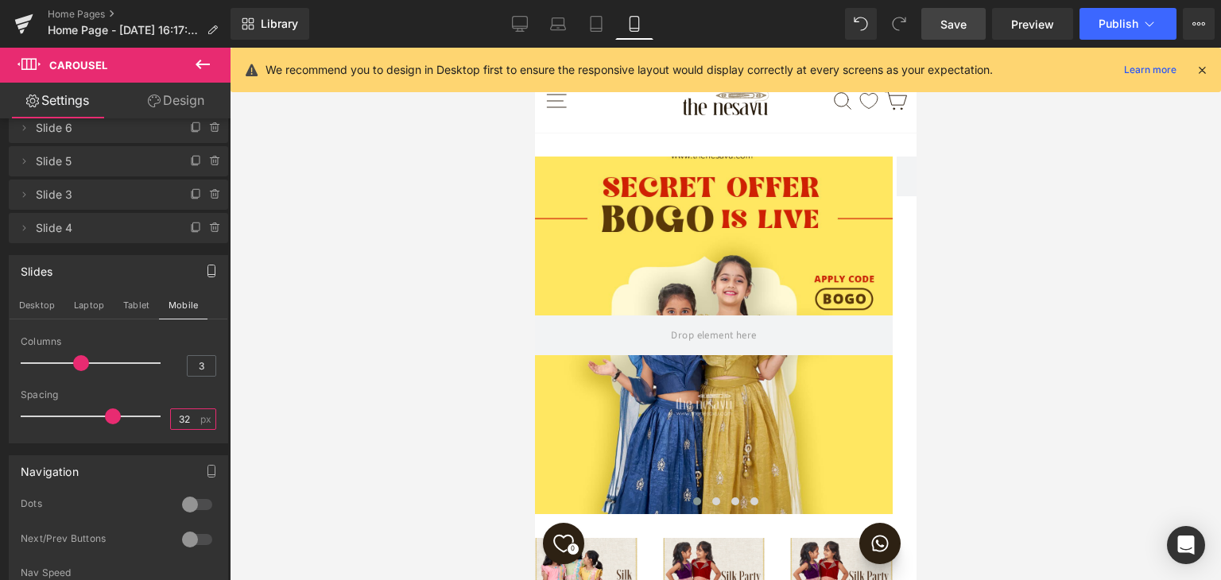
type input "32"
click at [317, 402] on div at bounding box center [726, 314] width 992 height 533
drag, startPoint x: 99, startPoint y: 417, endPoint x: 58, endPoint y: 413, distance: 41.5
click at [60, 413] on span at bounding box center [68, 417] width 16 height 16
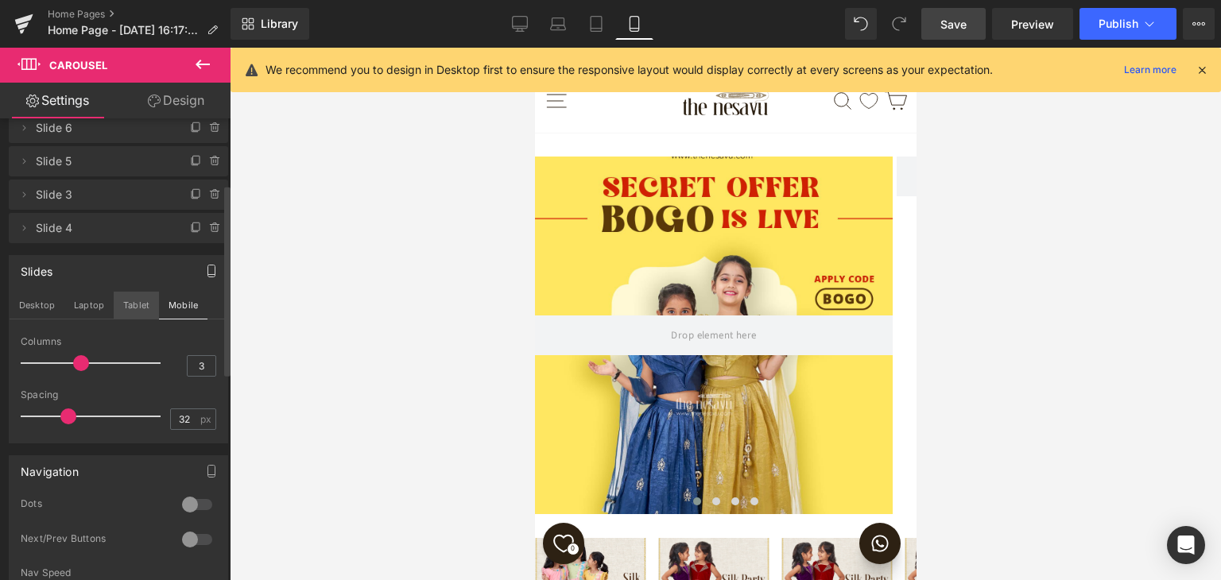
click at [136, 310] on button "Tablet" at bounding box center [136, 305] width 45 height 27
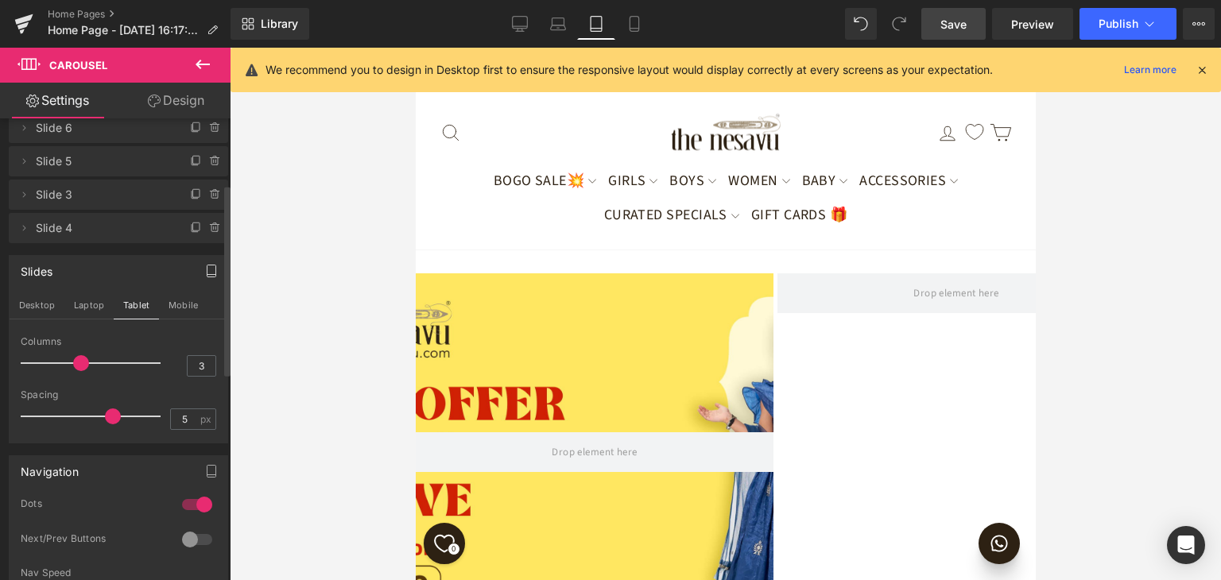
scroll to position [285, 0]
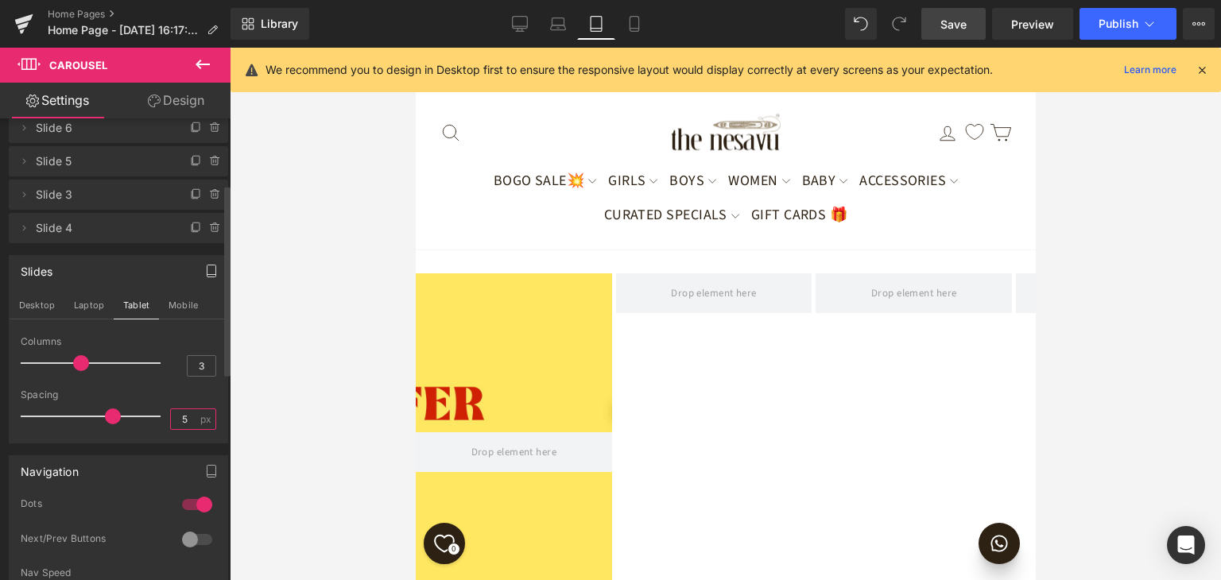
click at [174, 417] on input "5" at bounding box center [185, 420] width 28 height 20
click at [159, 437] on div at bounding box center [119, 438] width 196 height 10
drag, startPoint x: 177, startPoint y: 413, endPoint x: 165, endPoint y: 413, distance: 11.9
click at [171, 413] on input "15" at bounding box center [185, 420] width 28 height 20
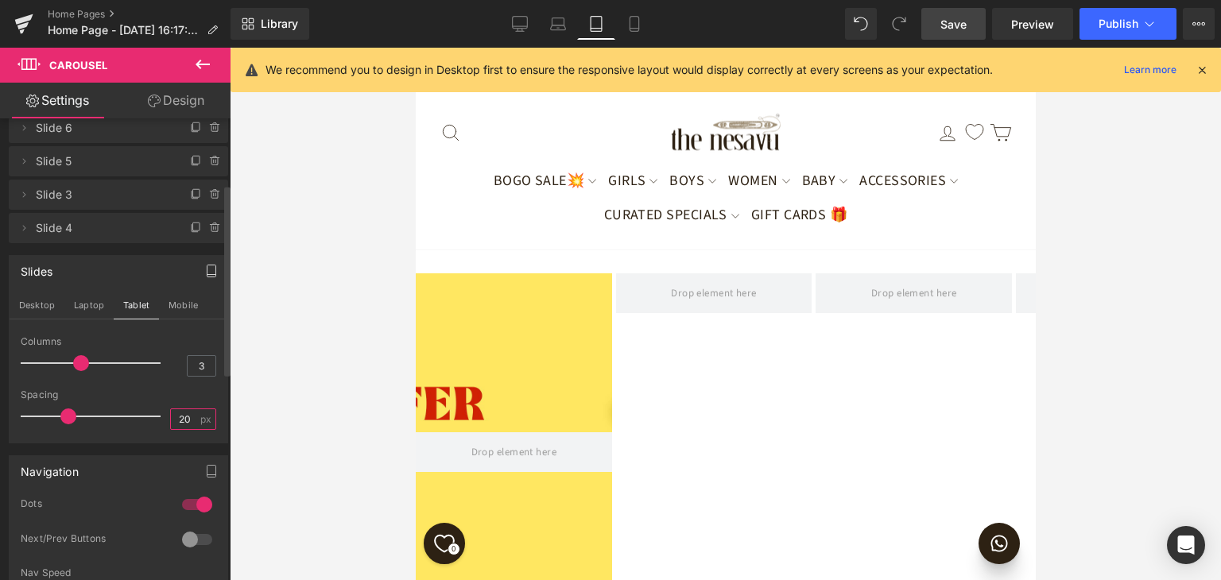
type input "20"
click at [165, 433] on div at bounding box center [119, 438] width 196 height 10
click at [89, 309] on button "Laptop" at bounding box center [88, 305] width 49 height 27
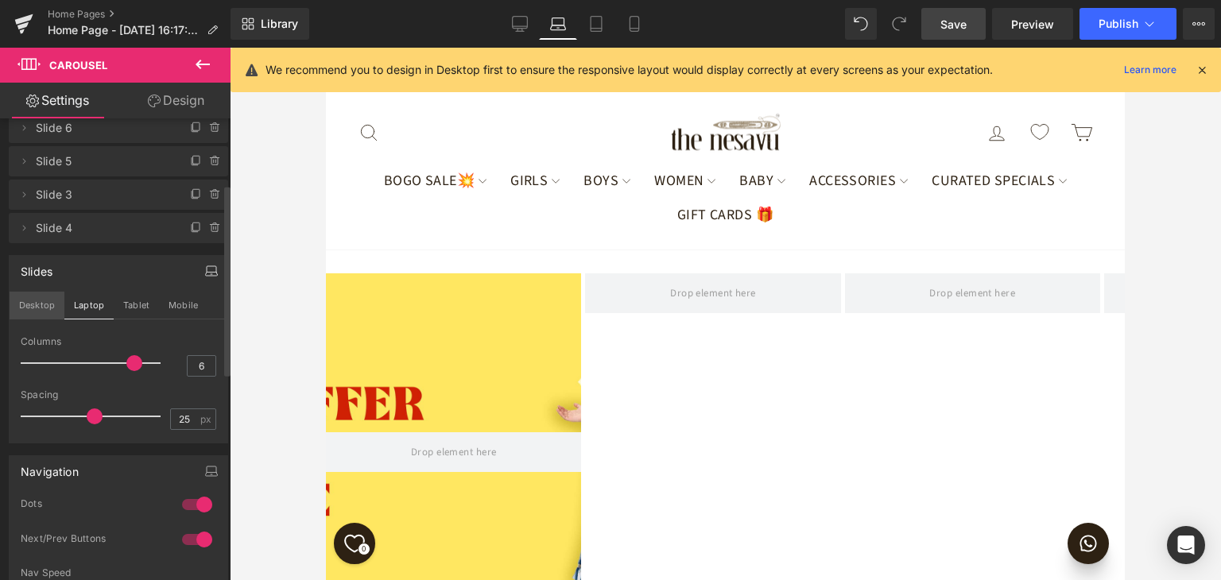
click at [34, 303] on button "Desktop" at bounding box center [37, 305] width 55 height 27
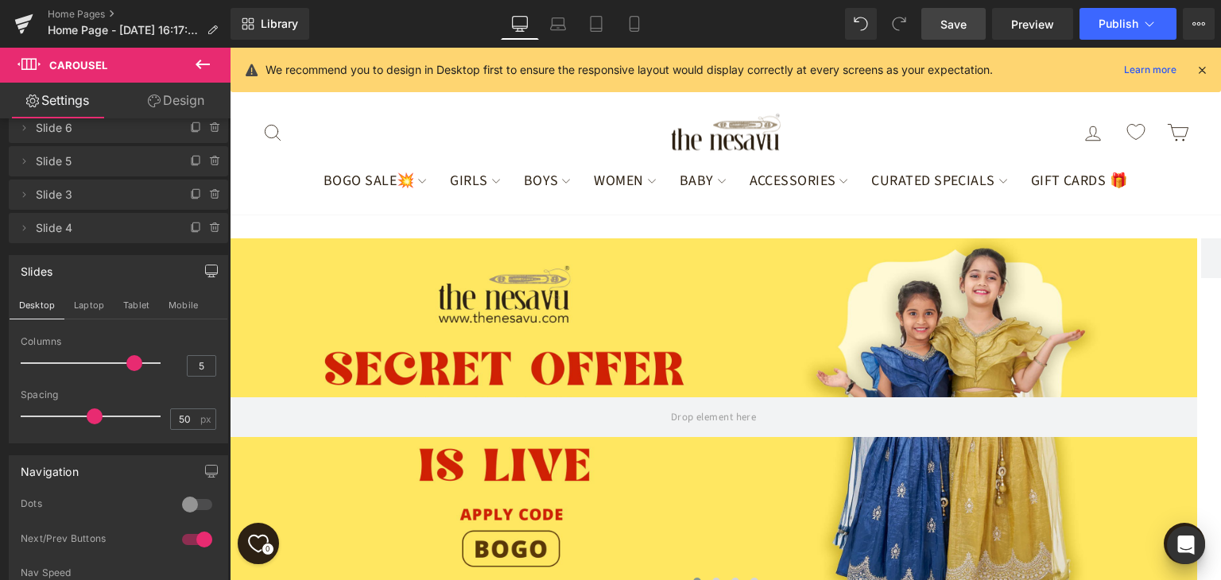
click at [967, 21] on span "Save" at bounding box center [954, 24] width 26 height 17
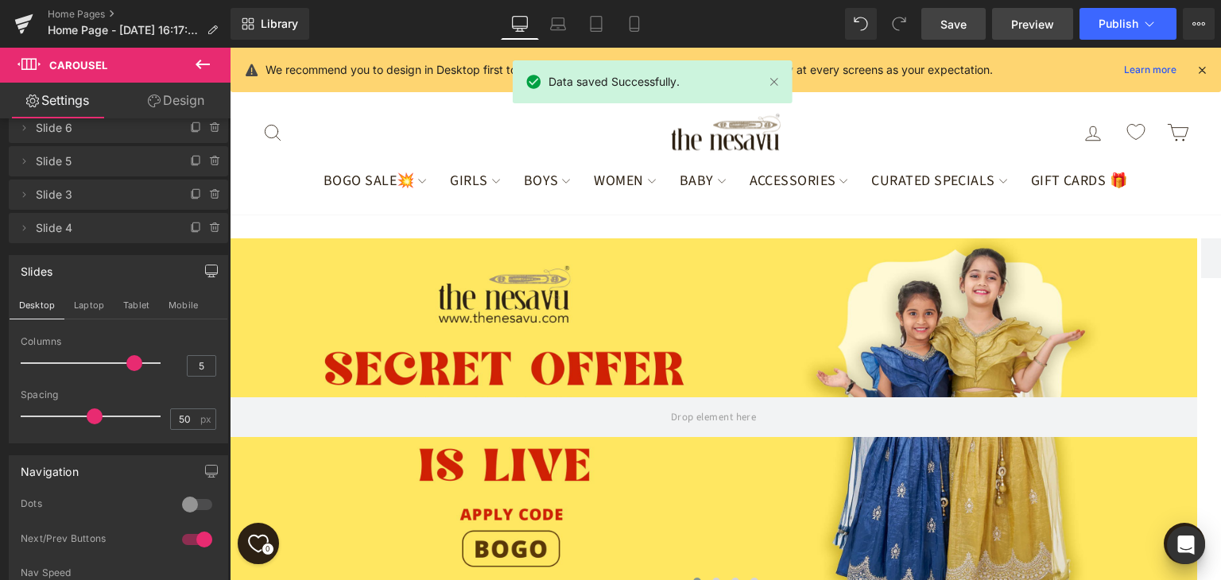
click at [1050, 18] on span "Preview" at bounding box center [1032, 24] width 43 height 17
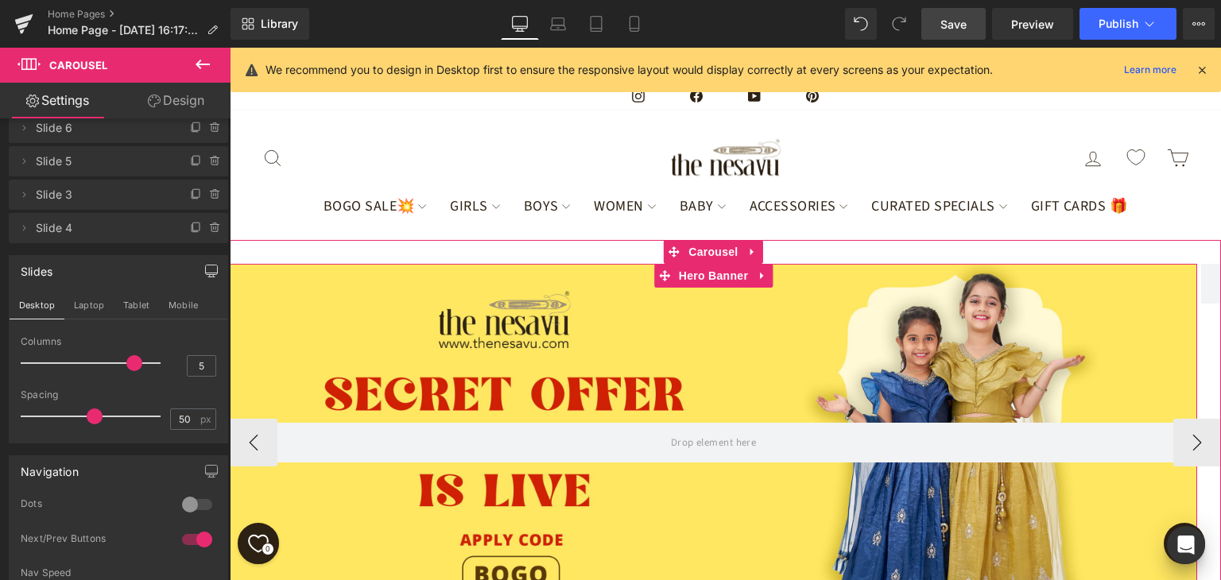
scroll to position [46, 0]
click at [702, 266] on span "Hero Banner" at bounding box center [713, 277] width 77 height 24
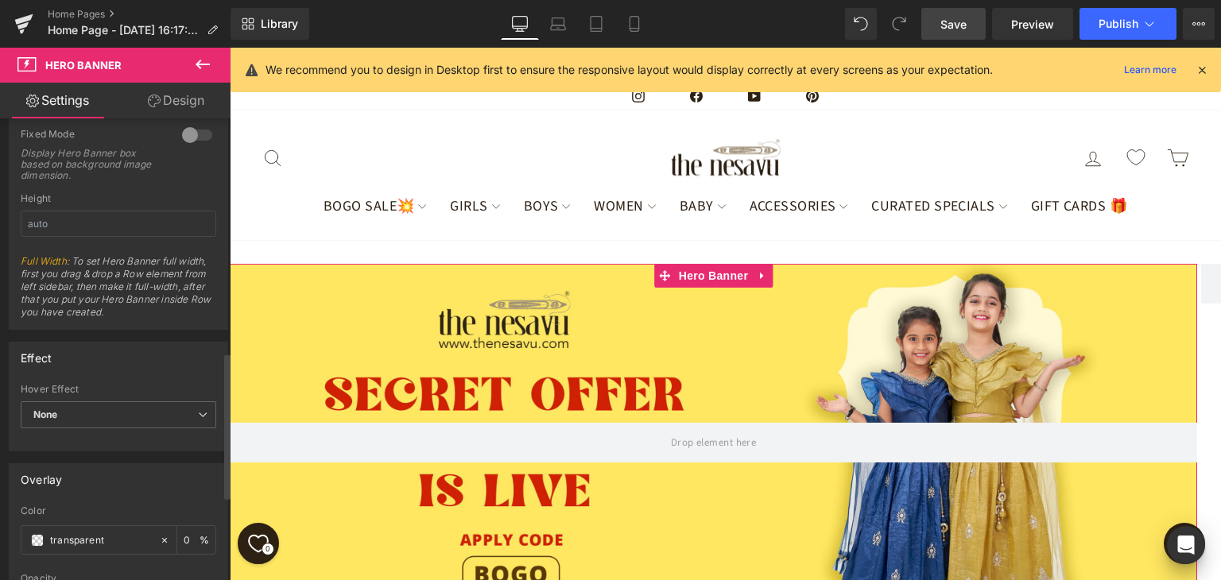
scroll to position [716, 0]
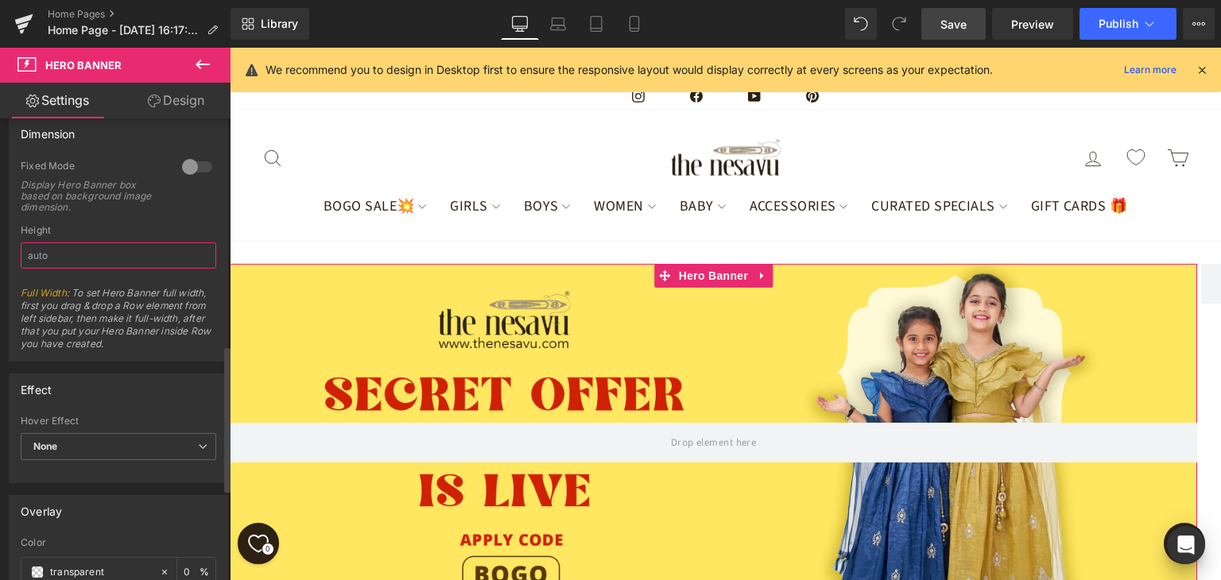
click at [75, 255] on input "text" at bounding box center [119, 256] width 196 height 26
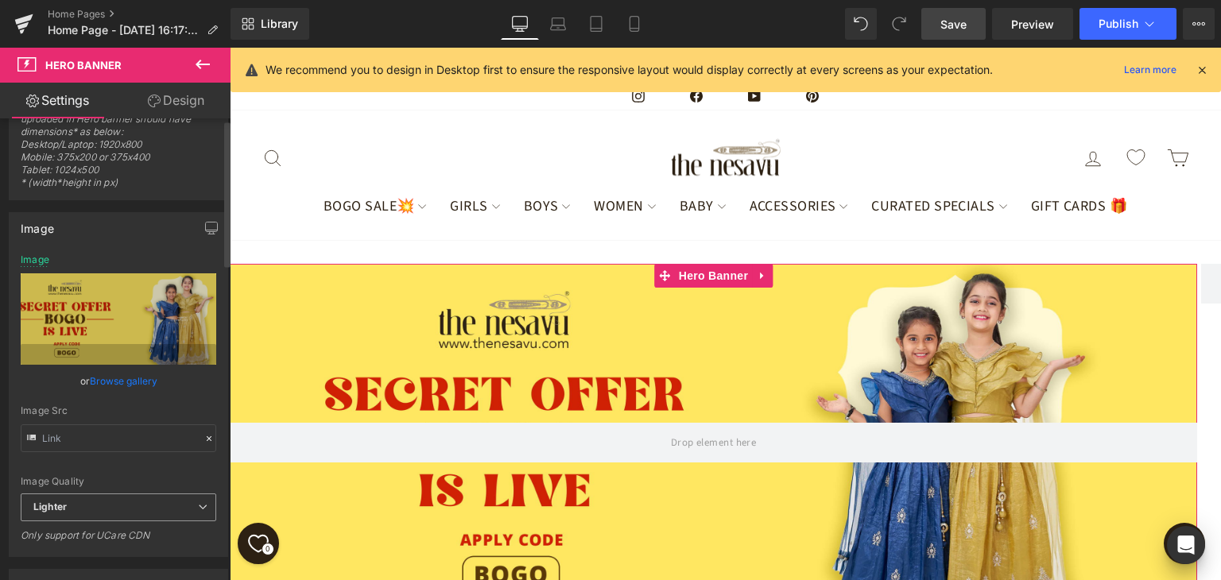
scroll to position [0, 0]
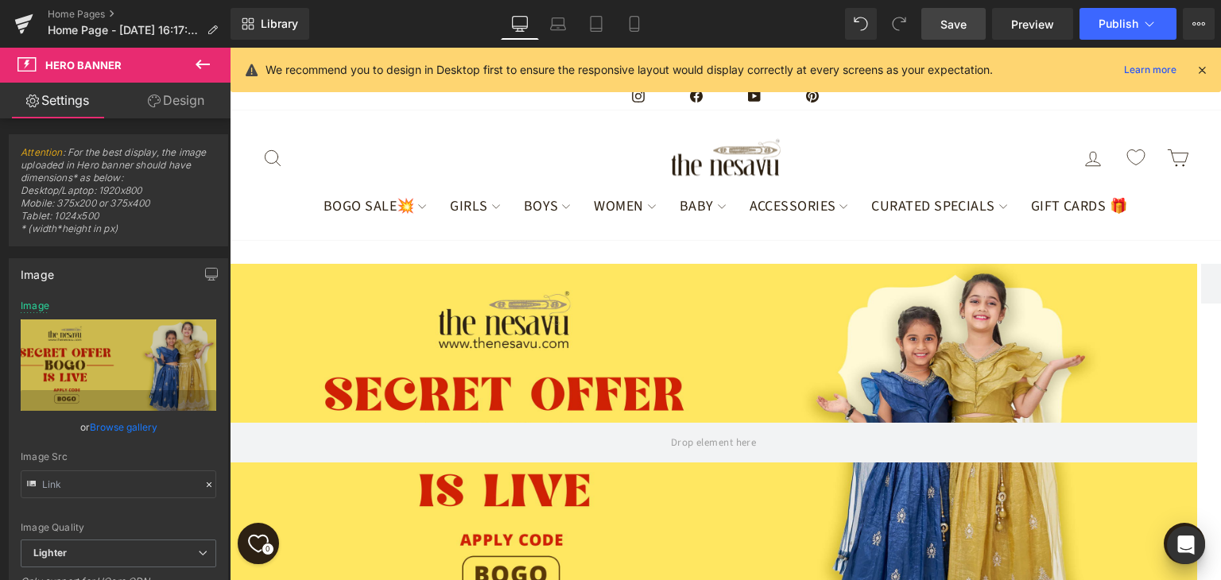
type input "auto"
click at [947, 25] on span "Save" at bounding box center [954, 24] width 26 height 17
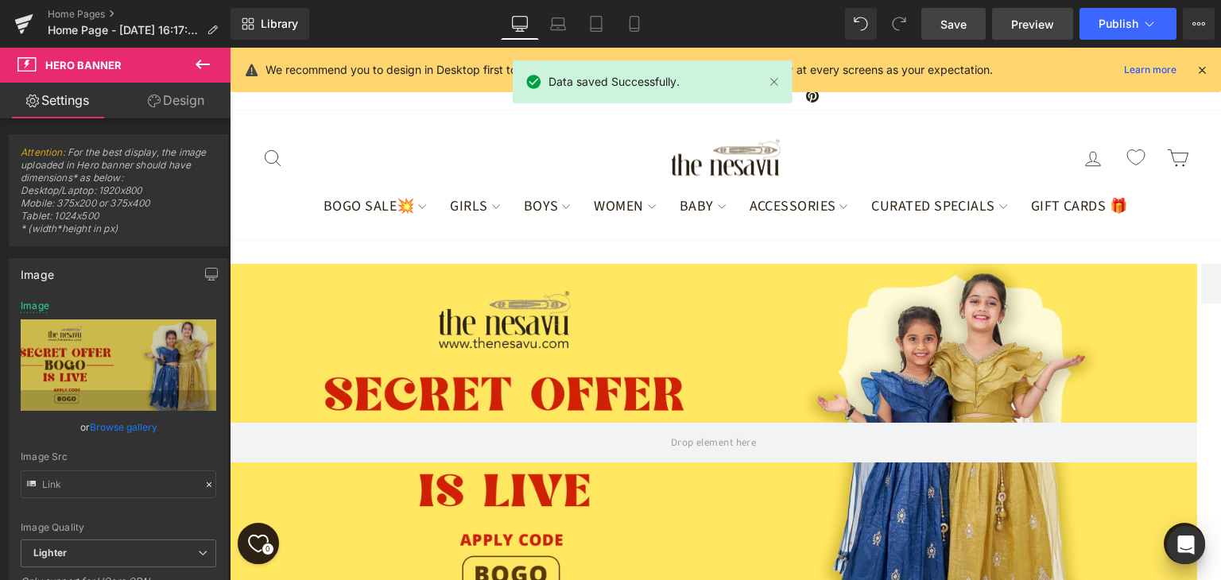
click at [1016, 30] on span "Preview" at bounding box center [1032, 24] width 43 height 17
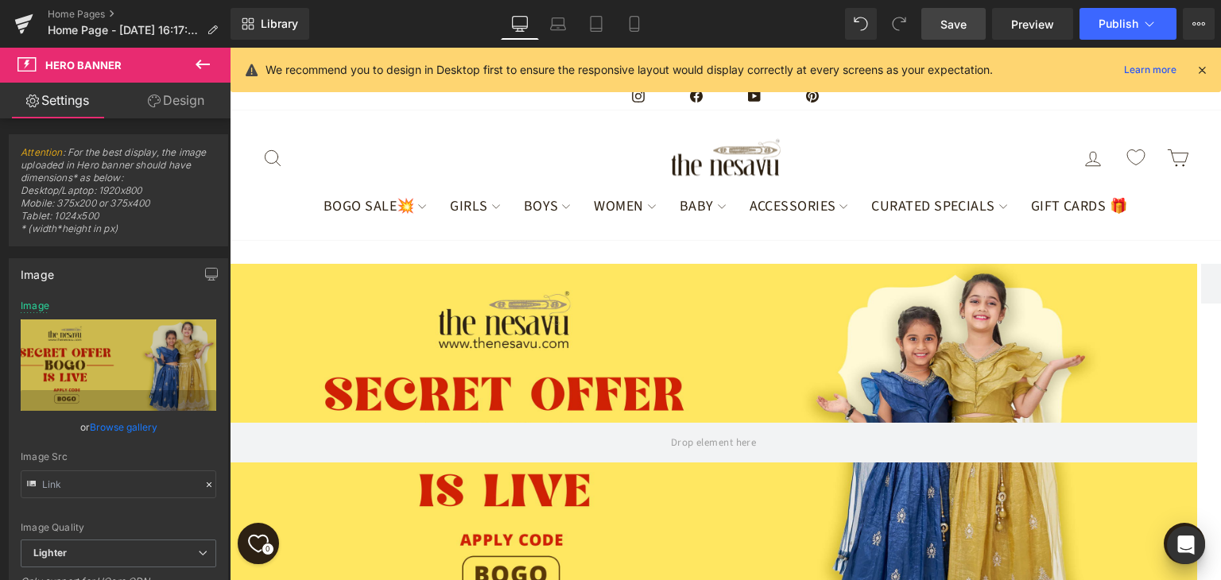
click at [939, 17] on link "Save" at bounding box center [954, 24] width 64 height 32
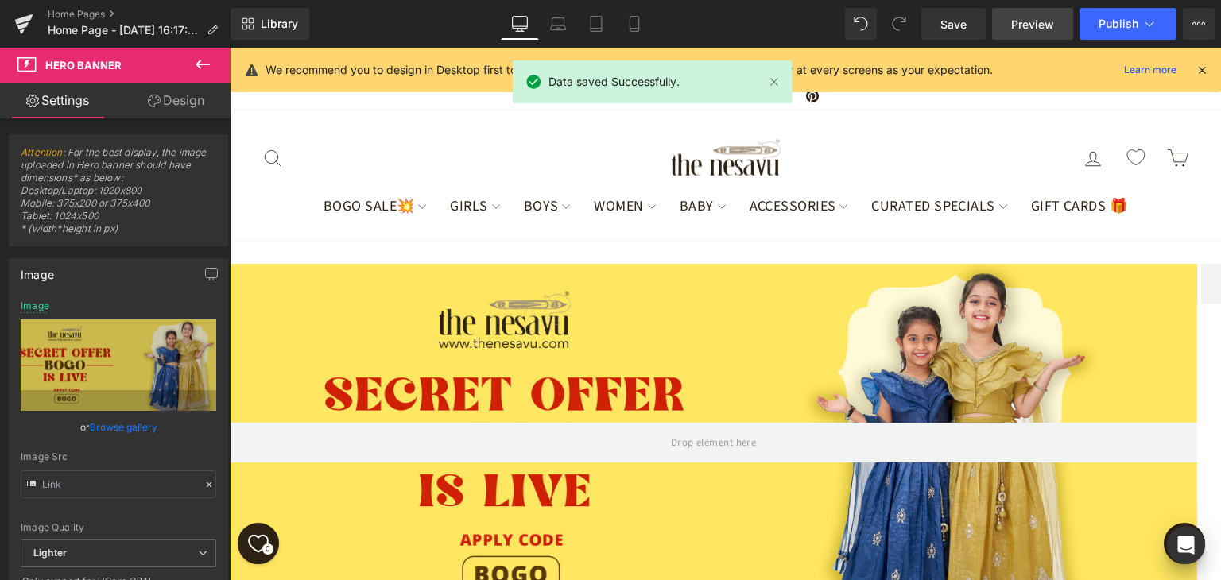
click at [1005, 21] on link "Preview" at bounding box center [1032, 24] width 81 height 32
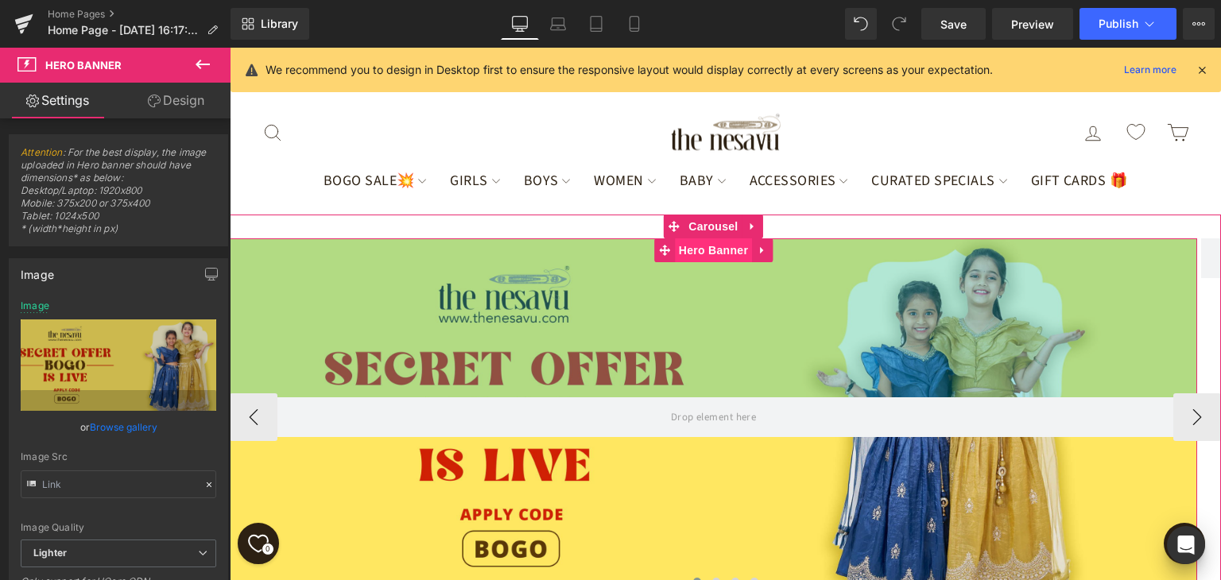
scroll to position [17, 0]
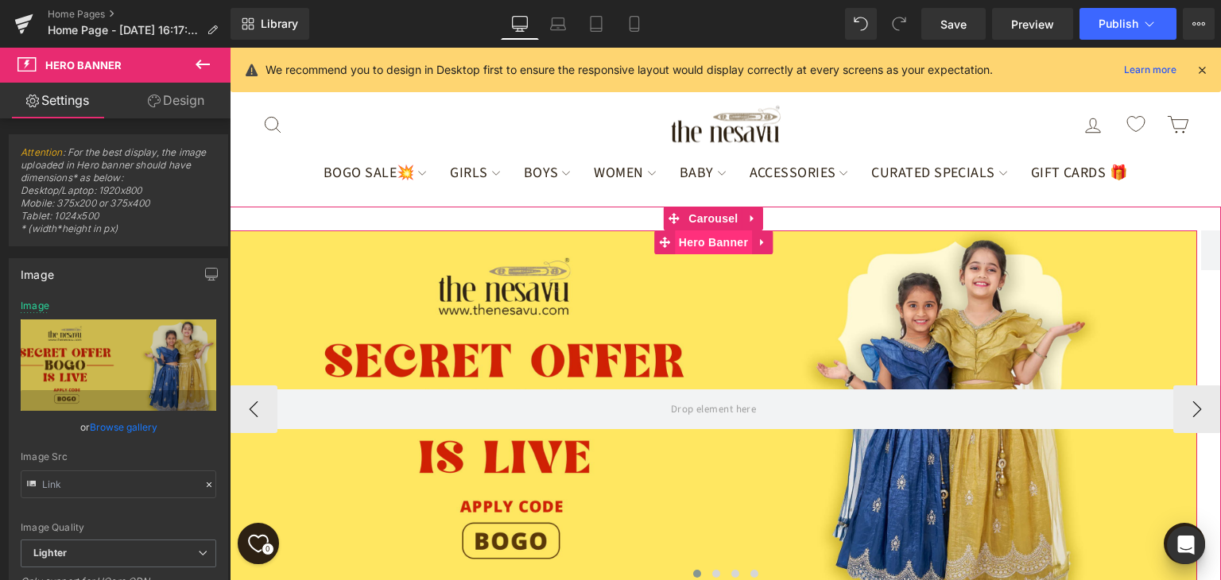
click at [719, 254] on span "Hero Banner" at bounding box center [713, 243] width 77 height 24
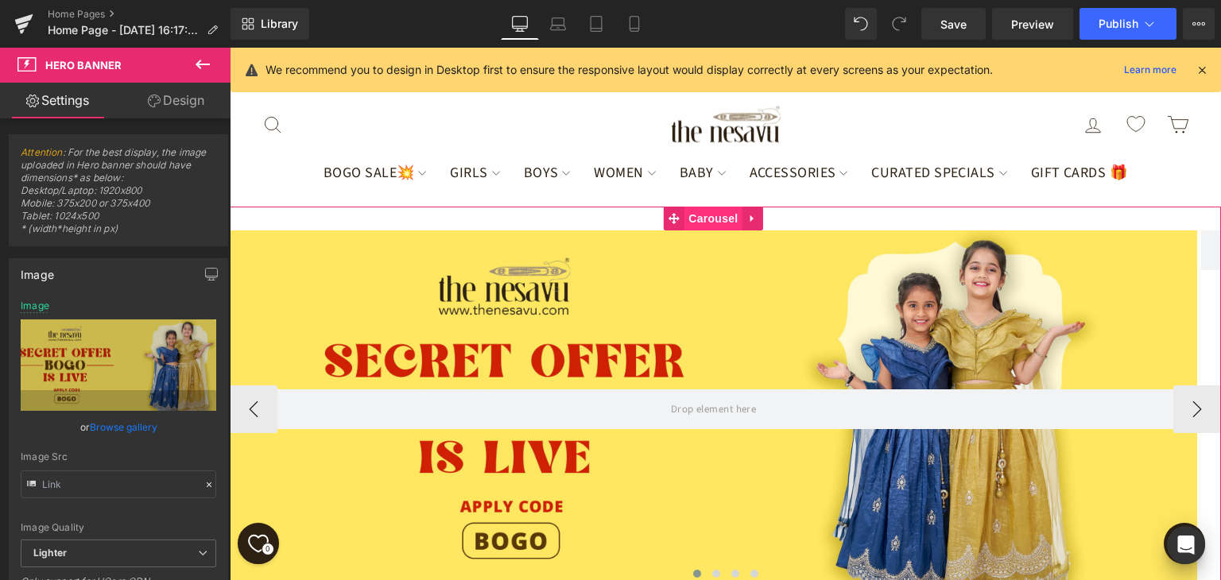
click at [716, 231] on span "Carousel" at bounding box center [713, 219] width 57 height 24
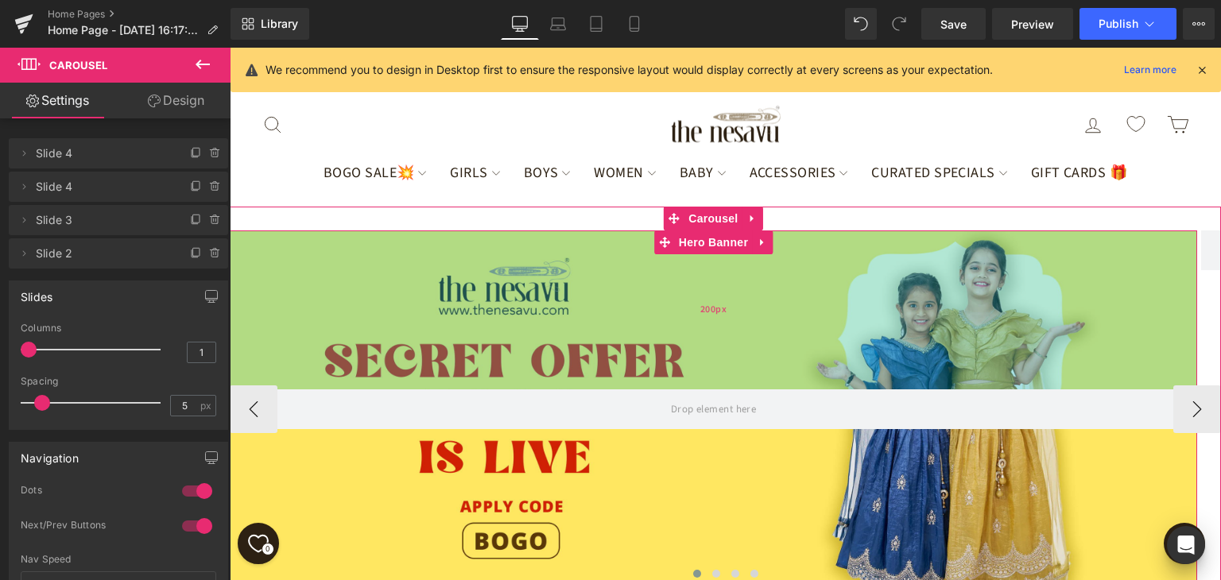
scroll to position [159, 0]
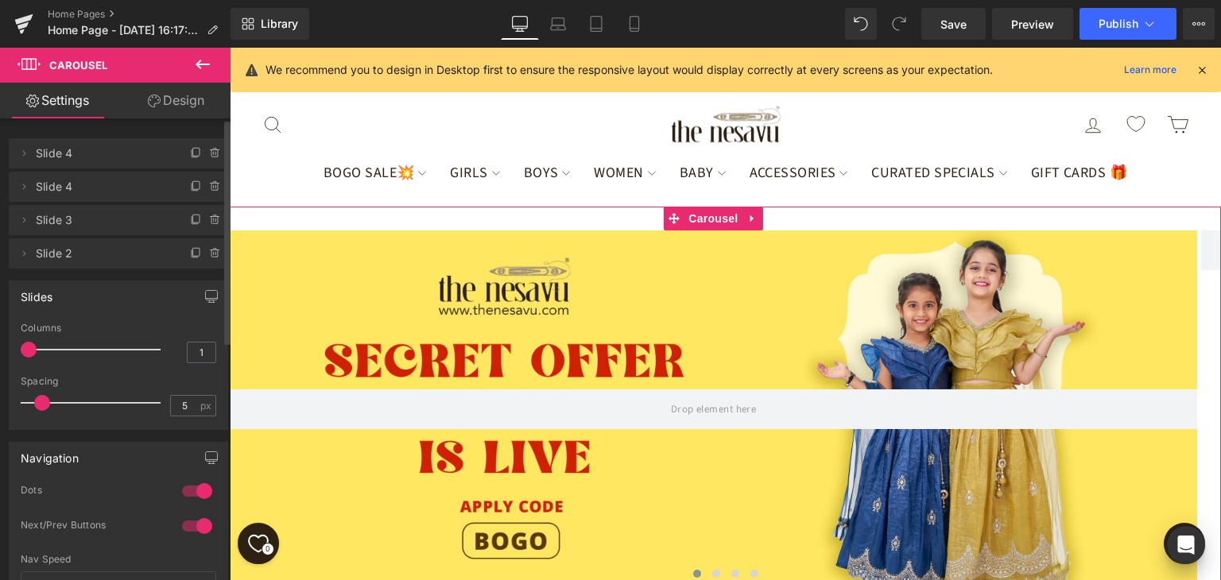
click at [185, 522] on div at bounding box center [197, 526] width 38 height 25
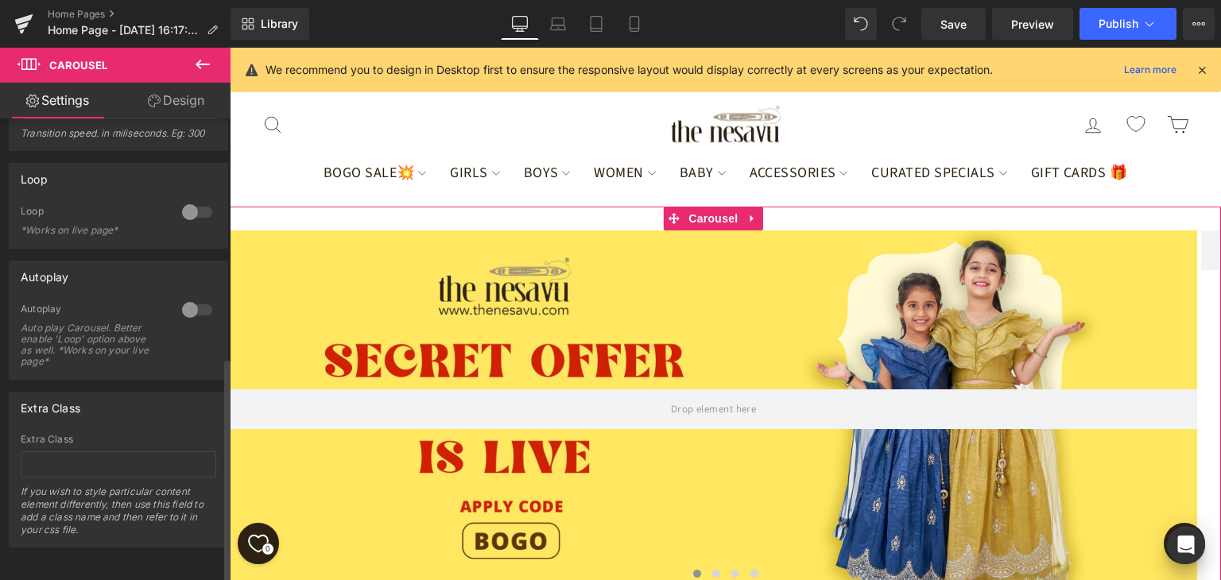
scroll to position [489, 0]
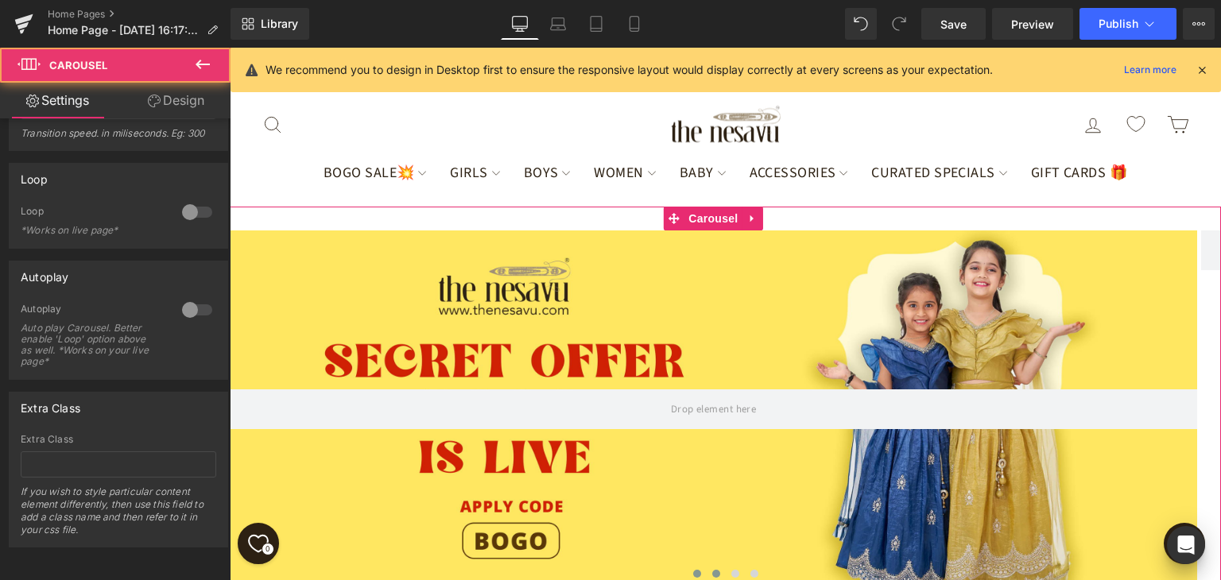
click at [707, 566] on button at bounding box center [716, 574] width 19 height 16
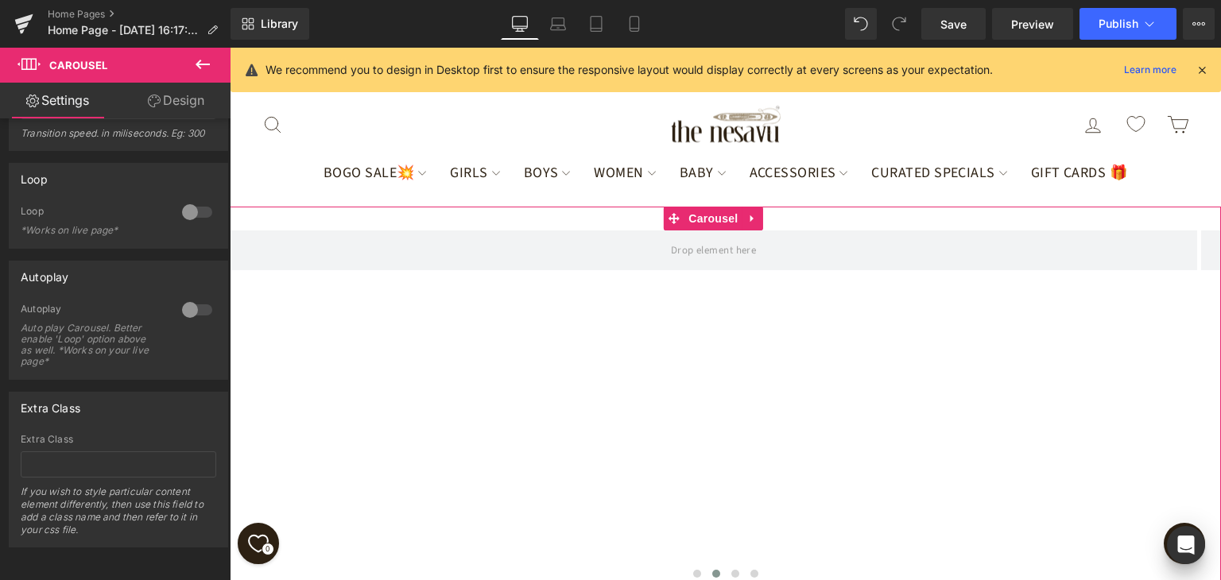
scroll to position [398, 0]
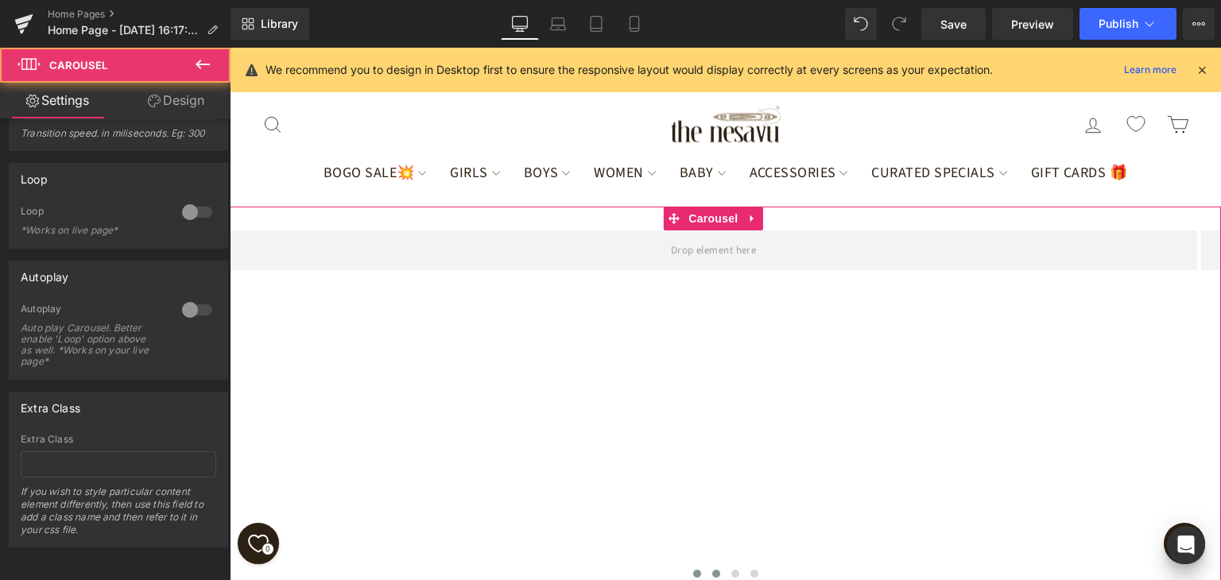
click at [693, 570] on span at bounding box center [697, 574] width 8 height 8
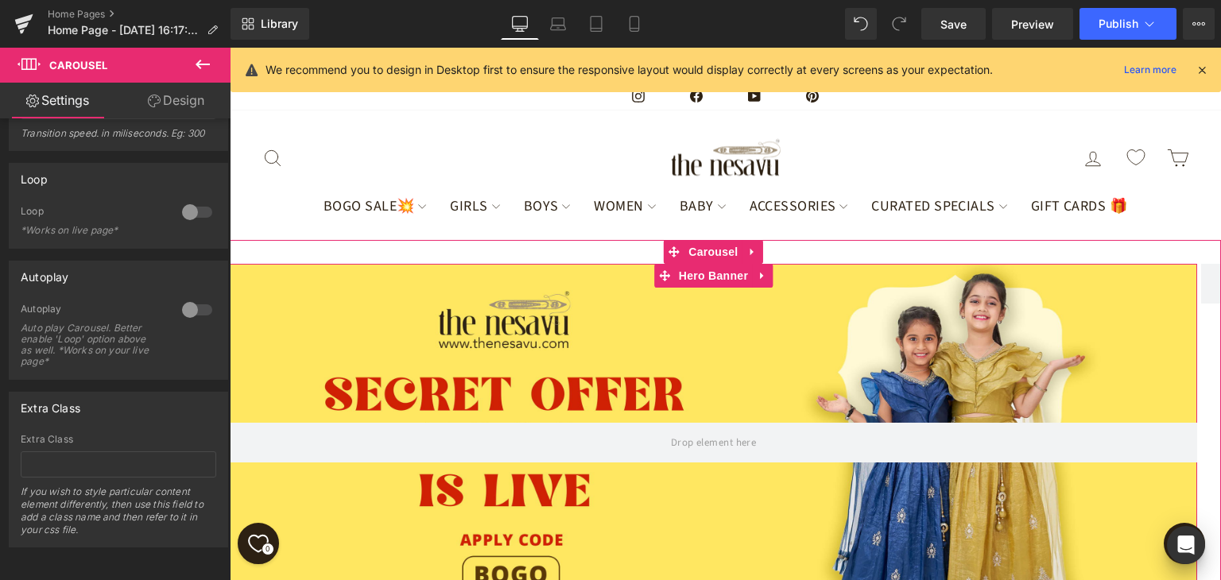
scroll to position [318, 0]
click at [693, 264] on div at bounding box center [714, 443] width 968 height 358
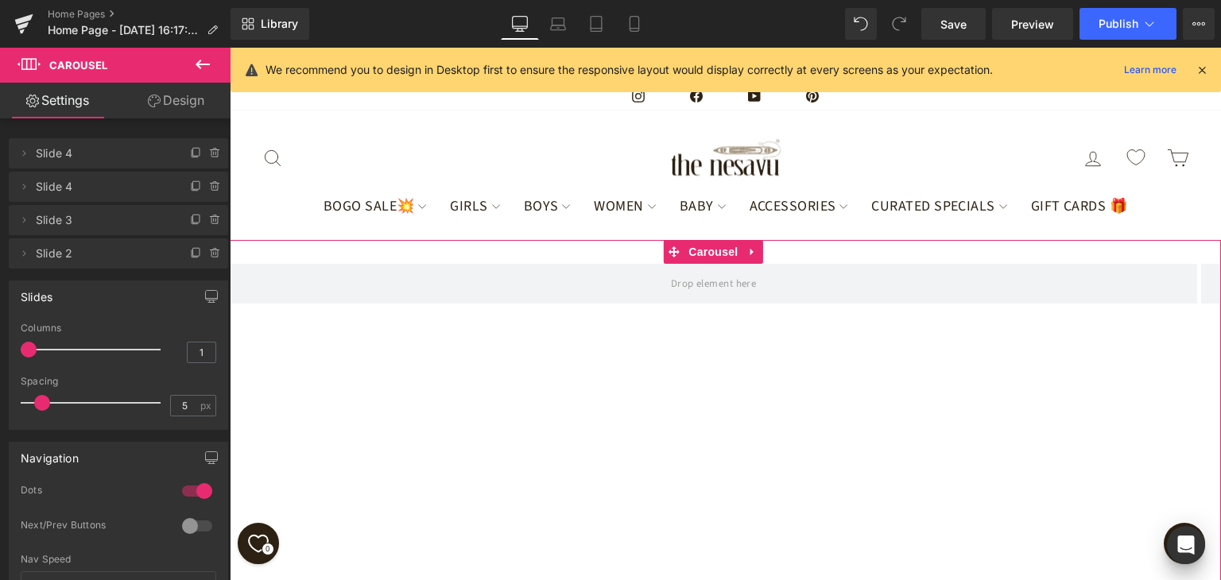
scroll to position [0, 0]
click at [724, 264] on span "Carousel" at bounding box center [713, 252] width 57 height 24
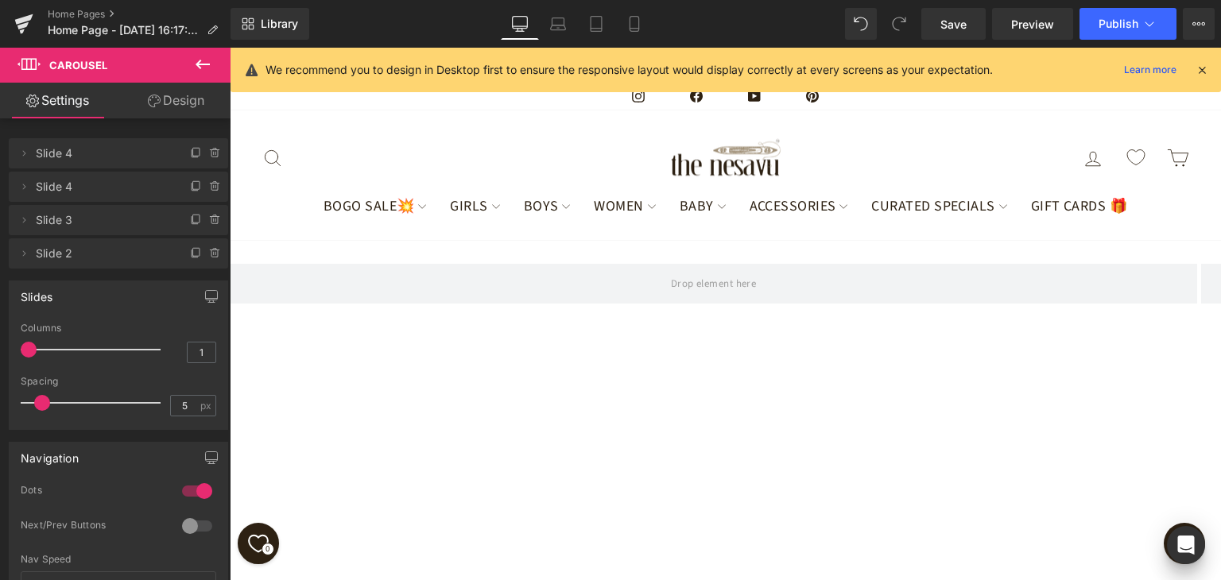
click at [889, 141] on div "account Log in icon-search Search Cart" at bounding box center [998, 158] width 385 height 35
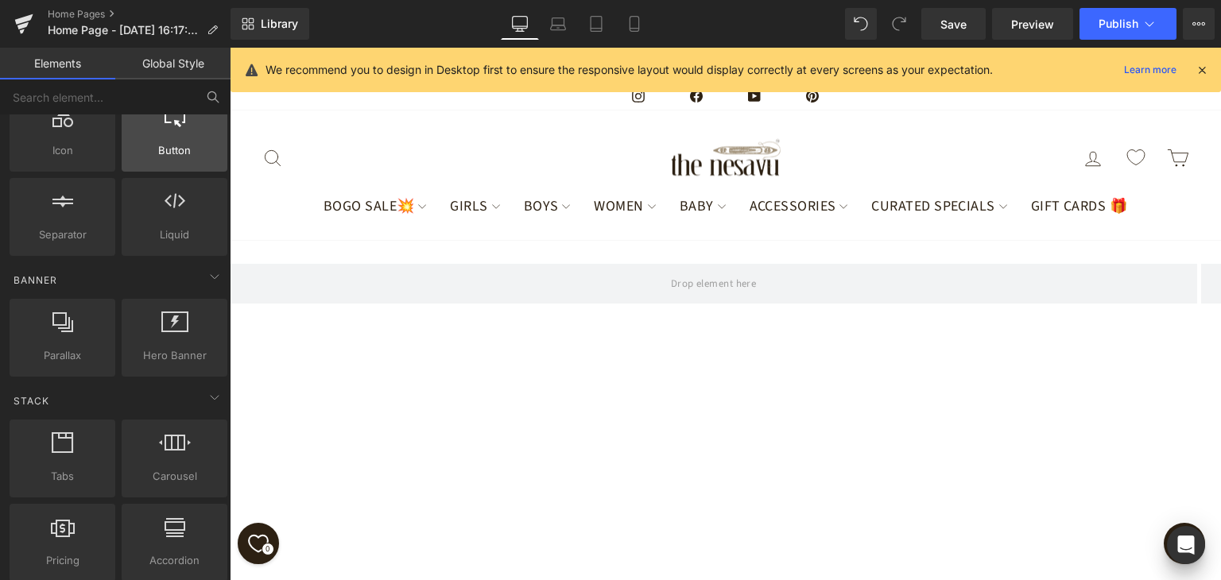
scroll to position [239, 0]
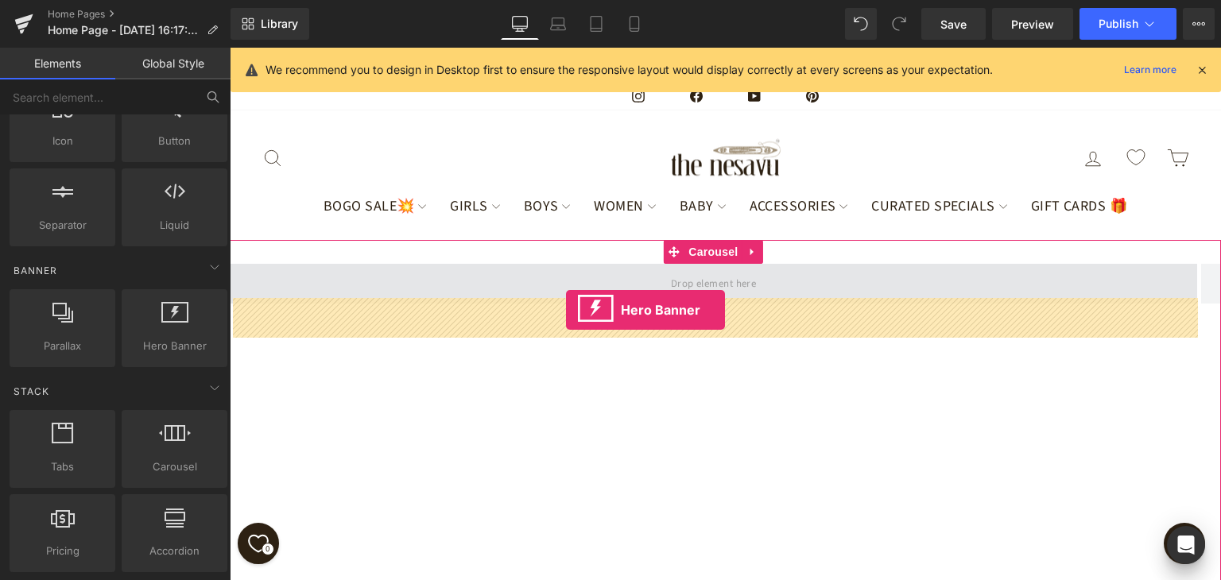
drag, startPoint x: 405, startPoint y: 366, endPoint x: 566, endPoint y: 310, distance: 170.7
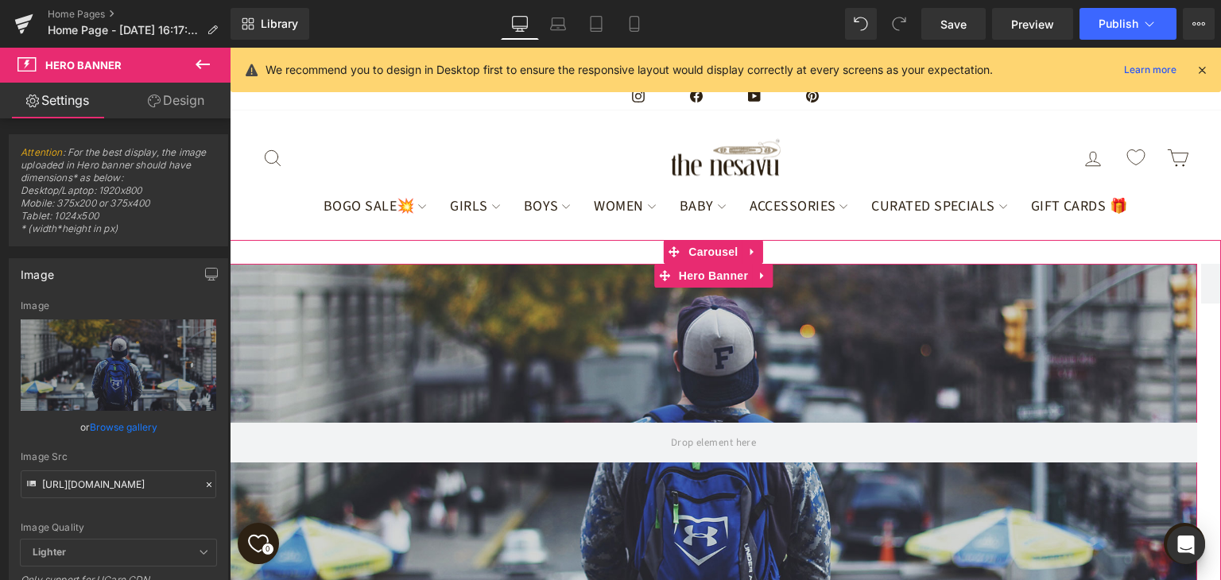
scroll to position [318, 0]
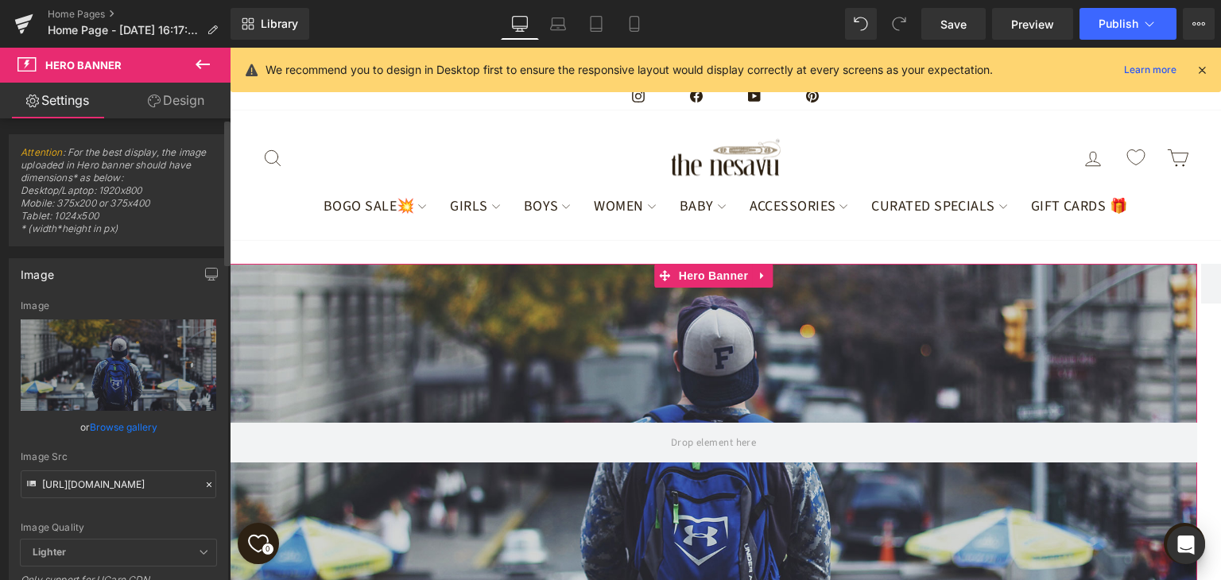
click at [139, 425] on link "Browse gallery" at bounding box center [124, 427] width 68 height 28
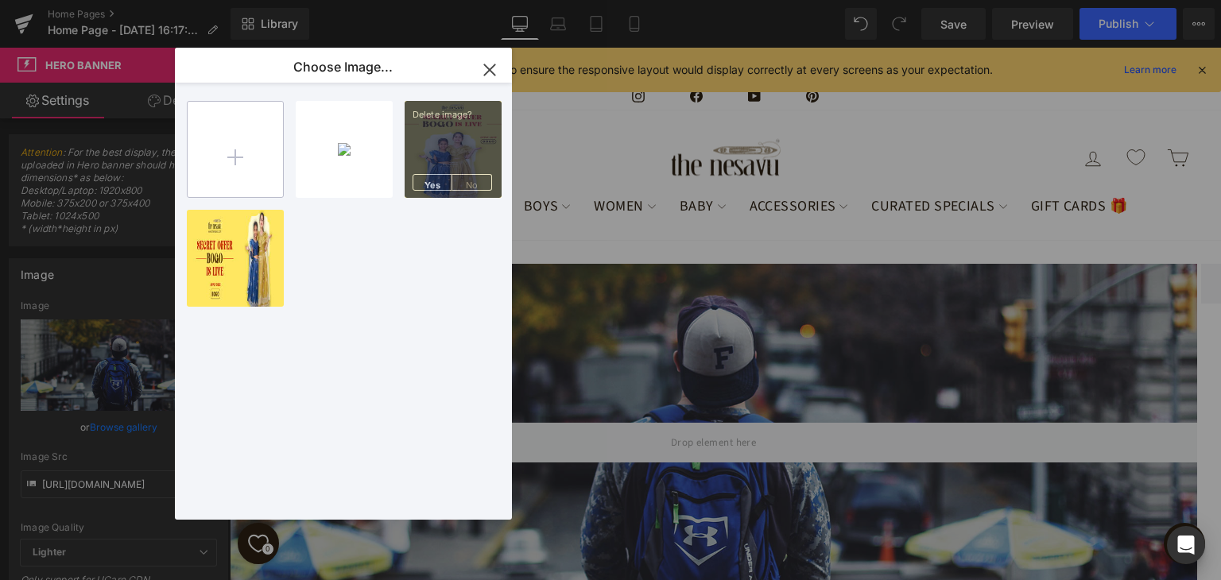
click at [255, 153] on input "file" at bounding box center [235, 149] width 95 height 95
click at [245, 146] on input "file" at bounding box center [235, 149] width 95 height 95
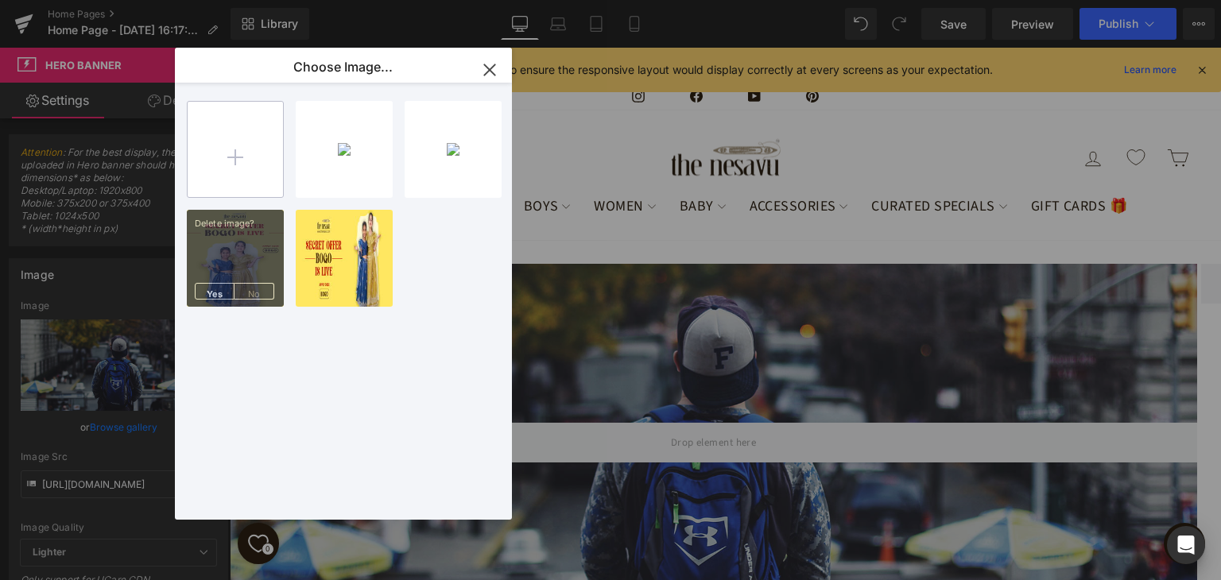
click at [234, 170] on input "file" at bounding box center [235, 149] width 95 height 95
type input "C:\fakepath\mini_traditions_mobile_banner.jpg"
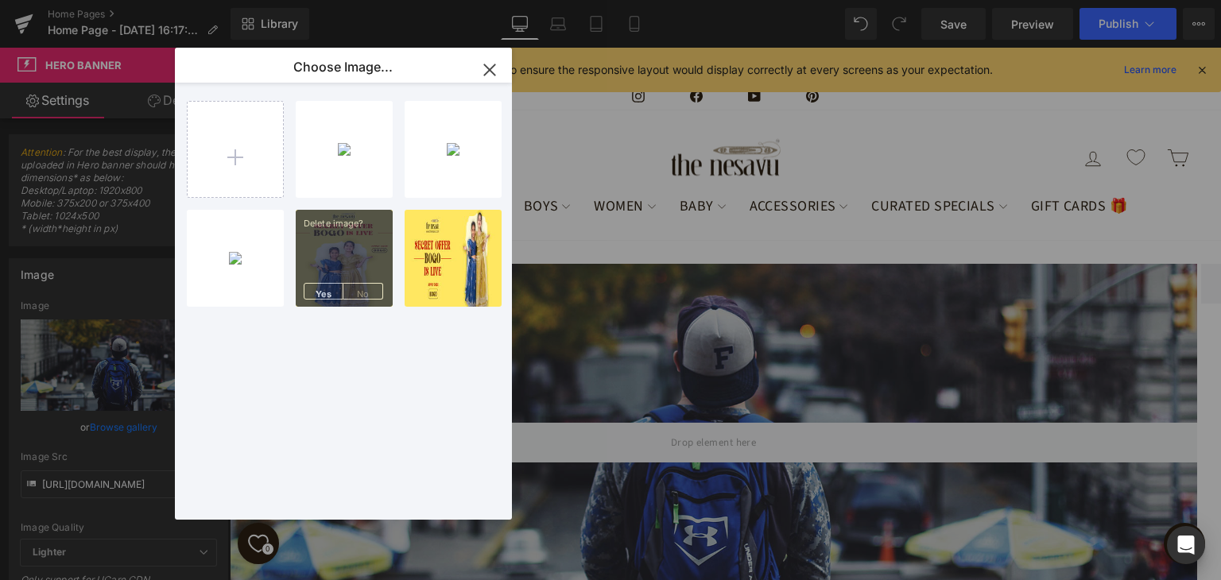
click at [495, 74] on icon "button" at bounding box center [489, 69] width 25 height 25
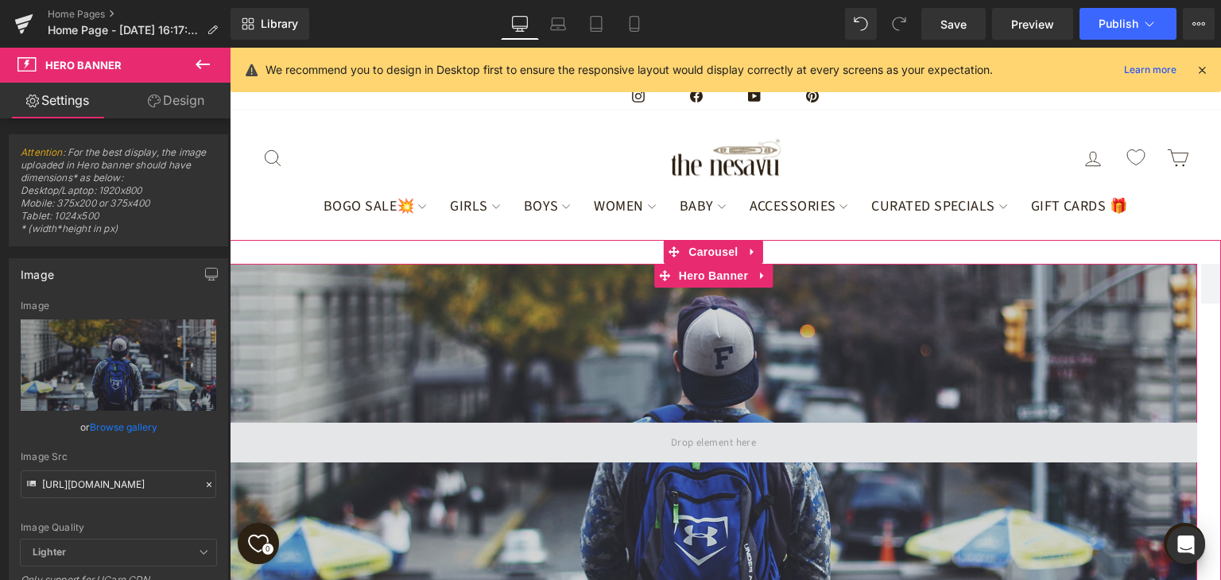
scroll to position [159, 0]
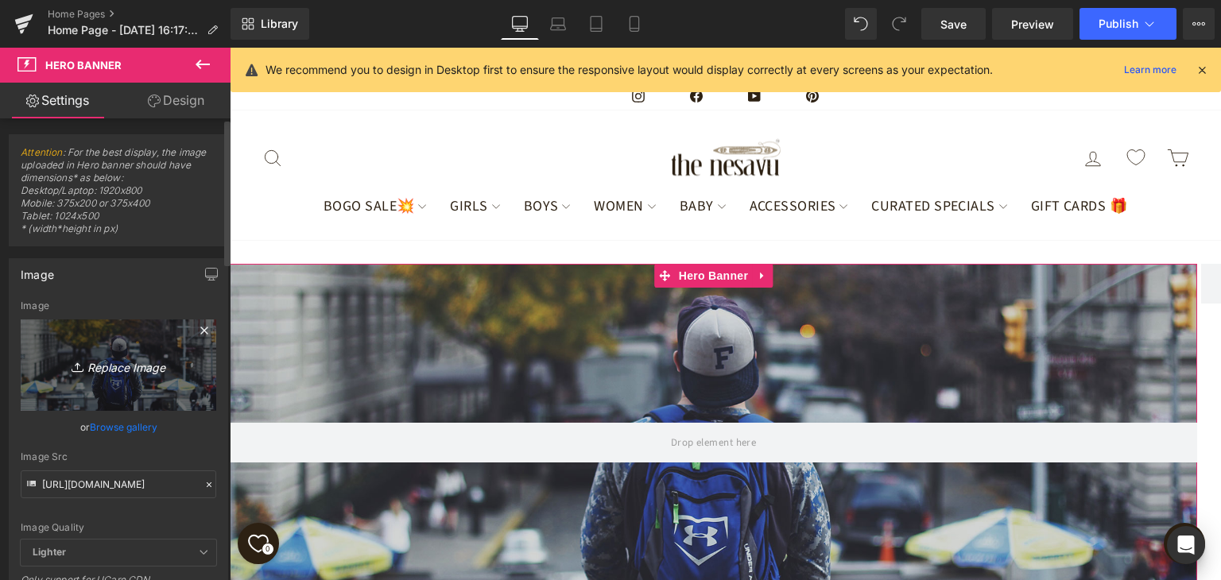
click at [153, 355] on icon "Replace Image" at bounding box center [118, 365] width 127 height 20
type input "C:\fakepath\mini_traditions_web_banner.jpg"
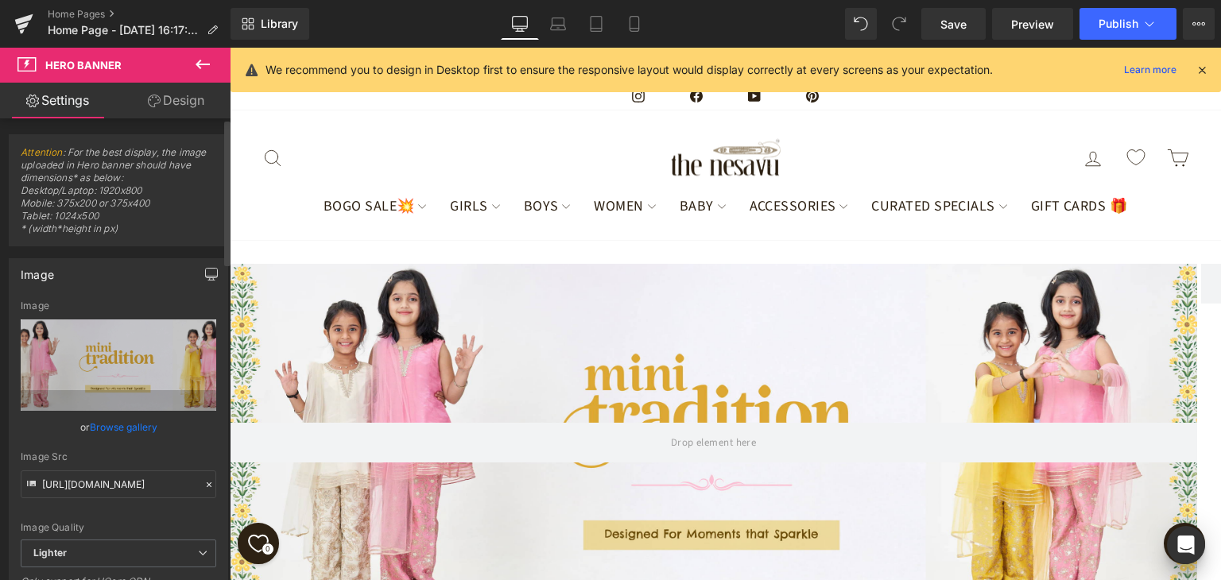
click at [205, 270] on icon "button" at bounding box center [211, 274] width 13 height 13
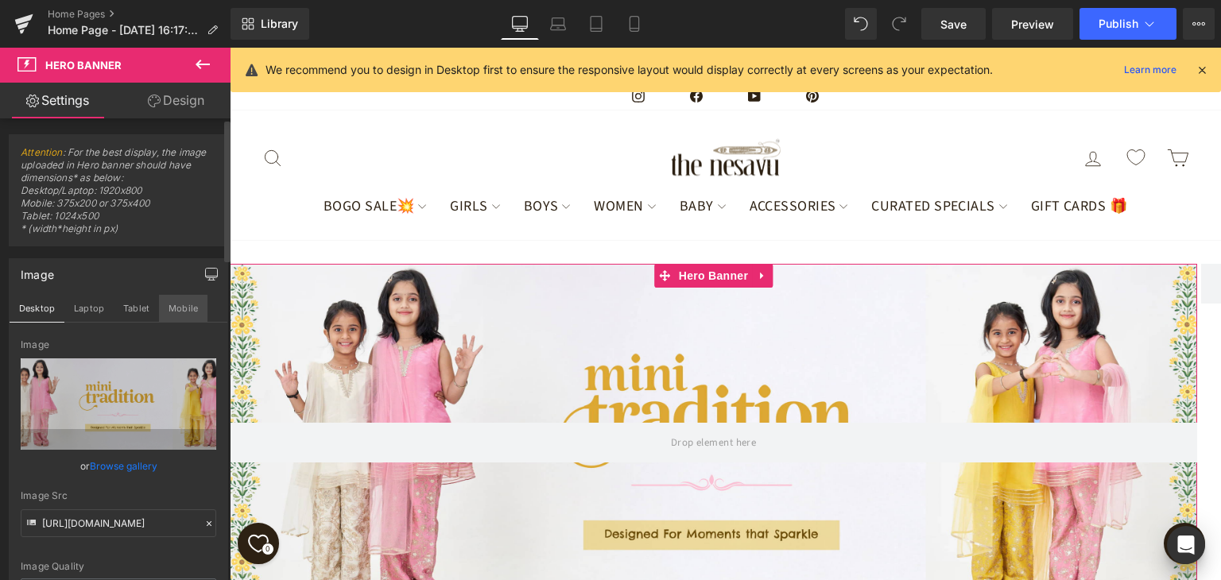
click at [191, 319] on button "Mobile" at bounding box center [183, 308] width 49 height 27
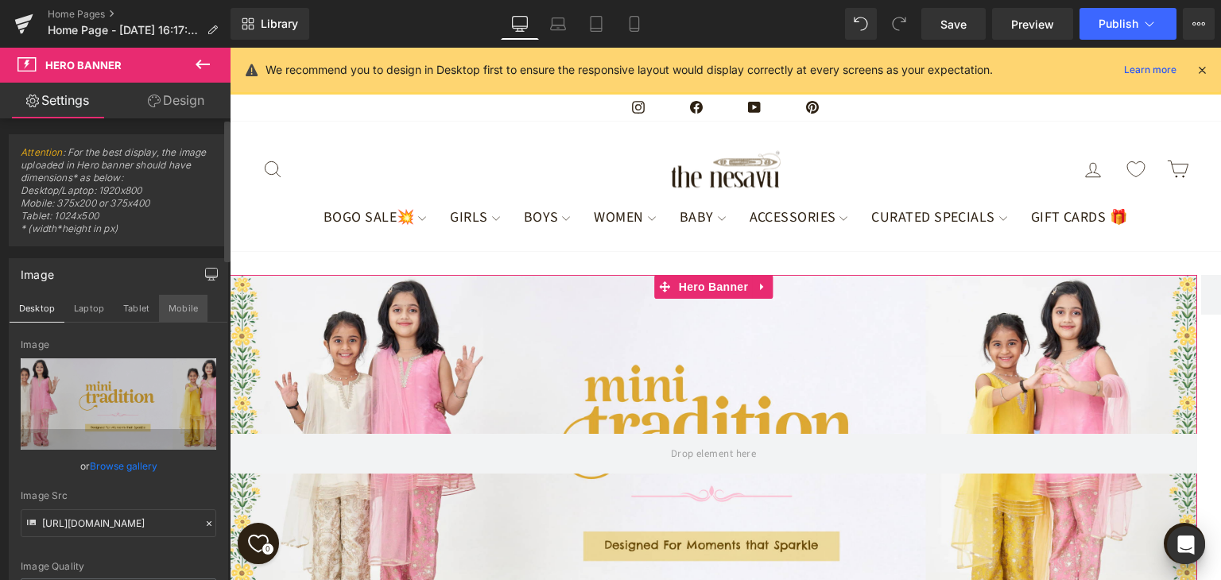
scroll to position [31, 0]
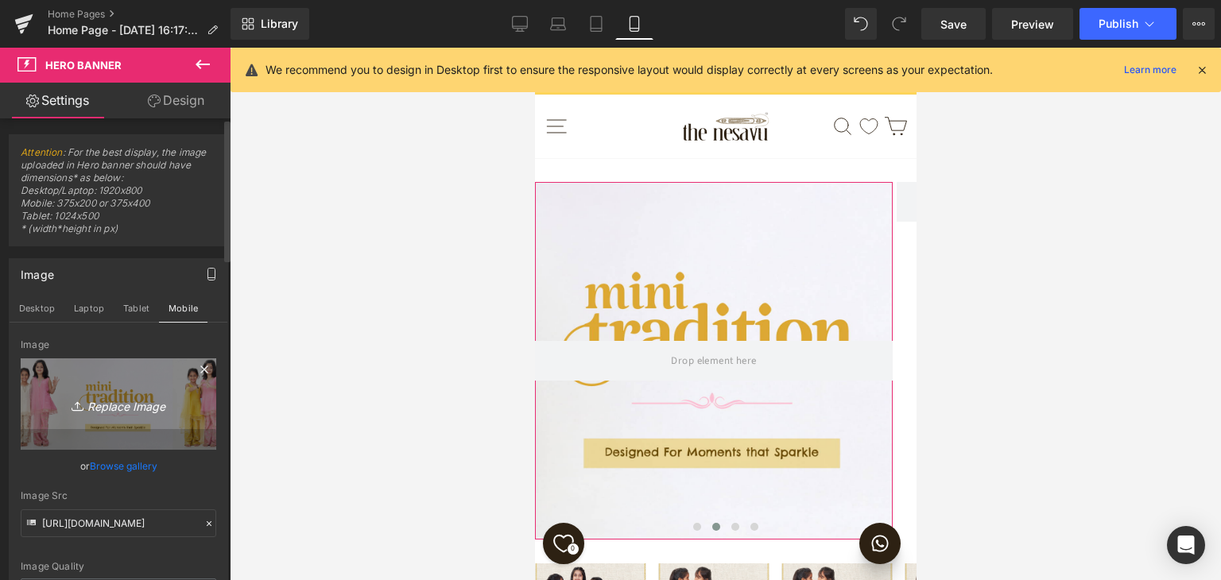
click at [138, 410] on icon "Replace Image" at bounding box center [118, 404] width 127 height 20
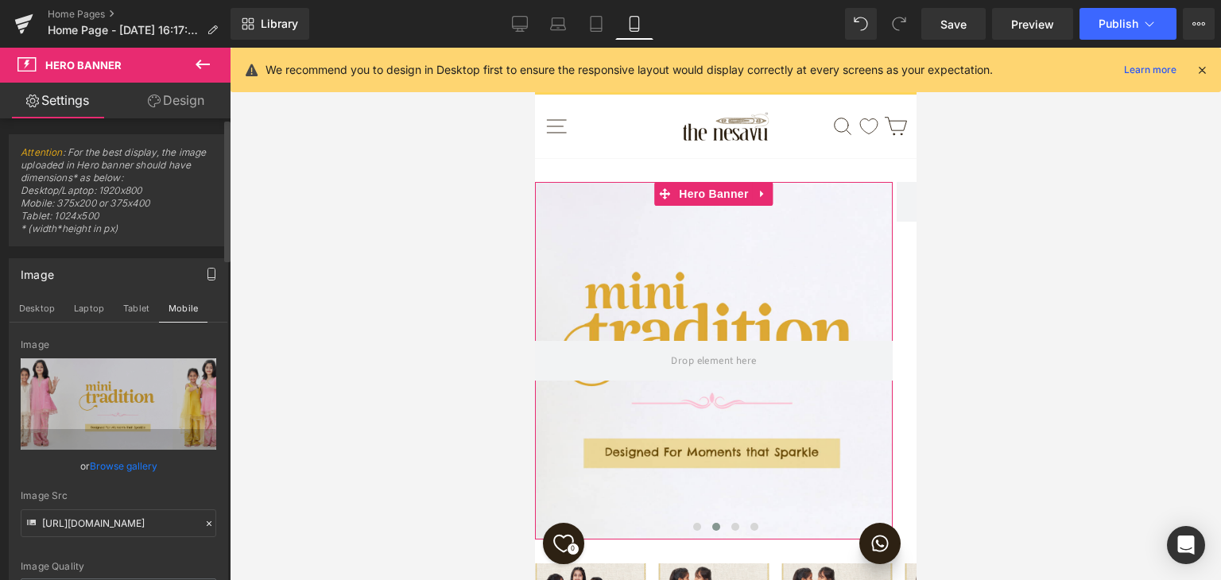
click at [136, 464] on link "Browse gallery" at bounding box center [124, 466] width 68 height 28
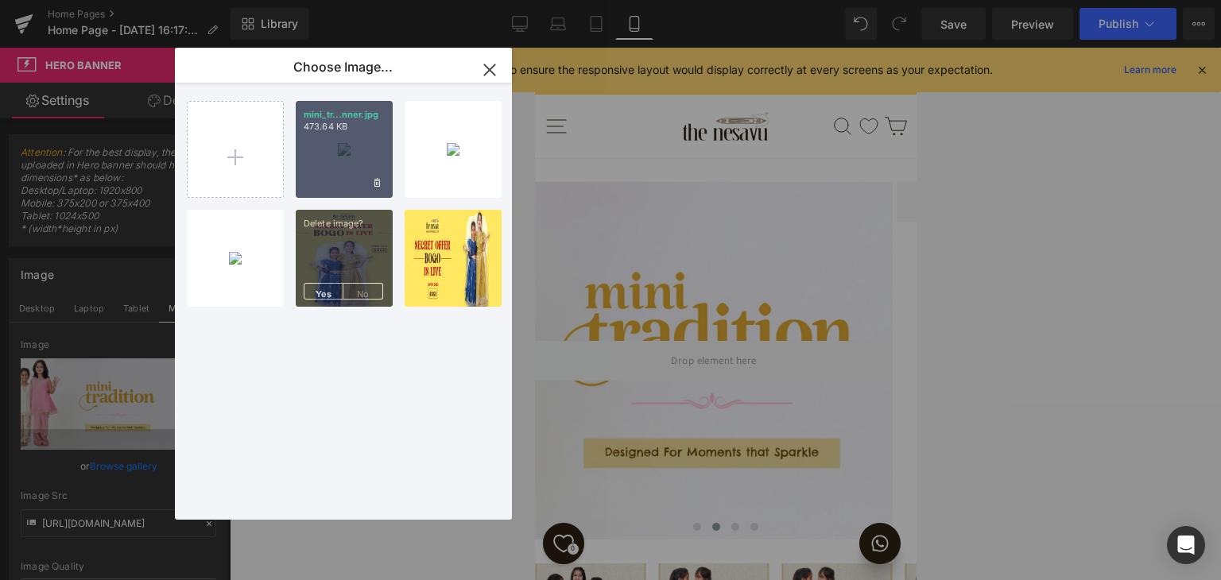
click at [355, 153] on div "mini_tr...nner.jpg 473.64 KB" at bounding box center [344, 149] width 97 height 97
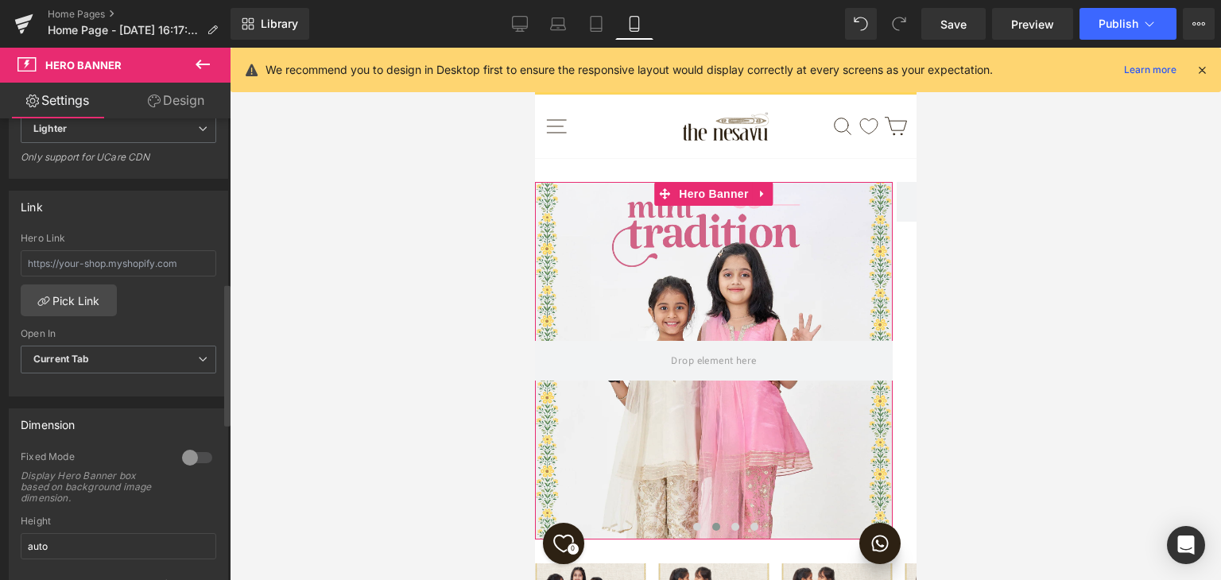
scroll to position [557, 0]
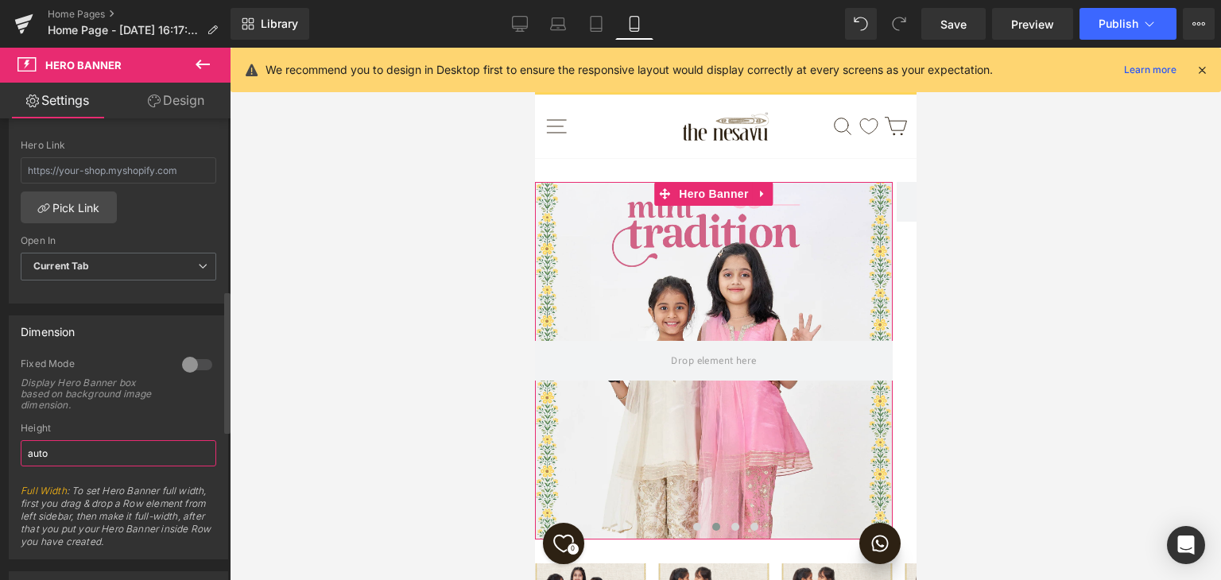
click at [134, 456] on input "auto" at bounding box center [119, 454] width 196 height 26
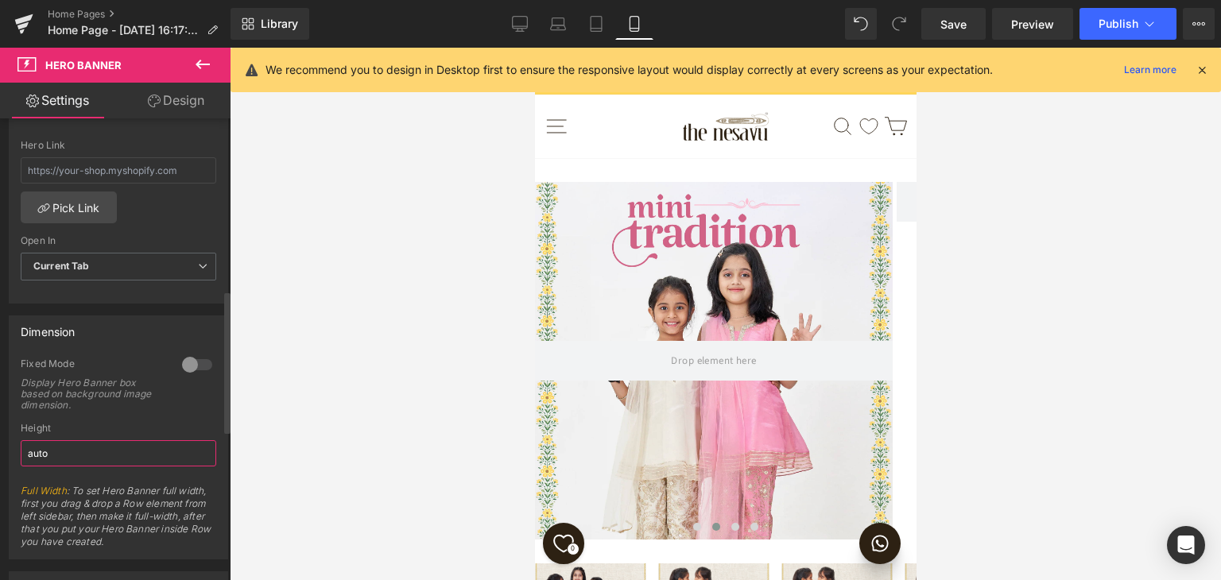
type input "auto"
click at [178, 408] on div "Fixed Mode Display Hero Banner box based on background image dimension." at bounding box center [119, 390] width 196 height 65
click at [197, 359] on div at bounding box center [197, 364] width 38 height 25
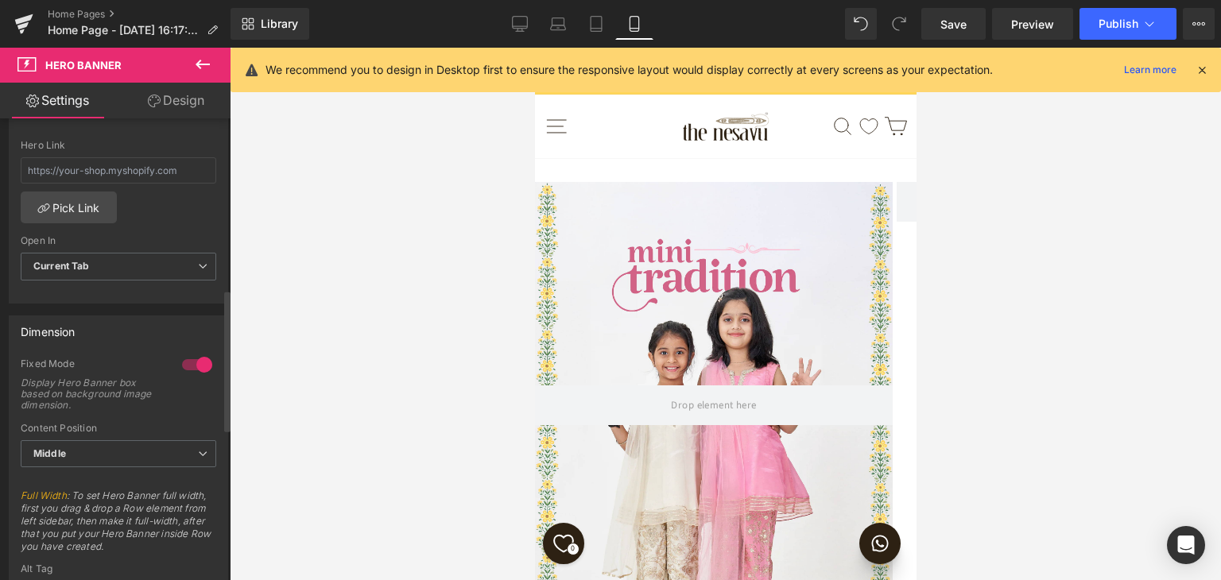
click at [188, 363] on div at bounding box center [197, 364] width 38 height 25
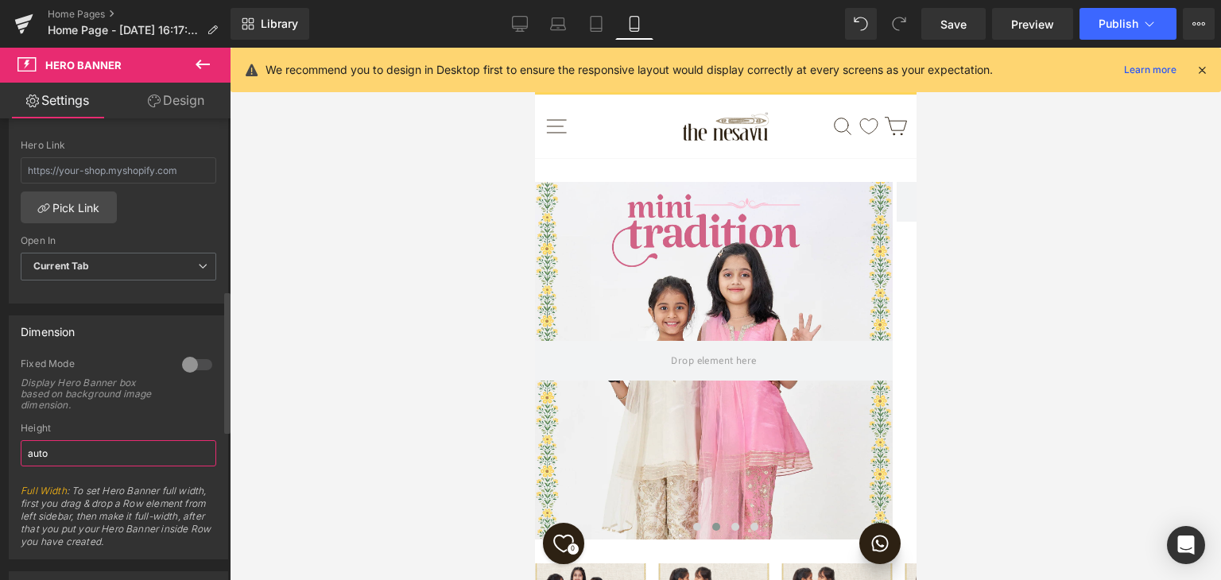
click at [104, 455] on input "auto" at bounding box center [119, 454] width 196 height 26
click at [181, 363] on div at bounding box center [197, 364] width 38 height 25
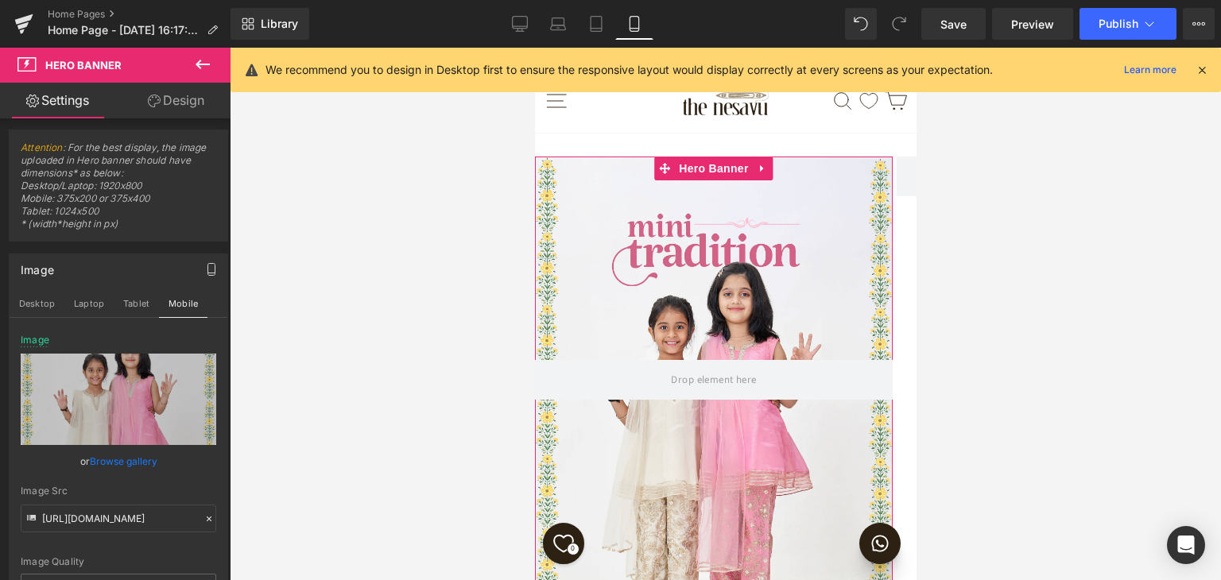
scroll to position [0, 0]
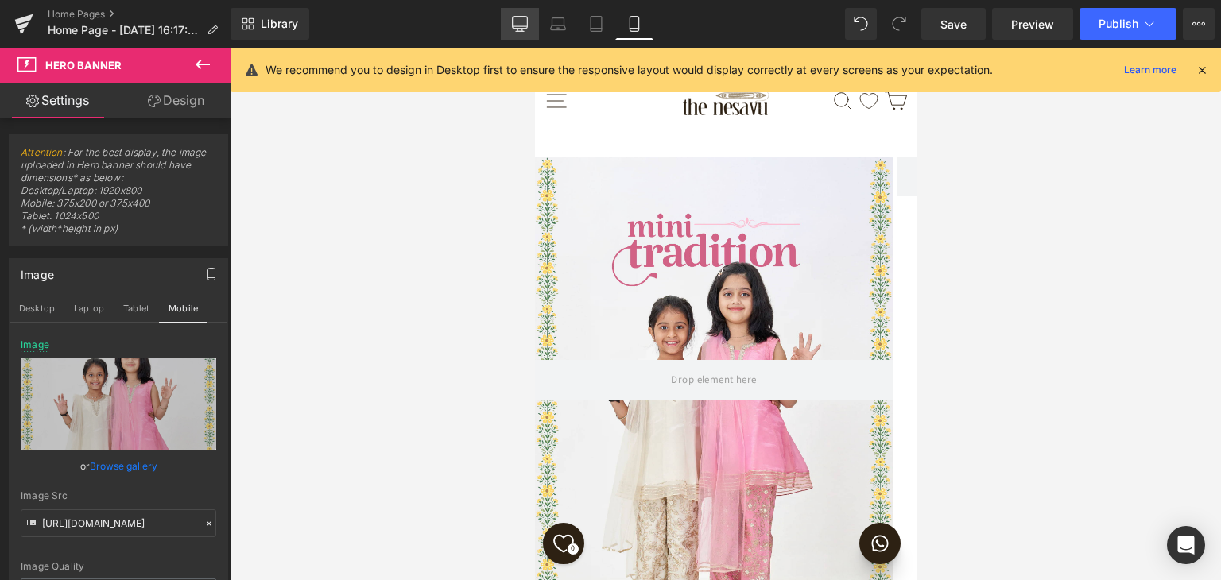
click at [524, 27] on icon at bounding box center [520, 24] width 16 height 16
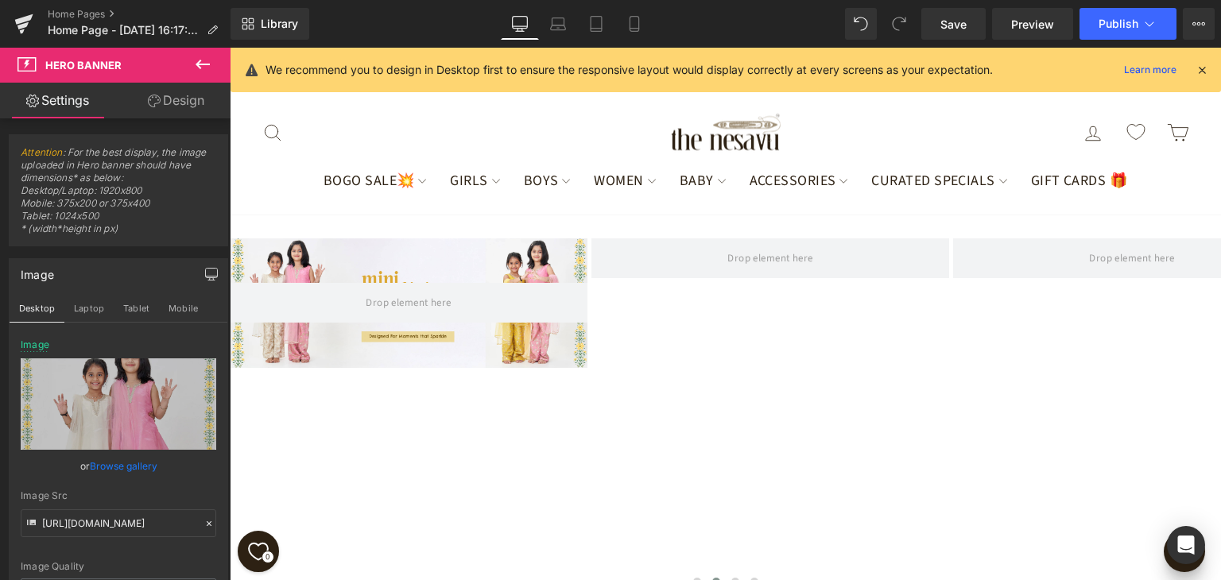
scroll to position [146, 0]
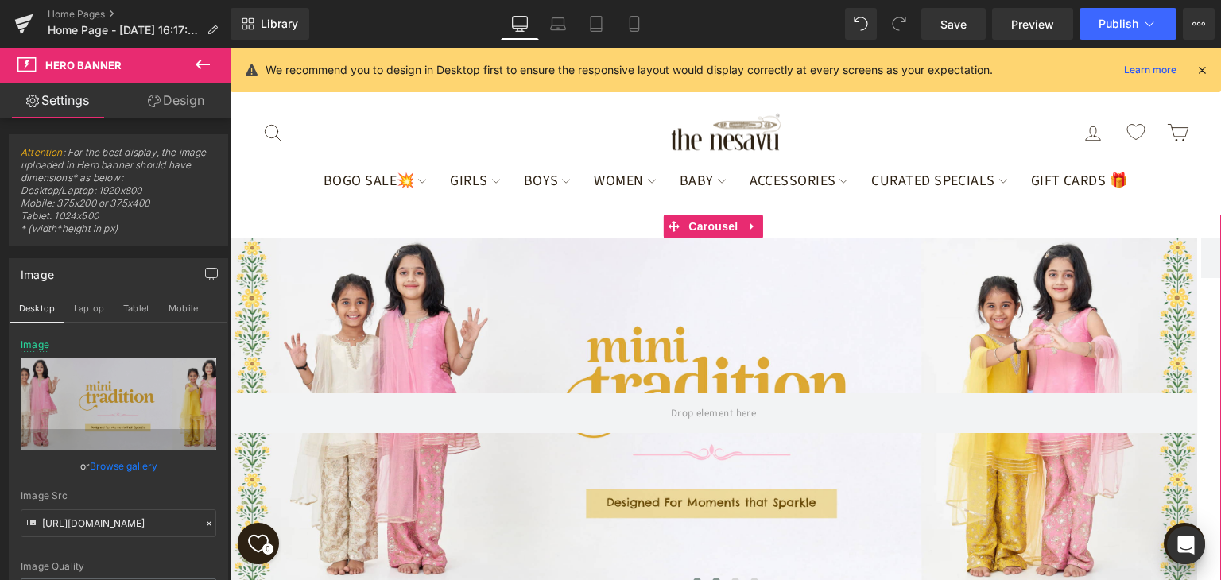
click at [693, 578] on span at bounding box center [697, 582] width 8 height 8
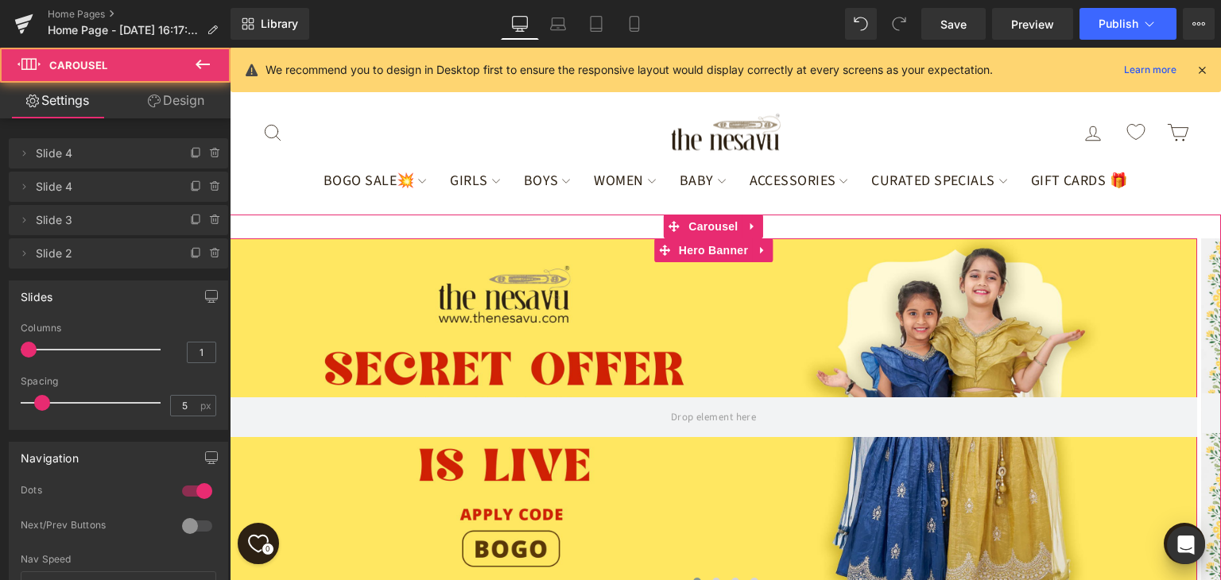
click at [613, 379] on div at bounding box center [714, 418] width 968 height 358
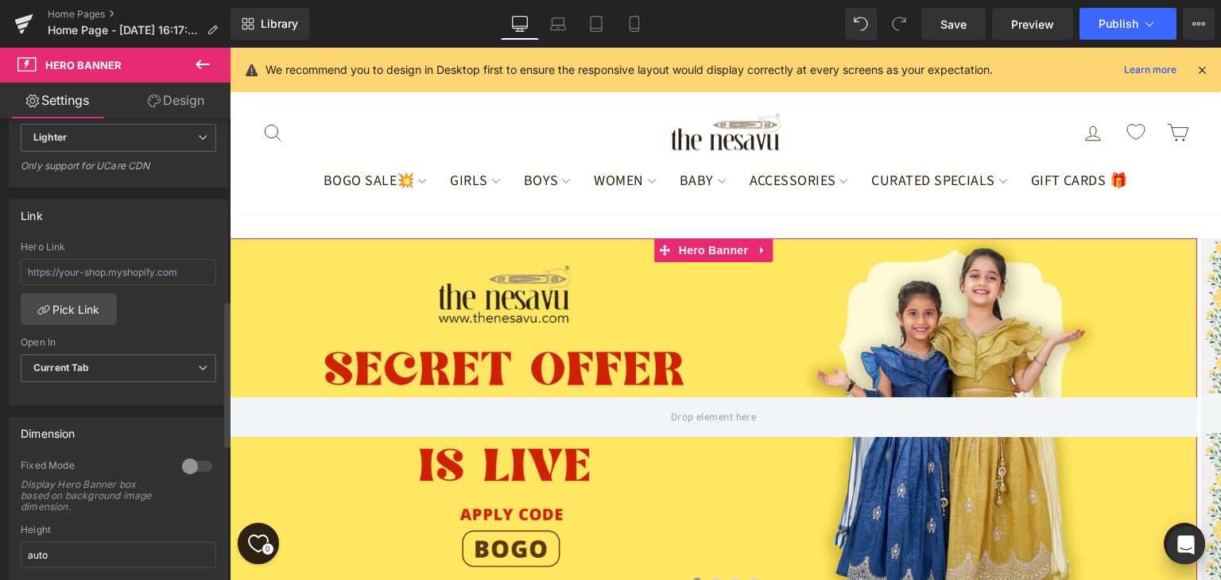
scroll to position [636, 0]
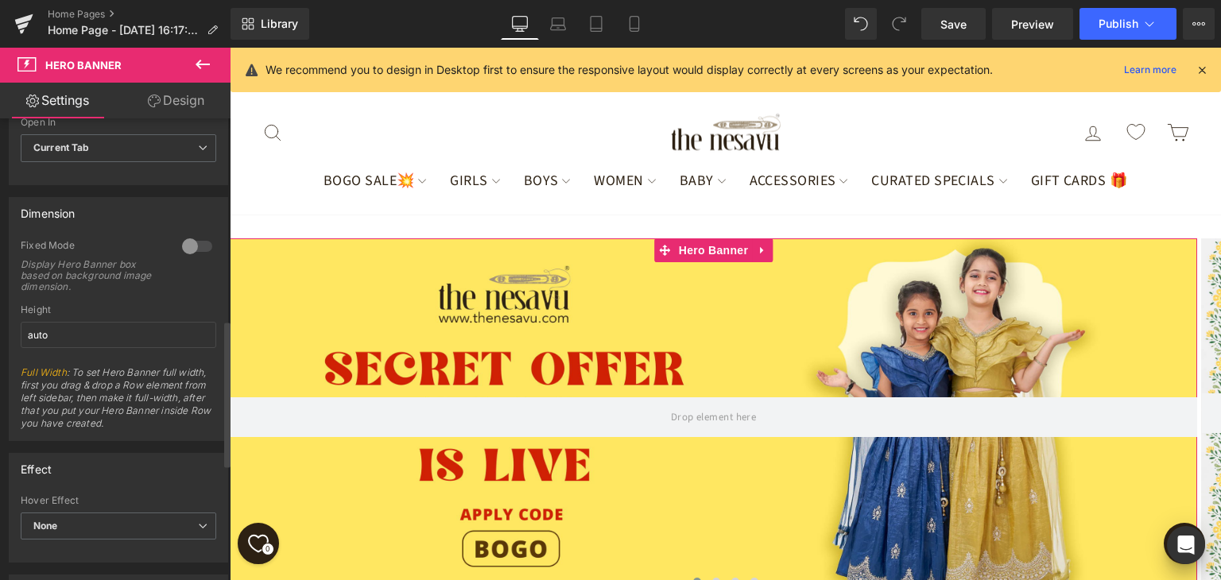
click at [198, 240] on div at bounding box center [197, 246] width 38 height 25
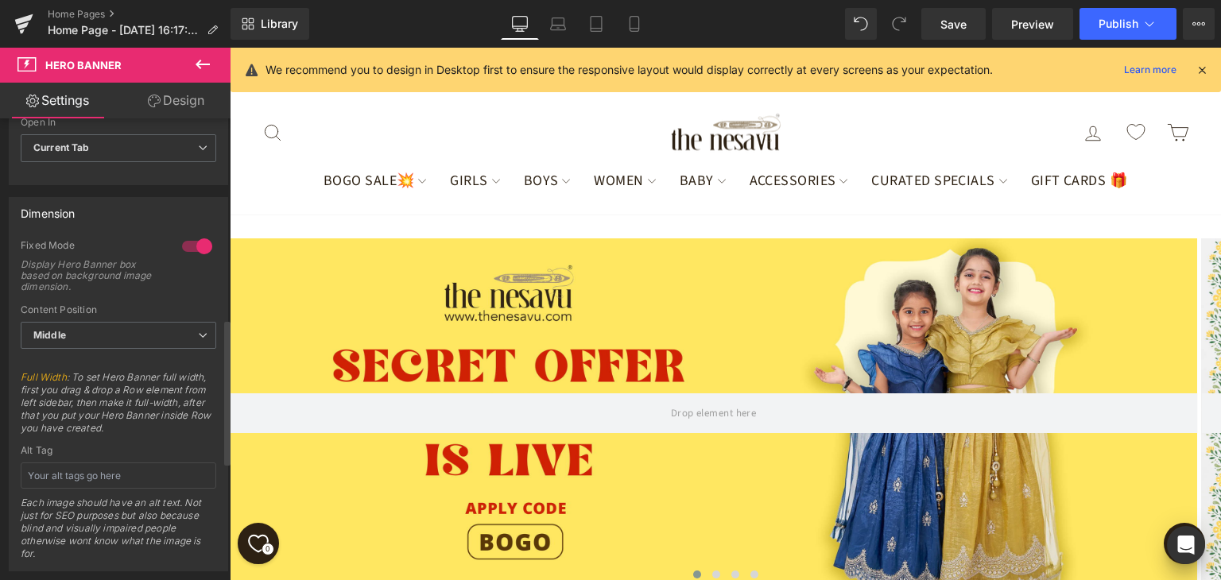
click at [193, 244] on div at bounding box center [197, 246] width 38 height 25
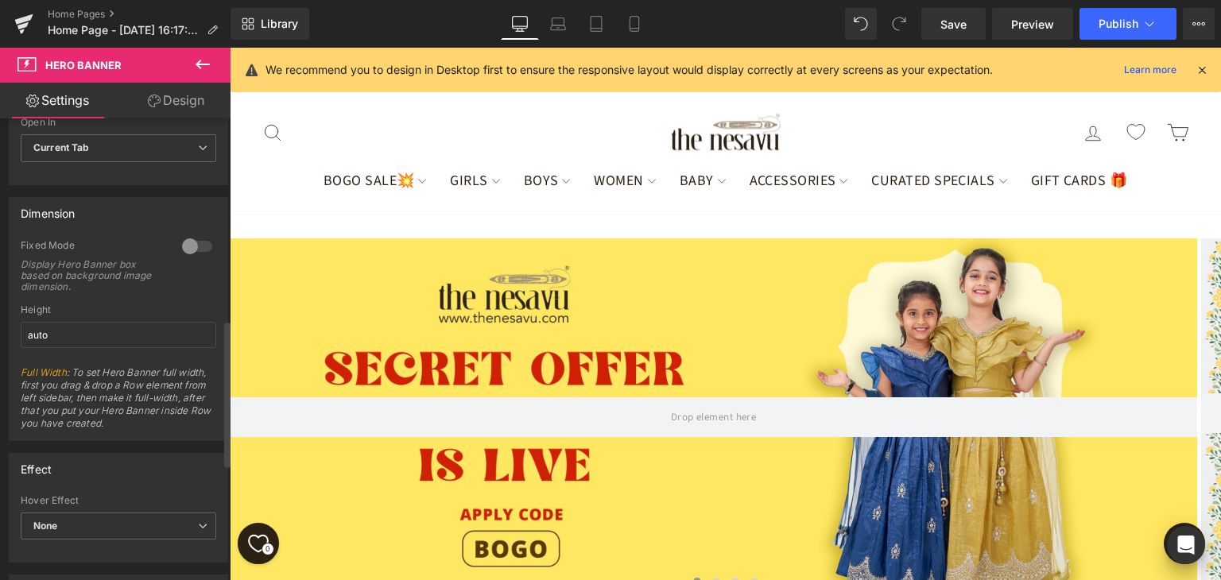
click at [193, 244] on div at bounding box center [197, 246] width 38 height 25
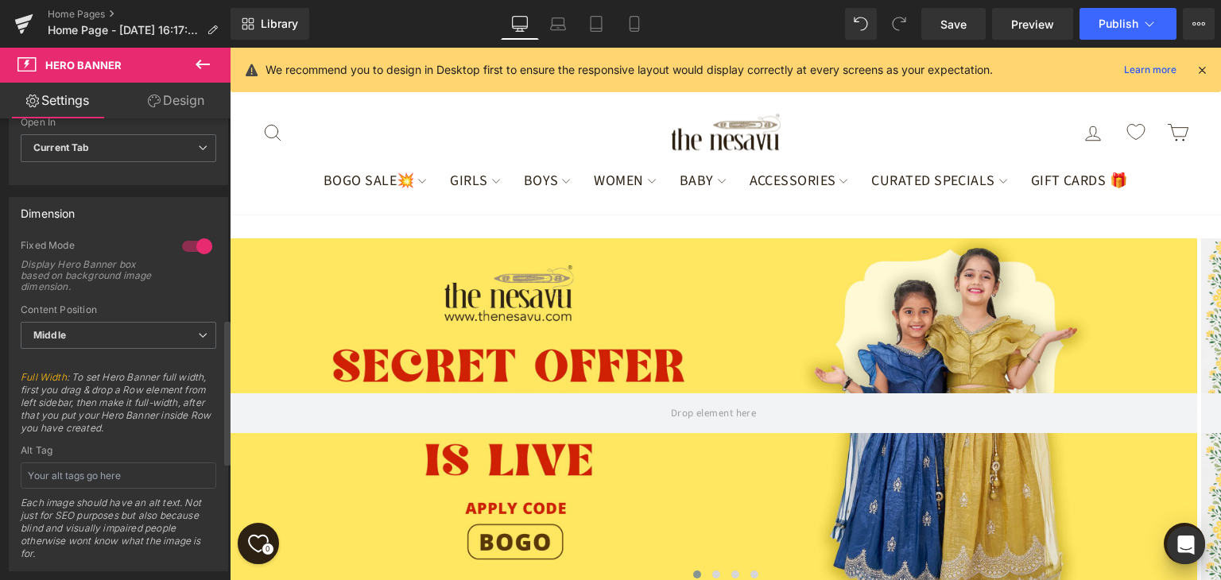
click at [193, 244] on div at bounding box center [197, 246] width 38 height 25
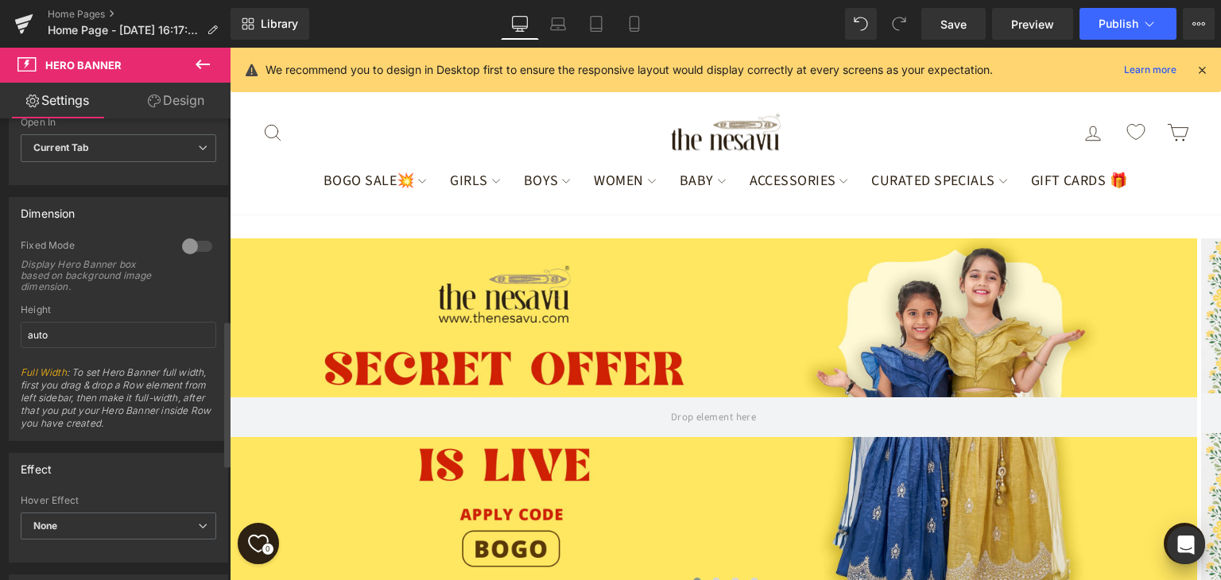
click at [193, 244] on div at bounding box center [197, 246] width 38 height 25
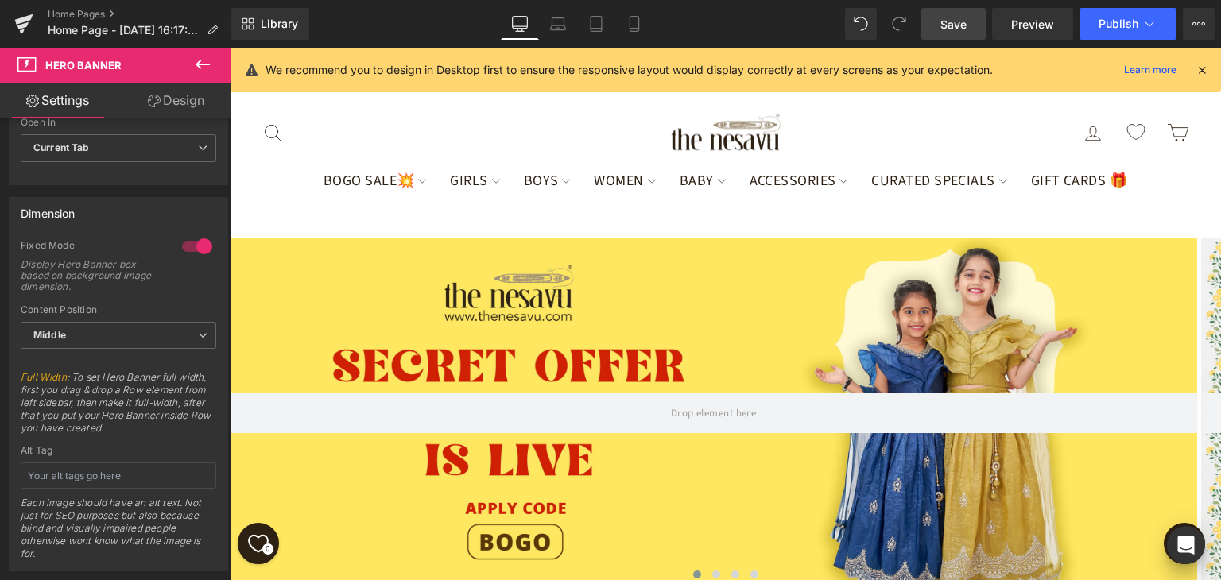
click at [934, 33] on link "Save" at bounding box center [954, 24] width 64 height 32
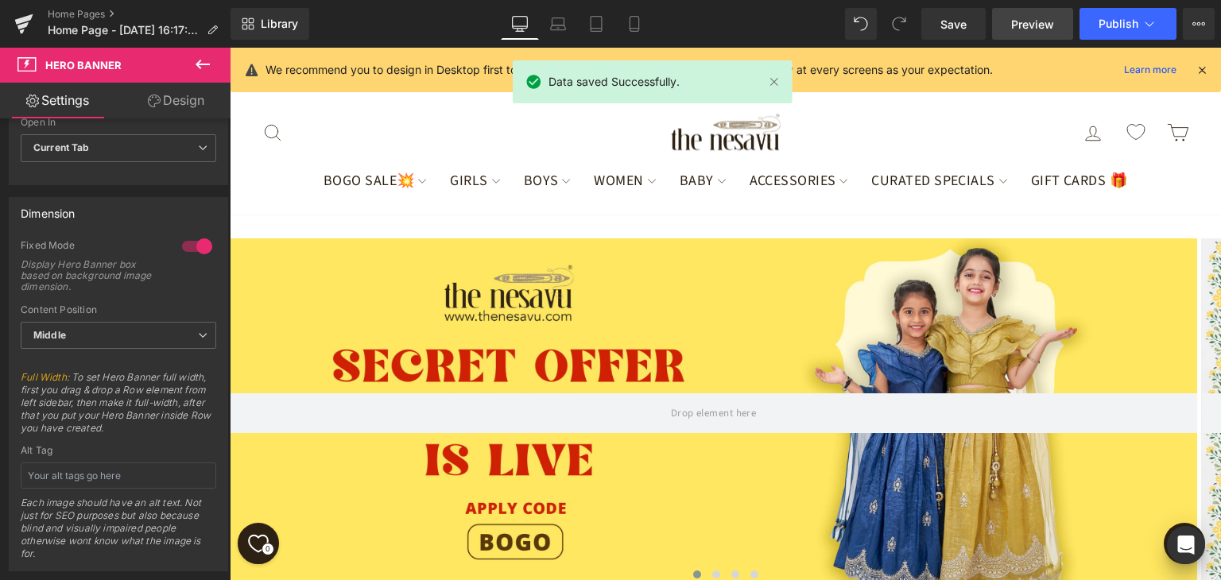
click at [1034, 24] on span "Preview" at bounding box center [1032, 24] width 43 height 17
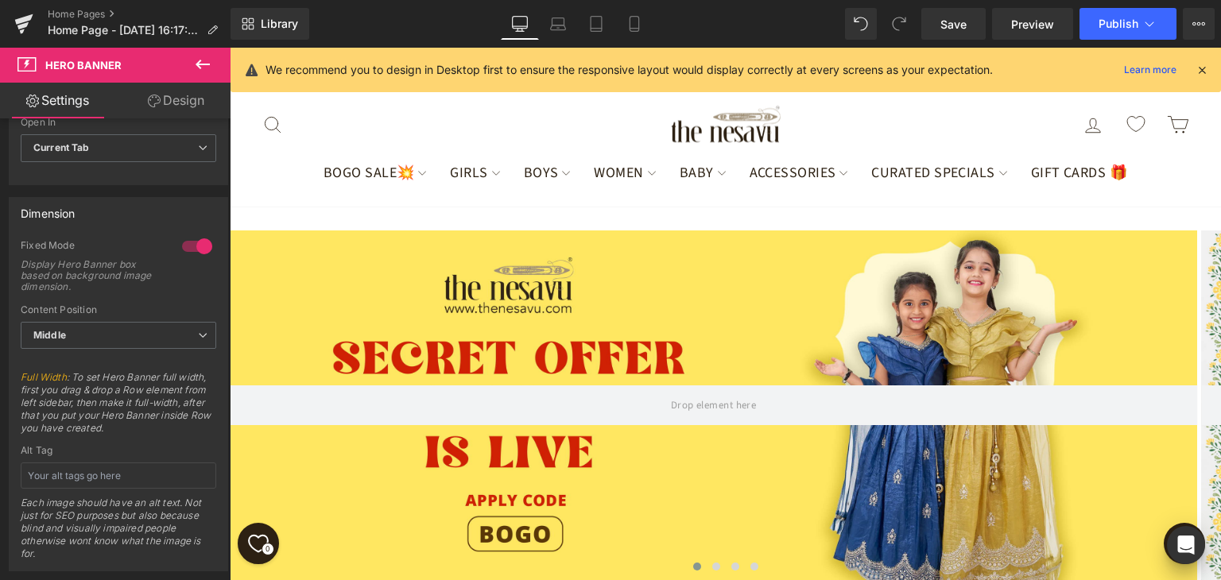
scroll to position [385, 0]
click at [720, 480] on div "Hero Banner Hero Banner ‹ › [GEOGRAPHIC_DATA] Image Image Image" at bounding box center [726, 590] width 992 height 767
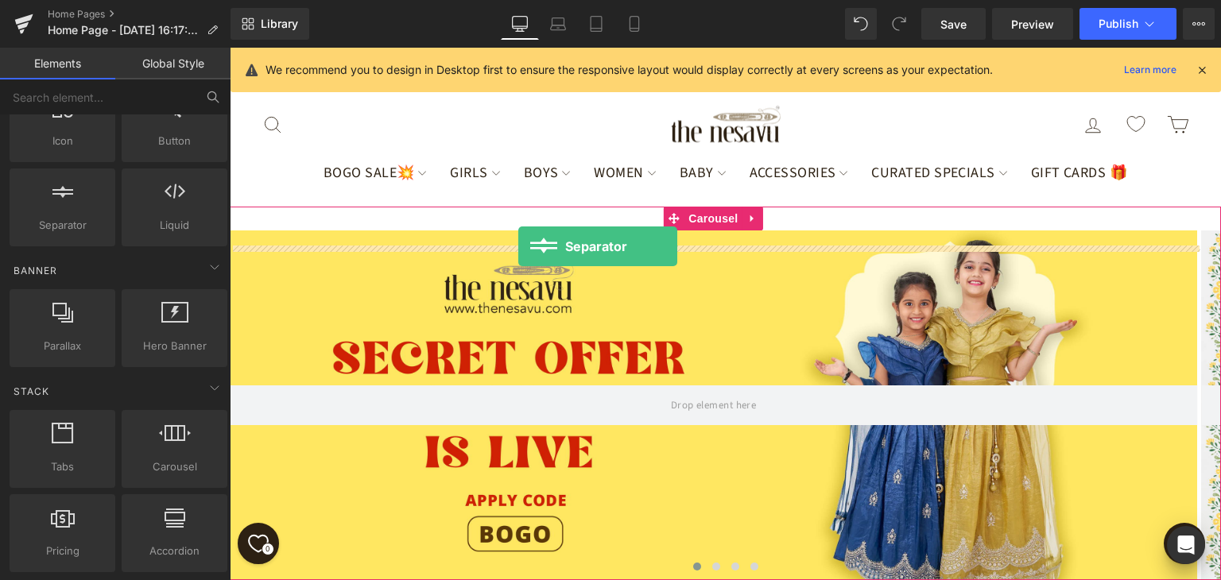
drag, startPoint x: 321, startPoint y: 262, endPoint x: 525, endPoint y: 246, distance: 204.2
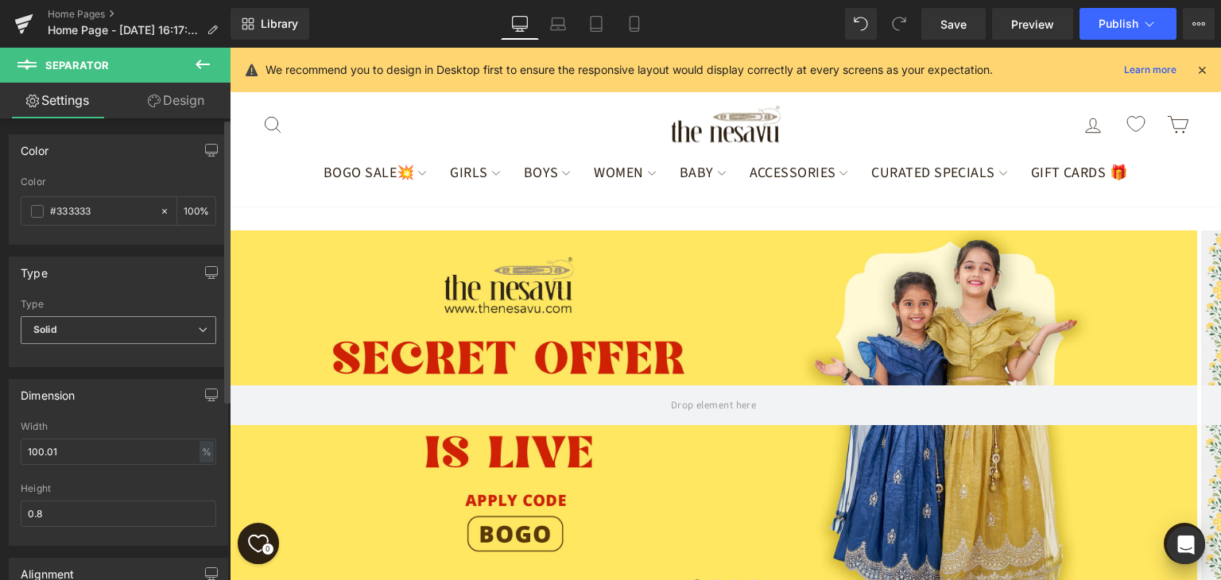
click at [117, 322] on span "Solid" at bounding box center [119, 330] width 196 height 28
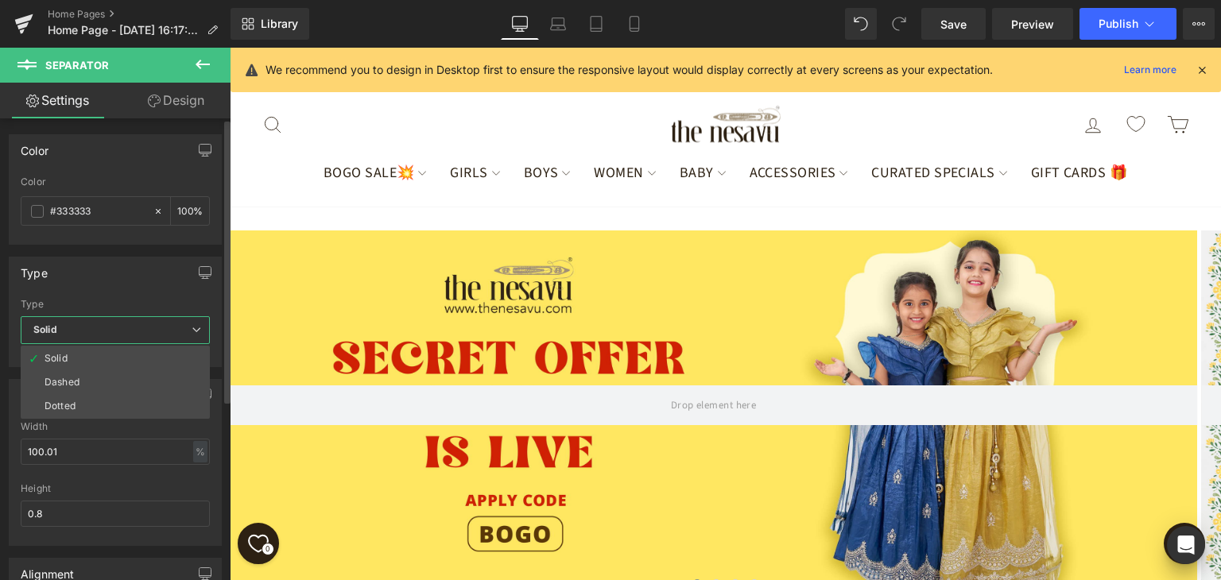
click at [117, 322] on span "Solid" at bounding box center [115, 330] width 189 height 28
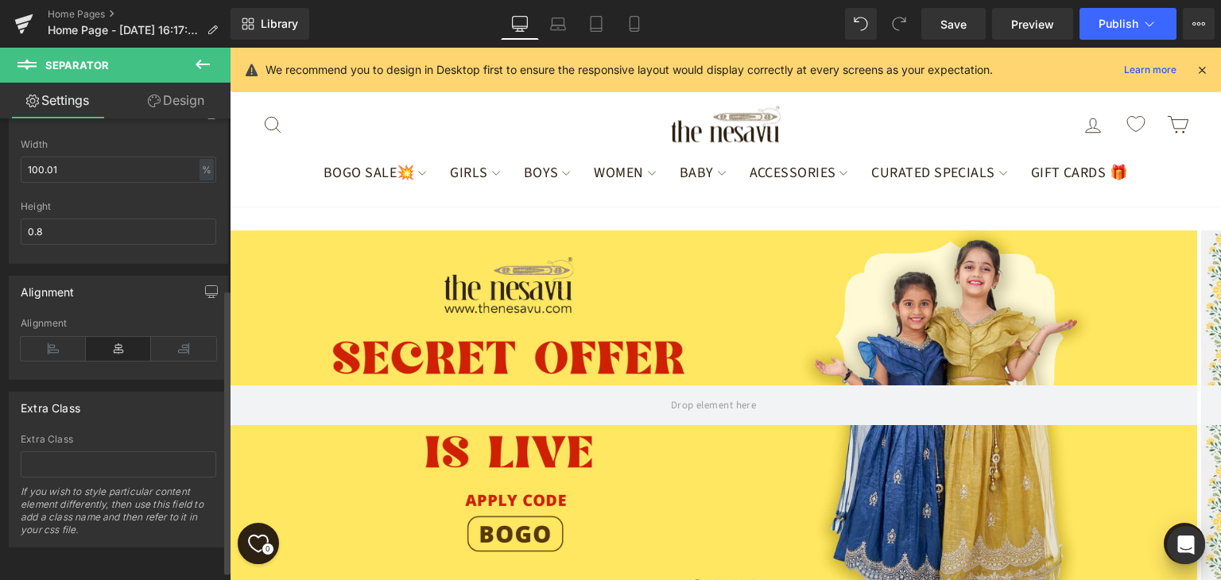
scroll to position [0, 0]
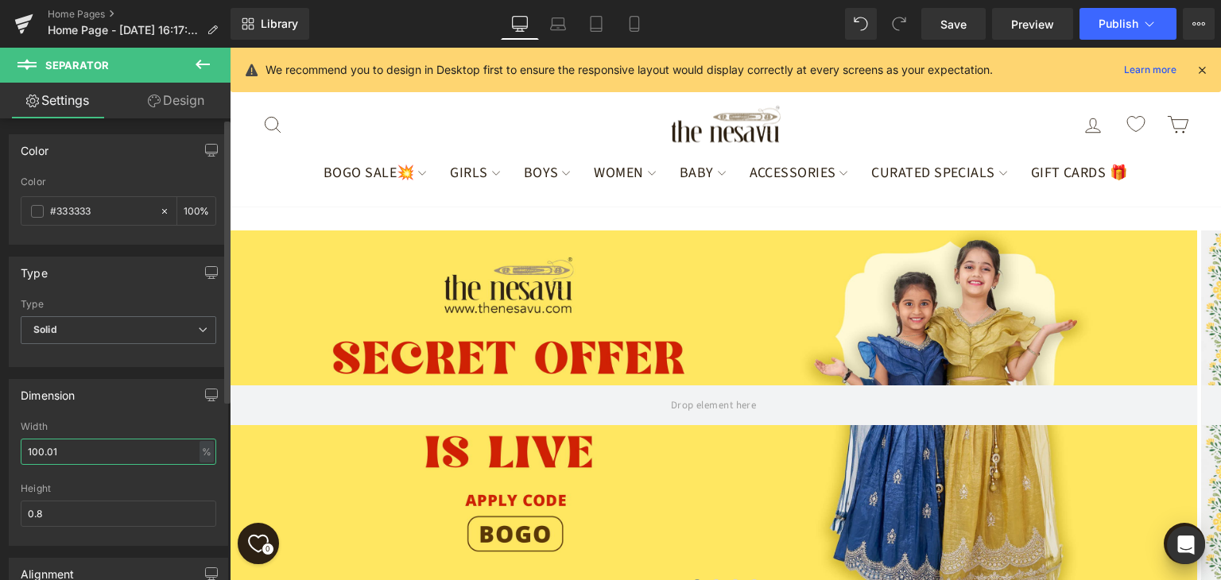
click at [156, 452] on input "100.01" at bounding box center [119, 452] width 196 height 26
click at [149, 511] on input "0.8" at bounding box center [119, 514] width 196 height 26
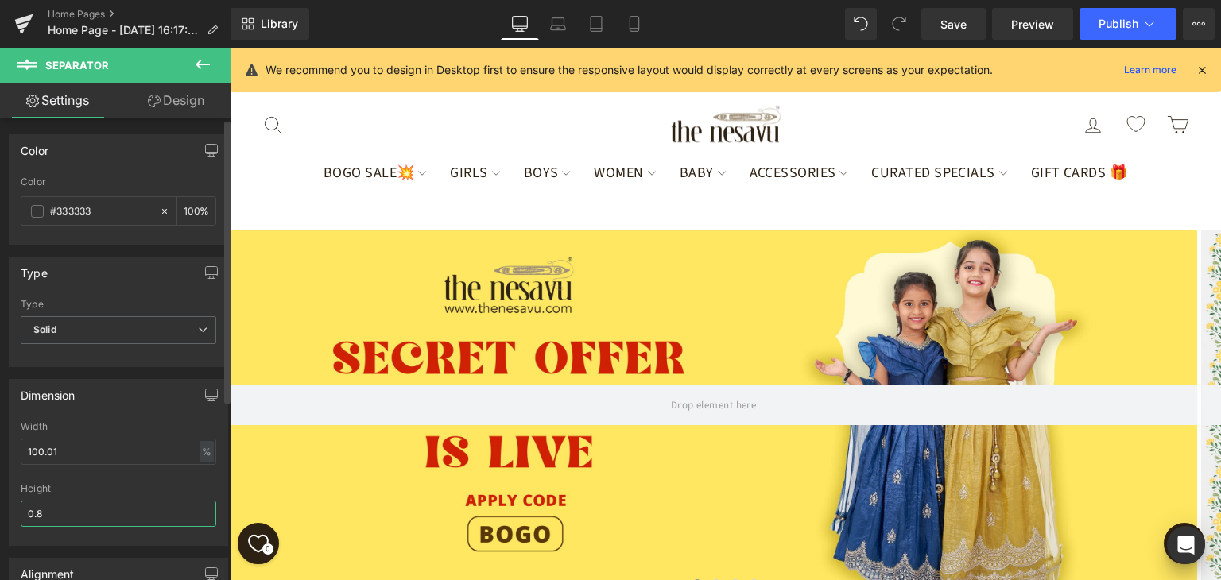
click at [149, 511] on input "0.8" at bounding box center [119, 514] width 196 height 26
click at [219, 481] on div "100.01% Width 100.01 % % px 0.8px Height 20" at bounding box center [119, 483] width 218 height 124
click at [73, 514] on input "20" at bounding box center [119, 514] width 196 height 26
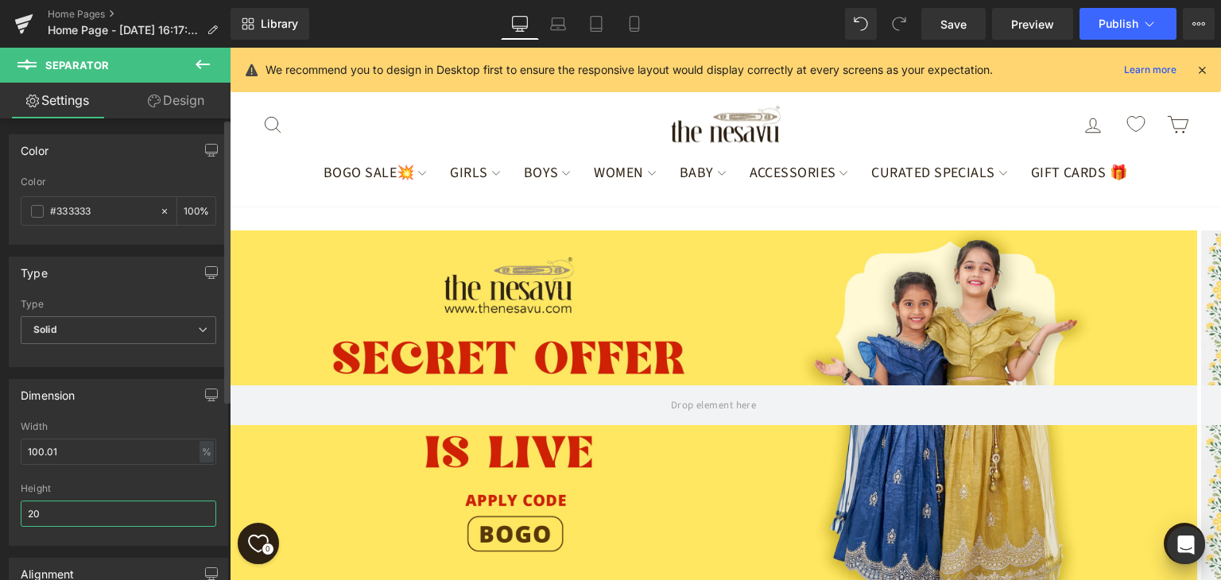
click at [73, 514] on input "20" at bounding box center [119, 514] width 196 height 26
type input "3"
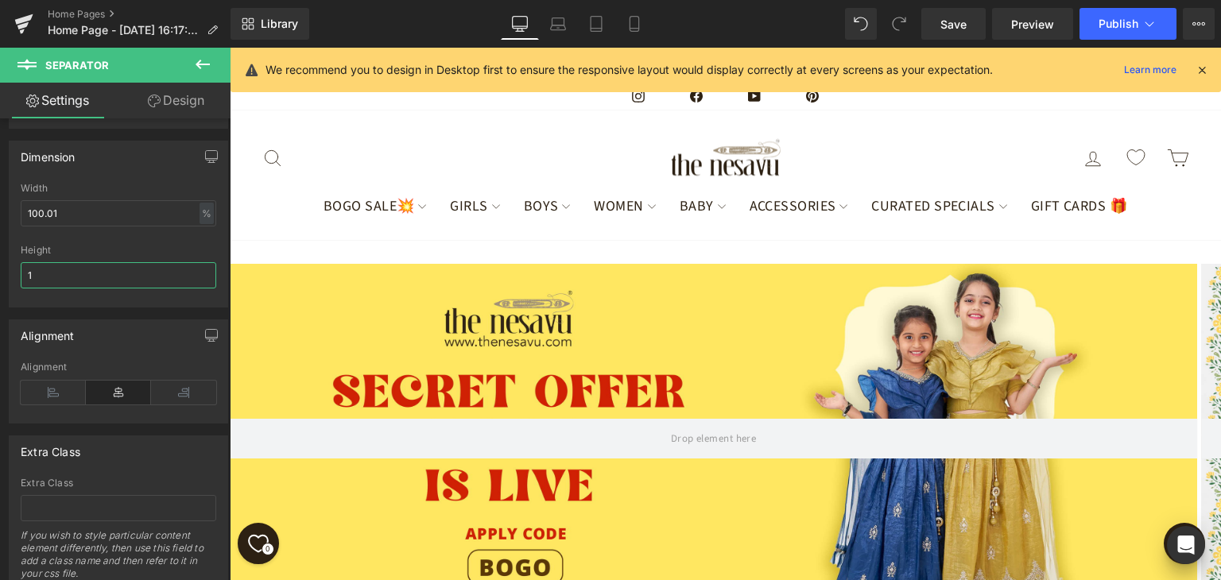
scroll to position [385, 0]
type input "1"
click at [134, 468] on div "Extra Class Extra Class If you wish to style particular content element differe…" at bounding box center [118, 514] width 219 height 156
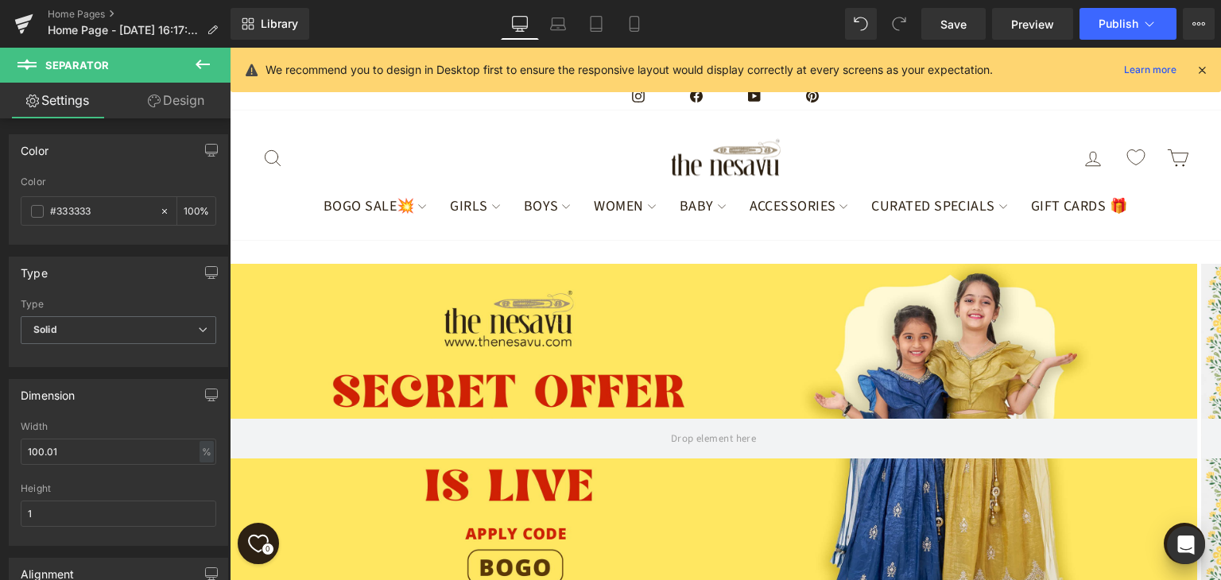
scroll to position [226, 0]
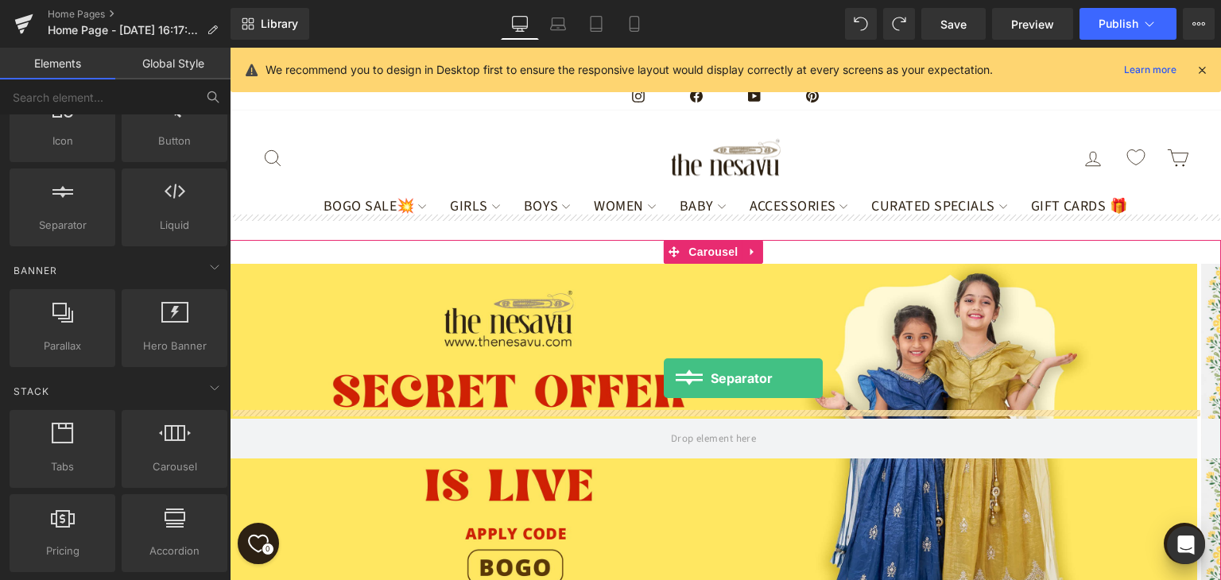
drag, startPoint x: 303, startPoint y: 258, endPoint x: 664, endPoint y: 379, distance: 380.7
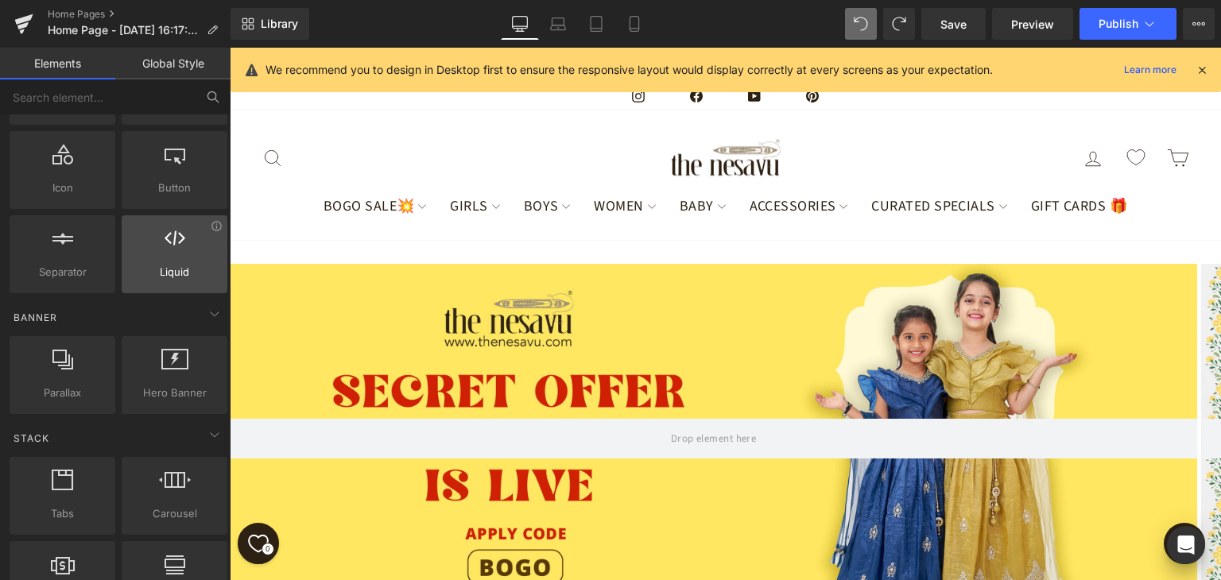
scroll to position [318, 0]
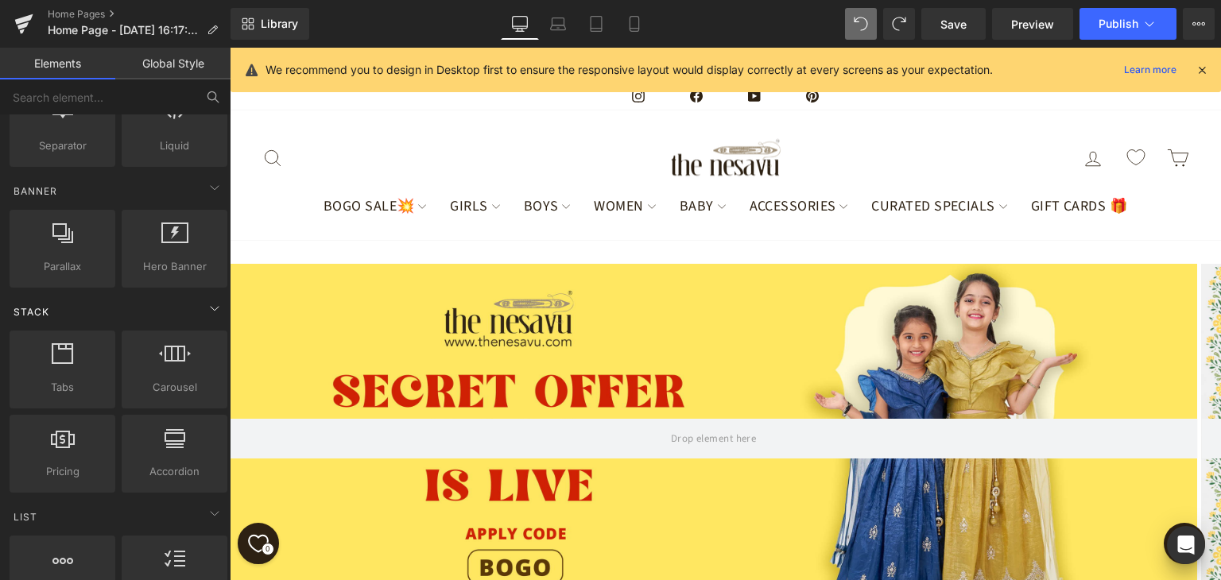
click at [193, 301] on div "Stack" at bounding box center [118, 312] width 224 height 32
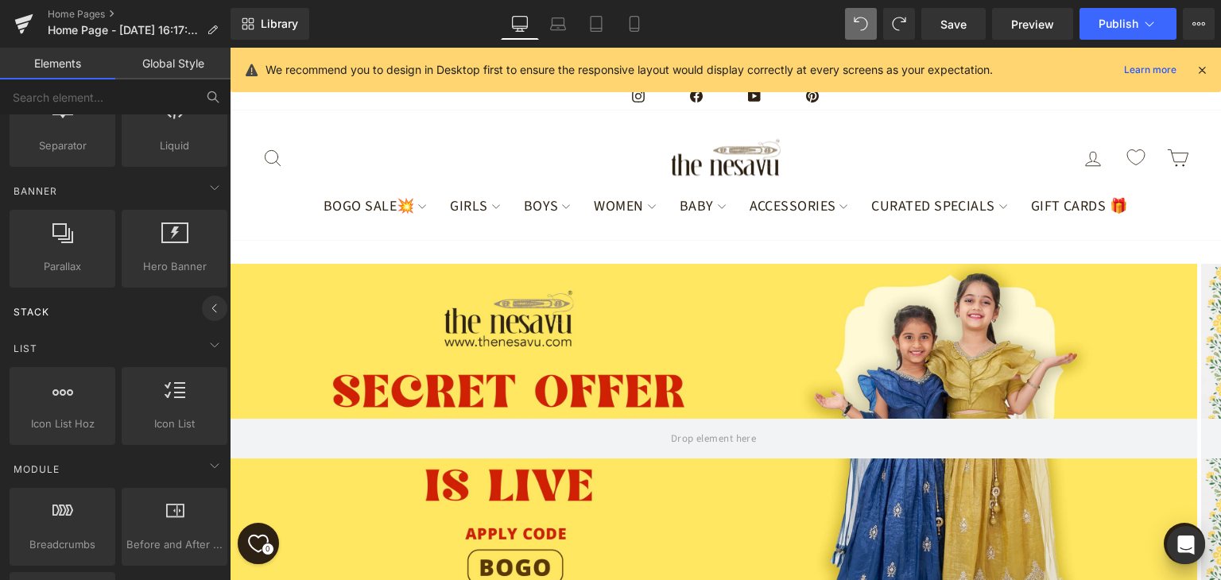
click at [202, 301] on span at bounding box center [214, 308] width 25 height 25
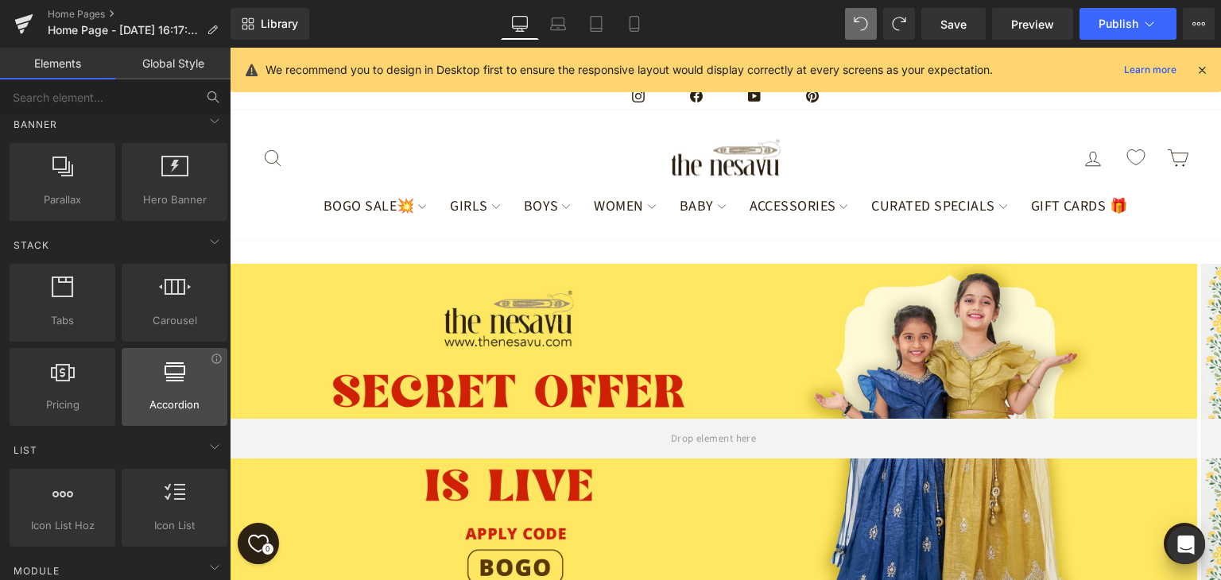
scroll to position [477, 0]
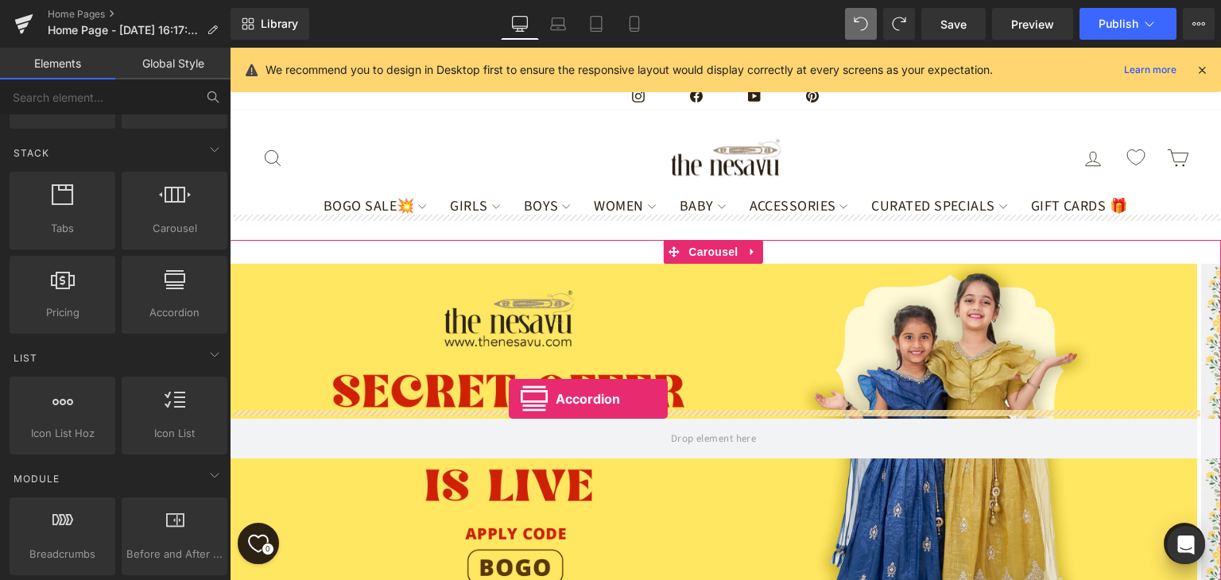
drag, startPoint x: 406, startPoint y: 332, endPoint x: 509, endPoint y: 399, distance: 123.5
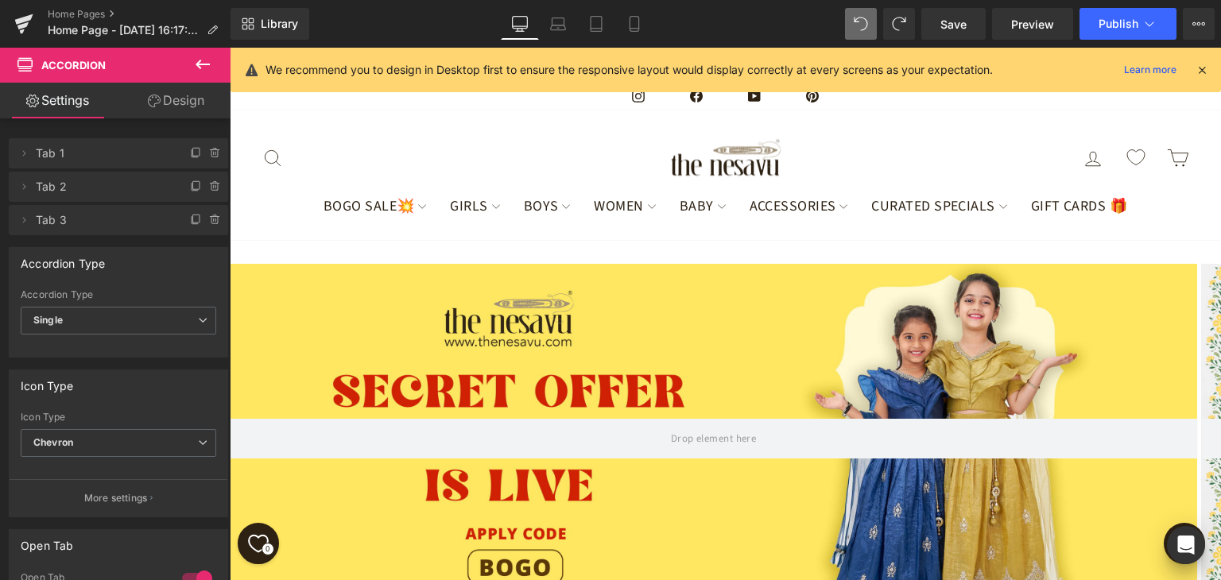
scroll to position [398, 0]
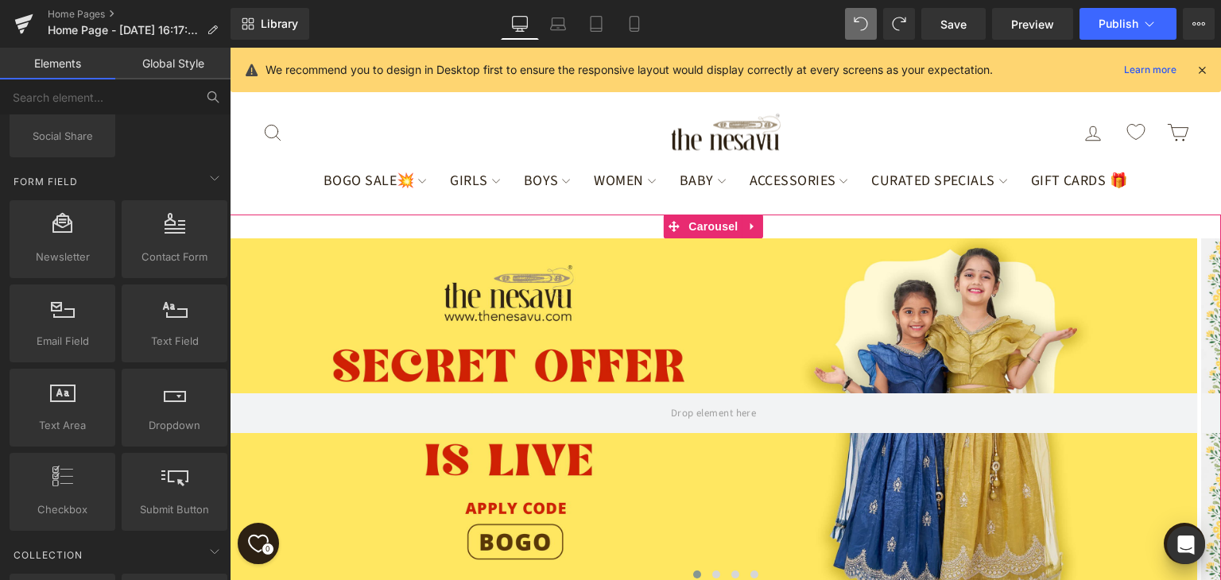
scroll to position [17, 0]
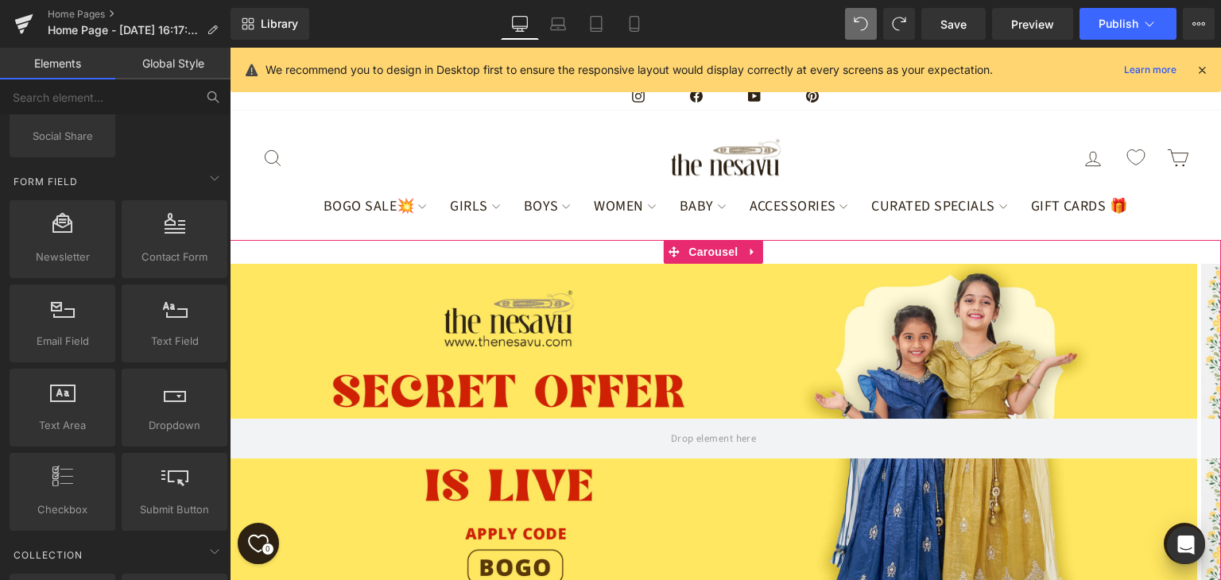
scroll to position [464, 0]
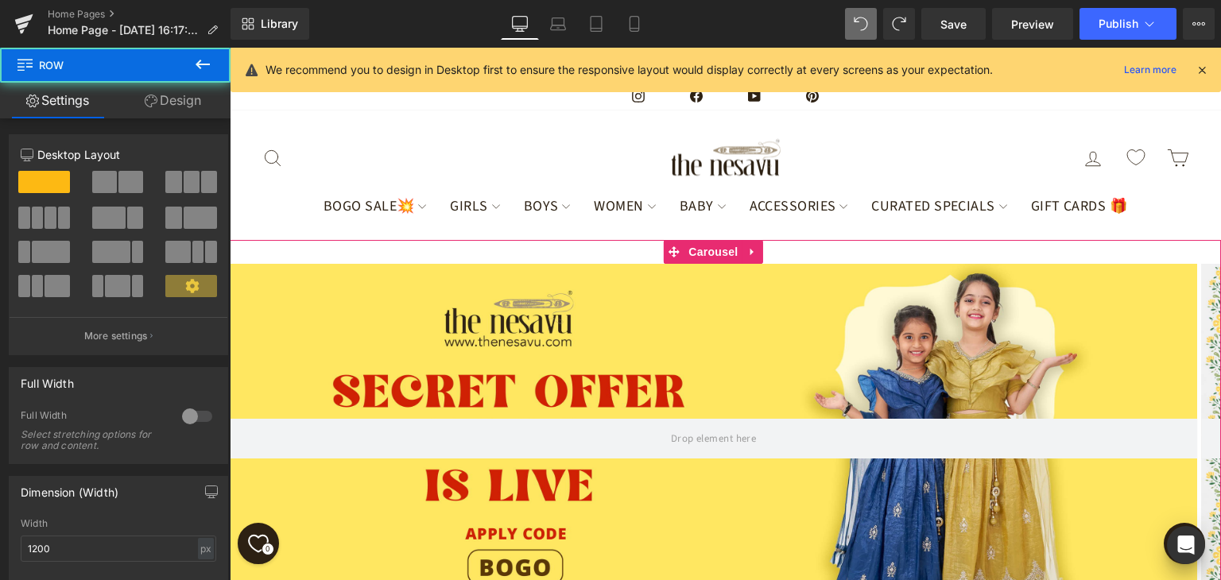
drag, startPoint x: 771, startPoint y: 414, endPoint x: 771, endPoint y: 406, distance: 8.7
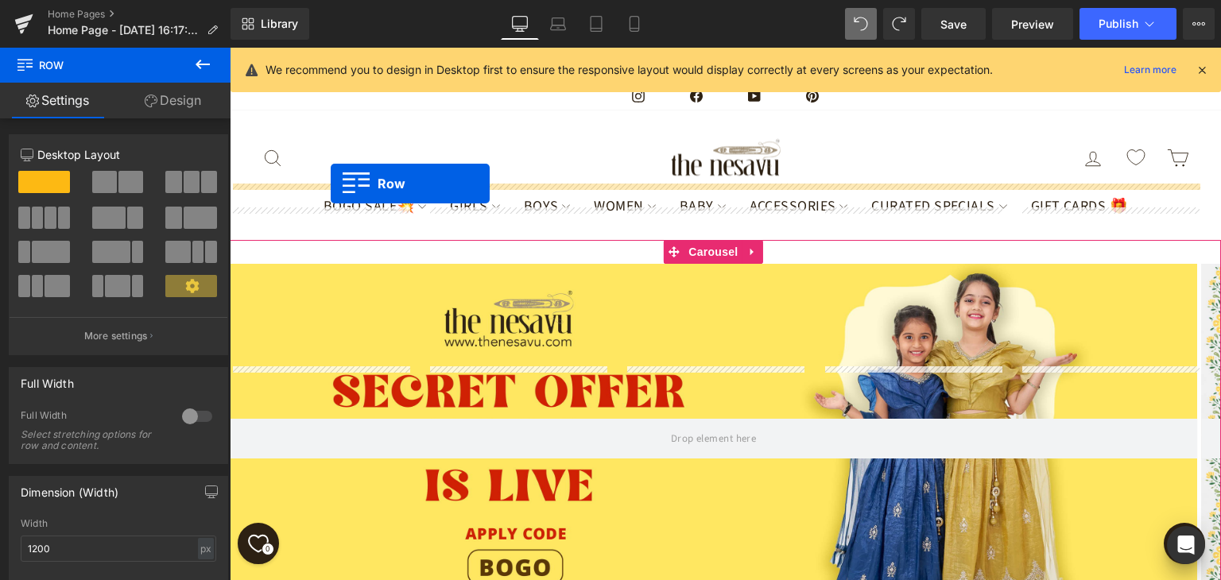
drag, startPoint x: 251, startPoint y: 378, endPoint x: 331, endPoint y: 184, distance: 209.0
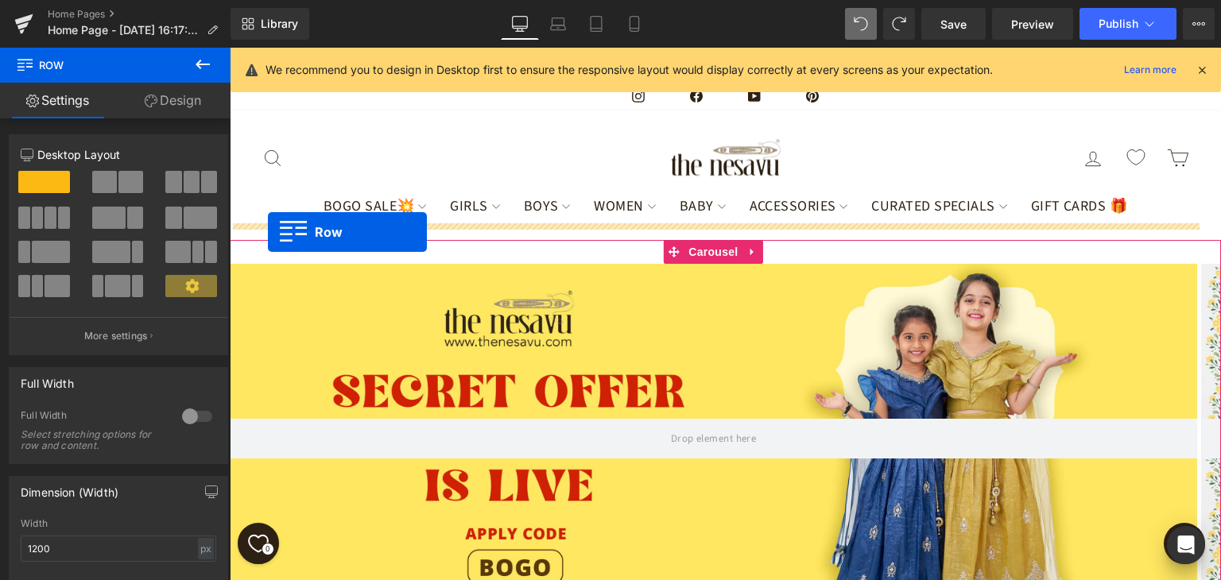
drag, startPoint x: 254, startPoint y: 195, endPoint x: 269, endPoint y: 233, distance: 41.1
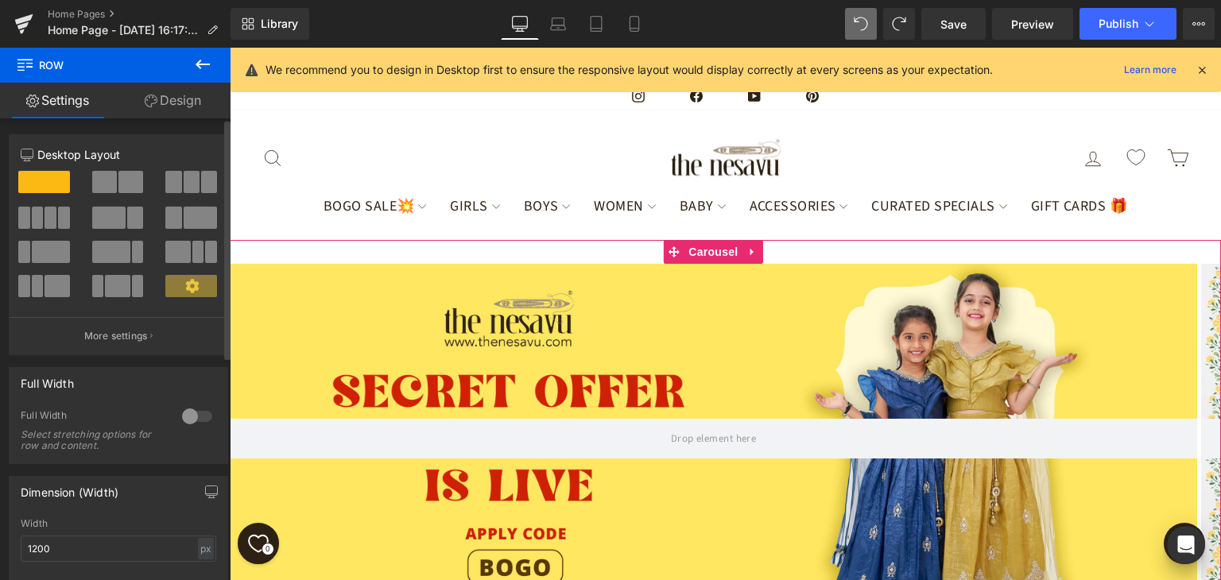
click at [182, 416] on div at bounding box center [197, 416] width 38 height 25
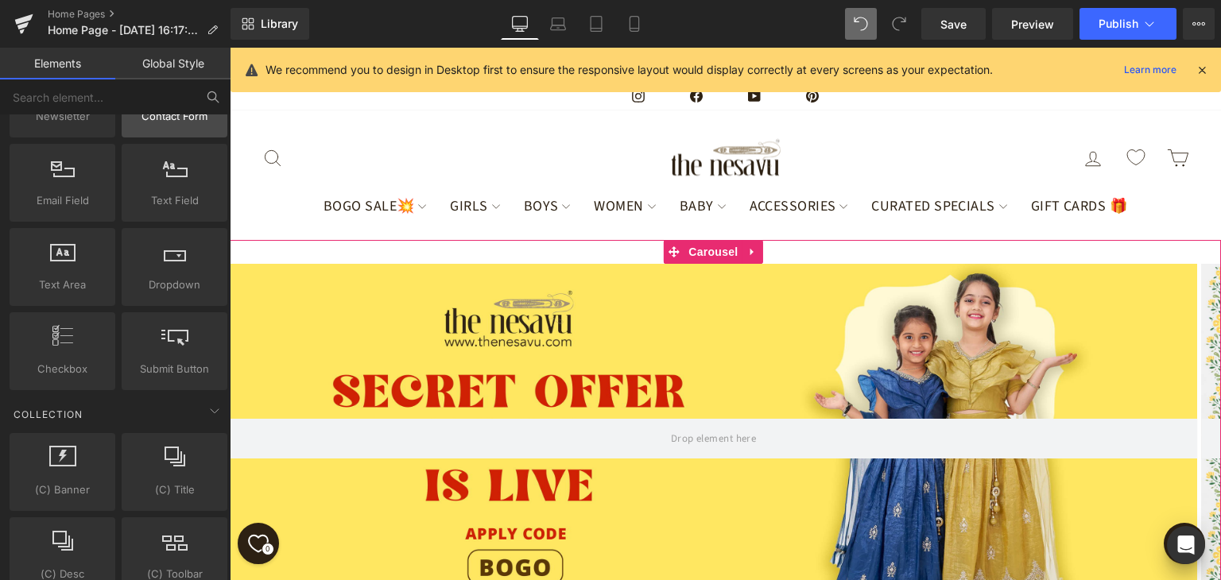
scroll to position [2227, 0]
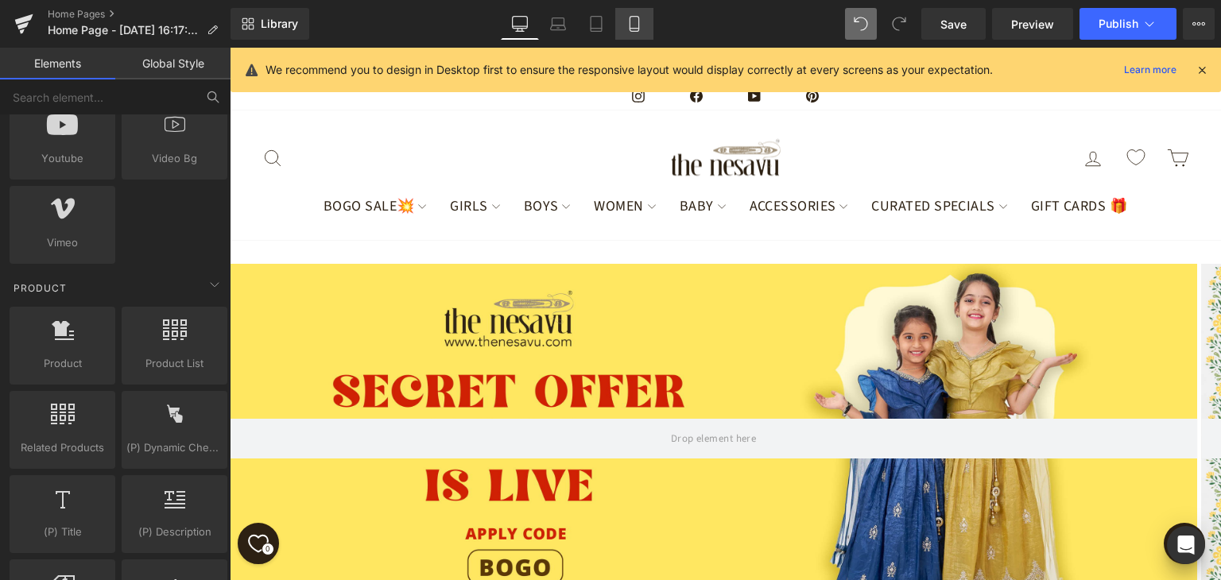
click at [630, 29] on icon at bounding box center [634, 29] width 9 height 0
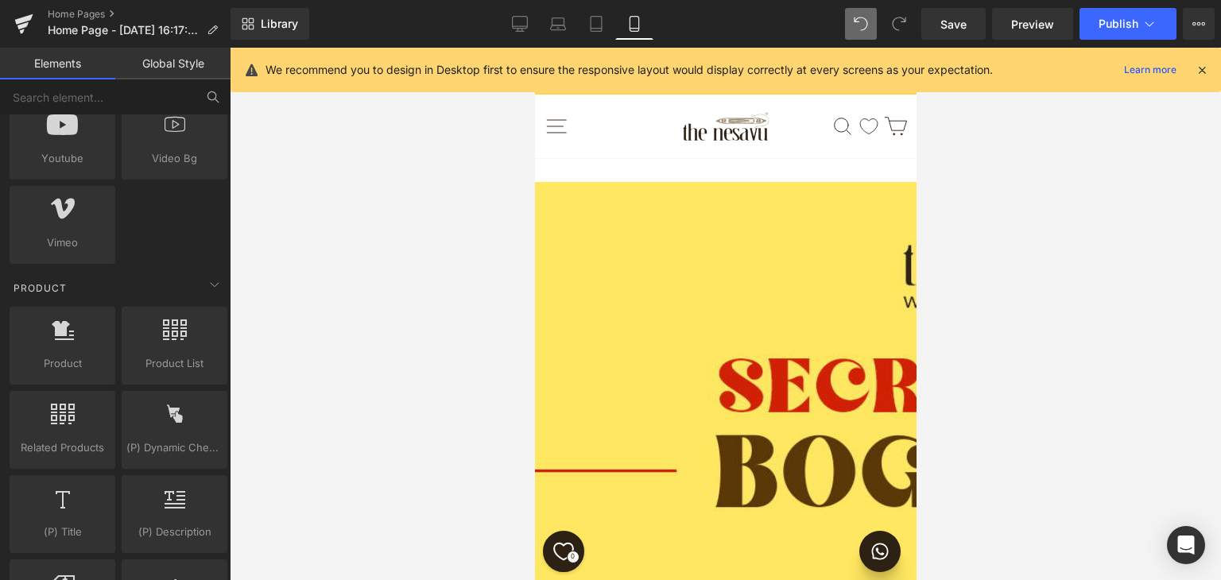
scroll to position [484, 0]
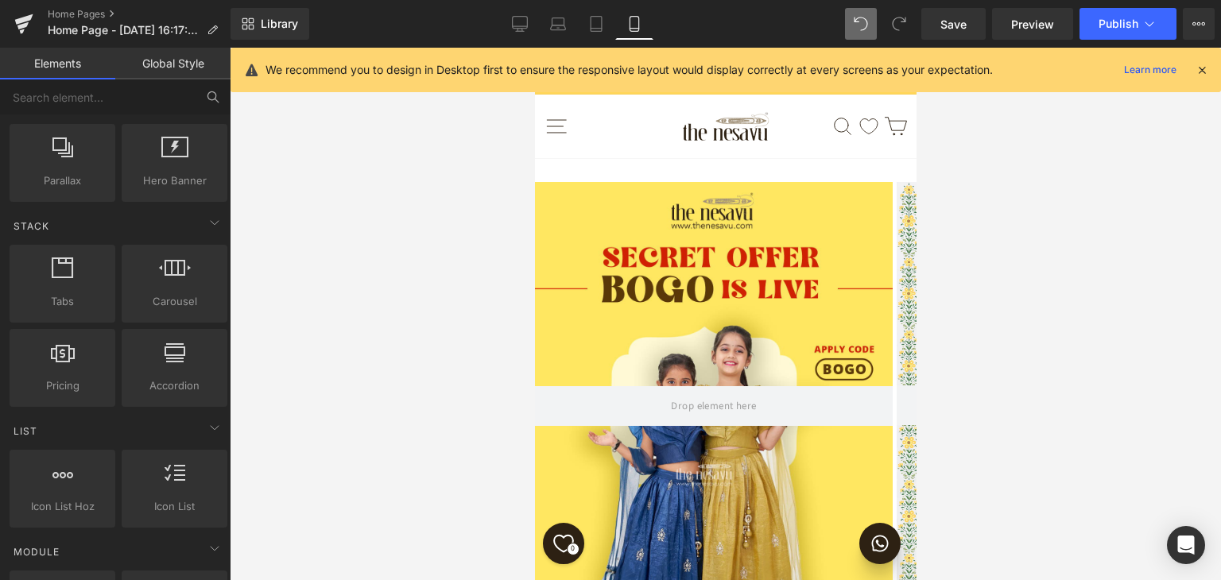
scroll to position [6, 0]
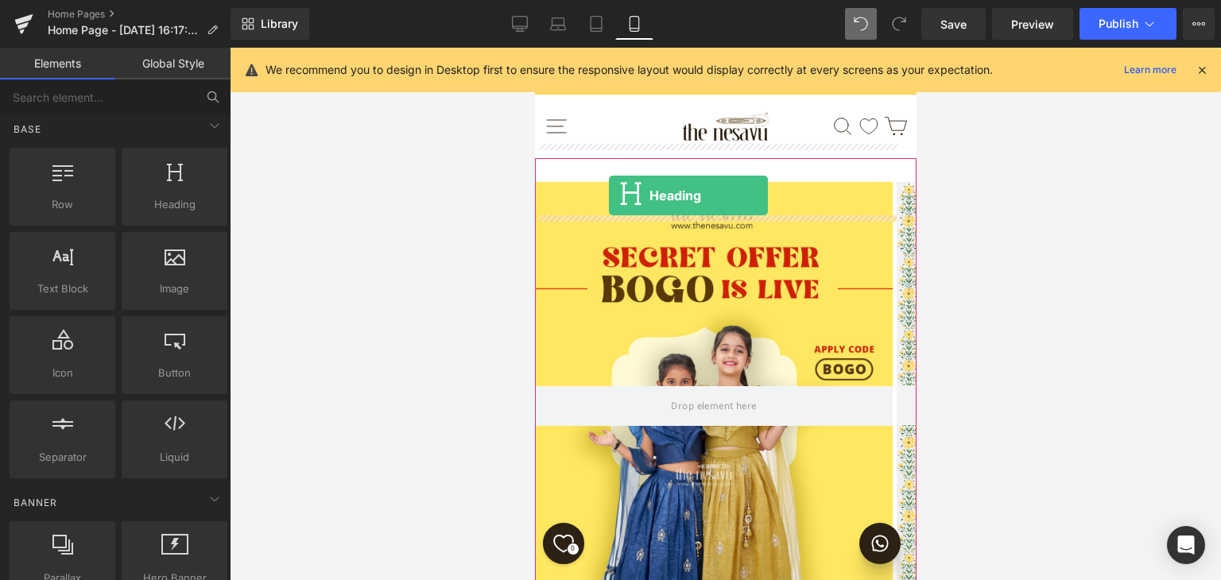
drag, startPoint x: 681, startPoint y: 268, endPoint x: 608, endPoint y: 196, distance: 102.3
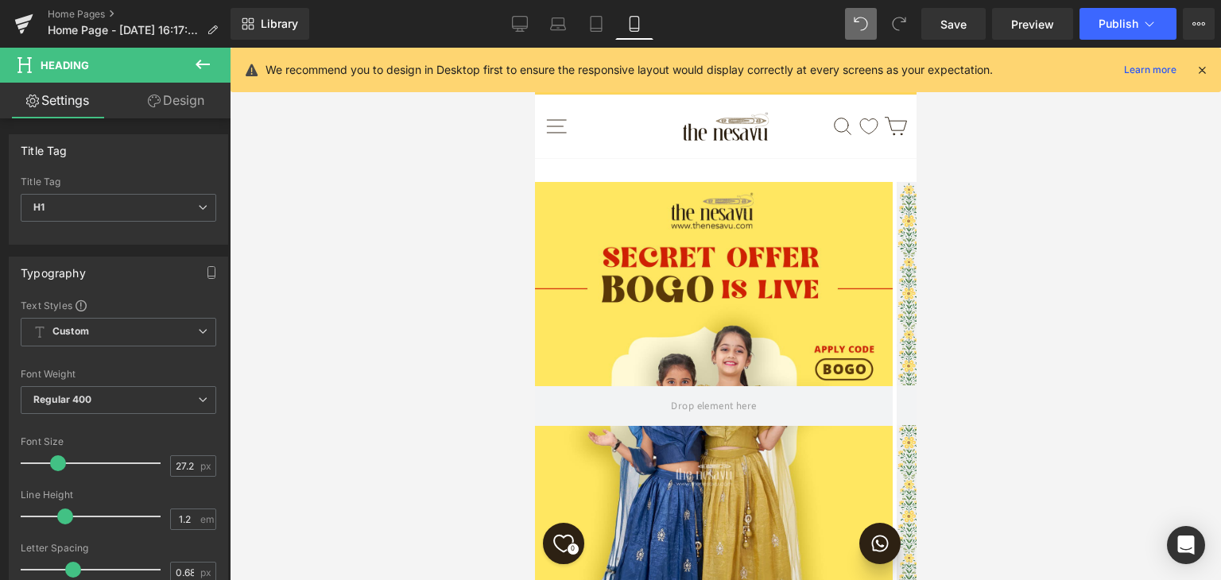
click at [1081, 258] on div at bounding box center [726, 314] width 992 height 533
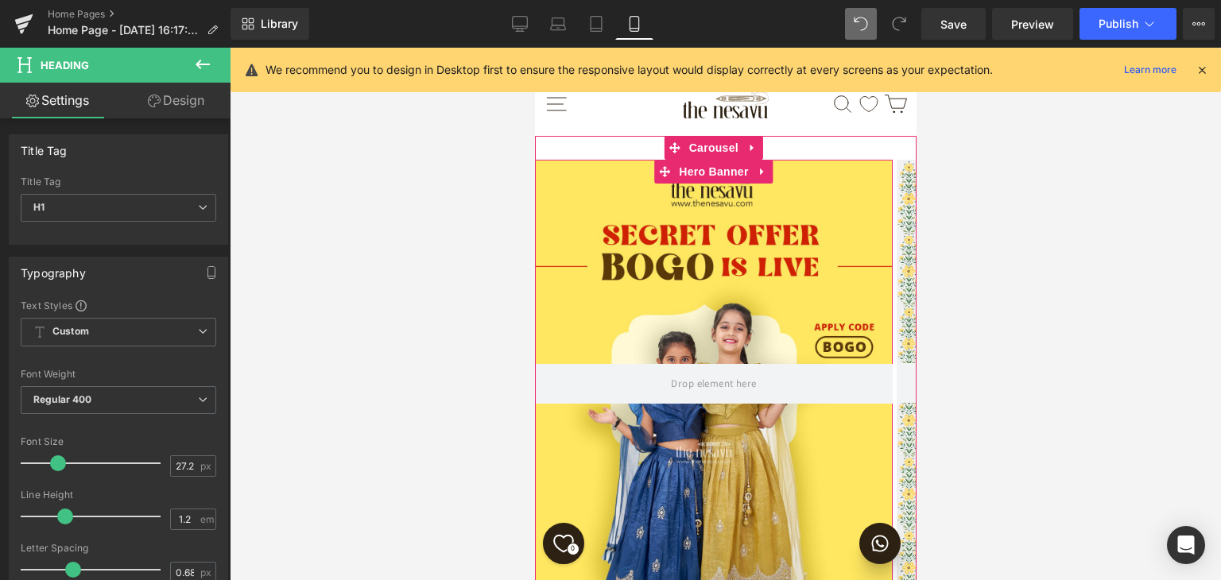
scroll to position [14, 0]
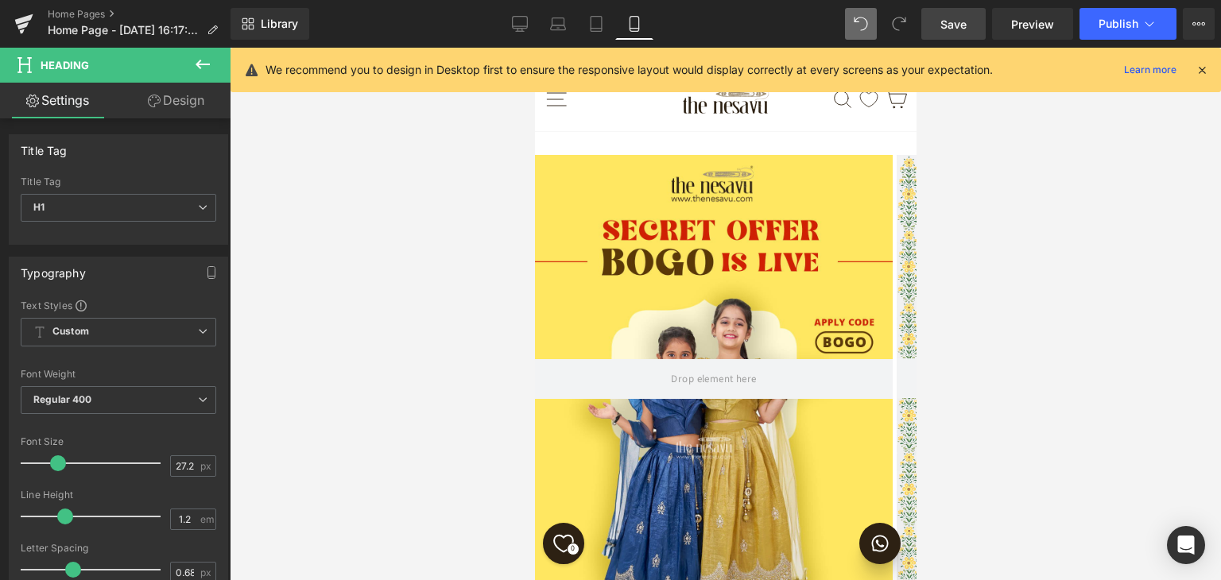
click at [949, 17] on span "Save" at bounding box center [954, 24] width 26 height 17
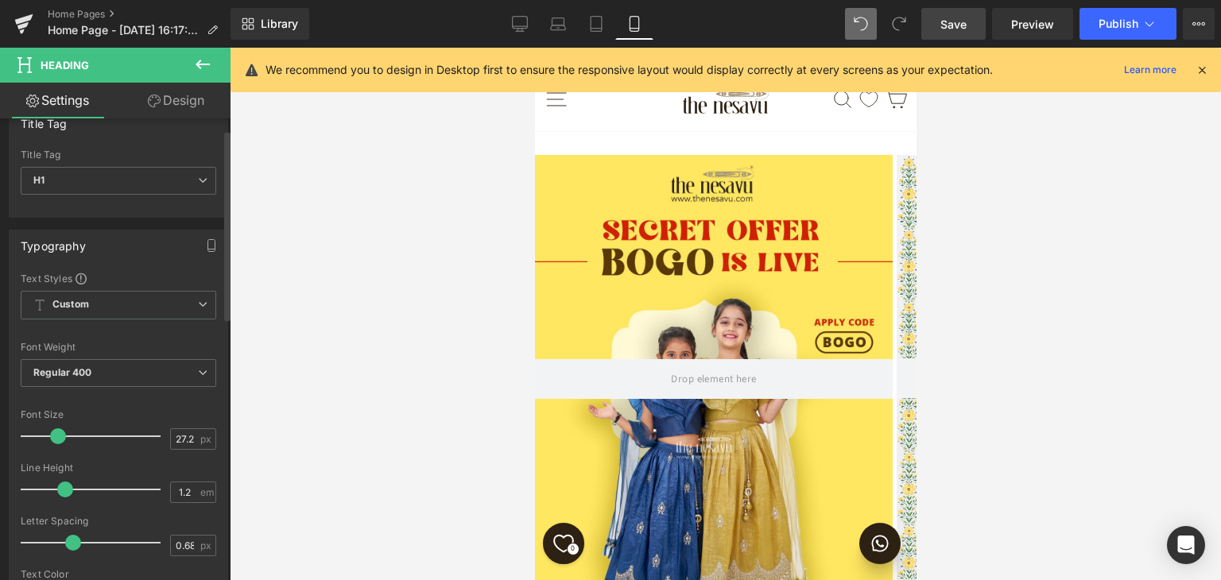
scroll to position [0, 0]
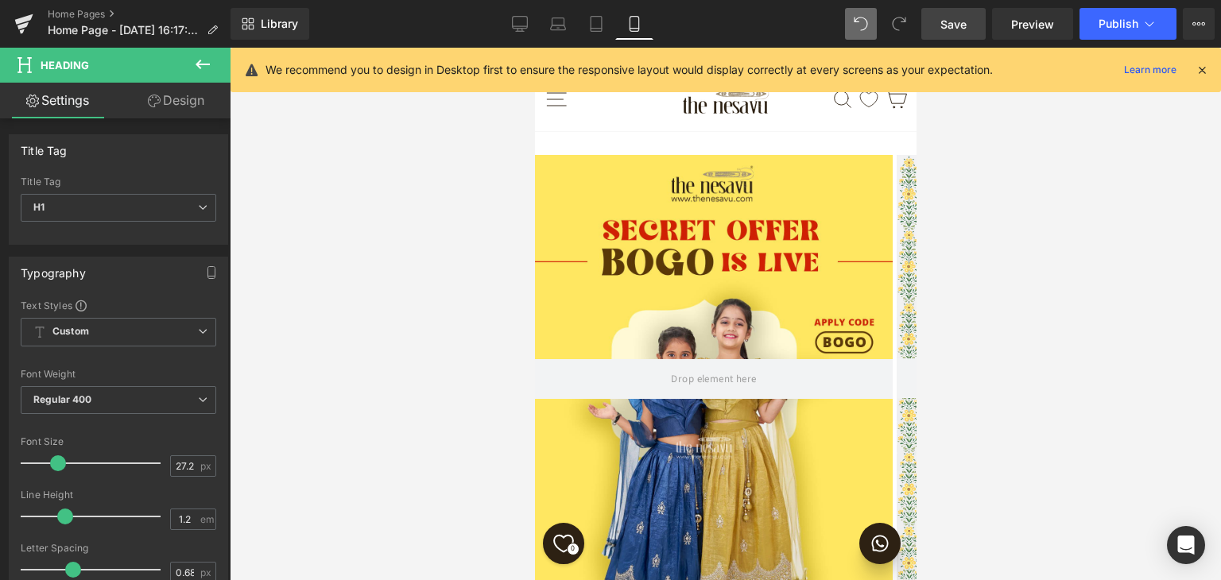
click at [179, 99] on link "Design" at bounding box center [175, 101] width 115 height 36
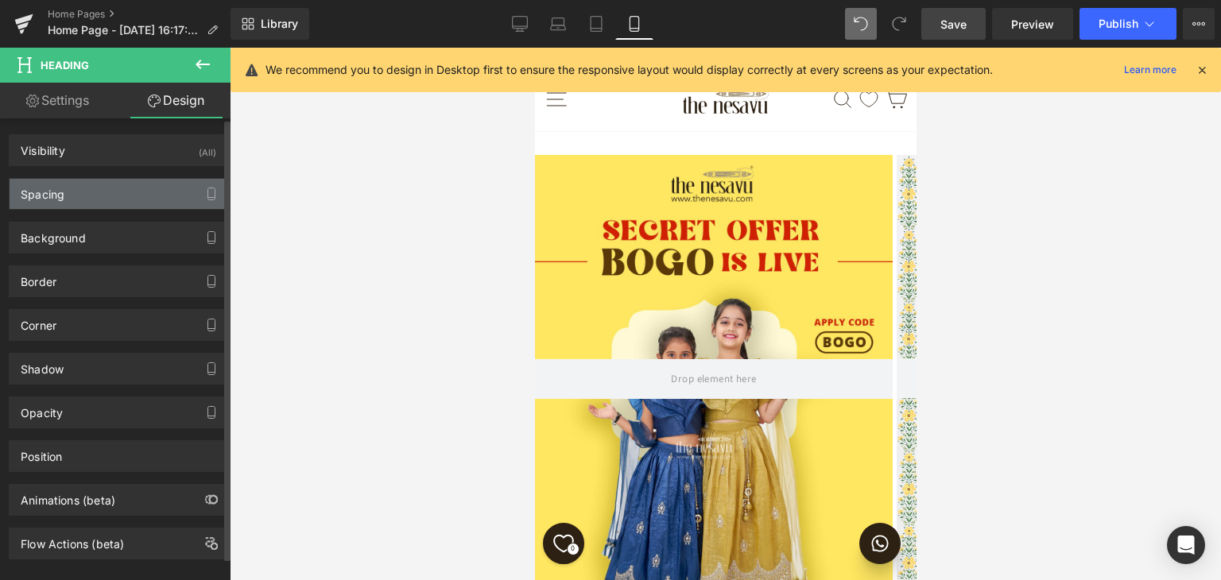
click at [149, 192] on div "Spacing" at bounding box center [119, 194] width 218 height 30
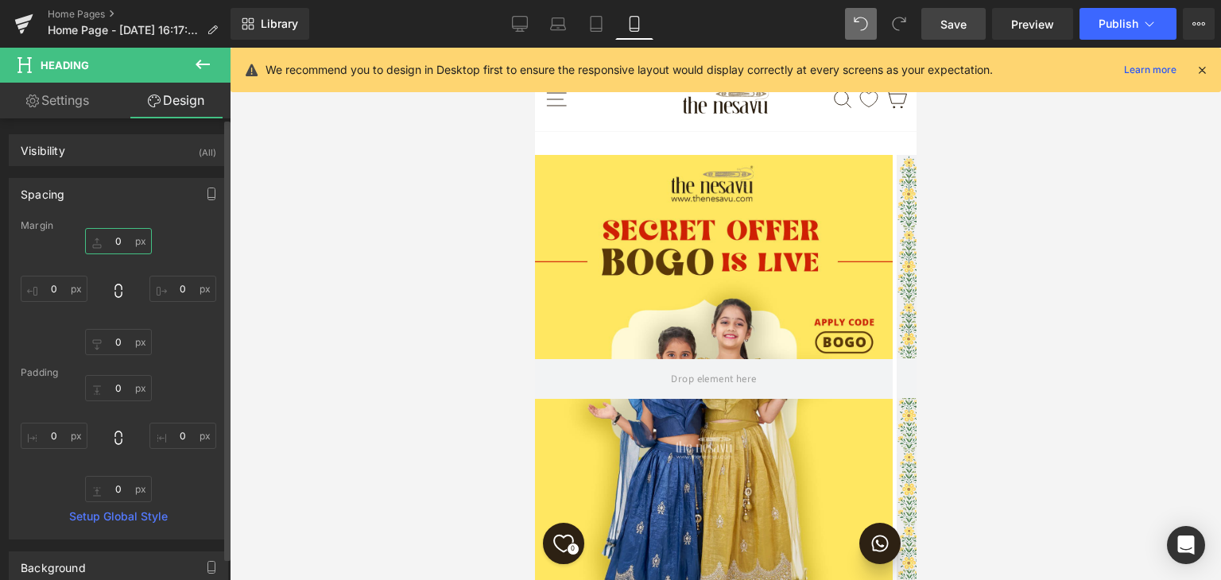
click at [92, 232] on input "0" at bounding box center [118, 241] width 67 height 26
click at [116, 243] on input "0" at bounding box center [118, 241] width 67 height 26
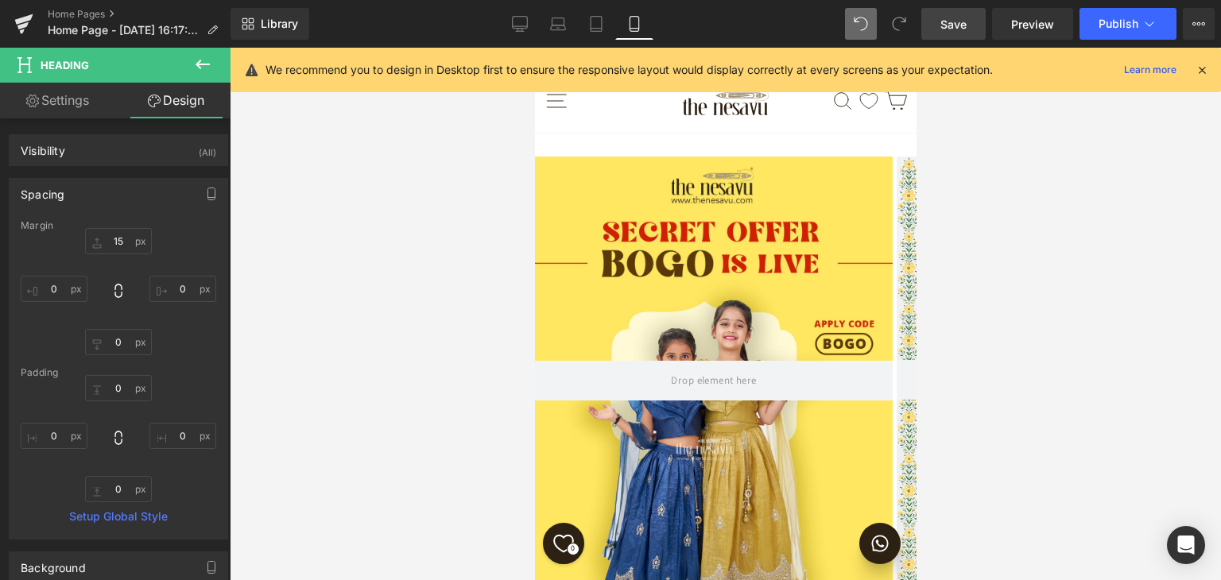
click at [372, 307] on div at bounding box center [726, 314] width 992 height 533
click at [115, 239] on input "15" at bounding box center [118, 241] width 67 height 26
type input "20"
click at [401, 291] on div at bounding box center [726, 314] width 992 height 533
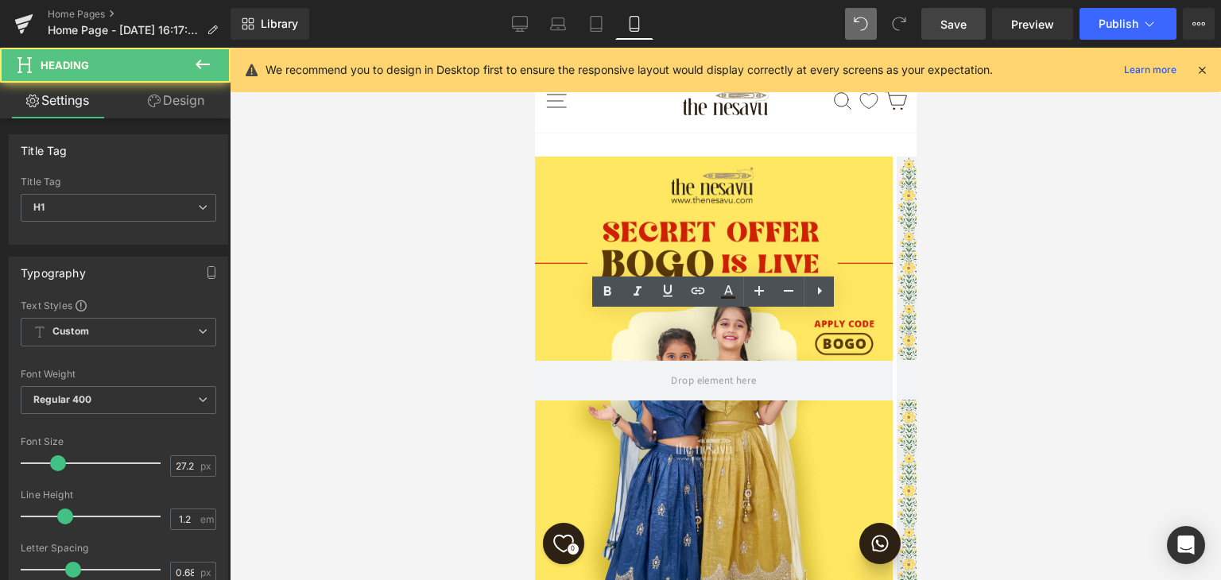
click at [384, 355] on div at bounding box center [726, 314] width 992 height 533
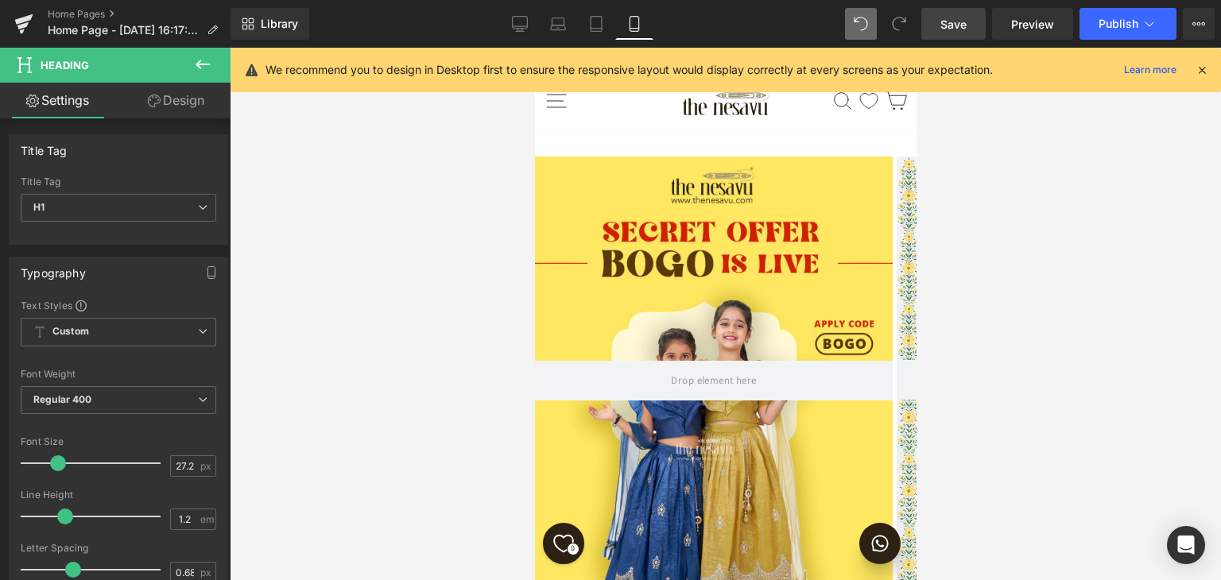
click at [378, 357] on div at bounding box center [726, 314] width 992 height 533
click at [332, 342] on div at bounding box center [726, 314] width 992 height 533
click at [210, 64] on icon at bounding box center [203, 65] width 14 height 10
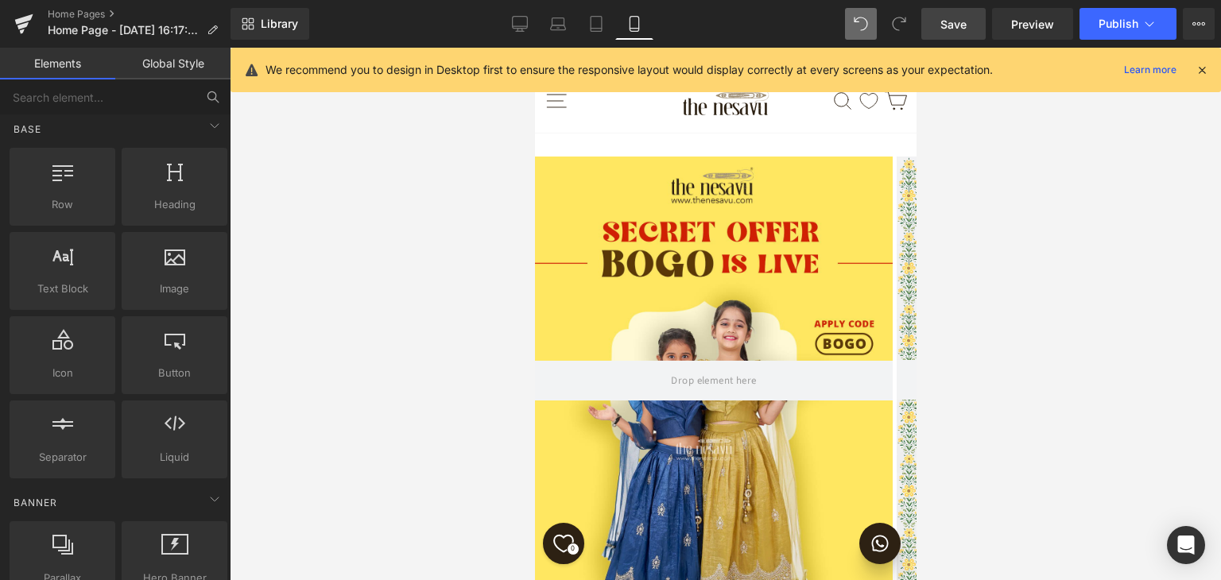
click at [176, 75] on link "Global Style" at bounding box center [172, 64] width 115 height 32
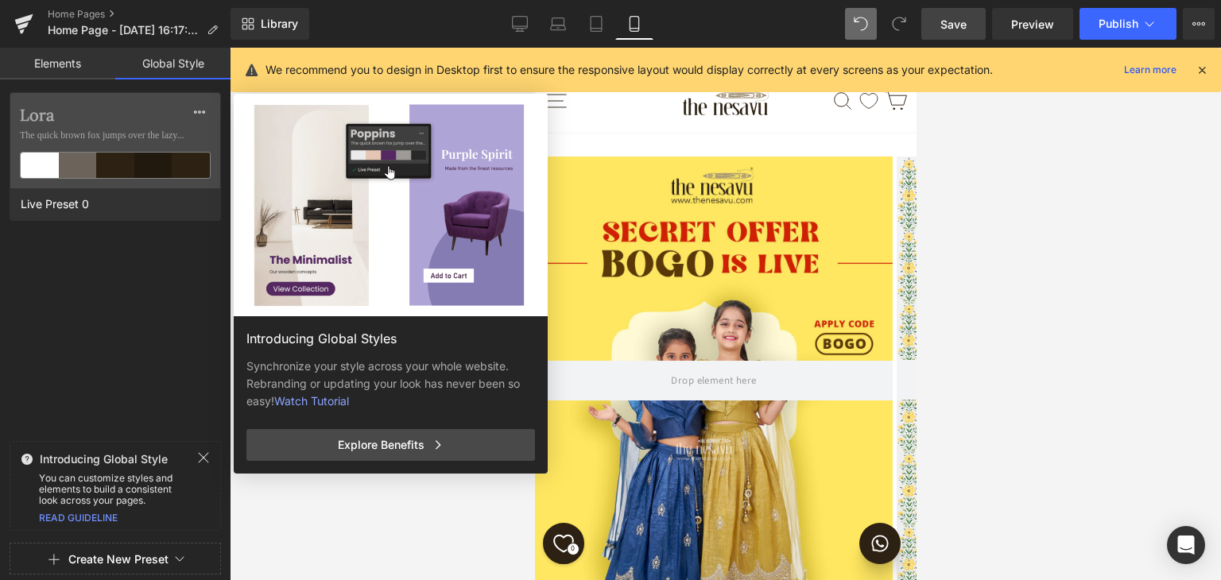
click at [210, 457] on div at bounding box center [208, 459] width 23 height 15
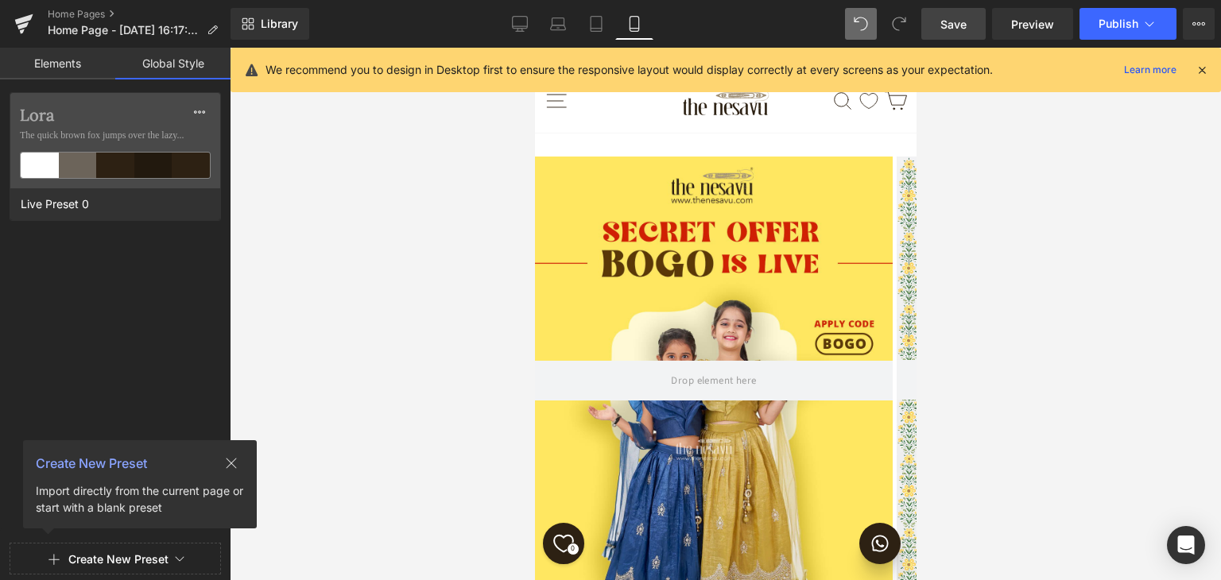
click at [235, 462] on icon at bounding box center [231, 463] width 13 height 13
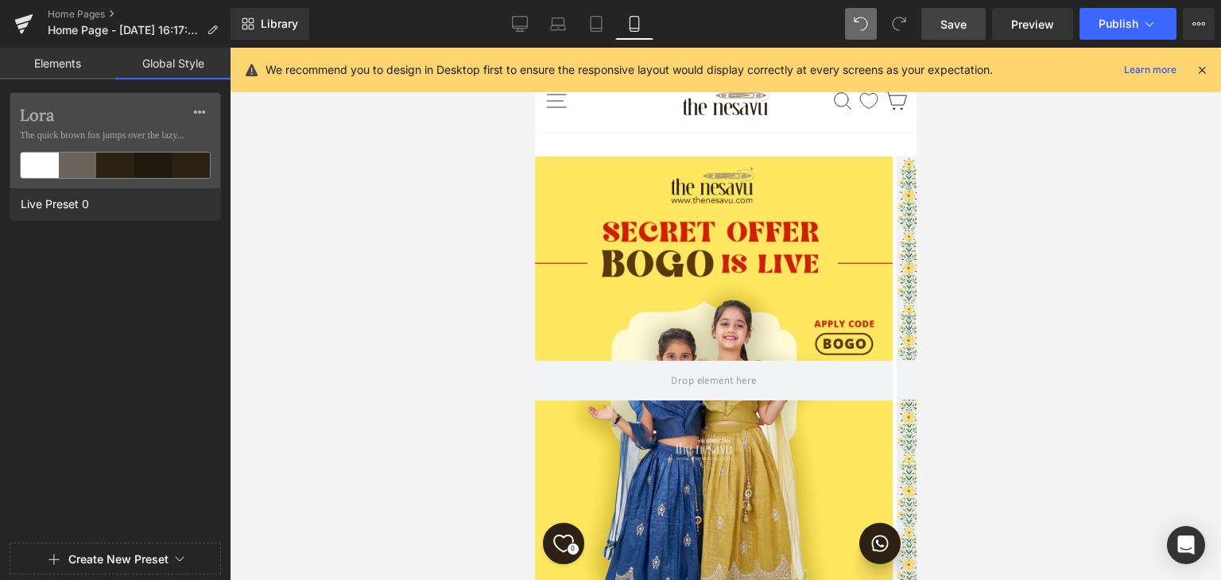
click at [45, 64] on link "Elements" at bounding box center [57, 64] width 115 height 32
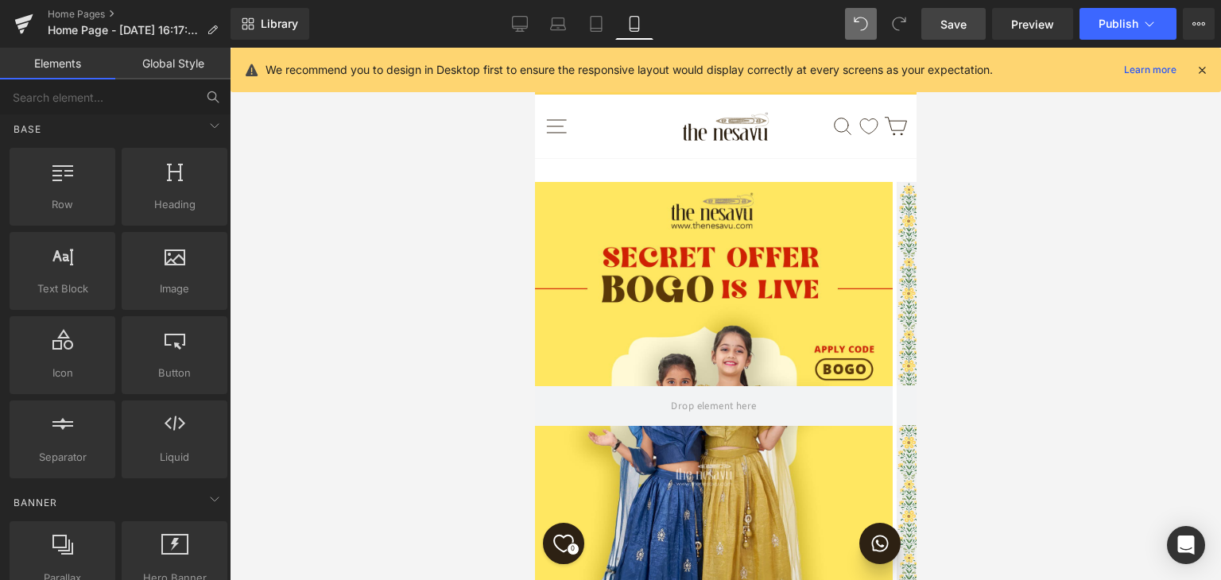
scroll to position [636, 0]
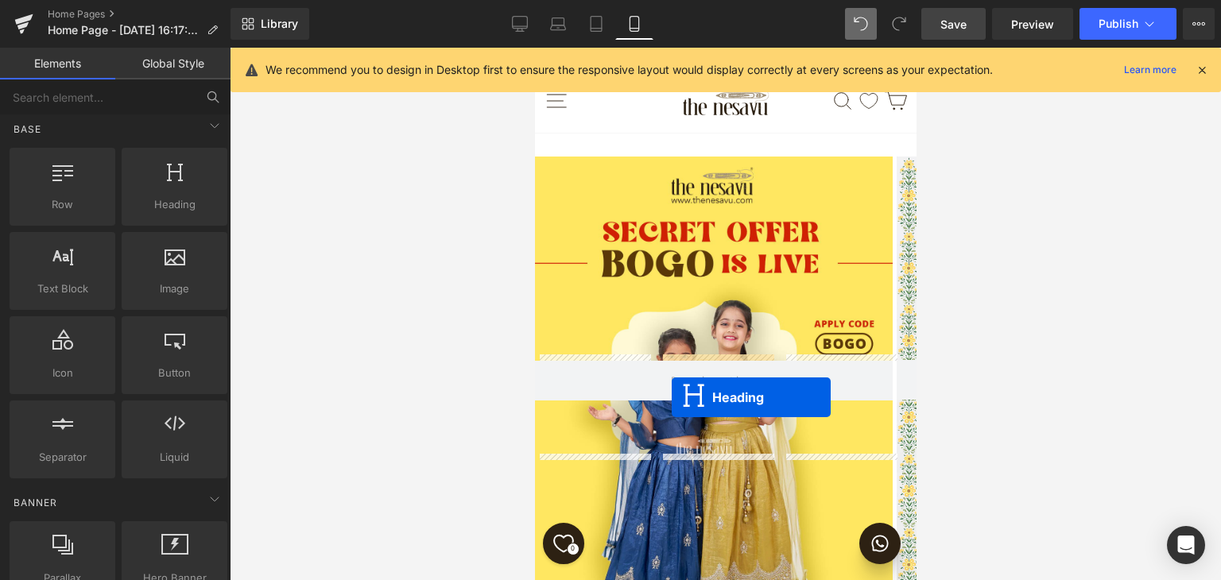
scroll to position [398, 0]
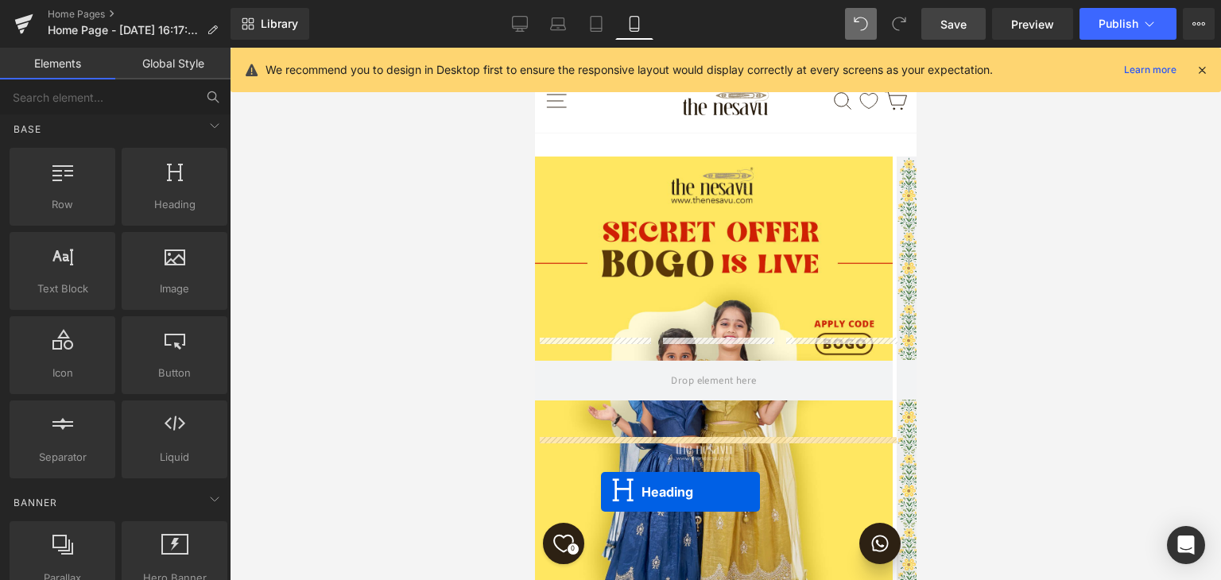
drag, startPoint x: 673, startPoint y: 362, endPoint x: 602, endPoint y: 487, distance: 144.2
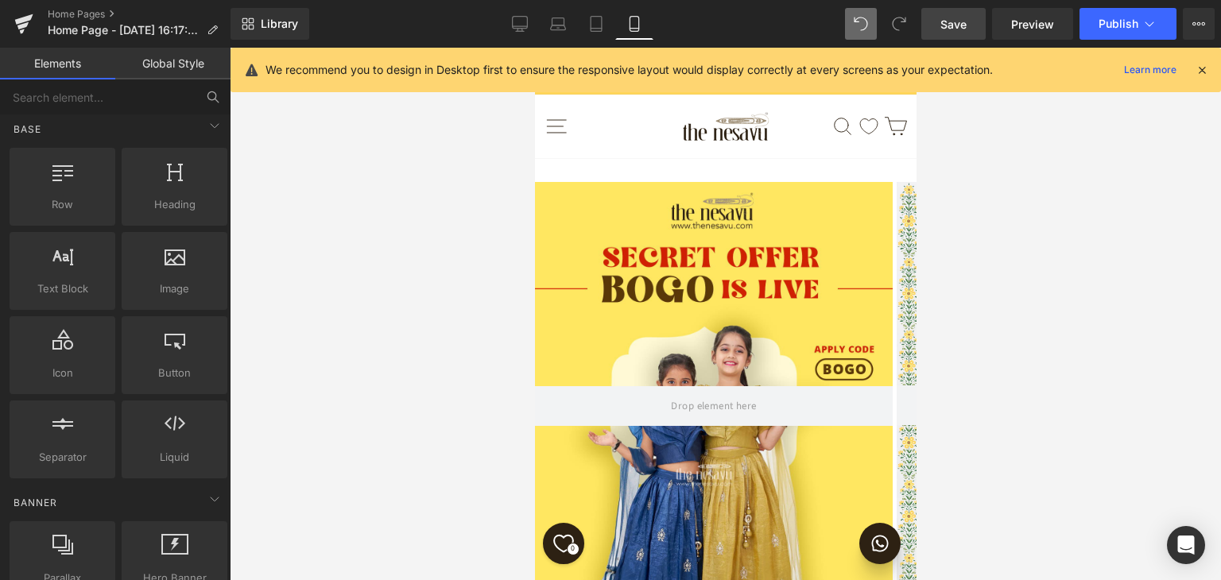
scroll to position [448, 0]
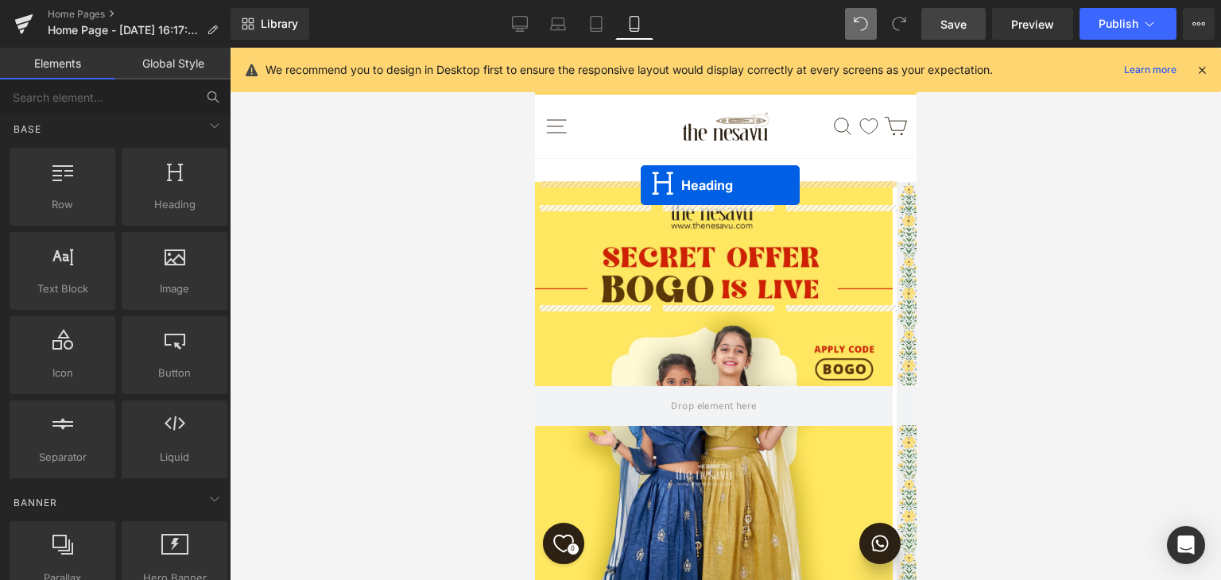
drag, startPoint x: 653, startPoint y: 335, endPoint x: 640, endPoint y: 185, distance: 150.0
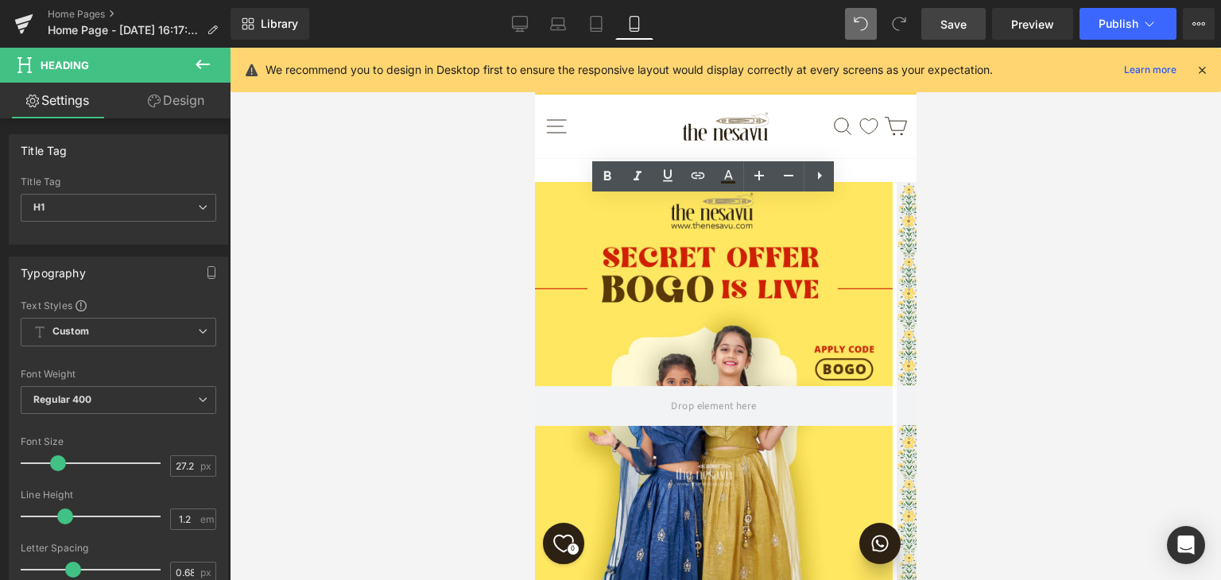
click at [1054, 230] on div at bounding box center [726, 314] width 992 height 533
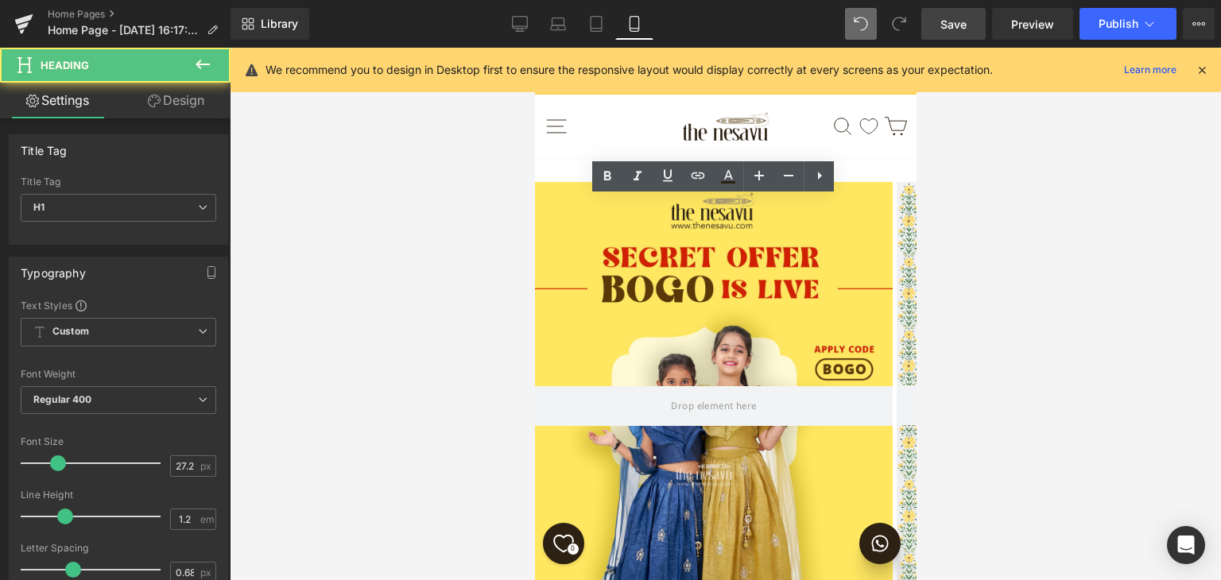
drag, startPoint x: 681, startPoint y: 210, endPoint x: 608, endPoint y: 216, distance: 73.4
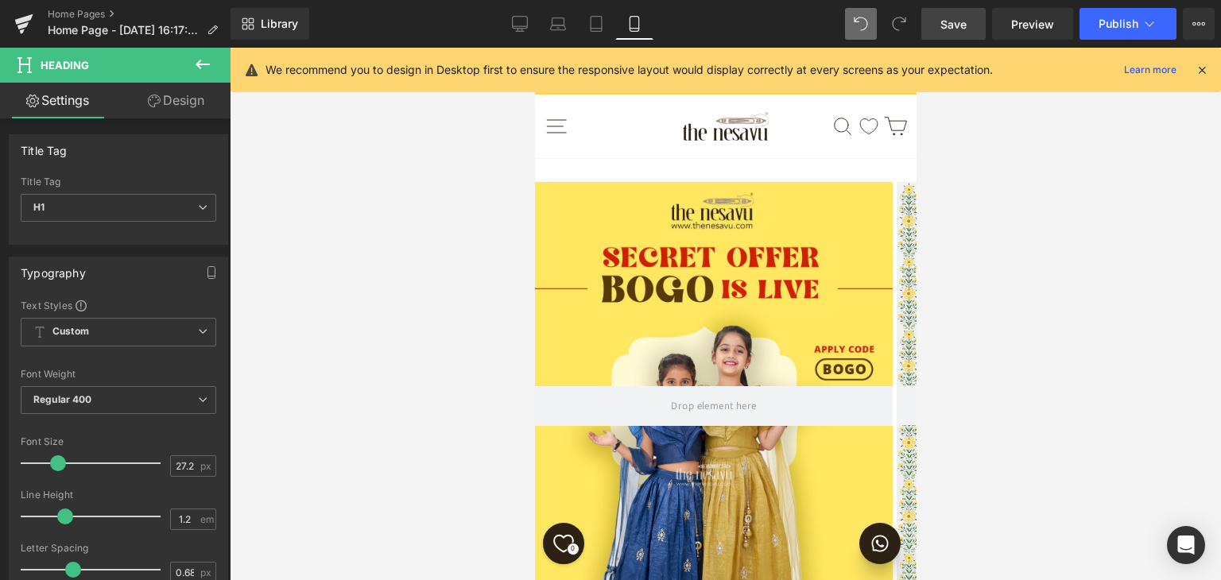
click at [989, 265] on div at bounding box center [726, 314] width 992 height 533
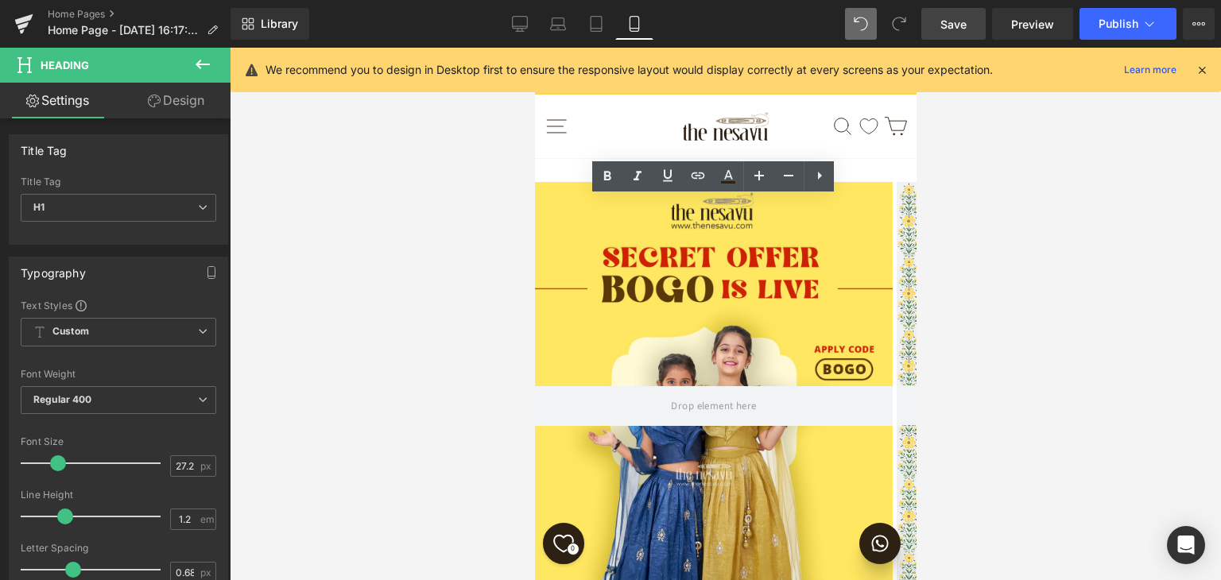
click at [1027, 233] on div at bounding box center [726, 314] width 992 height 533
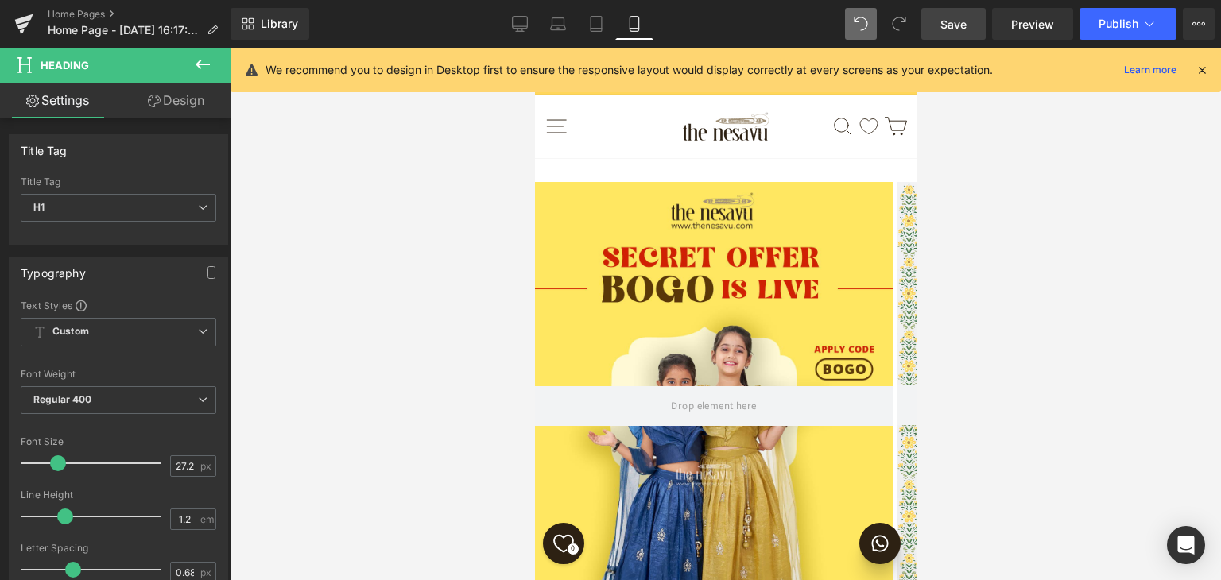
click at [984, 386] on div at bounding box center [726, 314] width 992 height 533
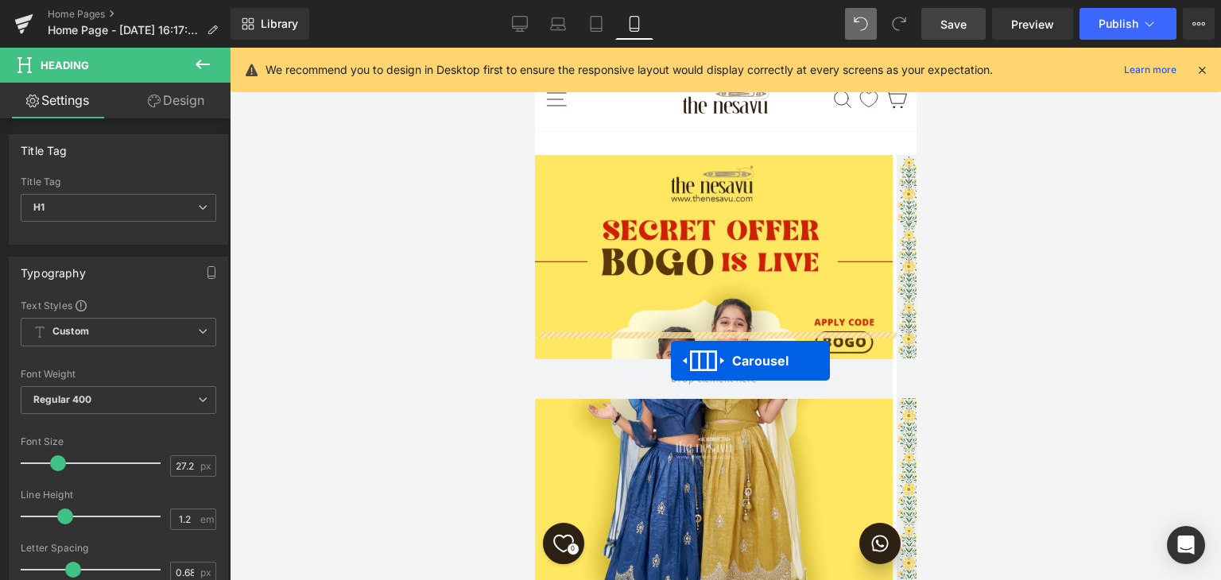
scroll to position [448, 0]
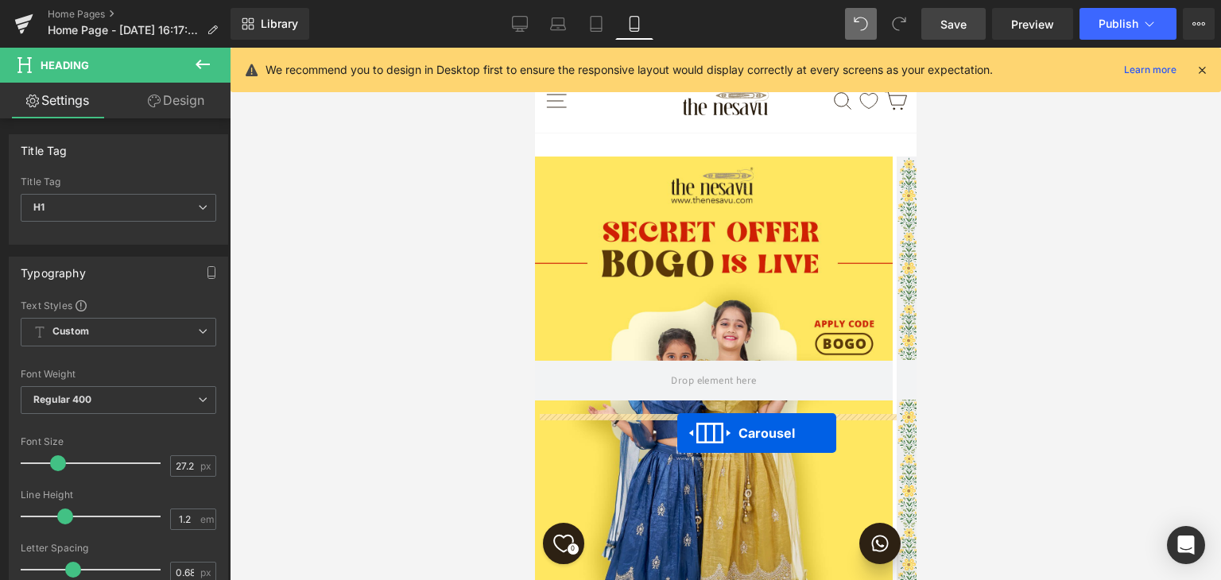
drag, startPoint x: 671, startPoint y: 342, endPoint x: 677, endPoint y: 433, distance: 91.6
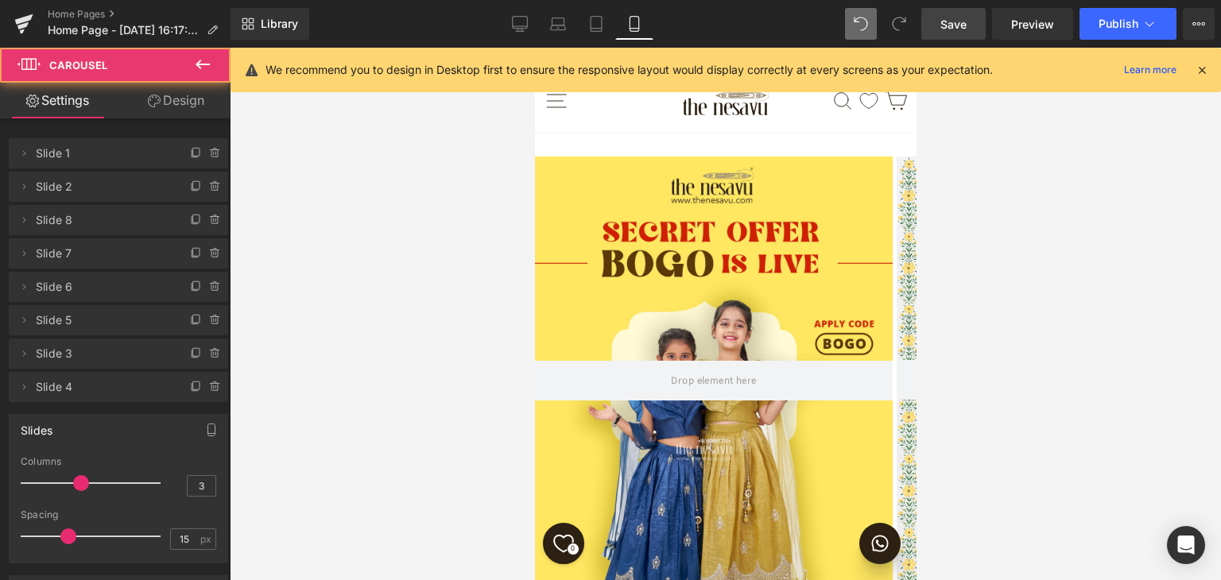
scroll to position [14, 0]
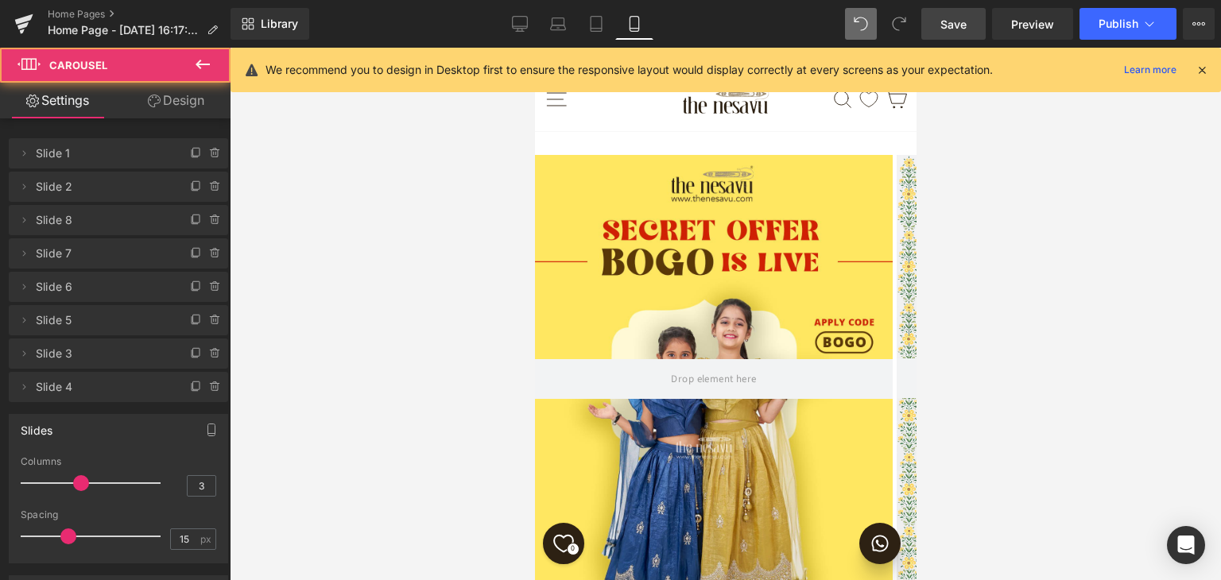
click at [1072, 354] on div at bounding box center [726, 314] width 992 height 533
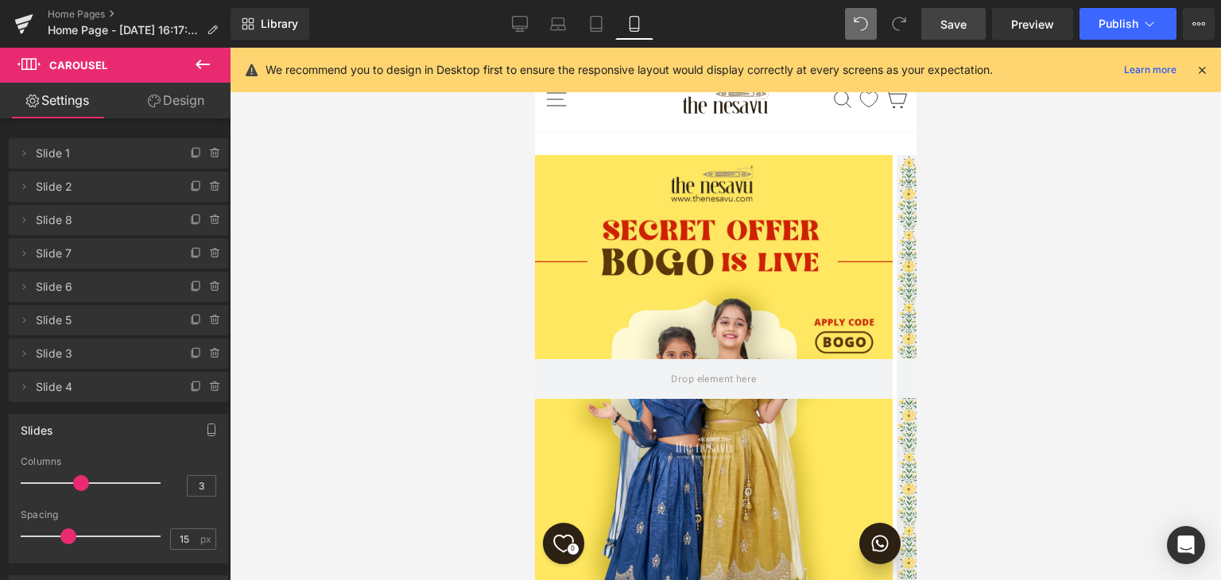
scroll to position [448, 0]
click at [935, 26] on link "Save" at bounding box center [954, 24] width 64 height 32
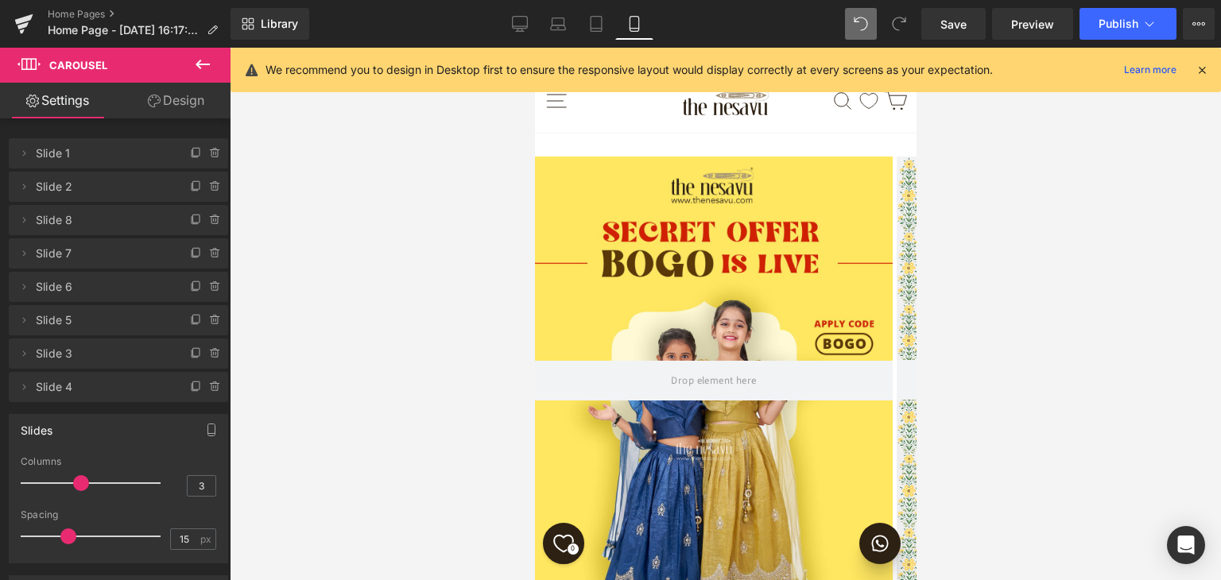
scroll to position [728, 0]
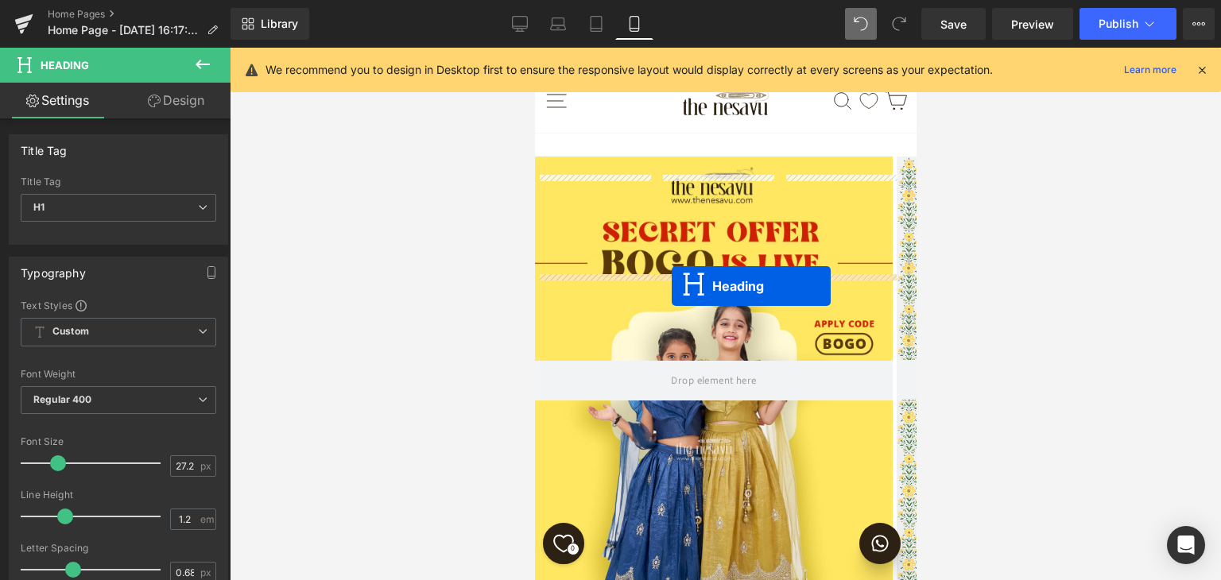
drag, startPoint x: 677, startPoint y: 128, endPoint x: 671, endPoint y: 286, distance: 158.3
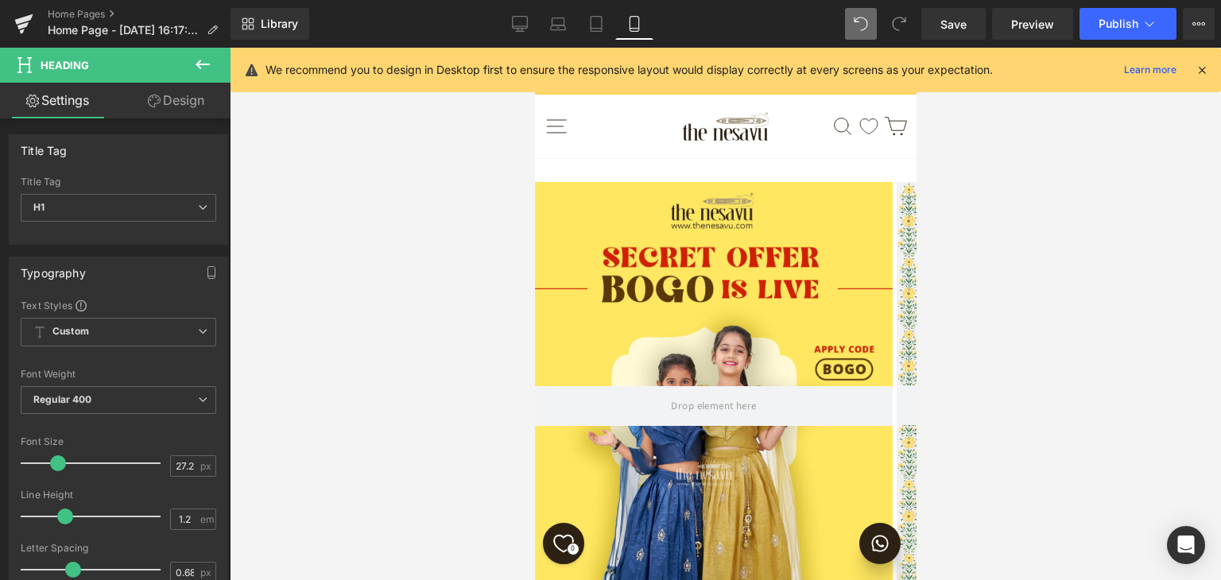
scroll to position [489, 0]
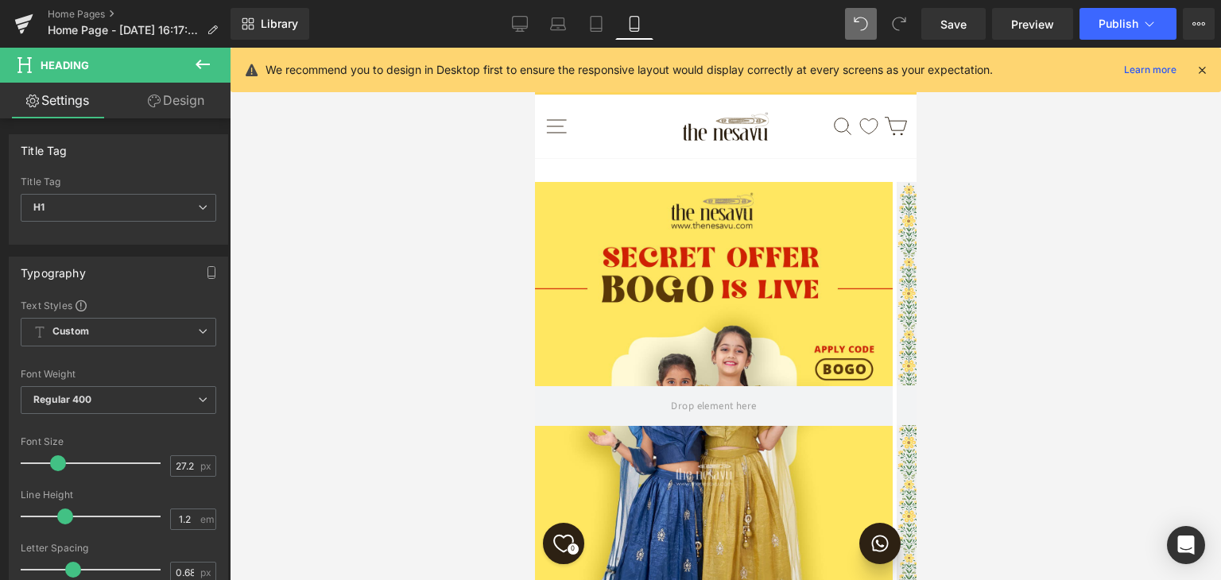
click at [933, 472] on div at bounding box center [726, 314] width 992 height 533
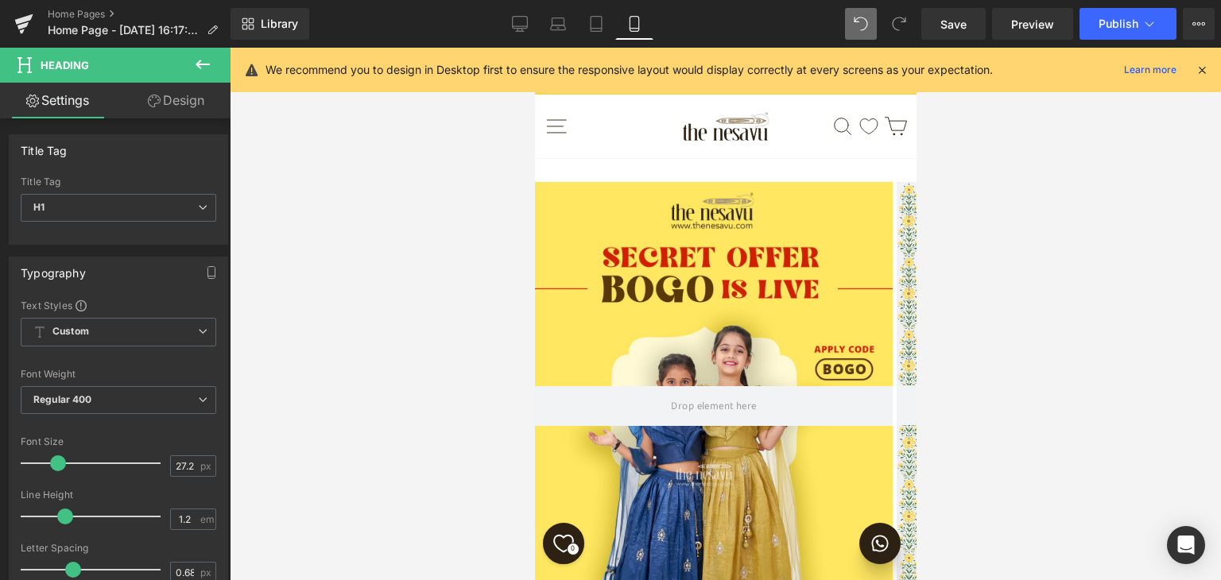
scroll to position [767, 0]
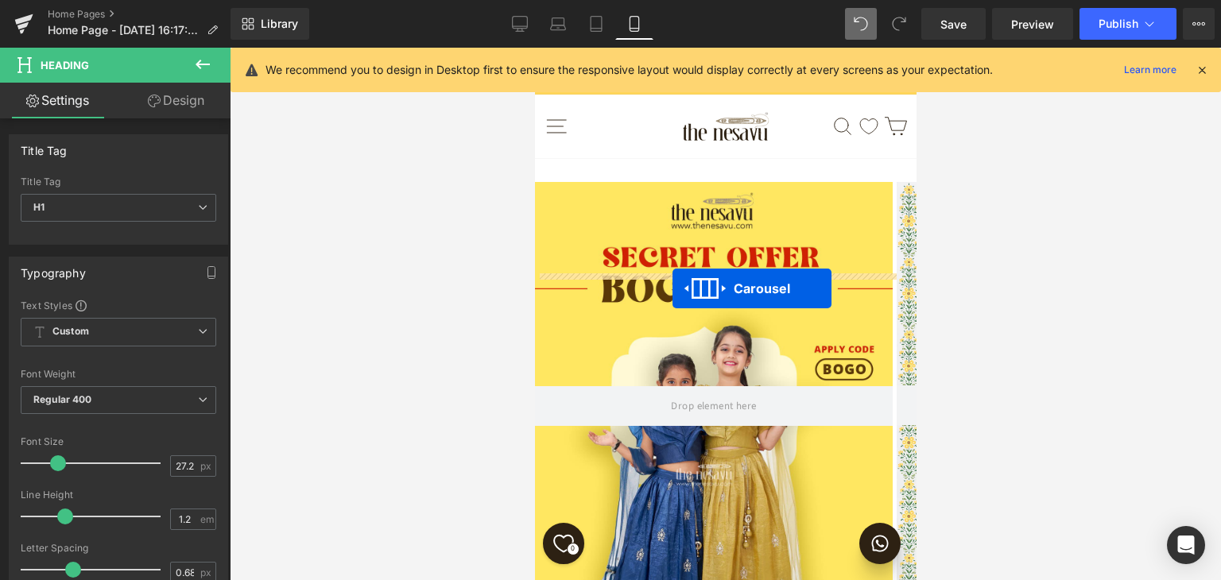
drag, startPoint x: 675, startPoint y: 204, endPoint x: 672, endPoint y: 289, distance: 85.1
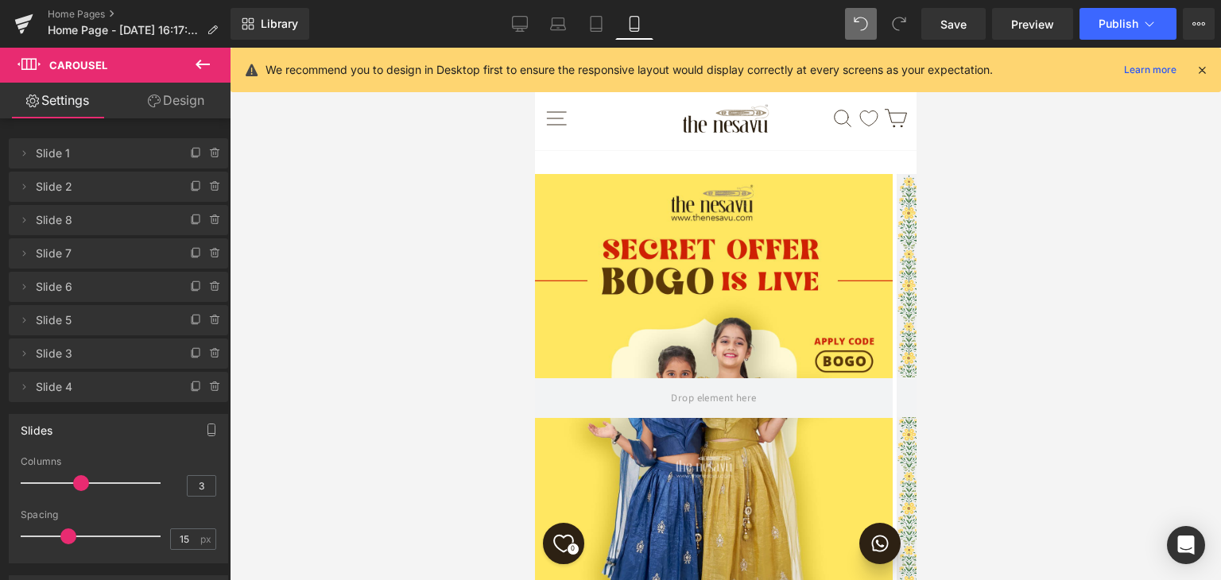
scroll to position [0, 0]
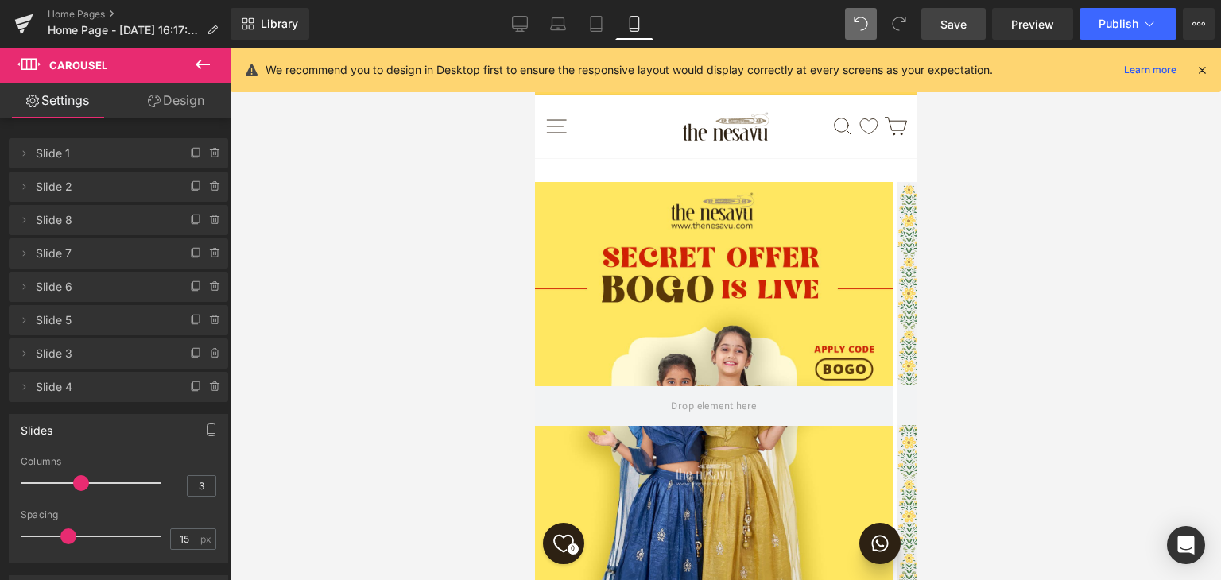
click at [957, 21] on span "Save" at bounding box center [954, 24] width 26 height 17
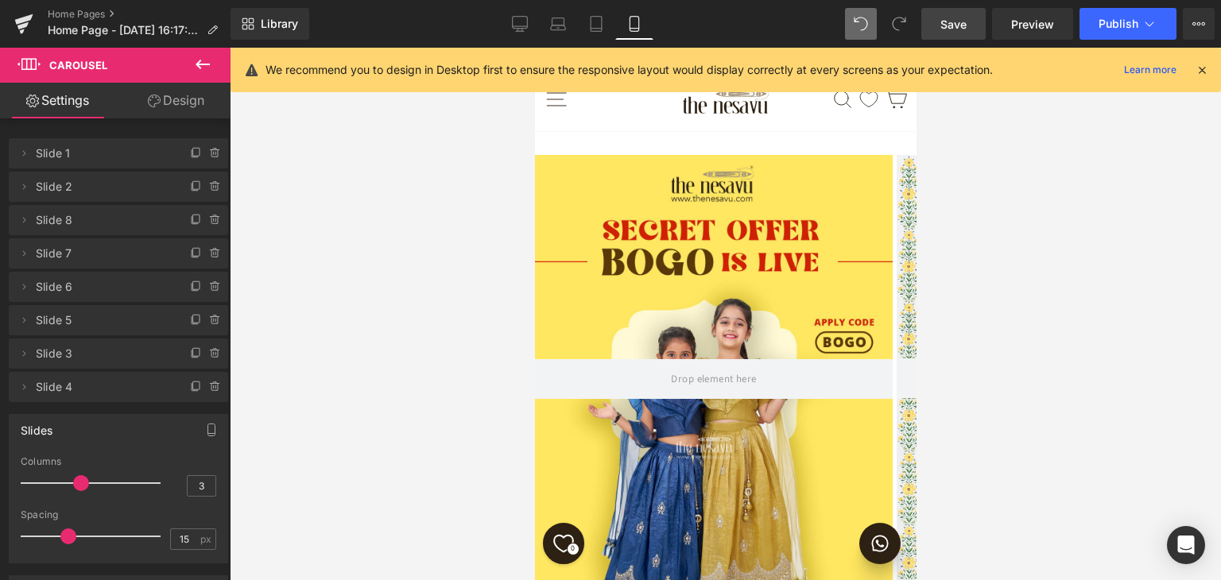
scroll to position [954, 0]
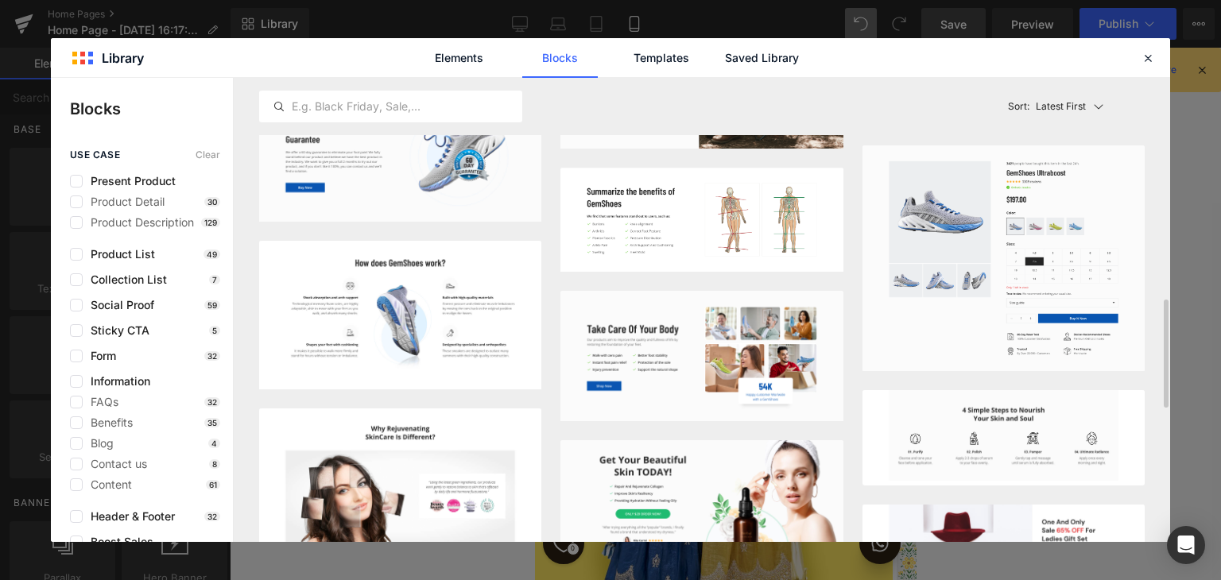
scroll to position [716, 0]
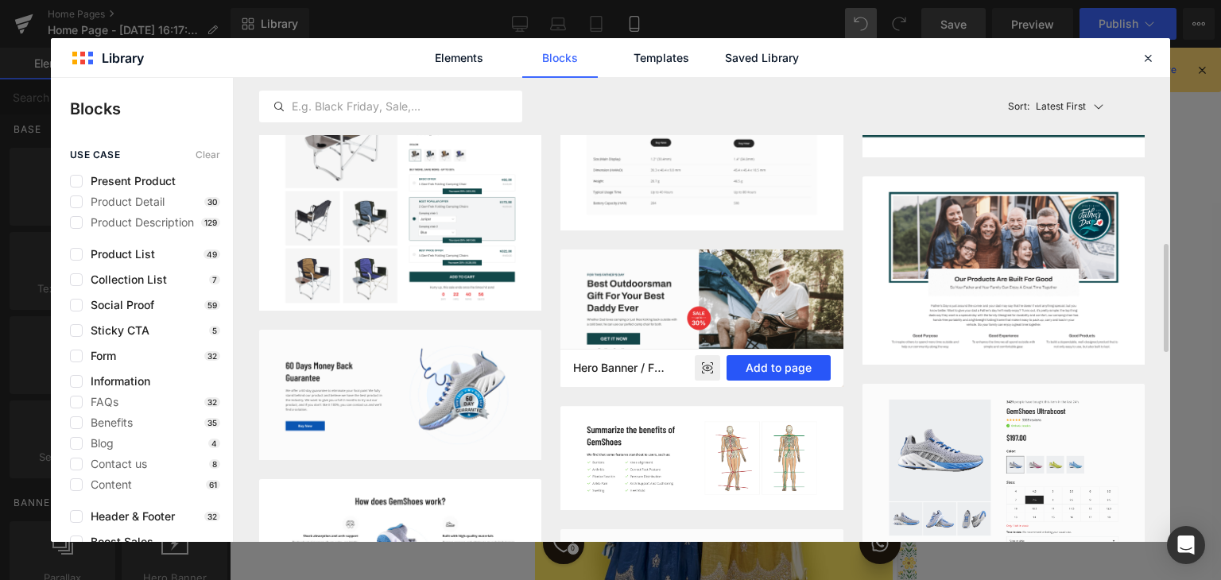
click at [766, 367] on button "Add to page" at bounding box center [779, 367] width 104 height 25
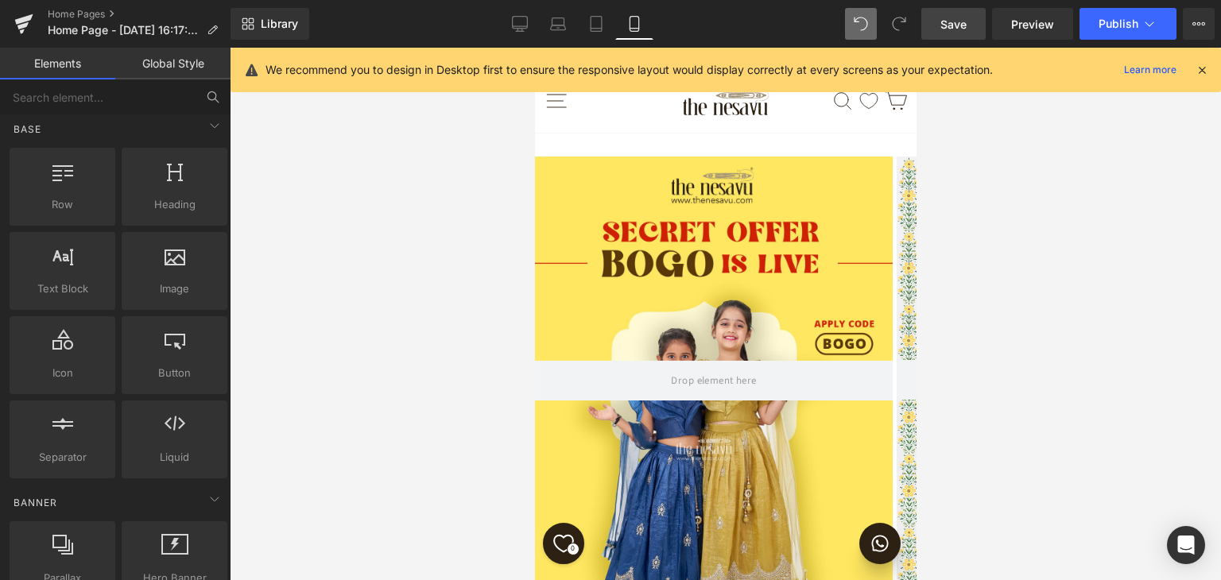
scroll to position [905, 0]
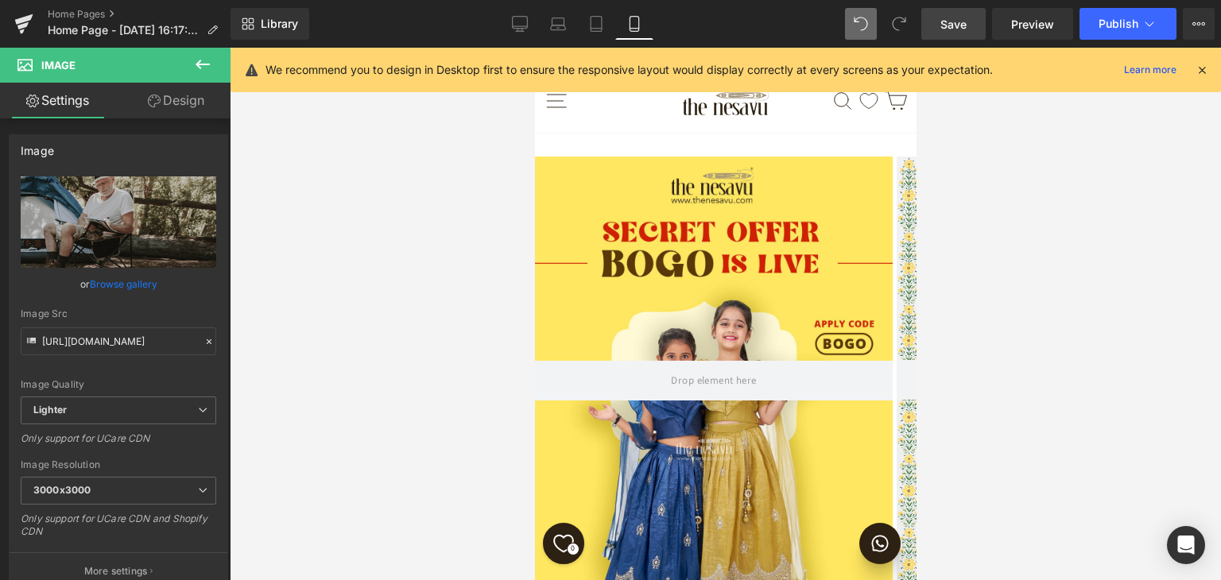
click at [182, 102] on link "Design" at bounding box center [175, 101] width 115 height 36
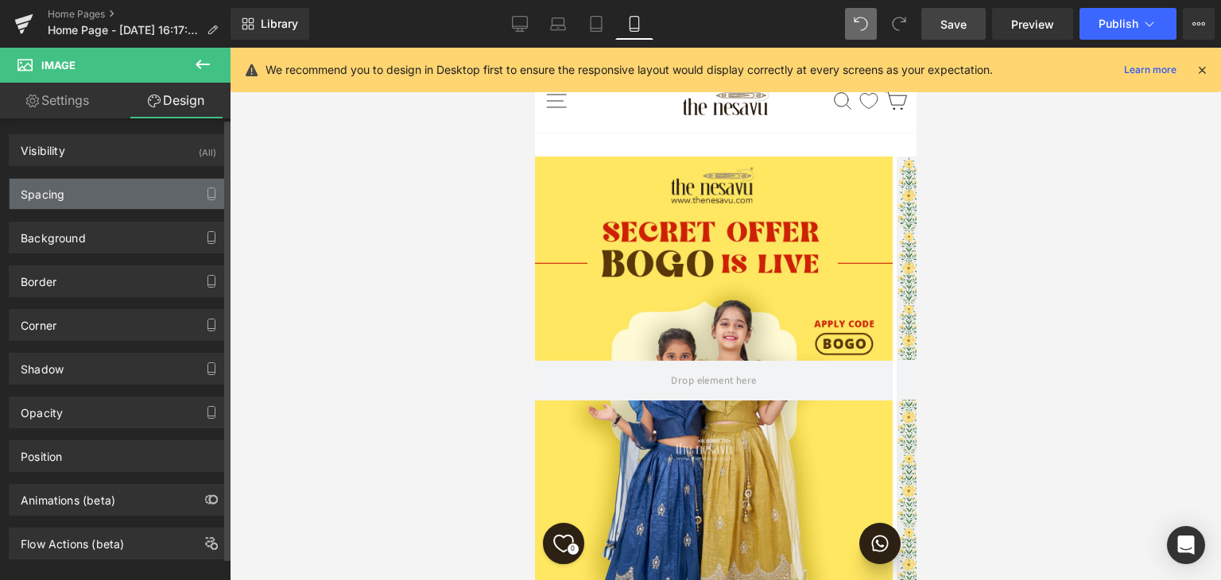
click at [80, 200] on div "Spacing" at bounding box center [119, 194] width 218 height 30
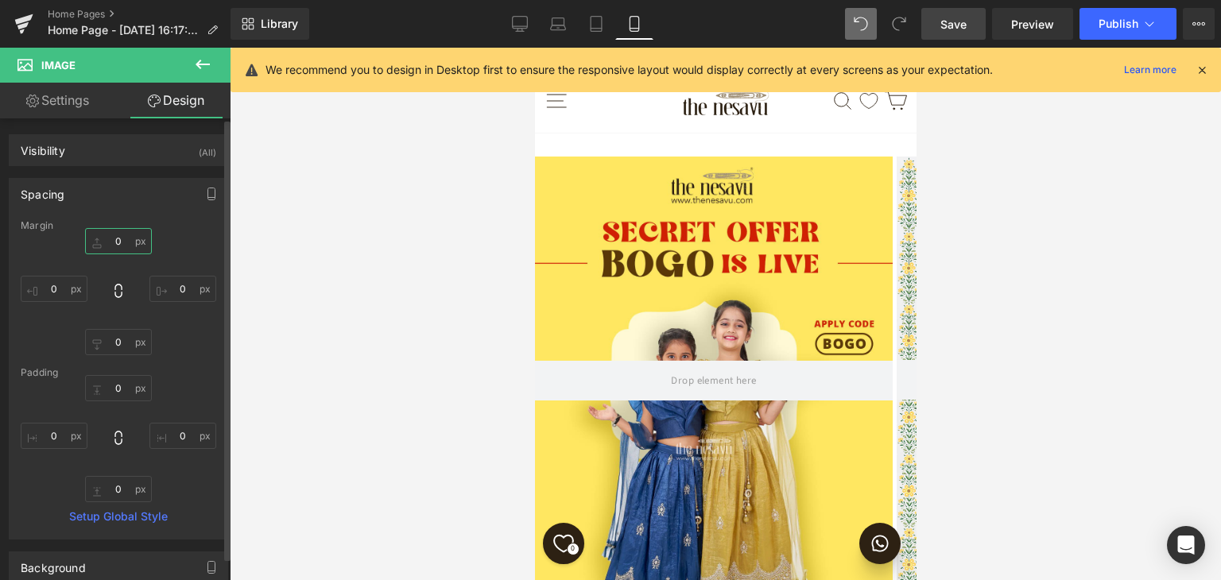
click at [125, 242] on input "0" at bounding box center [118, 241] width 67 height 26
type input "25"
click at [312, 297] on div at bounding box center [726, 314] width 992 height 533
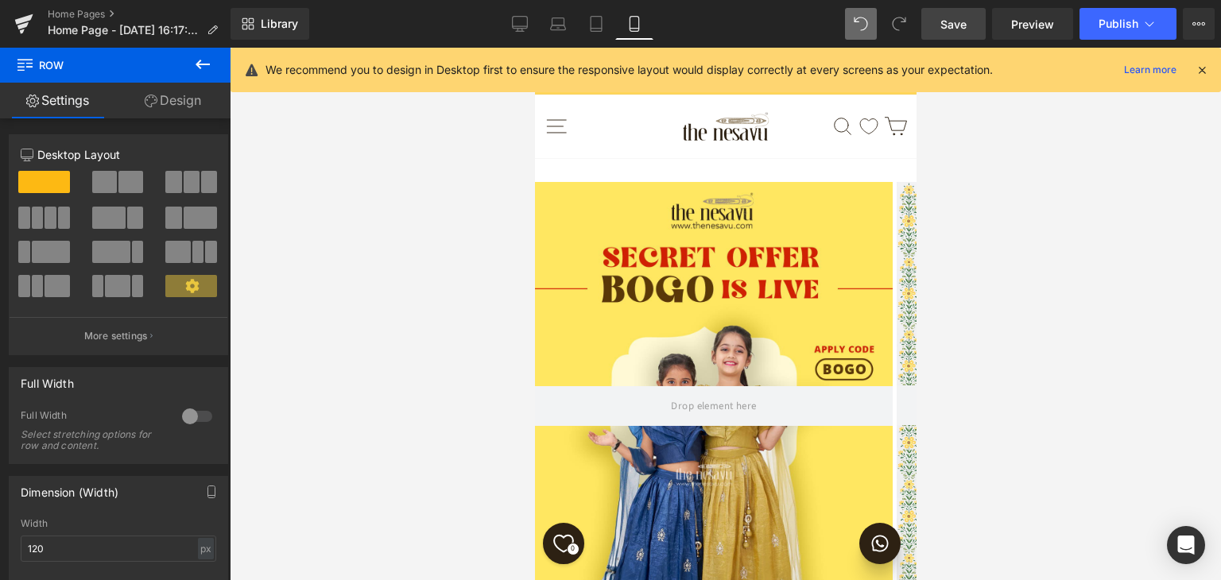
click at [1040, 416] on div at bounding box center [726, 314] width 992 height 533
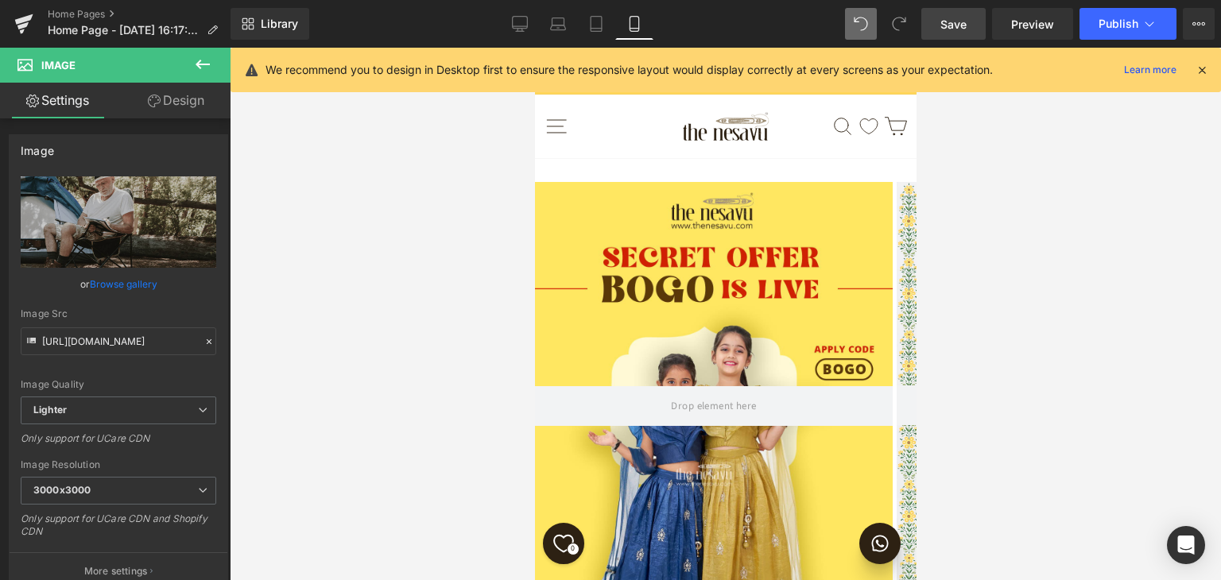
scroll to position [875, 0]
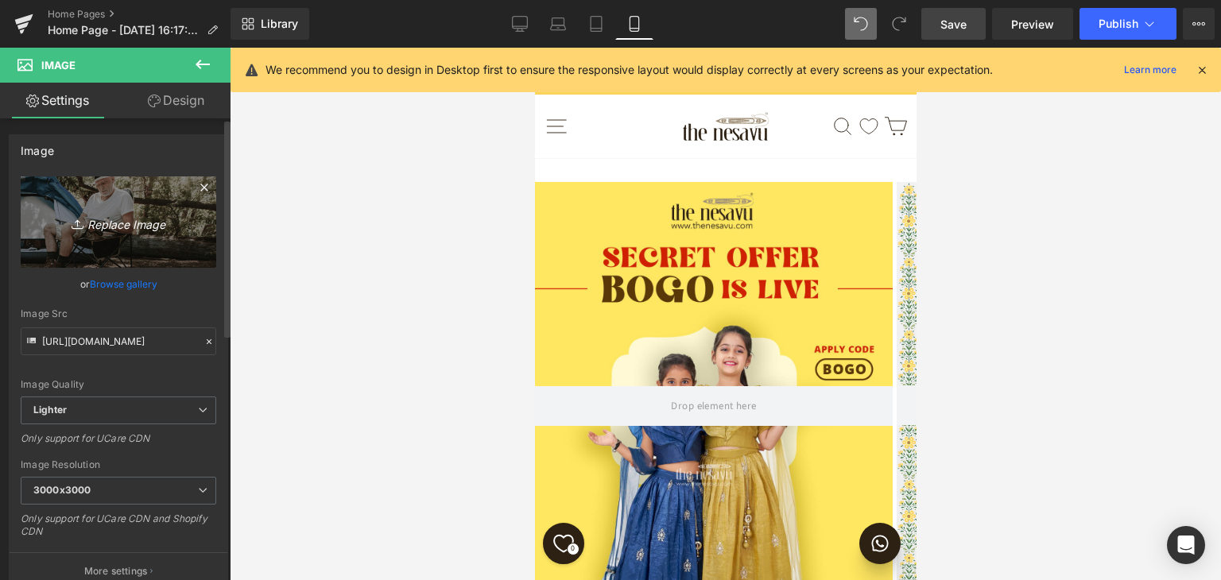
click at [105, 223] on icon "Replace Image" at bounding box center [118, 222] width 127 height 20
click at [121, 227] on icon "Replace Image" at bounding box center [118, 222] width 127 height 20
type input "C:\fakepath\our_story_eb1ae31f-21ec-4360-a585-b8ea1aef86fc.jpg"
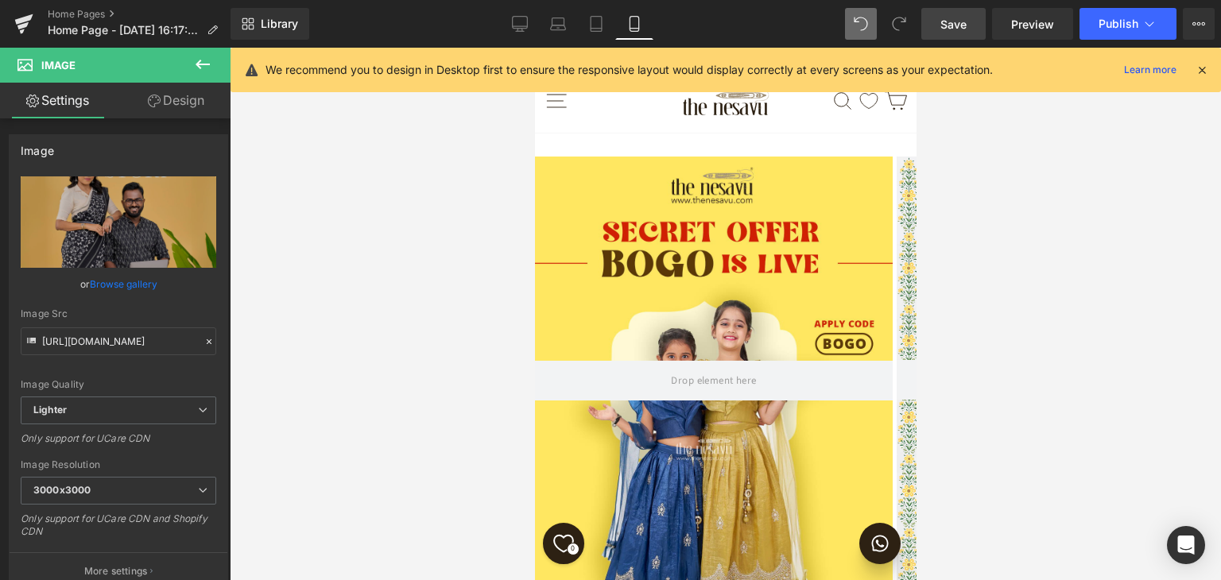
scroll to position [1034, 0]
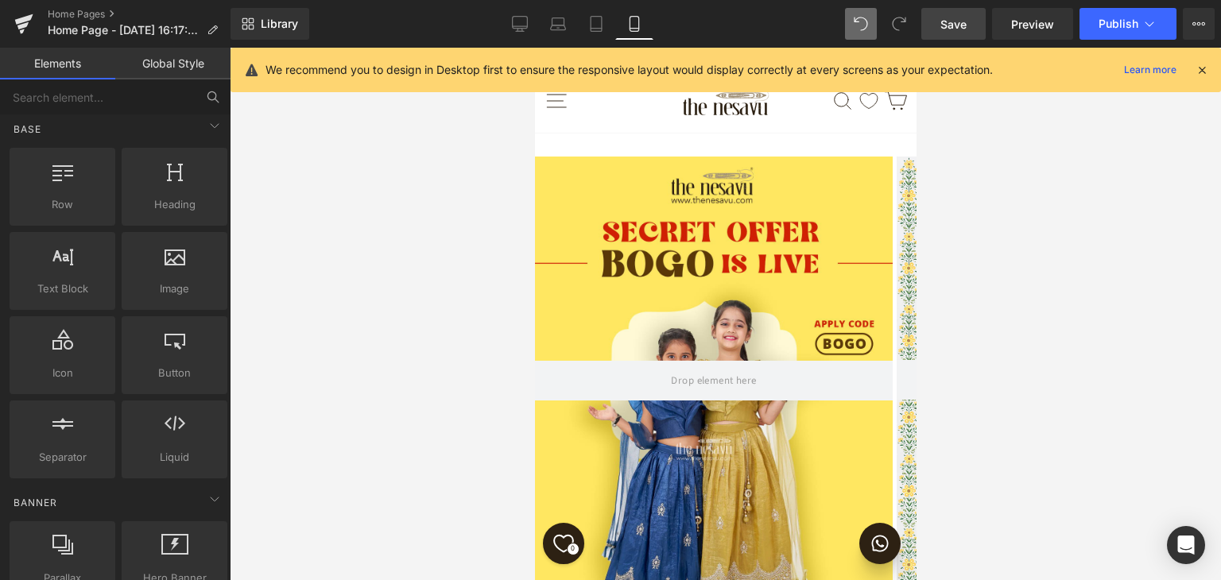
scroll to position [1272, 0]
click at [1123, 326] on div at bounding box center [726, 314] width 992 height 533
click at [950, 17] on span "Save" at bounding box center [954, 24] width 26 height 17
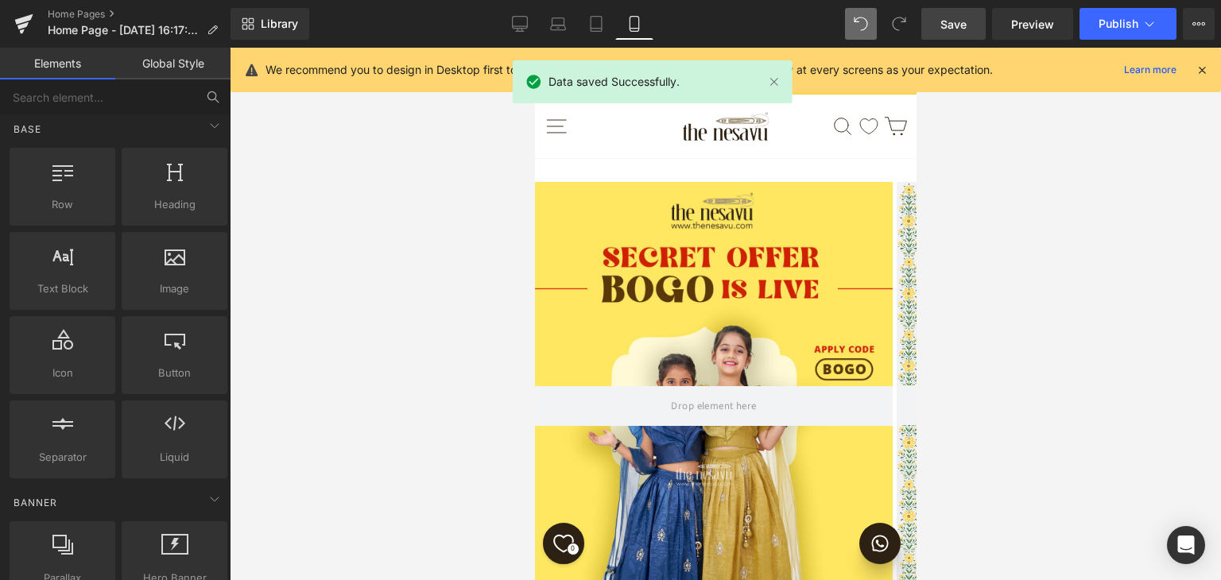
scroll to position [1034, 0]
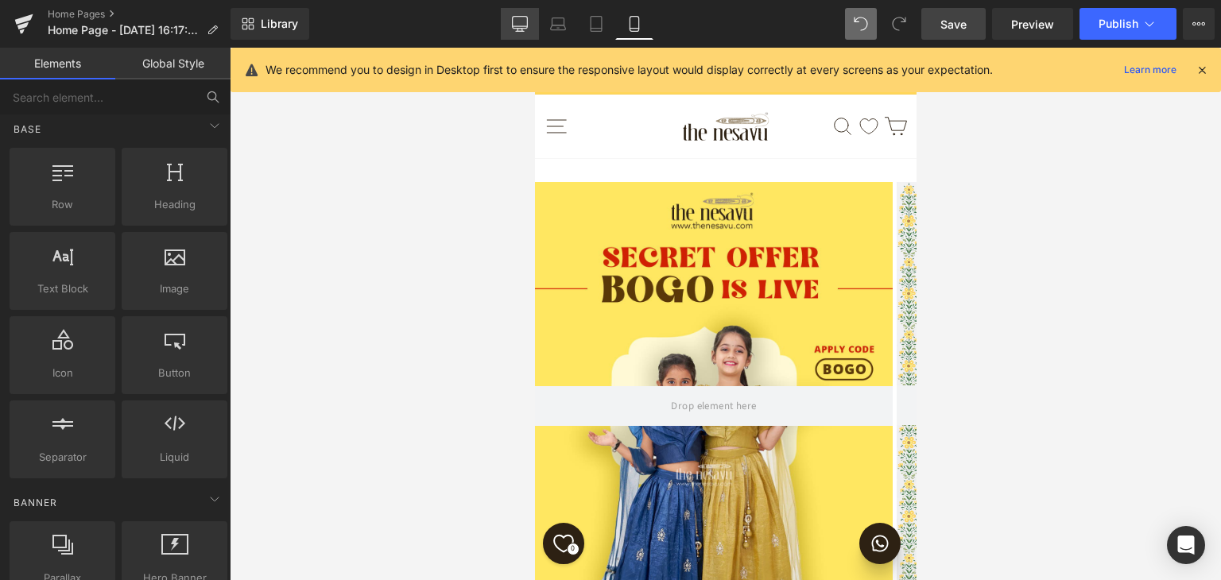
click at [512, 20] on link "Desktop" at bounding box center [520, 24] width 38 height 32
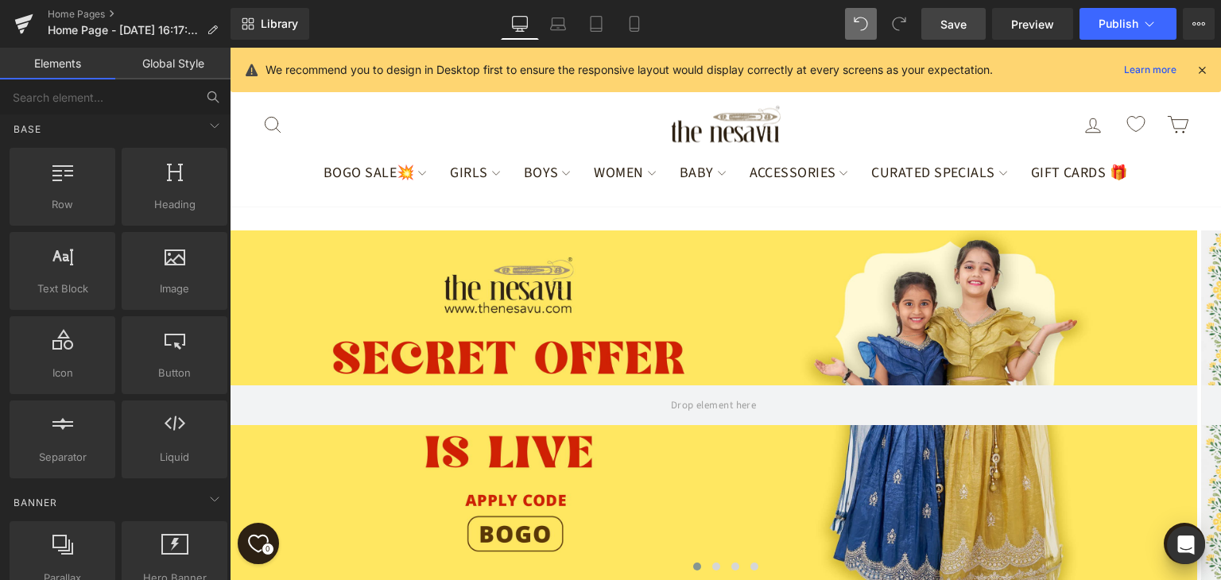
scroll to position [1240, 0]
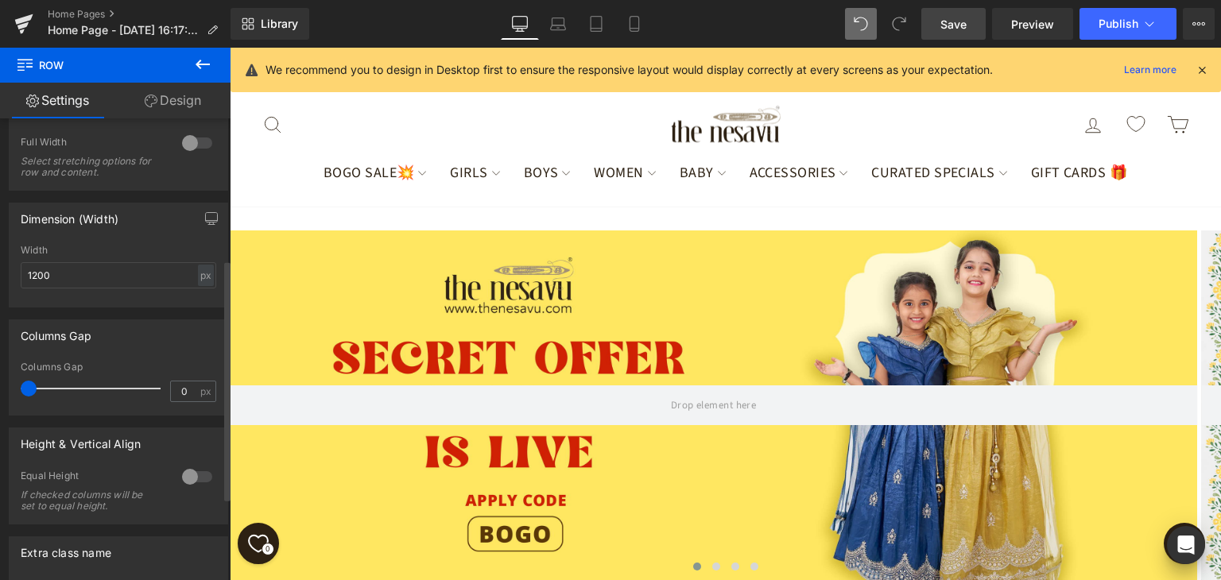
scroll to position [270, 0]
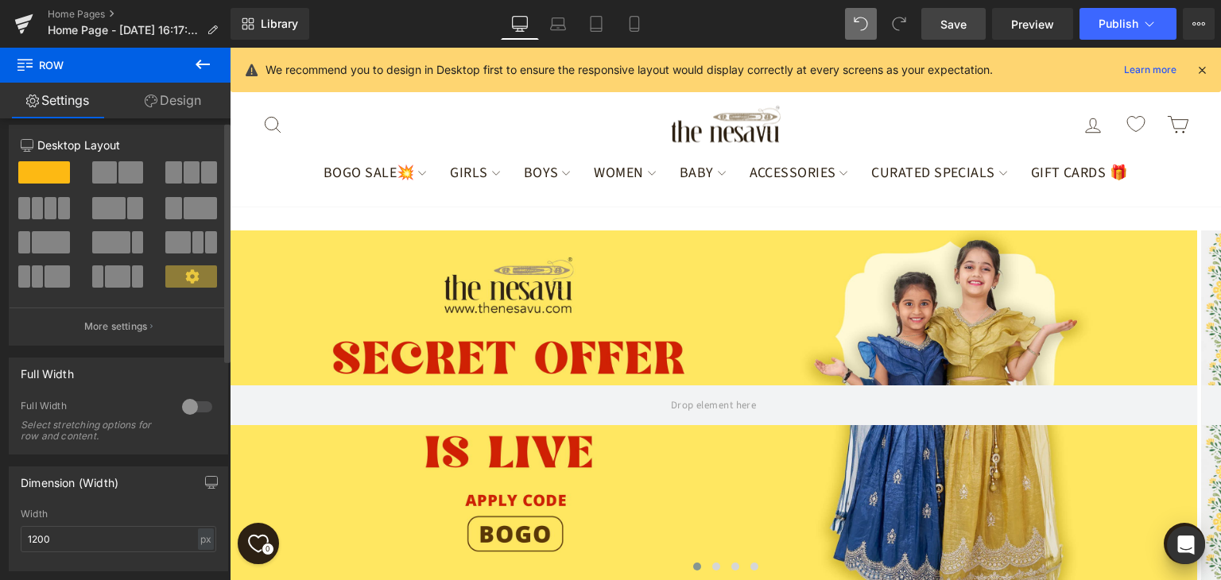
scroll to position [0, 0]
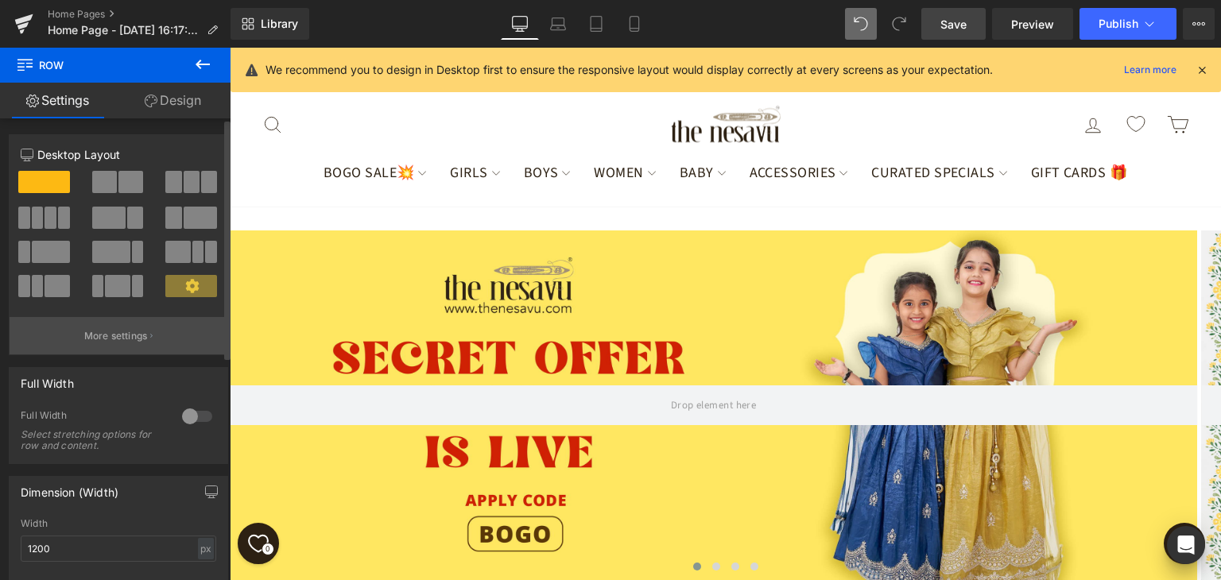
click at [151, 338] on button "More settings" at bounding box center [119, 335] width 218 height 37
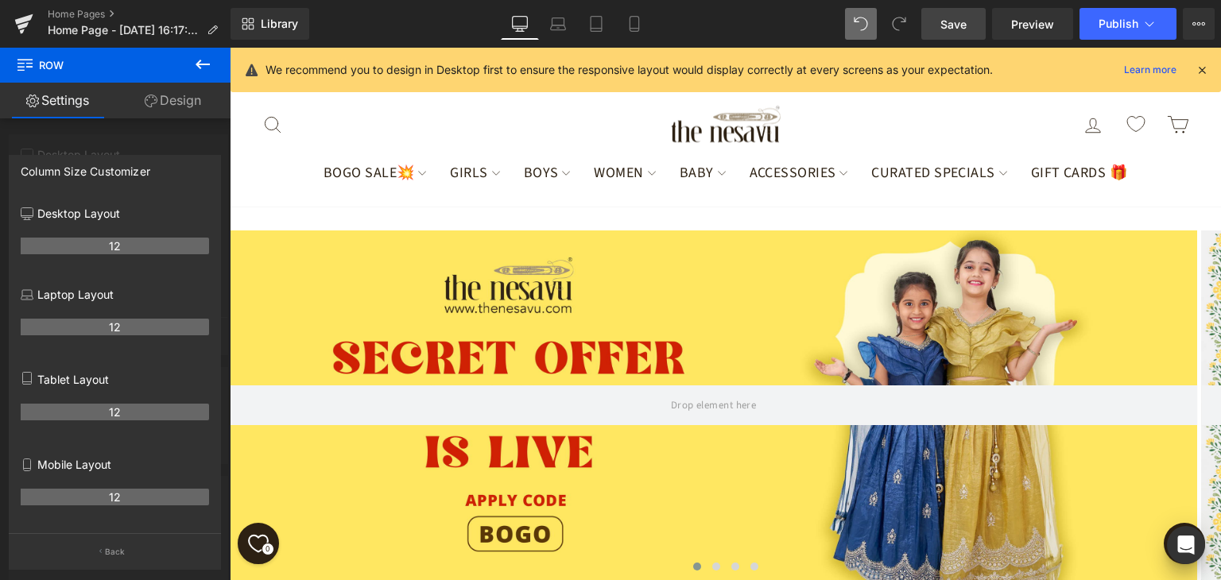
scroll to position [922, 0]
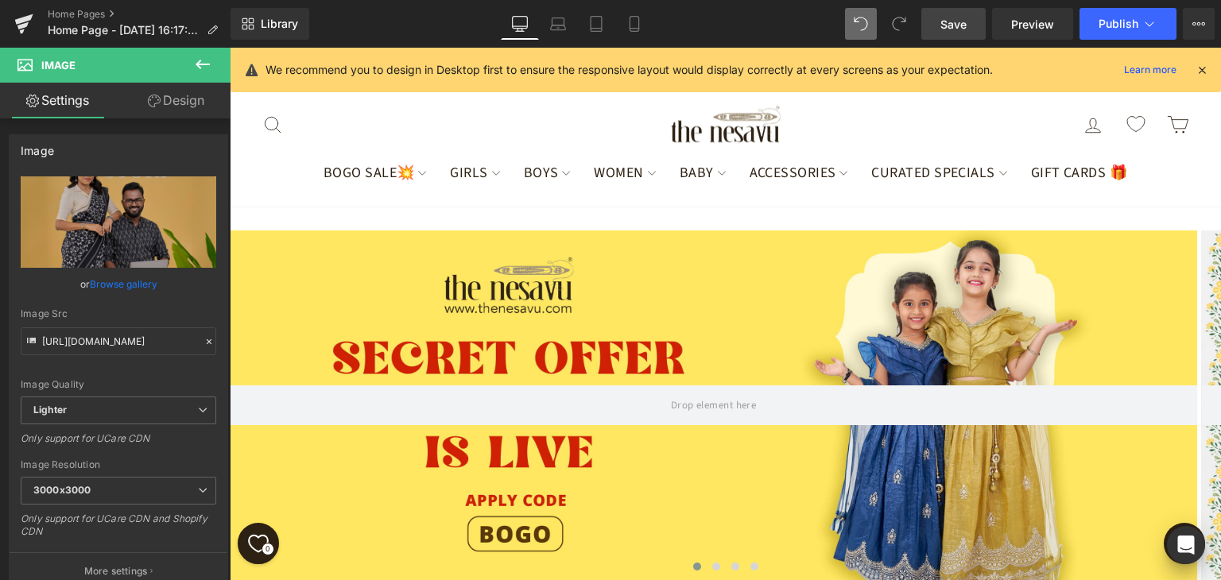
click at [202, 115] on link "Design" at bounding box center [175, 101] width 115 height 36
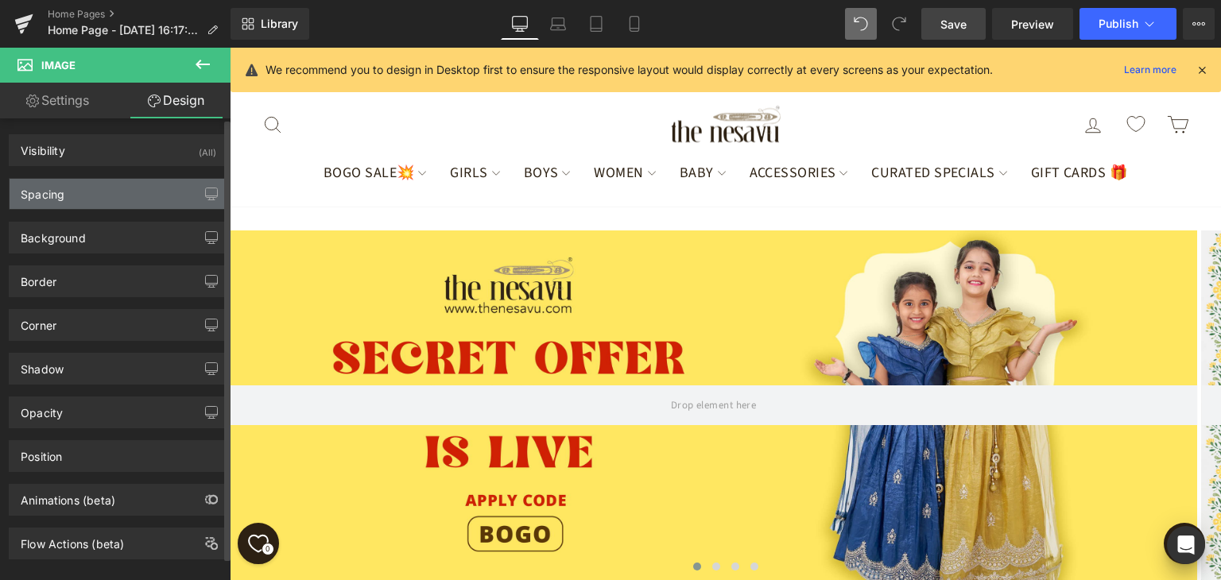
click at [76, 192] on div "Spacing" at bounding box center [119, 194] width 218 height 30
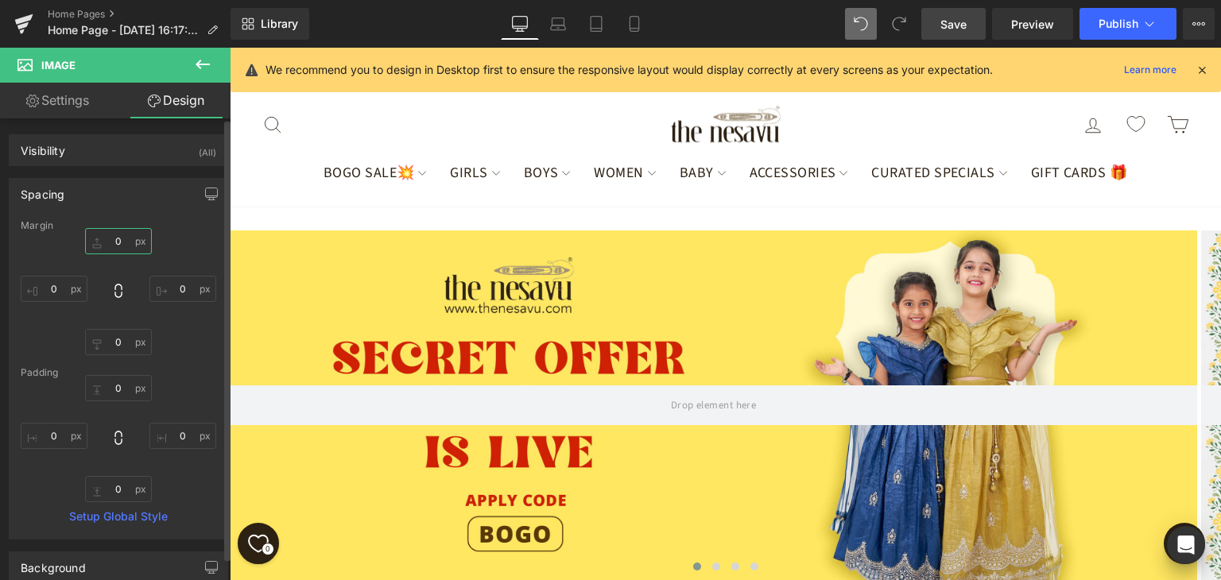
click at [118, 237] on input "0" at bounding box center [118, 241] width 67 height 26
type input "30"
click at [642, 22] on icon at bounding box center [635, 24] width 16 height 16
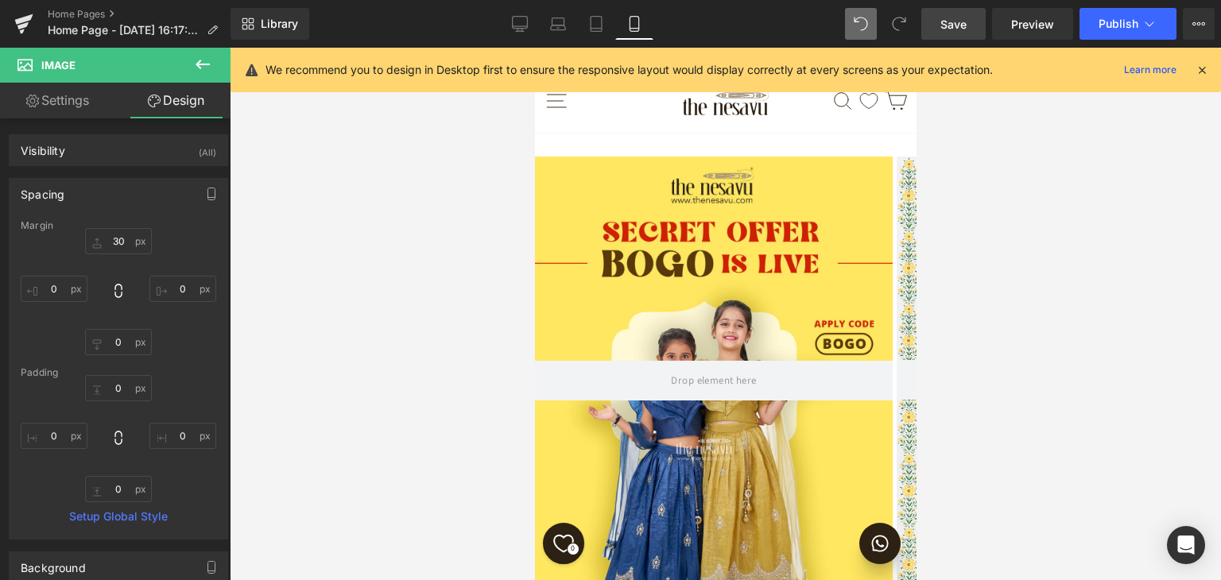
scroll to position [957, 0]
click at [517, 21] on icon at bounding box center [520, 24] width 16 height 16
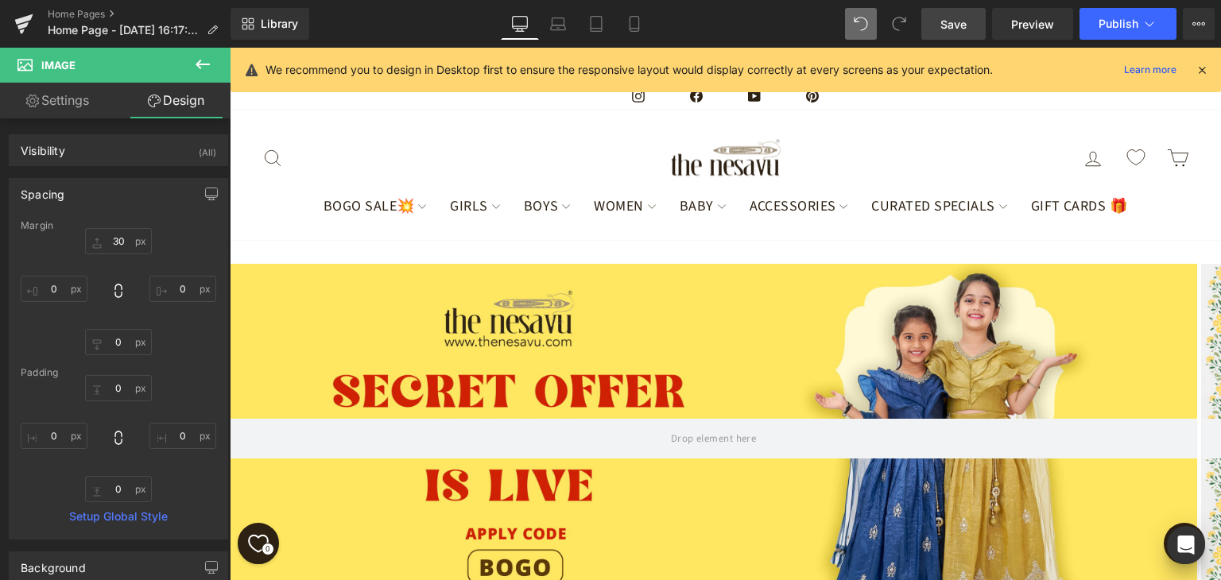
scroll to position [429, 0]
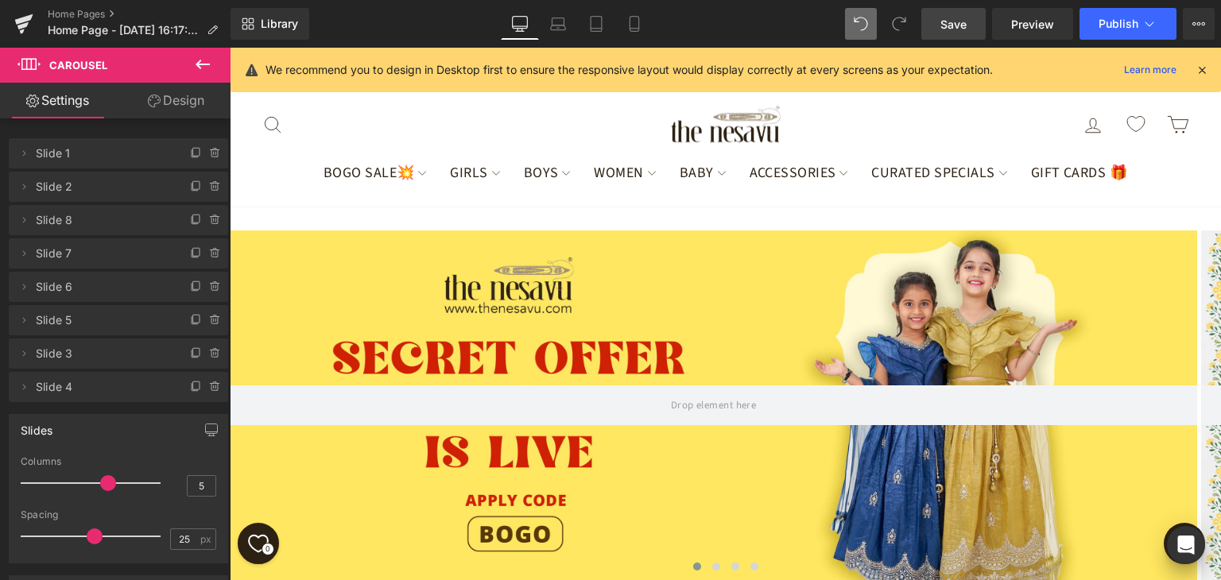
drag, startPoint x: 128, startPoint y: 483, endPoint x: 111, endPoint y: 483, distance: 16.7
click at [111, 483] on span at bounding box center [108, 484] width 16 height 16
drag, startPoint x: 111, startPoint y: 482, endPoint x: 99, endPoint y: 482, distance: 11.1
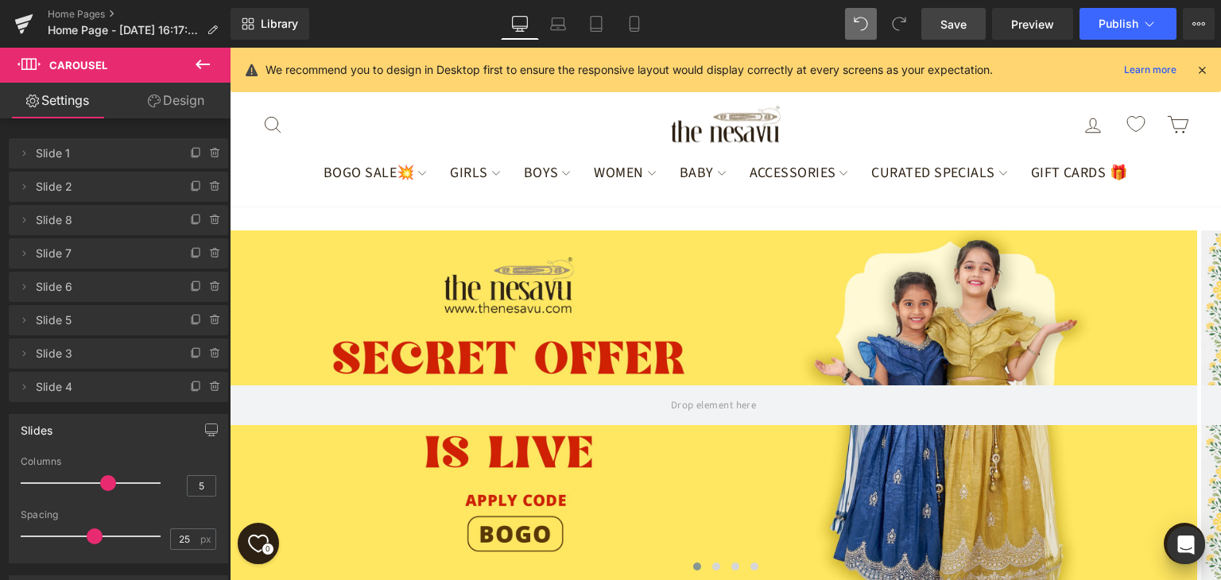
click at [100, 482] on span at bounding box center [108, 484] width 16 height 16
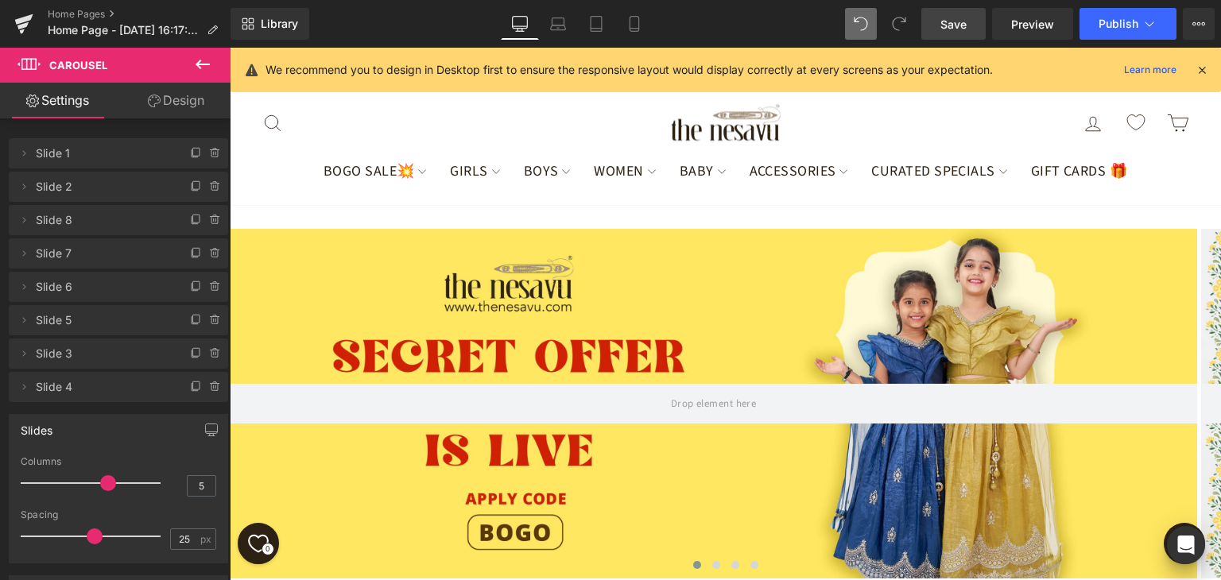
scroll to position [828, 0]
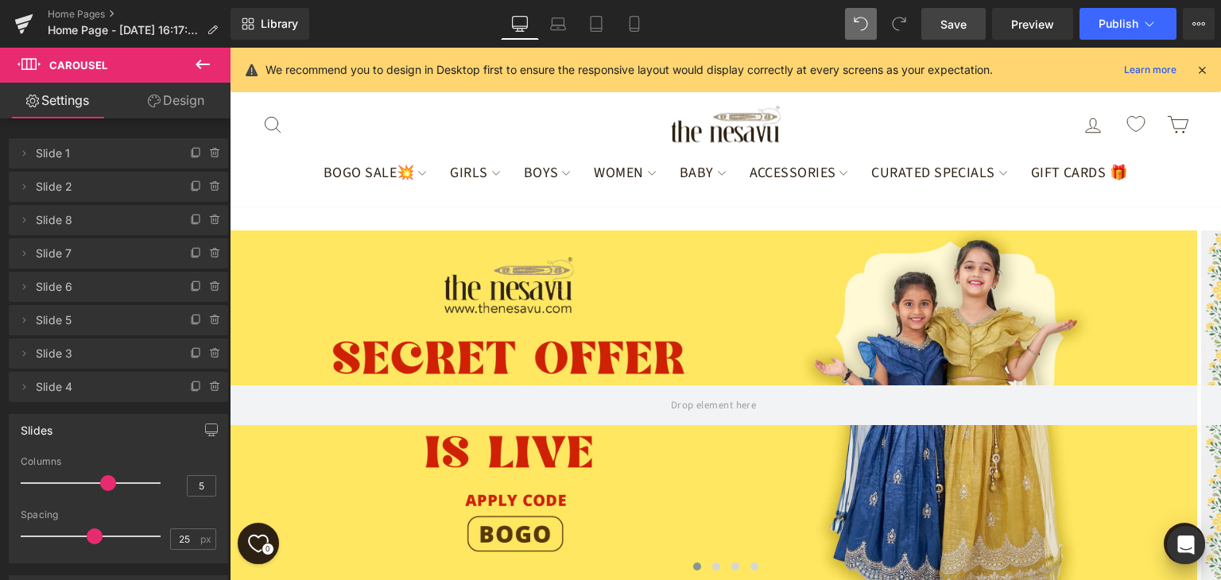
drag, startPoint x: 126, startPoint y: 487, endPoint x: 95, endPoint y: 484, distance: 31.1
click at [95, 484] on div at bounding box center [95, 484] width 132 height 32
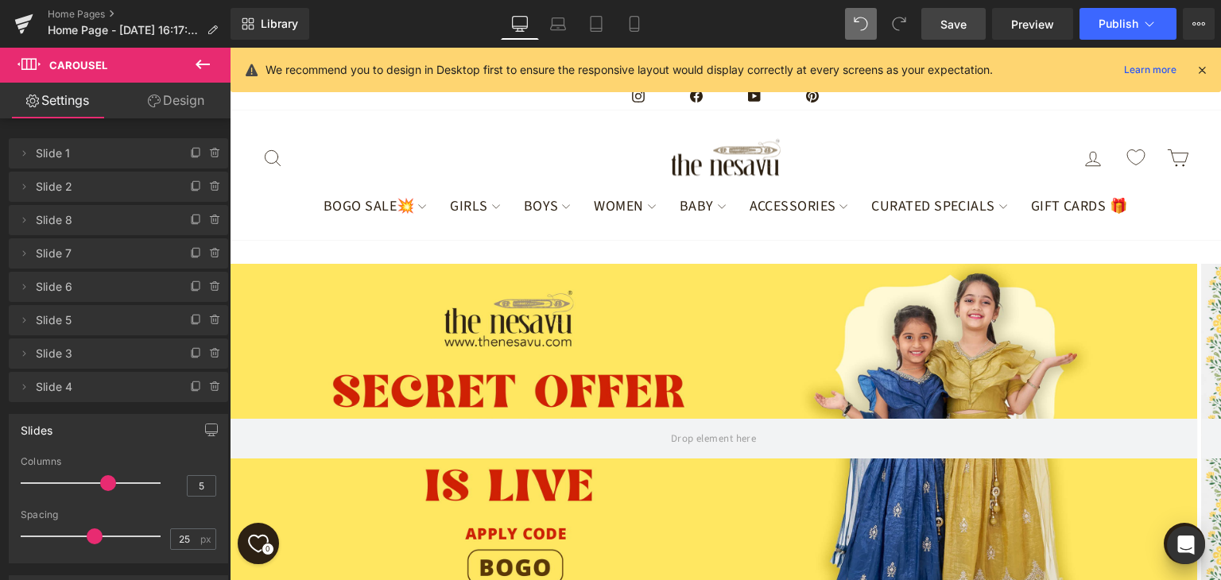
scroll to position [272, 0]
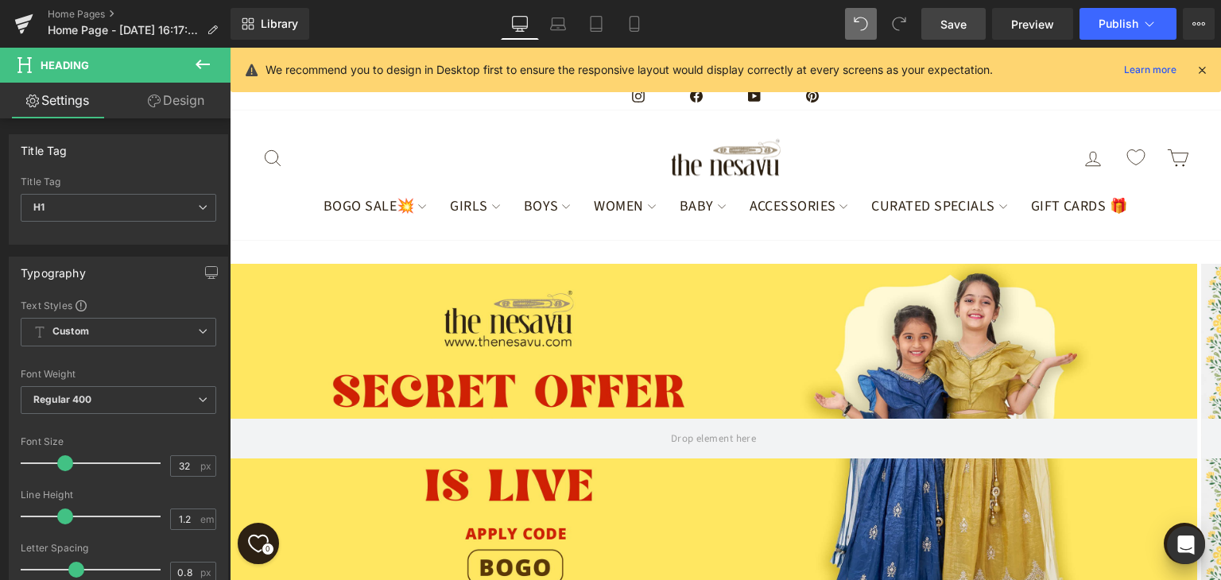
click at [174, 100] on link "Design" at bounding box center [175, 101] width 115 height 36
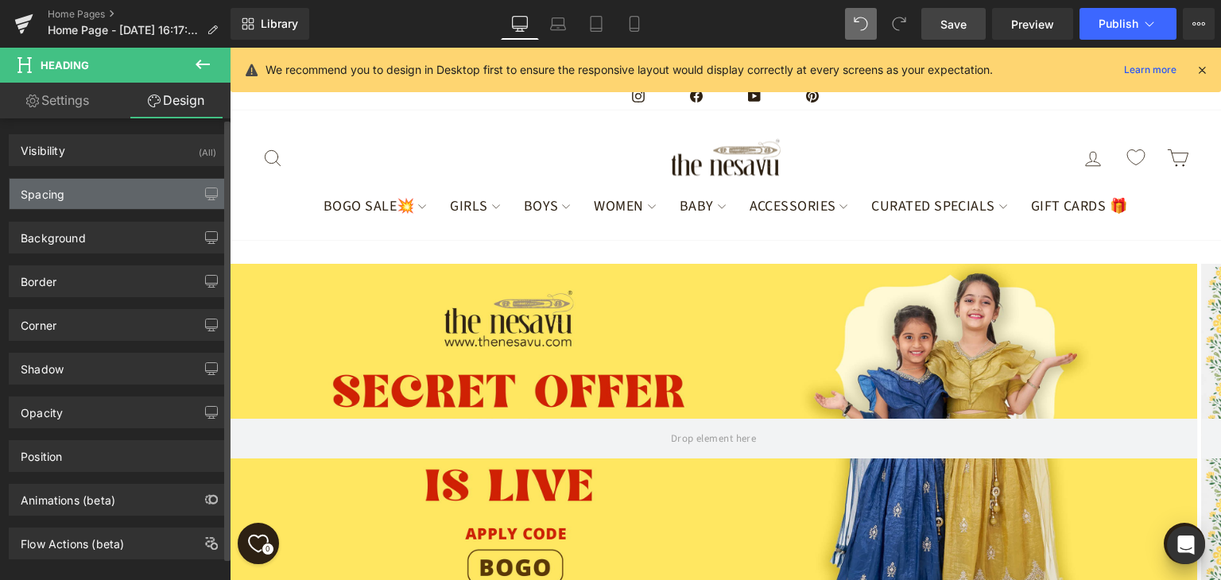
click at [98, 186] on div "Spacing" at bounding box center [119, 194] width 218 height 30
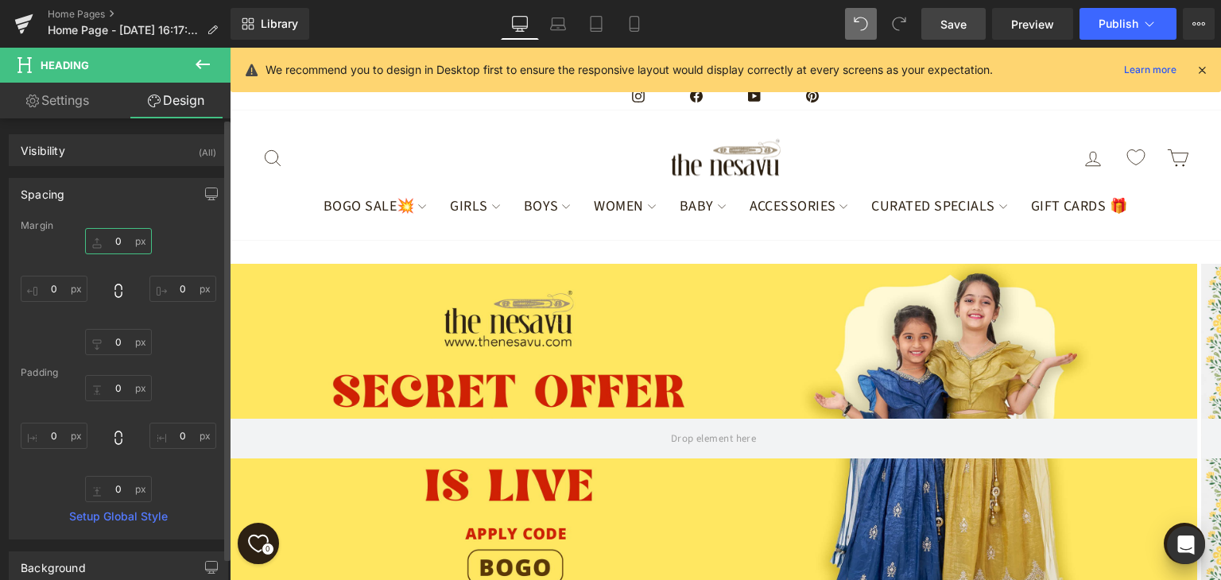
click at [122, 236] on input "text" at bounding box center [118, 241] width 67 height 26
type input "15"
drag, startPoint x: 121, startPoint y: 245, endPoint x: 92, endPoint y: 240, distance: 29.0
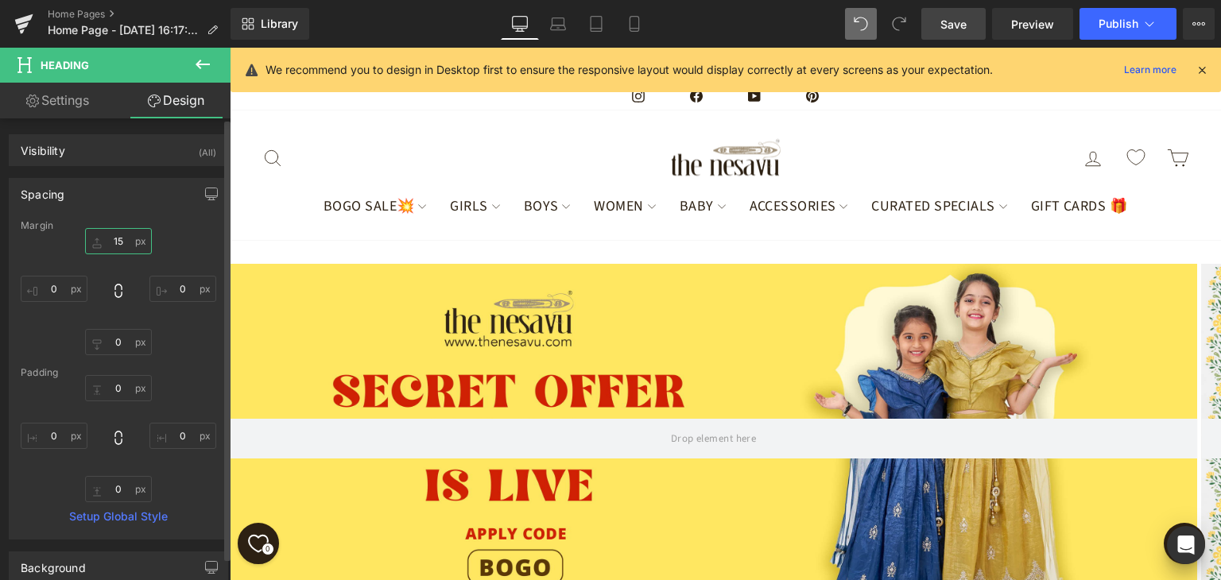
click at [92, 240] on input "15" at bounding box center [118, 241] width 67 height 26
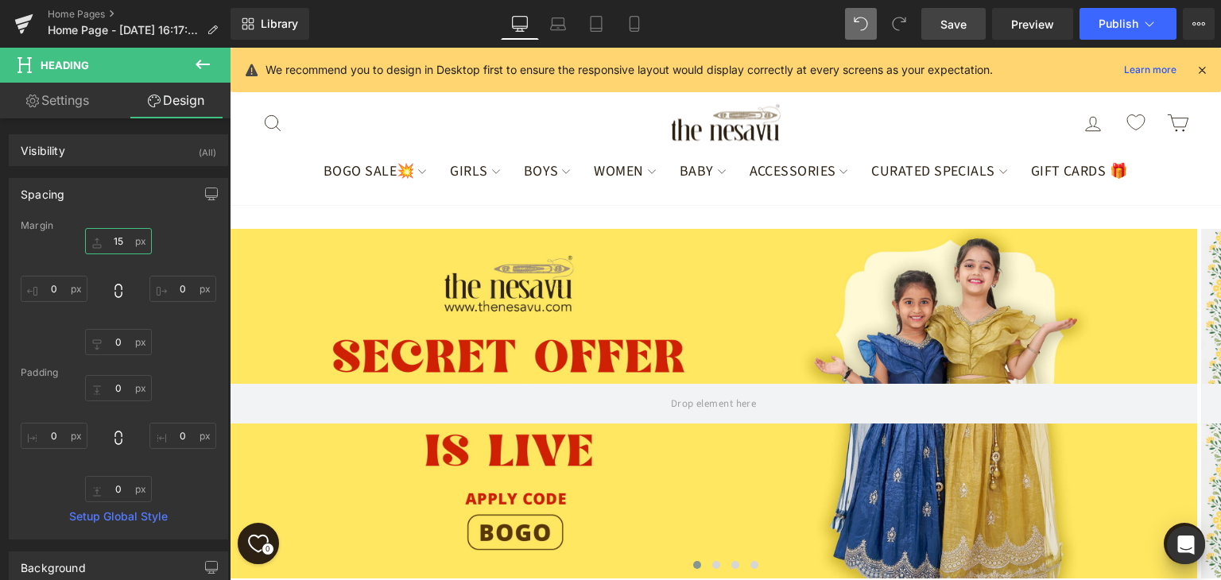
scroll to position [0, 0]
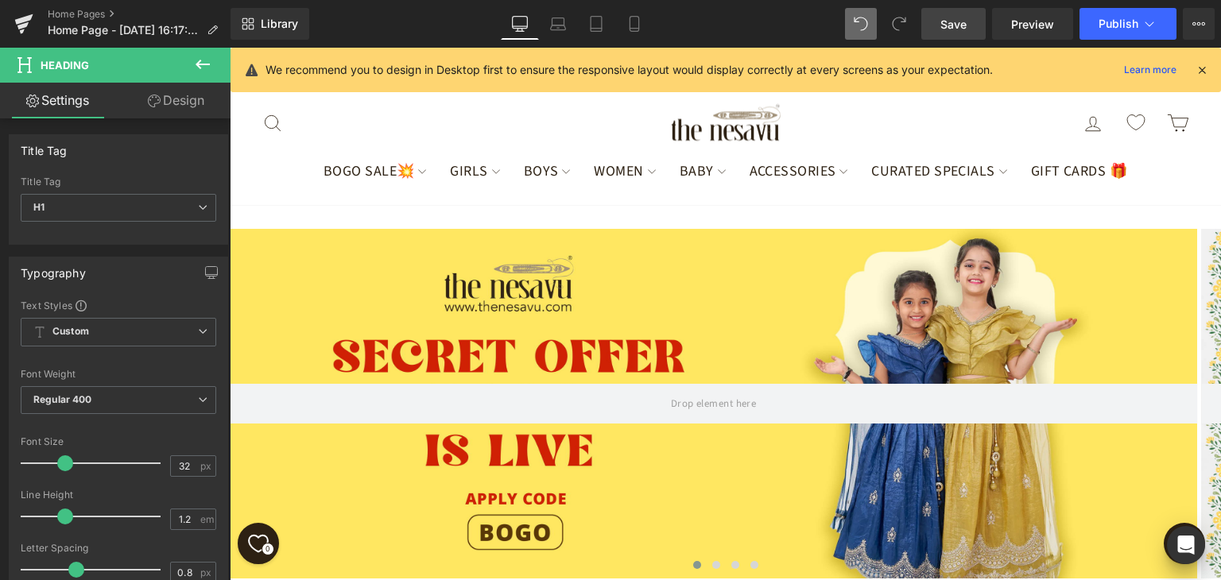
click at [163, 103] on link "Design" at bounding box center [175, 101] width 115 height 36
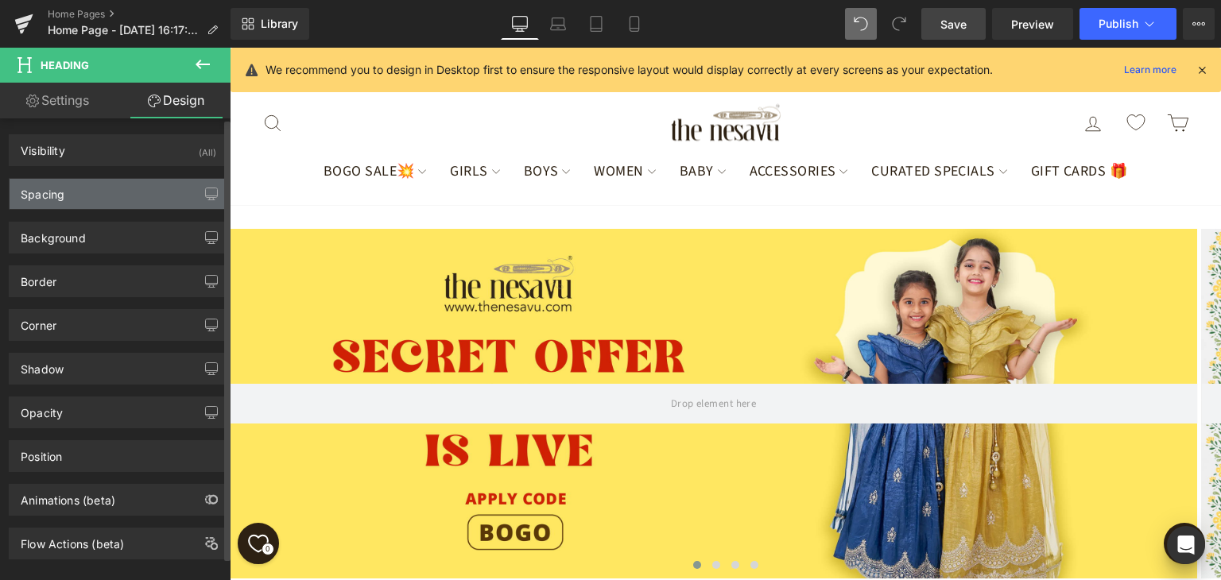
click at [107, 207] on div "Spacing" at bounding box center [119, 194] width 218 height 30
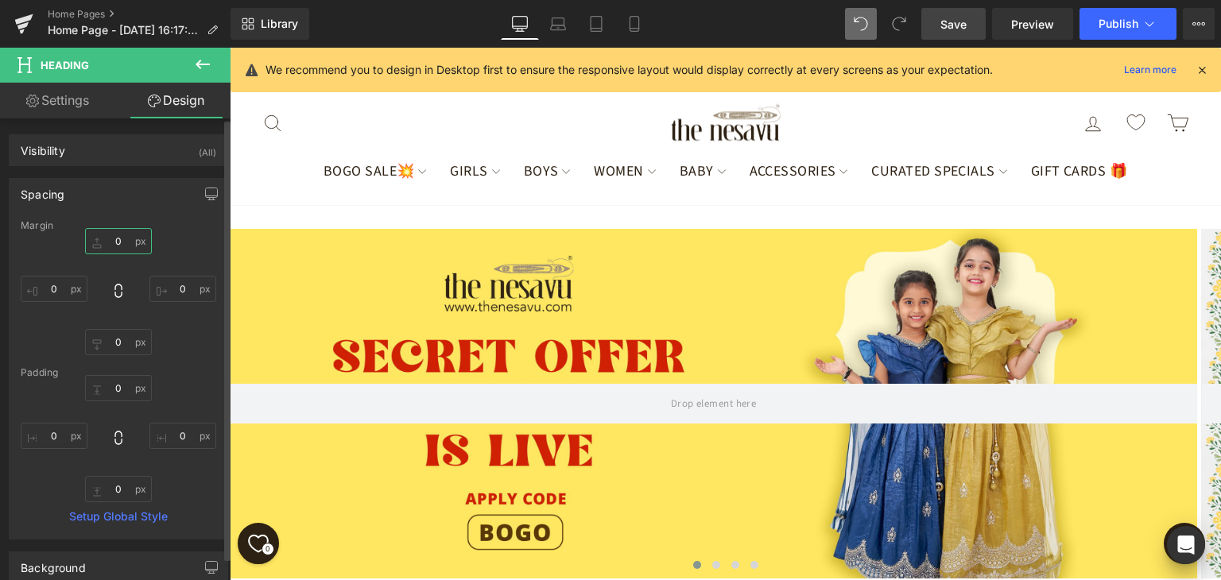
click at [124, 232] on input "text" at bounding box center [118, 241] width 67 height 26
click at [122, 235] on input "text" at bounding box center [118, 241] width 67 height 26
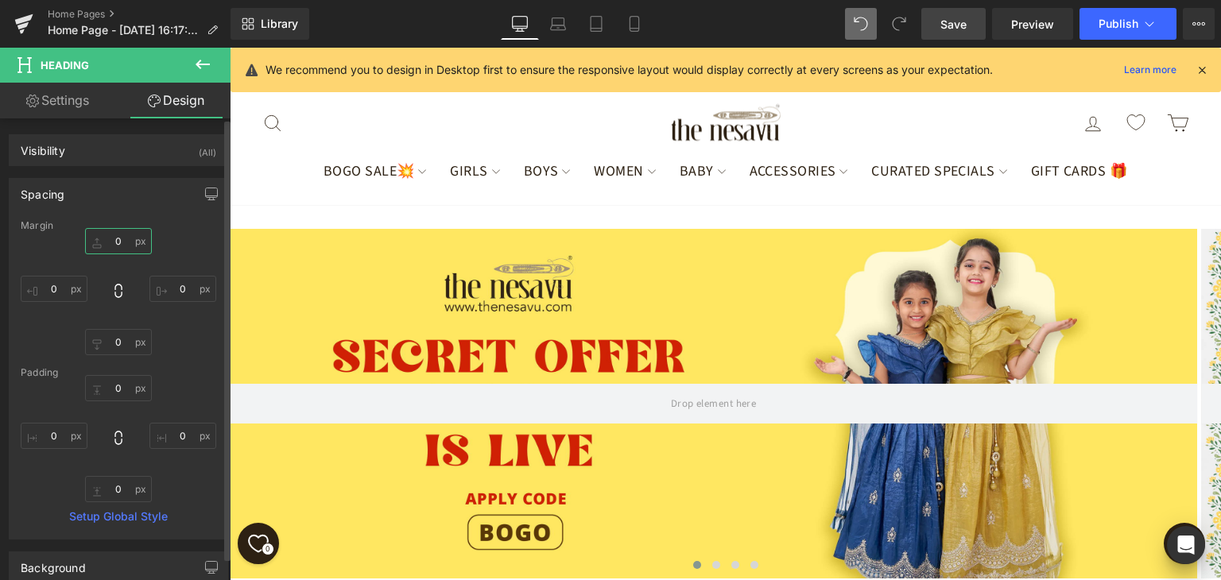
click at [122, 235] on input "text" at bounding box center [118, 241] width 67 height 26
type input "25"
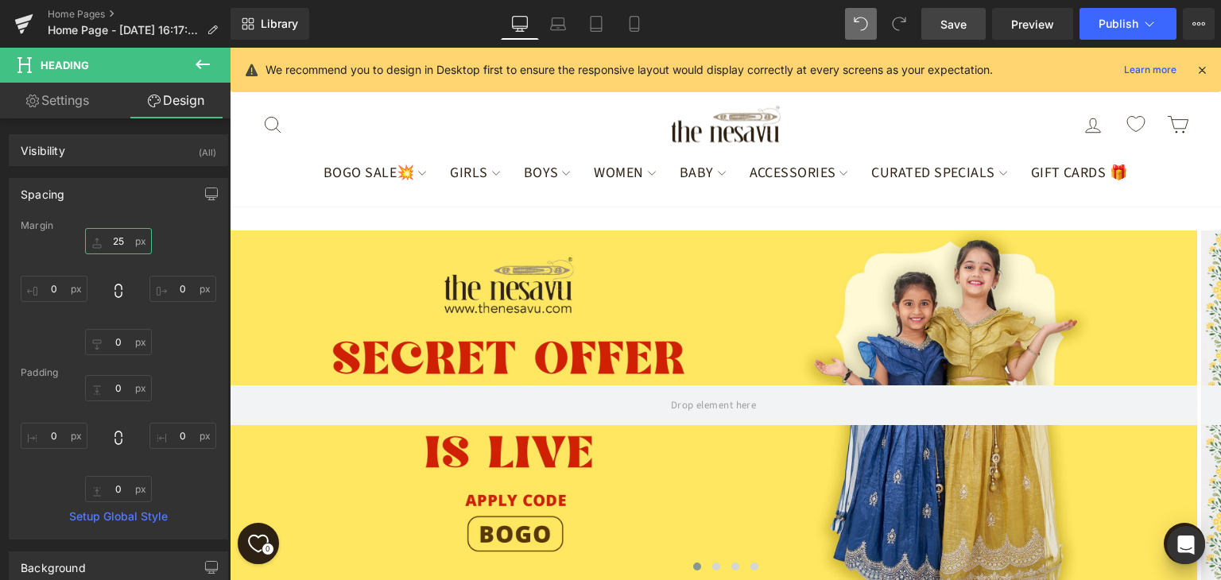
scroll to position [0, 0]
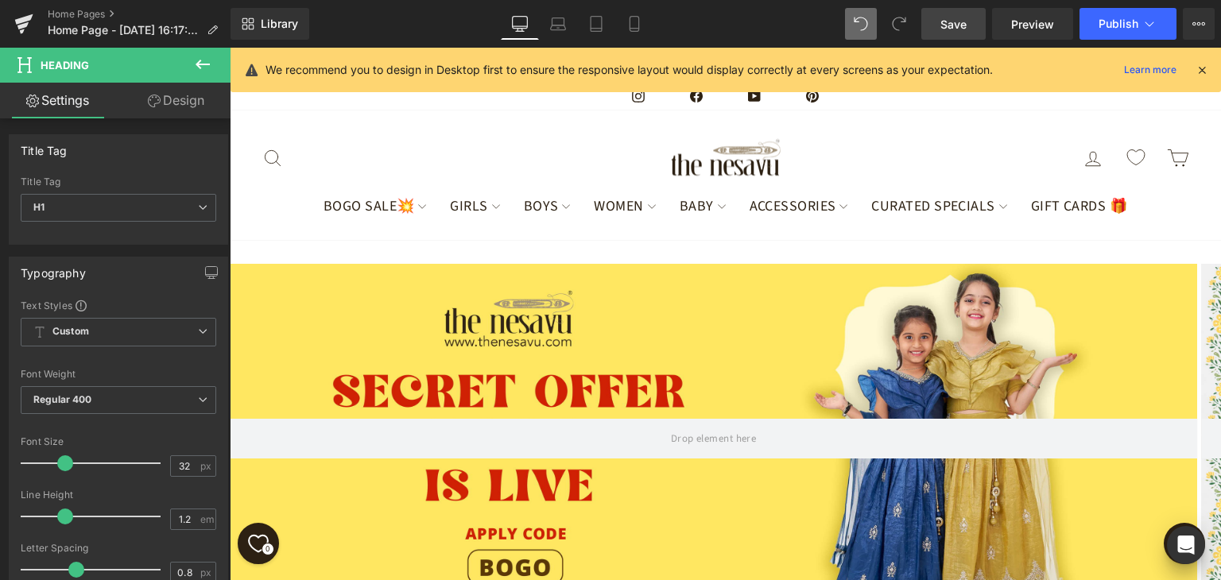
click at [183, 103] on link "Design" at bounding box center [175, 101] width 115 height 36
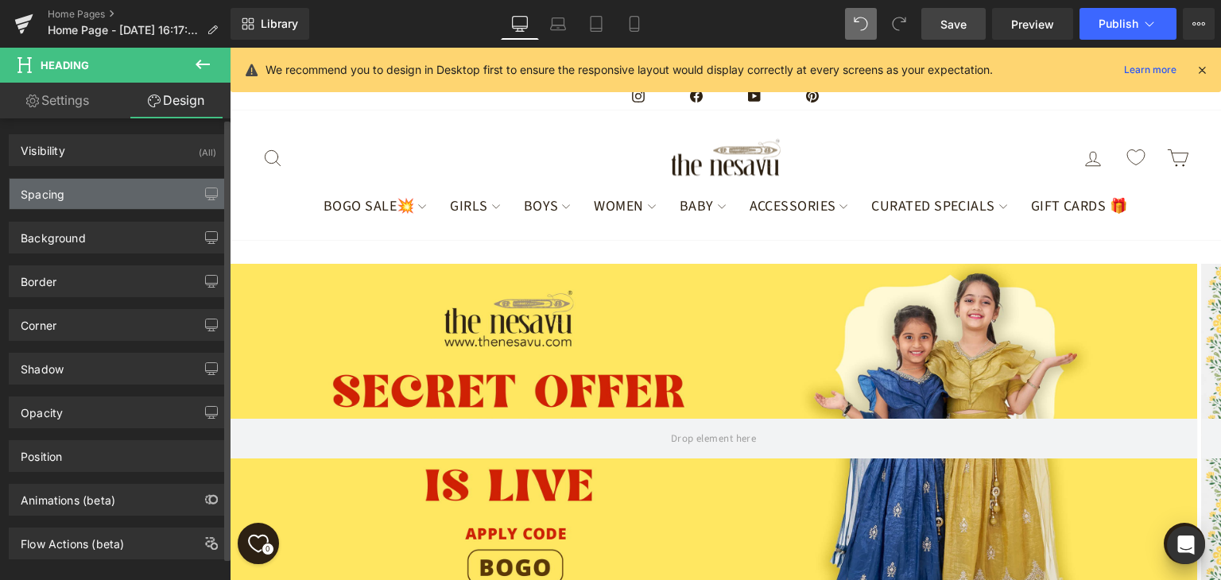
click at [124, 190] on div "Spacing" at bounding box center [119, 194] width 218 height 30
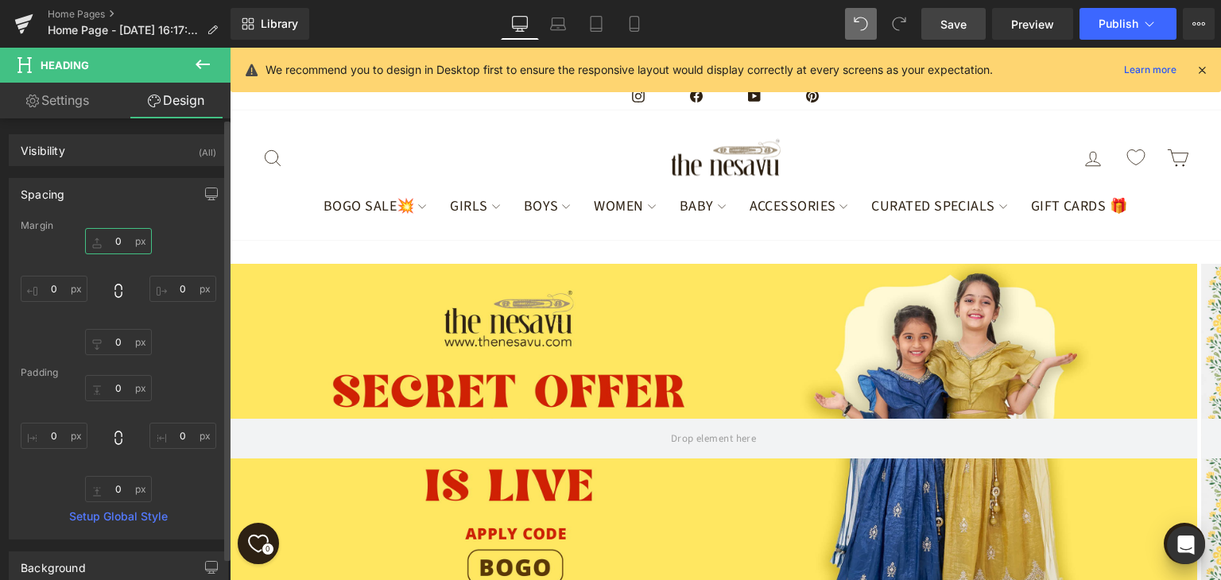
click at [122, 243] on input "text" at bounding box center [118, 241] width 67 height 26
type input "25"
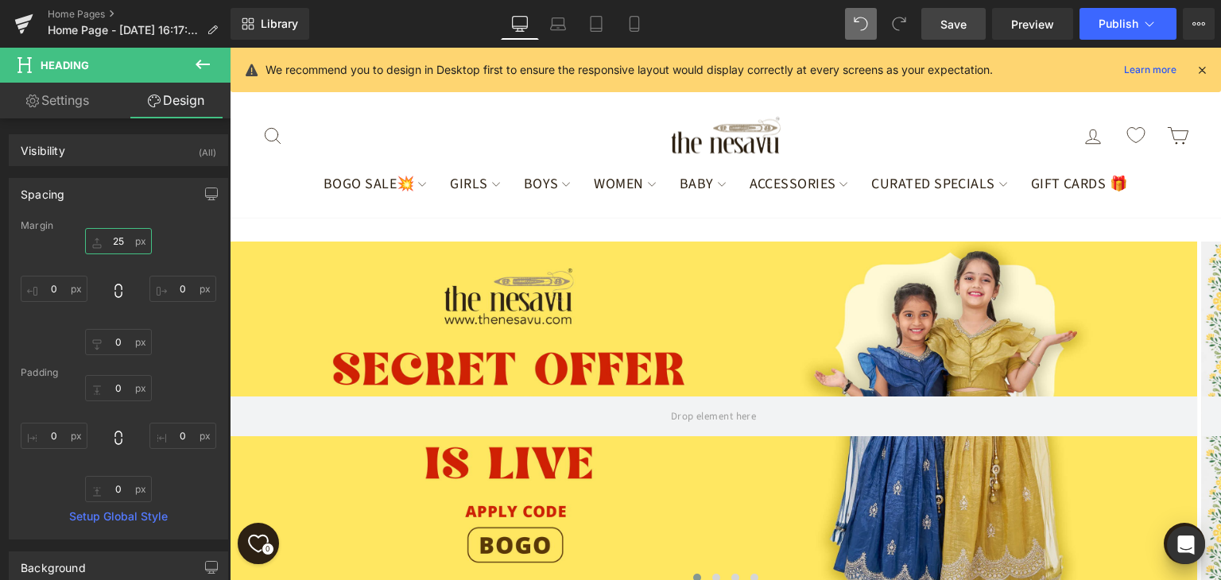
scroll to position [17, 0]
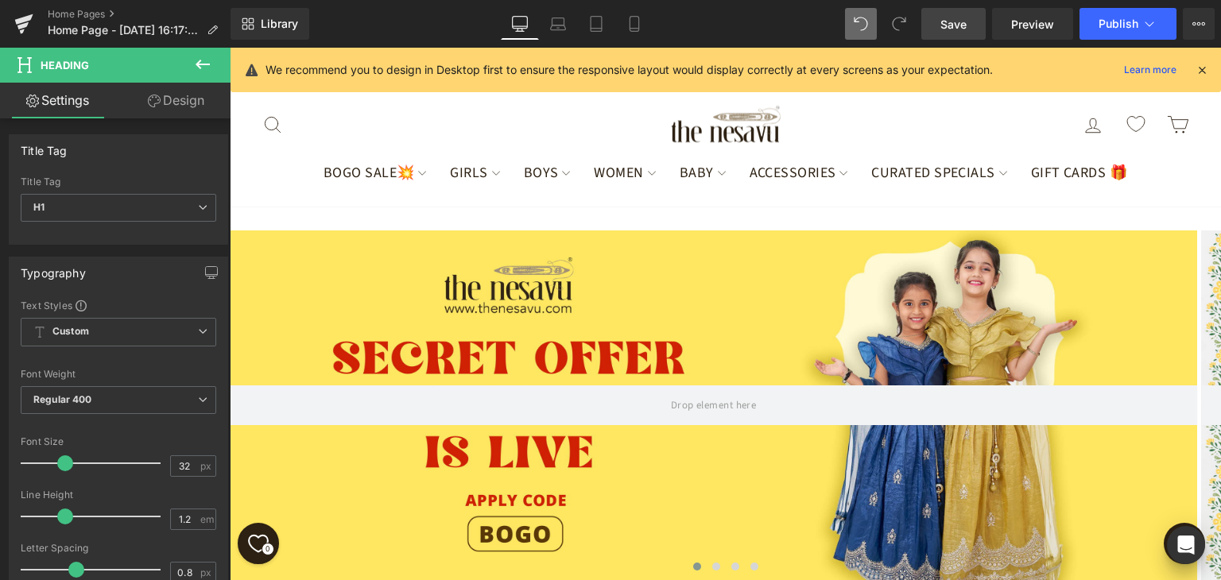
click at [184, 104] on link "Design" at bounding box center [175, 101] width 115 height 36
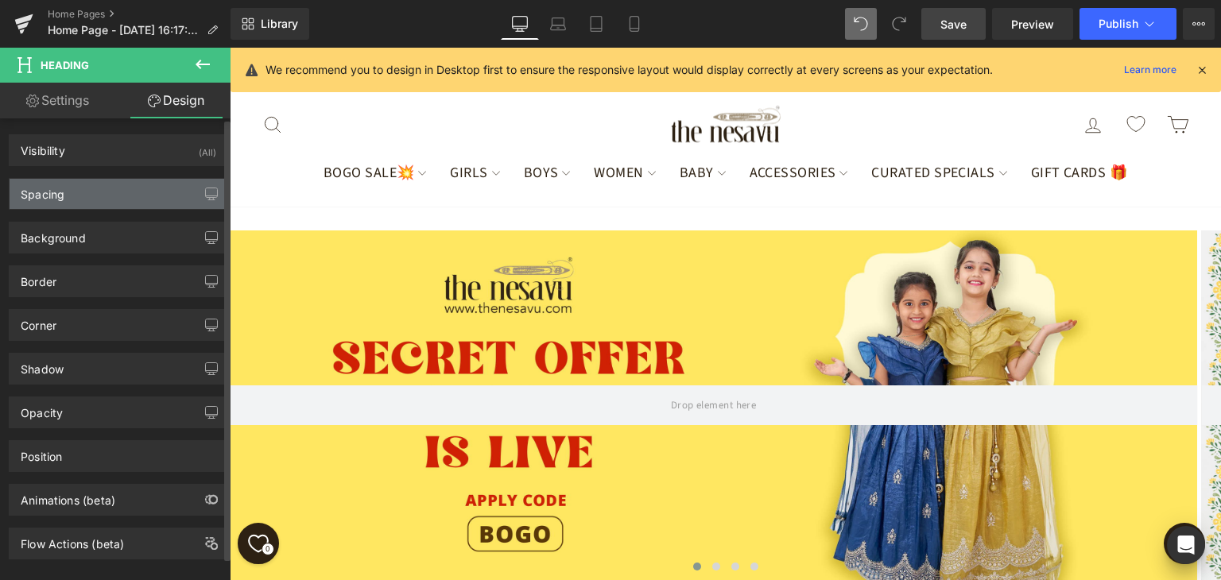
click at [78, 193] on div "Spacing" at bounding box center [119, 194] width 218 height 30
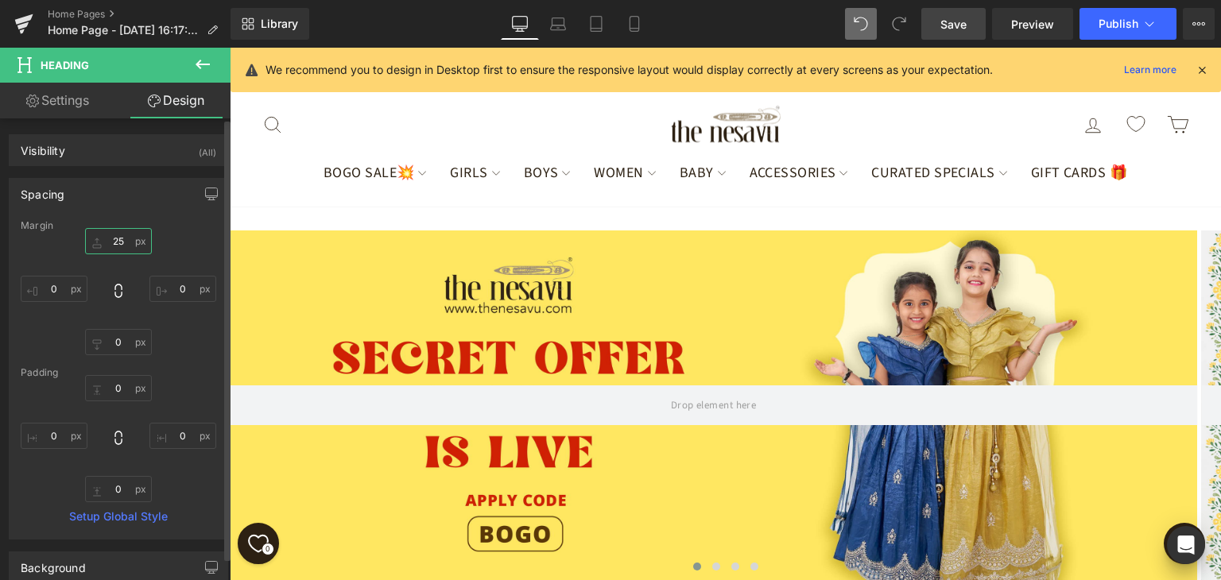
click at [117, 237] on input "25" at bounding box center [118, 241] width 67 height 26
click at [118, 245] on input "40" at bounding box center [118, 241] width 67 height 26
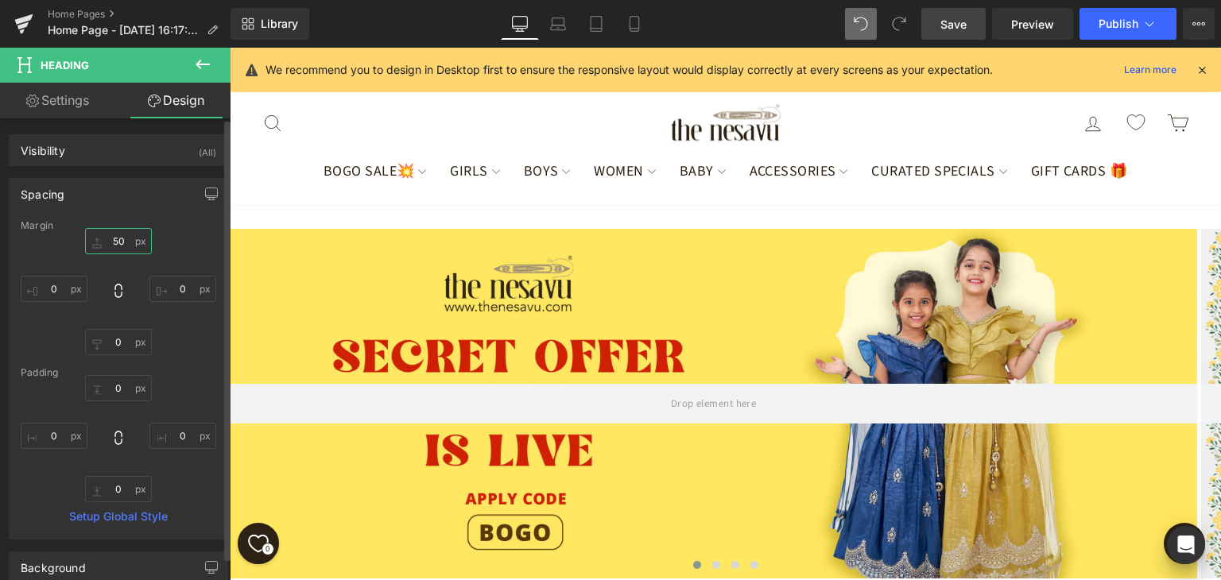
click at [118, 240] on input "50" at bounding box center [118, 241] width 67 height 26
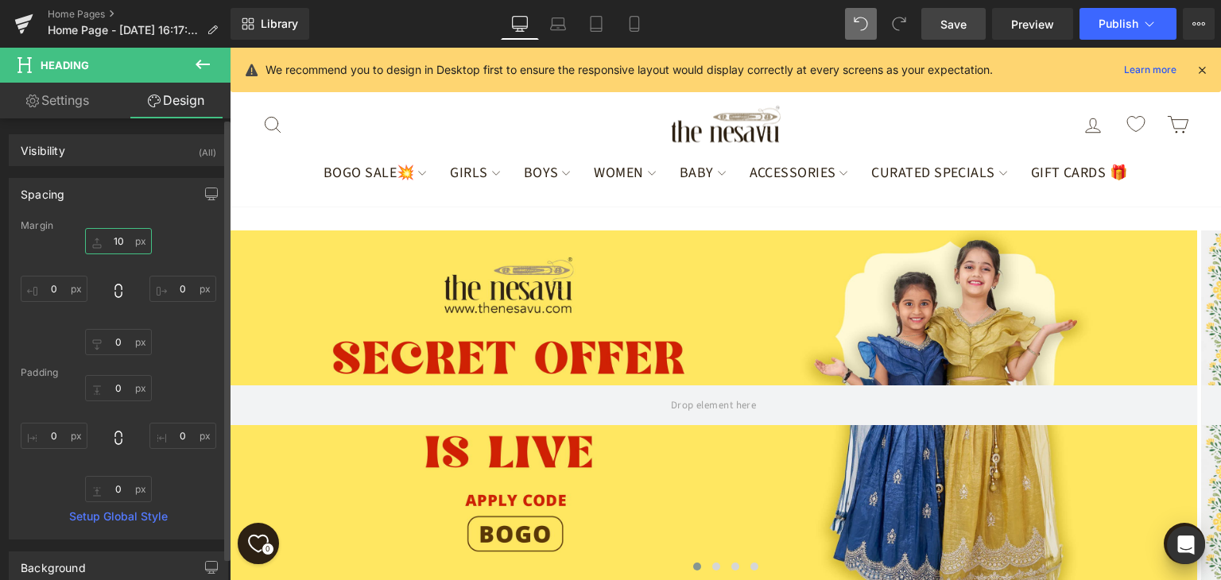
type input "100"
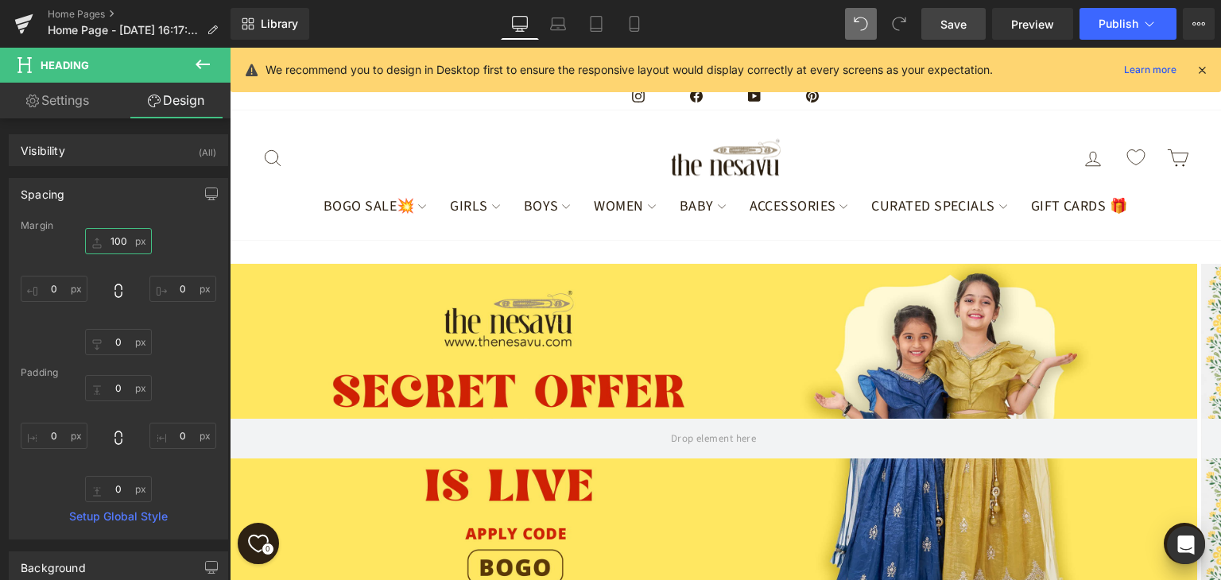
scroll to position [433, 0]
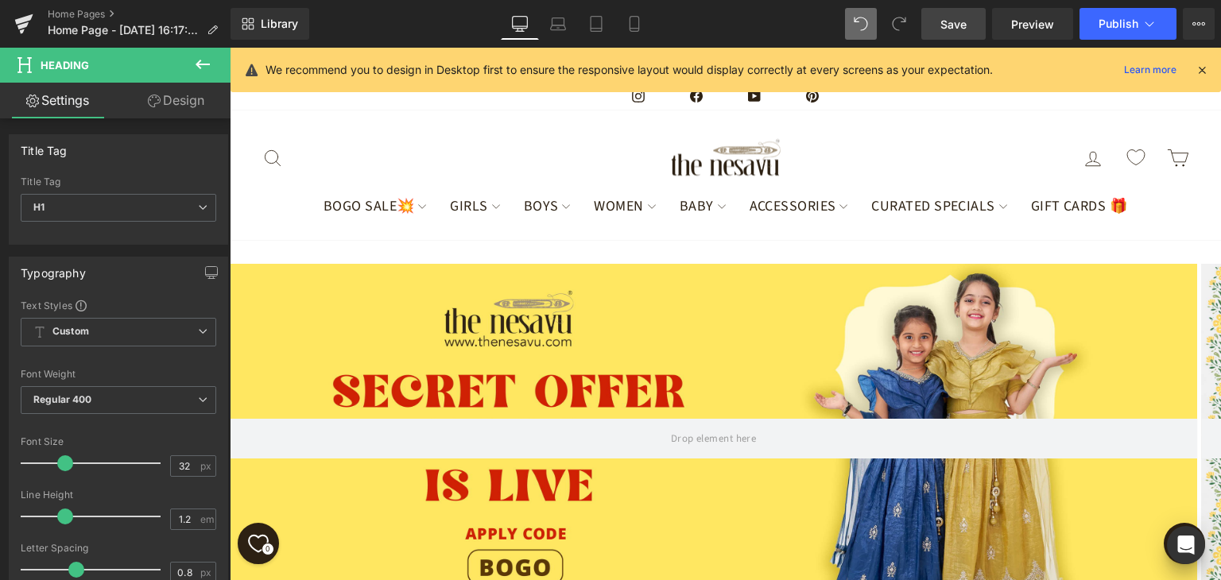
drag, startPoint x: 188, startPoint y: 97, endPoint x: 127, endPoint y: 212, distance: 129.5
click at [188, 97] on link "Design" at bounding box center [175, 101] width 115 height 36
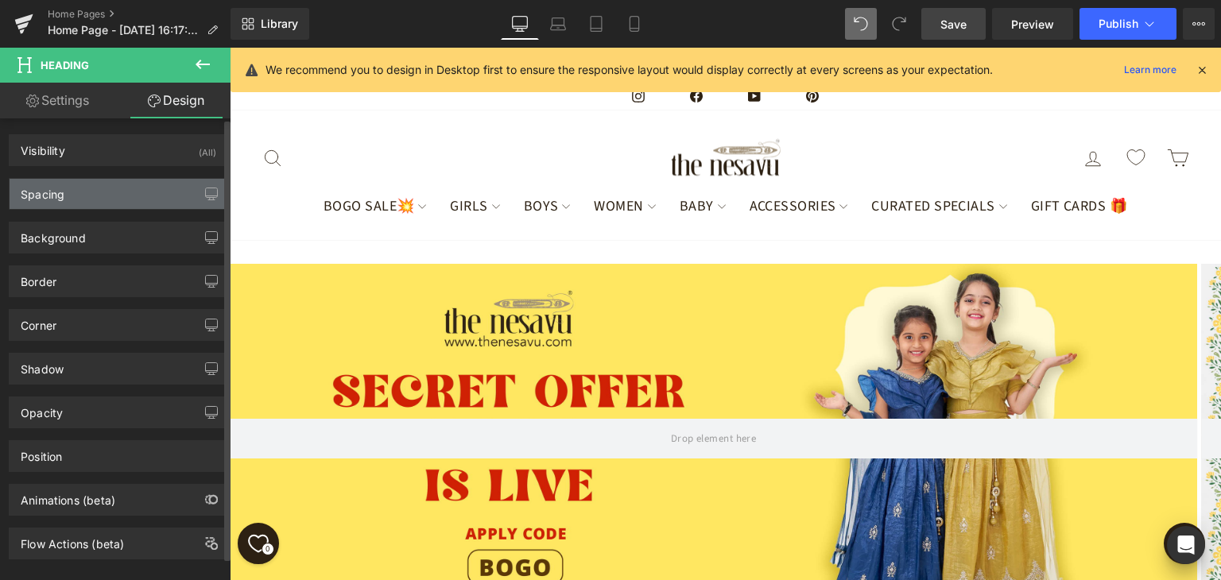
click at [118, 195] on div "Spacing" at bounding box center [119, 194] width 218 height 30
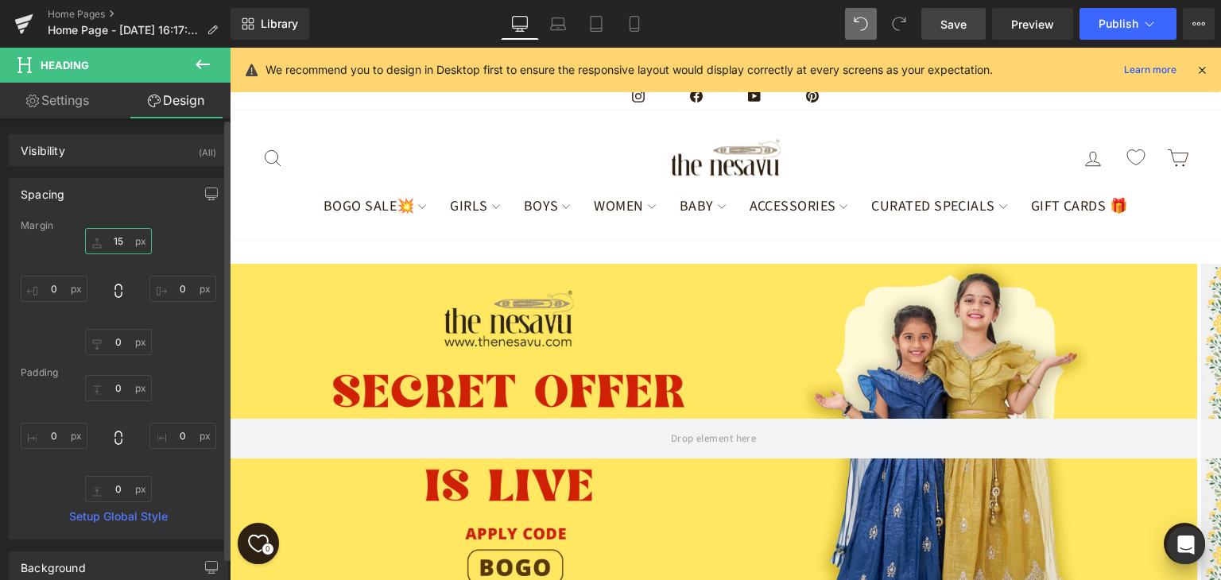
click at [122, 242] on input "text" at bounding box center [118, 241] width 67 height 26
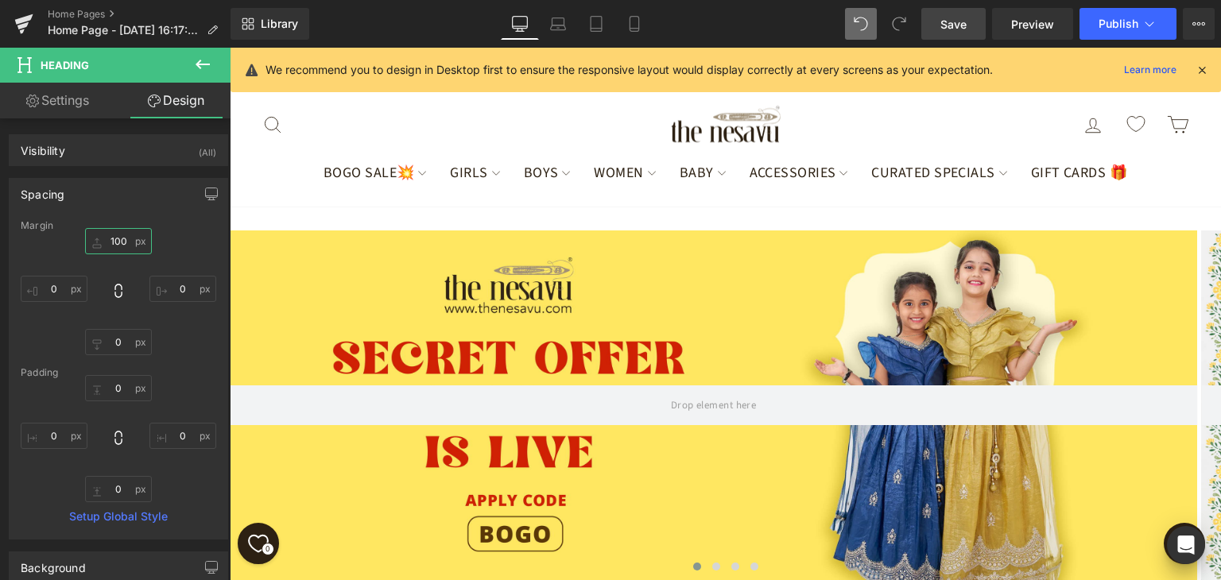
scroll to position [989, 0]
type input "100"
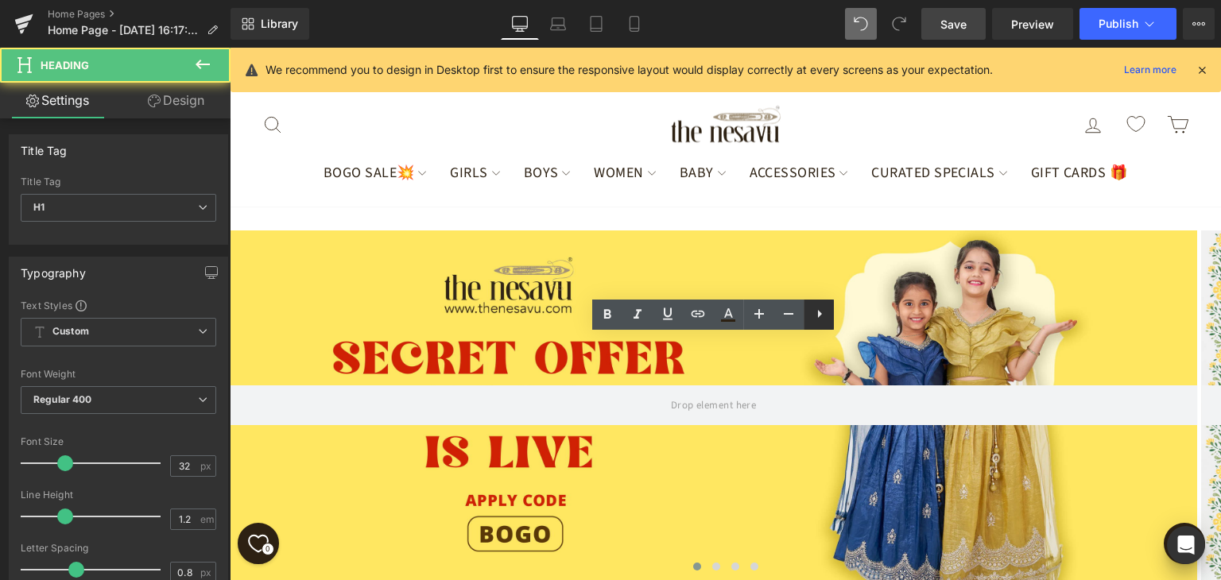
click at [820, 310] on icon at bounding box center [819, 314] width 19 height 19
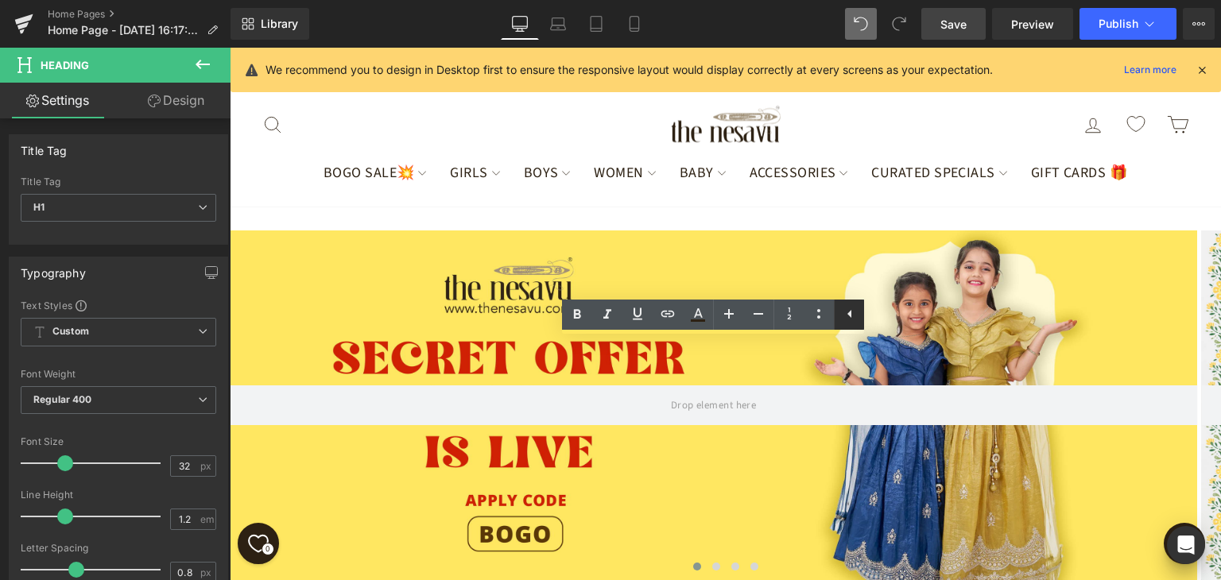
click at [846, 309] on icon at bounding box center [850, 314] width 19 height 19
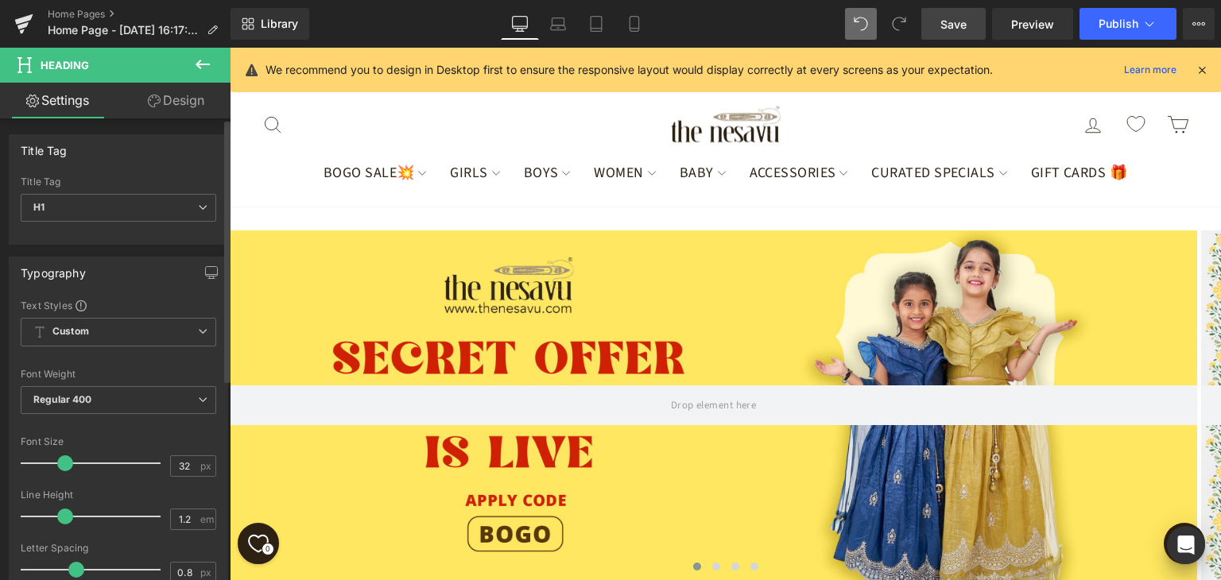
click at [177, 177] on div "Title Tag" at bounding box center [119, 182] width 196 height 11
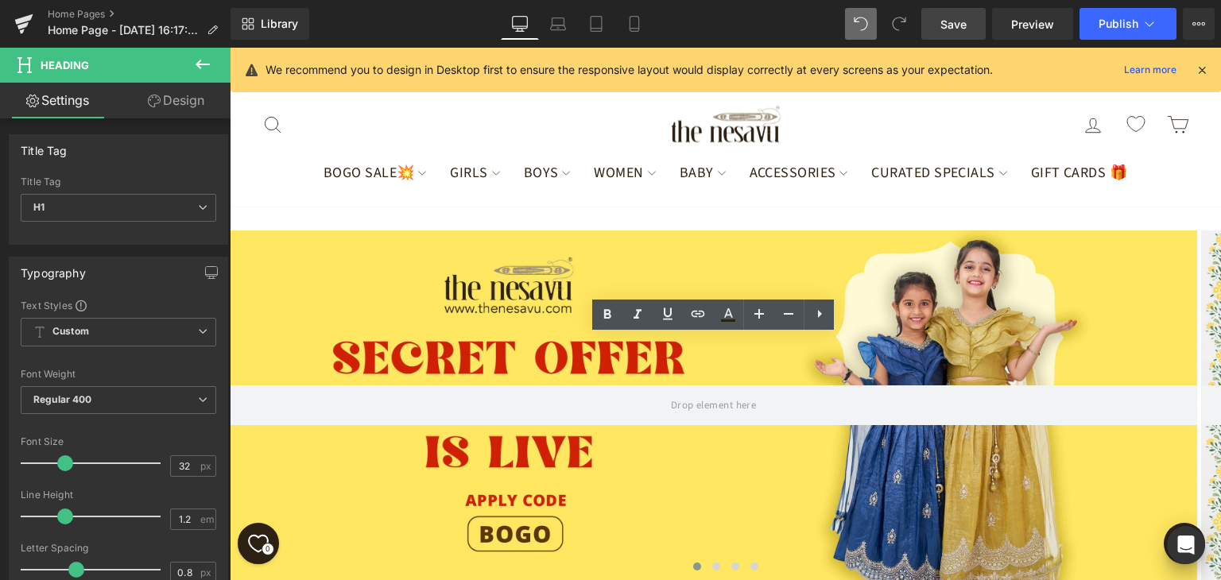
drag, startPoint x: 951, startPoint y: 17, endPoint x: 962, endPoint y: 40, distance: 24.9
click at [951, 17] on span "Save" at bounding box center [954, 24] width 26 height 17
